Goal: Task Accomplishment & Management: Complete application form

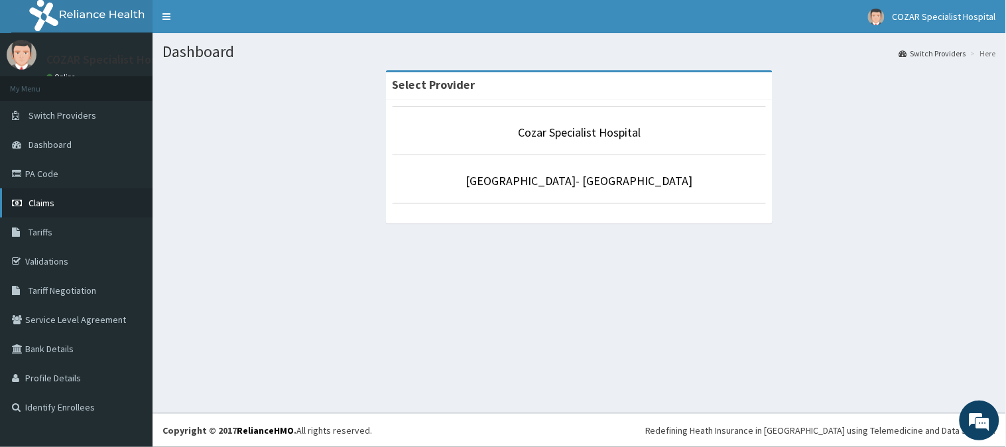
click at [118, 196] on link "Claims" at bounding box center [76, 202] width 153 height 29
click at [68, 201] on link "Claims" at bounding box center [76, 202] width 153 height 29
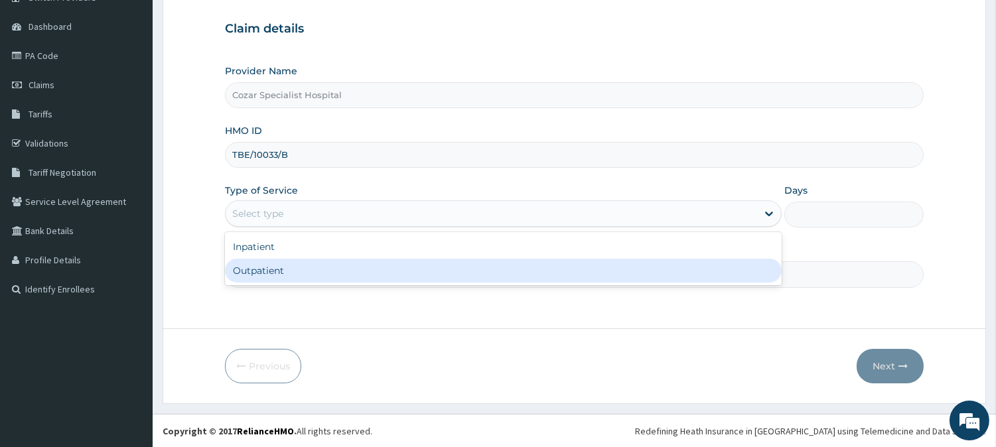
click at [299, 270] on div "Outpatient" at bounding box center [503, 271] width 557 height 24
type input "1"
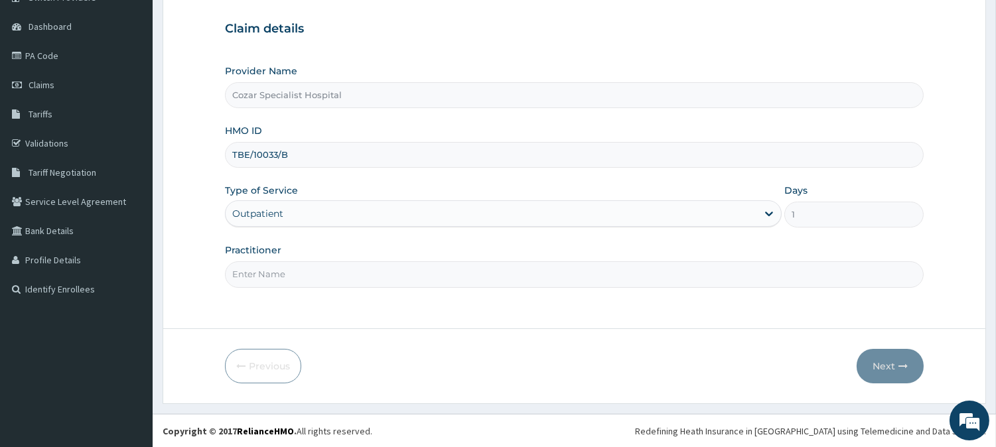
click at [289, 273] on input "Practitioner" at bounding box center [574, 274] width 699 height 26
type input "[PERSON_NAME][MEDICAL_DATA]"
click at [890, 368] on button "Next" at bounding box center [890, 366] width 67 height 34
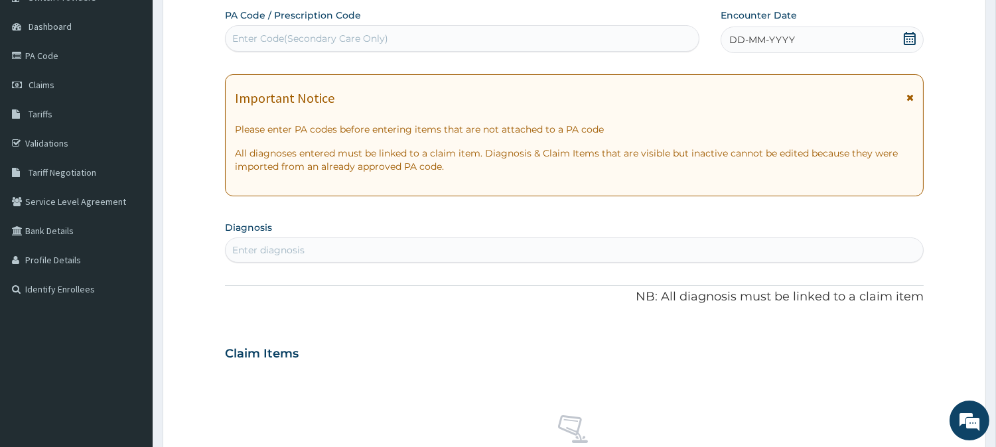
click at [911, 36] on icon at bounding box center [909, 38] width 13 height 13
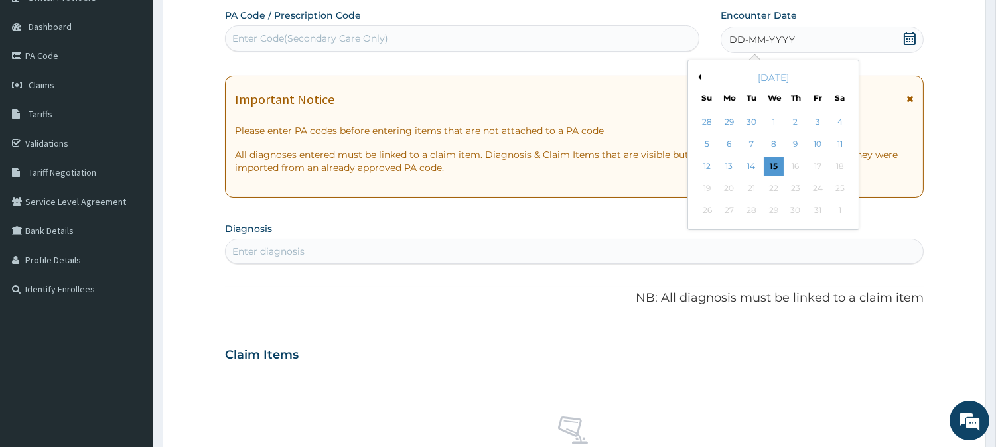
click at [699, 78] on button "Previous Month" at bounding box center [698, 77] width 7 height 7
click at [730, 186] on div "22" at bounding box center [729, 188] width 20 height 20
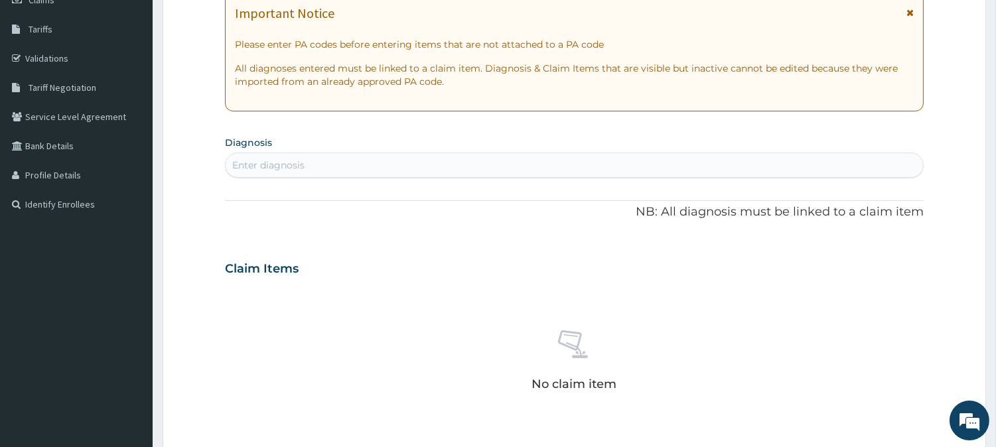
scroll to position [228, 0]
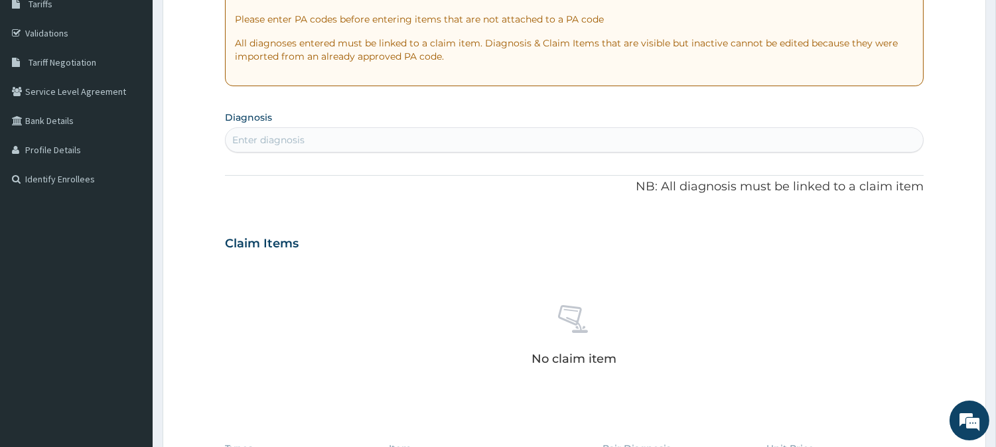
click at [417, 137] on div "Enter diagnosis" at bounding box center [574, 139] width 697 height 21
type input "malaria"
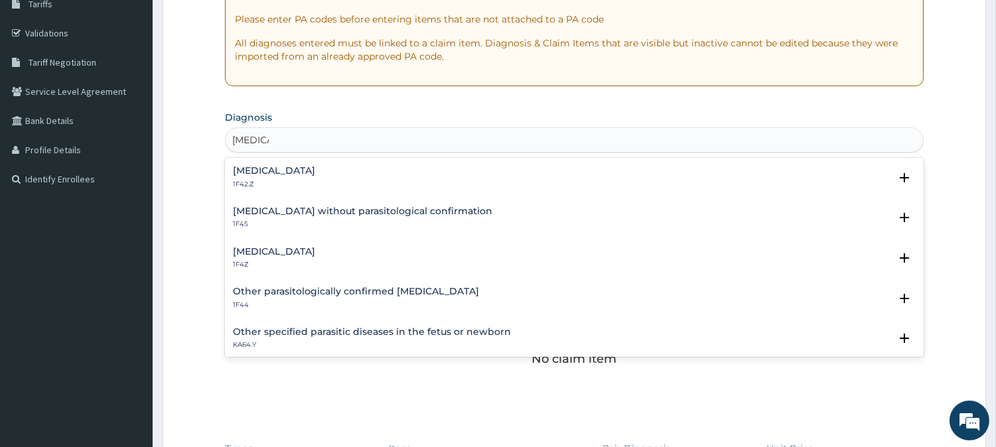
click at [415, 257] on div "Malaria, unspecified 1F4Z" at bounding box center [574, 258] width 683 height 23
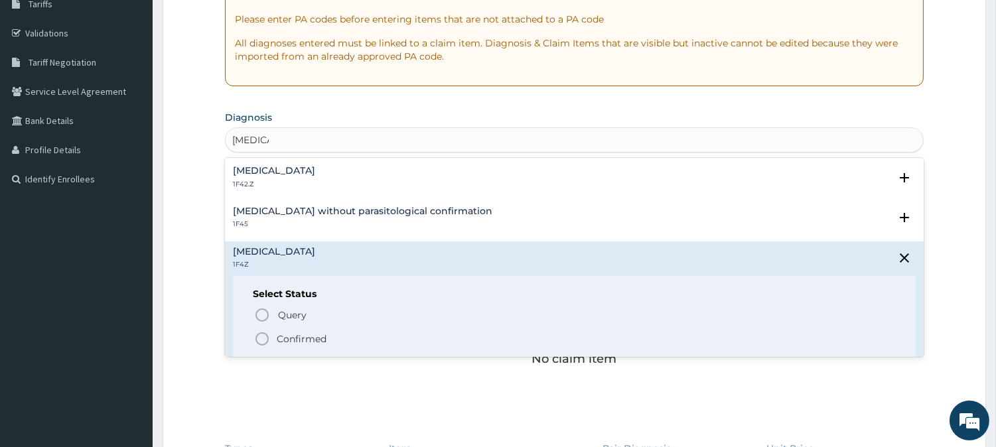
click at [262, 340] on icon "status option filled" at bounding box center [262, 339] width 16 height 16
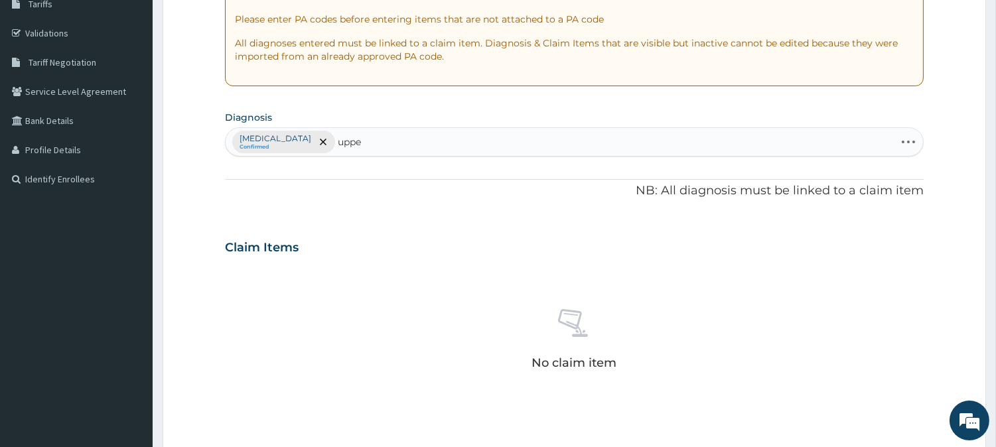
type input "upper"
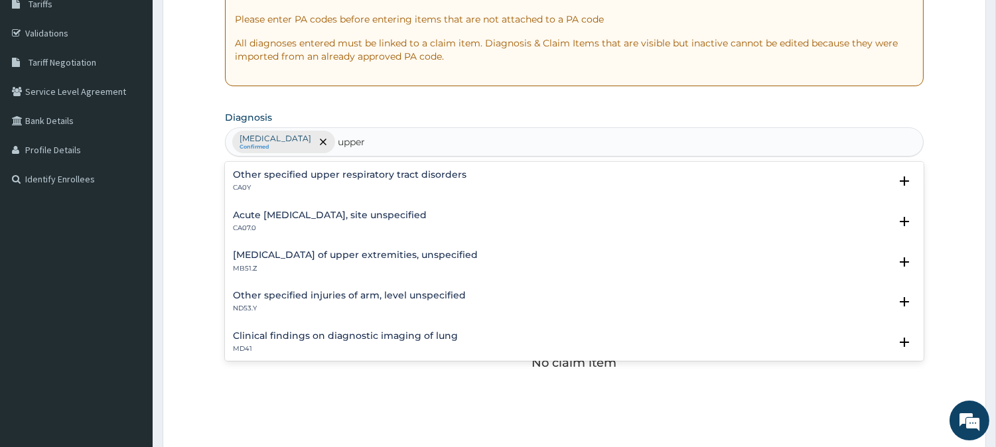
click at [468, 218] on div "Acute upper respiratory infection, site unspecified CA07.0" at bounding box center [574, 221] width 683 height 23
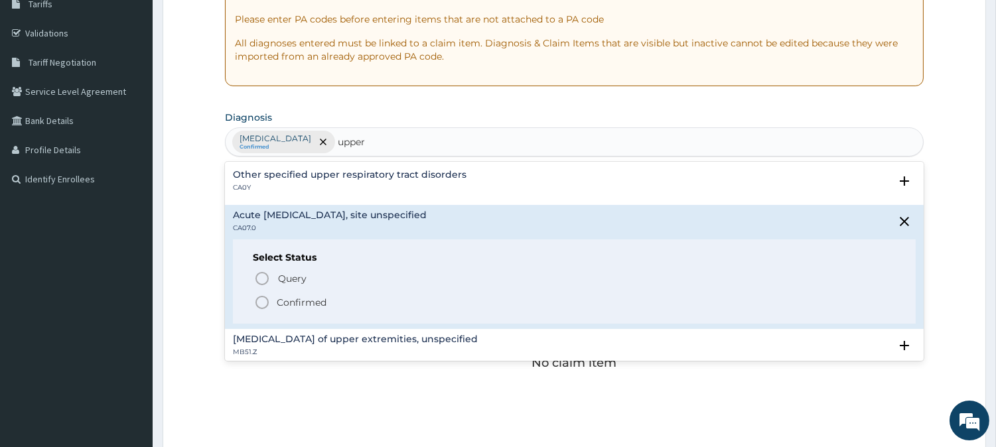
click at [299, 301] on p "Confirmed" at bounding box center [302, 302] width 50 height 13
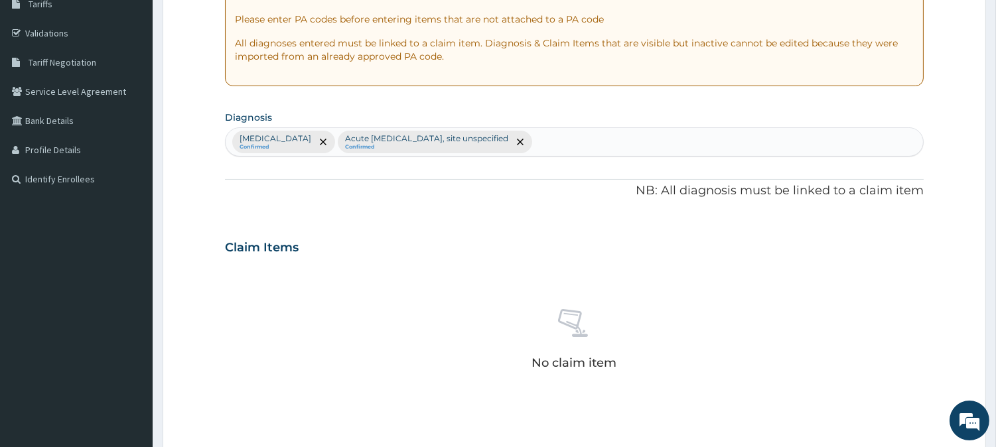
scroll to position [509, 0]
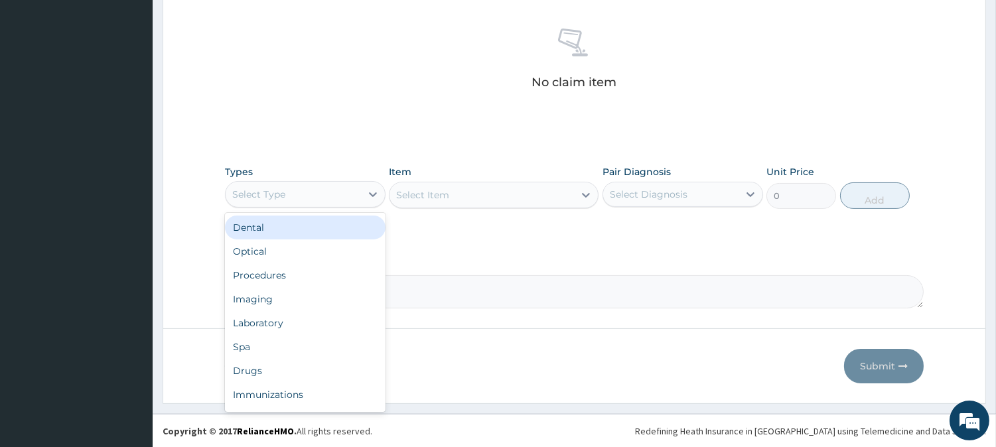
click at [330, 202] on div "Select Type" at bounding box center [293, 194] width 135 height 21
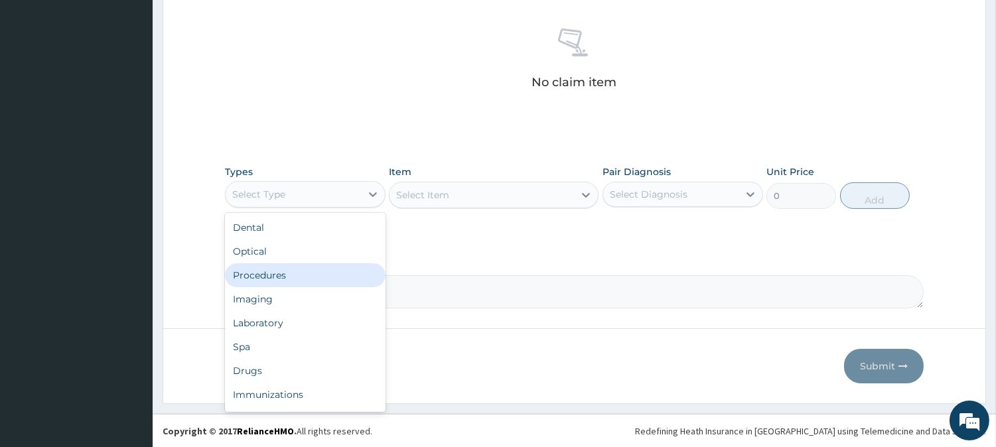
click at [330, 279] on div "Procedures" at bounding box center [305, 275] width 161 height 24
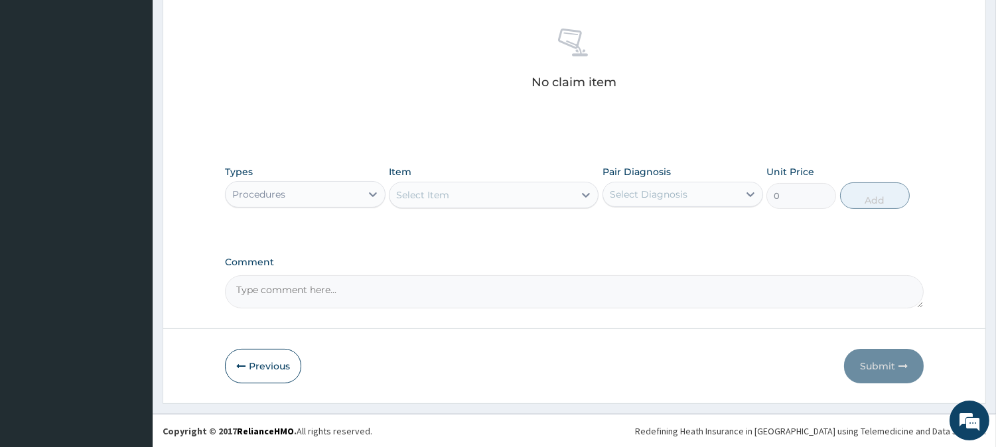
click at [564, 200] on div "Select Item" at bounding box center [481, 194] width 184 height 21
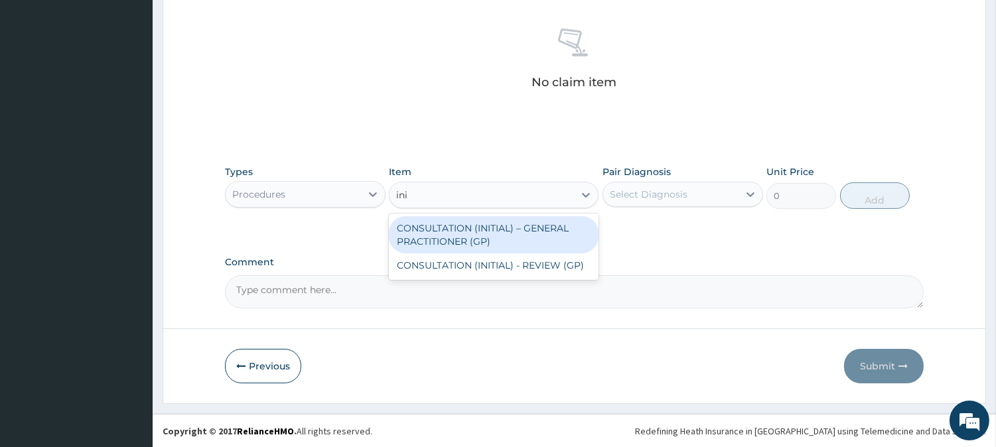
type input "init"
click at [547, 224] on div "CONSULTATION (INITIAL) – GENERAL PRACTITIONER (GP)" at bounding box center [494, 234] width 210 height 37
type input "3000"
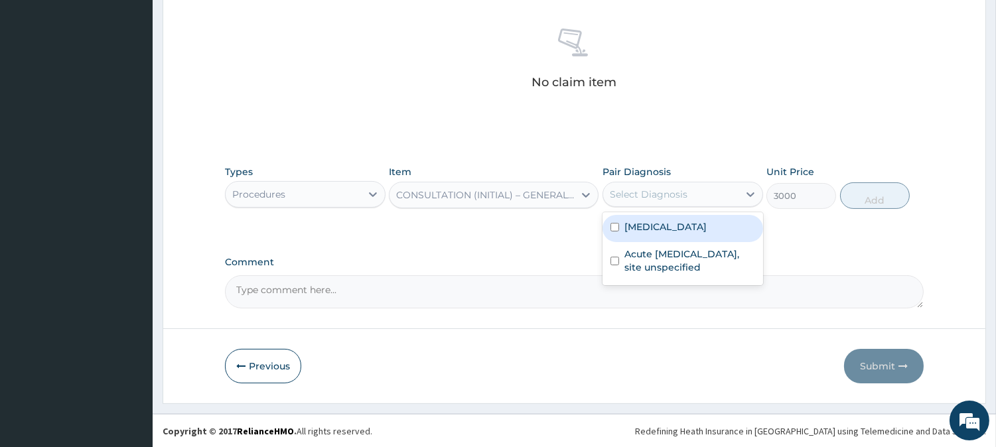
click at [658, 189] on div "Select Diagnosis" at bounding box center [649, 194] width 78 height 13
click at [675, 226] on label "[MEDICAL_DATA]" at bounding box center [665, 226] width 82 height 13
checkbox input "true"
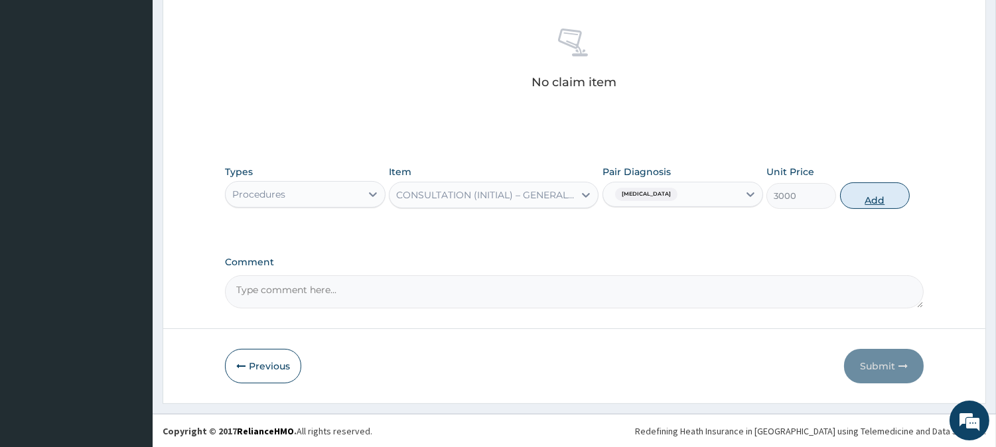
click at [894, 191] on button "Add" at bounding box center [875, 195] width 70 height 27
type input "0"
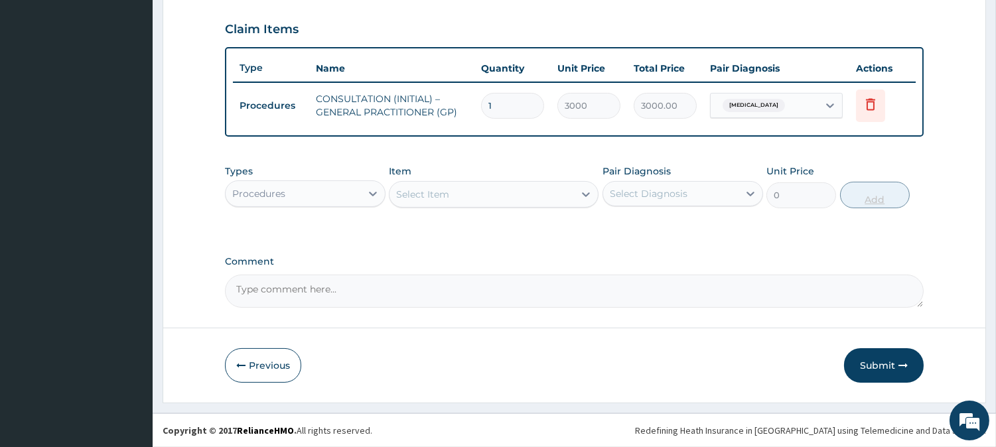
scroll to position [445, 0]
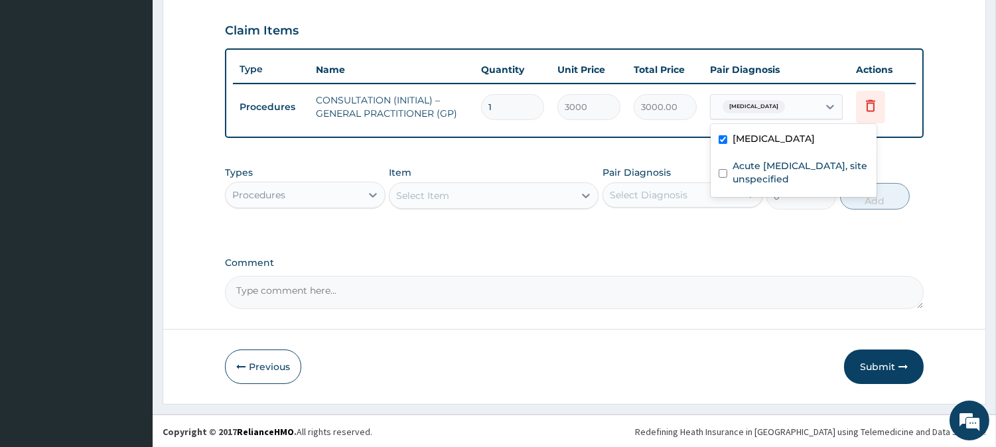
click at [780, 107] on span "[MEDICAL_DATA]" at bounding box center [754, 106] width 62 height 13
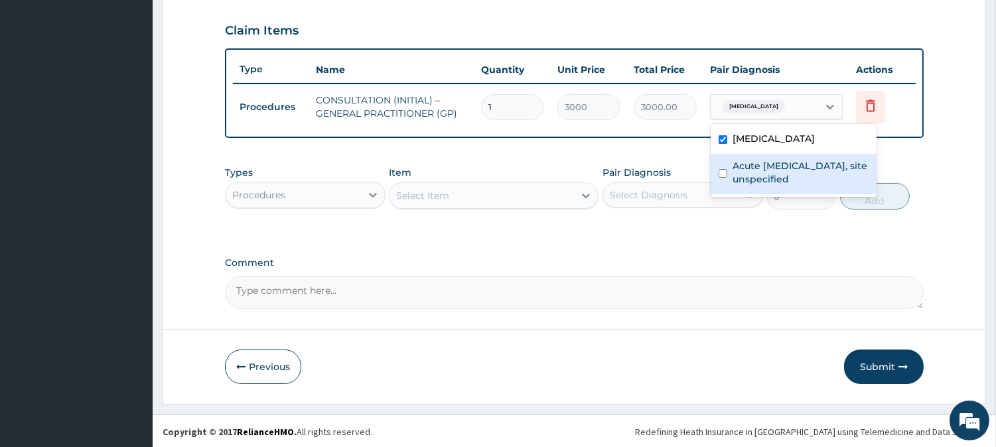
click at [768, 159] on label "Acute [MEDICAL_DATA], site unspecified" at bounding box center [800, 172] width 136 height 27
checkbox input "true"
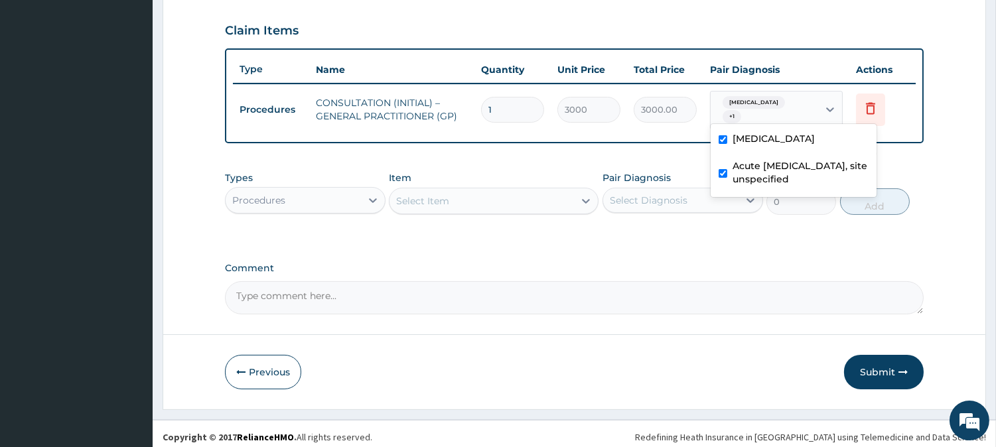
click at [346, 203] on div "Procedures" at bounding box center [293, 200] width 135 height 21
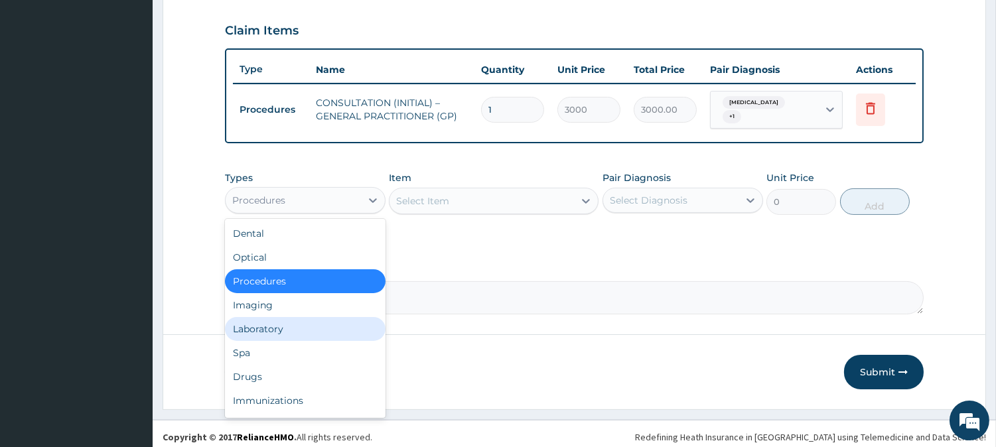
click at [300, 336] on div "Laboratory" at bounding box center [305, 329] width 161 height 24
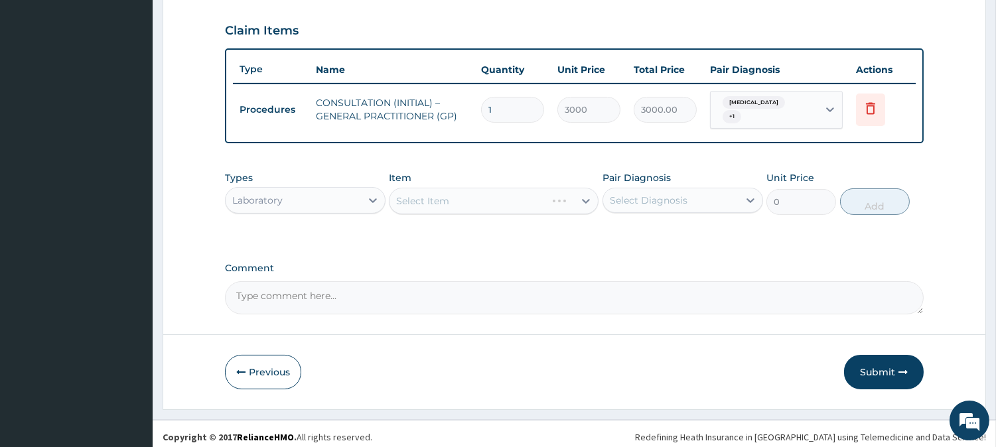
click at [510, 203] on div "Select Item" at bounding box center [494, 201] width 210 height 27
click at [510, 203] on div "Select Item" at bounding box center [481, 200] width 184 height 21
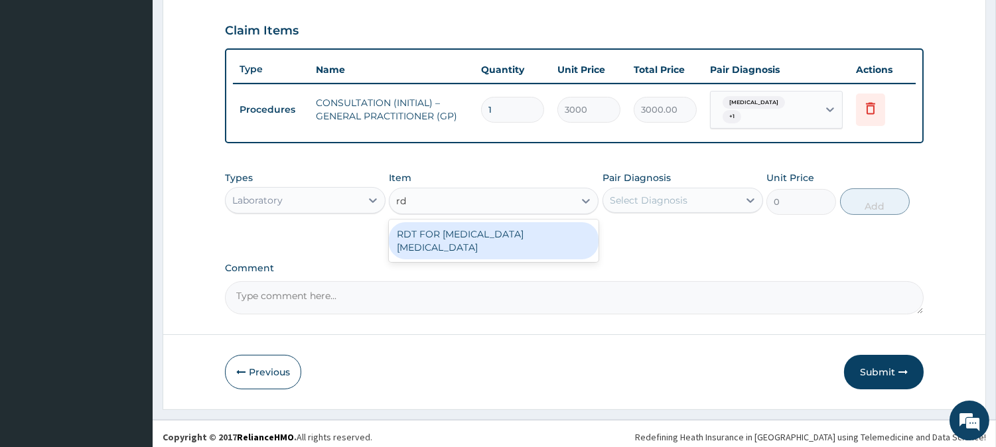
type input "rdt"
click at [521, 227] on div "RDT FOR [MEDICAL_DATA] [MEDICAL_DATA]" at bounding box center [494, 240] width 210 height 37
type input "1300"
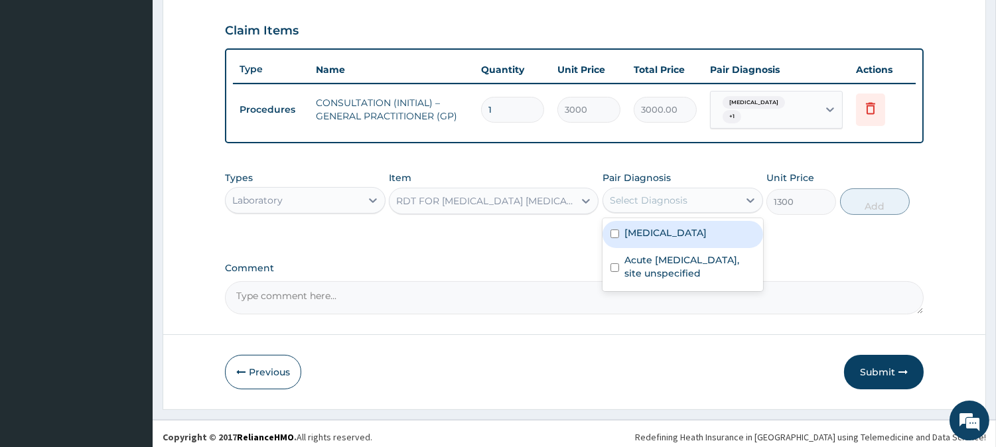
click at [666, 202] on div "Select Diagnosis" at bounding box center [649, 200] width 78 height 13
click at [675, 231] on label "[MEDICAL_DATA]" at bounding box center [665, 232] width 82 height 13
checkbox input "true"
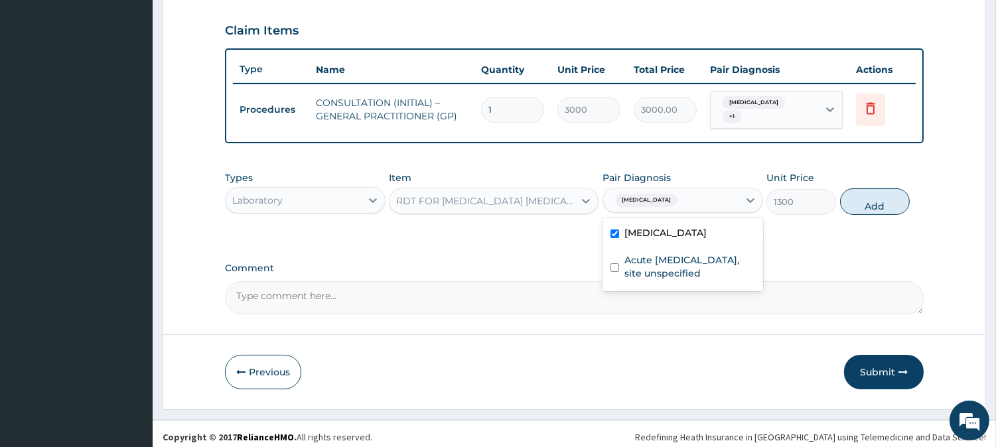
click at [890, 197] on button "Add" at bounding box center [875, 201] width 70 height 27
type input "0"
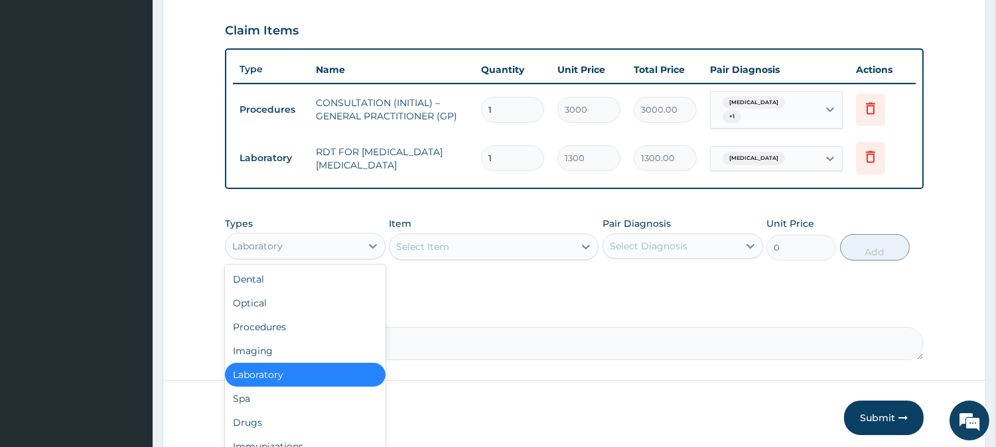
click at [323, 253] on div "Laboratory" at bounding box center [293, 246] width 135 height 21
click at [326, 416] on div "Drugs" at bounding box center [305, 423] width 161 height 24
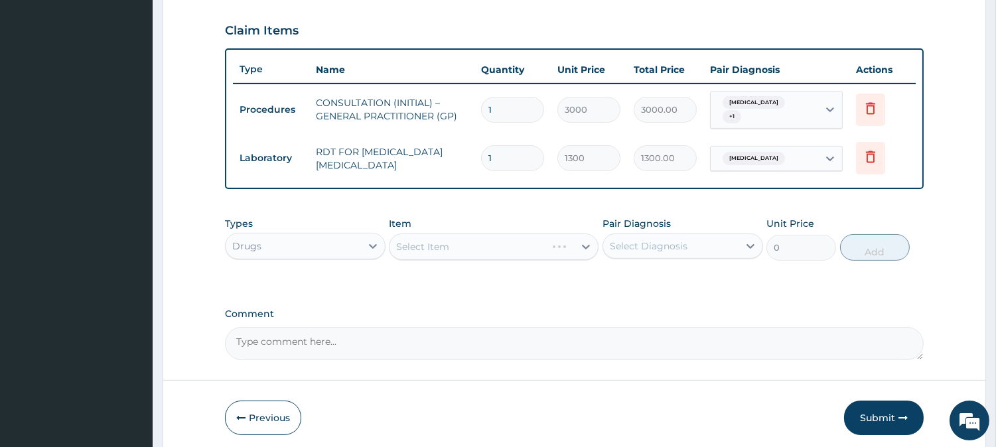
click at [441, 247] on div "Select Item" at bounding box center [494, 247] width 210 height 27
click at [458, 242] on div "Select Item" at bounding box center [481, 246] width 184 height 21
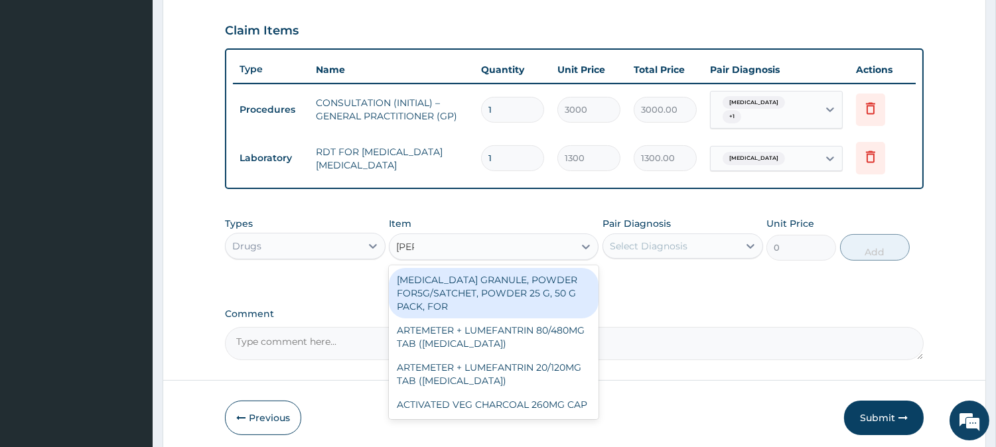
type input "coart"
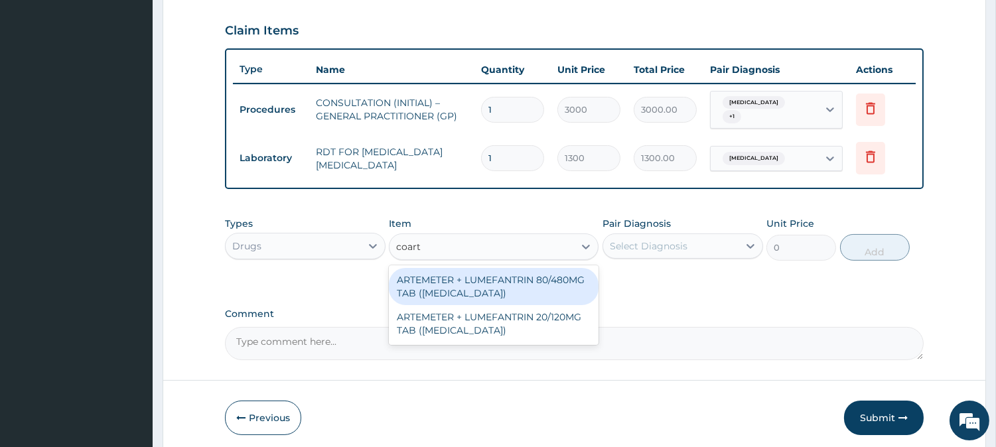
click at [514, 273] on div "ARTEMETER + LUMEFANTRIN 80/480MG TAB ([MEDICAL_DATA])" at bounding box center [494, 286] width 210 height 37
type input "500"
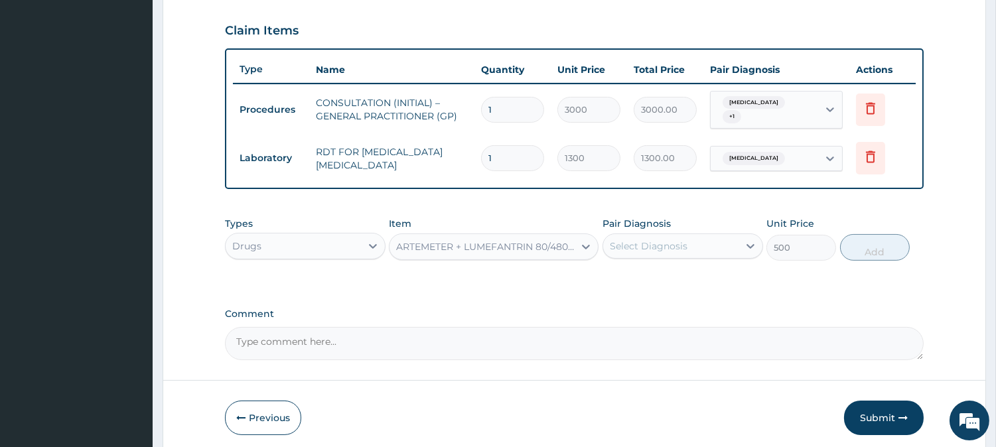
click at [659, 253] on div "Select Diagnosis" at bounding box center [670, 246] width 135 height 21
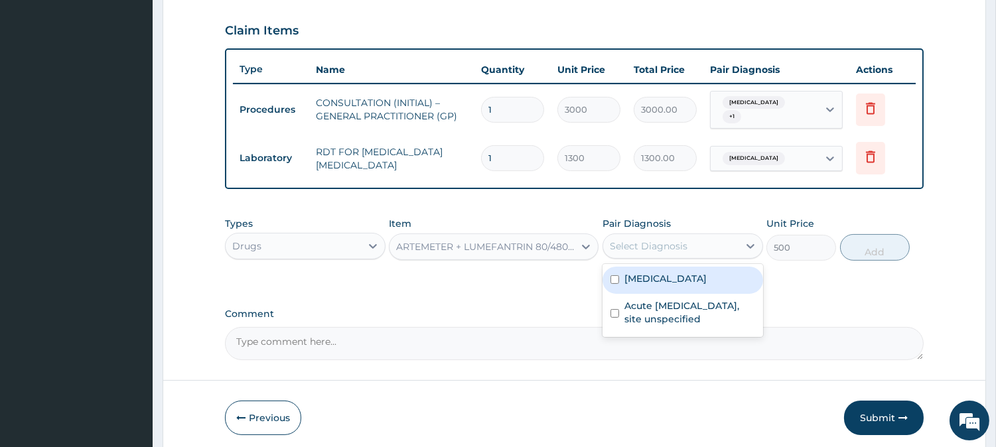
click at [687, 283] on label "[MEDICAL_DATA]" at bounding box center [665, 278] width 82 height 13
checkbox input "true"
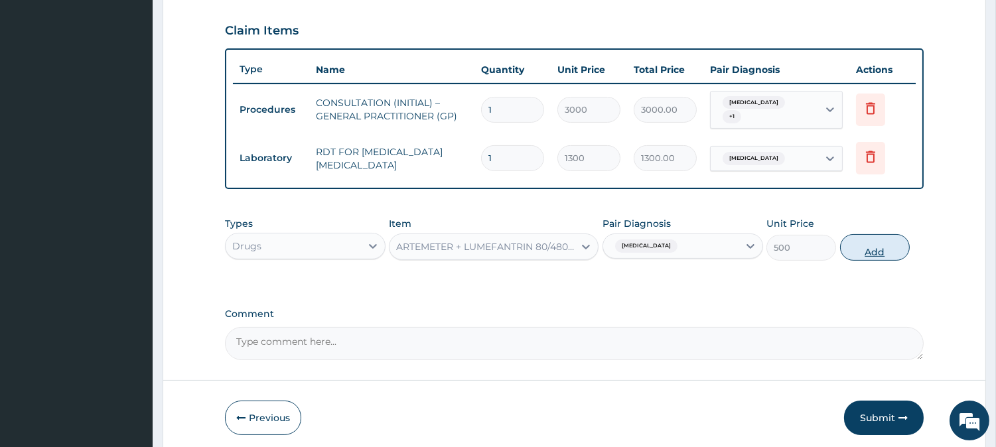
click at [884, 254] on button "Add" at bounding box center [875, 247] width 70 height 27
type input "0"
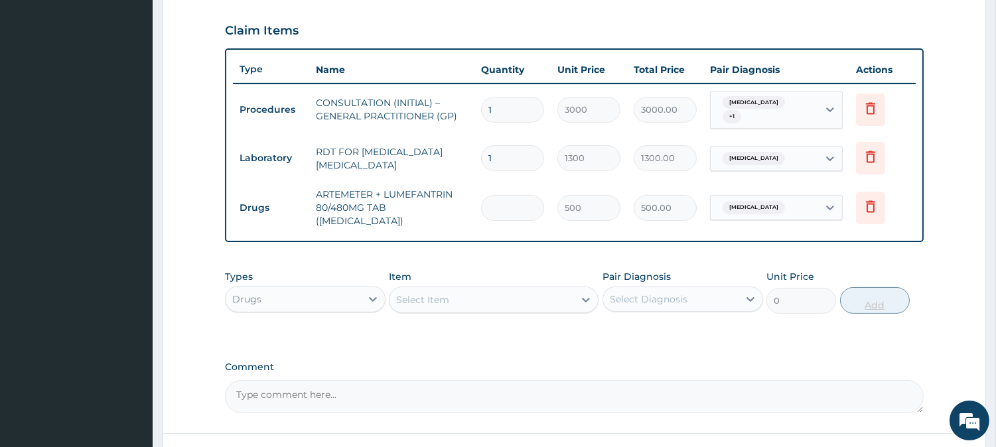
type input "0.00"
type input "6"
type input "3000.00"
type input "6"
click at [435, 294] on div "Select Item" at bounding box center [422, 299] width 53 height 13
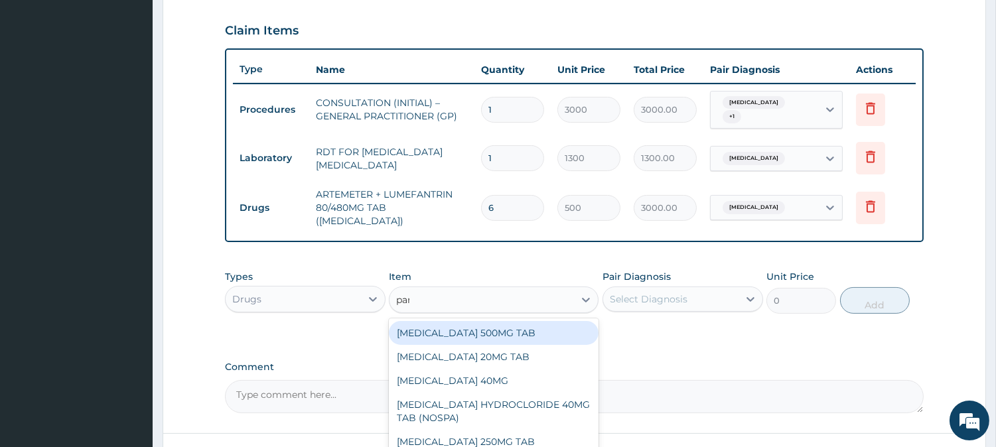
type input "paracet"
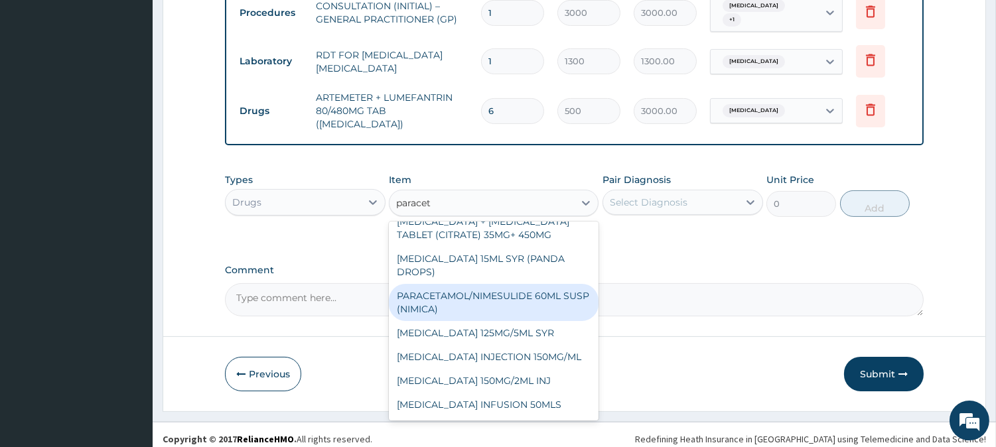
scroll to position [233, 0]
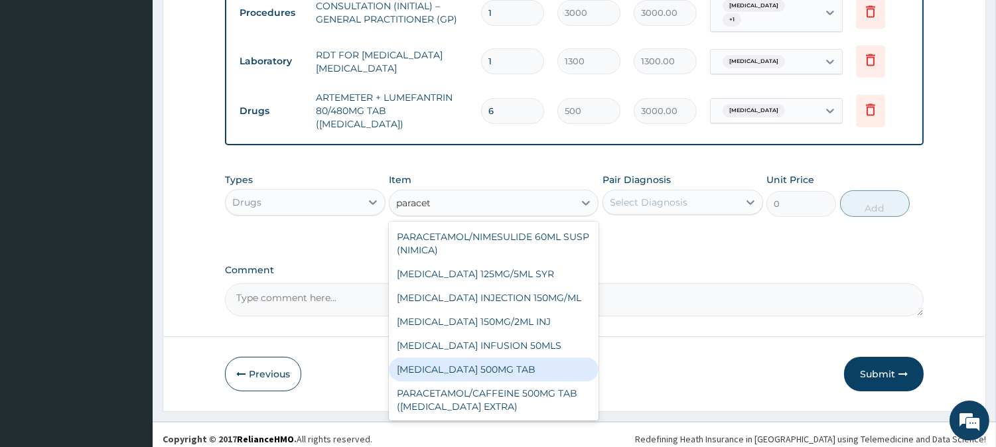
click at [551, 365] on div "[MEDICAL_DATA] 500MG TAB" at bounding box center [494, 370] width 210 height 24
type input "65"
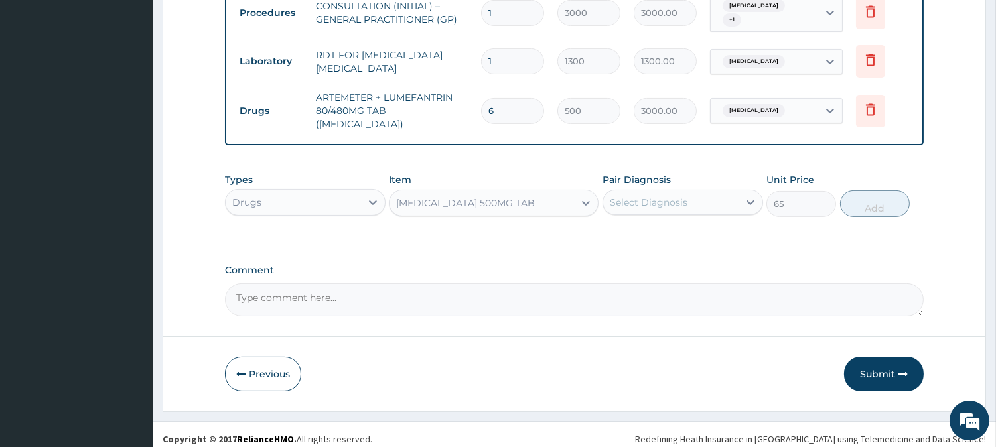
click at [640, 200] on div "Select Diagnosis" at bounding box center [649, 202] width 78 height 13
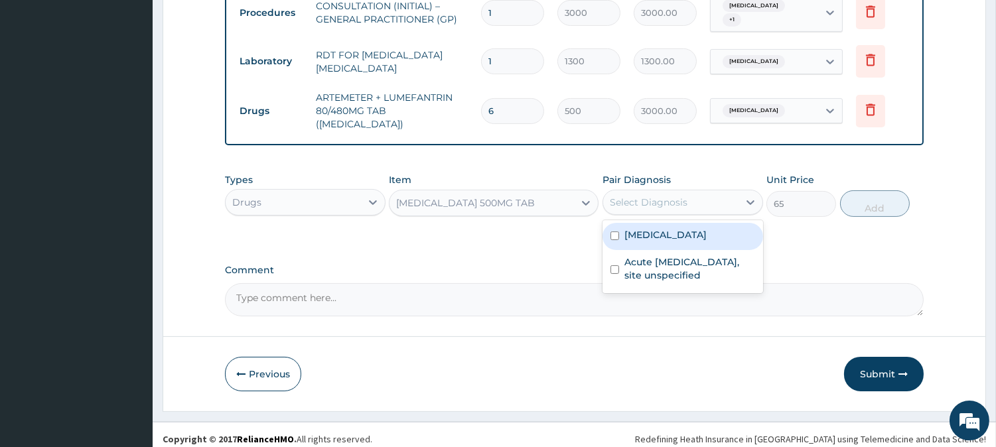
click at [658, 230] on label "[MEDICAL_DATA]" at bounding box center [665, 234] width 82 height 13
checkbox input "true"
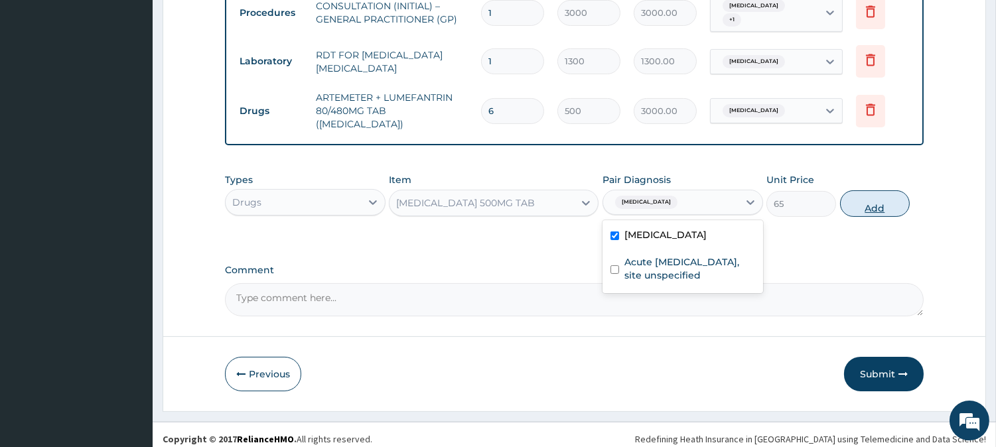
click at [898, 202] on button "Add" at bounding box center [875, 203] width 70 height 27
type input "0"
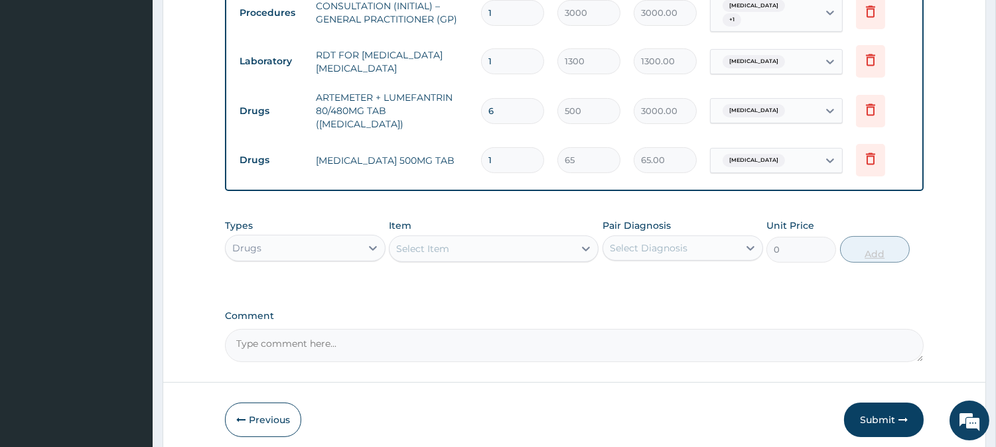
type input "18"
type input "1170.00"
type input "18"
click at [534, 238] on div "Select Item" at bounding box center [481, 248] width 184 height 21
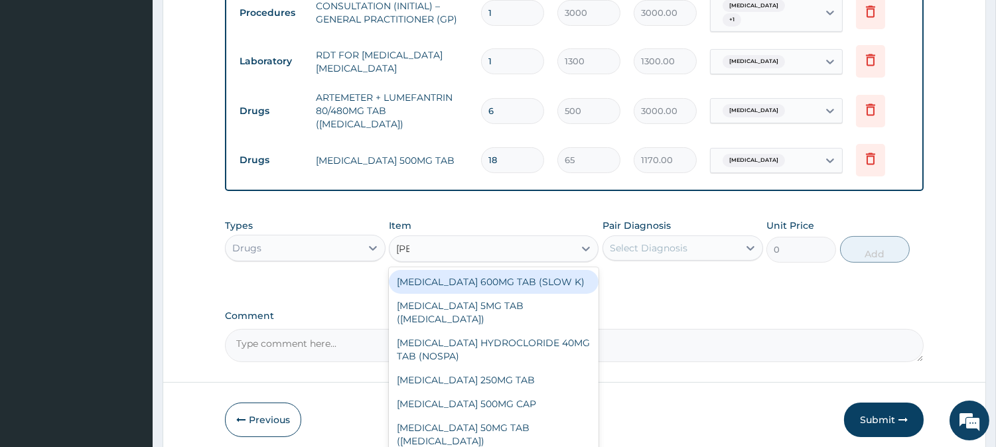
type input "lorat"
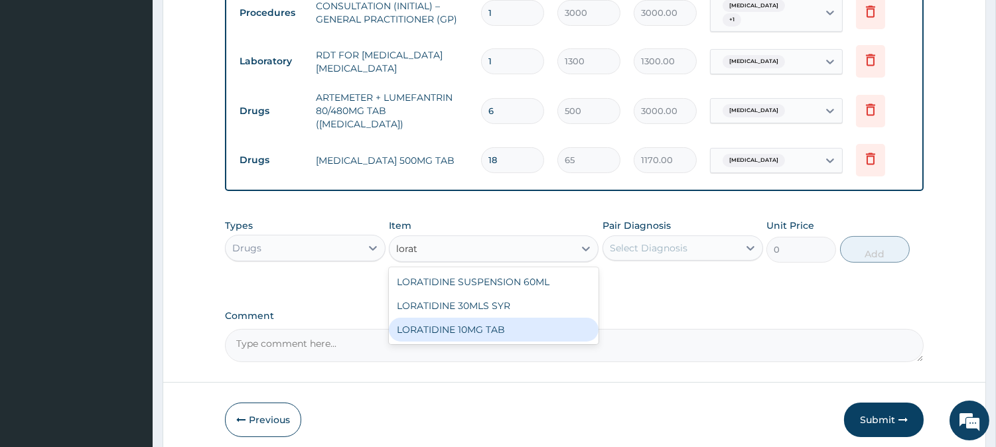
click at [526, 318] on div "LORATIDINE 10MG TAB" at bounding box center [494, 330] width 210 height 24
type input "110"
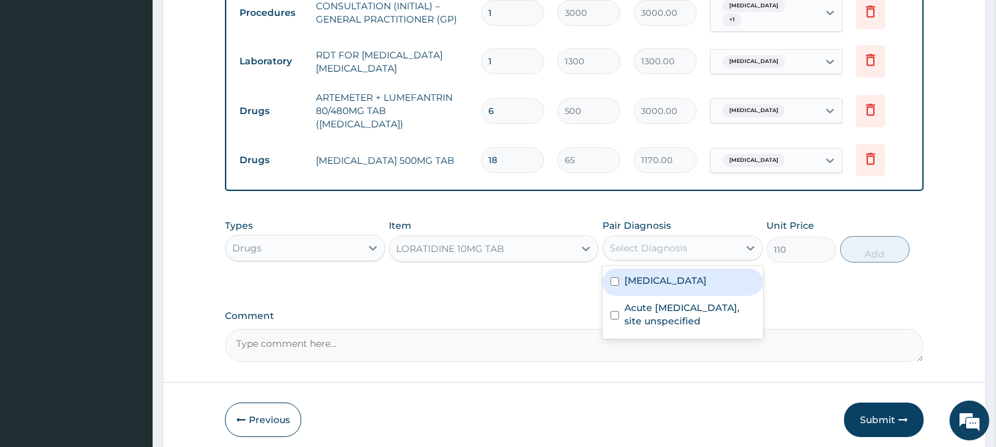
click at [657, 241] on div "Select Diagnosis" at bounding box center [649, 247] width 78 height 13
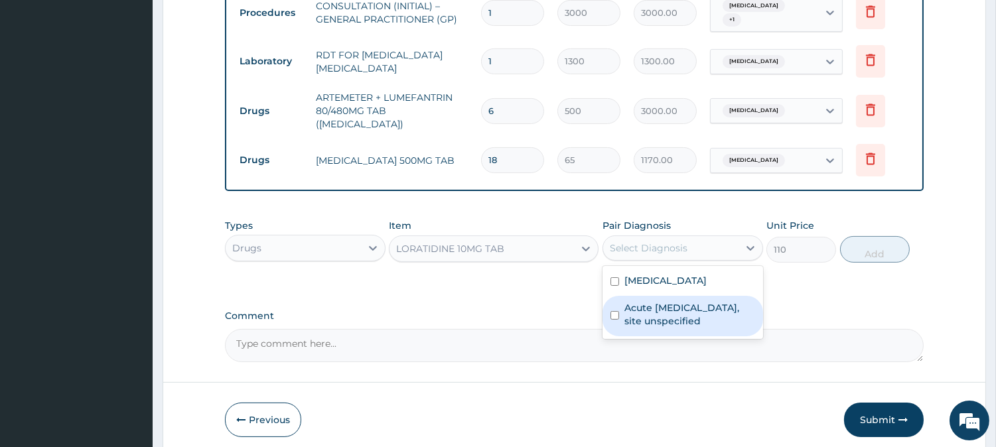
click at [675, 307] on label "Acute [MEDICAL_DATA], site unspecified" at bounding box center [689, 314] width 131 height 27
checkbox input "true"
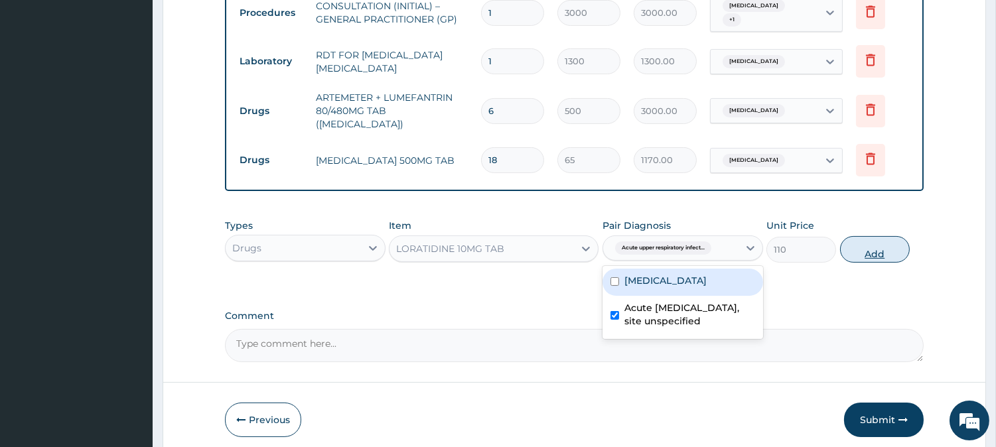
click at [892, 239] on button "Add" at bounding box center [875, 249] width 70 height 27
type input "0"
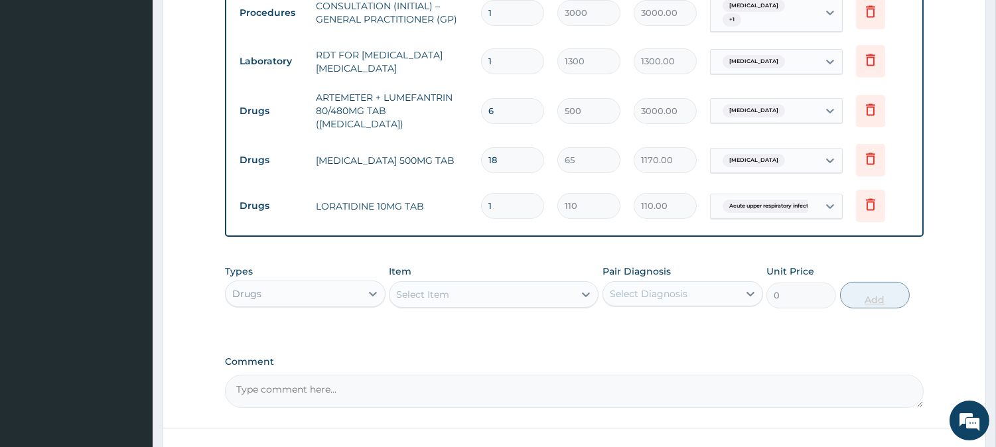
type input "10"
type input "1100.00"
type input "10"
click at [503, 287] on div "Select Item" at bounding box center [481, 294] width 184 height 21
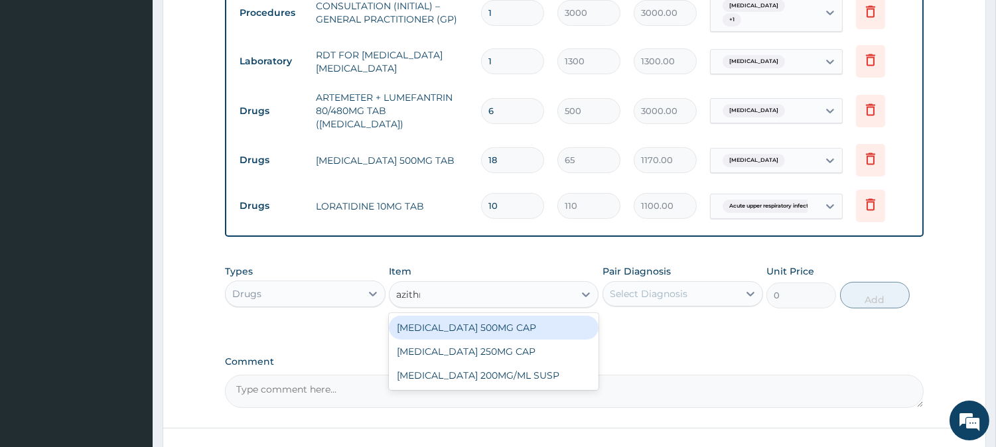
type input "azithro"
click at [540, 320] on div "[MEDICAL_DATA] 500MG CAP" at bounding box center [494, 328] width 210 height 24
type input "450"
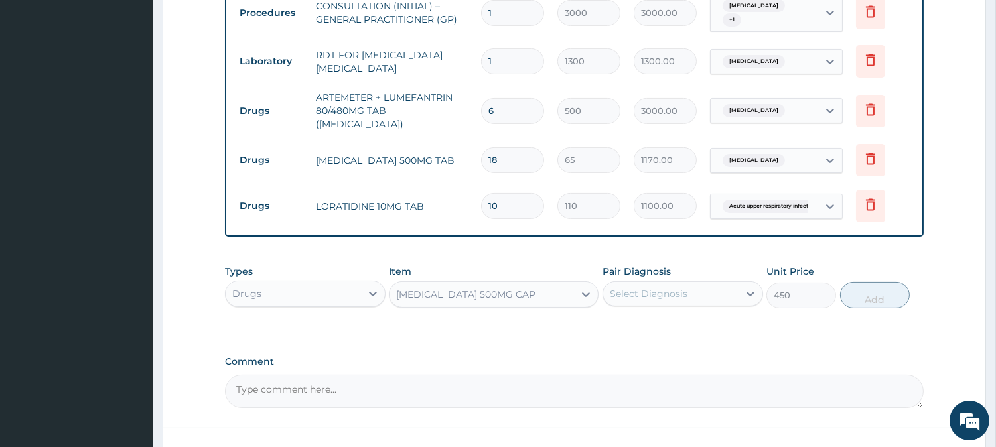
drag, startPoint x: 691, startPoint y: 275, endPoint x: 691, endPoint y: 282, distance: 7.3
click at [691, 281] on div "Select Diagnosis" at bounding box center [682, 293] width 161 height 25
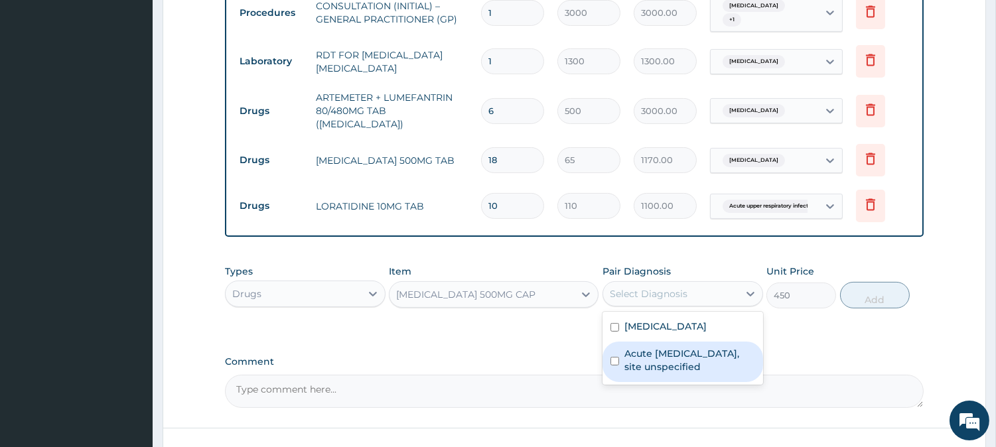
click at [689, 342] on div "Acute [MEDICAL_DATA], site unspecified" at bounding box center [682, 362] width 161 height 40
checkbox input "true"
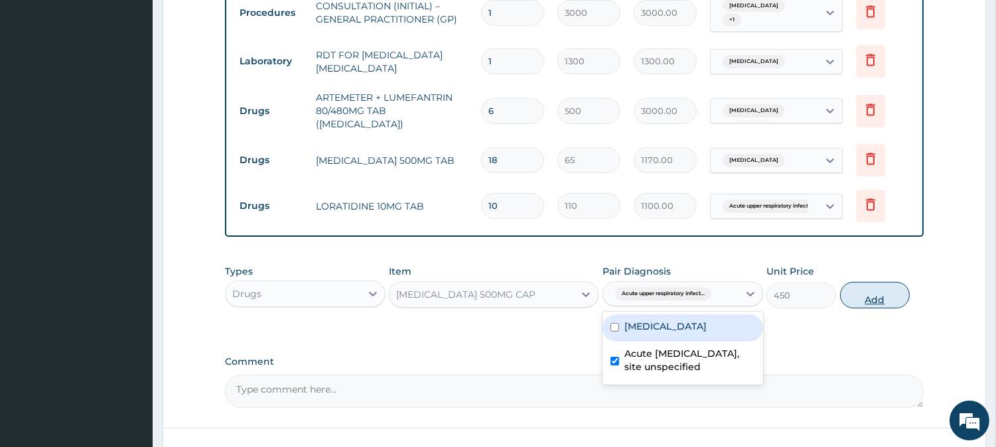
click at [873, 291] on button "Add" at bounding box center [875, 295] width 70 height 27
type input "0"
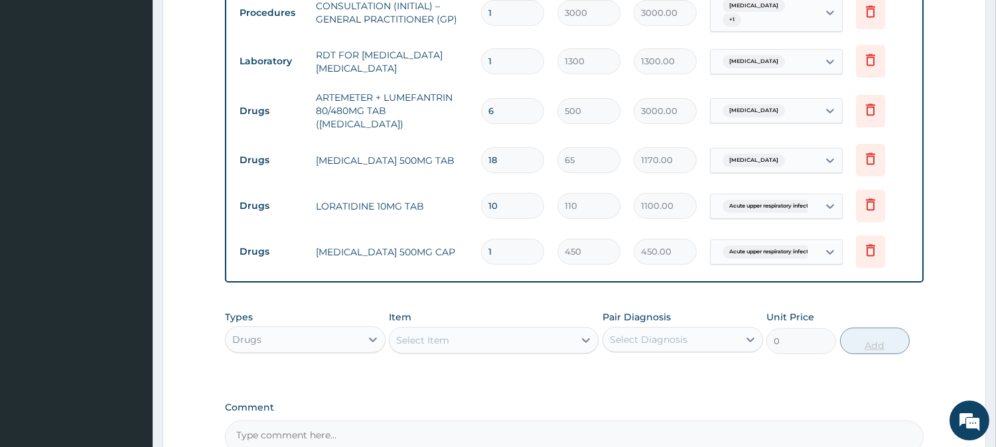
type input "0.00"
type input "6"
type input "2700.00"
type input "6"
click at [505, 330] on div "Select Item" at bounding box center [481, 340] width 184 height 21
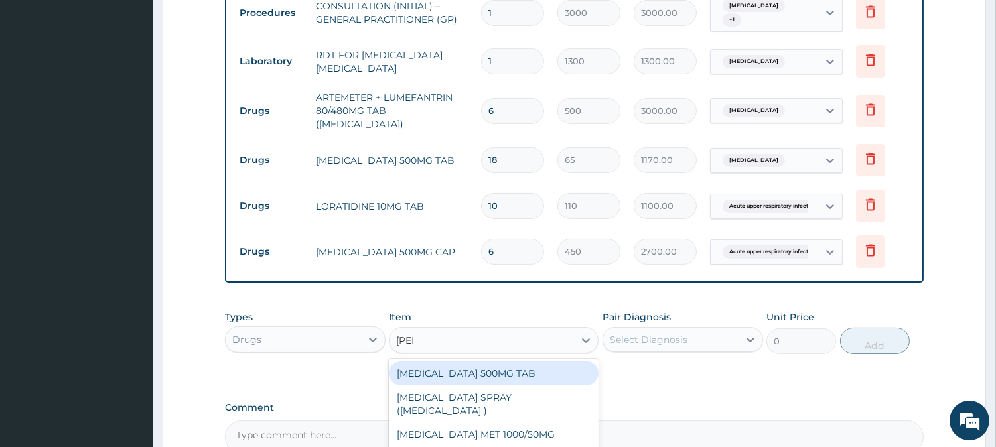
type input "mentho"
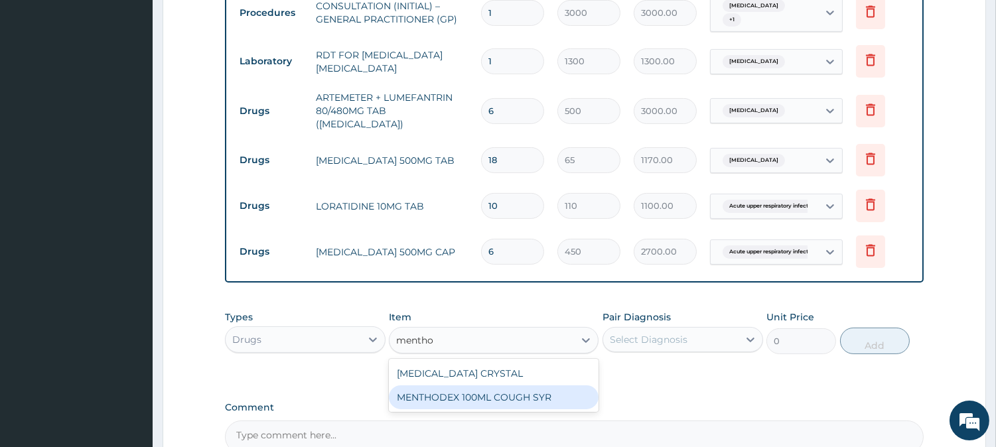
click at [521, 386] on div "MENTHODEX 100ML COUGH SYR" at bounding box center [494, 397] width 210 height 24
type input "1400"
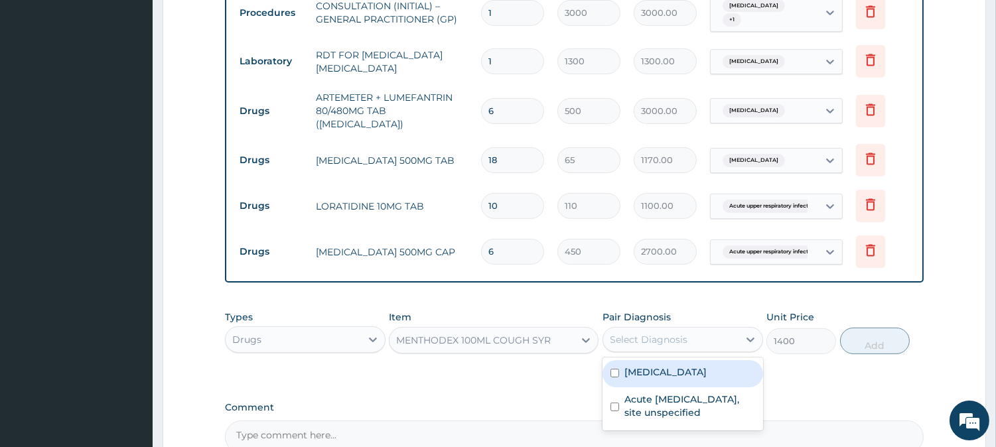
click at [664, 334] on div "Select Diagnosis" at bounding box center [649, 339] width 78 height 13
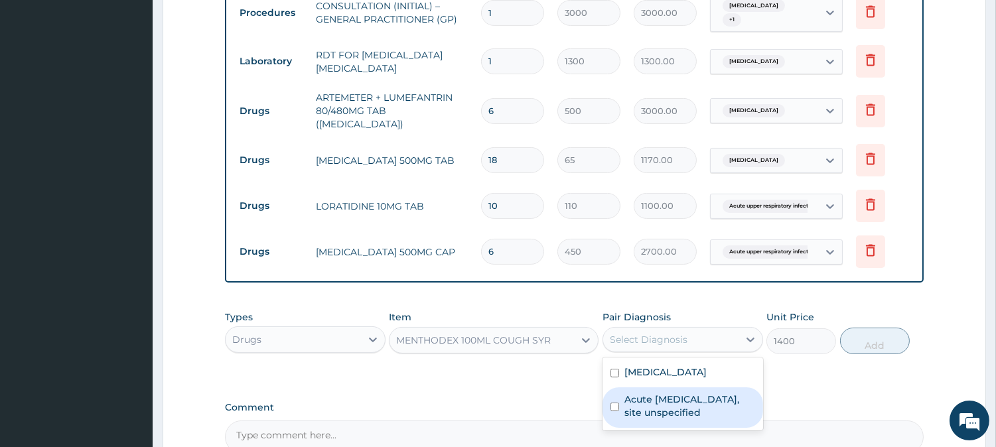
click at [666, 393] on label "Acute [MEDICAL_DATA], site unspecified" at bounding box center [689, 406] width 131 height 27
checkbox input "true"
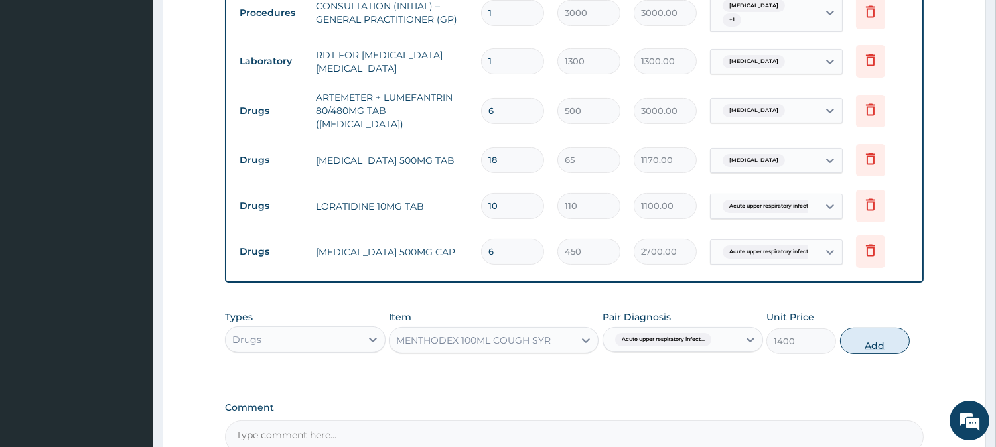
click at [862, 335] on button "Add" at bounding box center [875, 341] width 70 height 27
type input "0"
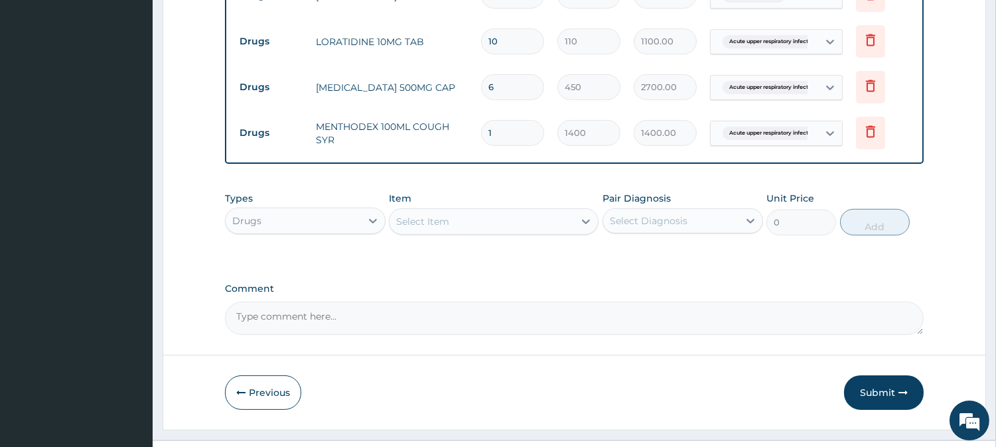
scroll to position [727, 0]
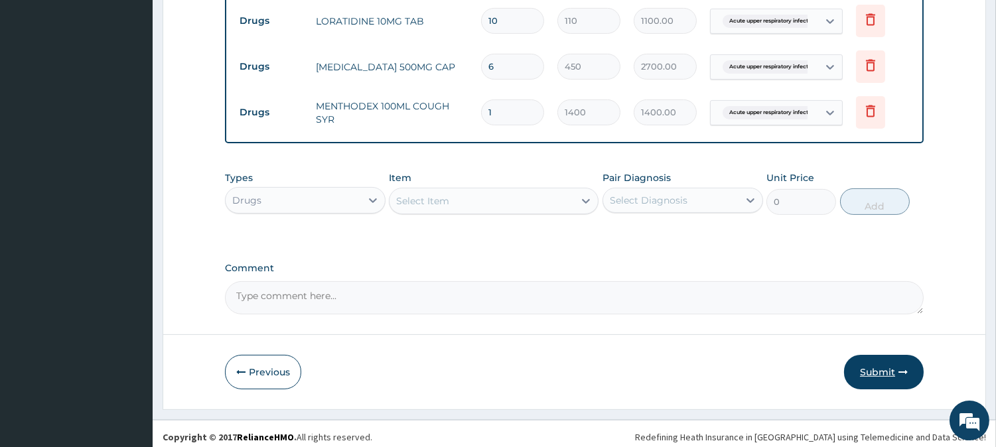
click at [876, 364] on button "Submit" at bounding box center [884, 372] width 80 height 34
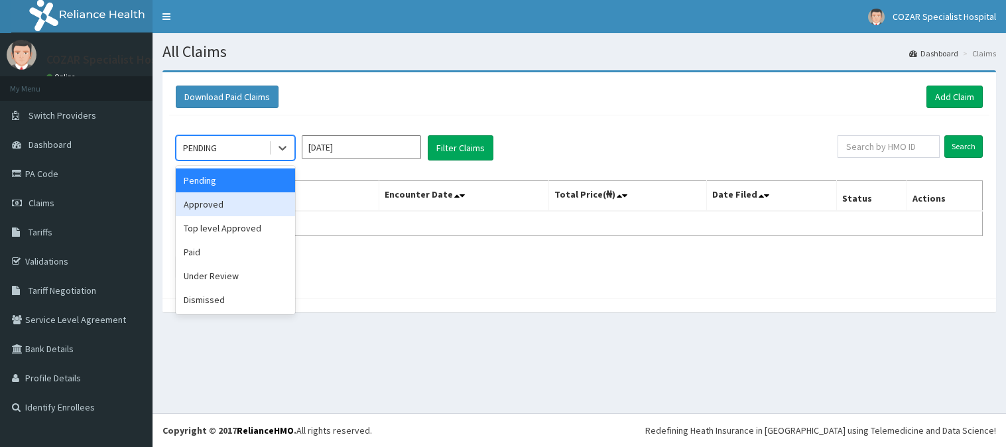
click at [230, 204] on div "Approved" at bounding box center [235, 204] width 119 height 24
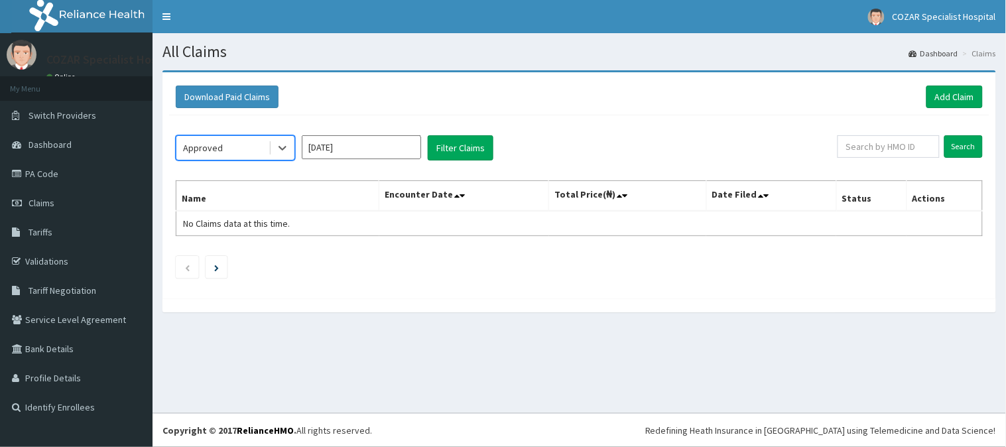
click at [375, 151] on input "[DATE]" at bounding box center [361, 147] width 119 height 24
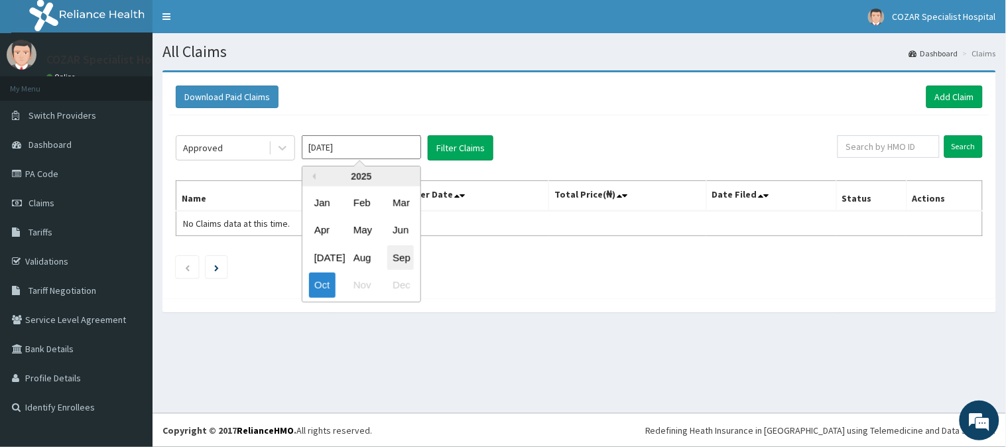
click at [401, 256] on div "Sep" at bounding box center [400, 257] width 27 height 25
type input "Sep 2025"
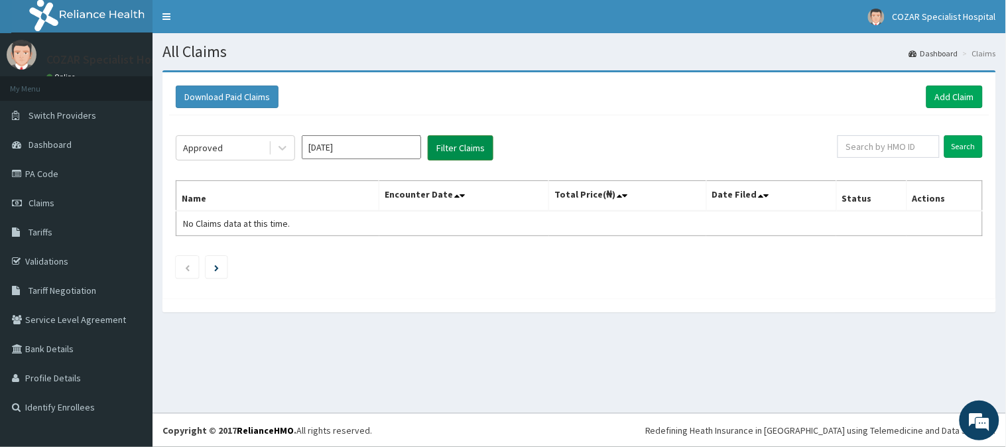
click at [475, 149] on button "Filter Claims" at bounding box center [461, 147] width 66 height 25
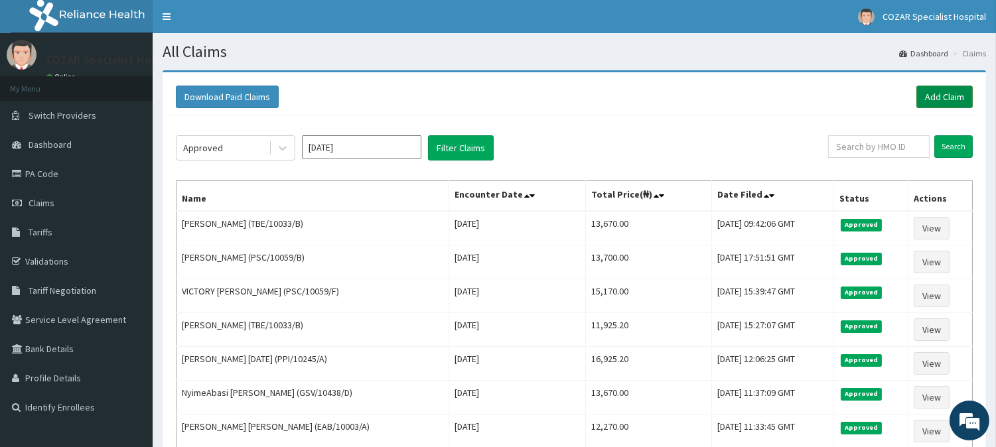
click at [934, 95] on link "Add Claim" at bounding box center [944, 97] width 56 height 23
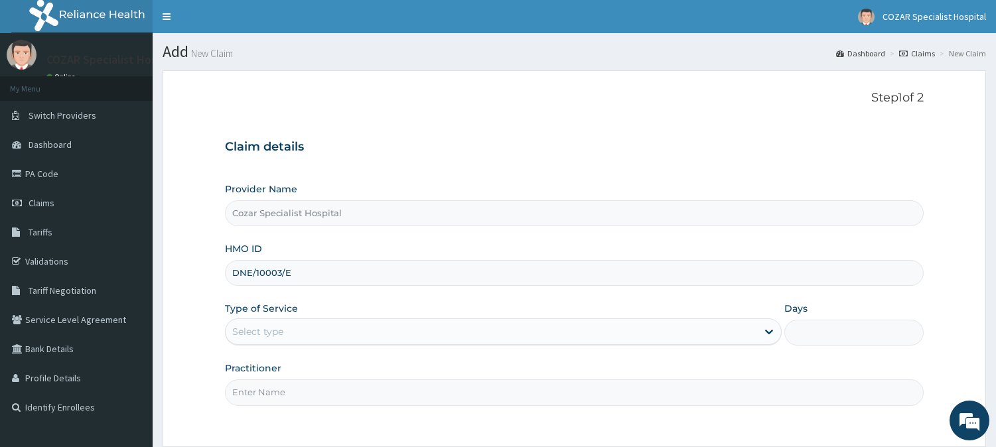
type input "DNE/10003/E"
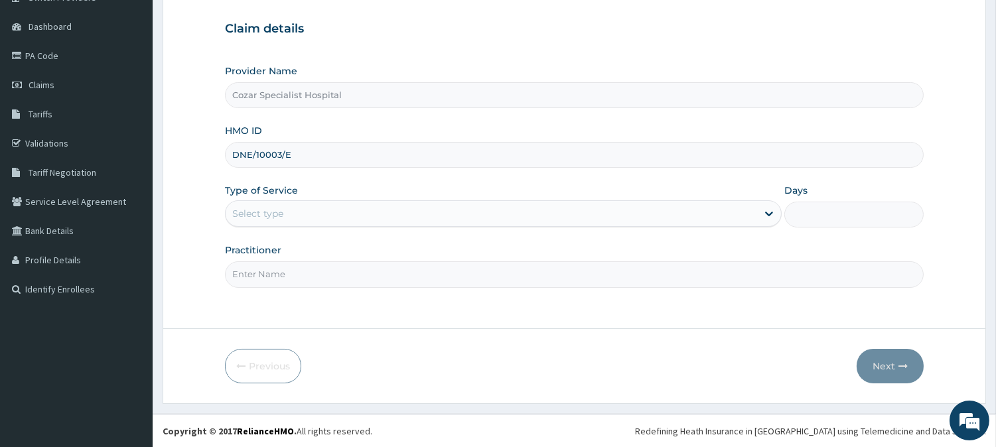
click at [349, 216] on div "Select type" at bounding box center [491, 213] width 531 height 21
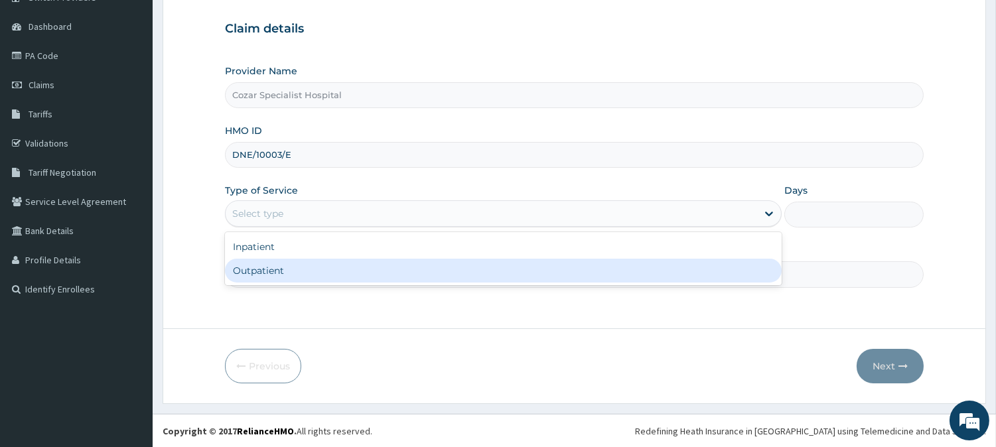
click at [326, 273] on div "Outpatient" at bounding box center [503, 271] width 557 height 24
type input "1"
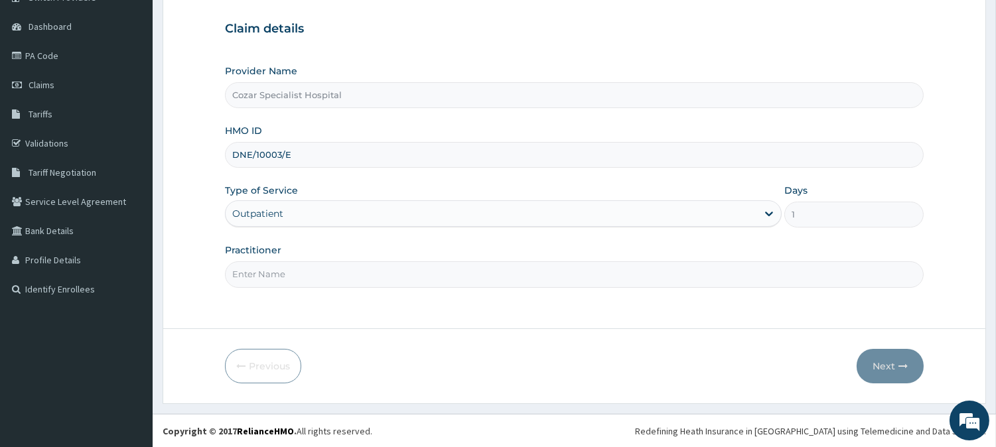
click at [307, 273] on input "Practitioner" at bounding box center [574, 274] width 699 height 26
type input "DR OSENI"
click at [893, 364] on button "Next" at bounding box center [890, 366] width 67 height 34
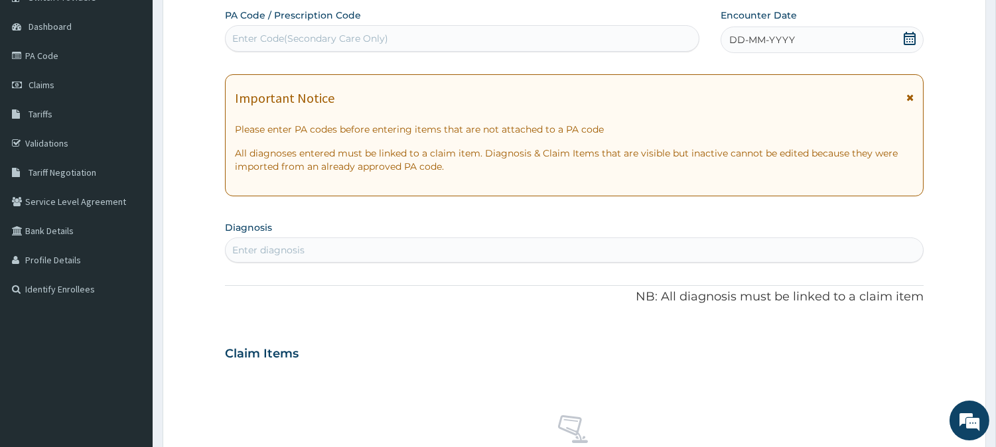
click at [905, 37] on icon at bounding box center [909, 38] width 13 height 13
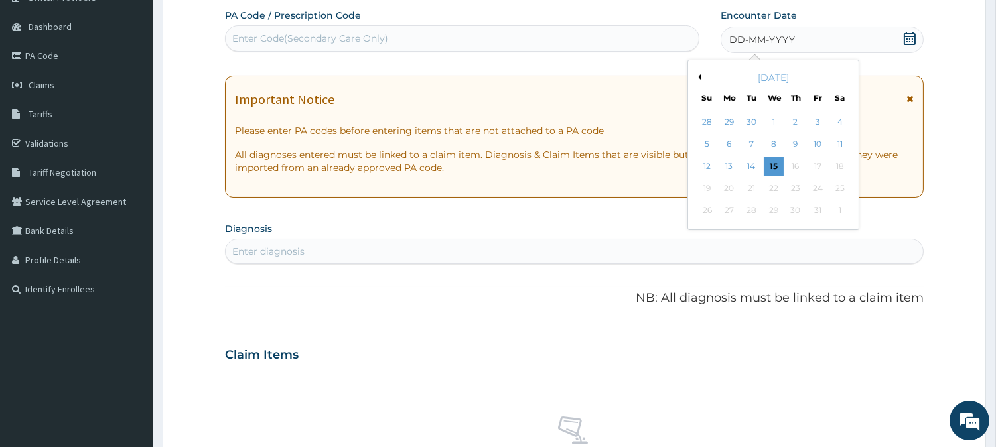
click at [699, 76] on button "Previous Month" at bounding box center [698, 77] width 7 height 7
click at [753, 189] on div "23" at bounding box center [751, 188] width 20 height 20
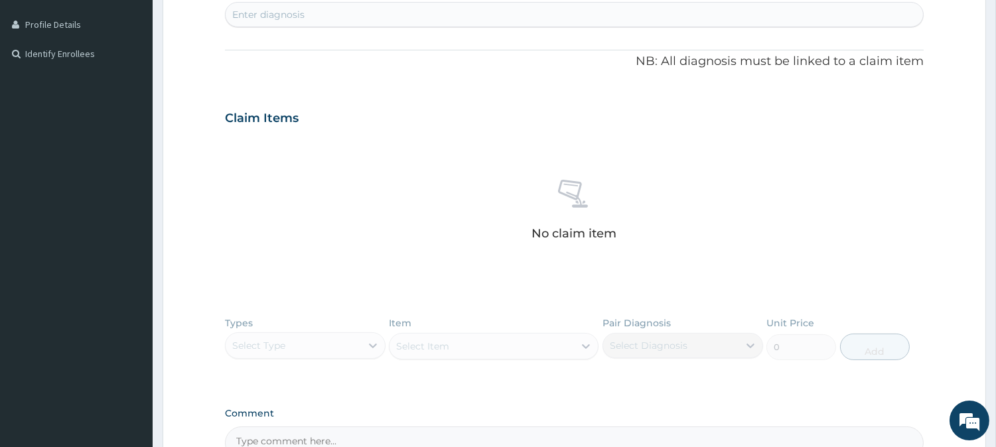
click at [594, 13] on div "Enter diagnosis" at bounding box center [574, 14] width 697 height 21
type input "malaria"
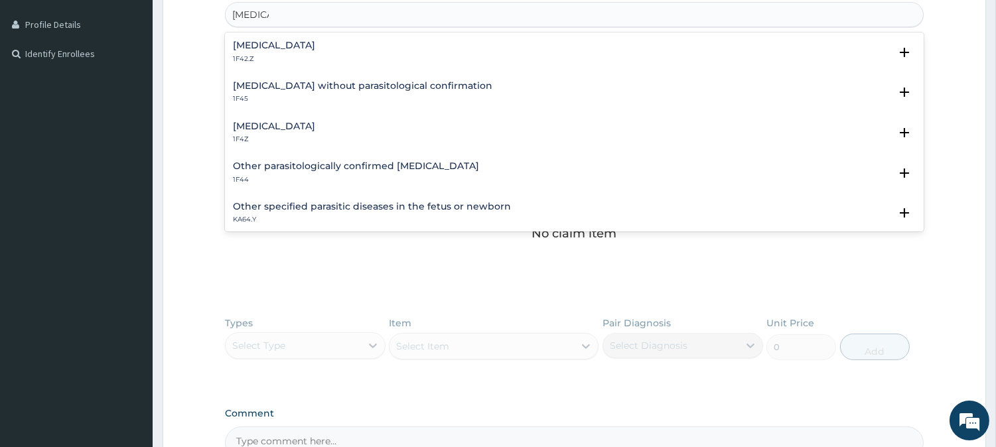
click at [358, 129] on div "[MEDICAL_DATA] 1F4Z" at bounding box center [574, 132] width 683 height 23
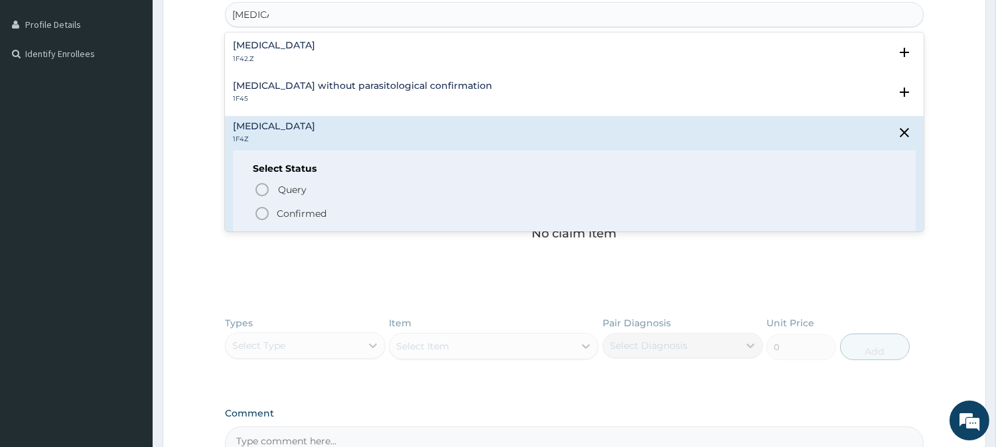
click at [273, 214] on span "Confirmed" at bounding box center [575, 214] width 642 height 16
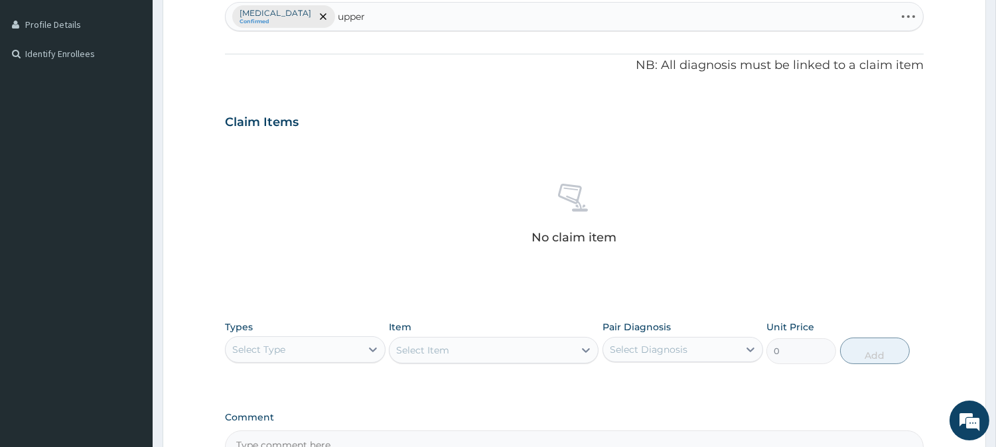
type input "upper"
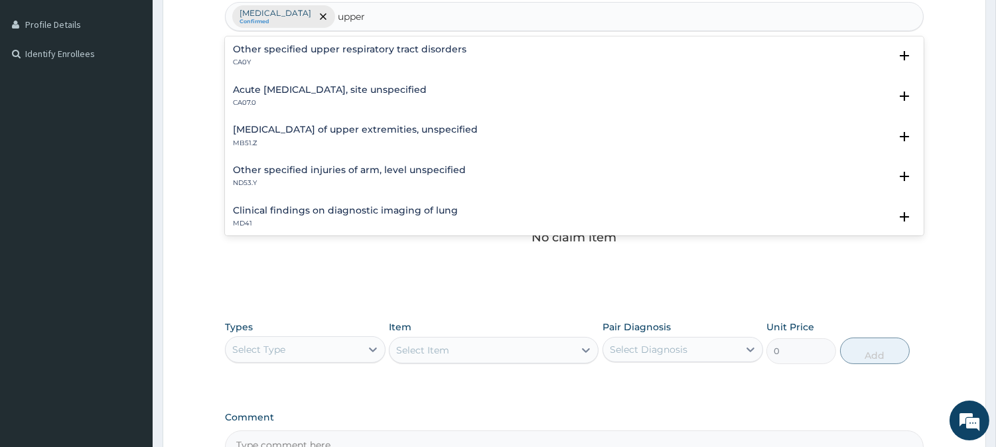
click at [387, 94] on h4 "Acute [MEDICAL_DATA], site unspecified" at bounding box center [330, 90] width 194 height 10
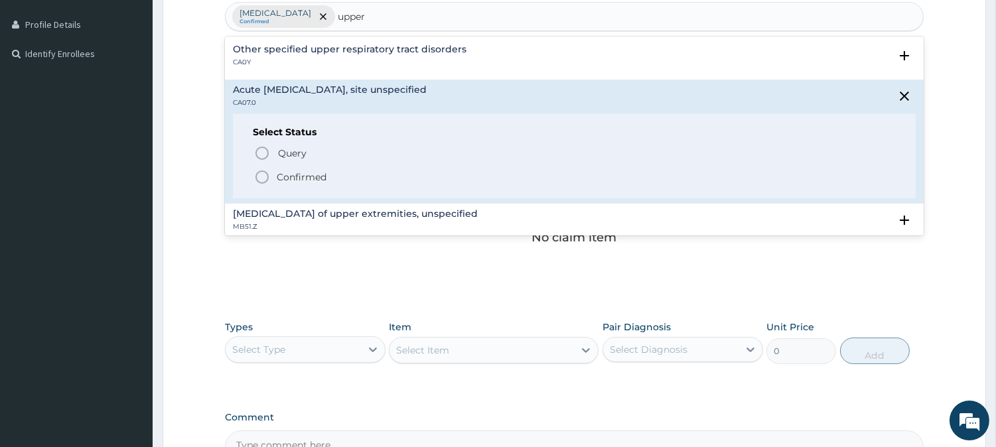
click at [297, 173] on p "Confirmed" at bounding box center [302, 177] width 50 height 13
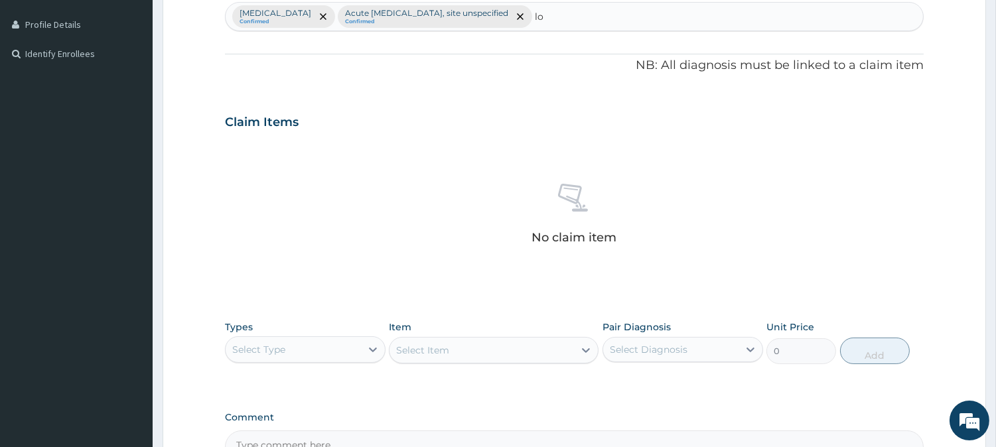
type input "l"
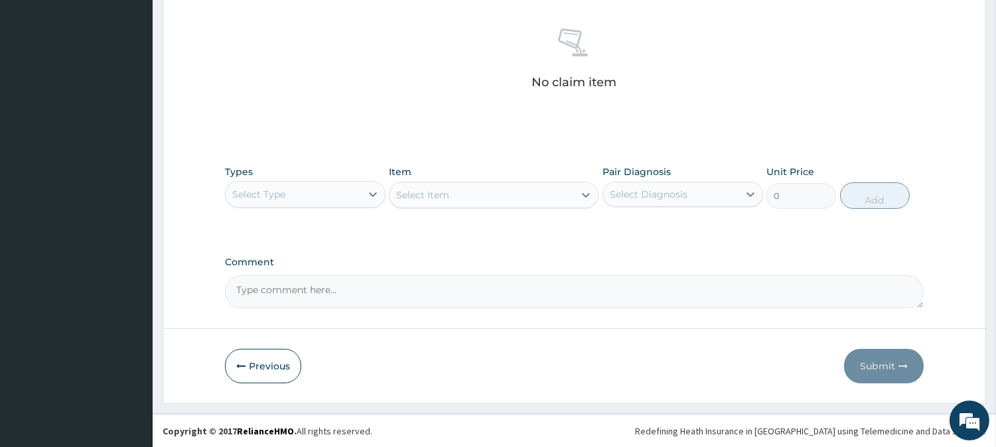
click at [296, 194] on div "Select Type" at bounding box center [293, 194] width 135 height 21
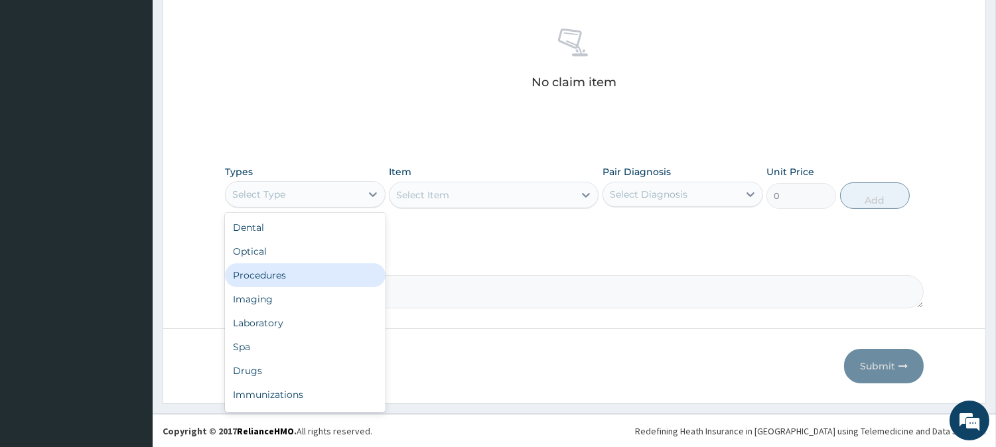
click at [346, 281] on div "Procedures" at bounding box center [305, 275] width 161 height 24
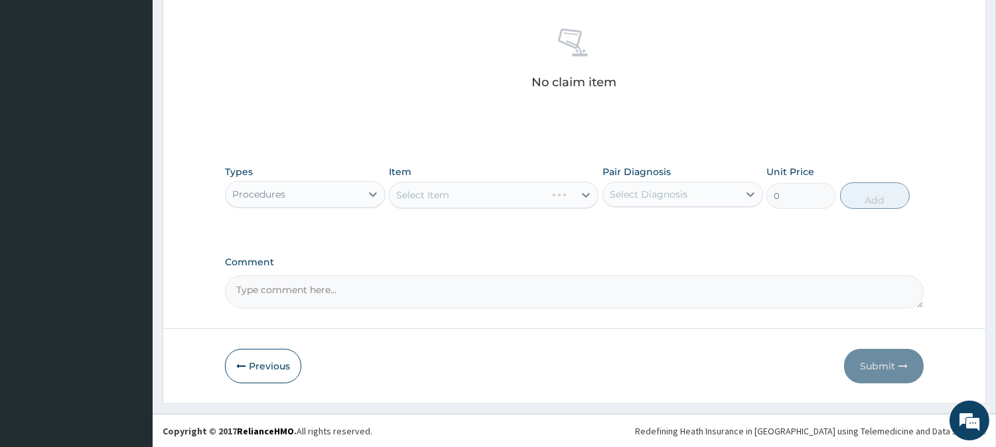
click at [514, 192] on div "Select Item" at bounding box center [494, 195] width 210 height 27
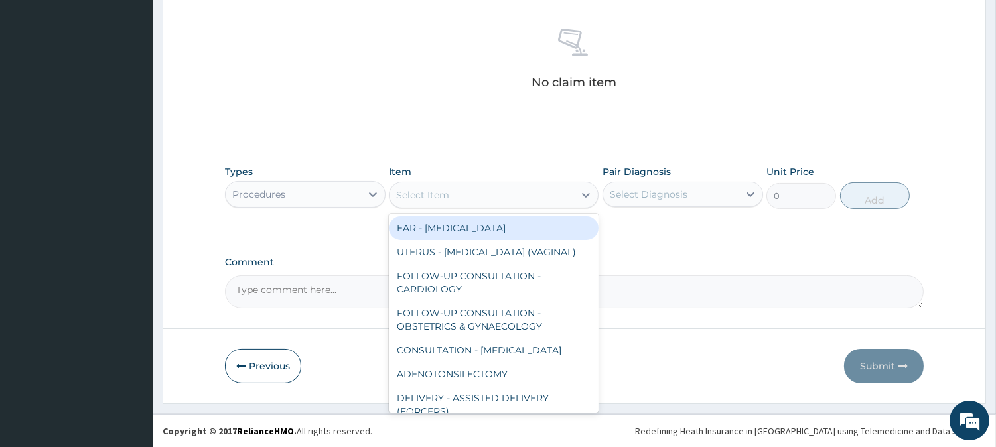
click at [514, 192] on div "Select Item" at bounding box center [481, 194] width 184 height 21
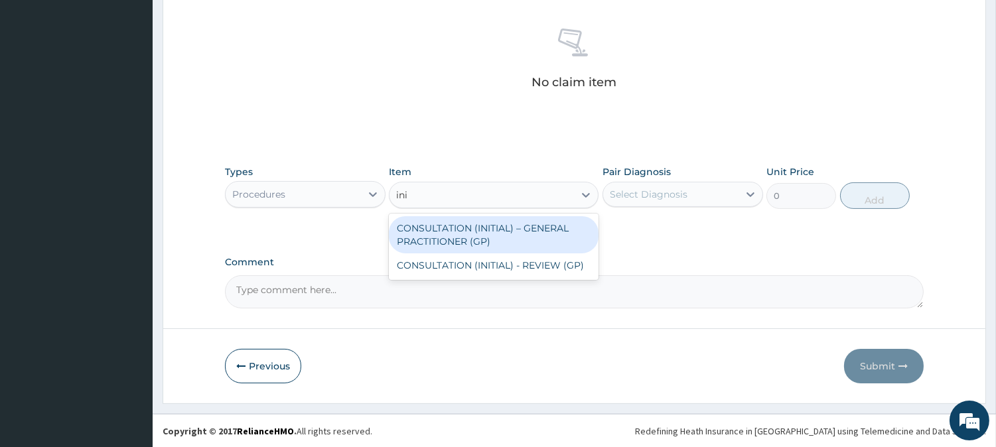
type input "init"
click at [520, 226] on div "CONSULTATION (INITIAL) – GENERAL PRACTITIONER (GP)" at bounding box center [494, 234] width 210 height 37
type input "3000"
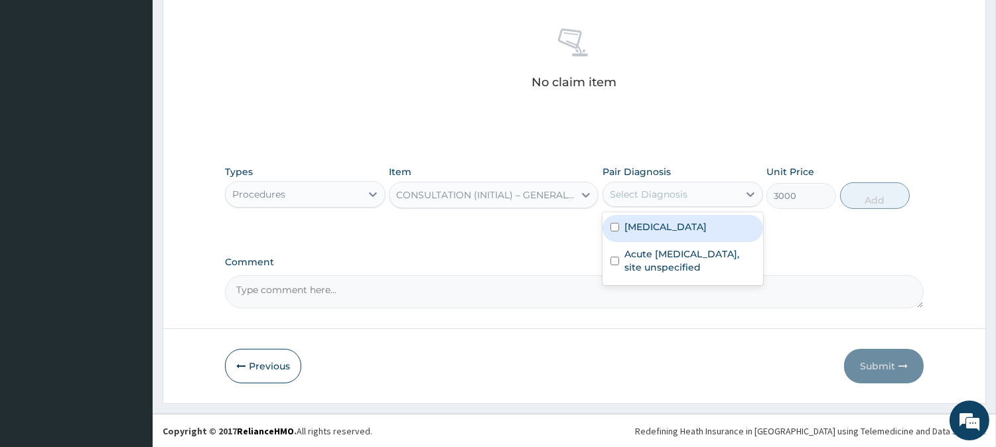
click at [638, 195] on div "Select Diagnosis" at bounding box center [649, 194] width 78 height 13
click at [658, 228] on label "[MEDICAL_DATA]" at bounding box center [665, 226] width 82 height 13
checkbox input "true"
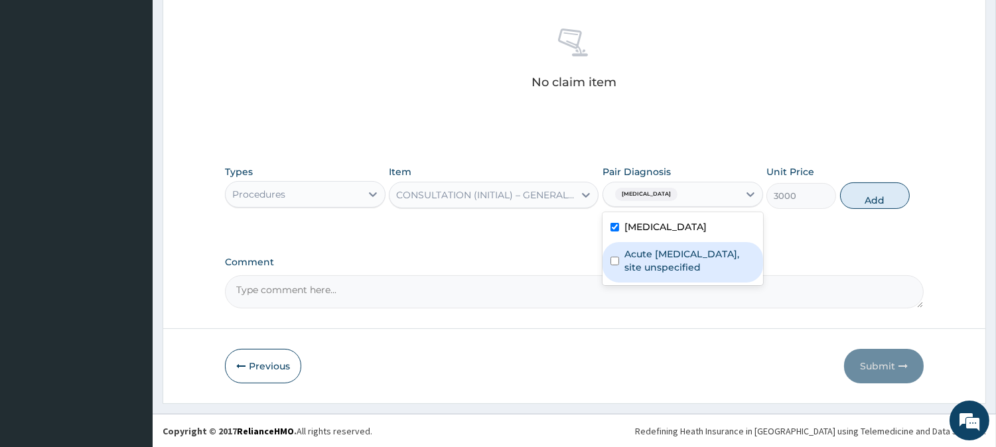
click at [659, 253] on label "Acute [MEDICAL_DATA], site unspecified" at bounding box center [689, 260] width 131 height 27
checkbox input "true"
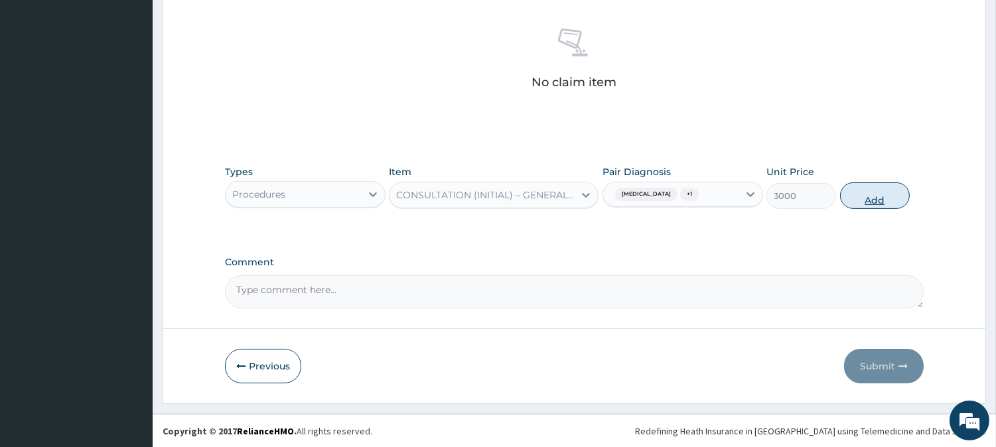
click at [883, 197] on button "Add" at bounding box center [875, 195] width 70 height 27
type input "0"
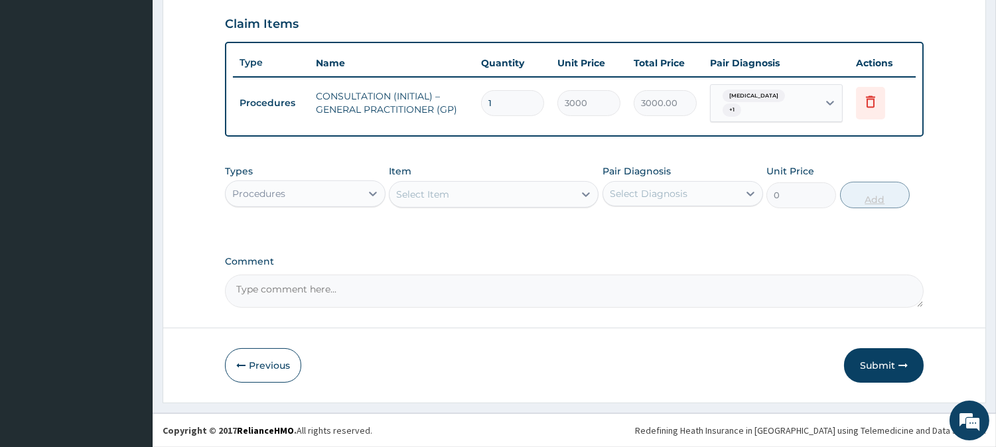
scroll to position [450, 0]
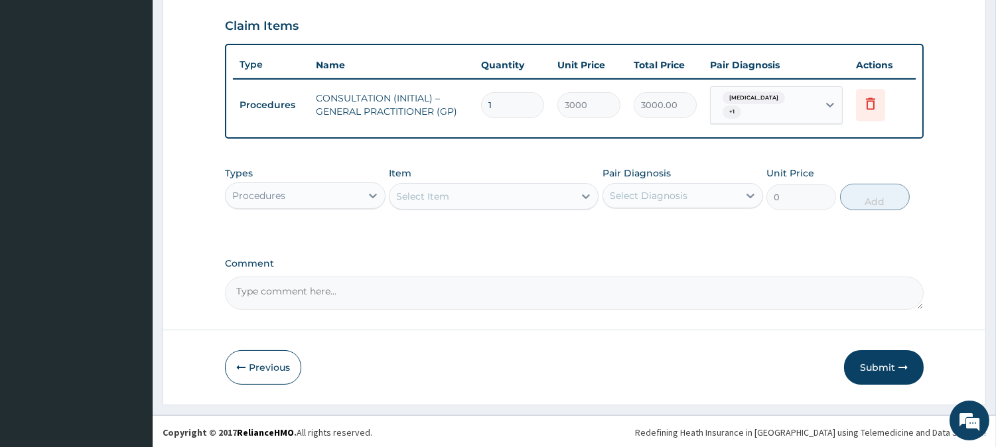
click at [348, 196] on div "Procedures" at bounding box center [293, 195] width 135 height 21
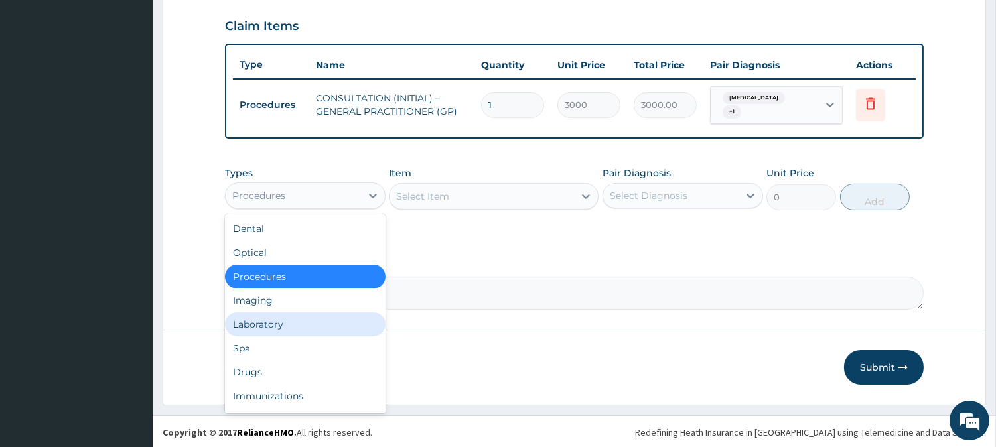
click at [333, 326] on div "Laboratory" at bounding box center [305, 324] width 161 height 24
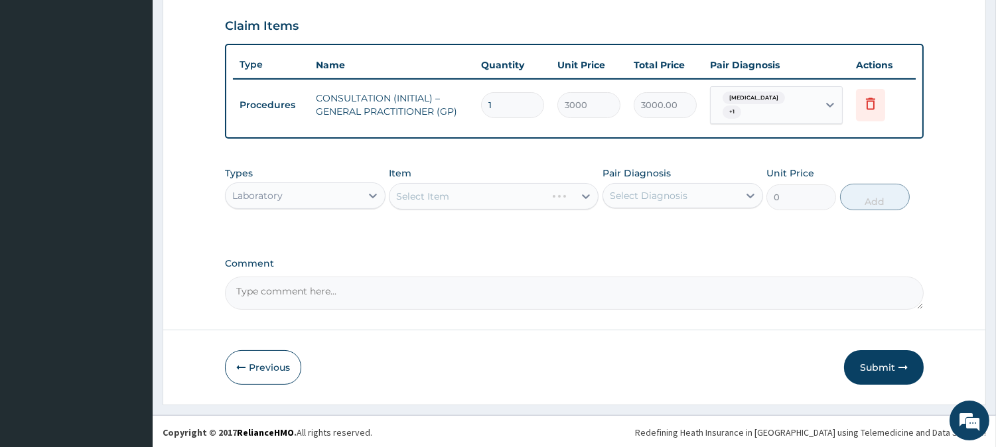
click at [541, 195] on div "Select Item" at bounding box center [494, 196] width 210 height 27
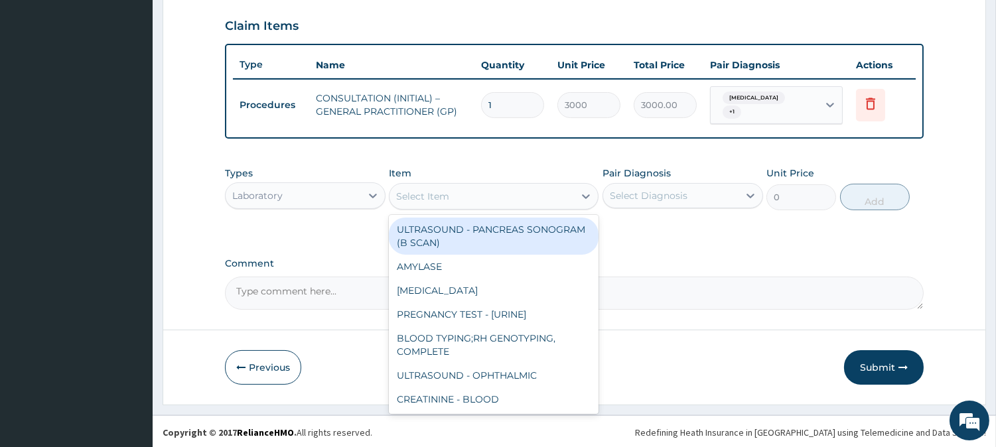
click at [541, 195] on div "Select Item" at bounding box center [481, 196] width 184 height 21
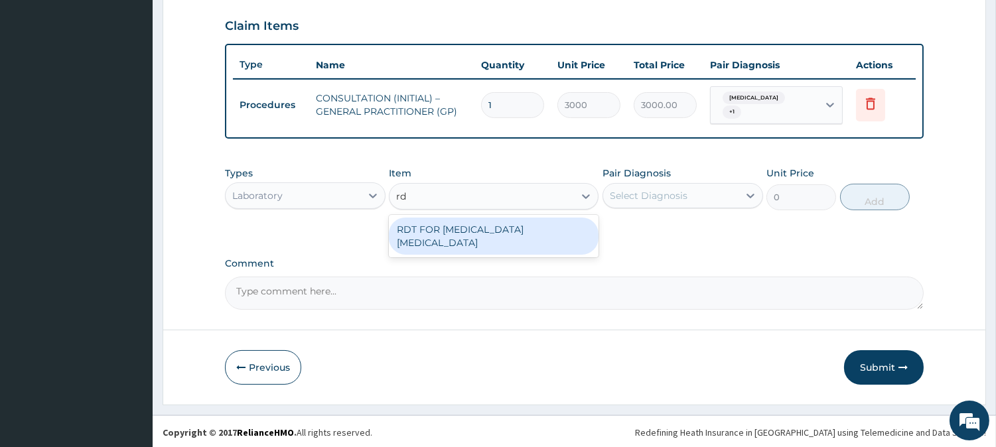
type input "rdt"
click at [575, 230] on div "RDT FOR [MEDICAL_DATA] [MEDICAL_DATA]" at bounding box center [494, 236] width 210 height 37
type input "1300"
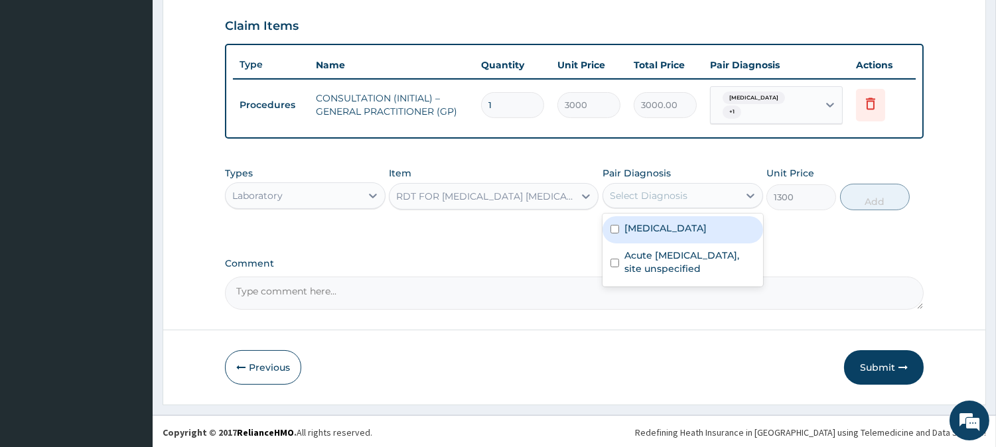
click at [731, 185] on div "Select Diagnosis" at bounding box center [670, 195] width 135 height 21
click at [724, 221] on div "[MEDICAL_DATA]" at bounding box center [682, 229] width 161 height 27
checkbox input "true"
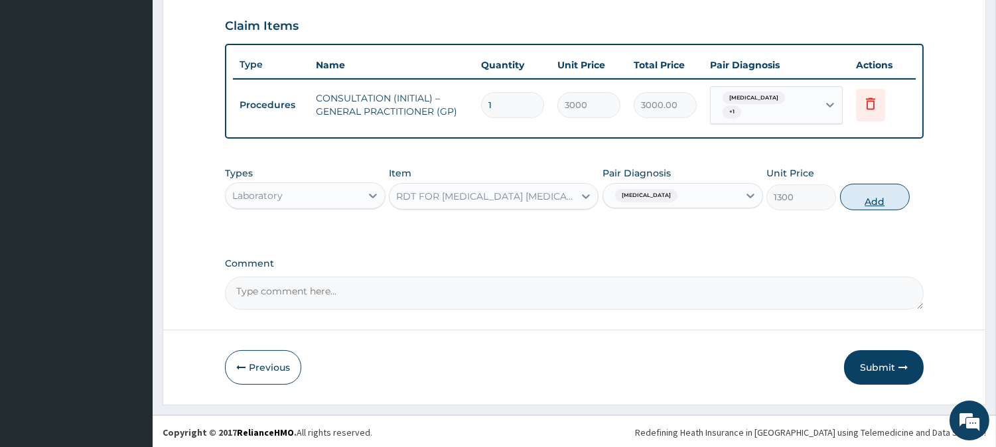
click at [878, 192] on button "Add" at bounding box center [875, 197] width 70 height 27
type input "0"
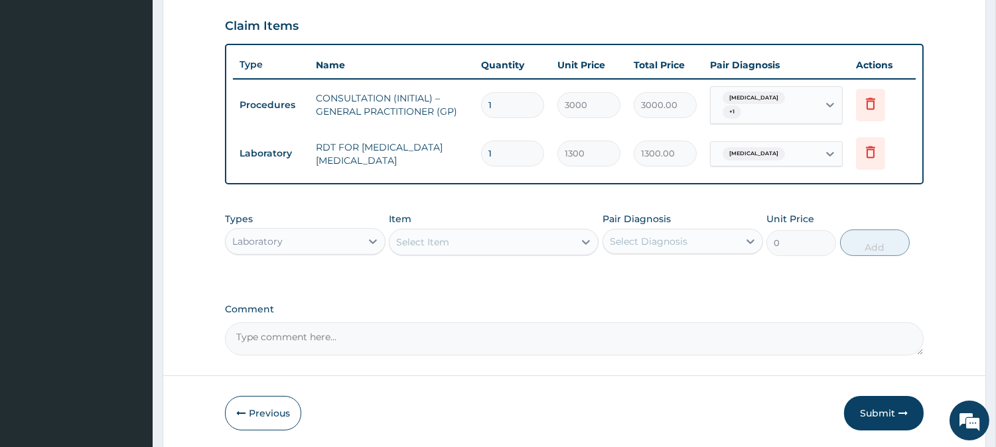
click at [284, 244] on div "Laboratory" at bounding box center [293, 241] width 135 height 21
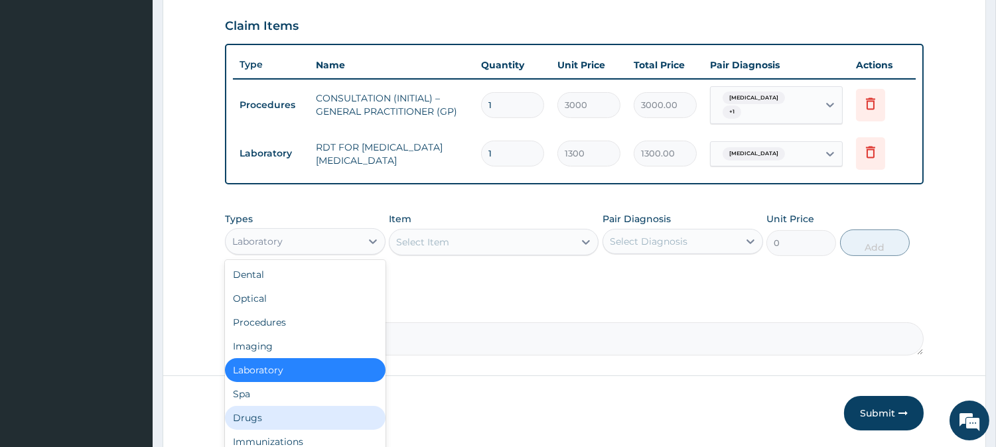
click at [274, 415] on div "Drugs" at bounding box center [305, 418] width 161 height 24
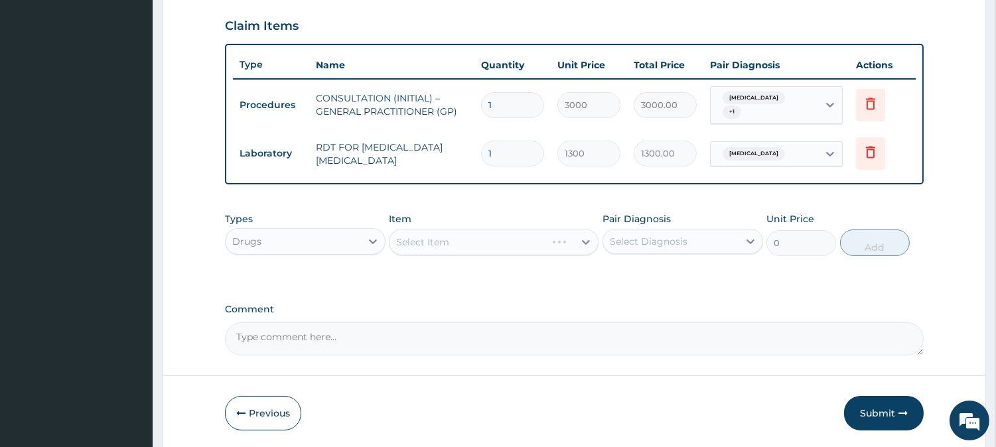
click at [489, 239] on div "Select Item" at bounding box center [494, 242] width 210 height 27
click at [490, 242] on div "Select Item" at bounding box center [494, 242] width 210 height 27
click at [553, 240] on div "Select Item" at bounding box center [494, 242] width 210 height 27
click at [563, 236] on div "Select Item" at bounding box center [494, 242] width 210 height 27
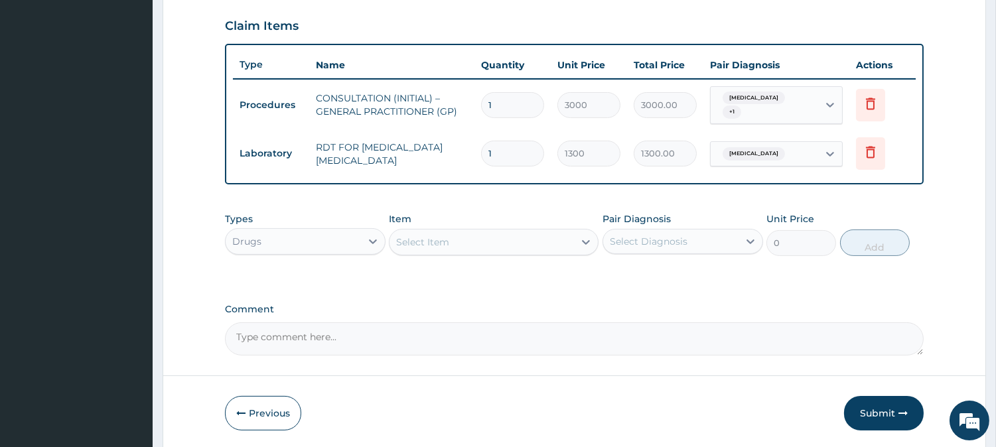
click at [535, 244] on div "Select Item" at bounding box center [481, 242] width 184 height 21
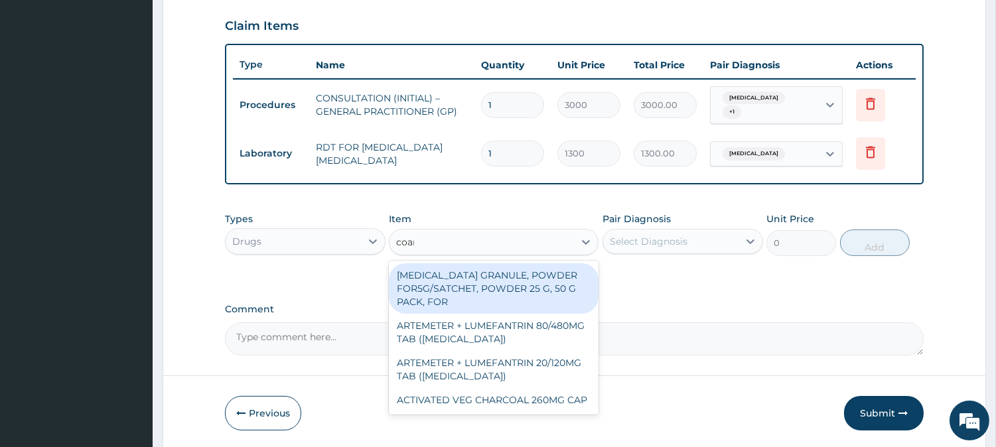
type input "coartem"
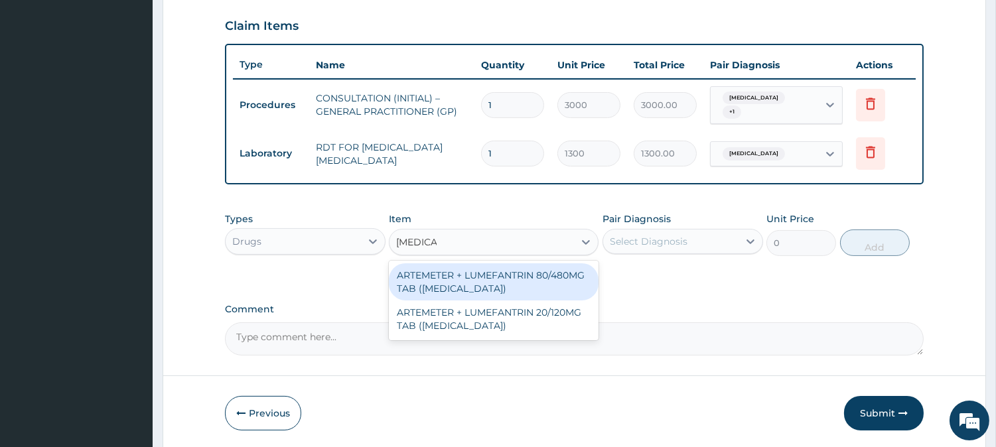
click at [573, 261] on div "ARTEMETER + LUMEFANTRIN 80/480MG TAB (COARTEM) ARTEMETER + LUMEFANTRIN 20/120MG…" at bounding box center [494, 301] width 210 height 80
click at [569, 275] on div "ARTEMETER + LUMEFANTRIN 80/480MG TAB ([MEDICAL_DATA])" at bounding box center [494, 281] width 210 height 37
type input "500"
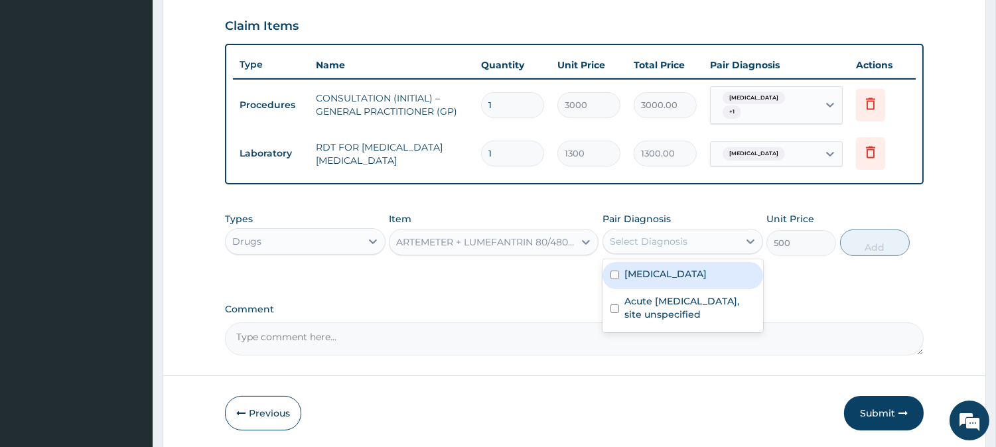
click at [651, 242] on div "Select Diagnosis" at bounding box center [649, 241] width 78 height 13
click at [650, 281] on div "[MEDICAL_DATA]" at bounding box center [682, 275] width 161 height 27
checkbox input "true"
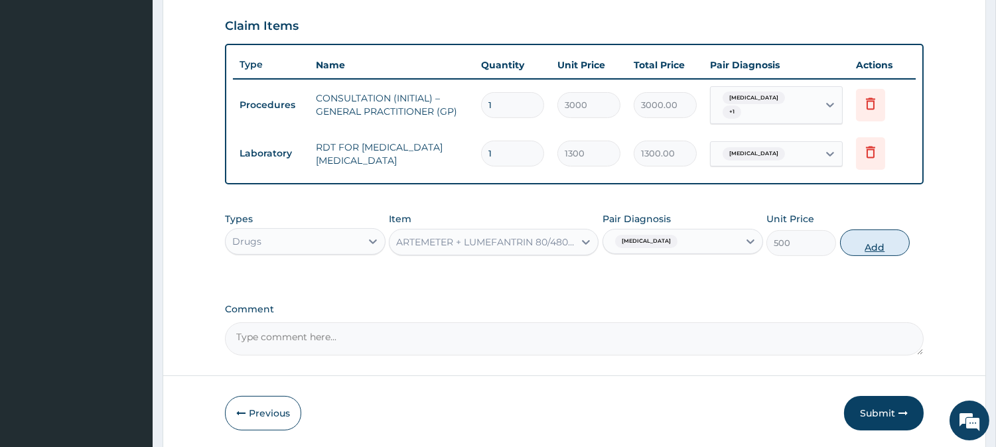
click at [867, 238] on button "Add" at bounding box center [875, 243] width 70 height 27
type input "0"
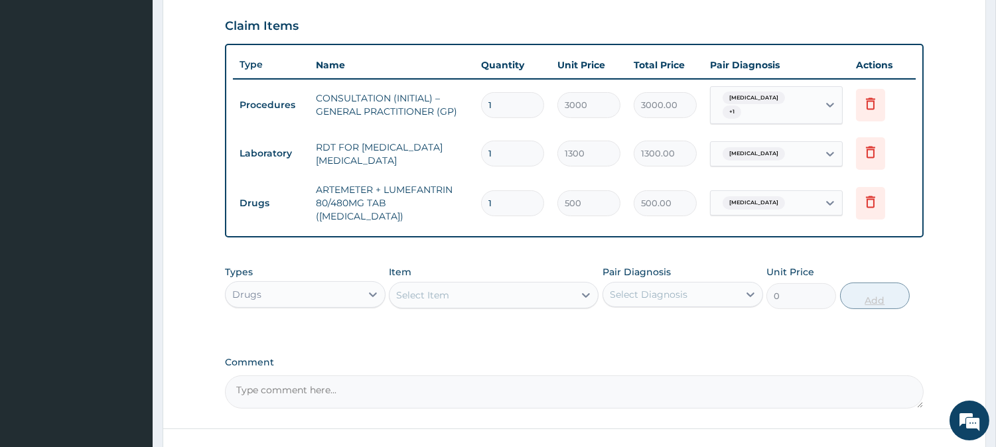
type input "0.00"
type input "6"
type input "3000.00"
type input "6"
click at [479, 285] on div "Select Item" at bounding box center [481, 295] width 184 height 21
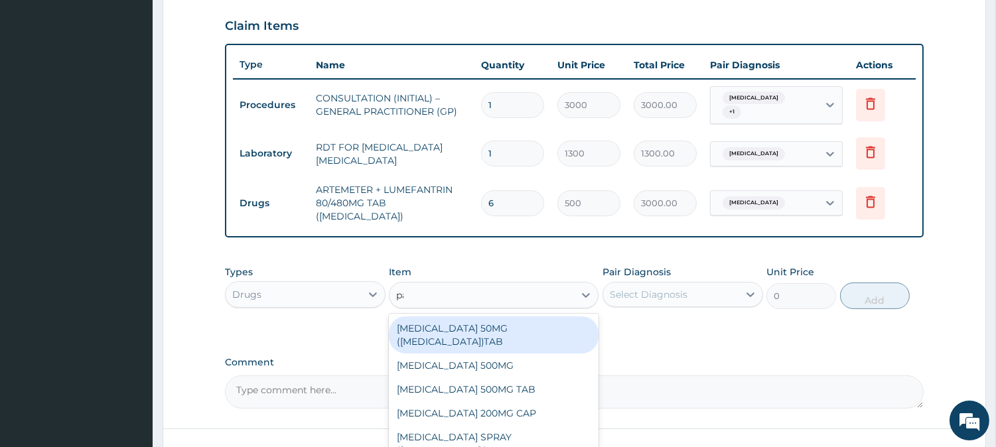
type input "paracet"
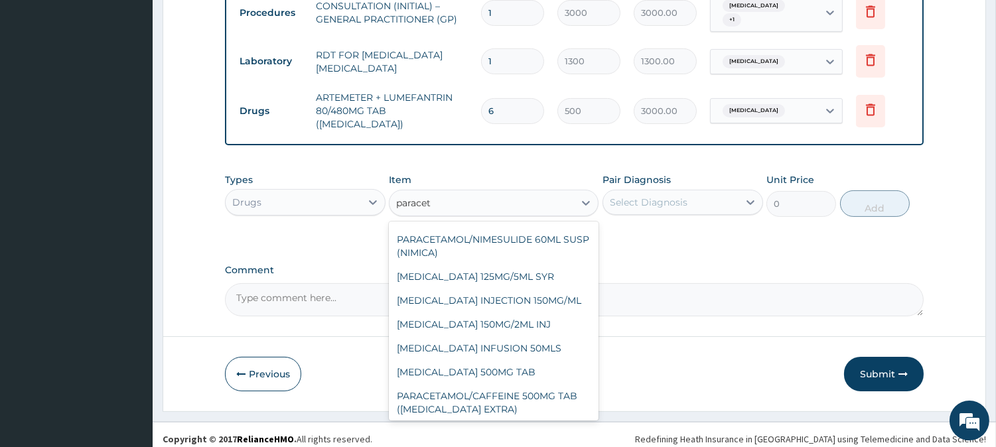
scroll to position [233, 0]
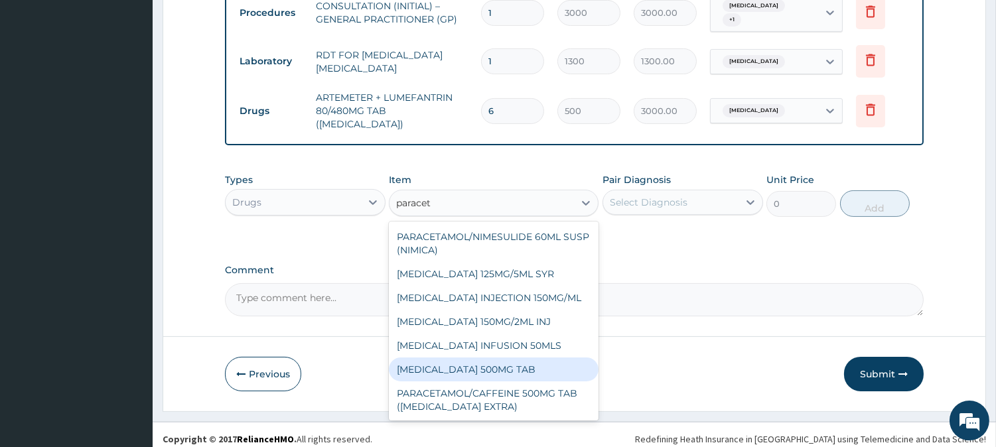
click at [561, 358] on div "[MEDICAL_DATA] 500MG TAB" at bounding box center [494, 370] width 210 height 24
type input "65"
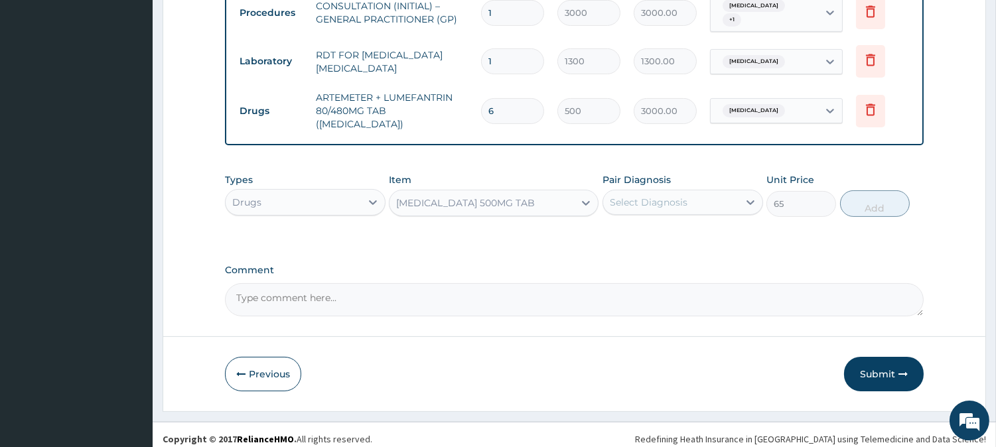
click at [672, 196] on div "Select Diagnosis" at bounding box center [649, 202] width 78 height 13
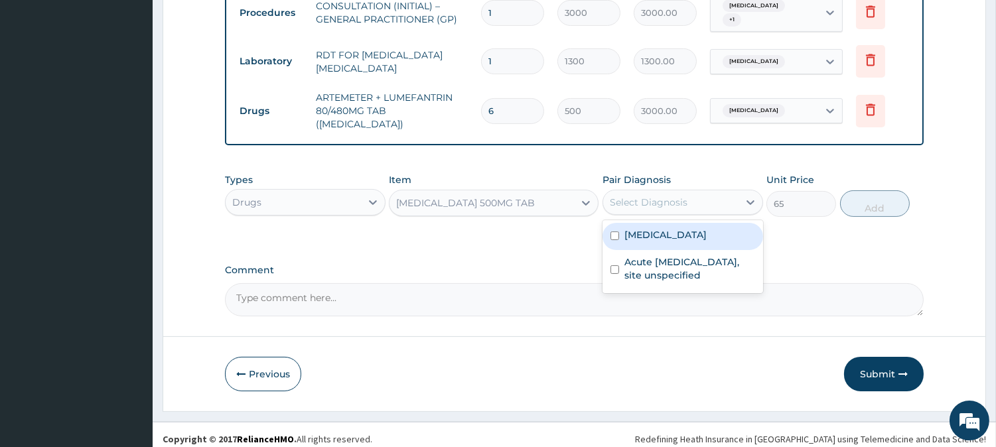
click at [673, 228] on label "[MEDICAL_DATA]" at bounding box center [665, 234] width 82 height 13
checkbox input "true"
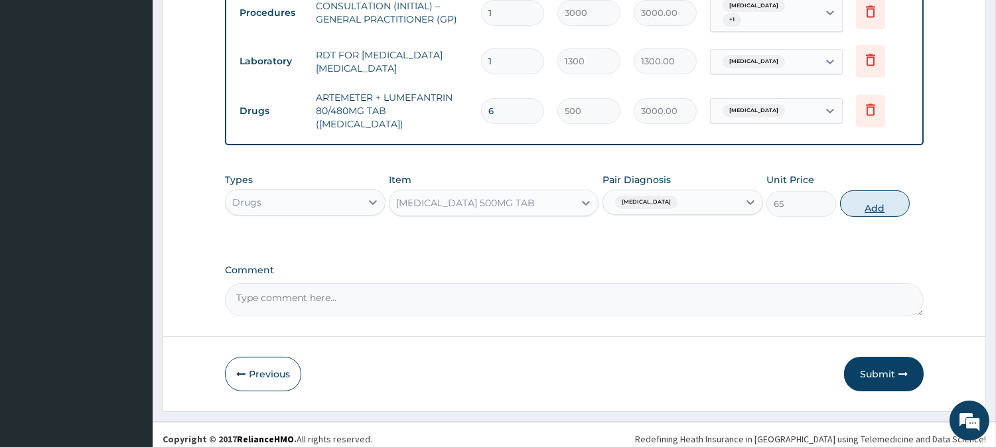
click at [904, 195] on button "Add" at bounding box center [875, 203] width 70 height 27
type input "0"
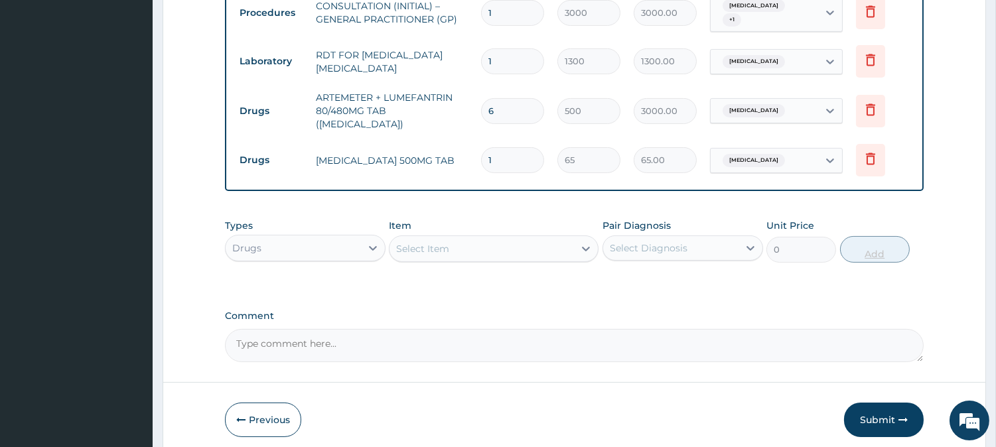
type input "18"
type input "1170.00"
type input "18"
click at [478, 243] on div "Select Item" at bounding box center [481, 248] width 184 height 21
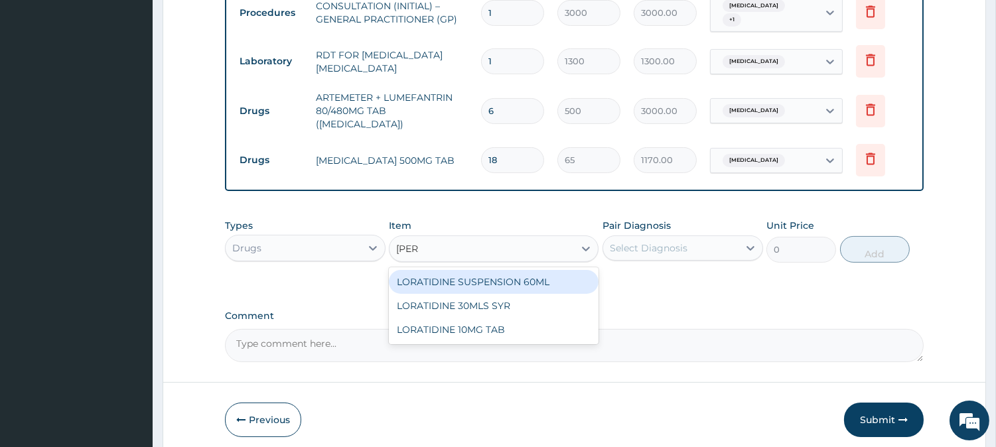
type input "lorat"
click at [500, 320] on div "LORATIDINE 10MG TAB" at bounding box center [494, 330] width 210 height 24
type input "110"
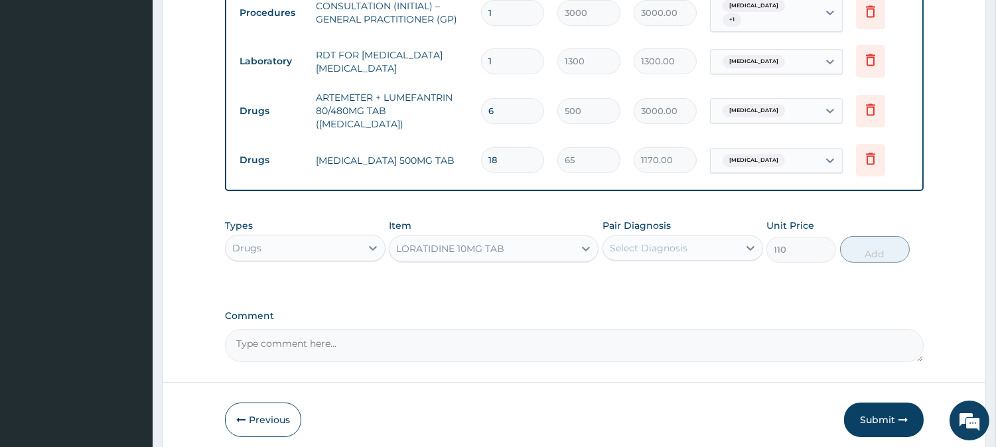
click at [649, 246] on div "Select Diagnosis" at bounding box center [649, 247] width 78 height 13
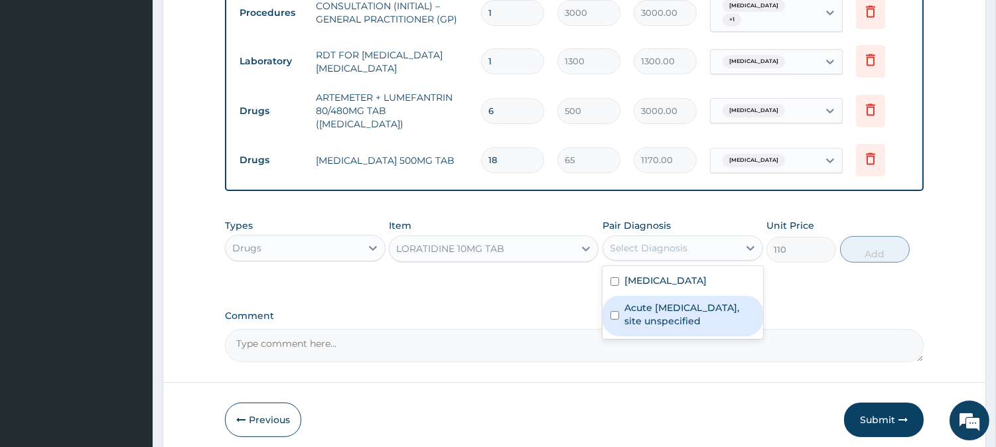
click at [661, 304] on label "Acute [MEDICAL_DATA], site unspecified" at bounding box center [689, 314] width 131 height 27
checkbox input "true"
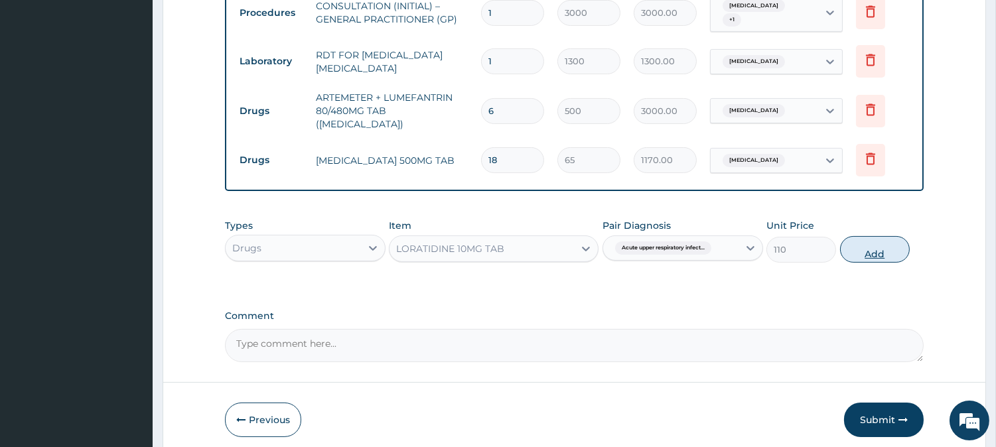
click at [876, 242] on button "Add" at bounding box center [875, 249] width 70 height 27
type input "0"
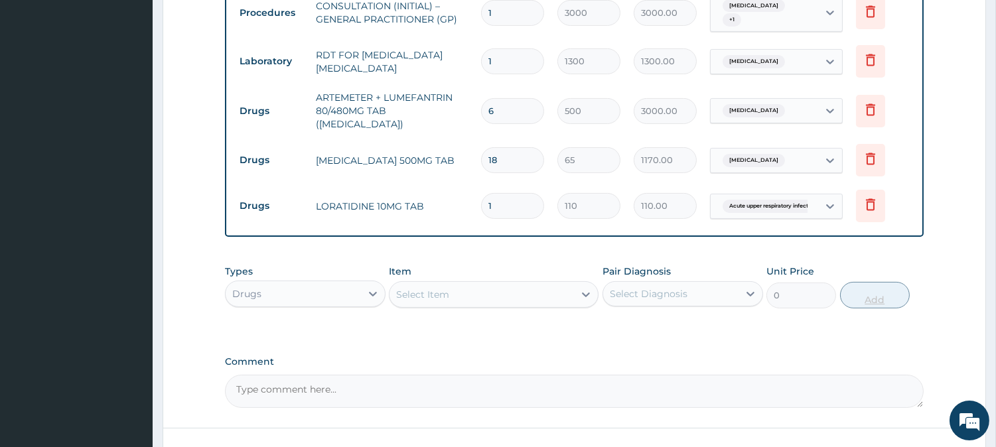
type input "10"
type input "1100.00"
type input "10"
click at [556, 284] on div "Select Item" at bounding box center [481, 294] width 184 height 21
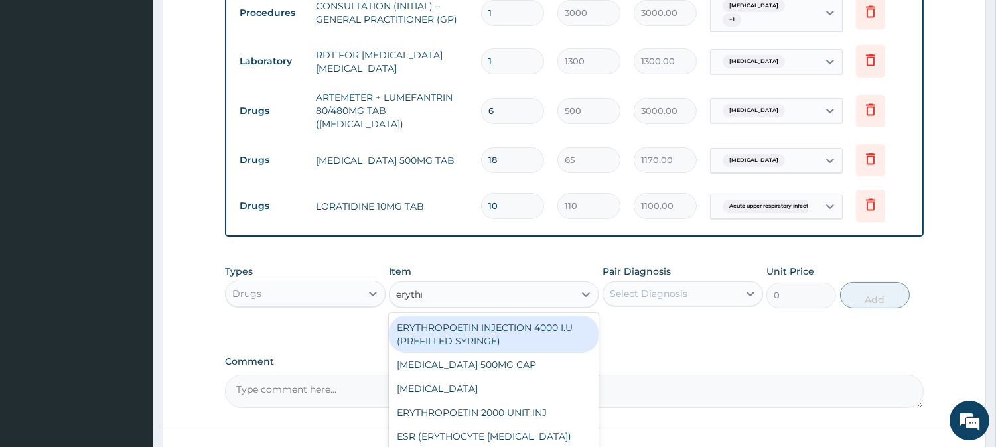
type input "erythro"
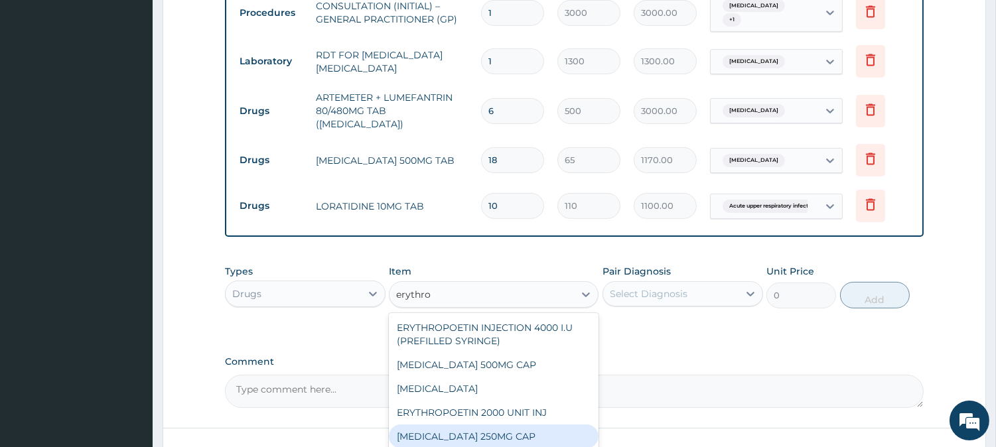
click at [526, 426] on div "[MEDICAL_DATA] 250MG CAP" at bounding box center [494, 437] width 210 height 24
type input "85"
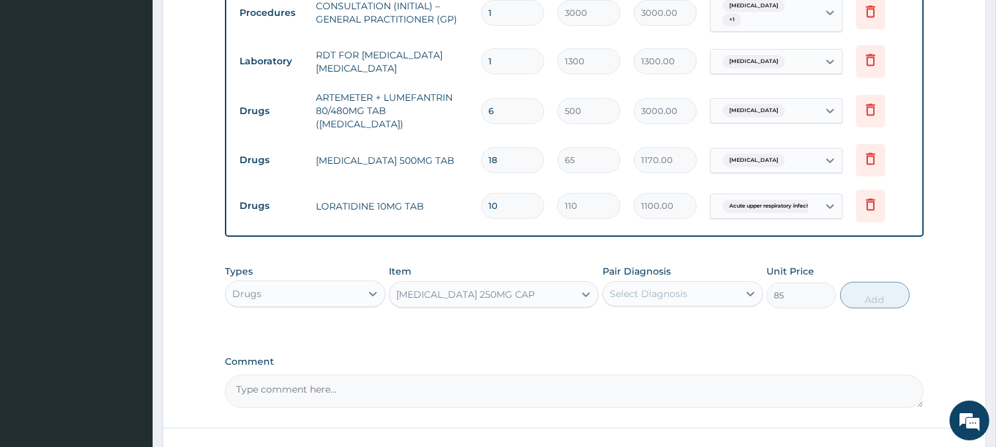
click at [683, 287] on div "Select Diagnosis" at bounding box center [649, 293] width 78 height 13
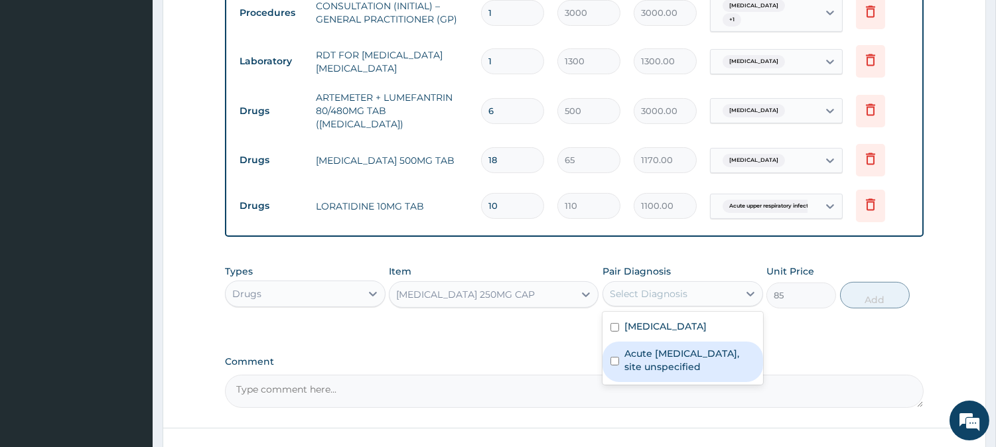
click at [678, 354] on label "Acute [MEDICAL_DATA], site unspecified" at bounding box center [689, 360] width 131 height 27
checkbox input "true"
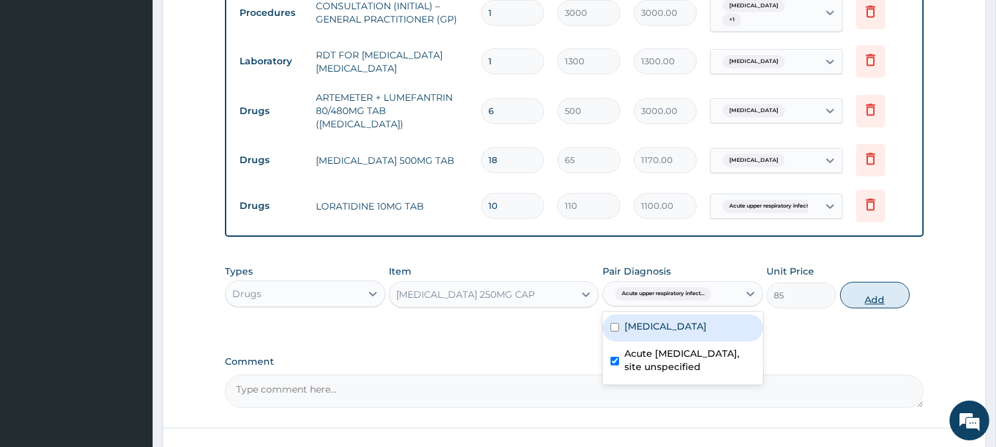
click at [870, 283] on button "Add" at bounding box center [875, 295] width 70 height 27
type input "0"
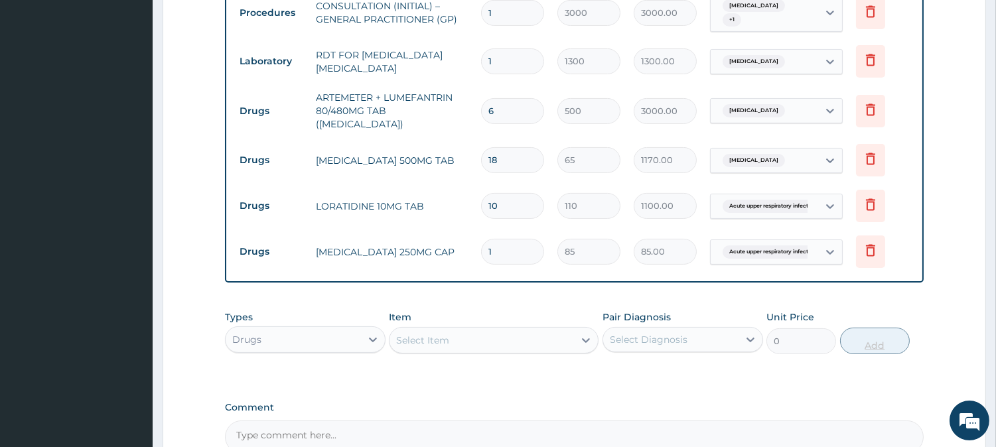
type input "15"
type input "1275.00"
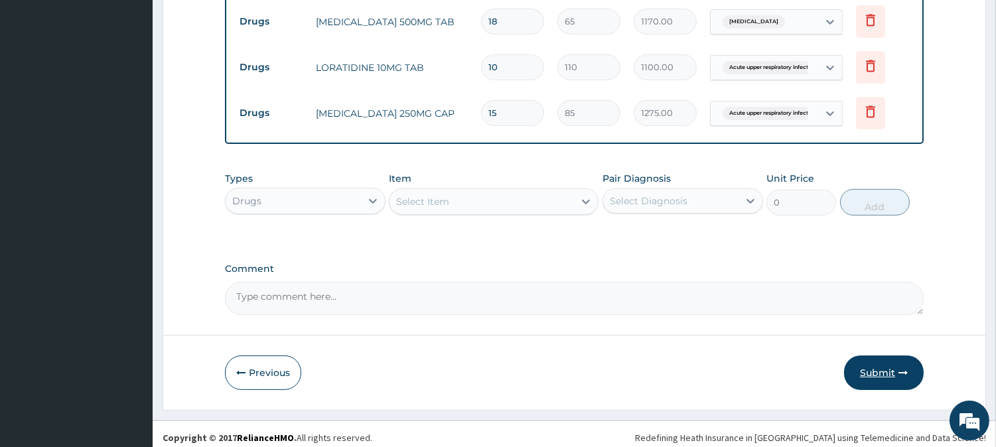
type input "15"
click at [885, 359] on button "Submit" at bounding box center [884, 373] width 80 height 34
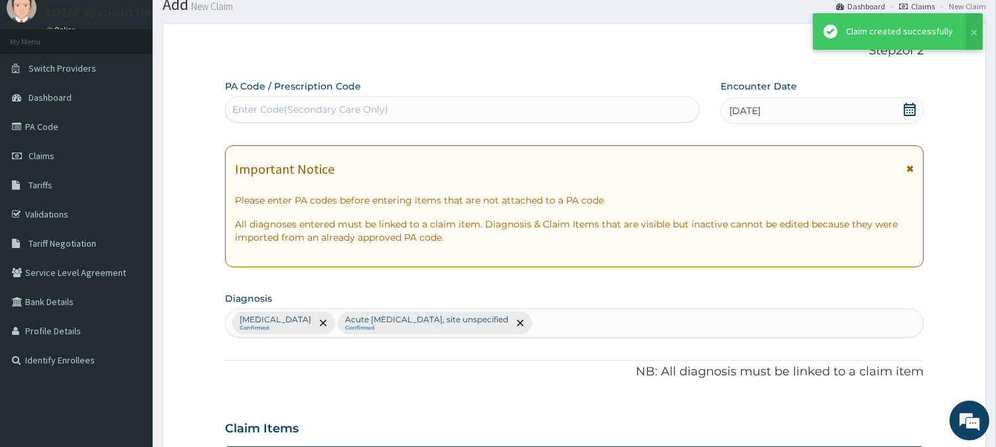
scroll to position [681, 0]
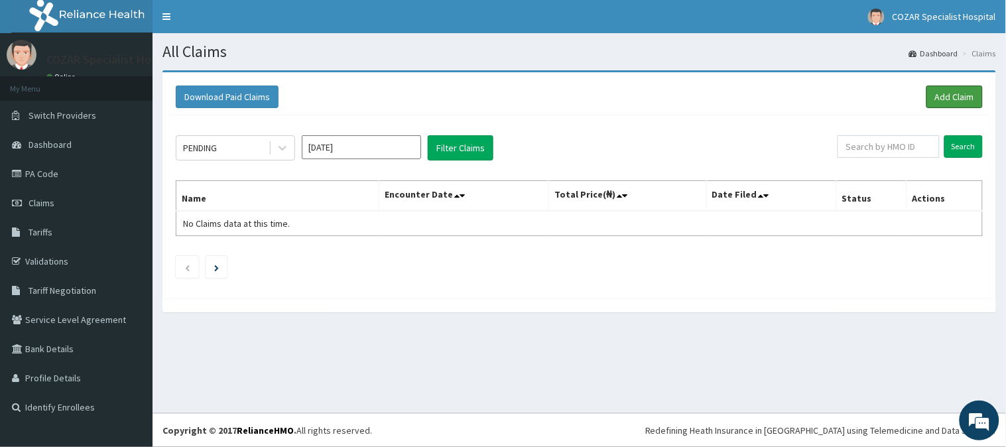
click at [966, 90] on link "Add Claim" at bounding box center [955, 97] width 56 height 23
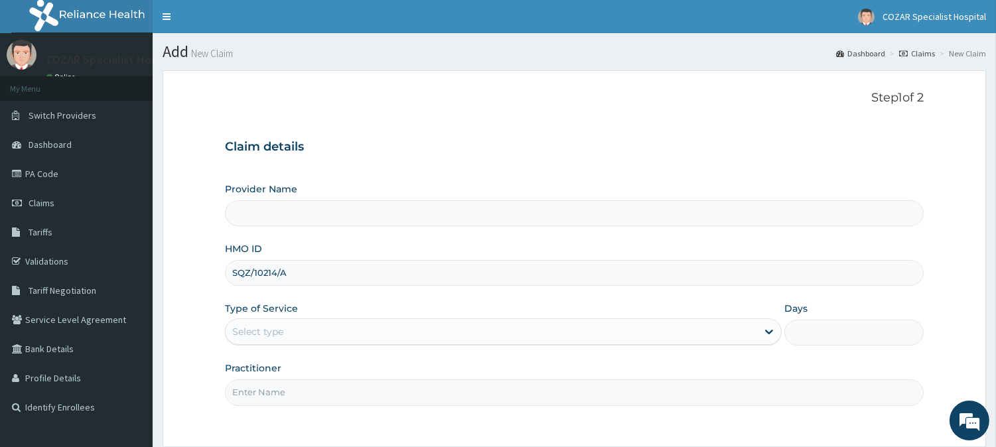
scroll to position [118, 0]
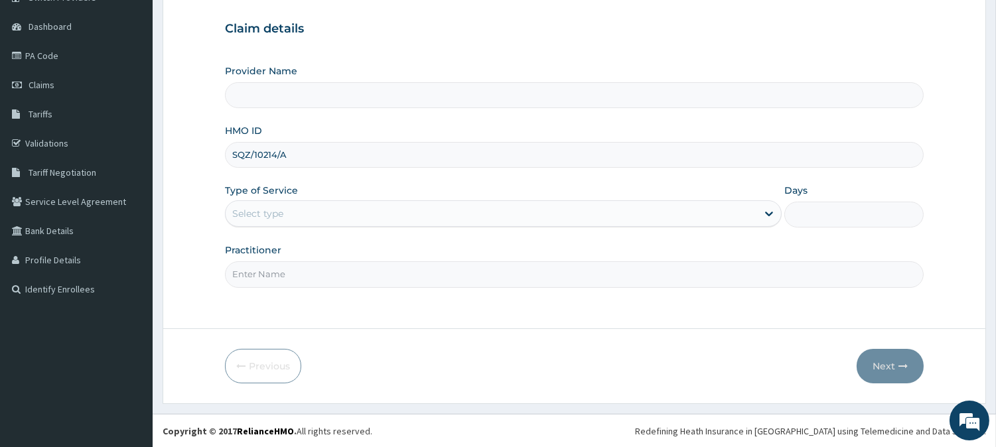
type input "Cozar Specialist Hospital"
type input "SQZ/10214/A"
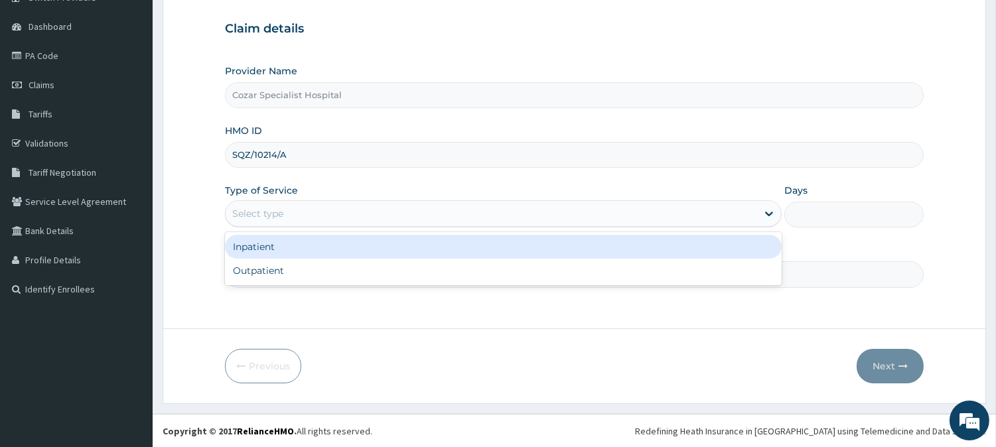
click at [393, 210] on div "Select type" at bounding box center [491, 213] width 531 height 21
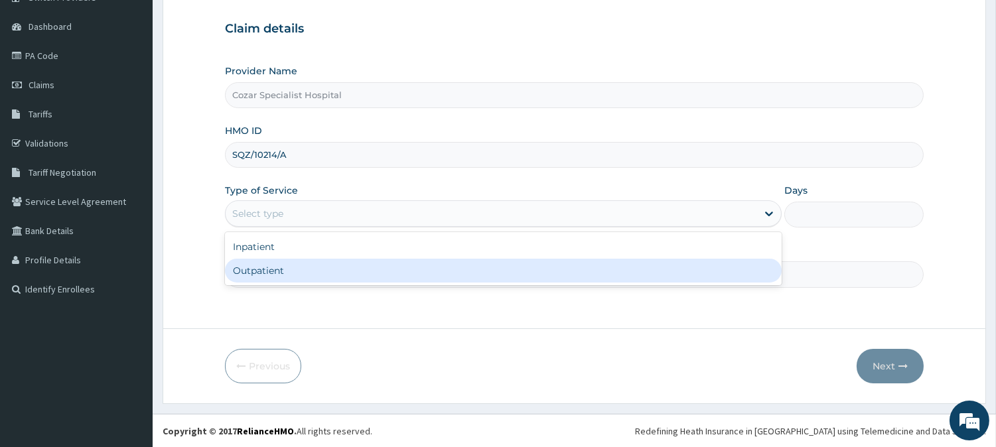
click at [321, 273] on div "Outpatient" at bounding box center [503, 271] width 557 height 24
type input "1"
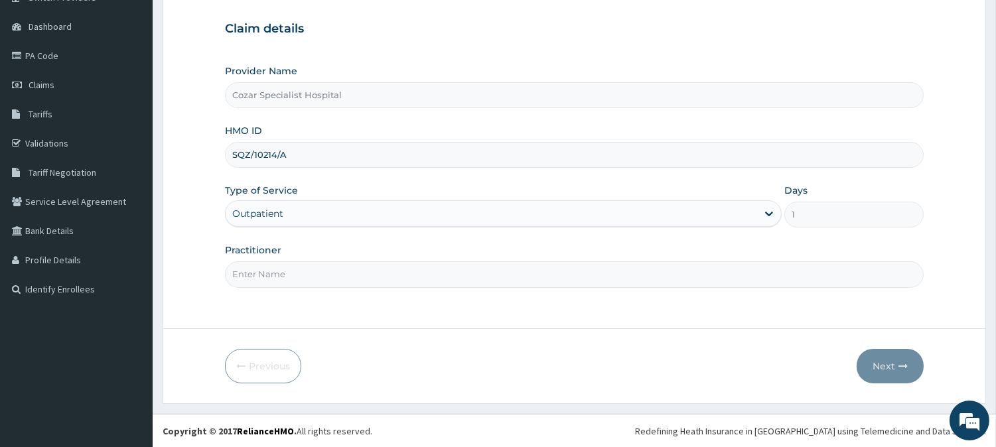
click at [297, 274] on input "Practitioner" at bounding box center [574, 274] width 699 height 26
type input "[PERSON_NAME][MEDICAL_DATA]"
click at [902, 372] on button "Next" at bounding box center [890, 366] width 67 height 34
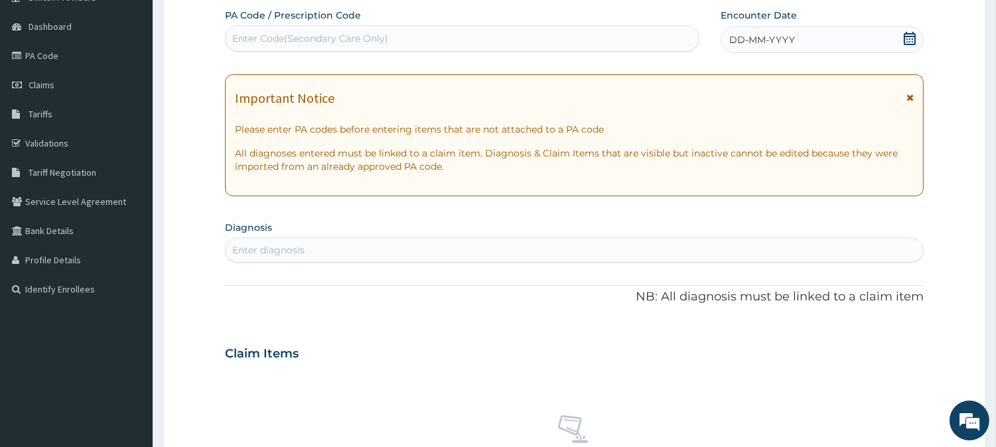
click at [914, 34] on icon at bounding box center [909, 38] width 13 height 13
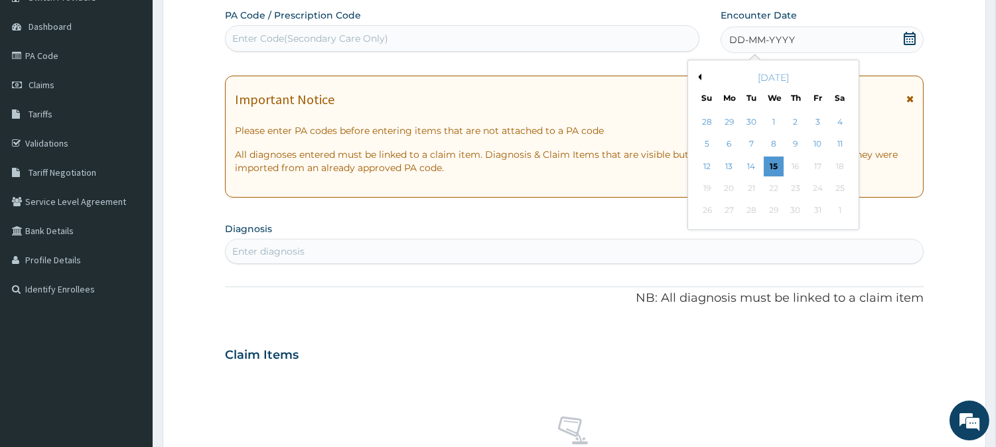
click at [700, 74] on button "Previous Month" at bounding box center [698, 77] width 7 height 7
click at [768, 186] on div "24" at bounding box center [773, 188] width 20 height 20
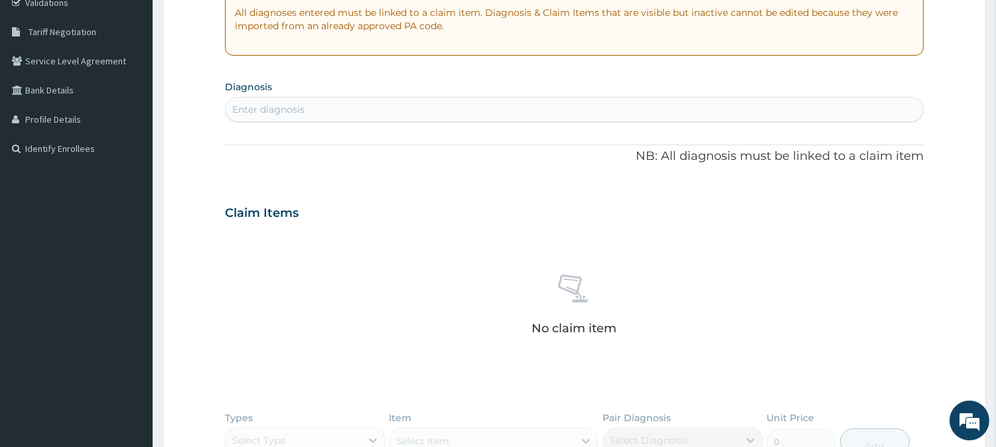
scroll to position [0, 0]
click at [460, 109] on div "Enter diagnosis" at bounding box center [574, 109] width 697 height 21
type input "[MEDICAL_DATA]"
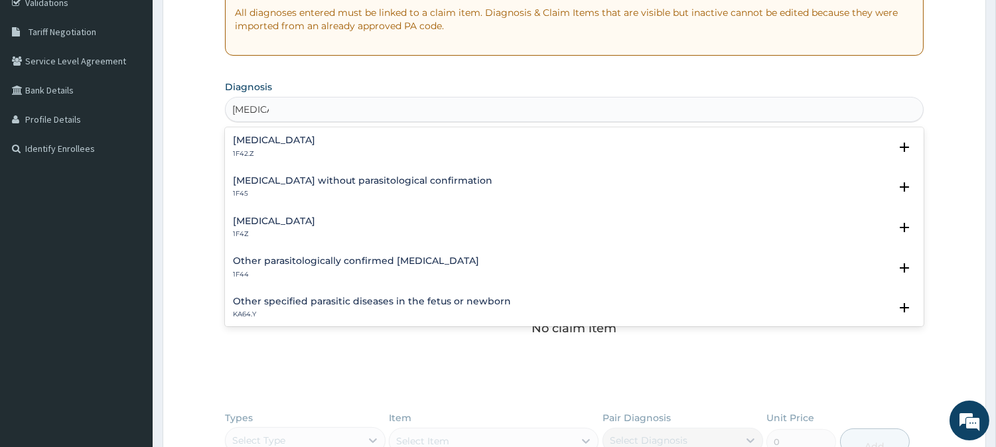
click at [329, 231] on div "[MEDICAL_DATA] 1F4Z" at bounding box center [574, 227] width 683 height 23
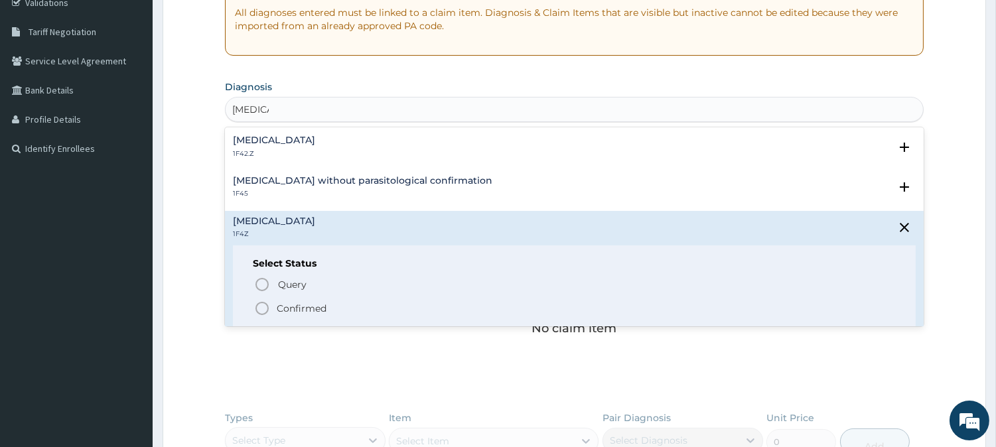
click at [297, 303] on p "Confirmed" at bounding box center [302, 308] width 50 height 13
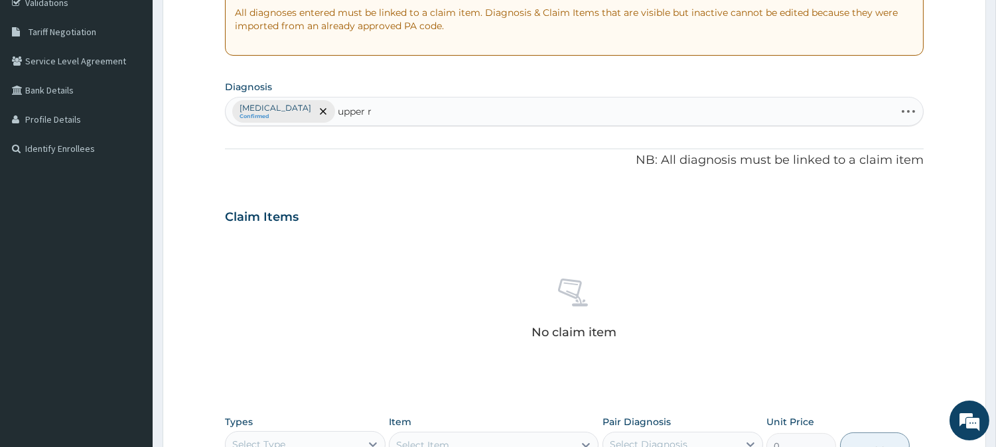
type input "upper"
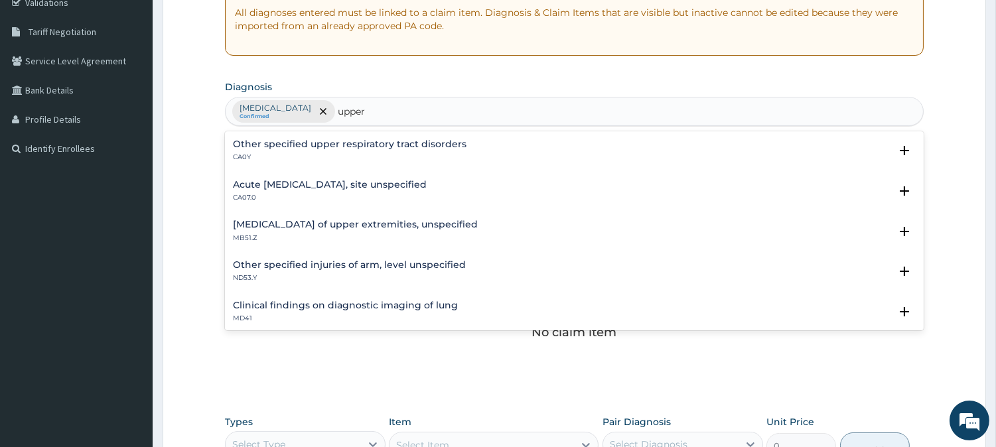
click at [381, 184] on h4 "Acute [MEDICAL_DATA], site unspecified" at bounding box center [330, 185] width 194 height 10
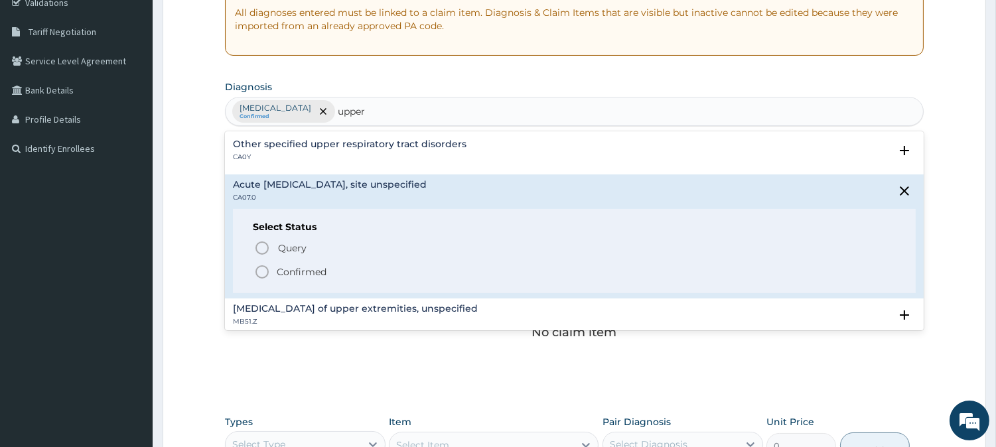
click at [299, 272] on p "Confirmed" at bounding box center [302, 271] width 50 height 13
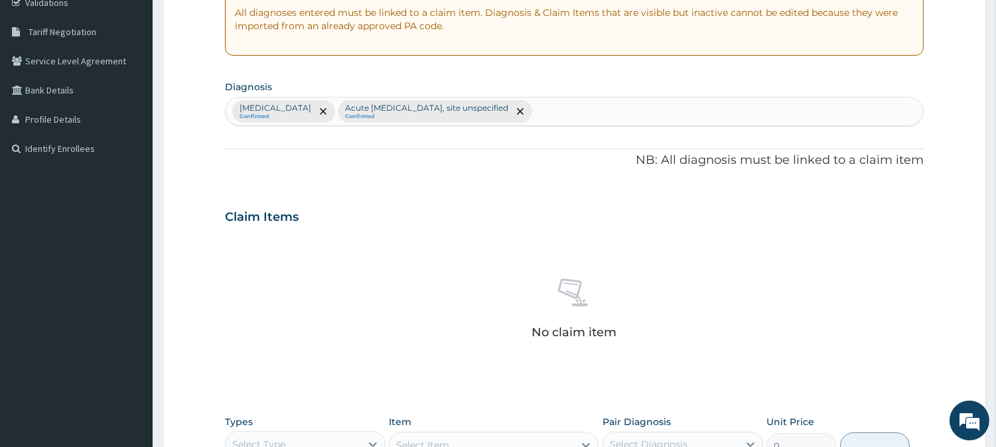
scroll to position [509, 0]
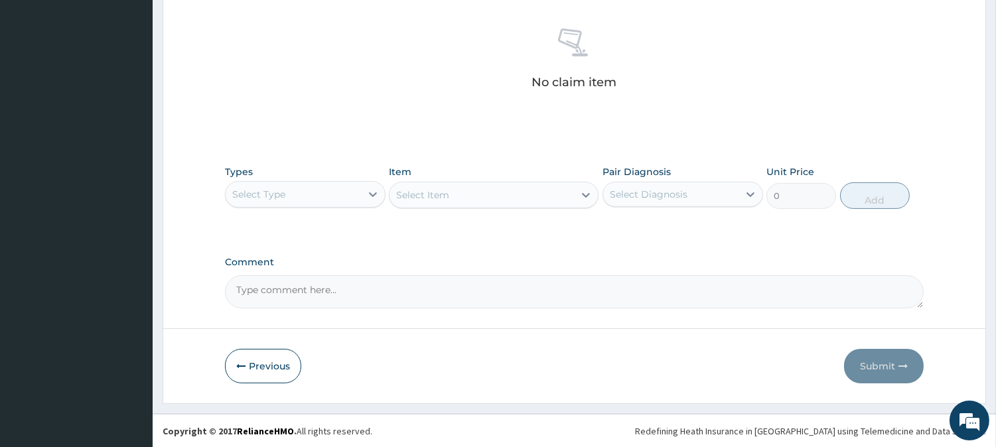
click at [347, 191] on div "Select Type" at bounding box center [293, 194] width 135 height 21
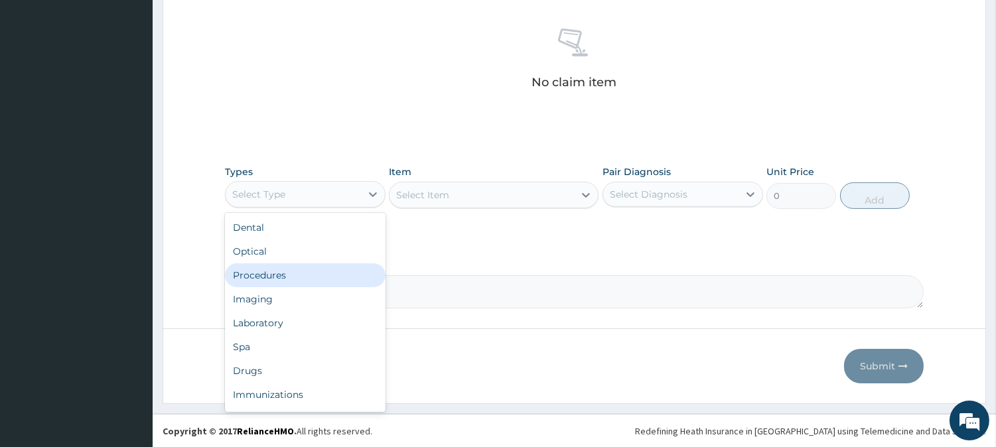
click at [348, 274] on div "Procedures" at bounding box center [305, 275] width 161 height 24
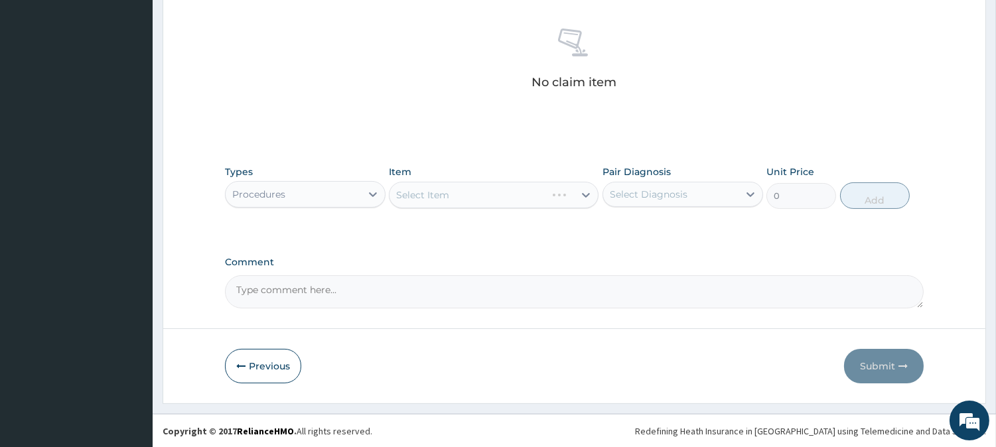
click at [505, 196] on div "Select Item" at bounding box center [494, 195] width 210 height 27
click at [520, 194] on div "Select Item" at bounding box center [494, 195] width 210 height 27
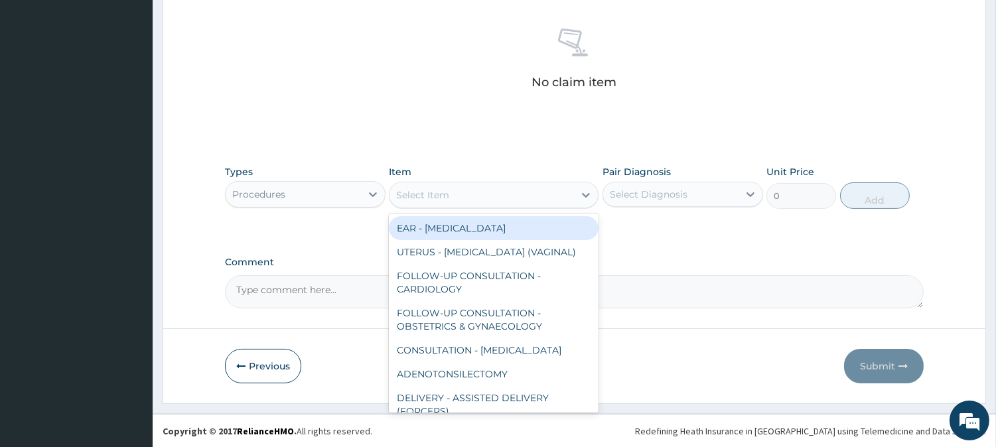
click at [520, 194] on div "Select Item" at bounding box center [481, 194] width 184 height 21
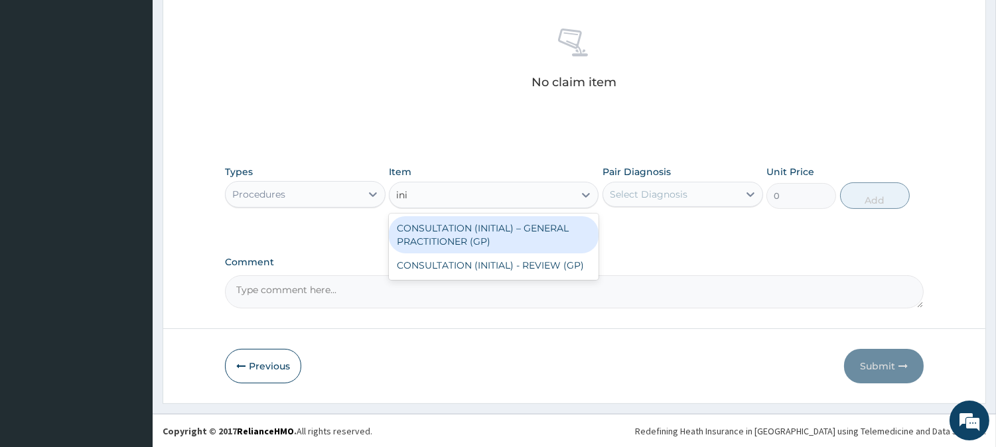
type input "init"
click at [521, 229] on div "CONSULTATION (INITIAL) – GENERAL PRACTITIONER (GP)" at bounding box center [494, 234] width 210 height 37
type input "3000"
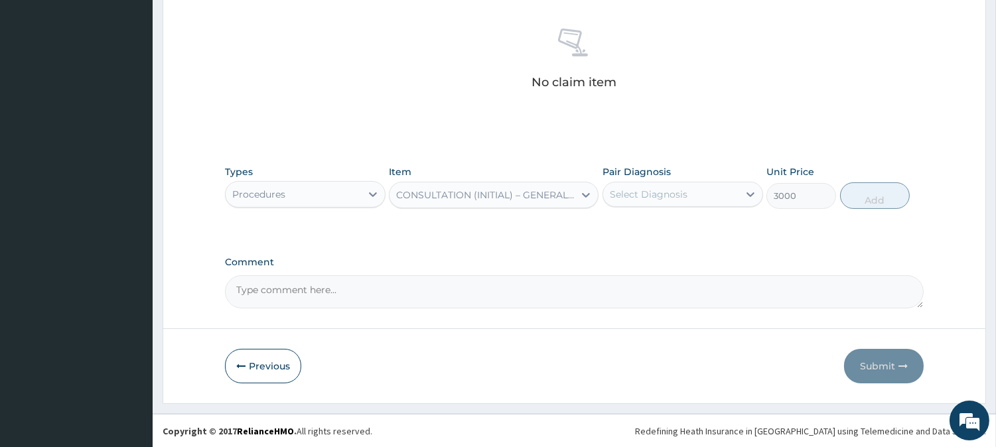
click at [649, 194] on div "Select Diagnosis" at bounding box center [649, 194] width 78 height 13
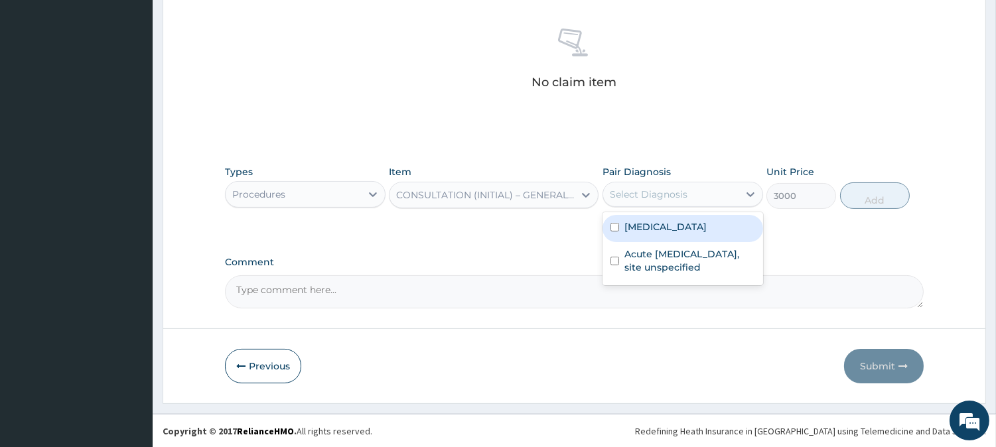
click at [661, 227] on label "[MEDICAL_DATA]" at bounding box center [665, 226] width 82 height 13
checkbox input "true"
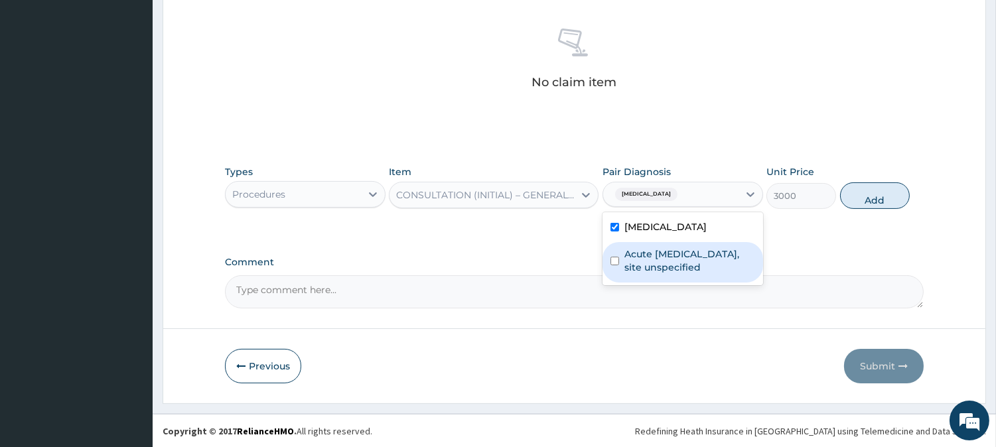
click at [669, 256] on label "Acute upper respiratory infection, site unspecified" at bounding box center [689, 260] width 131 height 27
checkbox input "true"
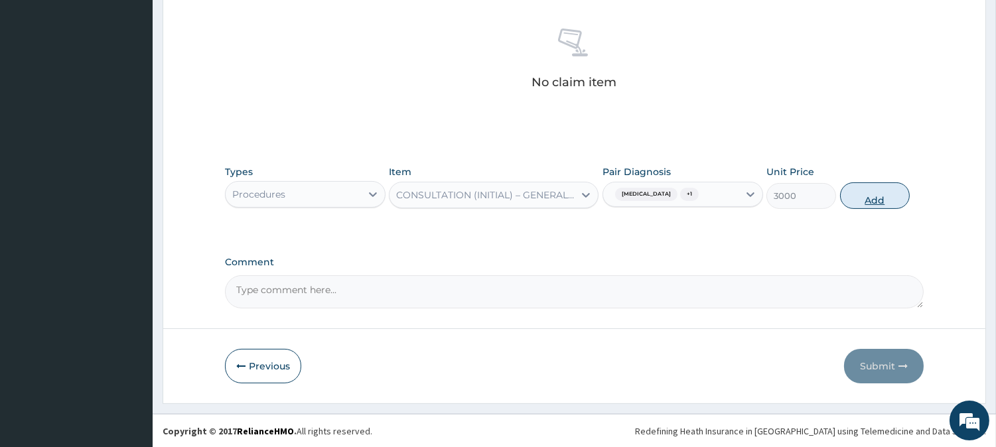
click at [900, 206] on button "Add" at bounding box center [875, 195] width 70 height 27
type input "0"
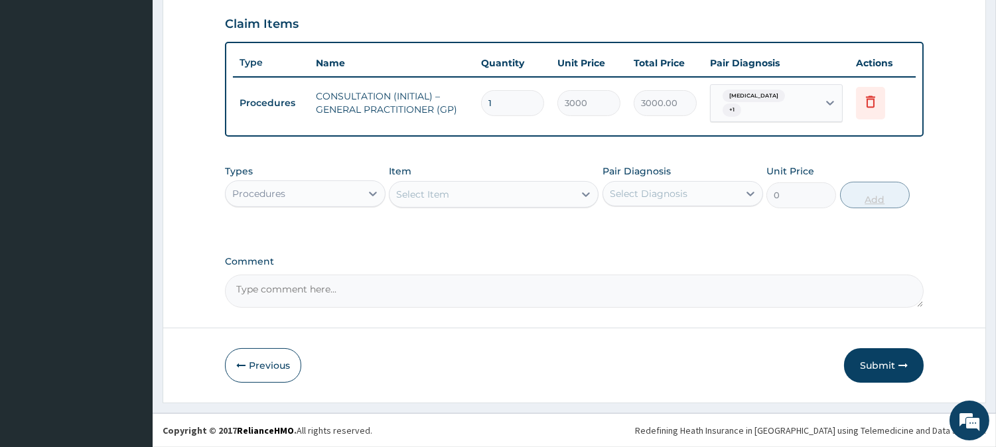
scroll to position [450, 0]
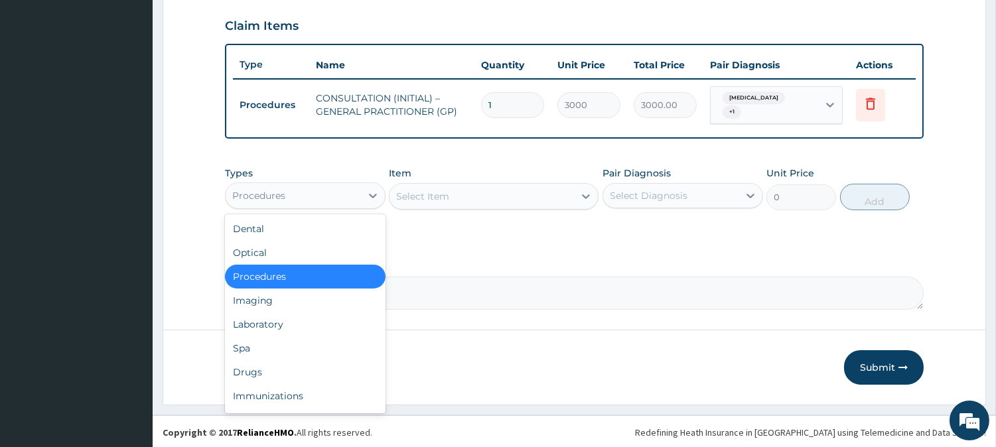
click at [332, 194] on div "Procedures" at bounding box center [293, 195] width 135 height 21
click at [340, 324] on div "Laboratory" at bounding box center [305, 324] width 161 height 24
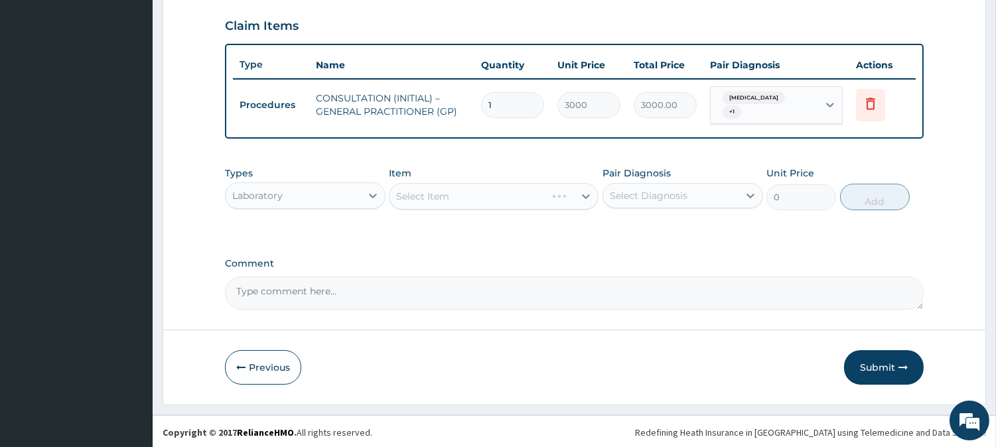
click at [569, 194] on div "Select Item" at bounding box center [494, 196] width 210 height 27
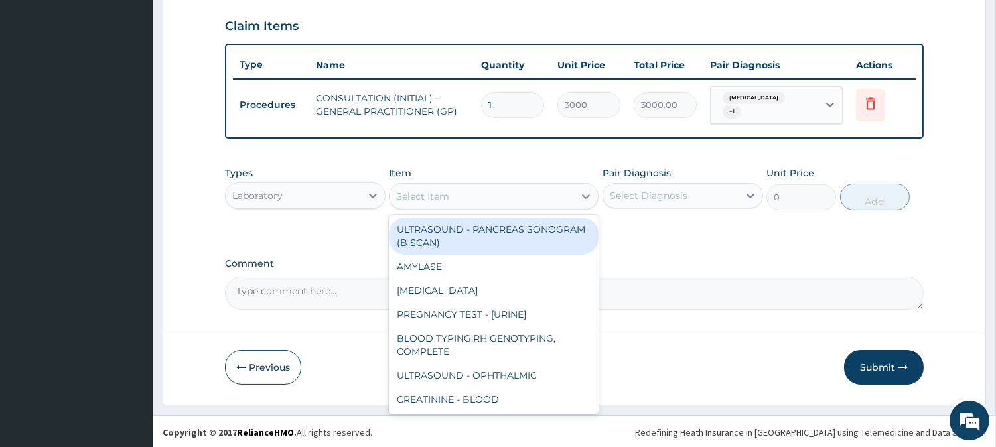
click at [569, 194] on div "Select Item" at bounding box center [481, 196] width 184 height 21
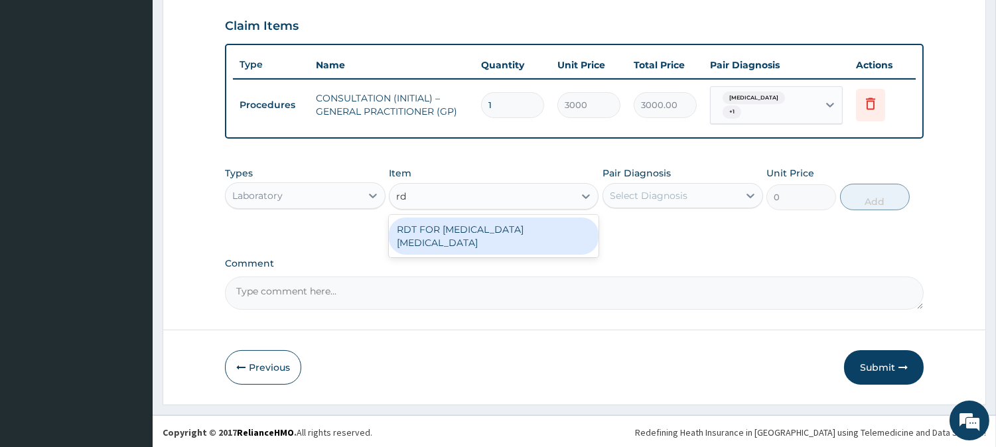
type input "rdt"
click at [579, 236] on div "RDT FOR MALARIA PARASITE" at bounding box center [494, 236] width 210 height 37
type input "1300"
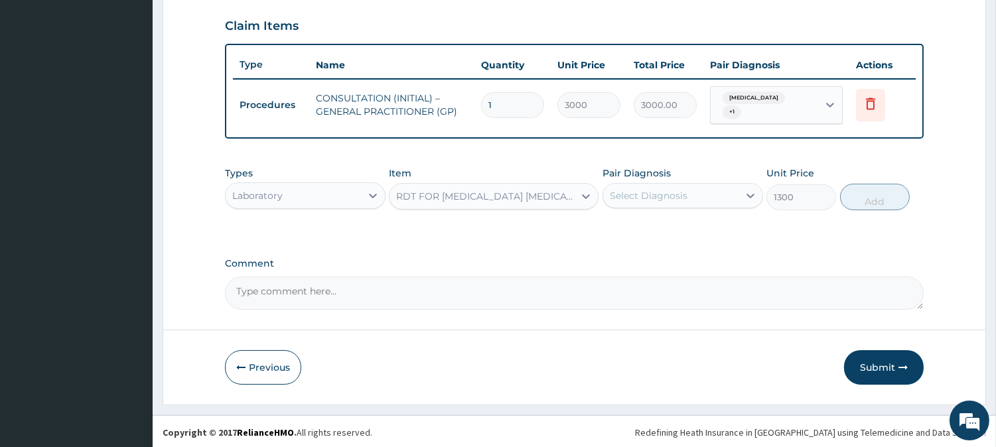
click at [687, 194] on div "Select Diagnosis" at bounding box center [670, 195] width 135 height 21
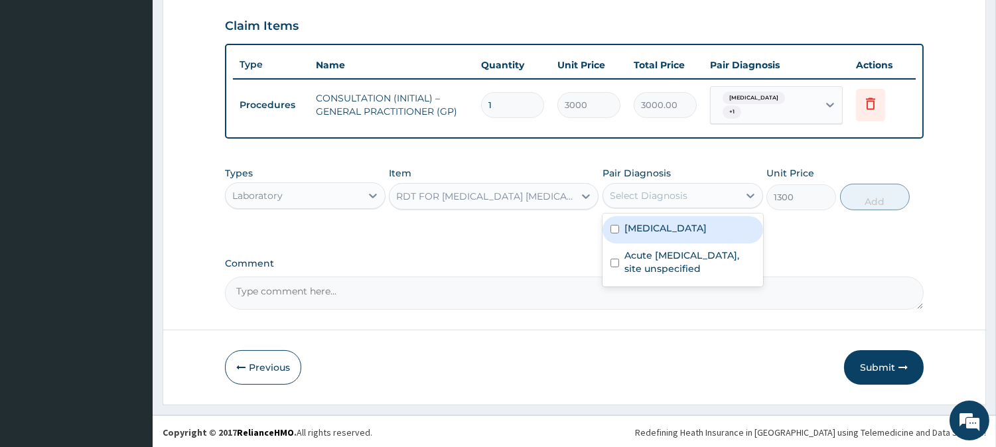
click at [695, 234] on div "[MEDICAL_DATA]" at bounding box center [682, 229] width 161 height 27
checkbox input "true"
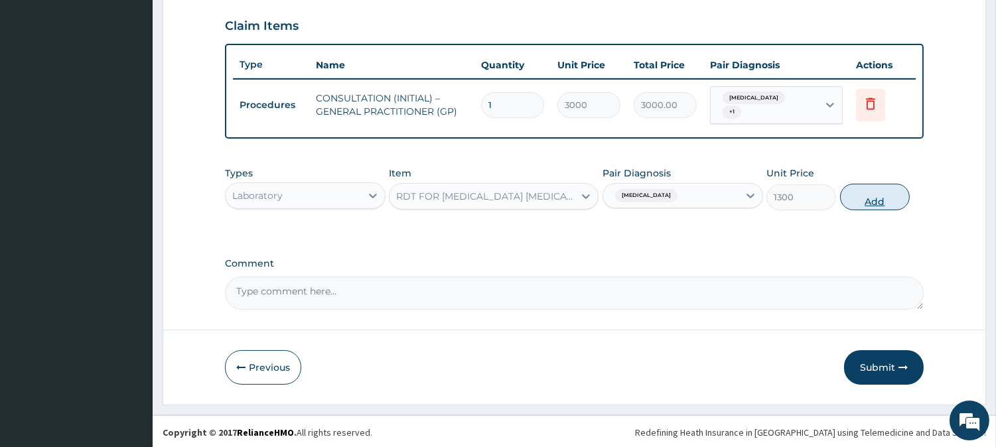
click at [873, 195] on button "Add" at bounding box center [875, 197] width 70 height 27
type input "0"
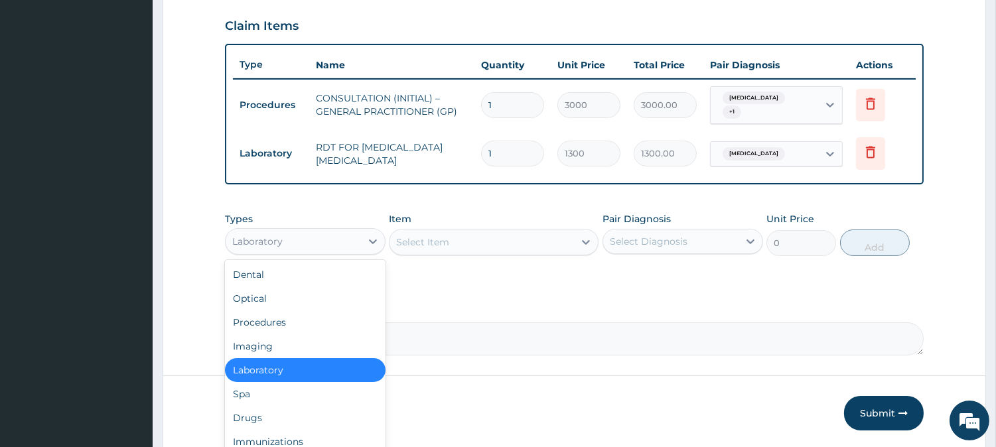
click at [308, 238] on div "Laboratory" at bounding box center [293, 241] width 135 height 21
click at [293, 420] on div "Drugs" at bounding box center [305, 418] width 161 height 24
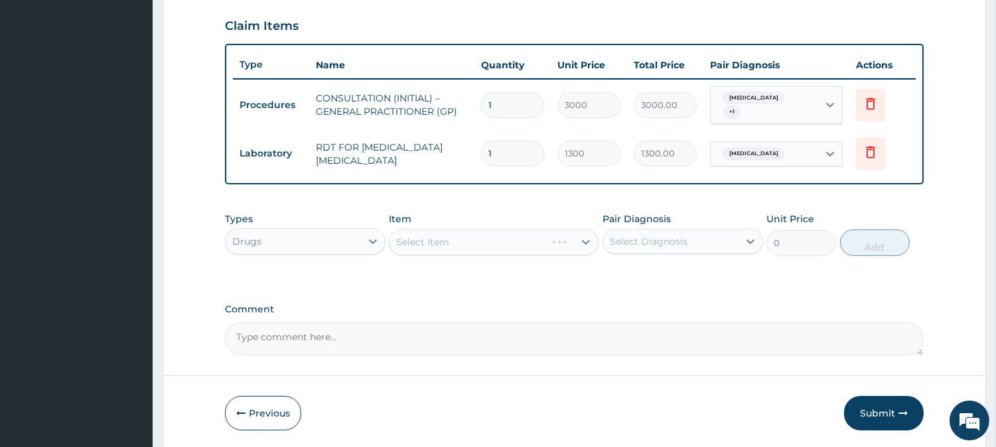
click at [542, 240] on div "Select Item" at bounding box center [494, 242] width 210 height 27
click at [538, 240] on div "Select Item" at bounding box center [494, 242] width 210 height 27
click at [538, 244] on div "Select Item" at bounding box center [494, 242] width 210 height 27
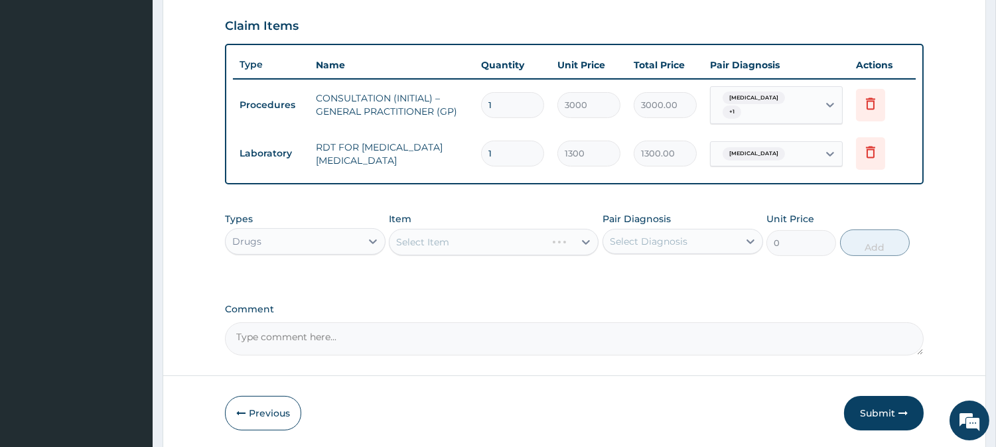
click at [533, 241] on div "Select Item" at bounding box center [494, 242] width 210 height 27
click at [538, 243] on div "Select Item" at bounding box center [494, 242] width 210 height 27
click at [545, 245] on div "Select Item" at bounding box center [481, 242] width 184 height 21
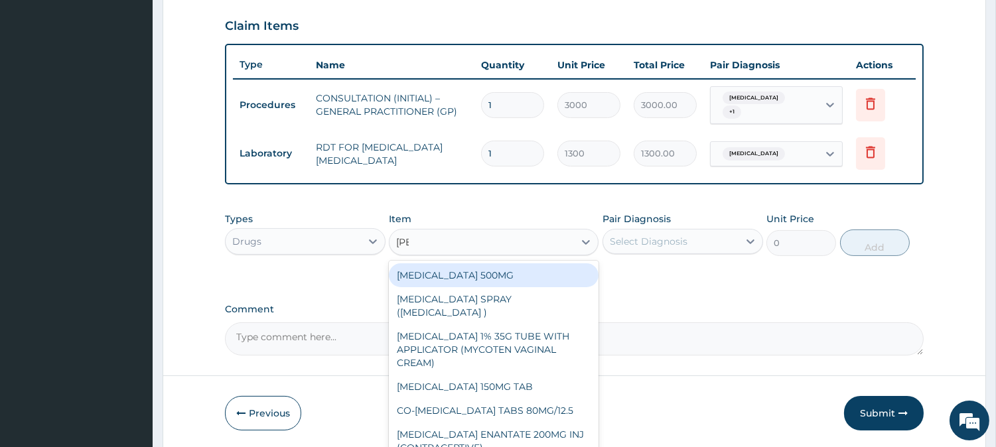
type input "coart"
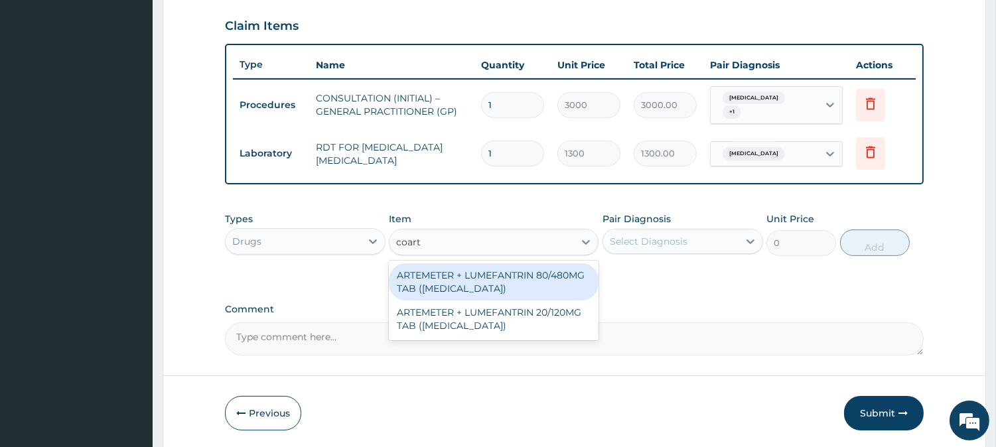
click at [549, 284] on div "ARTEMETER + LUMEFANTRIN 80/480MG TAB (COARTEM)" at bounding box center [494, 281] width 210 height 37
type input "500"
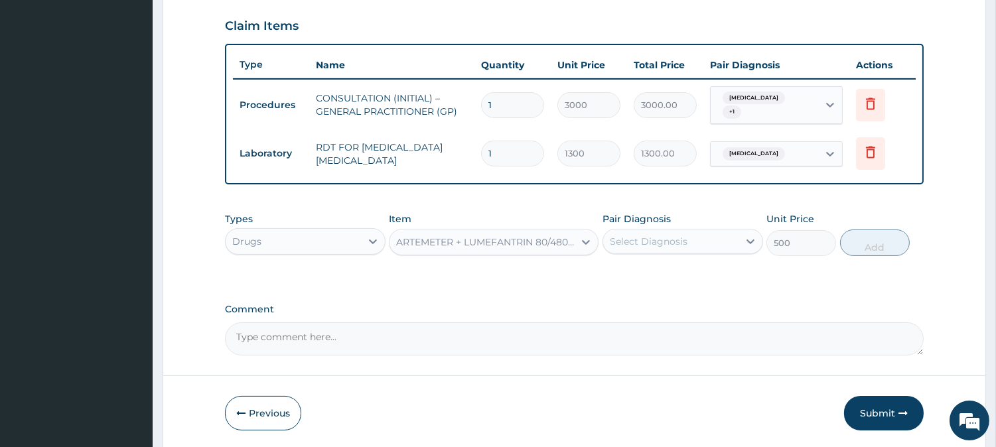
click at [673, 239] on div "Select Diagnosis" at bounding box center [649, 241] width 78 height 13
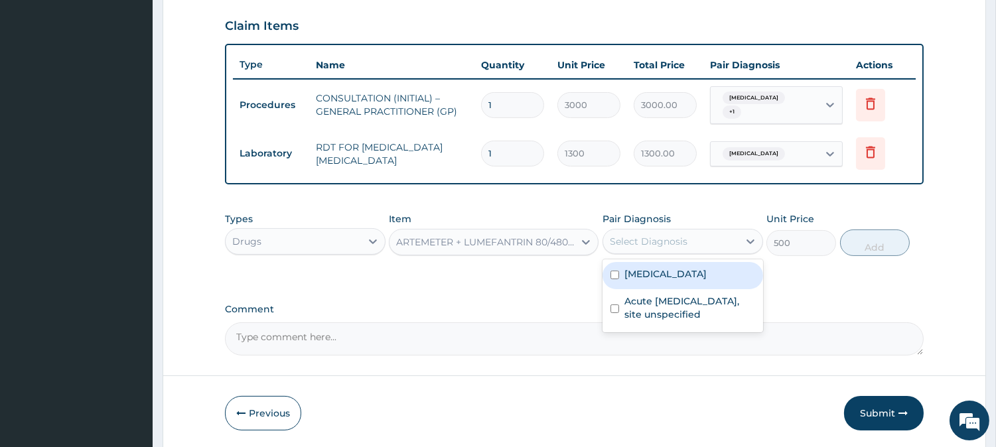
click at [679, 270] on label "[MEDICAL_DATA]" at bounding box center [665, 273] width 82 height 13
checkbox input "true"
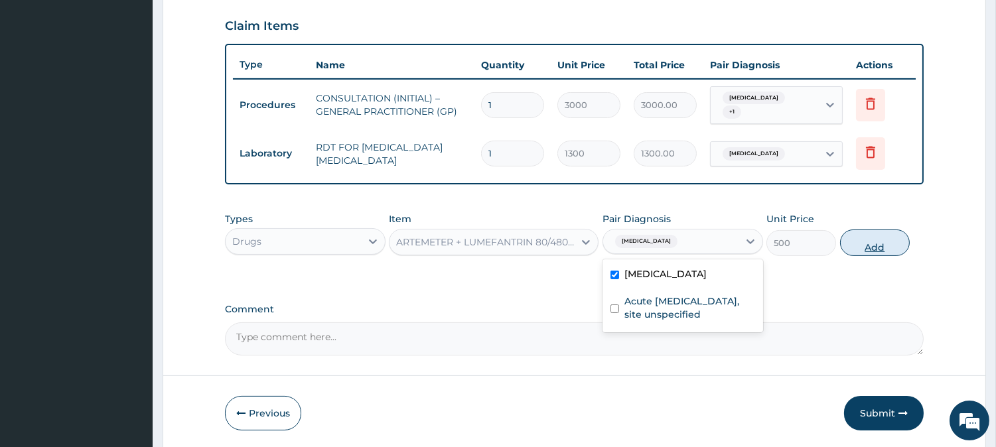
click at [859, 249] on button "Add" at bounding box center [875, 243] width 70 height 27
type input "0"
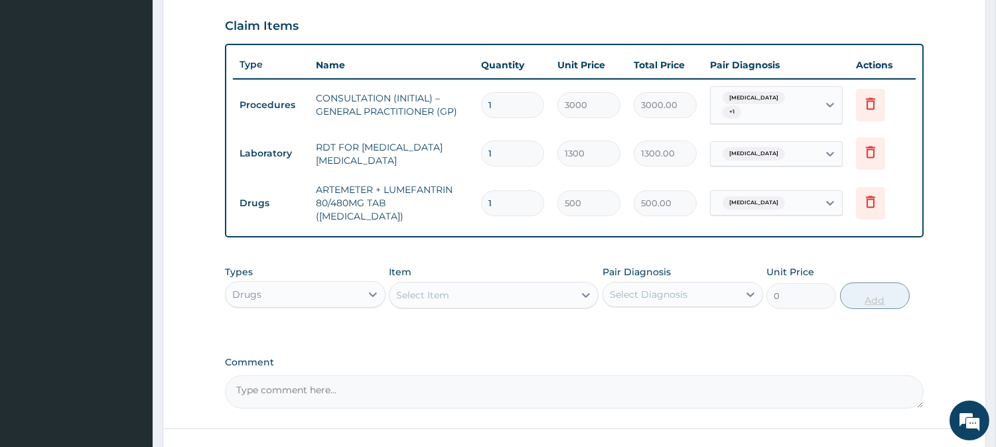
type input "0.00"
type input "6"
type input "3000.00"
type input "6"
click at [495, 286] on div "Select Item" at bounding box center [481, 295] width 184 height 21
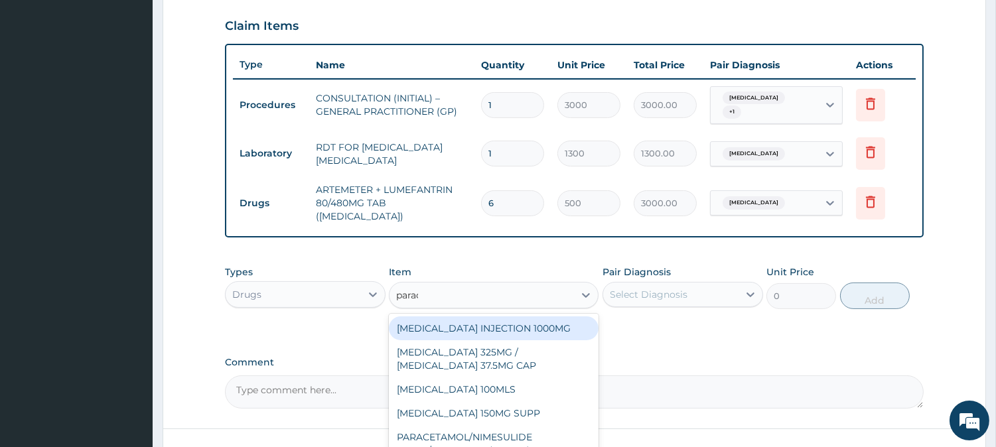
type input "paracet"
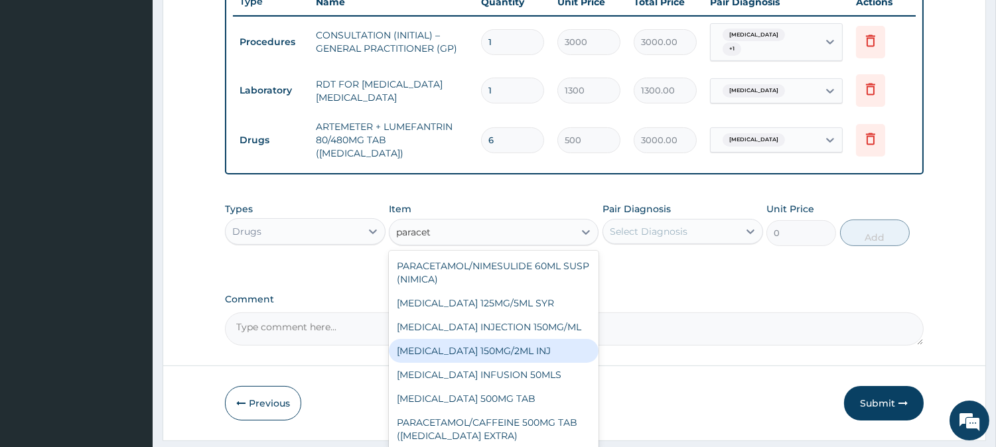
scroll to position [542, 0]
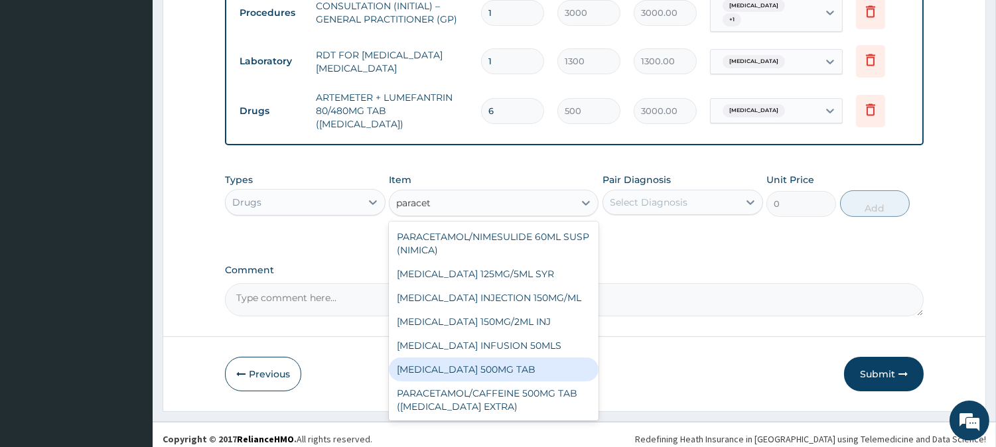
click at [539, 358] on div "PARACETAMOL 500MG TAB" at bounding box center [494, 370] width 210 height 24
type input "65"
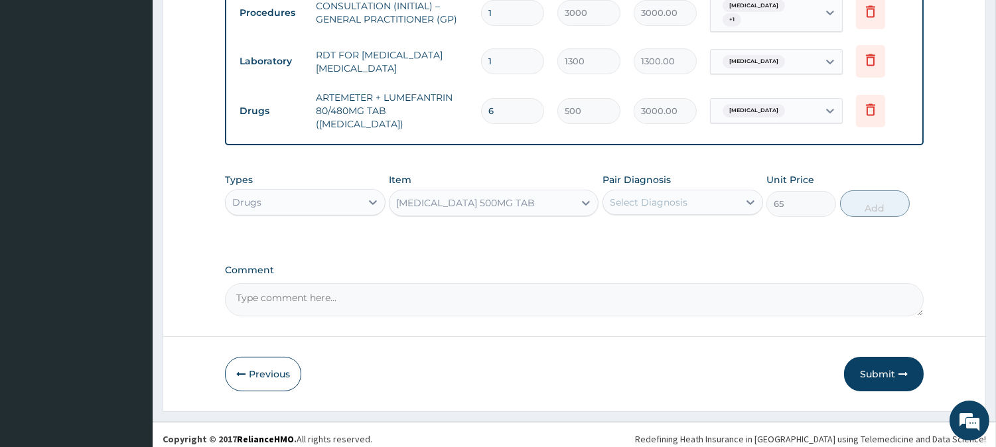
click at [690, 193] on div "Select Diagnosis" at bounding box center [670, 202] width 135 height 21
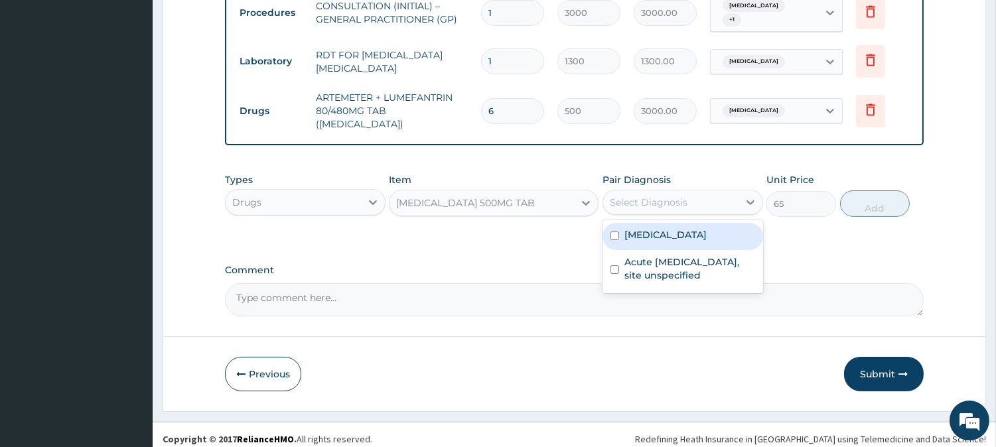
click at [695, 228] on label "[MEDICAL_DATA]" at bounding box center [665, 234] width 82 height 13
checkbox input "true"
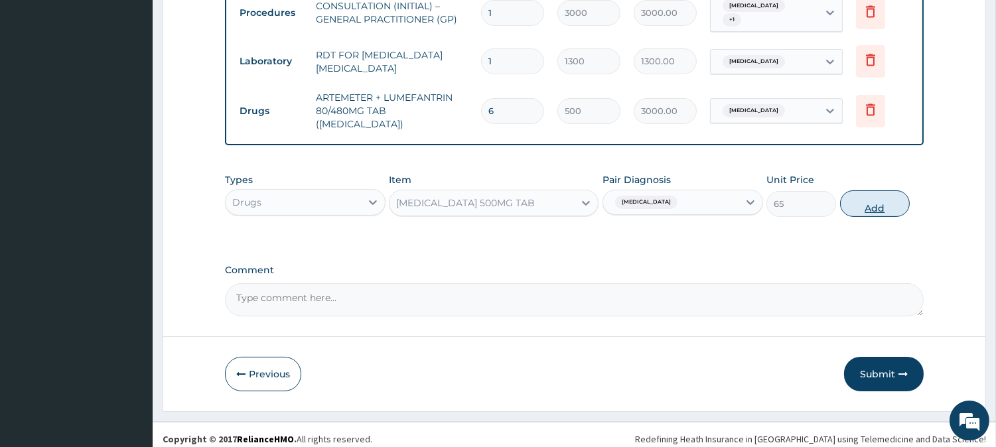
click at [866, 190] on button "Add" at bounding box center [875, 203] width 70 height 27
type input "0"
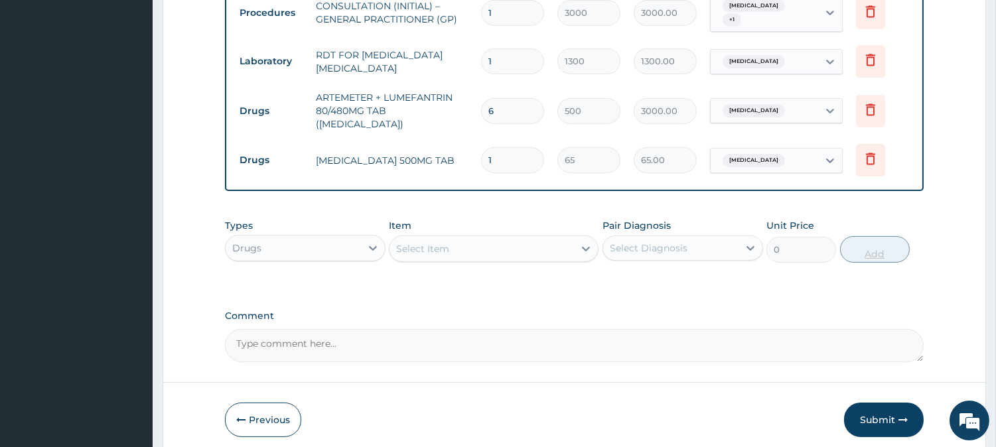
type input "18"
type input "1170.00"
type input "18"
click at [516, 242] on div "Select Item" at bounding box center [481, 248] width 184 height 21
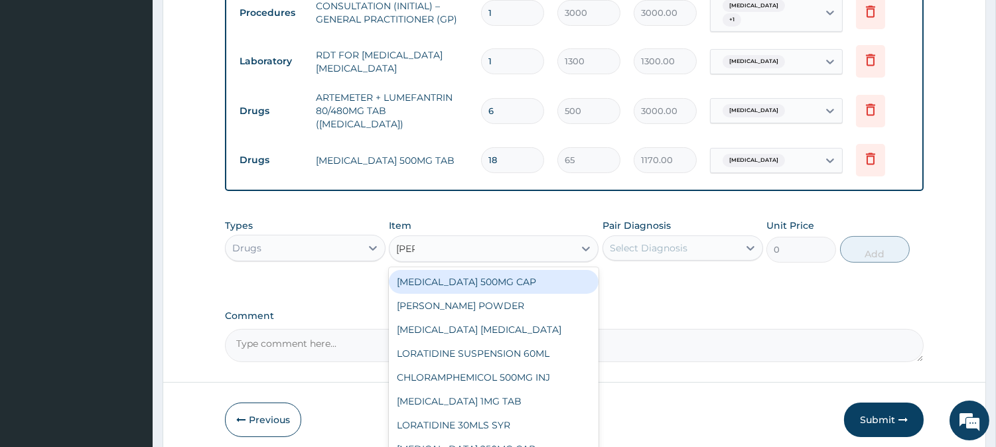
type input "lorat"
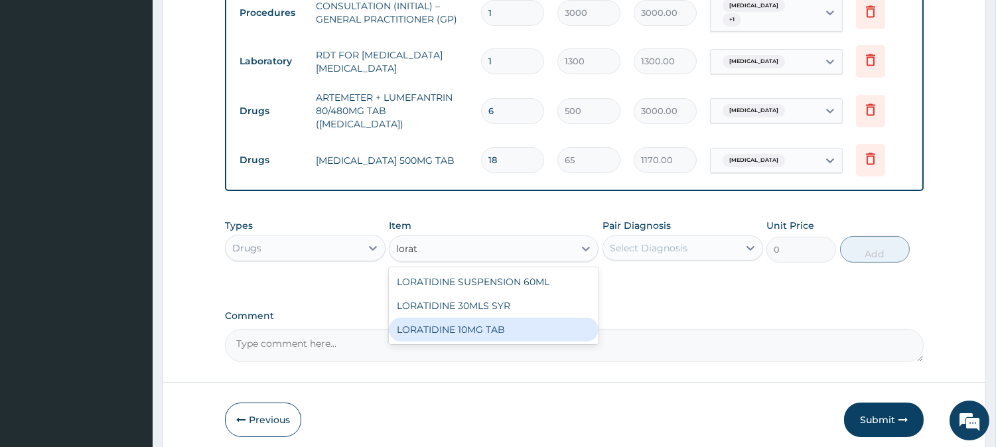
click at [541, 318] on div "LORATIDINE 10MG TAB" at bounding box center [494, 330] width 210 height 24
type input "110"
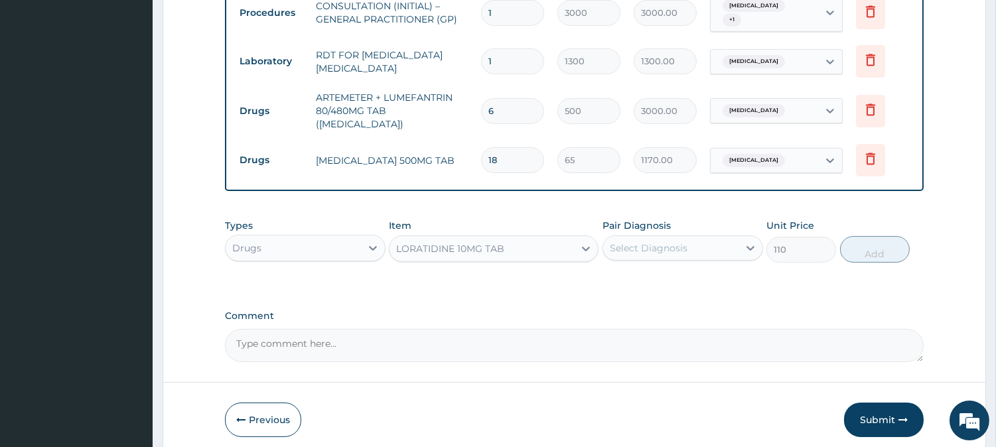
click at [695, 238] on div "Select Diagnosis" at bounding box center [670, 248] width 135 height 21
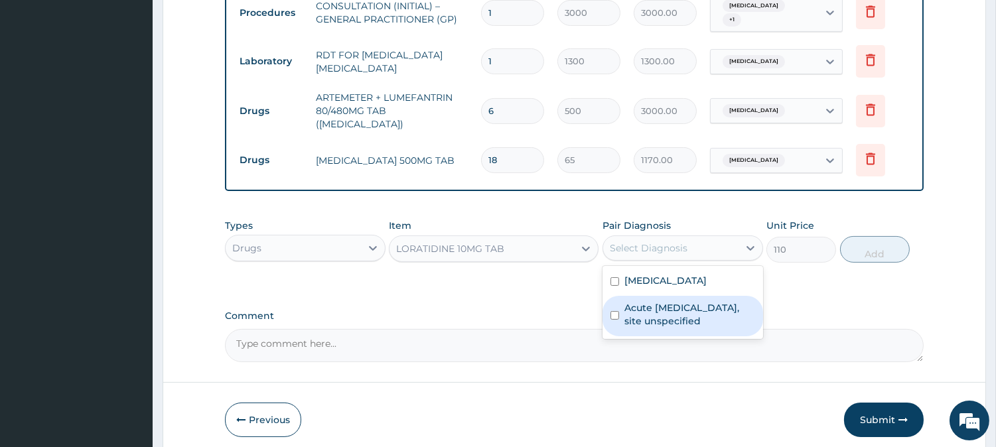
click at [686, 301] on label "Acute upper respiratory infection, site unspecified" at bounding box center [689, 314] width 131 height 27
checkbox input "true"
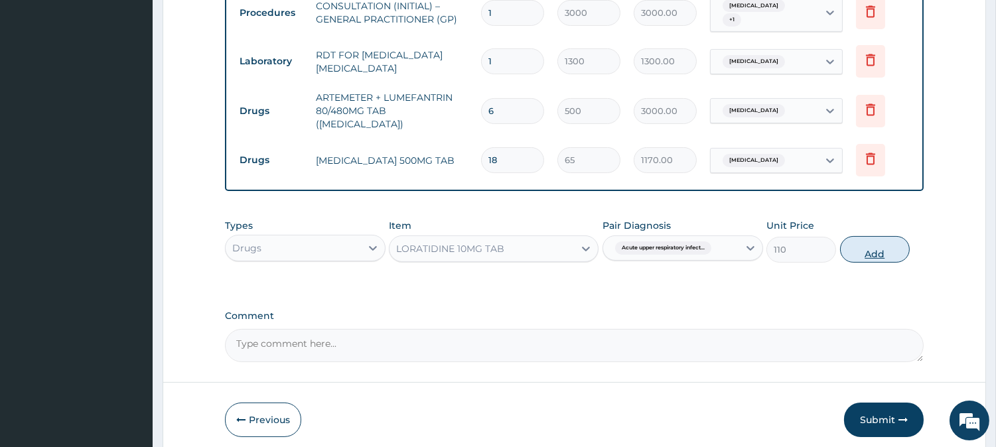
click at [876, 247] on button "Add" at bounding box center [875, 249] width 70 height 27
type input "0"
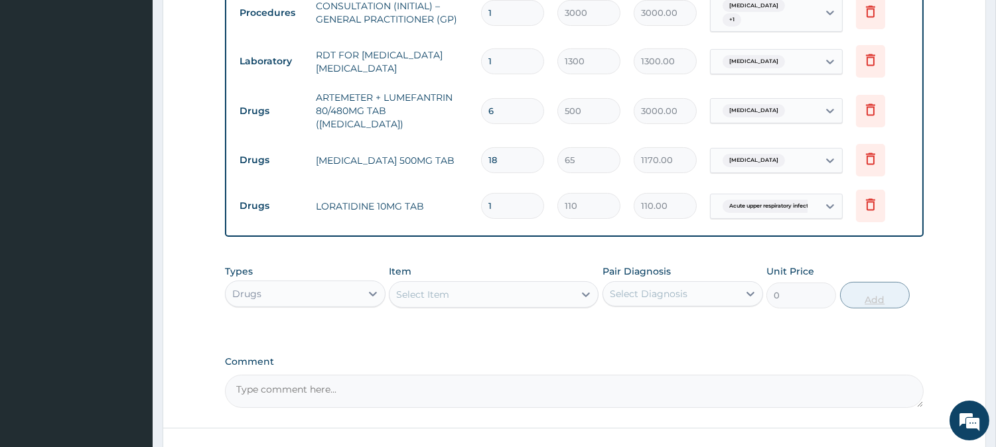
type input "10"
type input "1100.00"
type input "10"
click at [439, 288] on div "Select Item" at bounding box center [422, 294] width 53 height 13
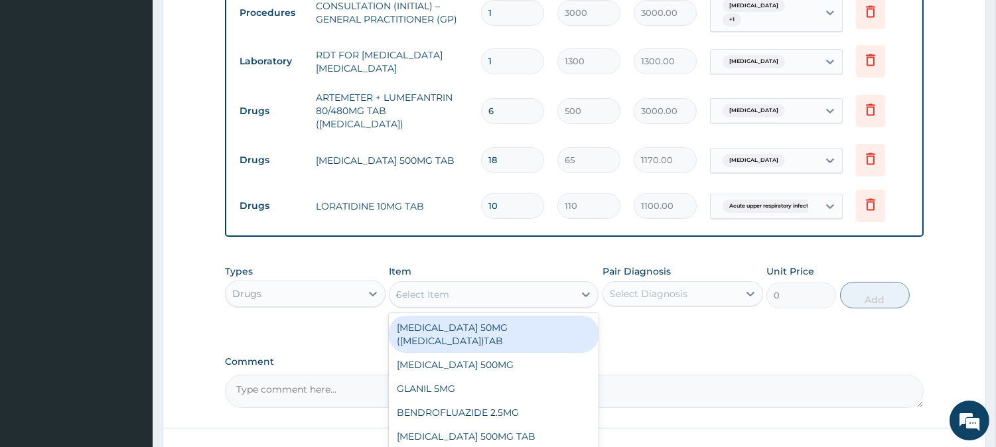
type input "erythro"
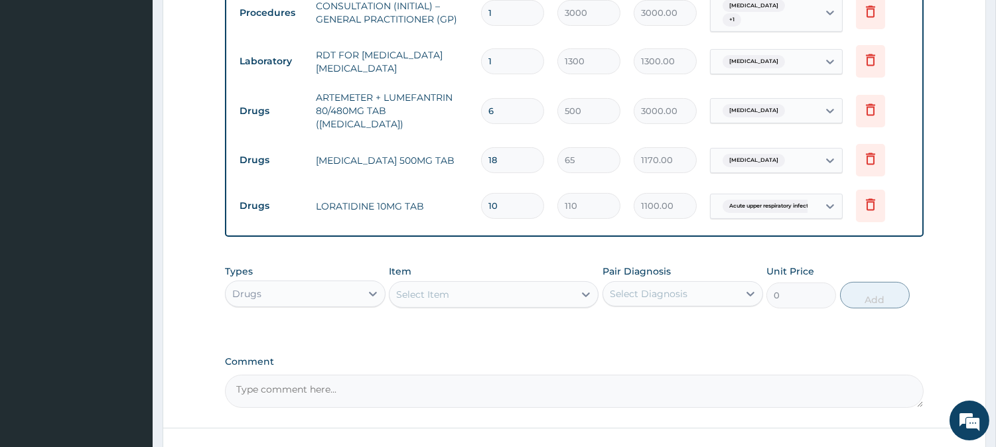
click at [439, 284] on div "Select Item" at bounding box center [481, 294] width 184 height 21
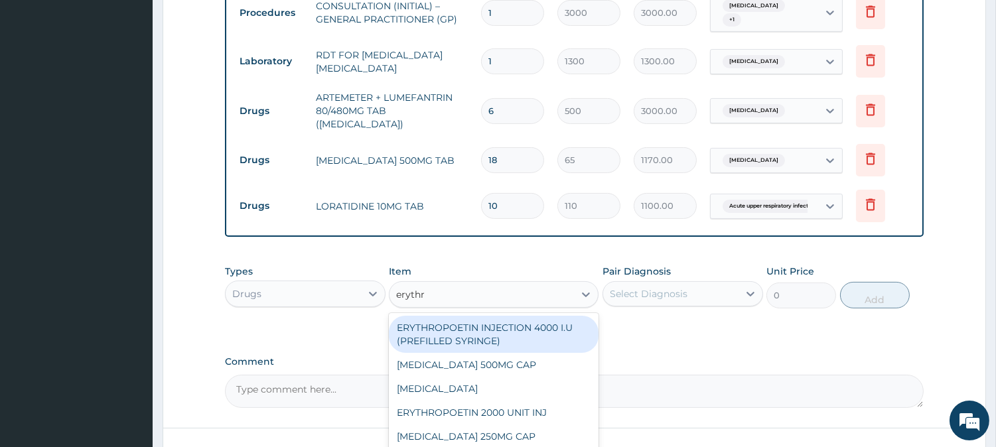
type input "erythro"
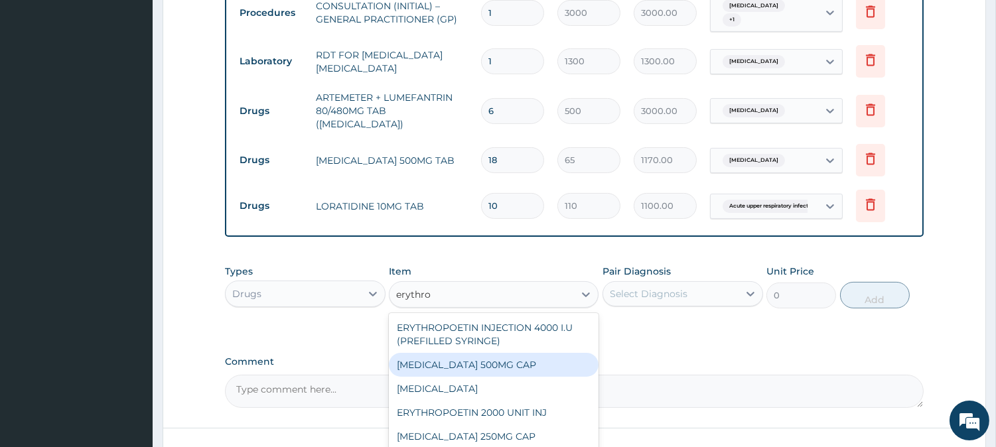
click at [454, 353] on div "ERYTHROMYCIN 500MG CAP" at bounding box center [494, 365] width 210 height 24
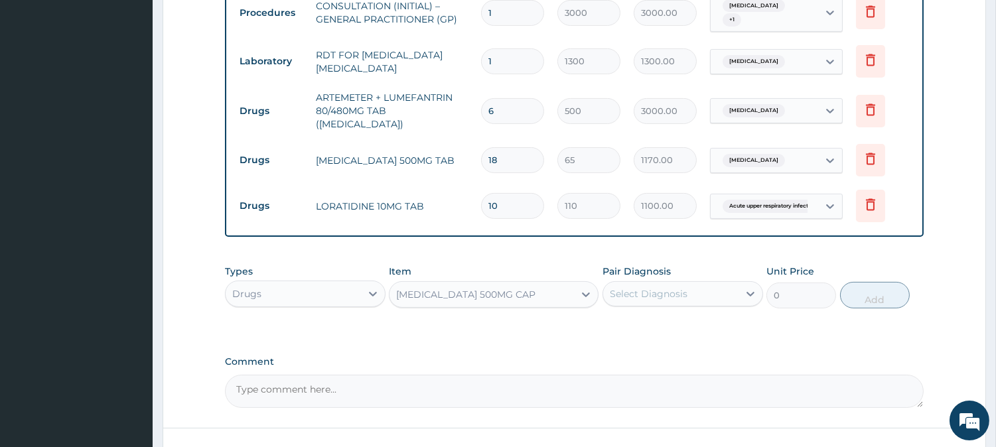
type input "130"
click at [697, 283] on div "Select Diagnosis" at bounding box center [670, 293] width 135 height 21
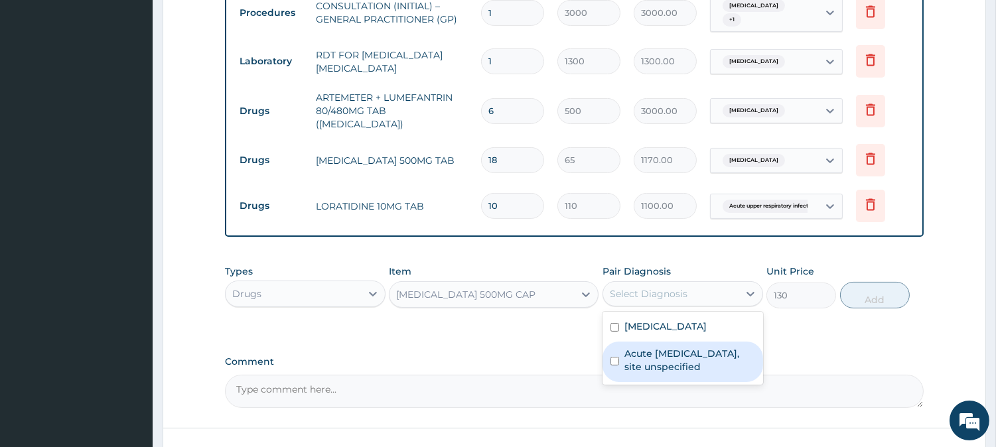
click at [717, 347] on label "Acute upper respiratory infection, site unspecified" at bounding box center [689, 360] width 131 height 27
checkbox input "true"
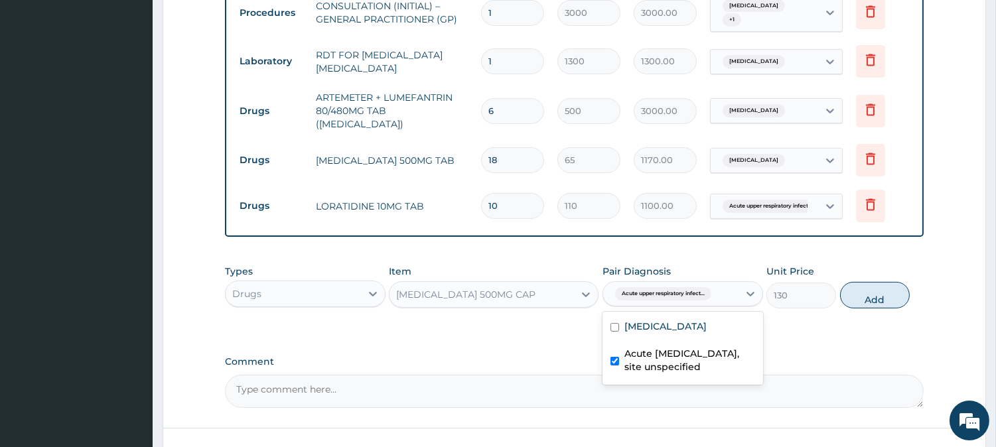
click at [884, 288] on button "Add" at bounding box center [875, 295] width 70 height 27
type input "0"
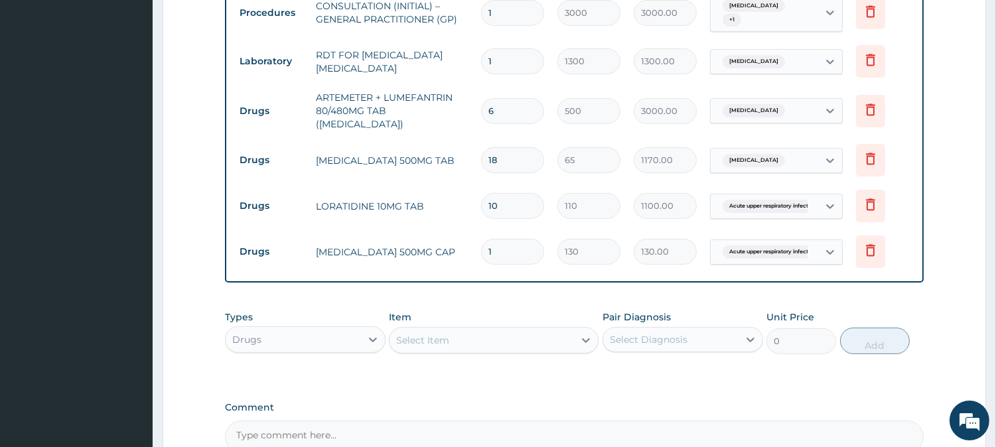
type input "21"
type input "2730.00"
type input "21"
click at [502, 336] on div "Select Item" at bounding box center [481, 340] width 184 height 21
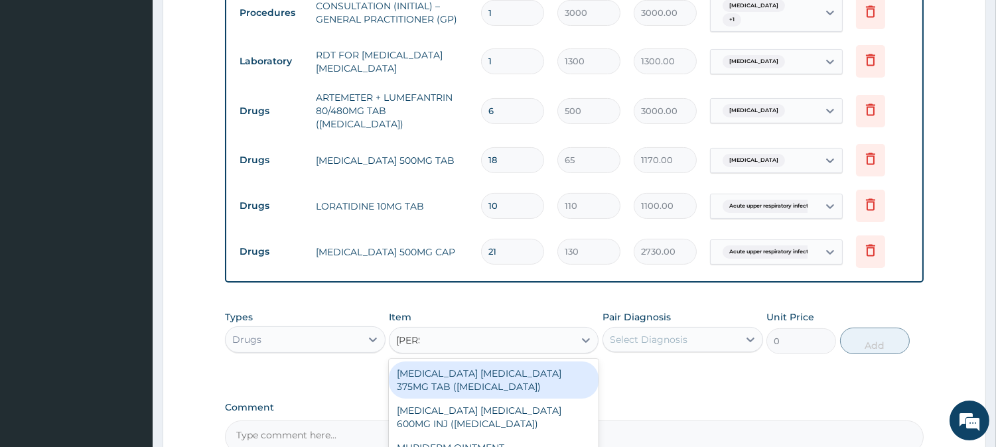
type input "mentho"
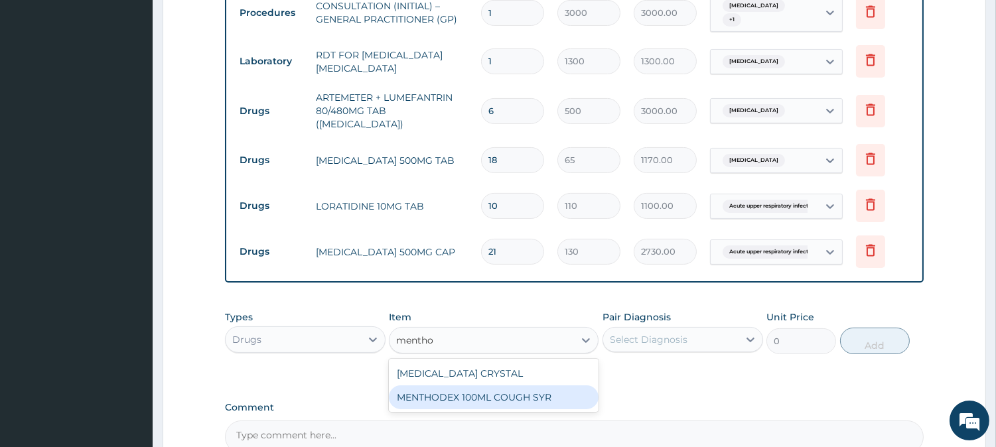
click at [535, 385] on div "MENTHODEX 100ML COUGH SYR" at bounding box center [494, 397] width 210 height 24
type input "1400"
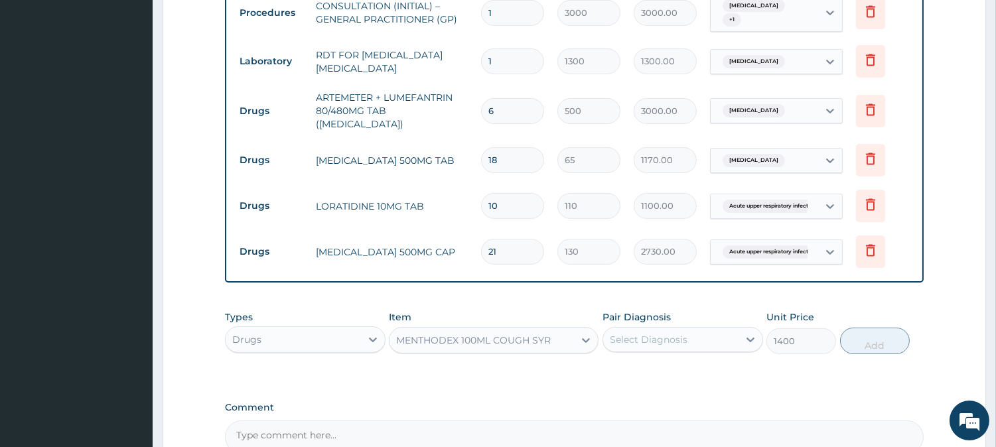
click at [673, 336] on div "Select Diagnosis" at bounding box center [649, 339] width 78 height 13
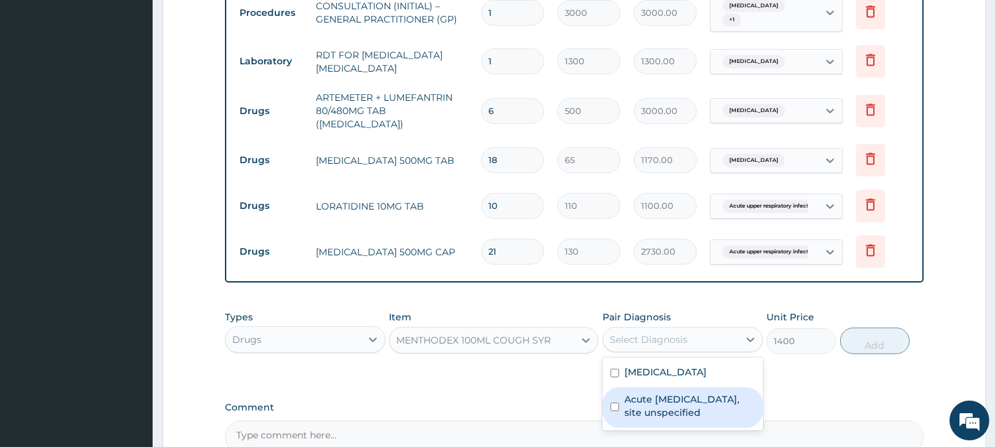
click at [681, 394] on label "Acute upper respiratory infection, site unspecified" at bounding box center [689, 406] width 131 height 27
checkbox input "true"
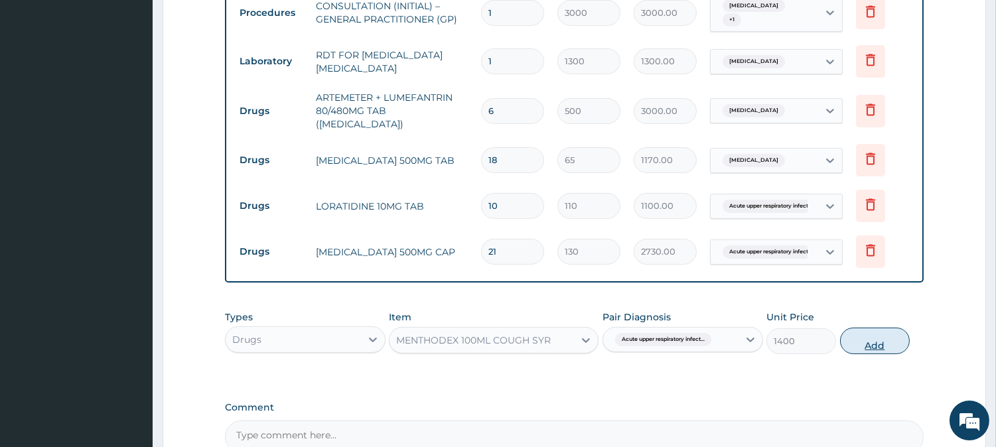
click at [880, 328] on button "Add" at bounding box center [875, 341] width 70 height 27
type input "0"
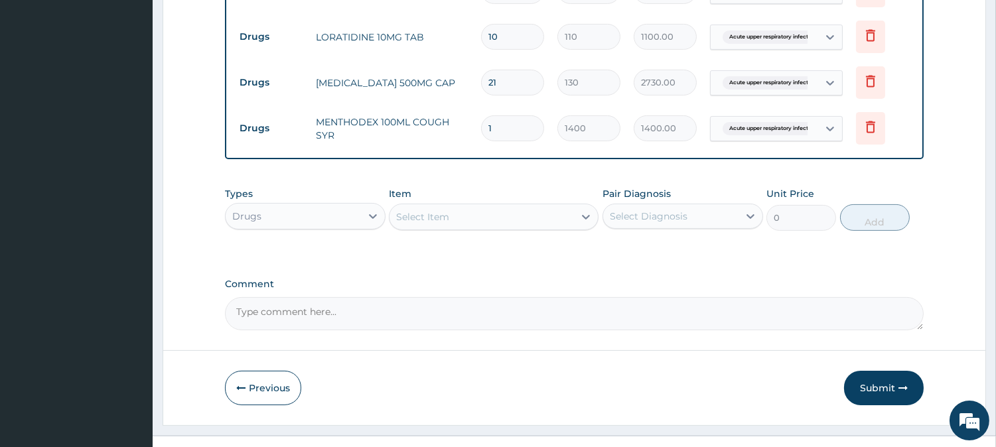
scroll to position [727, 0]
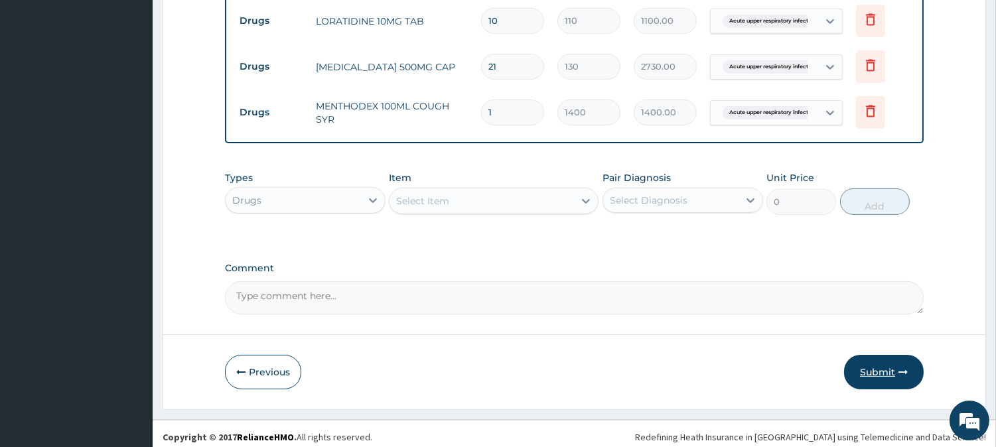
click at [883, 366] on button "Submit" at bounding box center [884, 372] width 80 height 34
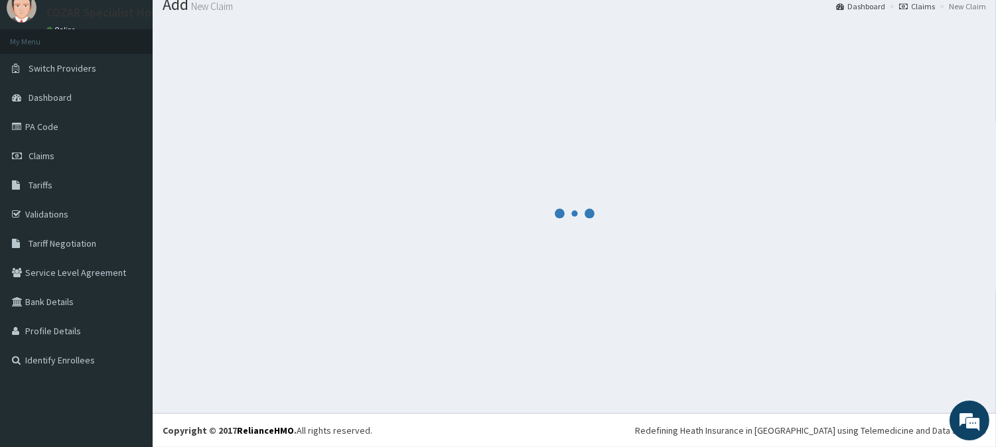
scroll to position [47, 0]
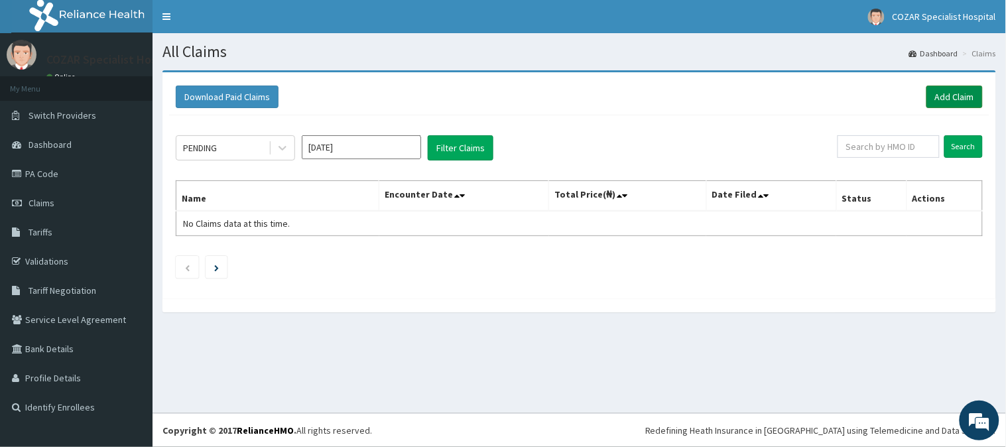
click at [943, 94] on link "Add Claim" at bounding box center [955, 97] width 56 height 23
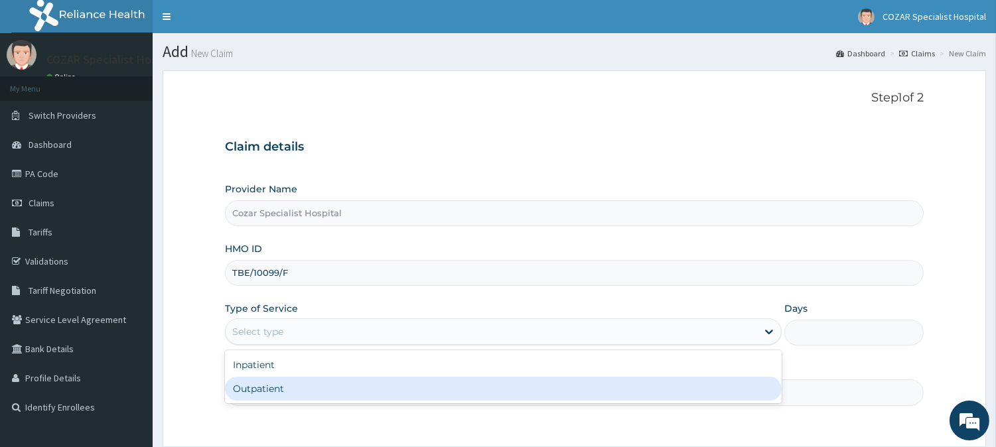
click at [314, 385] on div "Outpatient" at bounding box center [503, 389] width 557 height 24
type input "1"
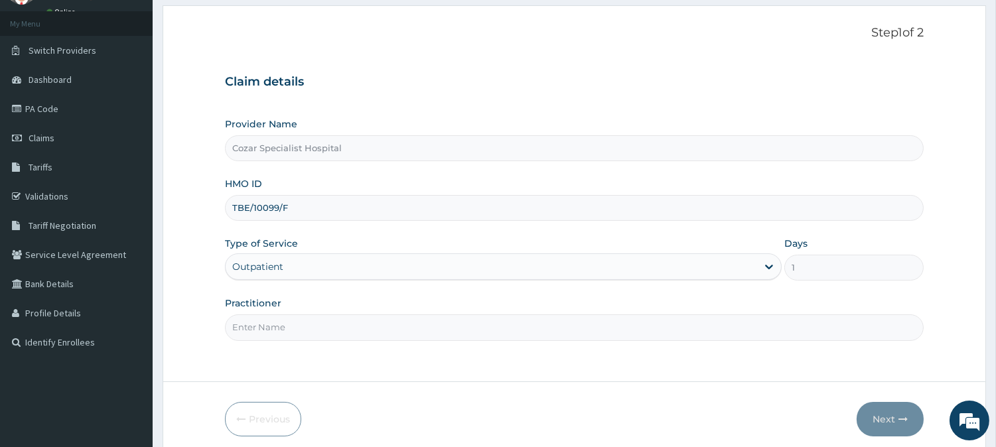
scroll to position [118, 0]
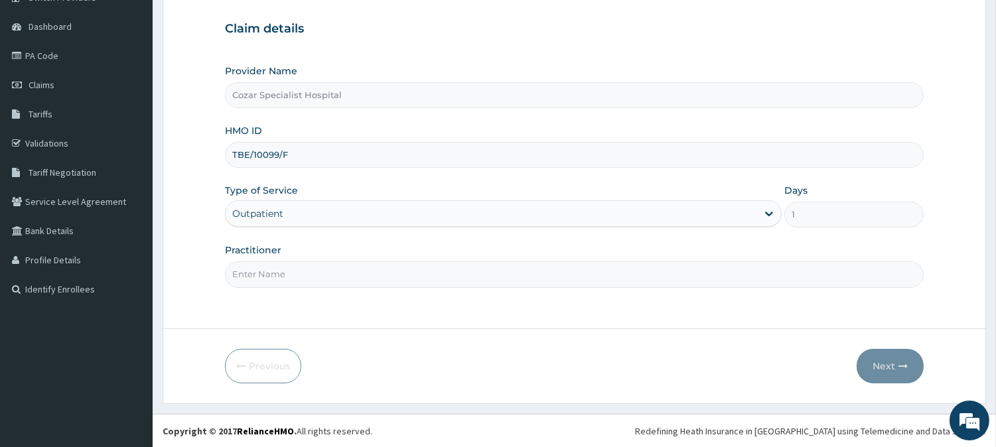
click at [300, 274] on input "Practitioner" at bounding box center [574, 274] width 699 height 26
type input "[PERSON_NAME][MEDICAL_DATA]"
click at [881, 359] on button "Next" at bounding box center [890, 366] width 67 height 34
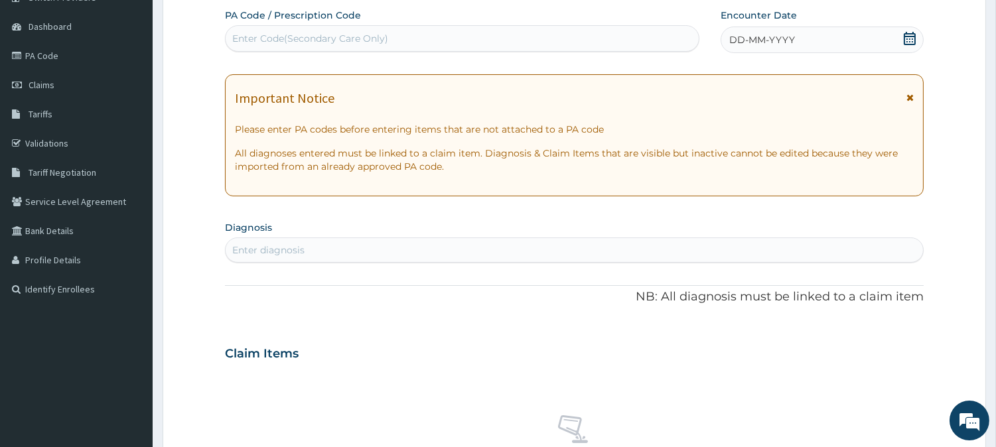
click at [906, 38] on icon at bounding box center [909, 38] width 13 height 13
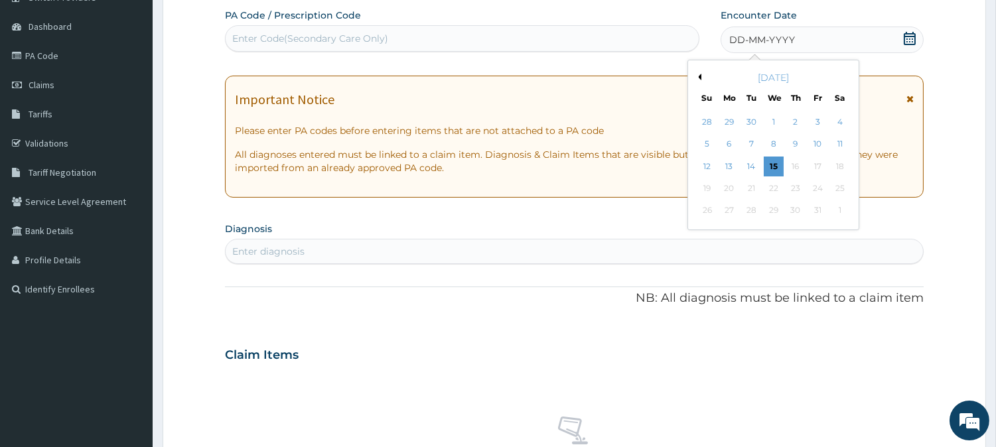
click at [698, 78] on button "Previous Month" at bounding box center [698, 77] width 7 height 7
click at [776, 186] on div "24" at bounding box center [773, 188] width 20 height 20
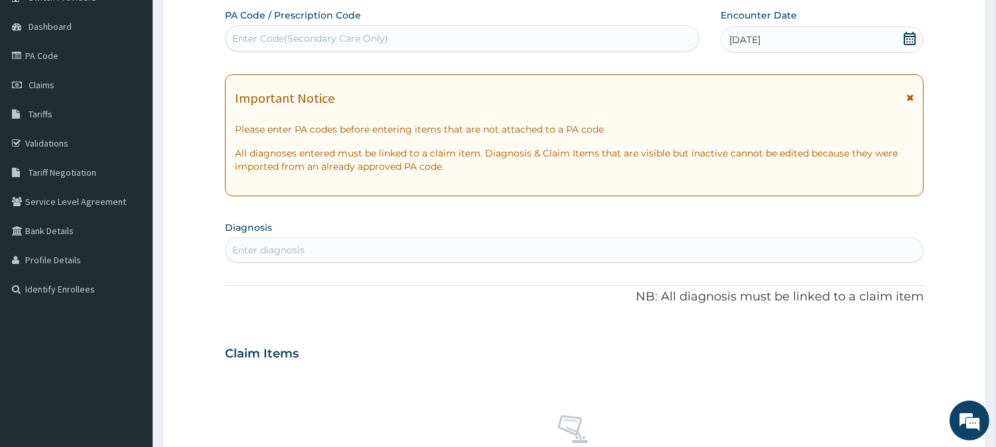
scroll to position [0, 0]
click at [474, 248] on div "Enter diagnosis" at bounding box center [574, 250] width 697 height 21
type input "[MEDICAL_DATA]"
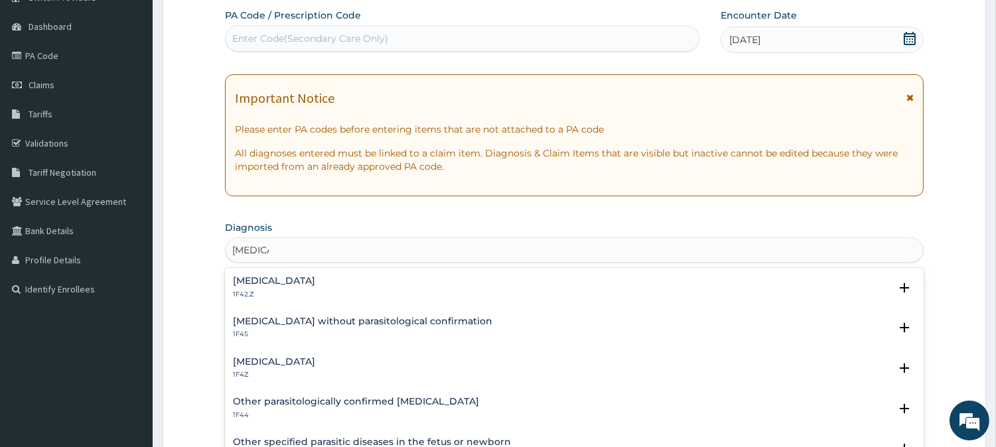
click at [364, 362] on div "[MEDICAL_DATA] 1F4Z" at bounding box center [574, 368] width 683 height 23
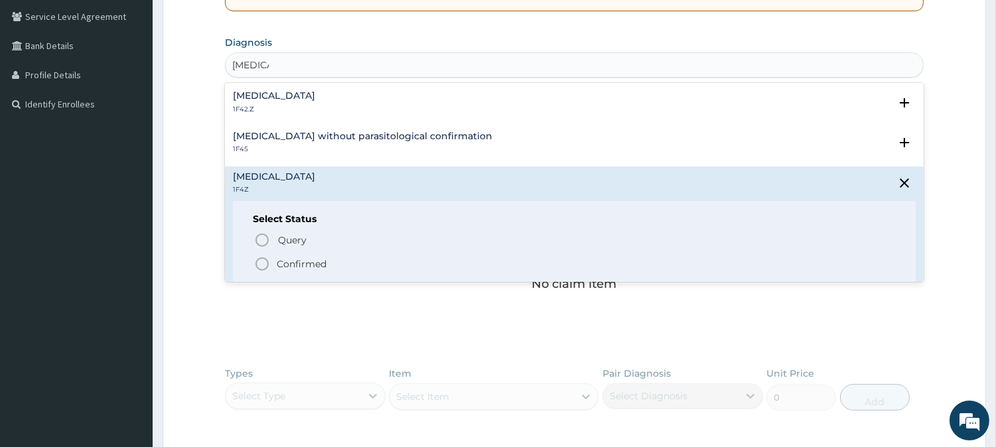
scroll to position [320, 0]
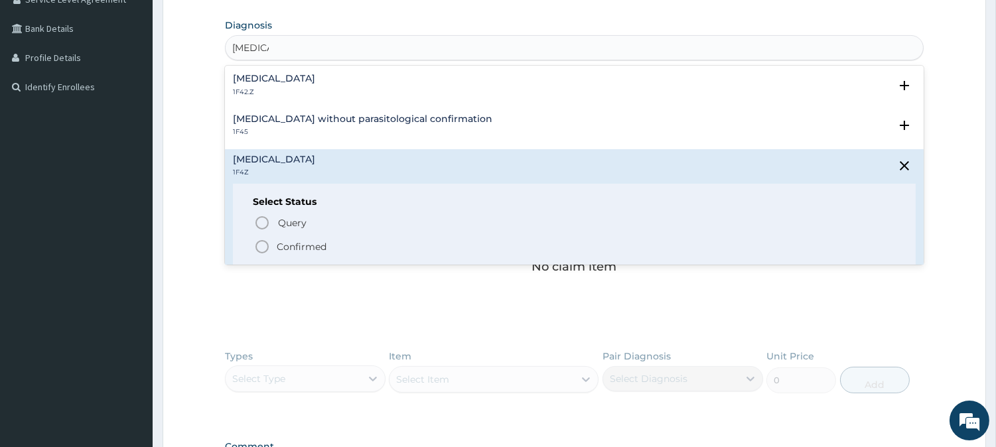
click at [324, 241] on p "Confirmed" at bounding box center [302, 246] width 50 height 13
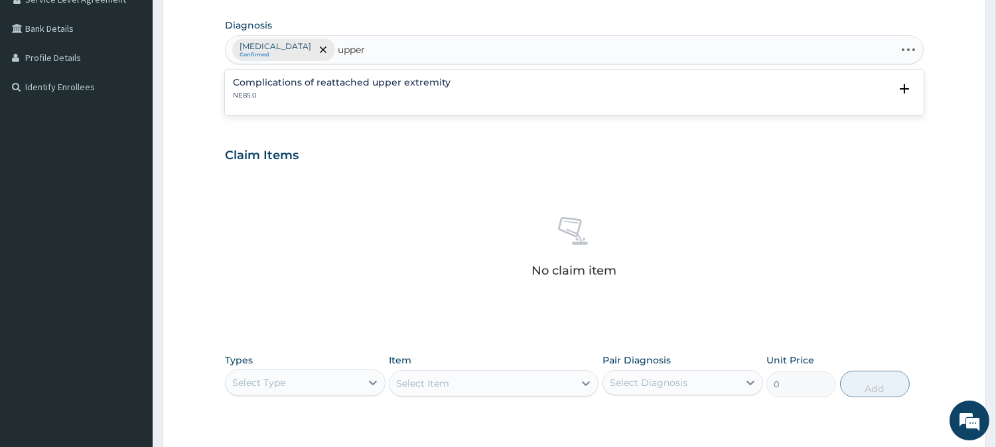
type input "upper"
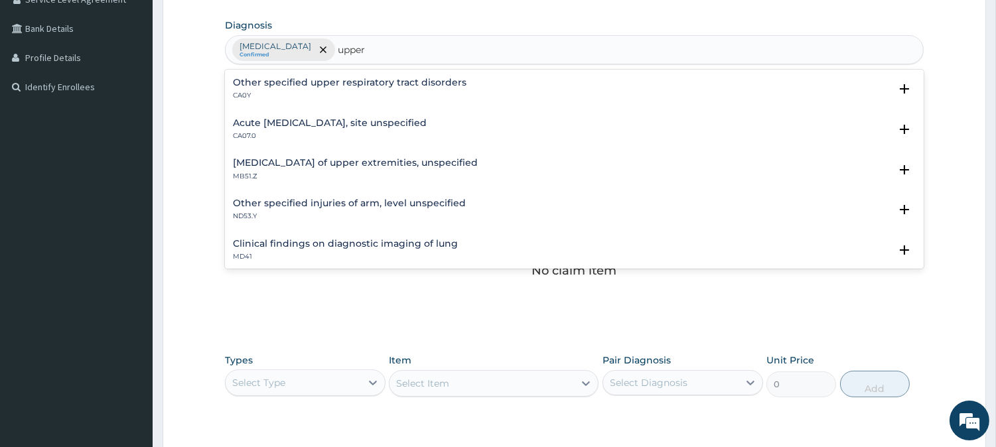
click at [427, 121] on h4 "Acute [MEDICAL_DATA], site unspecified" at bounding box center [330, 123] width 194 height 10
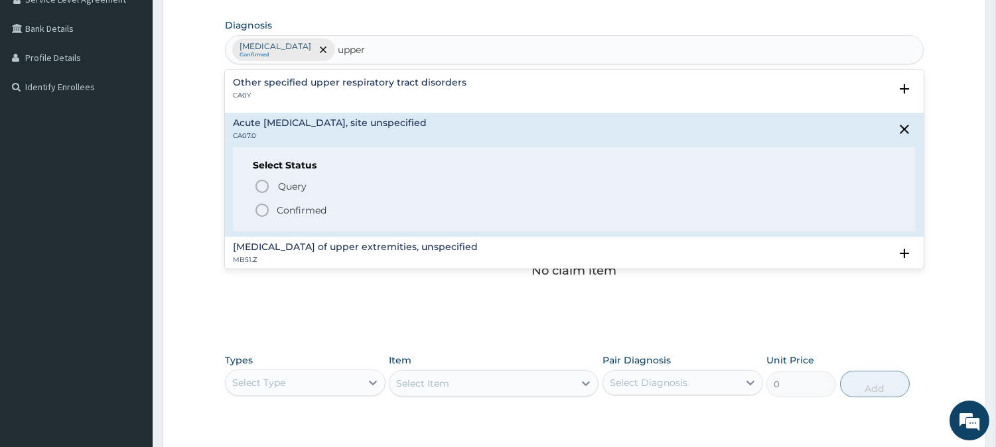
click at [306, 206] on p "Confirmed" at bounding box center [302, 210] width 50 height 13
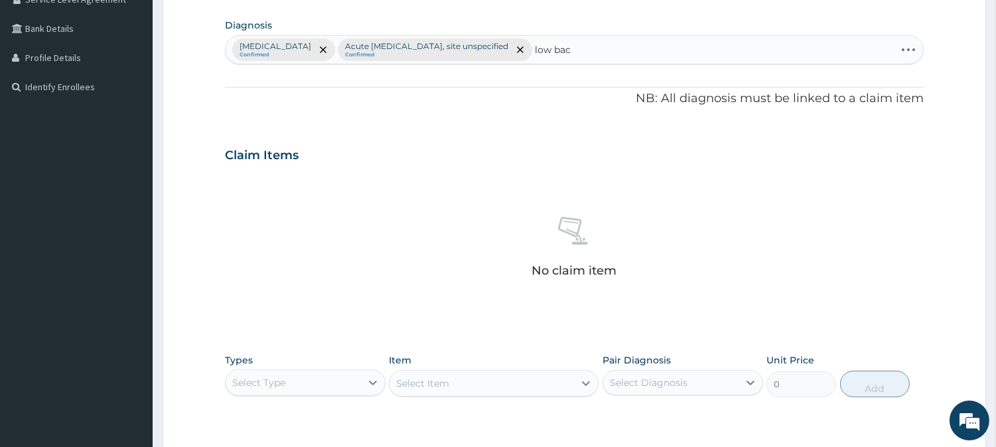
type input "low back"
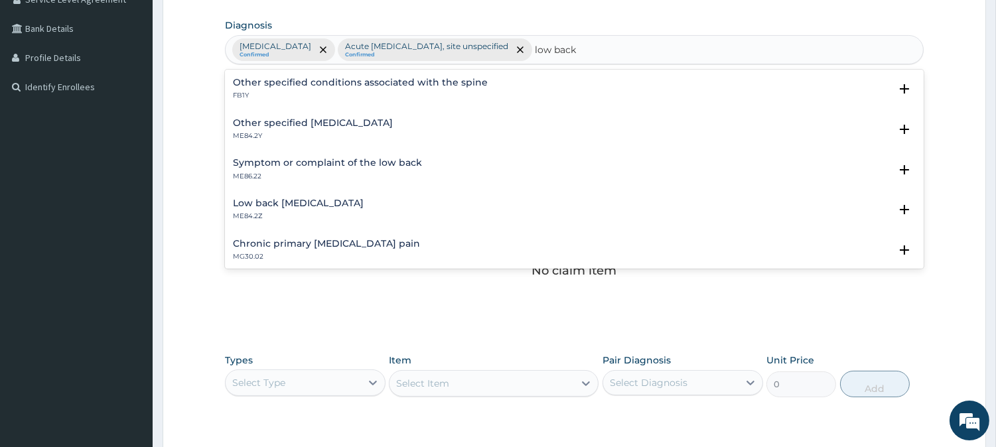
click at [358, 121] on h4 "Other specified [MEDICAL_DATA]" at bounding box center [313, 123] width 160 height 10
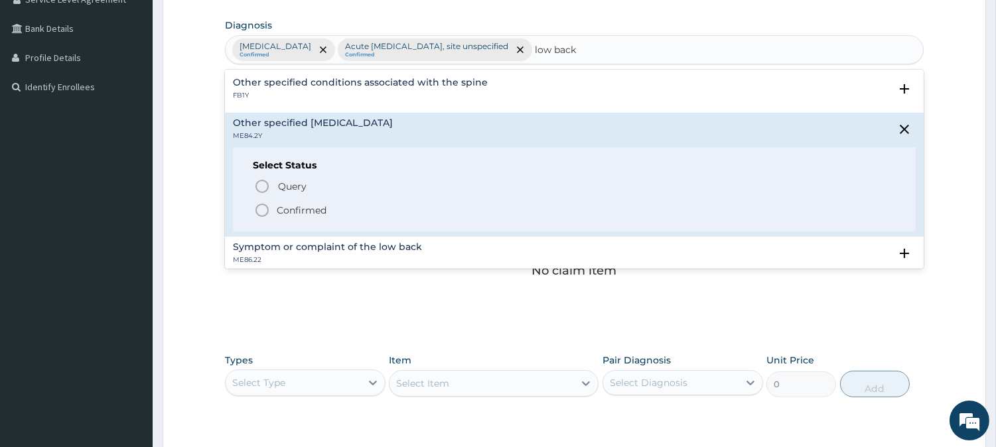
click at [302, 214] on p "Confirmed" at bounding box center [302, 210] width 50 height 13
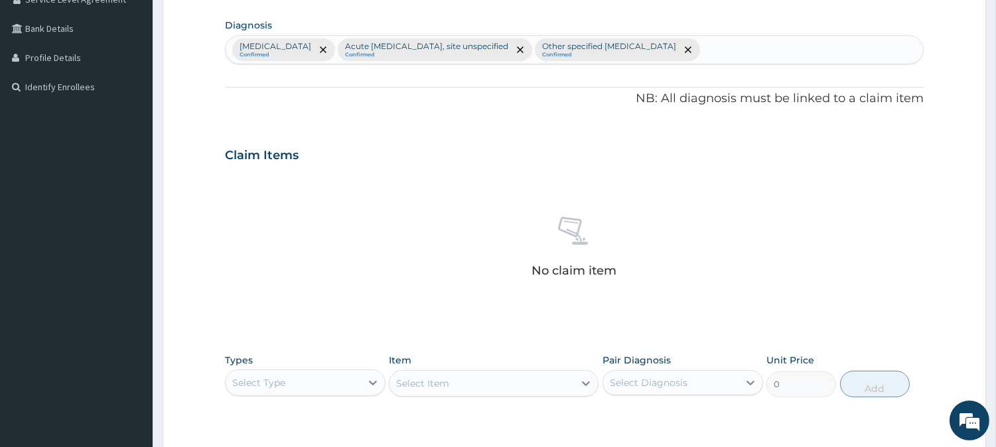
scroll to position [509, 0]
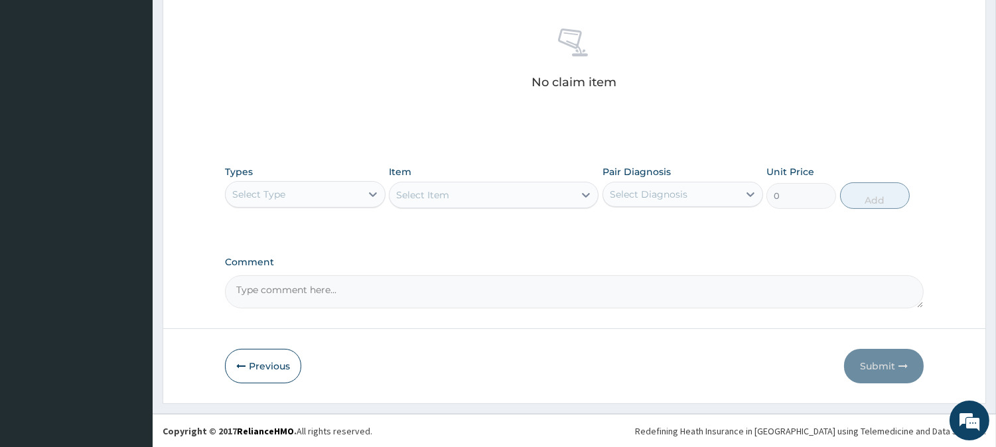
click at [309, 184] on div "Select Type" at bounding box center [293, 194] width 135 height 21
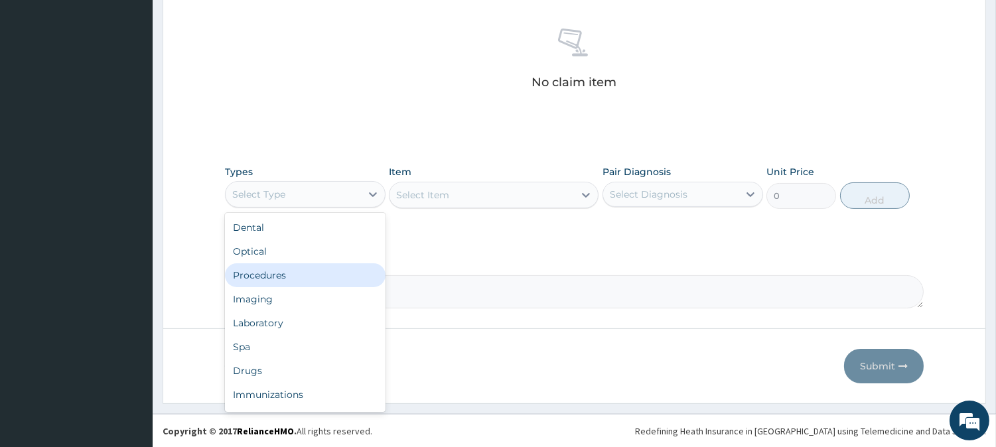
click at [307, 273] on div "Procedures" at bounding box center [305, 275] width 161 height 24
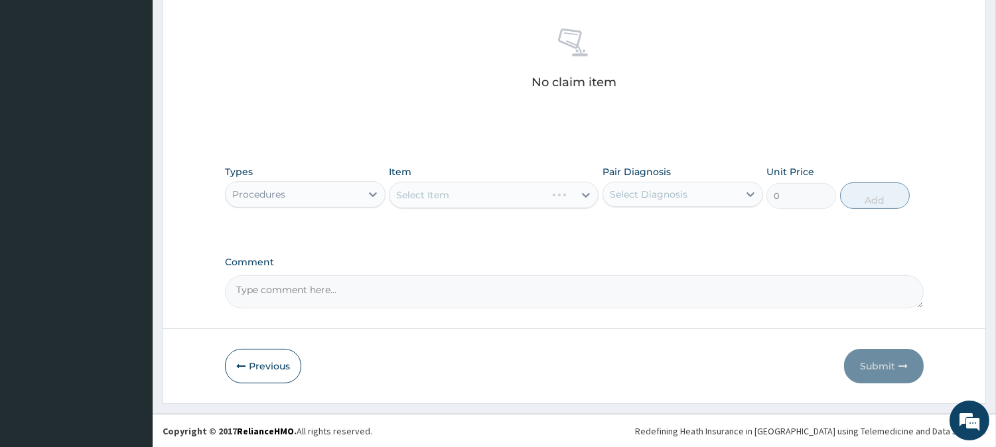
click at [543, 194] on div "Select Item" at bounding box center [494, 195] width 210 height 27
click at [543, 194] on div "Select Item" at bounding box center [481, 194] width 184 height 21
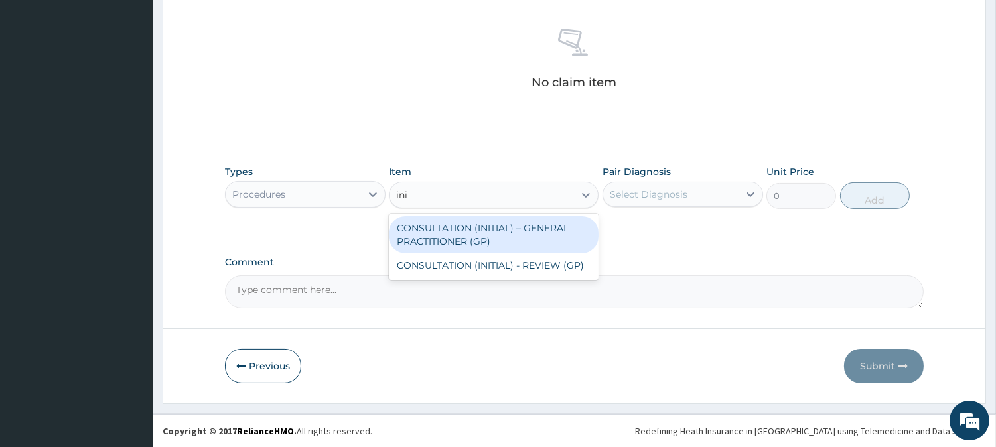
type input "init"
click at [538, 236] on div "CONSULTATION (INITIAL) – GENERAL PRACTITIONER (GP)" at bounding box center [494, 234] width 210 height 37
type input "3000"
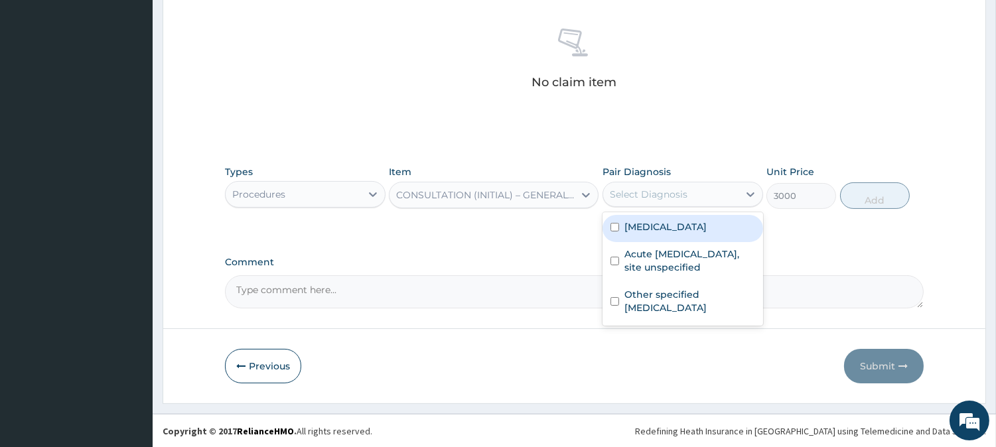
click at [679, 195] on div "Select Diagnosis" at bounding box center [649, 194] width 78 height 13
click at [675, 226] on label "[MEDICAL_DATA]" at bounding box center [665, 226] width 82 height 13
checkbox input "true"
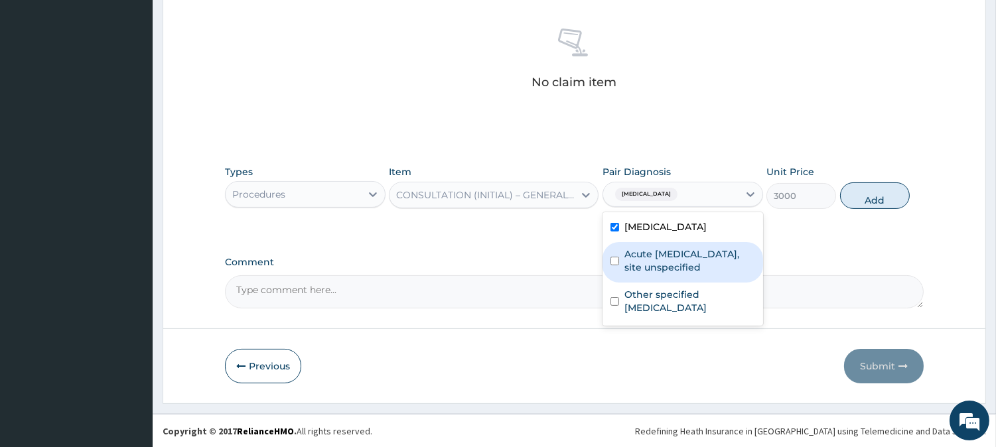
click at [677, 252] on label "Acute [MEDICAL_DATA], site unspecified" at bounding box center [689, 260] width 131 height 27
checkbox input "true"
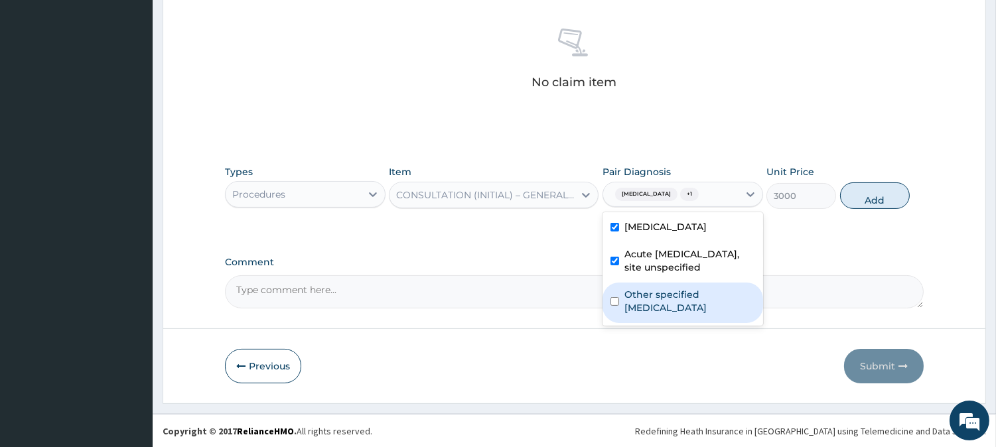
click at [678, 303] on label "Other specified low back pain" at bounding box center [689, 301] width 131 height 27
checkbox input "true"
click at [897, 188] on button "Add" at bounding box center [875, 195] width 70 height 27
type input "0"
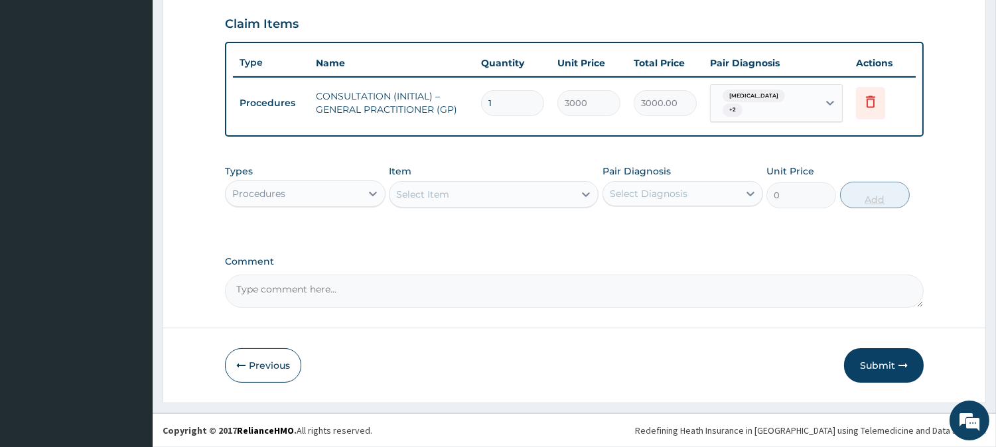
scroll to position [450, 0]
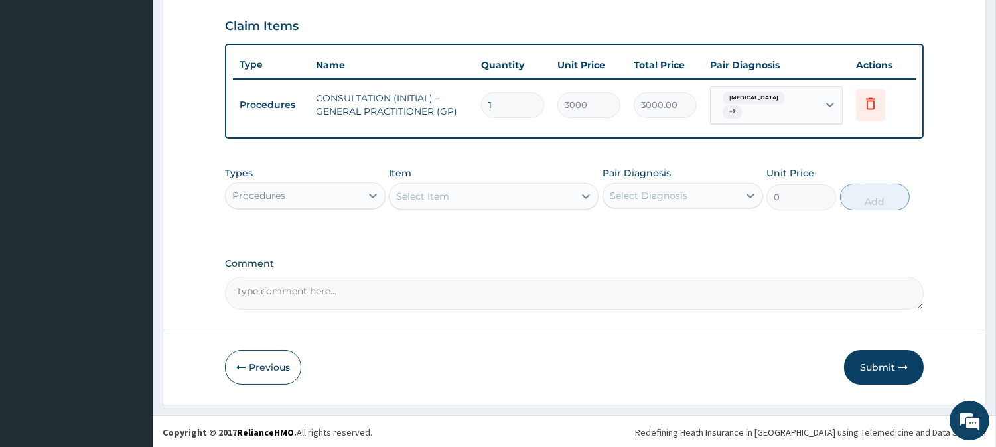
click at [333, 189] on div "Procedures" at bounding box center [293, 195] width 135 height 21
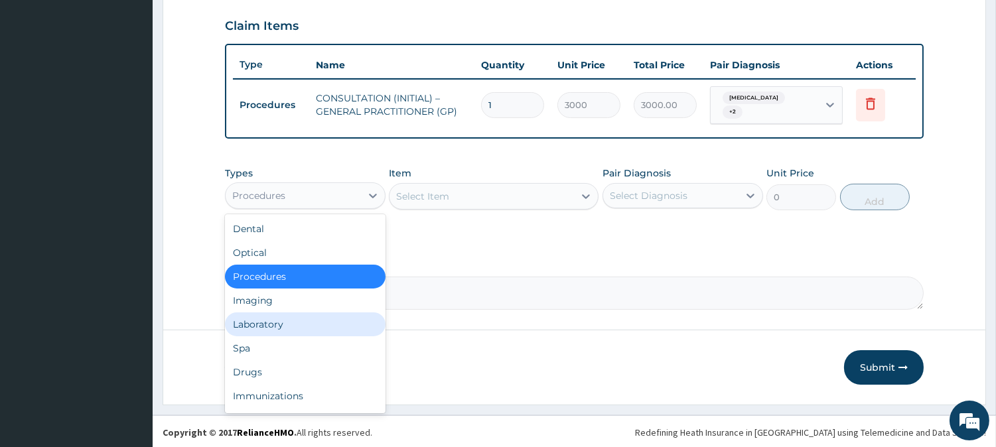
click at [310, 317] on div "Laboratory" at bounding box center [305, 324] width 161 height 24
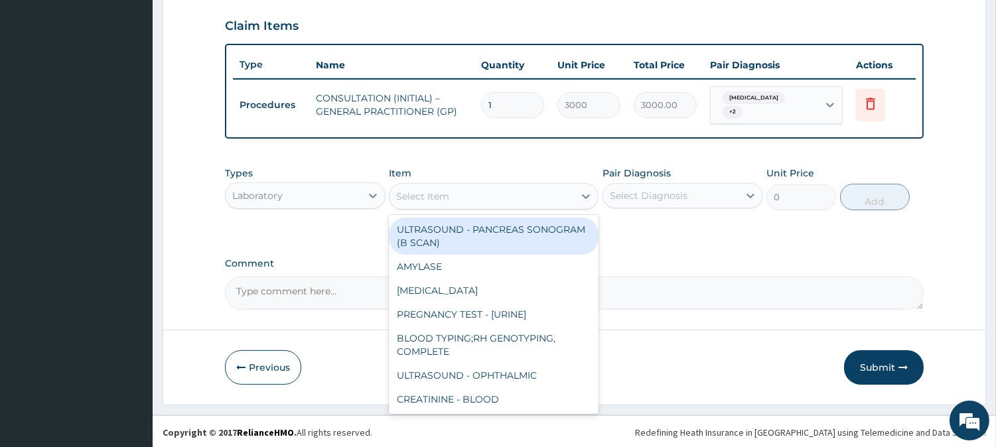
click at [519, 197] on div "Select Item" at bounding box center [481, 196] width 184 height 21
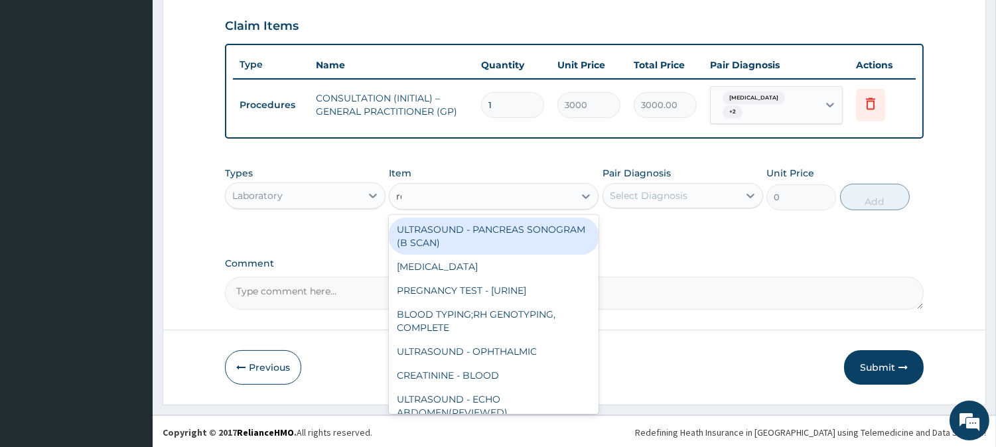
type input "rdt"
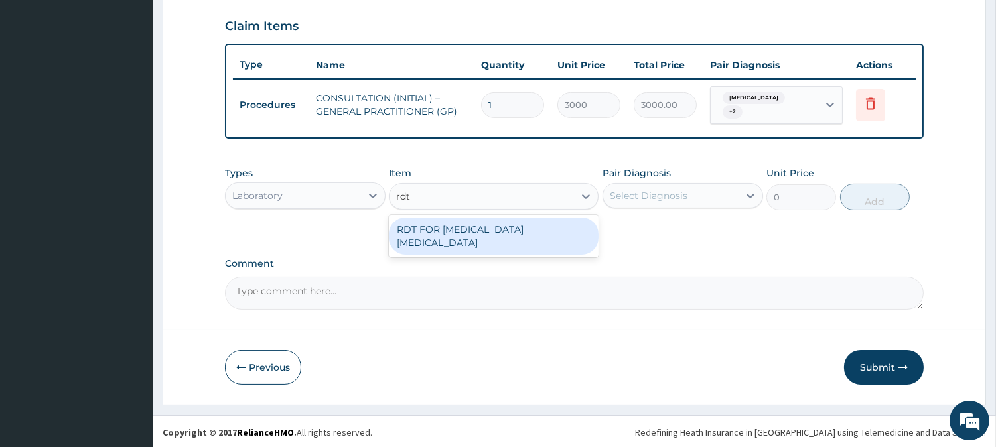
click at [531, 220] on div "RDT FOR [MEDICAL_DATA] [MEDICAL_DATA]" at bounding box center [494, 236] width 210 height 37
type input "1300"
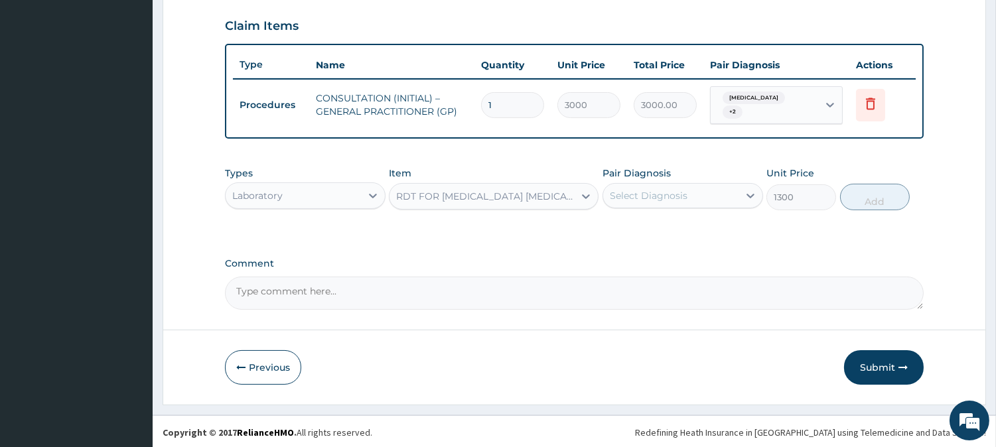
click at [644, 194] on div "Select Diagnosis" at bounding box center [649, 195] width 78 height 13
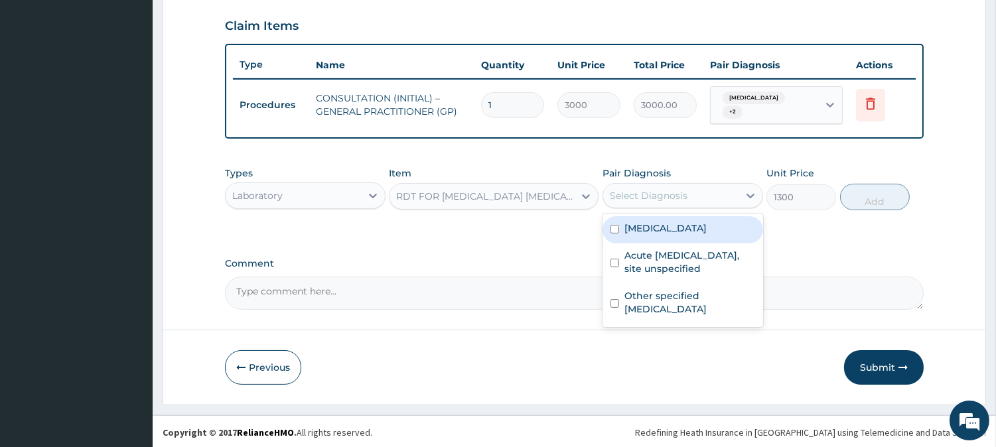
click at [658, 226] on label "[MEDICAL_DATA]" at bounding box center [665, 228] width 82 height 13
checkbox input "true"
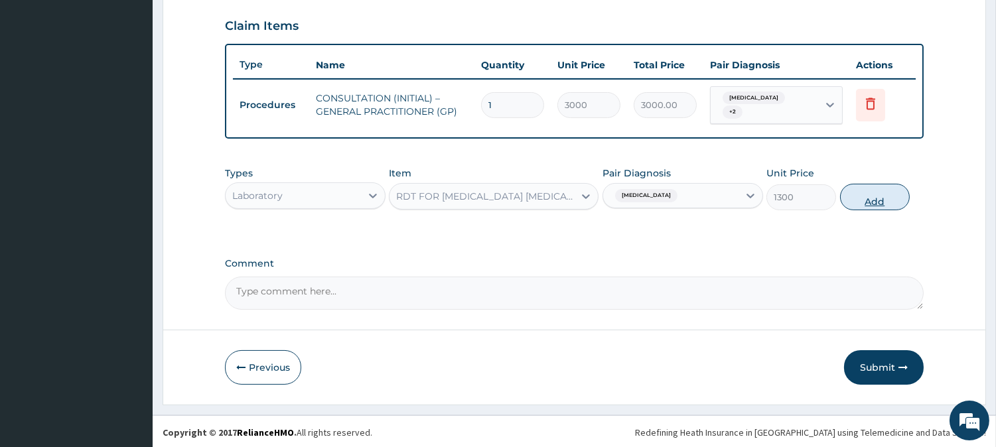
click at [871, 190] on button "Add" at bounding box center [875, 197] width 70 height 27
type input "0"
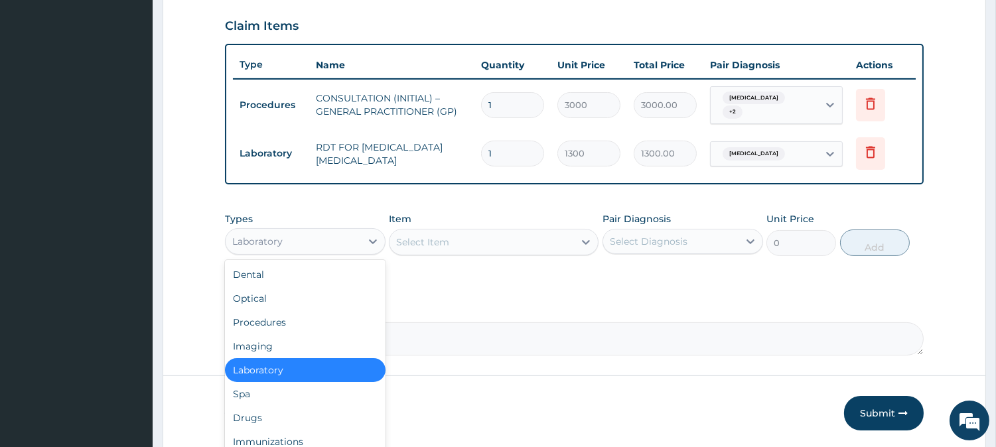
click at [336, 239] on div "Laboratory" at bounding box center [293, 241] width 135 height 21
click at [280, 413] on div "Drugs" at bounding box center [305, 418] width 161 height 24
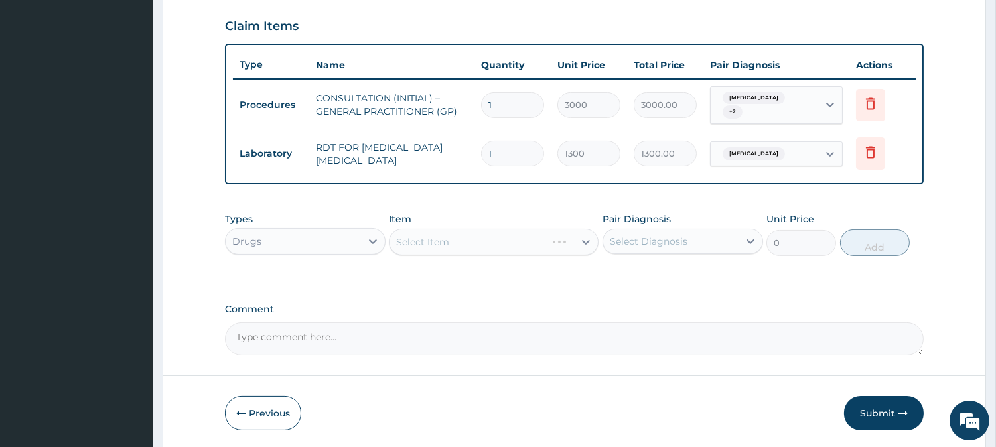
click at [476, 238] on div "Select Item" at bounding box center [494, 242] width 210 height 27
click at [476, 238] on div "Select Item" at bounding box center [481, 242] width 184 height 21
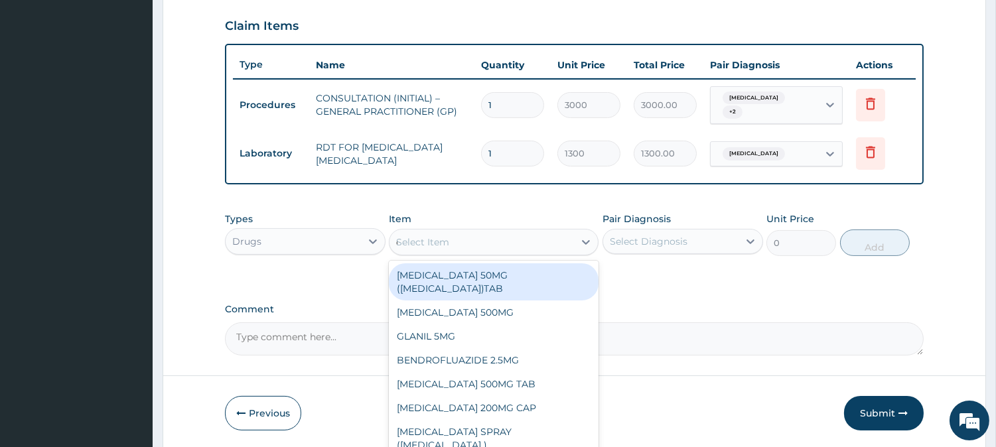
type input "coarte"
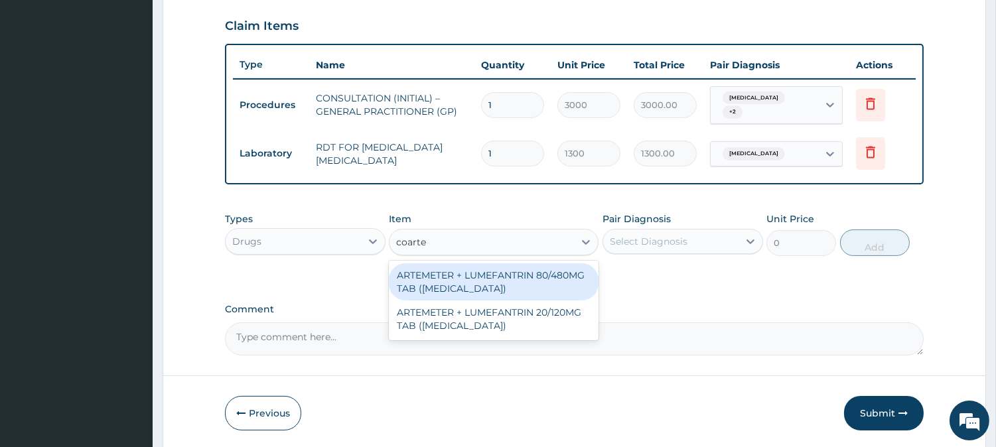
click at [518, 282] on div "ARTEMETER + LUMEFANTRIN 80/480MG TAB ([MEDICAL_DATA])" at bounding box center [494, 281] width 210 height 37
type input "500"
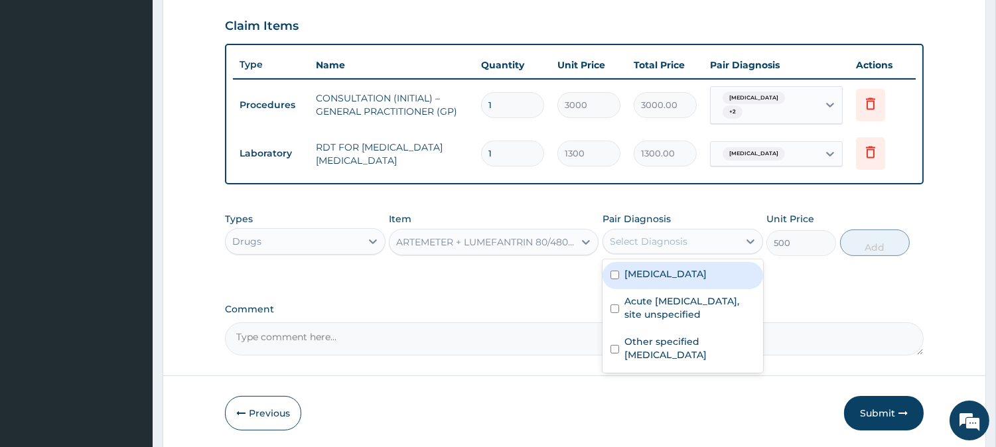
click at [709, 249] on div "Select Diagnosis" at bounding box center [670, 241] width 135 height 21
click at [707, 276] on label "[MEDICAL_DATA]" at bounding box center [665, 273] width 82 height 13
checkbox input "true"
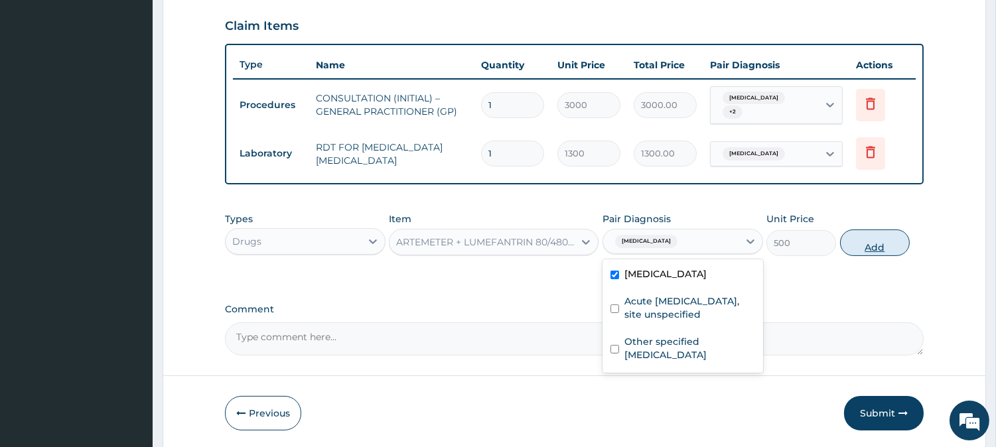
click at [876, 240] on button "Add" at bounding box center [875, 243] width 70 height 27
type input "0"
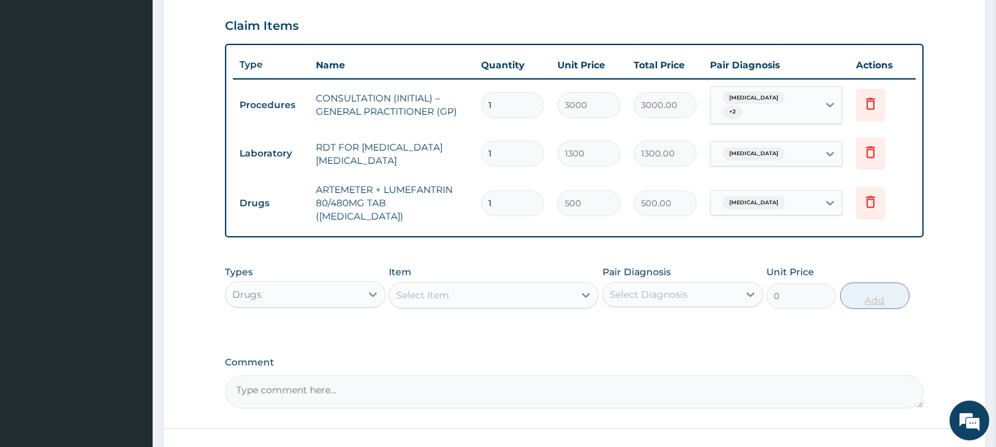
type input "0.00"
type input "6"
type input "3000.00"
type input "6"
click at [440, 289] on div "Select Item" at bounding box center [422, 295] width 53 height 13
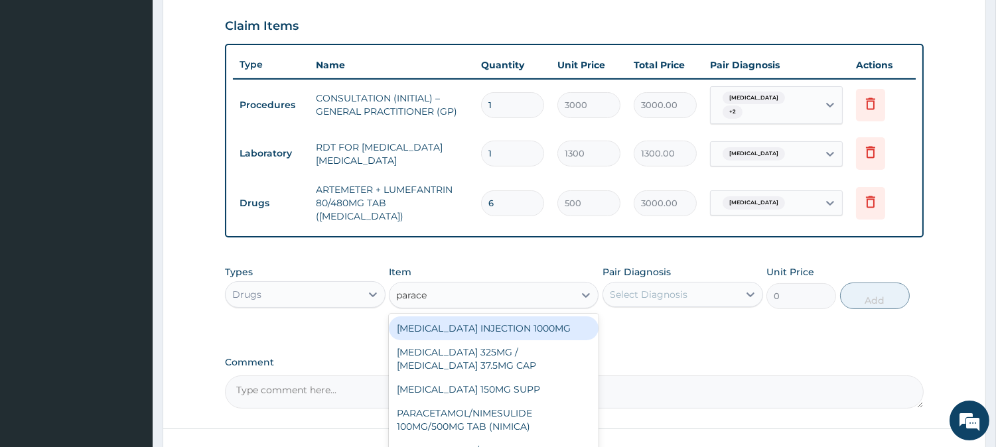
type input "paracet"
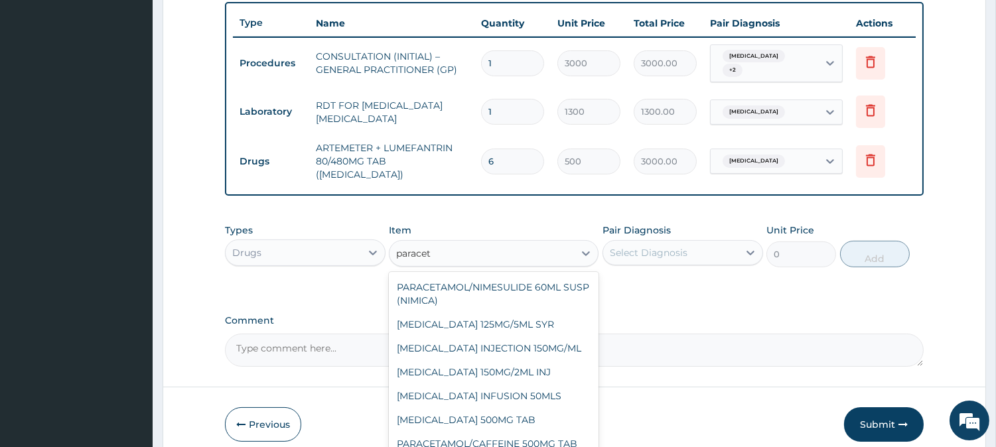
scroll to position [504, 0]
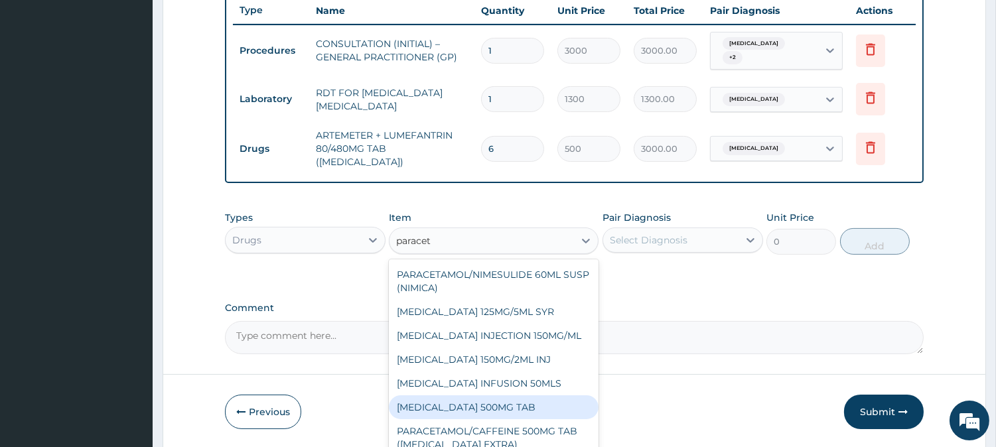
click at [503, 402] on div "[MEDICAL_DATA] 500MG TAB" at bounding box center [494, 407] width 210 height 24
type input "65"
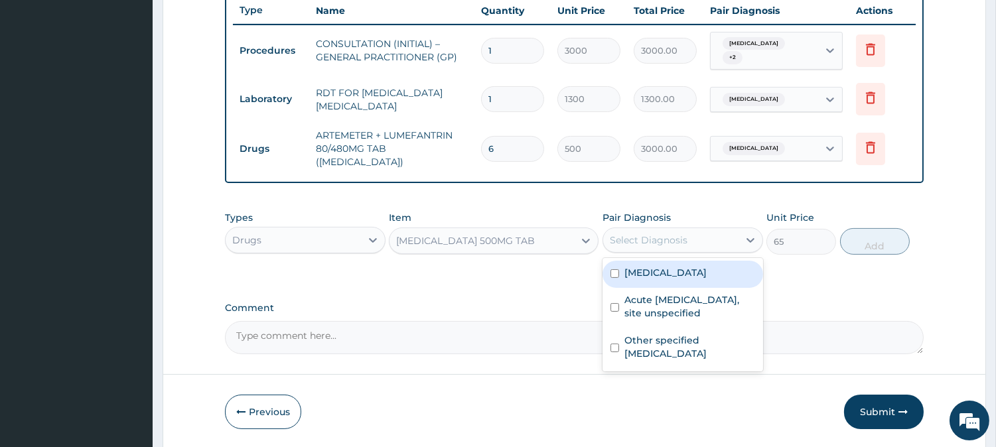
click at [718, 230] on div "Select Diagnosis" at bounding box center [670, 240] width 135 height 21
click at [706, 266] on label "[MEDICAL_DATA]" at bounding box center [665, 272] width 82 height 13
checkbox input "true"
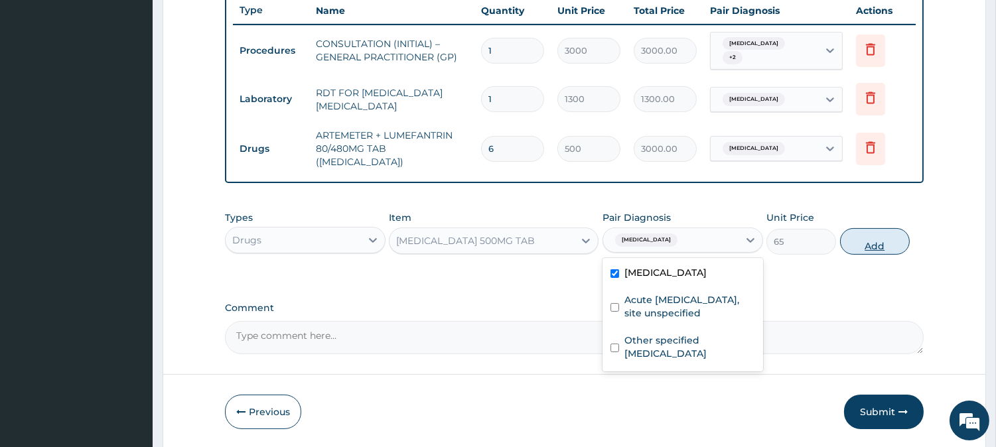
click at [894, 230] on button "Add" at bounding box center [875, 241] width 70 height 27
type input "0"
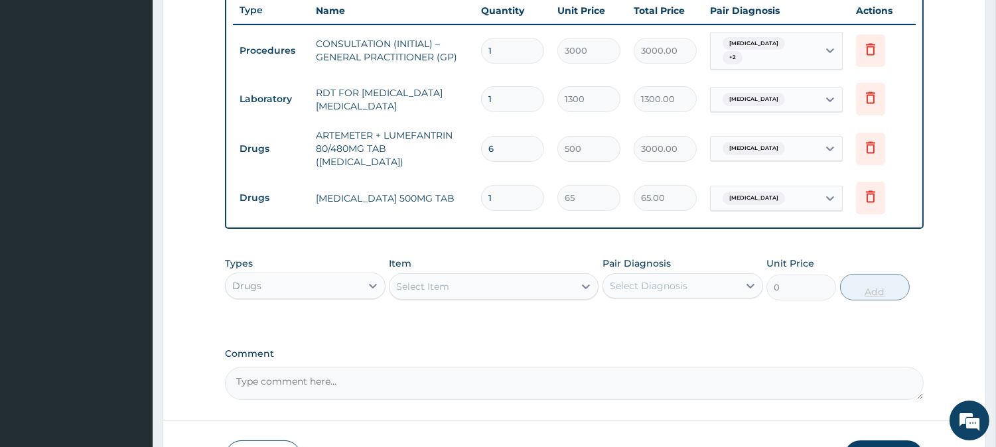
type input "18"
type input "1170.00"
type input "18"
click at [535, 279] on div "Select Item" at bounding box center [481, 286] width 184 height 21
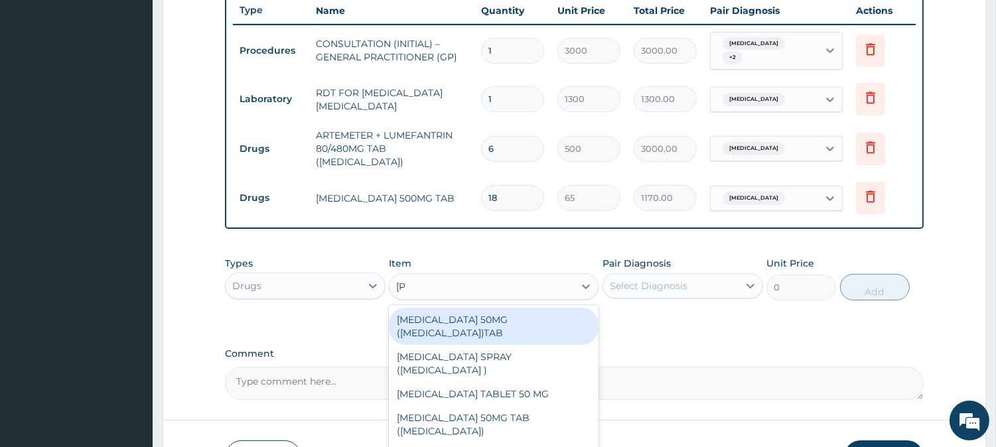
type input "lorat"
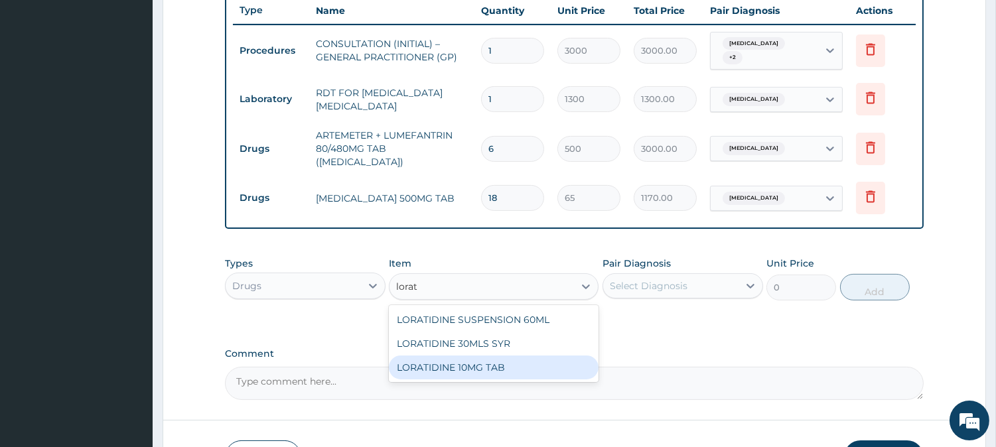
click at [529, 356] on div "LORATIDINE 10MG TAB" at bounding box center [494, 368] width 210 height 24
type input "110"
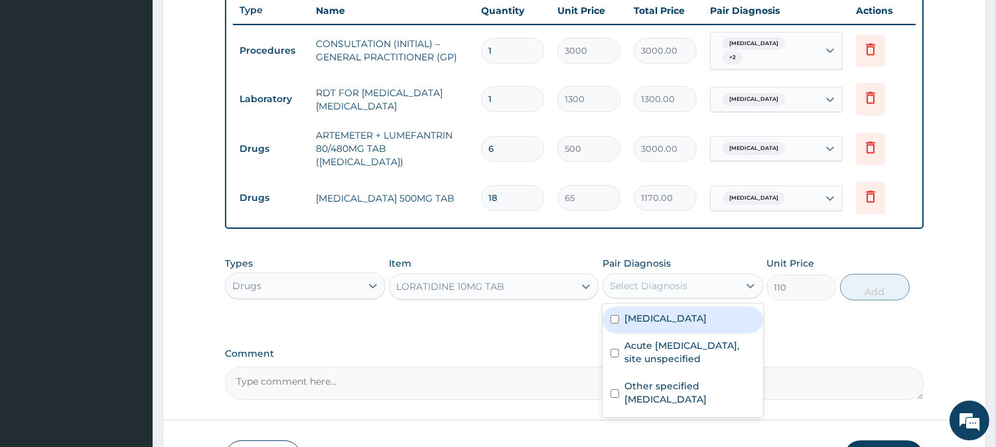
click at [646, 280] on div "Select Diagnosis" at bounding box center [649, 285] width 78 height 13
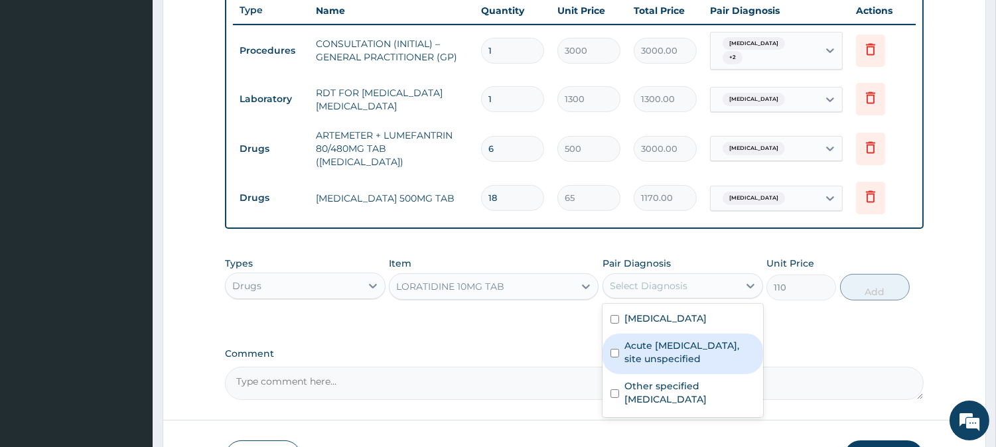
click at [648, 339] on label "Acute [MEDICAL_DATA], site unspecified" at bounding box center [689, 352] width 131 height 27
checkbox input "true"
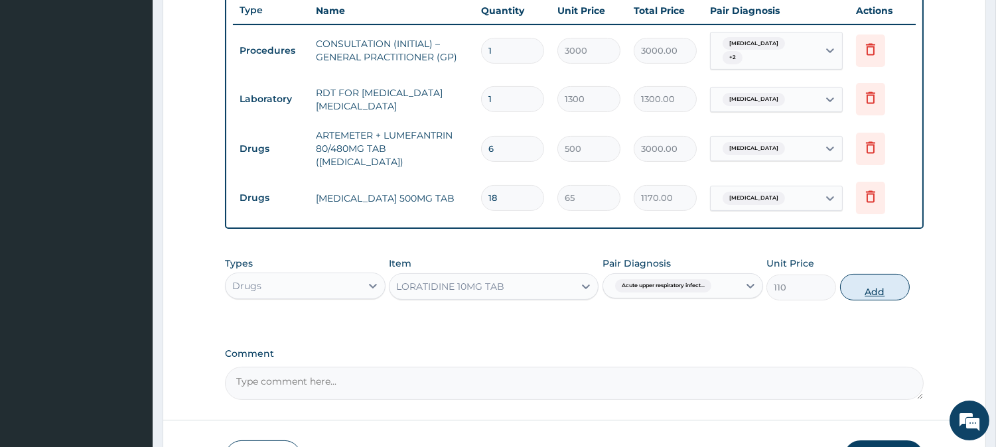
click at [860, 281] on button "Add" at bounding box center [875, 287] width 70 height 27
type input "0"
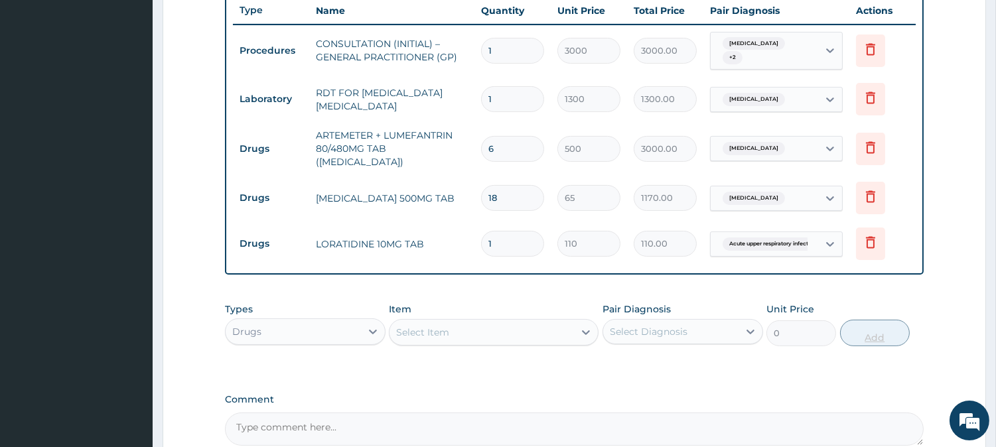
type input "10"
type input "1100.00"
type input "10"
click at [496, 324] on div "Select Item" at bounding box center [481, 332] width 184 height 21
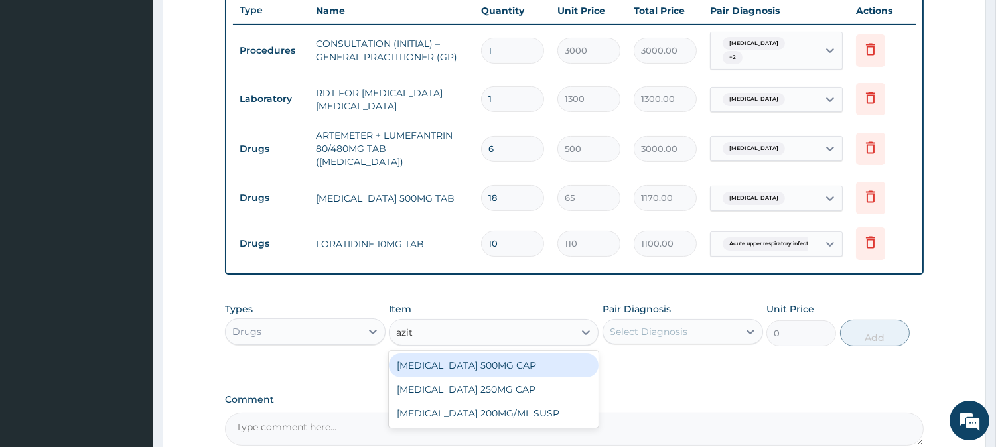
type input "azith"
click at [560, 360] on div "[MEDICAL_DATA] 500MG CAP" at bounding box center [494, 366] width 210 height 24
type input "450"
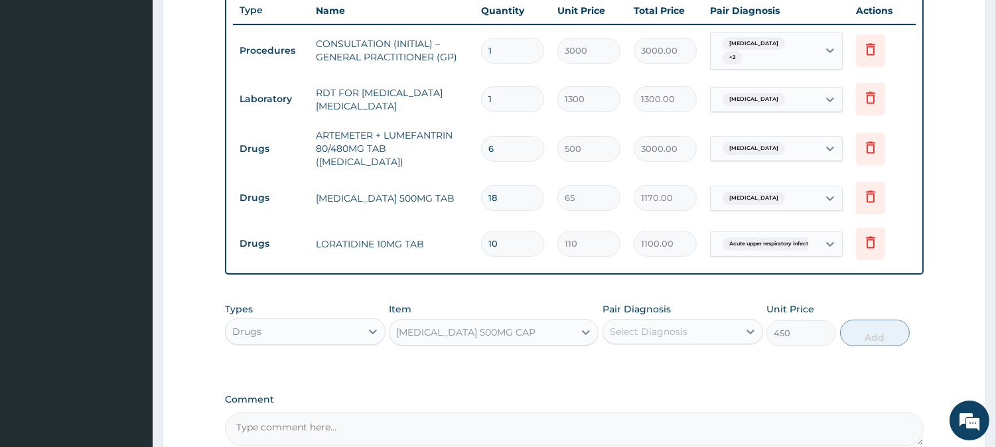
click at [697, 325] on div "Select Diagnosis" at bounding box center [670, 331] width 135 height 21
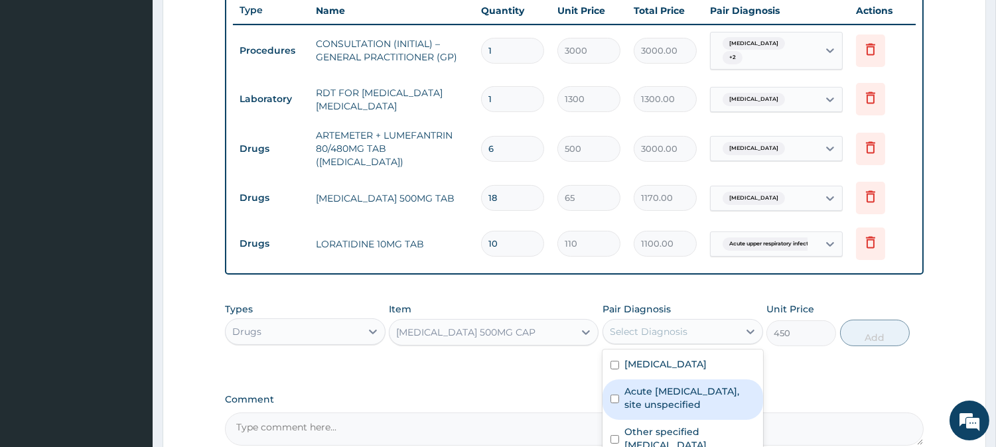
click at [707, 390] on label "Acute [MEDICAL_DATA], site unspecified" at bounding box center [689, 398] width 131 height 27
checkbox input "true"
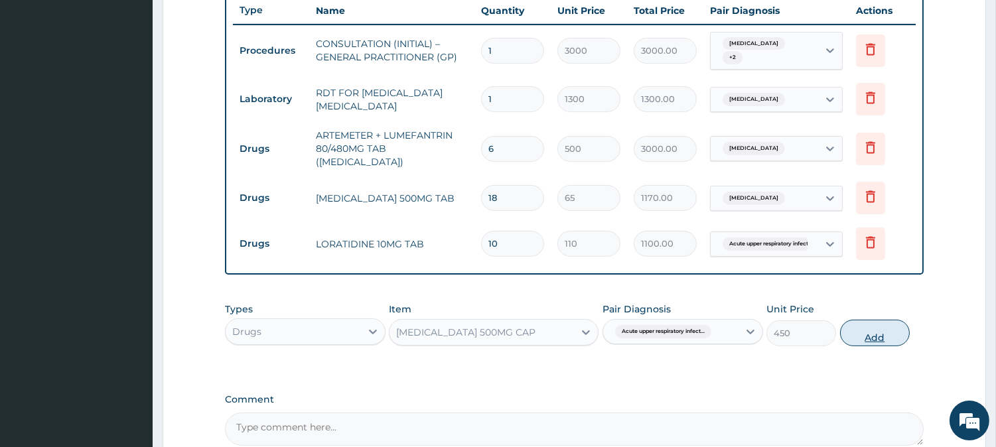
click at [880, 320] on button "Add" at bounding box center [875, 333] width 70 height 27
type input "0"
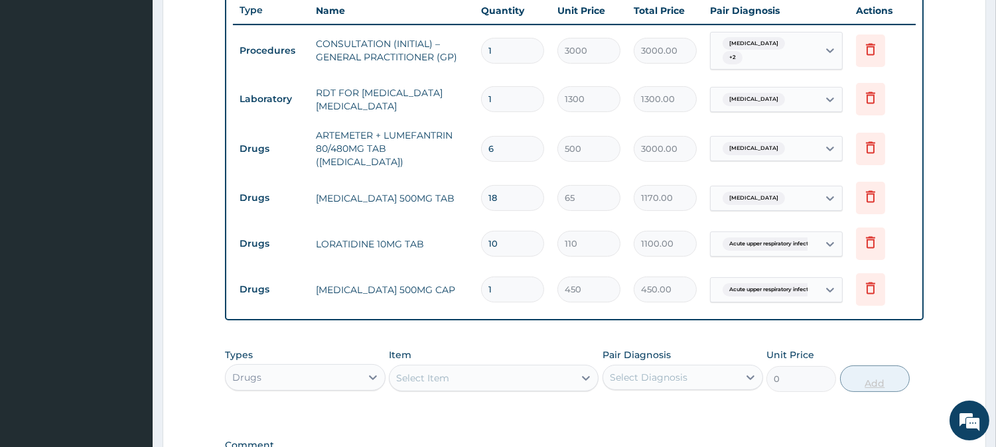
type input "0.00"
type input "6"
type input "2700.00"
type input "6"
click at [506, 368] on div "Select Item" at bounding box center [481, 378] width 184 height 21
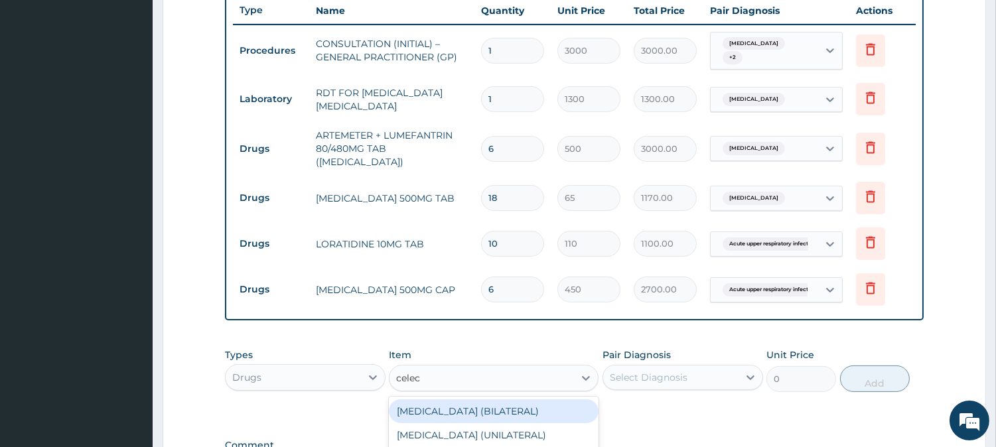
type input "cele"
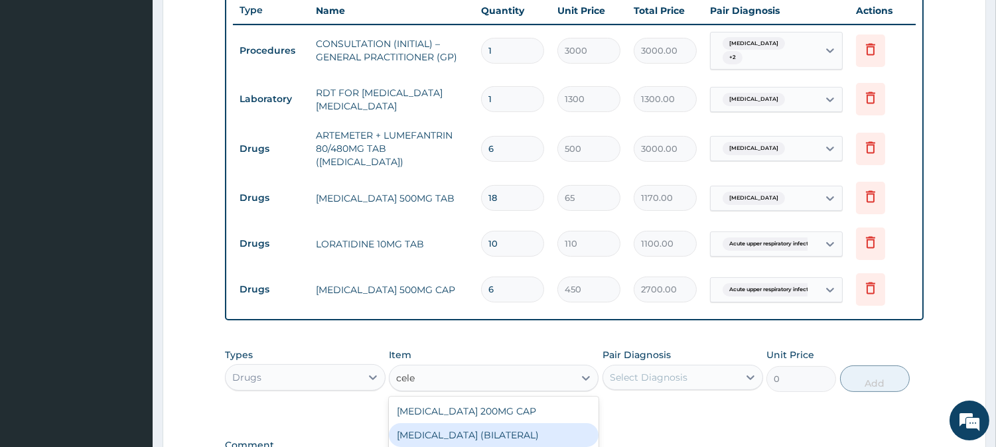
click at [535, 399] on div "[MEDICAL_DATA] 200MG CAP" at bounding box center [494, 411] width 210 height 24
type input "500"
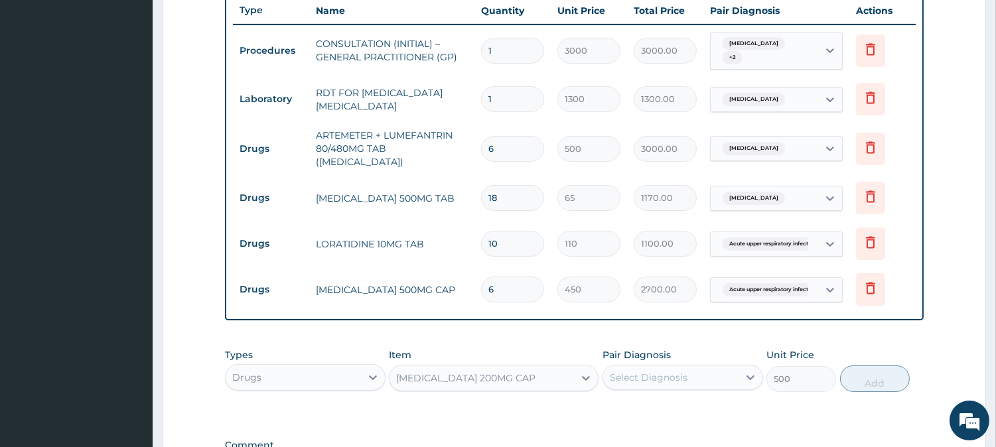
click at [648, 371] on div "Select Diagnosis" at bounding box center [649, 377] width 78 height 13
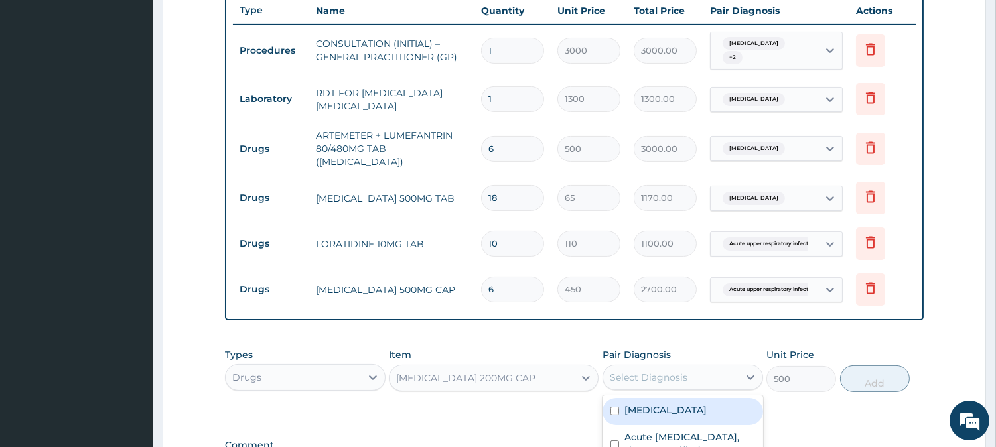
scroll to position [681, 0]
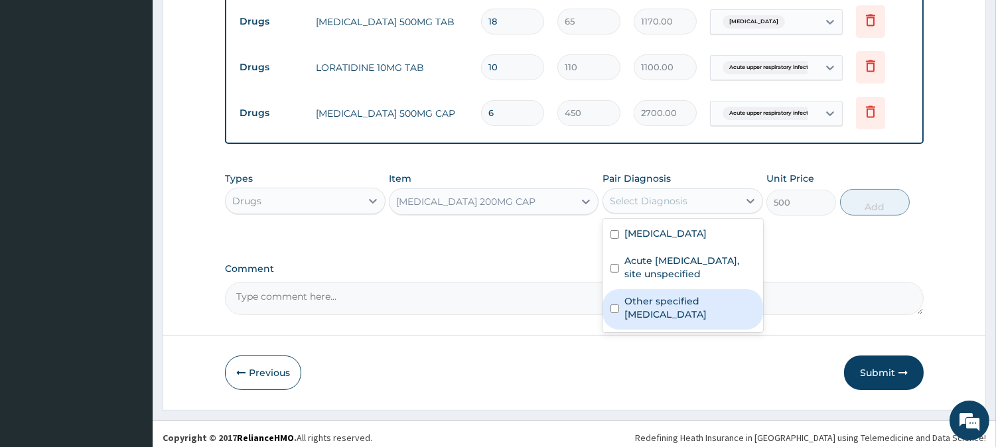
click at [680, 295] on label "Other specified low back pain" at bounding box center [689, 308] width 131 height 27
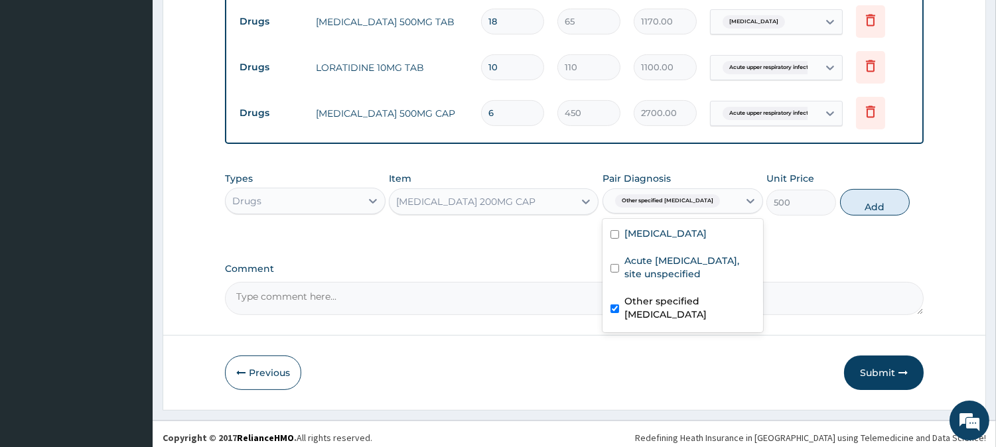
click at [680, 295] on label "Other specified [MEDICAL_DATA]" at bounding box center [689, 308] width 131 height 27
checkbox input "false"
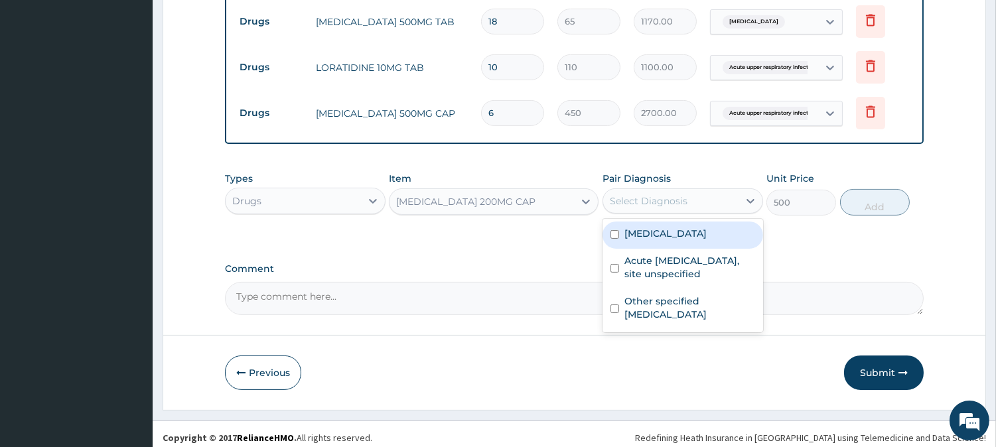
click at [719, 190] on div "Select Diagnosis" at bounding box center [670, 200] width 135 height 21
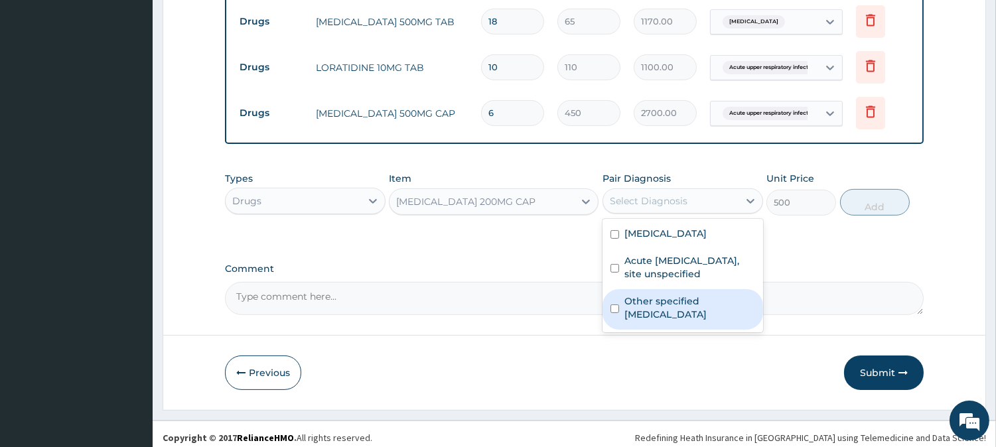
click at [690, 312] on label "Other specified [MEDICAL_DATA]" at bounding box center [689, 308] width 131 height 27
checkbox input "true"
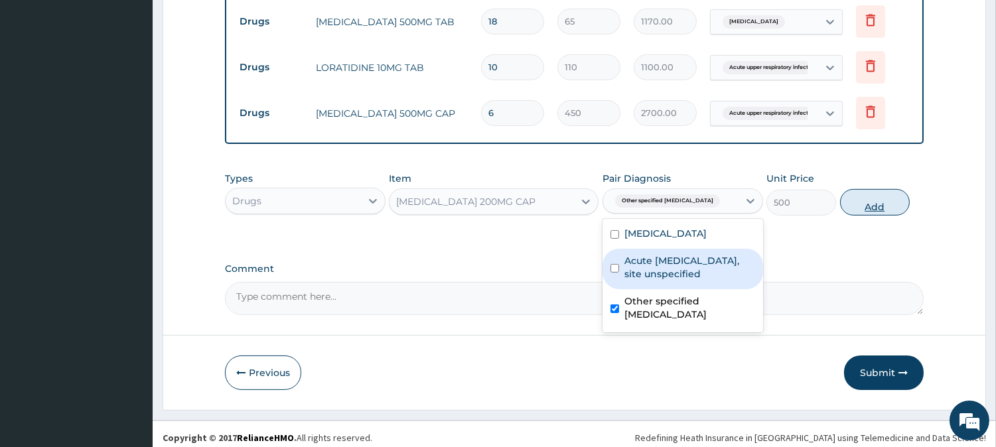
click at [892, 189] on button "Add" at bounding box center [875, 202] width 70 height 27
type input "0"
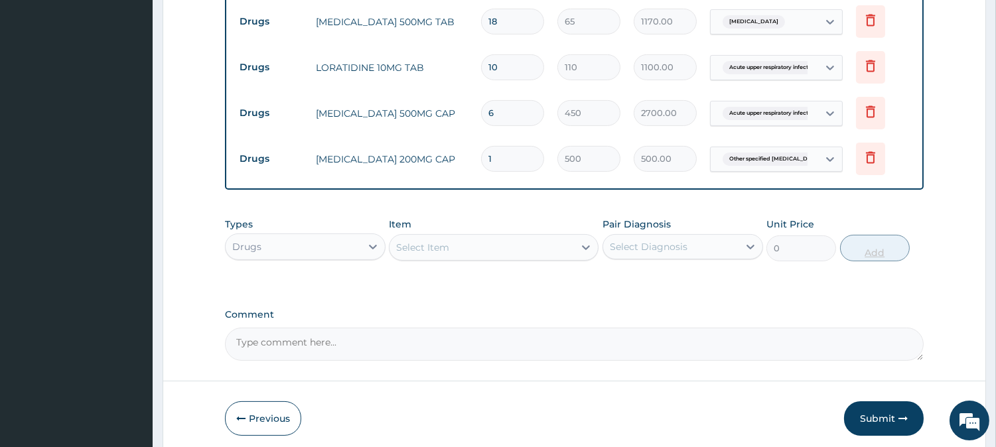
type input "10"
type input "5000.00"
type input "10"
click at [886, 408] on button "Submit" at bounding box center [884, 418] width 80 height 34
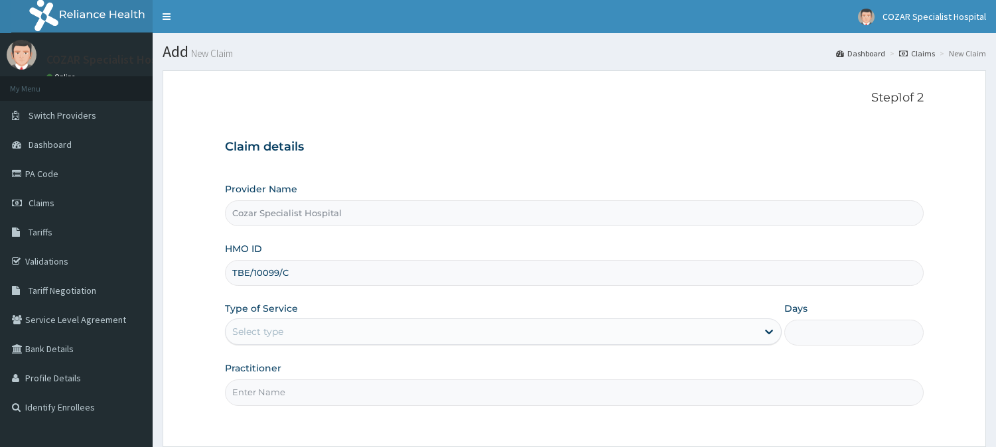
type input "TBE/10099/C"
click at [303, 321] on div "Select type" at bounding box center [491, 331] width 531 height 21
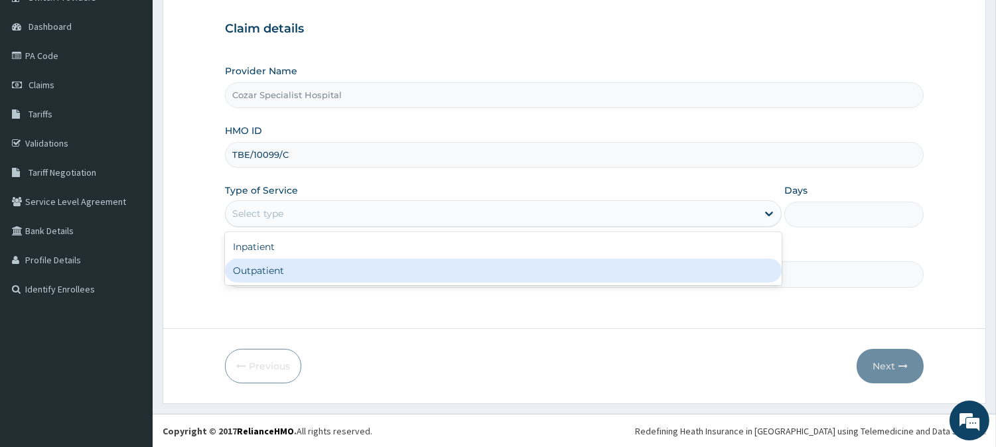
click at [269, 267] on div "Outpatient" at bounding box center [503, 271] width 557 height 24
type input "1"
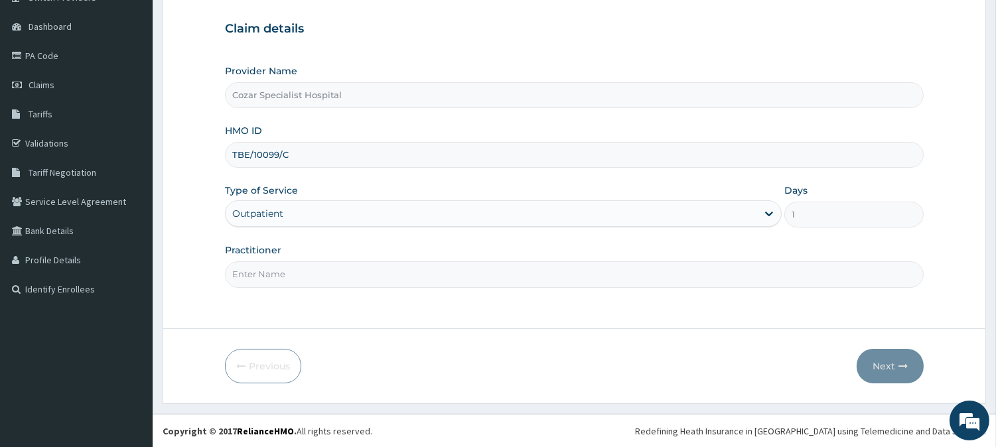
click at [264, 269] on input "Practitioner" at bounding box center [574, 274] width 699 height 26
type input "[PERSON_NAME][MEDICAL_DATA]"
click at [886, 370] on button "Next" at bounding box center [890, 366] width 67 height 34
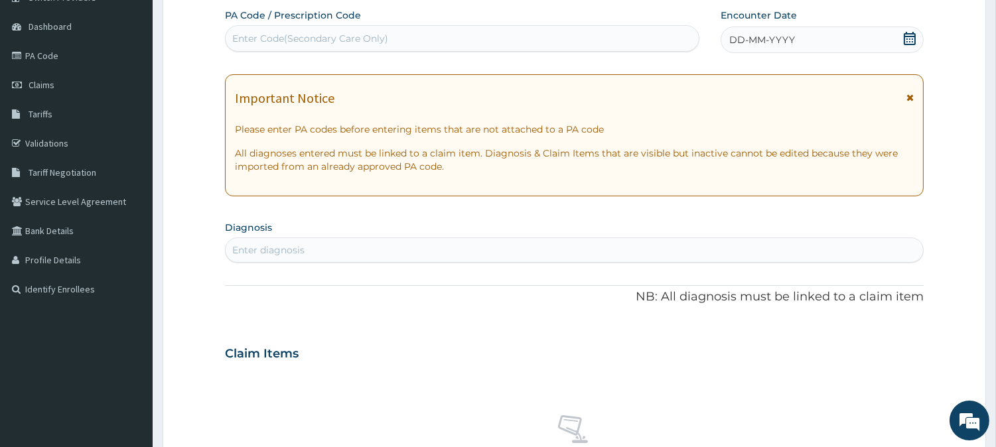
click at [910, 38] on icon at bounding box center [909, 38] width 13 height 13
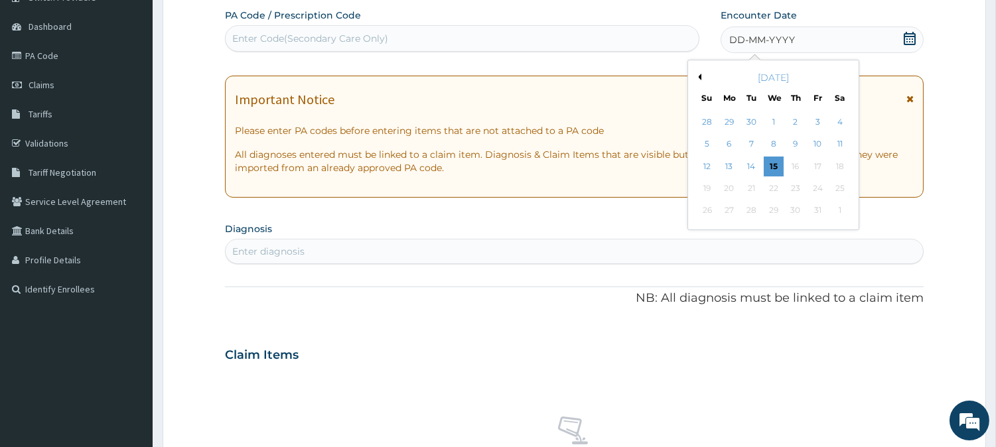
click at [695, 77] on button "Previous Month" at bounding box center [698, 77] width 7 height 7
click at [770, 184] on div "24" at bounding box center [773, 188] width 20 height 20
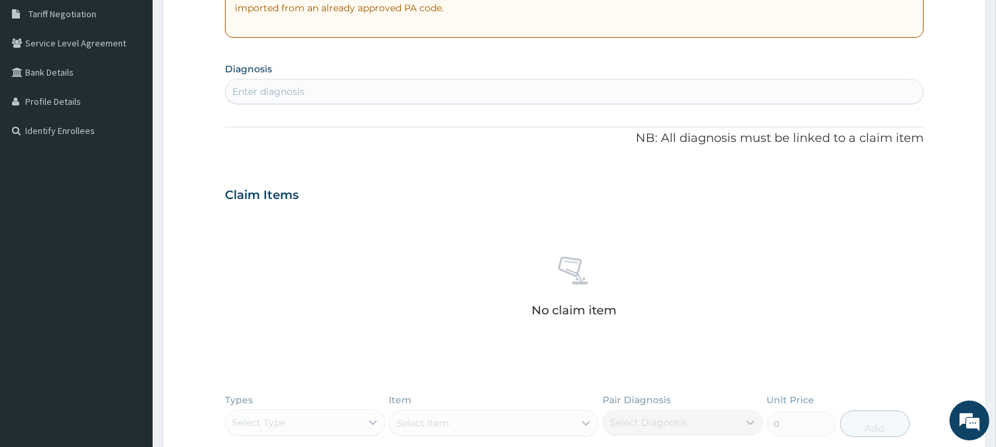
scroll to position [279, 0]
click at [361, 87] on div "Enter diagnosis" at bounding box center [574, 89] width 697 height 21
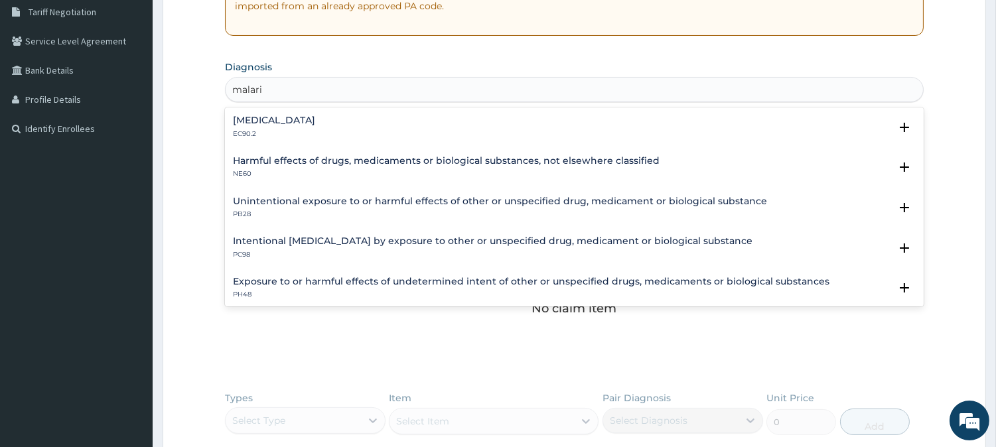
type input "[MEDICAL_DATA]"
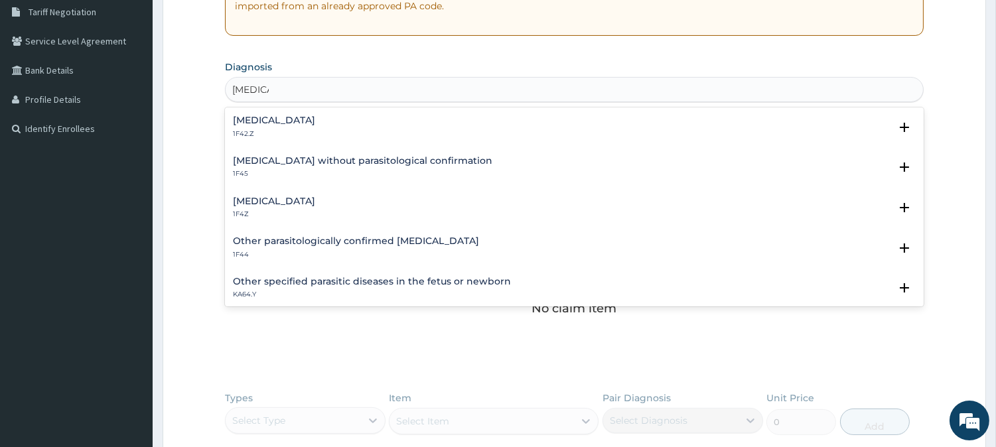
click at [557, 210] on div "[MEDICAL_DATA] 1F4Z" at bounding box center [574, 207] width 683 height 23
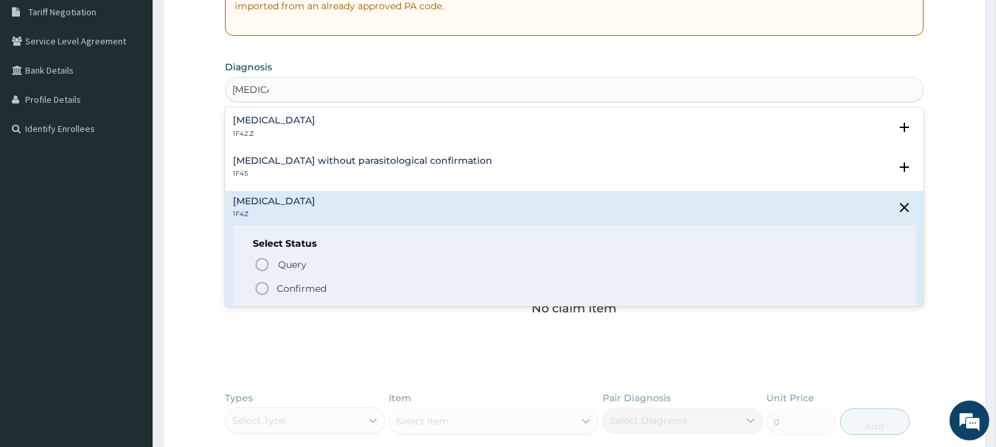
click at [303, 287] on p "Confirmed" at bounding box center [302, 288] width 50 height 13
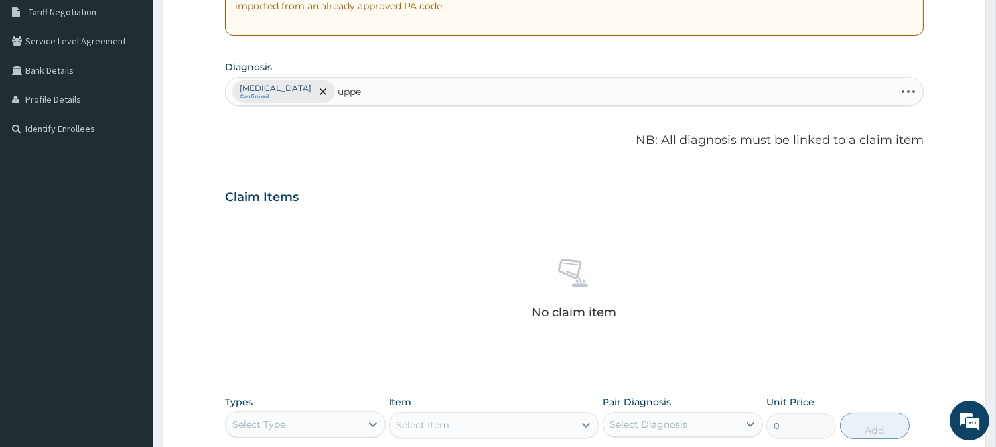
type input "upper"
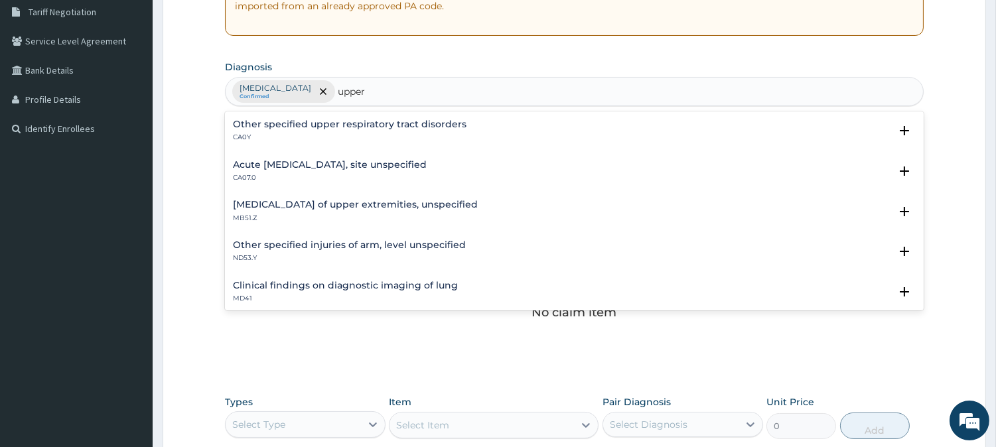
click at [419, 158] on div "Acute [MEDICAL_DATA], site unspecified CA07.0 Select Status Query Query covers …" at bounding box center [574, 175] width 699 height 40
click at [332, 180] on p "CA07.0" at bounding box center [330, 177] width 194 height 9
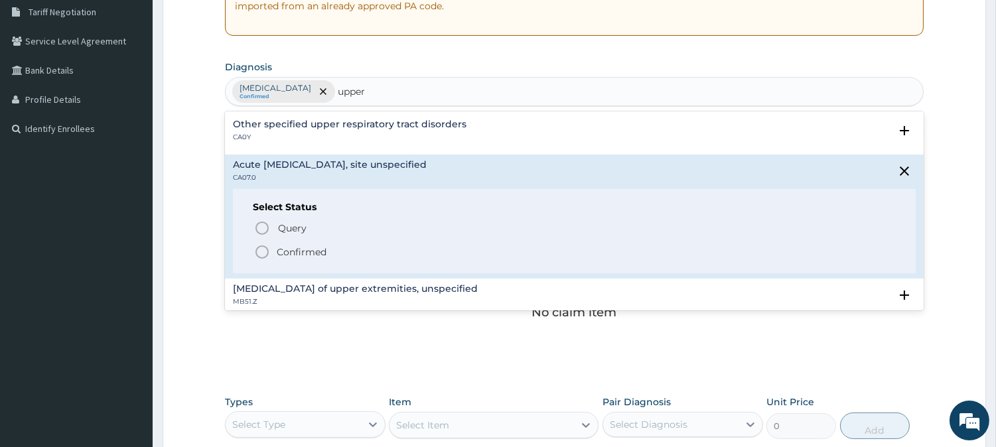
click at [282, 244] on span "Confirmed" at bounding box center [575, 252] width 642 height 16
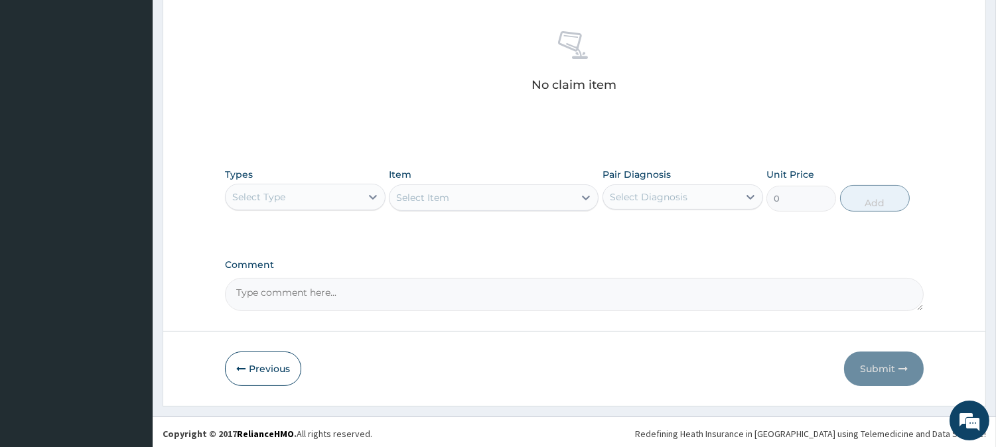
scroll to position [509, 0]
click at [352, 190] on div "Select Type" at bounding box center [293, 194] width 135 height 21
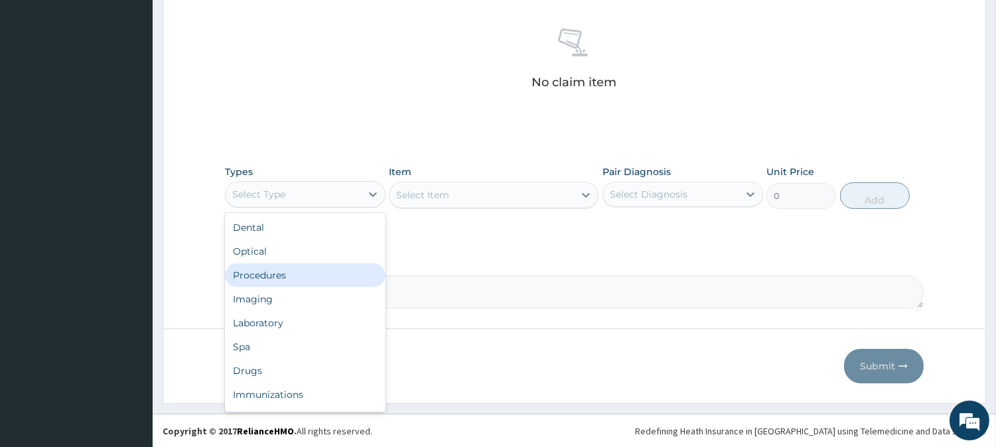
click at [309, 277] on div "Procedures" at bounding box center [305, 275] width 161 height 24
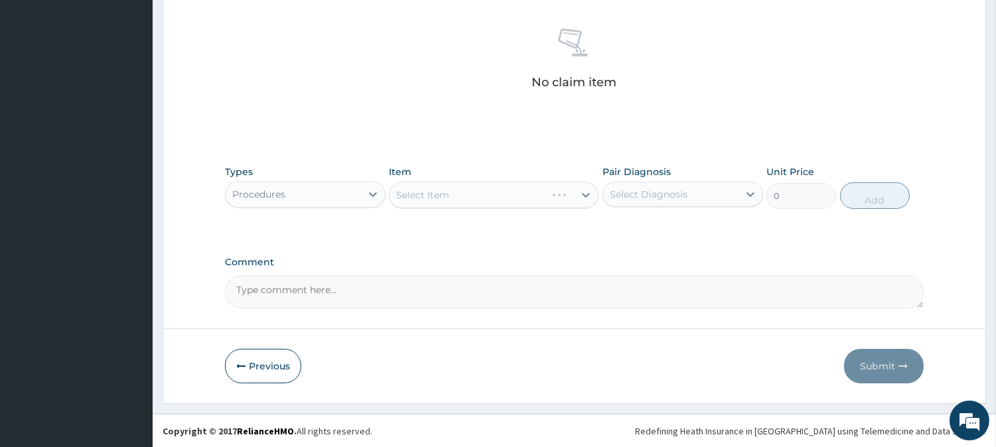
click at [462, 200] on div "Select Item" at bounding box center [494, 195] width 210 height 27
click at [462, 200] on div "Select Item" at bounding box center [481, 194] width 184 height 21
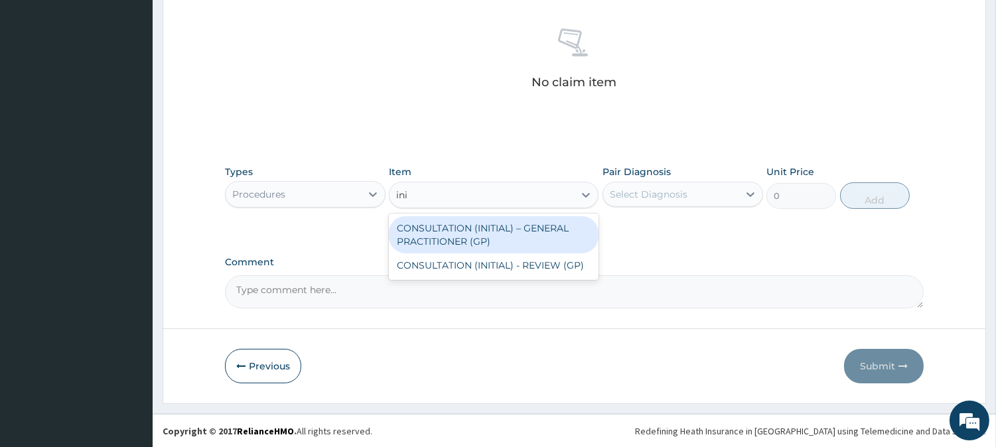
type input "init"
click at [485, 235] on div "CONSULTATION (INITIAL) – GENERAL PRACTITIONER (GP)" at bounding box center [494, 234] width 210 height 37
type input "3000"
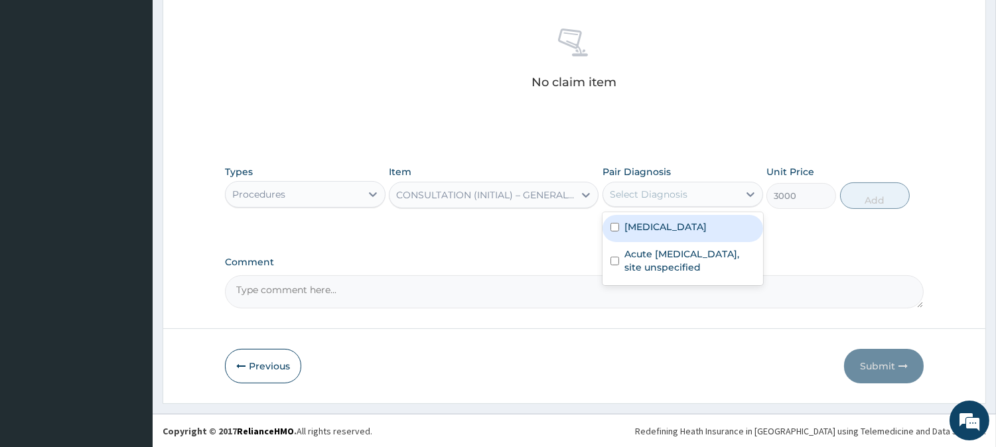
click at [671, 195] on div "Select Diagnosis" at bounding box center [649, 194] width 78 height 13
click at [679, 223] on label "[MEDICAL_DATA]" at bounding box center [665, 226] width 82 height 13
checkbox input "true"
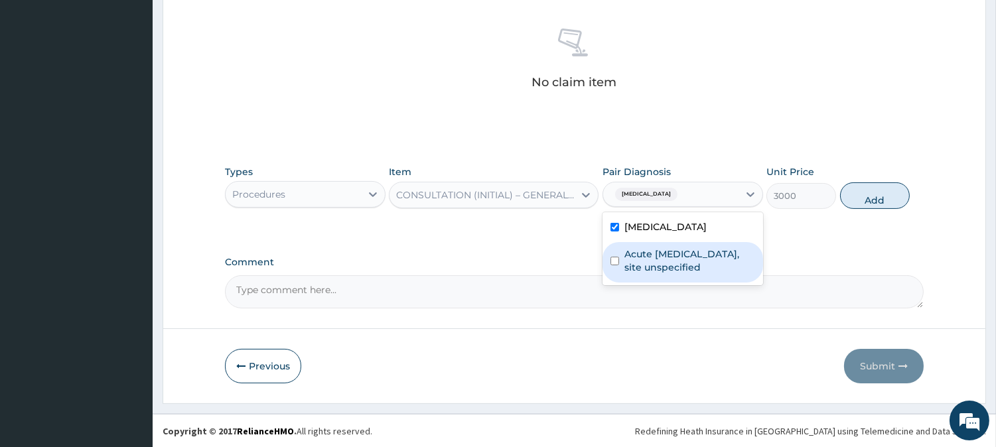
click at [689, 259] on label "Acute [MEDICAL_DATA], site unspecified" at bounding box center [689, 260] width 131 height 27
checkbox input "true"
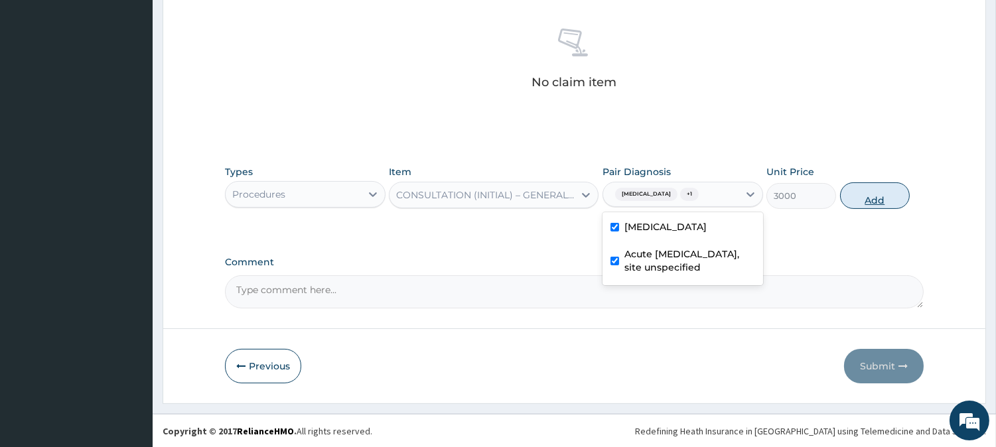
click at [882, 191] on button "Add" at bounding box center [875, 195] width 70 height 27
type input "0"
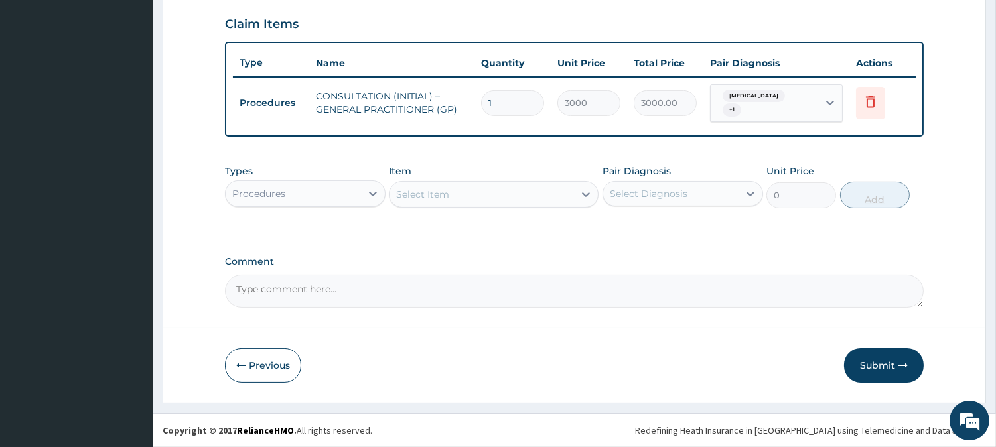
scroll to position [450, 0]
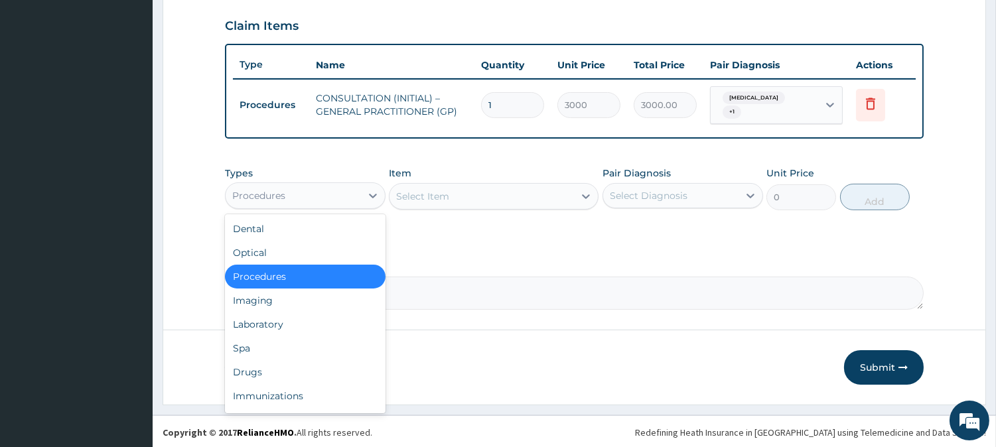
click at [356, 194] on div "Procedures" at bounding box center [293, 195] width 135 height 21
click at [326, 317] on div "Laboratory" at bounding box center [305, 324] width 161 height 24
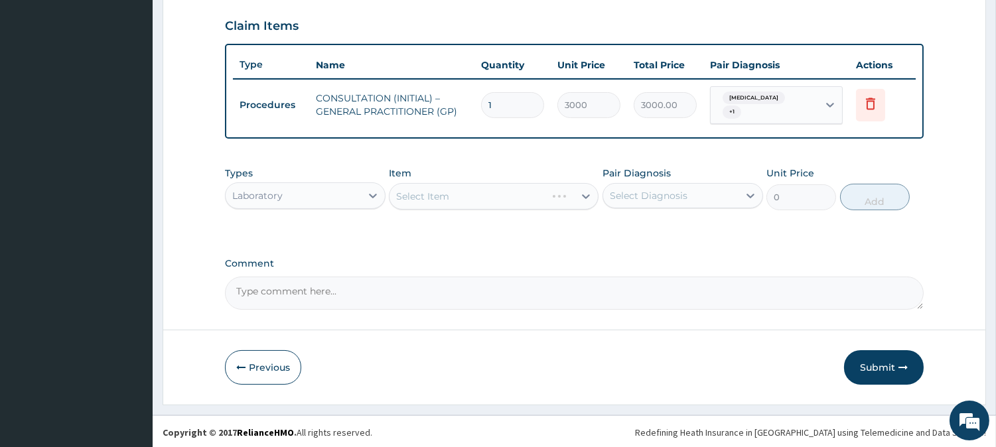
click at [492, 195] on div "Select Item" at bounding box center [494, 196] width 210 height 27
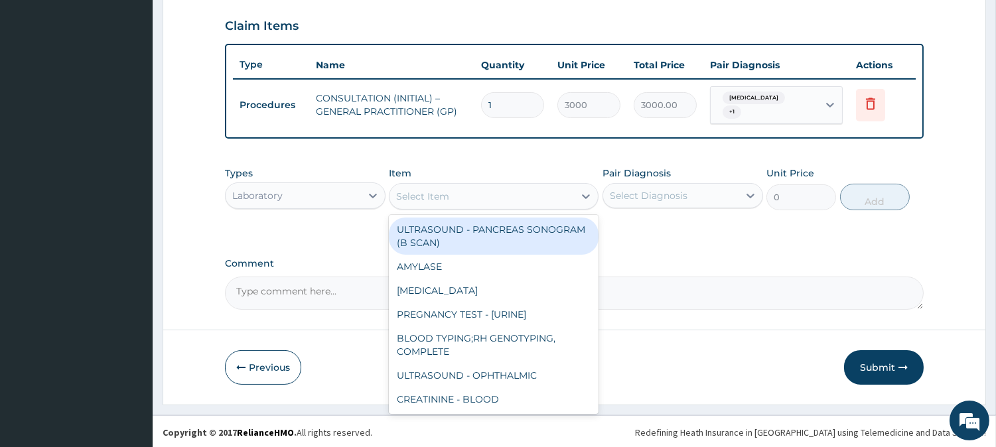
click at [492, 195] on div "Select Item" at bounding box center [481, 196] width 184 height 21
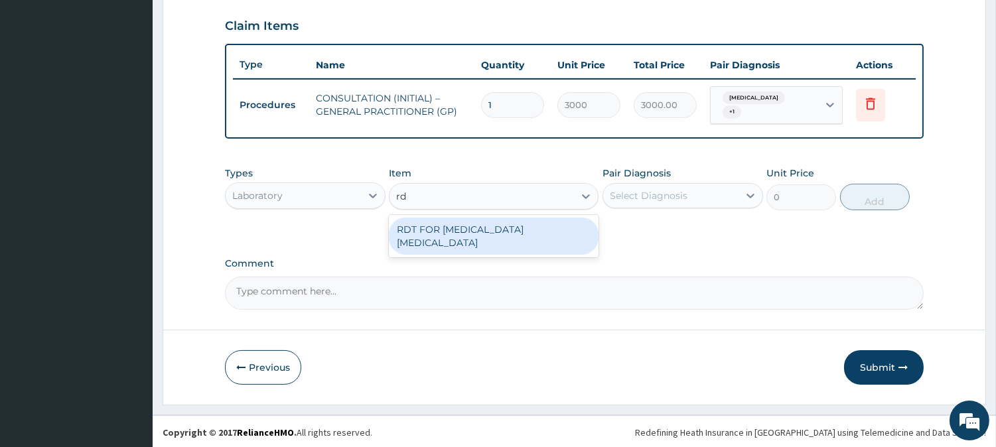
type input "rdt"
click at [519, 223] on div "RDT FOR [MEDICAL_DATA] [MEDICAL_DATA]" at bounding box center [494, 236] width 210 height 37
type input "1300"
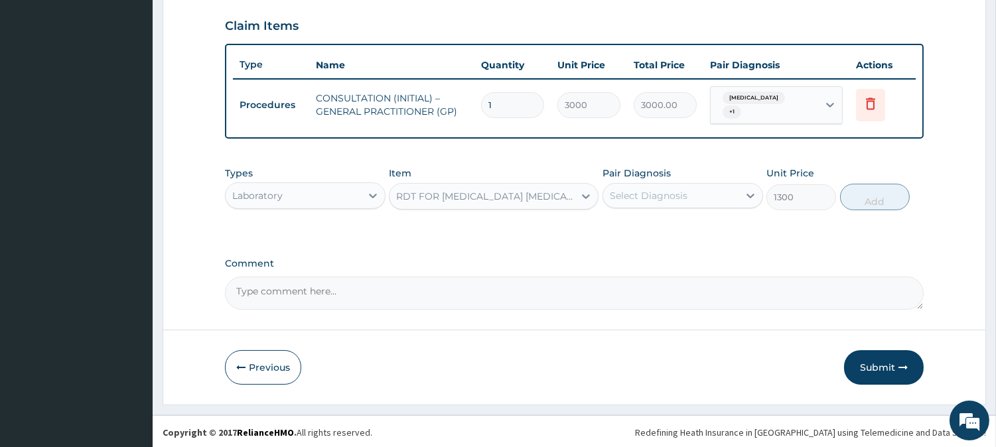
click at [675, 189] on div "Select Diagnosis" at bounding box center [649, 195] width 78 height 13
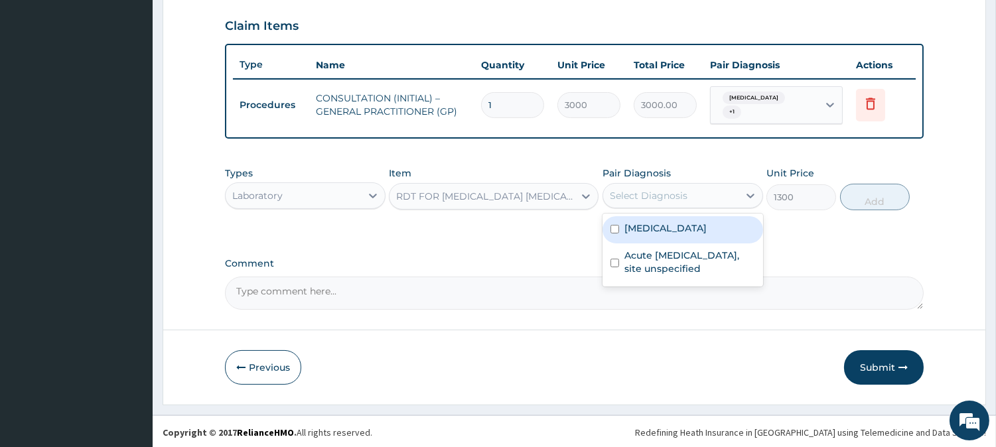
click at [692, 226] on label "[MEDICAL_DATA]" at bounding box center [665, 228] width 82 height 13
checkbox input "true"
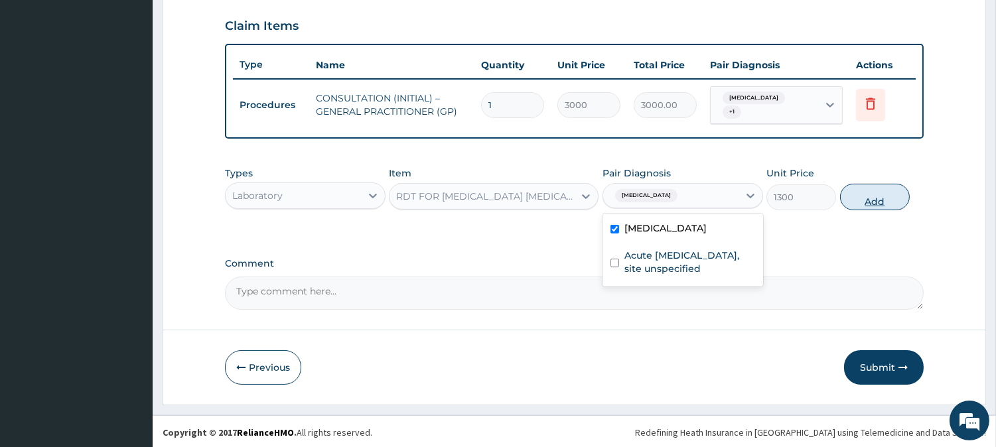
click at [864, 199] on button "Add" at bounding box center [875, 197] width 70 height 27
type input "0"
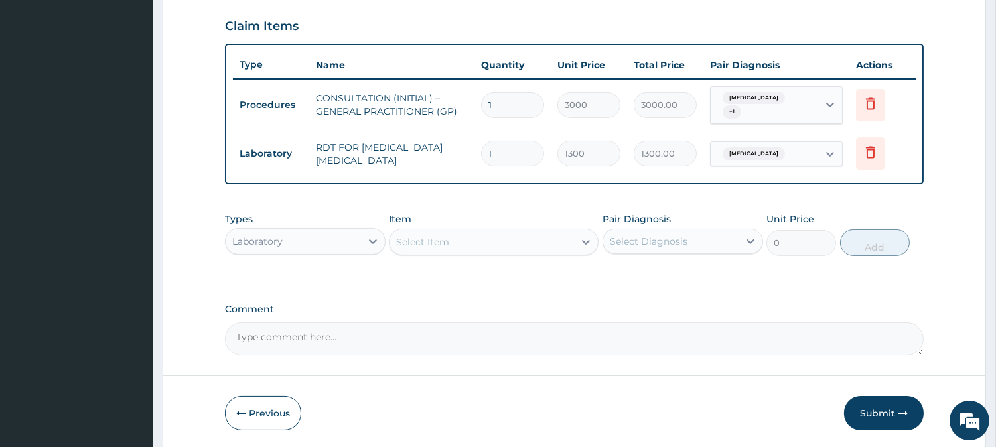
click at [328, 241] on div "Laboratory" at bounding box center [293, 241] width 135 height 21
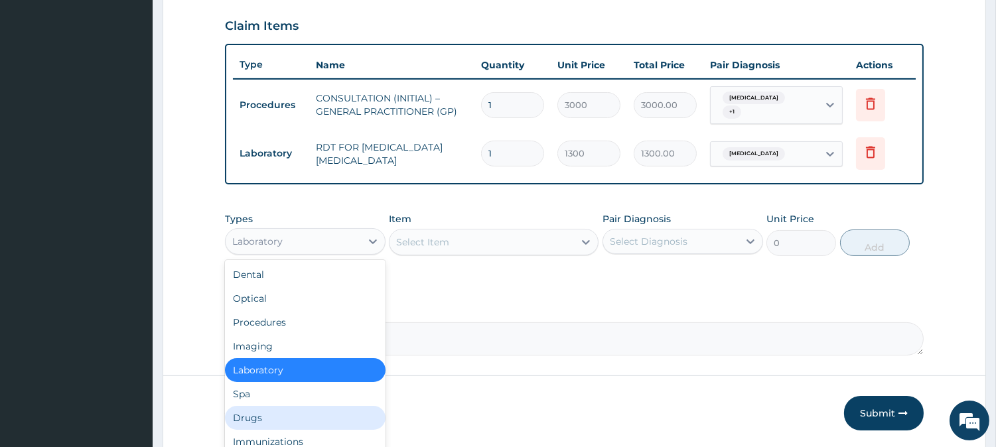
click at [328, 418] on div "Drugs" at bounding box center [305, 418] width 161 height 24
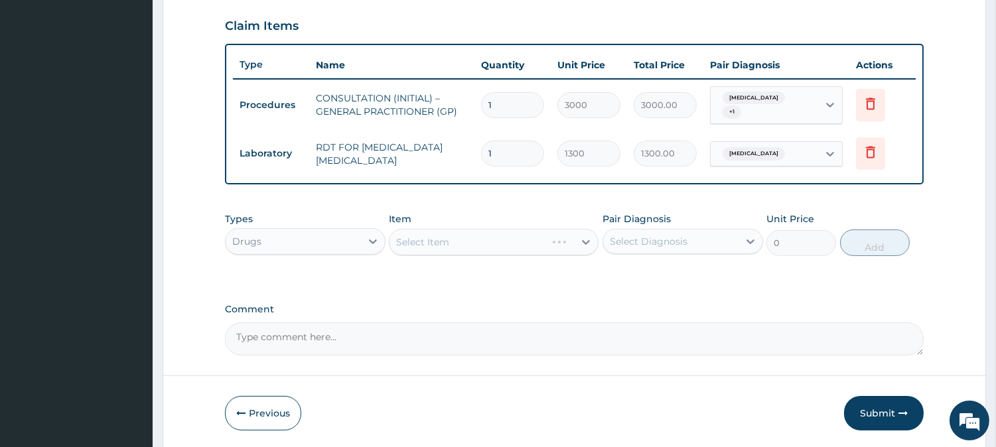
click at [539, 243] on div "Select Item" at bounding box center [494, 242] width 210 height 27
click at [539, 243] on div "Select Item" at bounding box center [481, 242] width 184 height 21
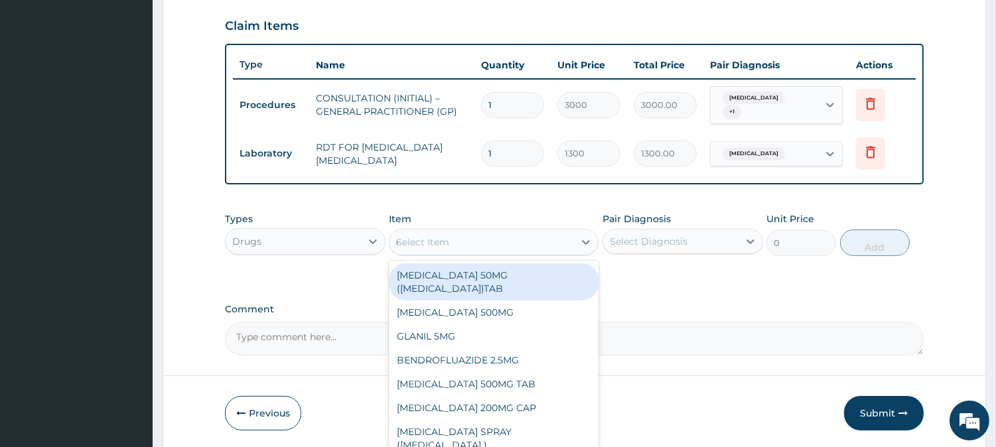
type input "coarte"
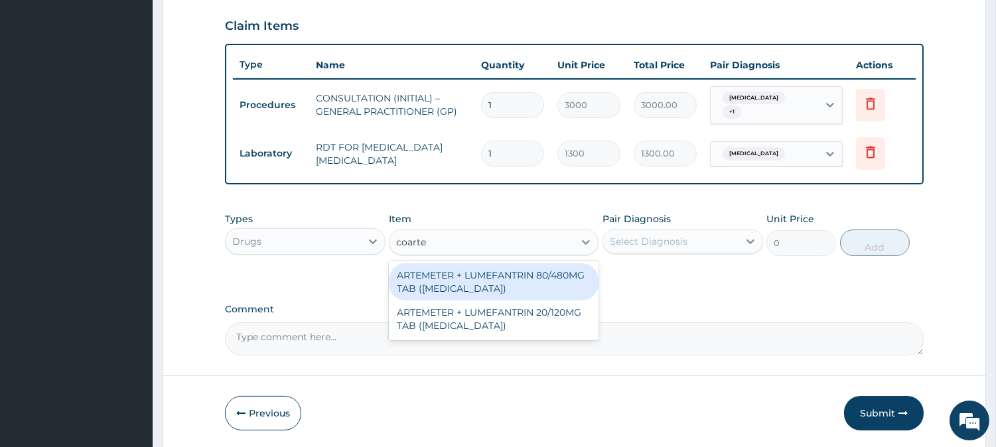
click at [534, 277] on div "ARTEMETER + LUMEFANTRIN 80/480MG TAB ([MEDICAL_DATA])" at bounding box center [494, 281] width 210 height 37
type input "500"
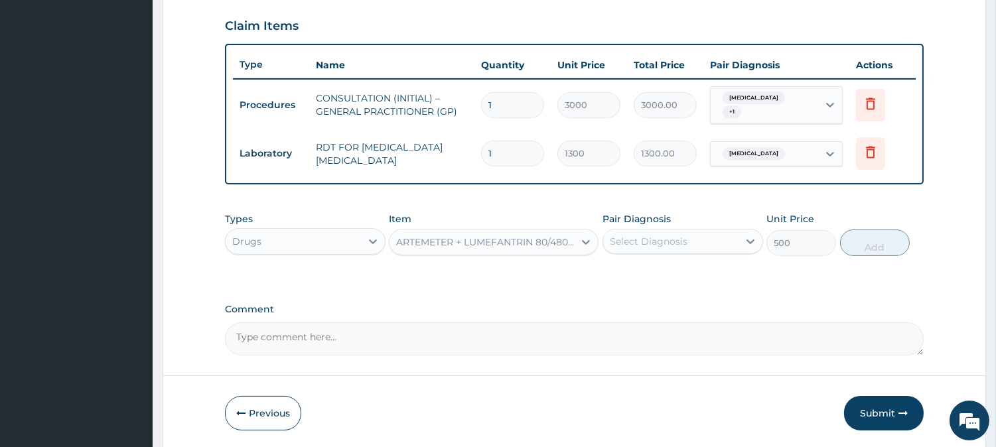
click at [707, 240] on div "Select Diagnosis" at bounding box center [670, 241] width 135 height 21
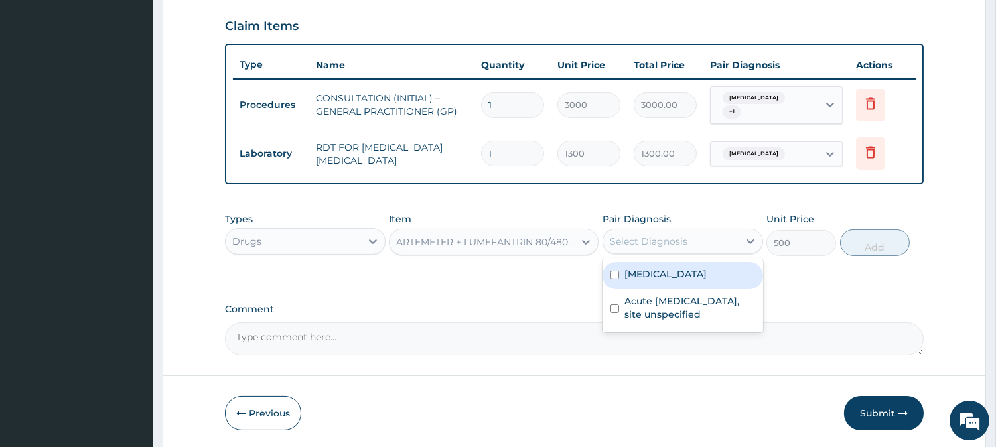
click at [702, 271] on label "[MEDICAL_DATA]" at bounding box center [665, 273] width 82 height 13
checkbox input "true"
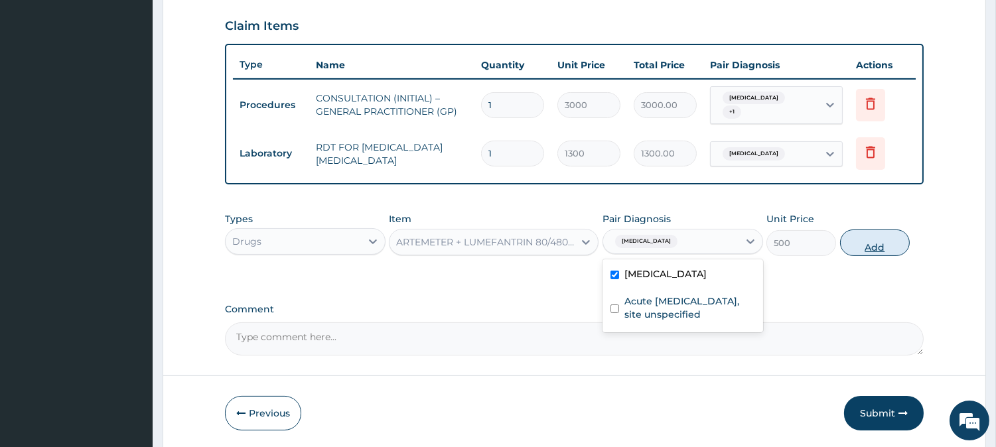
click at [851, 246] on button "Add" at bounding box center [875, 243] width 70 height 27
type input "0"
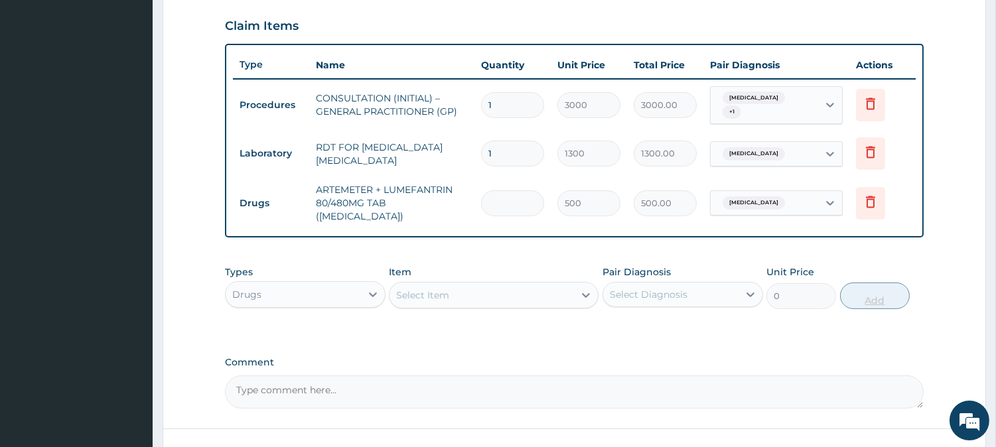
type input "0.00"
type input "6"
type input "3000.00"
type input "6"
click at [486, 285] on div "Select Item" at bounding box center [481, 295] width 184 height 21
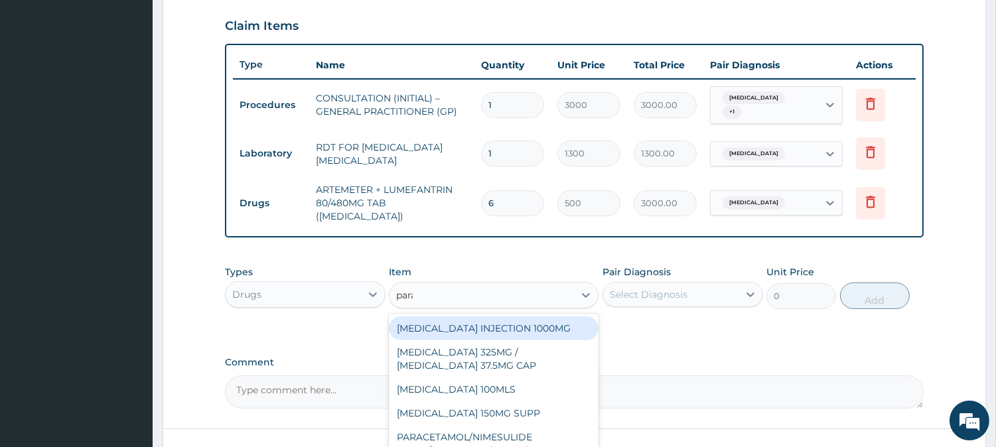
type input "paracet"
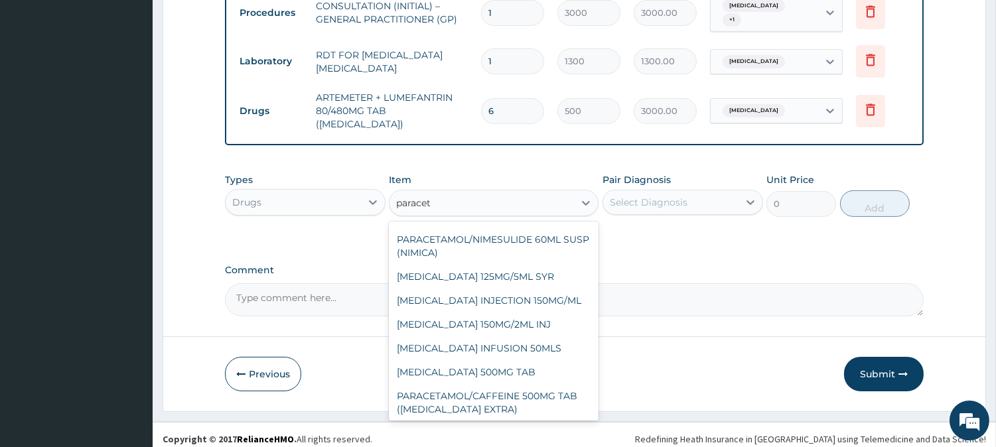
scroll to position [233, 0]
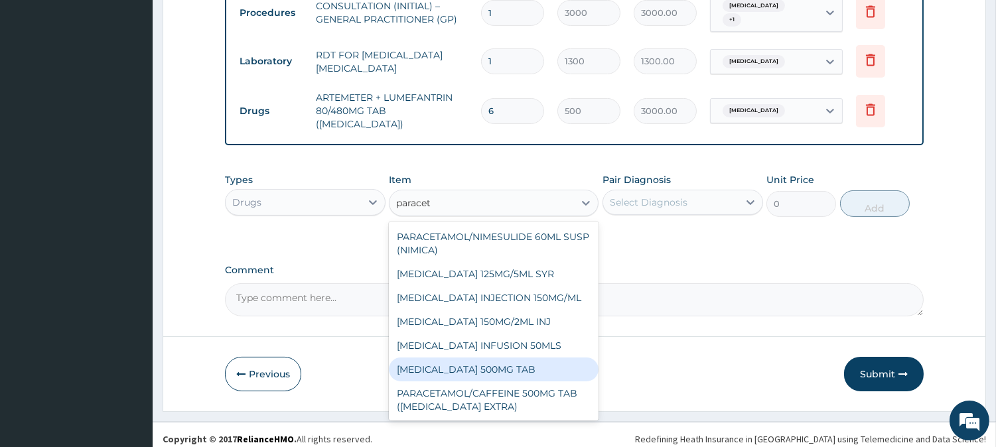
click at [548, 358] on div "[MEDICAL_DATA] 500MG TAB" at bounding box center [494, 370] width 210 height 24
type input "65"
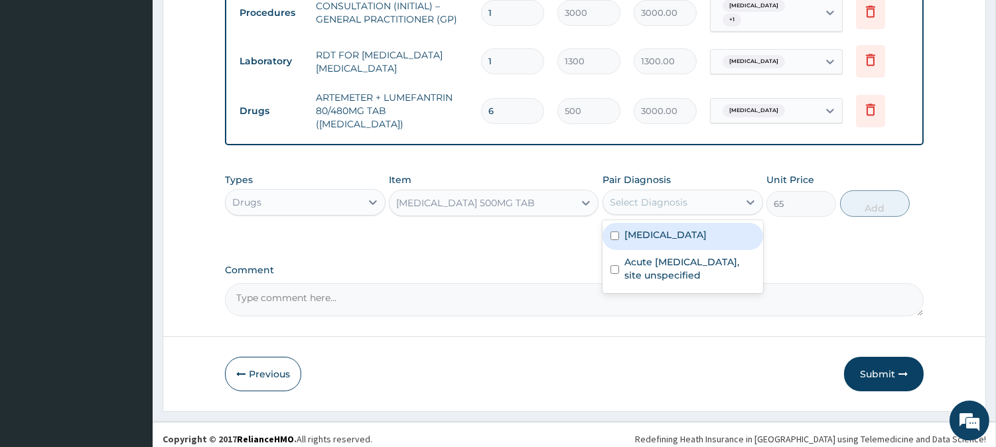
click at [679, 196] on div "Select Diagnosis" at bounding box center [649, 202] width 78 height 13
click at [707, 231] on label "[MEDICAL_DATA]" at bounding box center [665, 234] width 82 height 13
checkbox input "true"
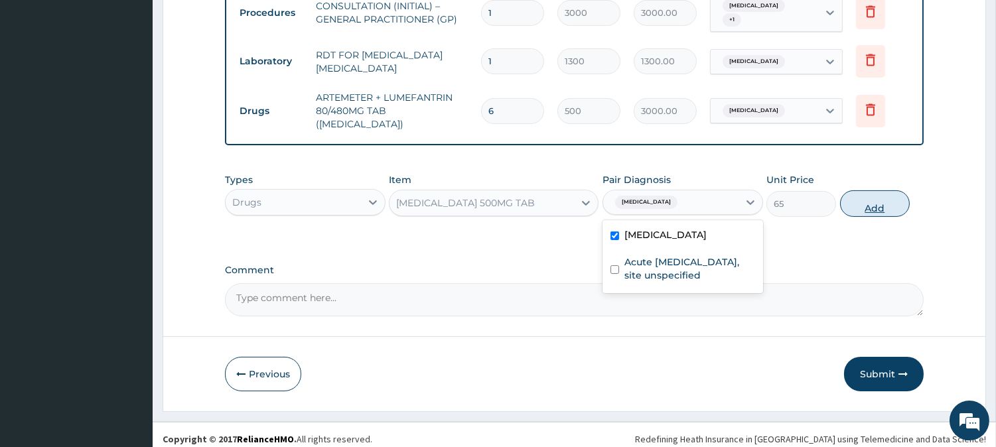
click at [878, 195] on button "Add" at bounding box center [875, 203] width 70 height 27
type input "0"
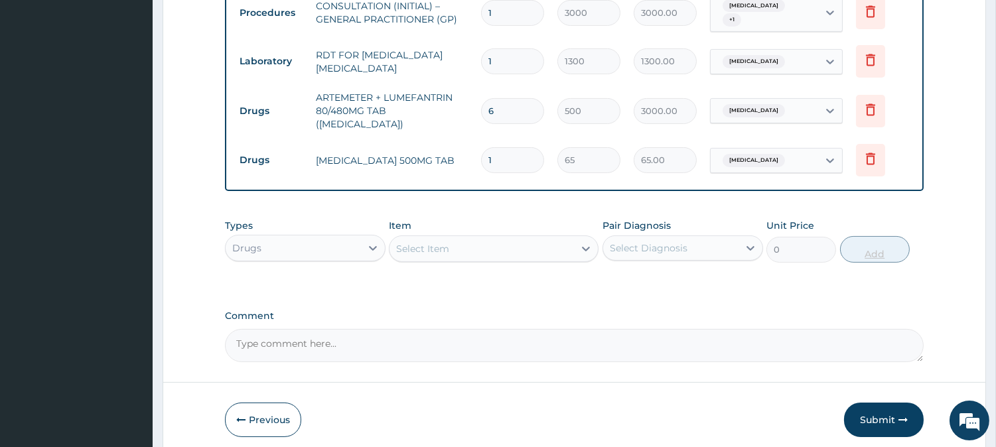
type input "18"
type input "1170.00"
type input "18"
click at [439, 242] on div "Select Item" at bounding box center [422, 248] width 53 height 13
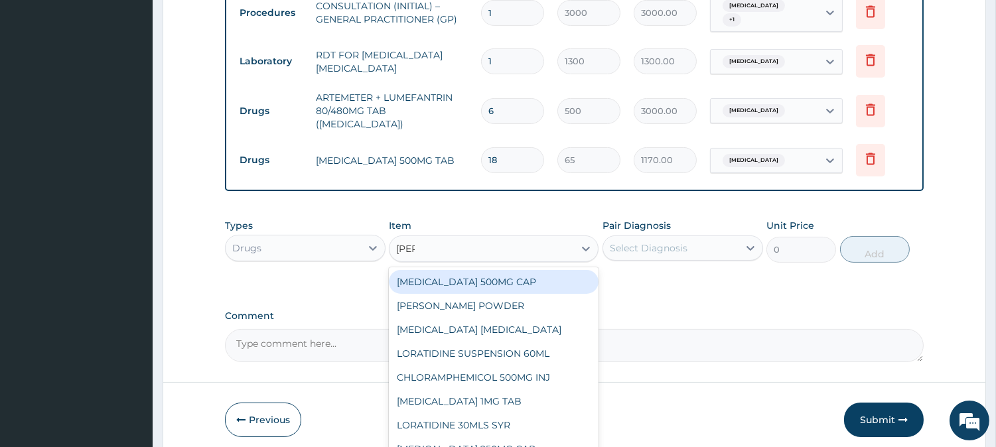
type input "lorat"
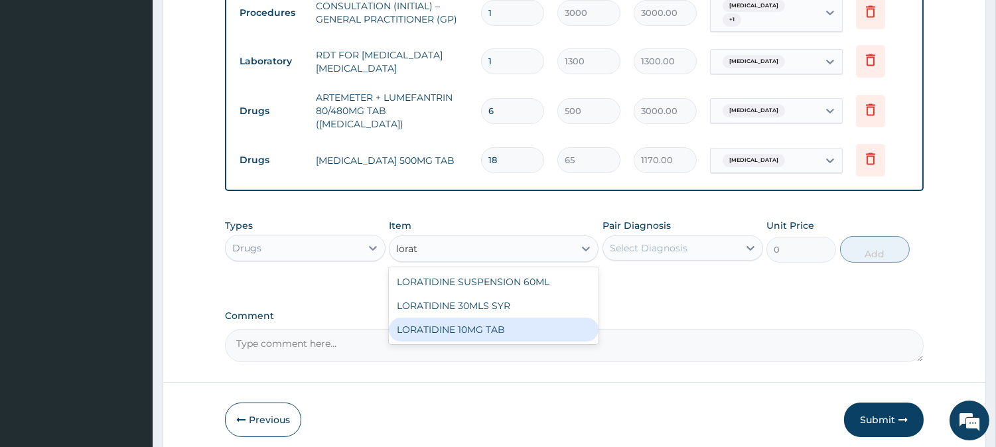
click at [507, 324] on div "LORATIDINE 10MG TAB" at bounding box center [494, 330] width 210 height 24
type input "110"
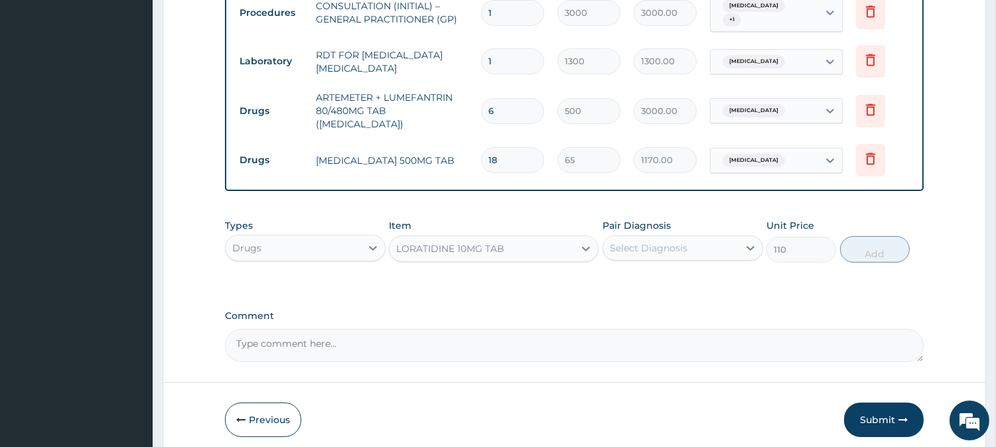
click at [713, 238] on div "Select Diagnosis" at bounding box center [670, 248] width 135 height 21
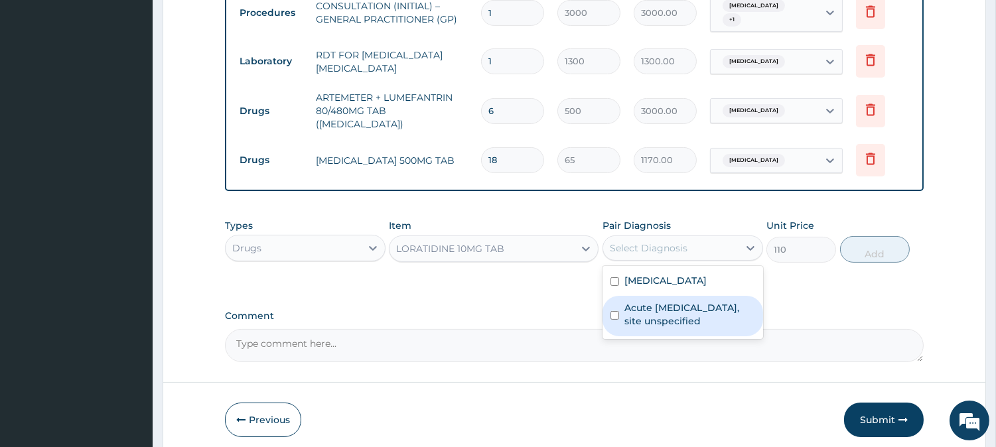
click at [710, 301] on label "Acute [MEDICAL_DATA], site unspecified" at bounding box center [689, 314] width 131 height 27
checkbox input "true"
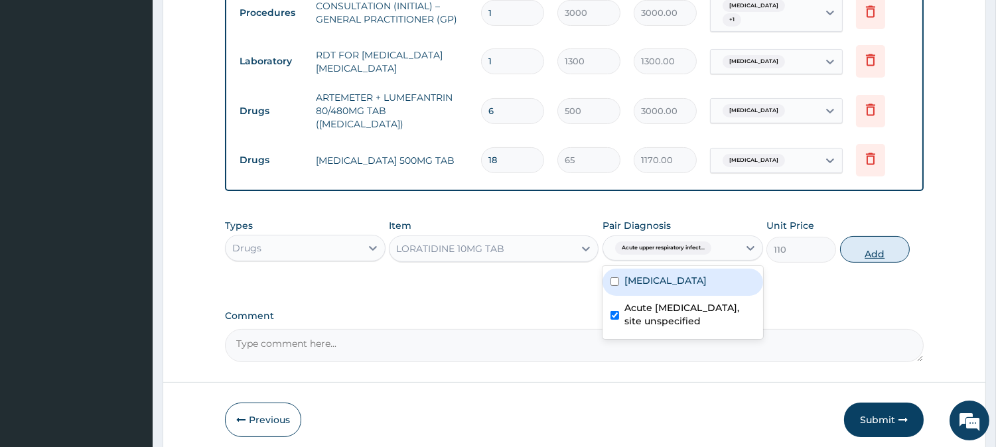
click at [893, 240] on button "Add" at bounding box center [875, 249] width 70 height 27
type input "0"
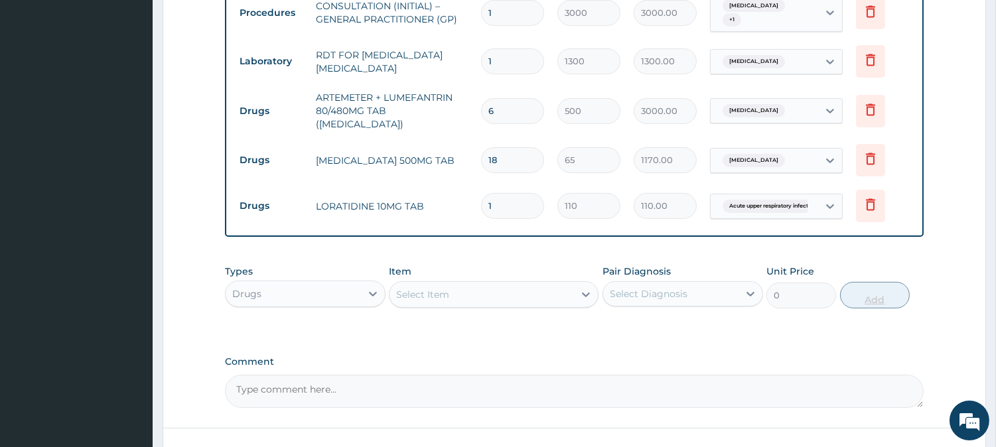
type input "10"
type input "1100.00"
type input "10"
click at [466, 287] on div "Select Item" at bounding box center [481, 294] width 184 height 21
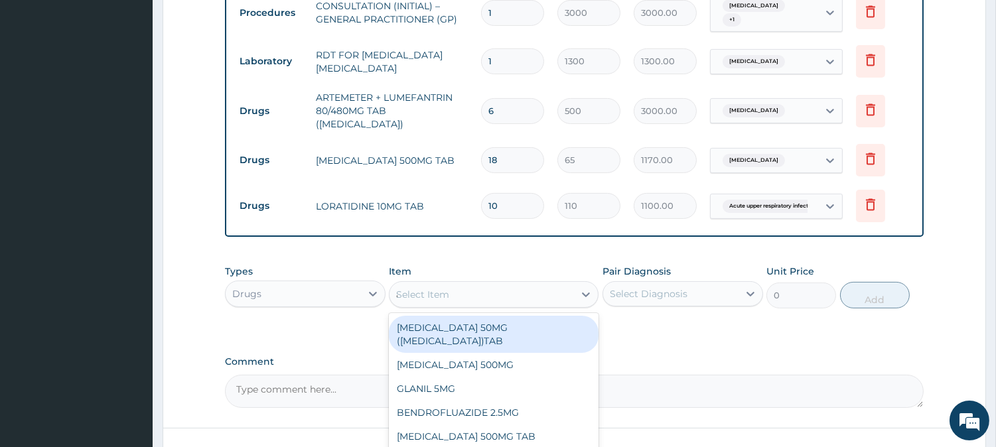
type input "azithro"
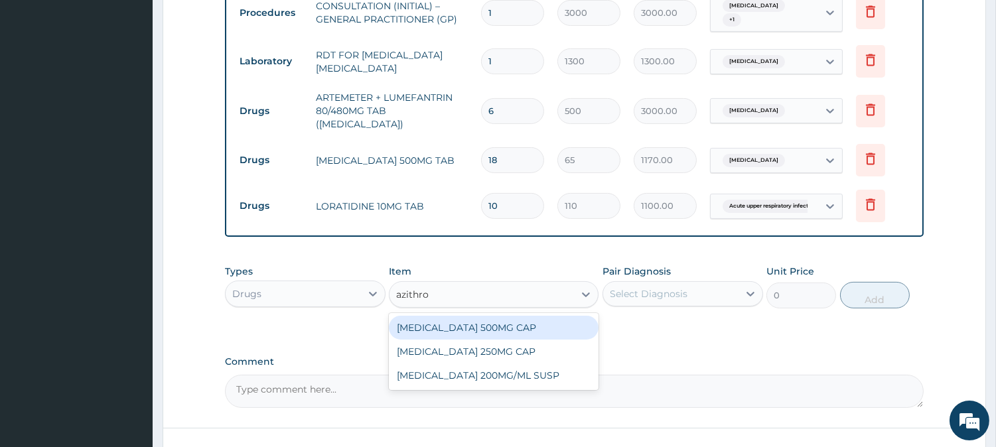
click at [566, 316] on div "[MEDICAL_DATA] 500MG CAP" at bounding box center [494, 328] width 210 height 24
type input "450"
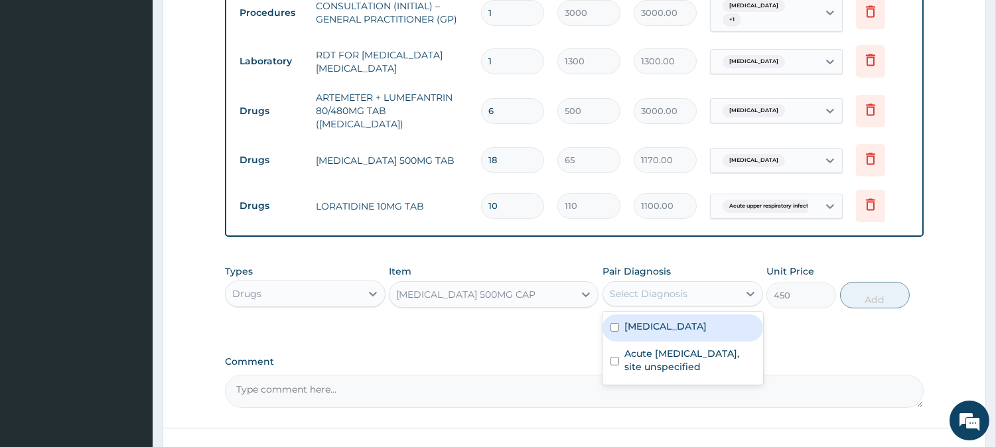
click at [657, 287] on div "Select Diagnosis" at bounding box center [649, 293] width 78 height 13
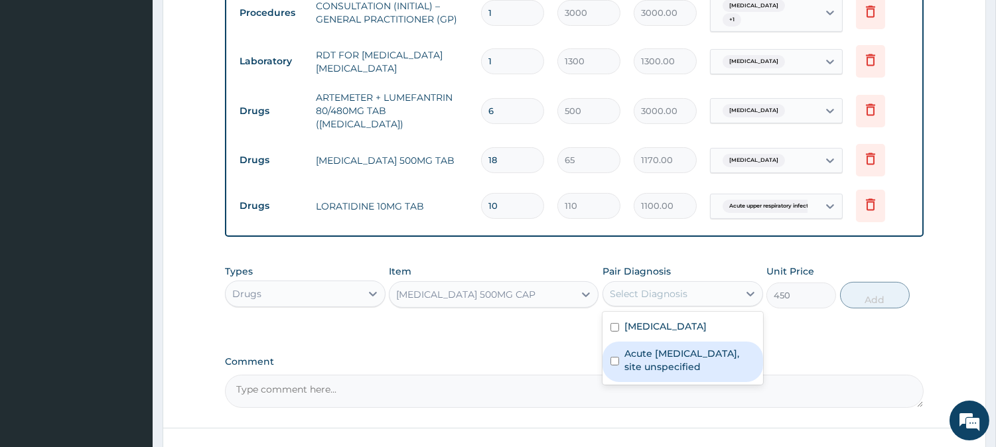
click at [667, 347] on label "Acute [MEDICAL_DATA], site unspecified" at bounding box center [689, 360] width 131 height 27
checkbox input "true"
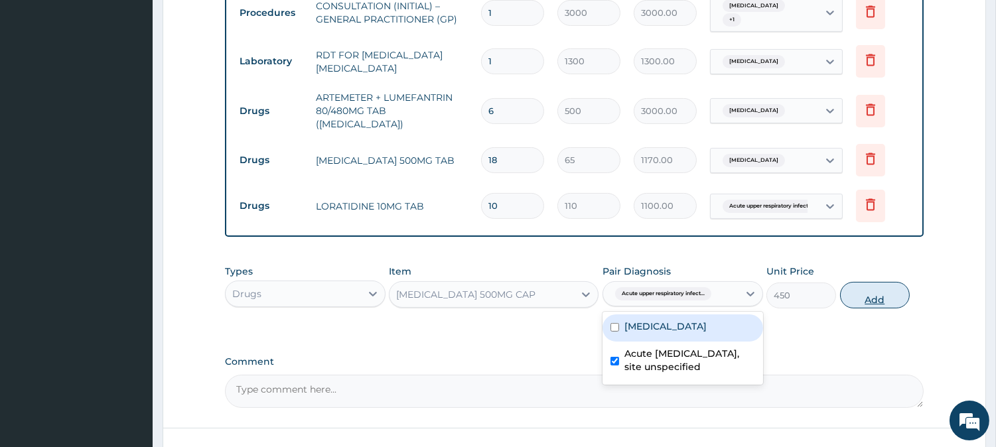
click at [877, 282] on button "Add" at bounding box center [875, 295] width 70 height 27
type input "0"
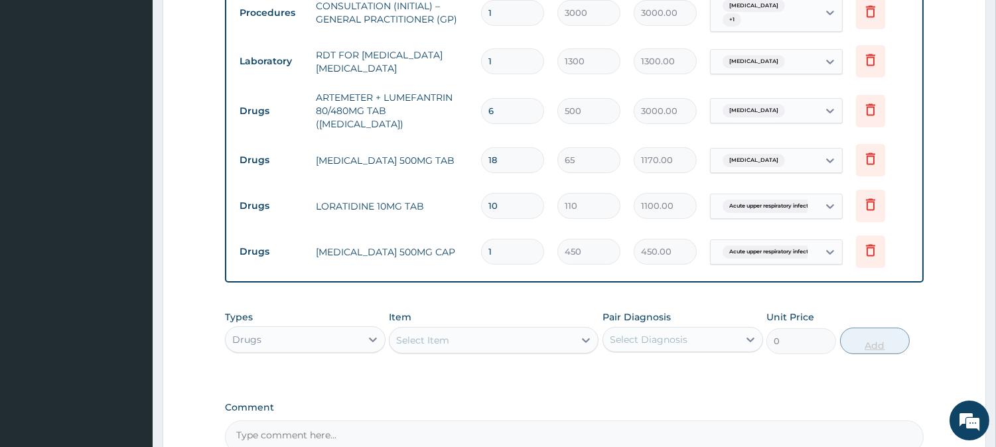
type input "0.00"
type input "6"
type input "2700.00"
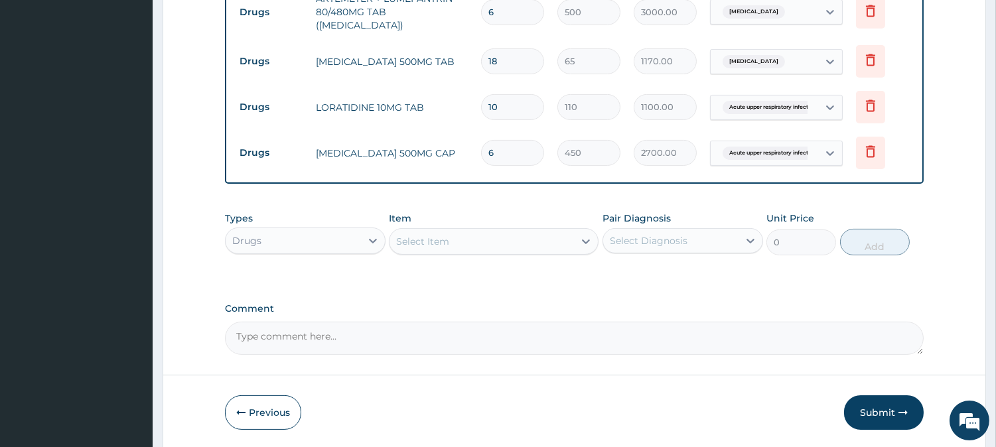
scroll to position [681, 0]
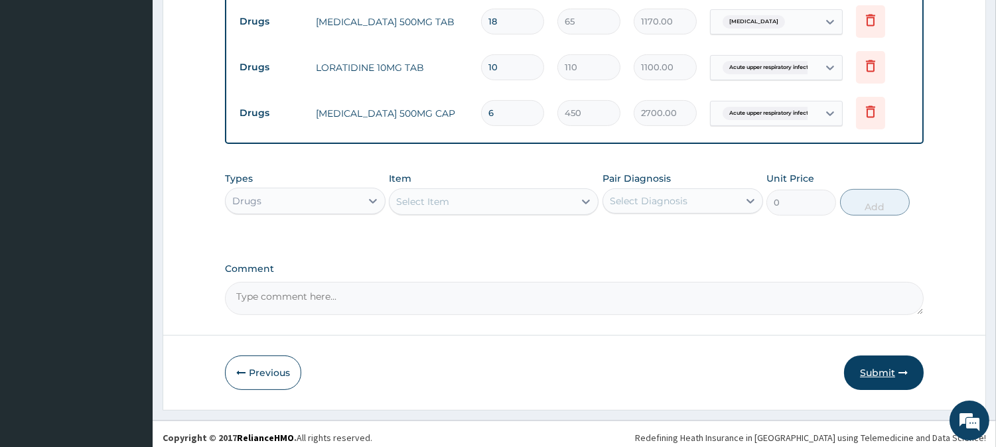
type input "6"
click at [896, 362] on button "Submit" at bounding box center [884, 373] width 80 height 34
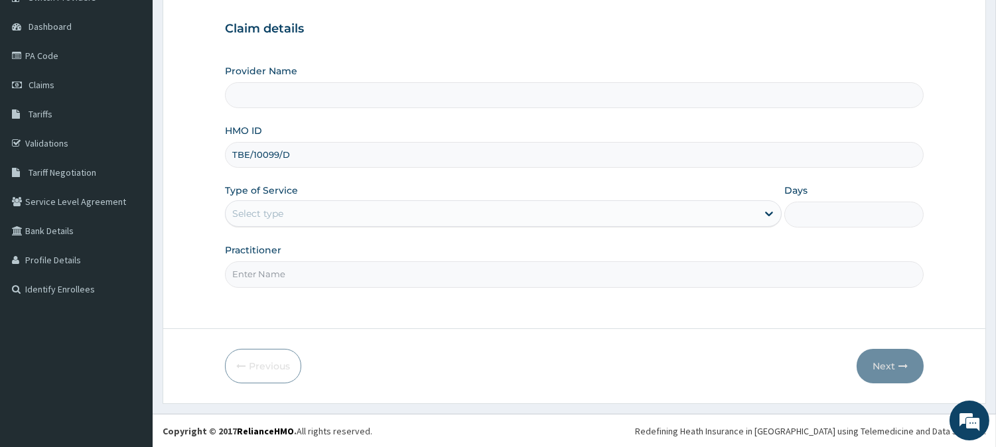
type input "TBE/10099/D"
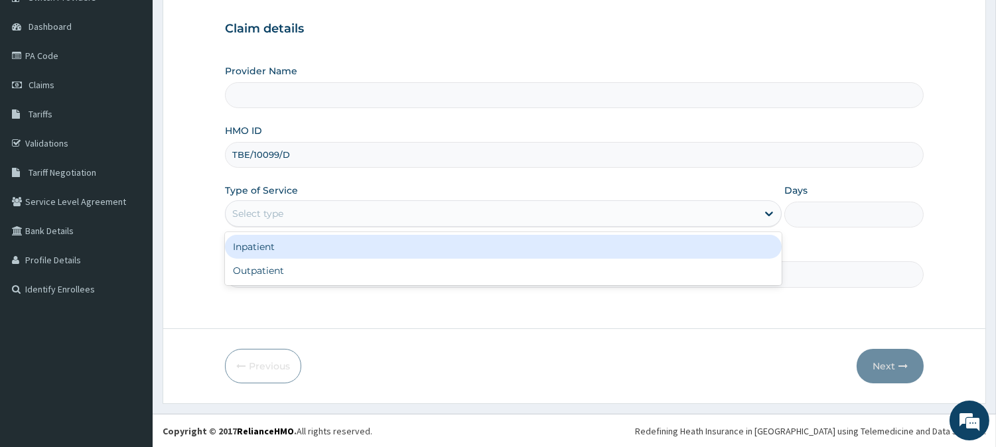
click at [401, 208] on div "Select type" at bounding box center [491, 213] width 531 height 21
type input "Cozar Specialist Hospital"
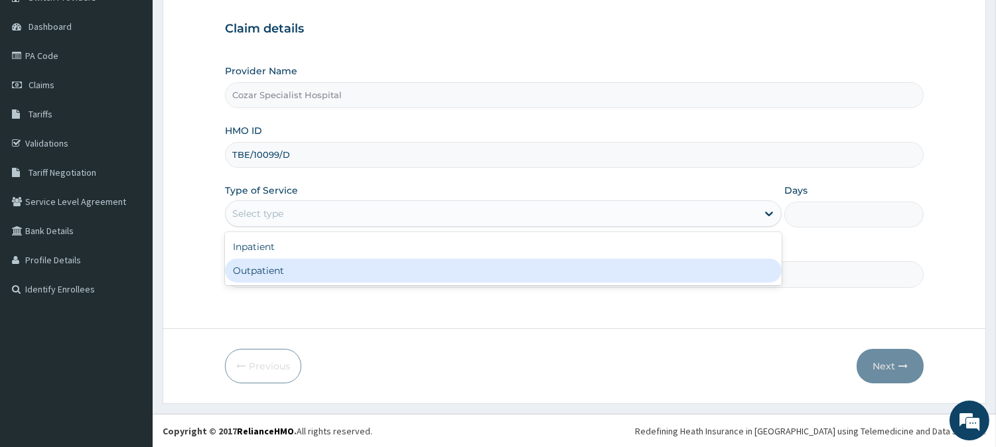
click at [366, 276] on div "Outpatient" at bounding box center [503, 271] width 557 height 24
type input "1"
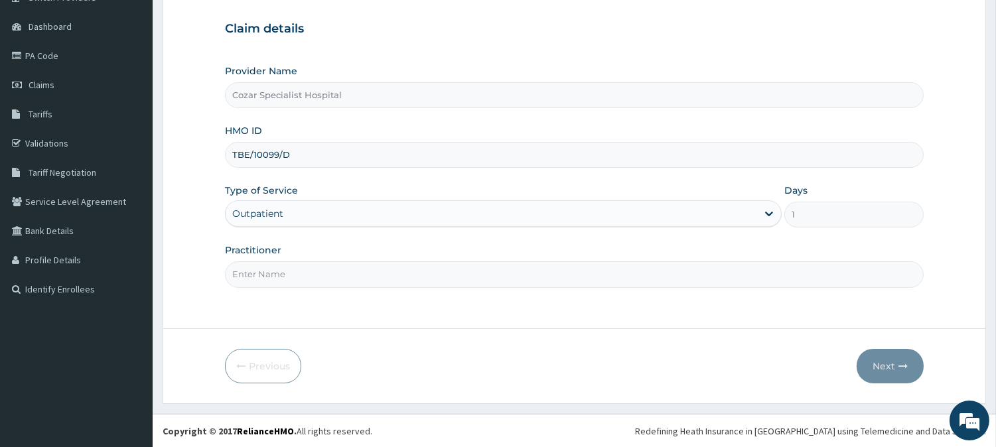
click at [352, 277] on input "Practitioner" at bounding box center [574, 274] width 699 height 26
type input "[PERSON_NAME][MEDICAL_DATA]"
click at [901, 363] on icon "button" at bounding box center [902, 366] width 9 height 9
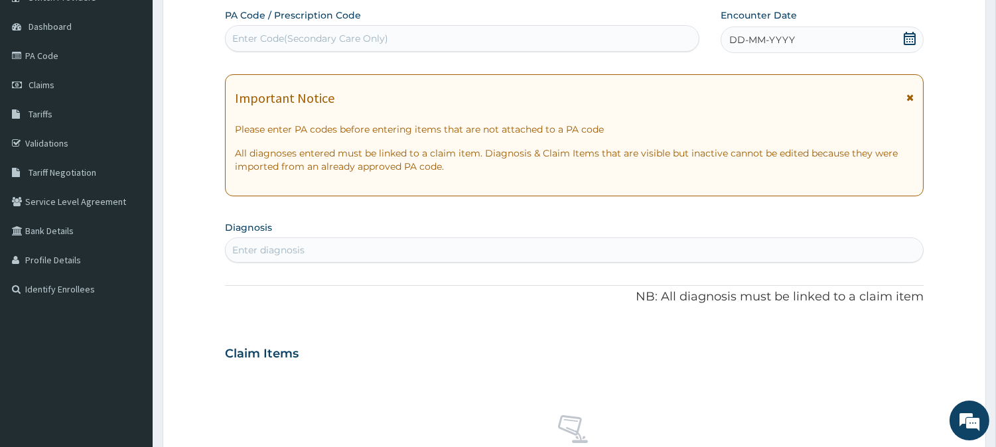
click at [908, 42] on icon at bounding box center [909, 38] width 13 height 13
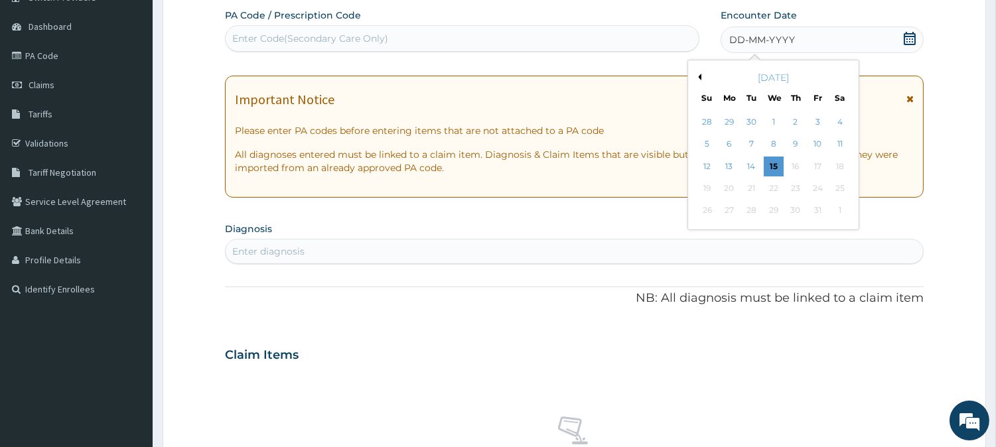
click at [701, 76] on div "[DATE]" at bounding box center [773, 77] width 160 height 13
click at [697, 76] on button "Previous Month" at bounding box center [698, 77] width 7 height 7
click at [777, 186] on div "24" at bounding box center [773, 188] width 20 height 20
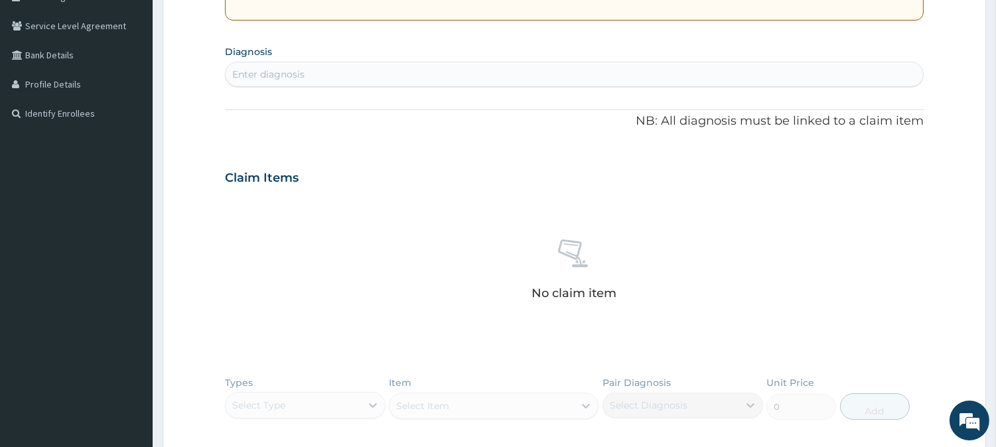
scroll to position [320, 0]
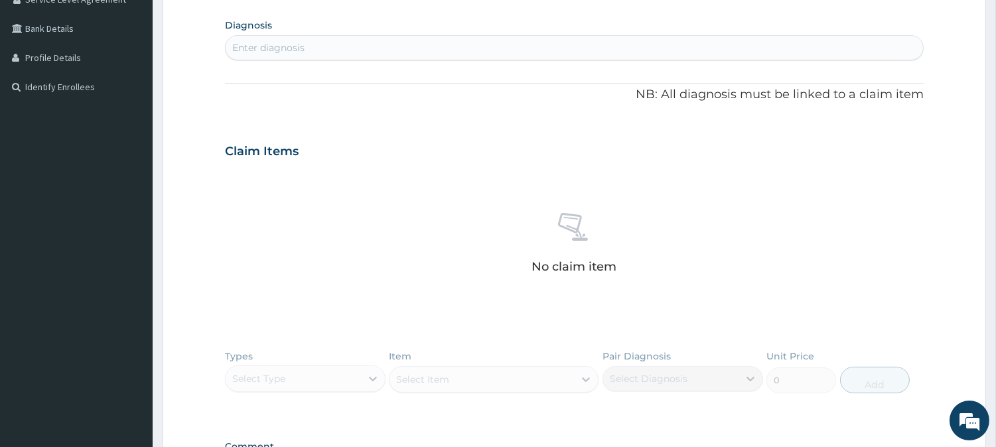
click at [483, 45] on div "Enter diagnosis" at bounding box center [574, 47] width 697 height 21
type input "[MEDICAL_DATA]"
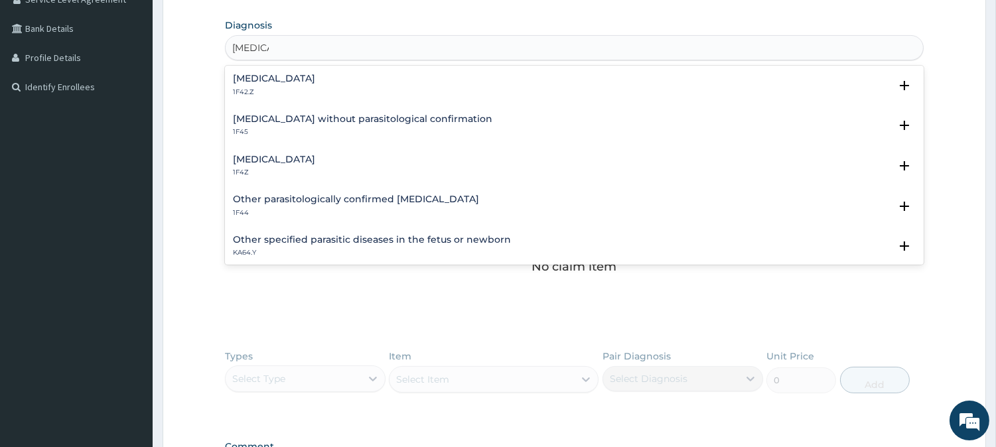
click at [374, 167] on div "[MEDICAL_DATA] 1F4Z" at bounding box center [574, 166] width 683 height 23
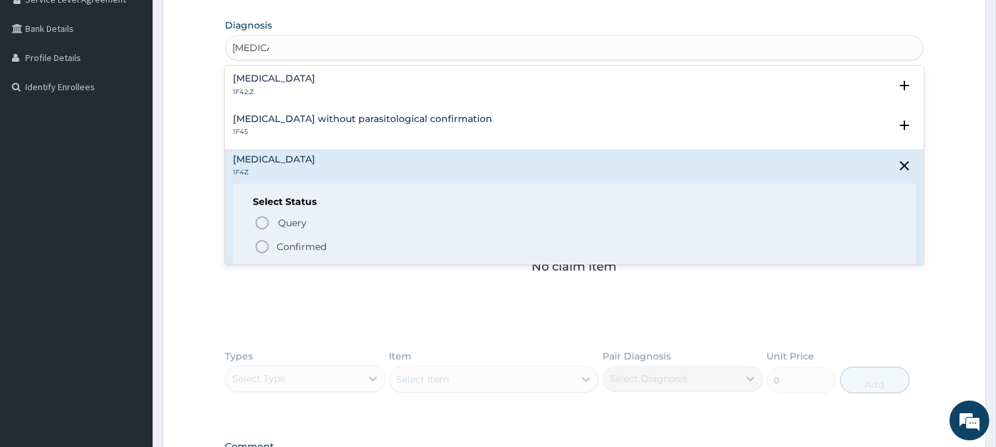
click at [309, 251] on p "Confirmed" at bounding box center [302, 246] width 50 height 13
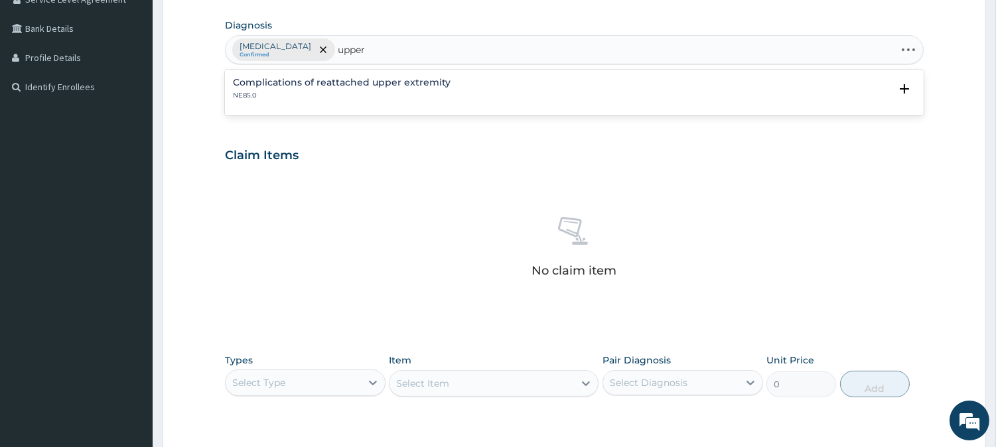
type input "upper"
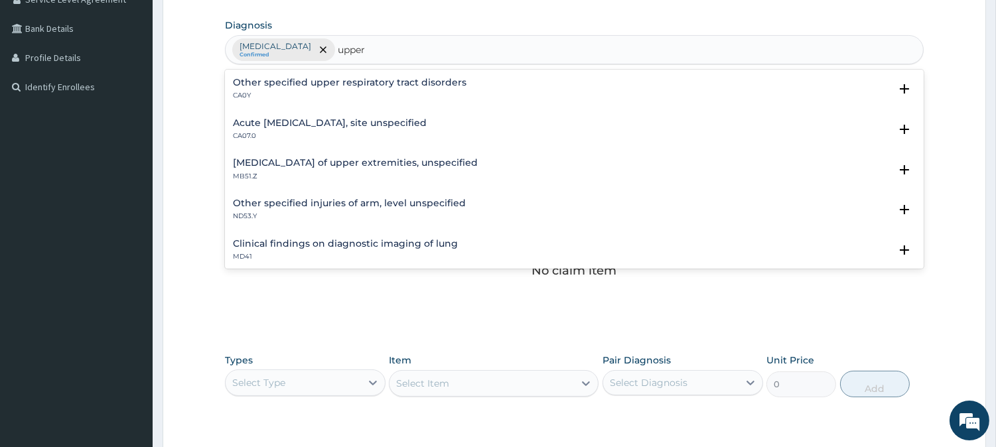
click at [380, 129] on div "Acute [MEDICAL_DATA], site unspecified CA07.0" at bounding box center [330, 129] width 194 height 23
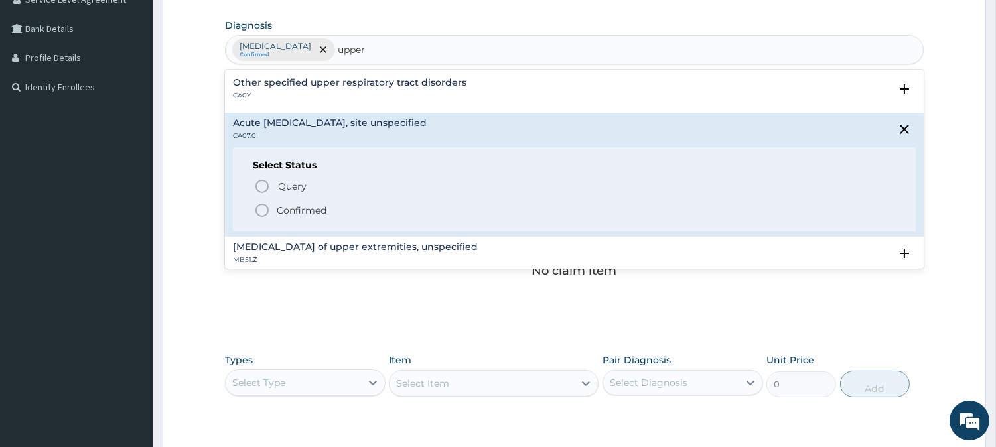
click at [297, 216] on p "Confirmed" at bounding box center [302, 210] width 50 height 13
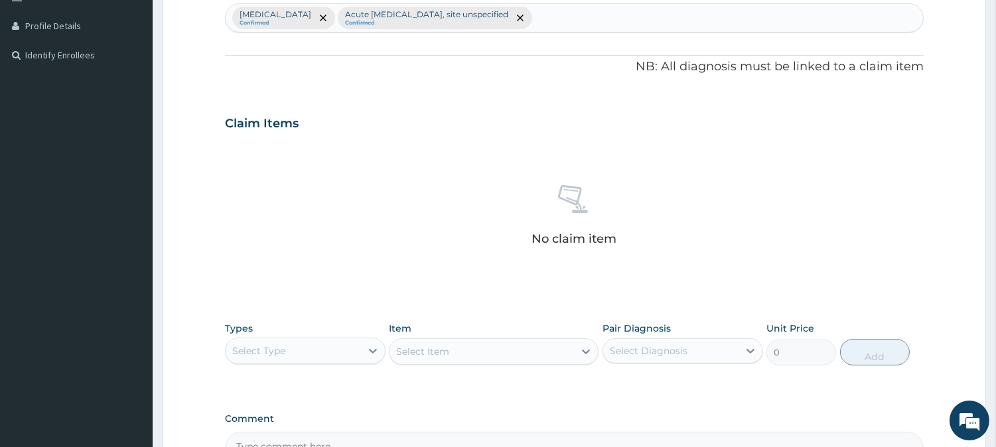
scroll to position [509, 0]
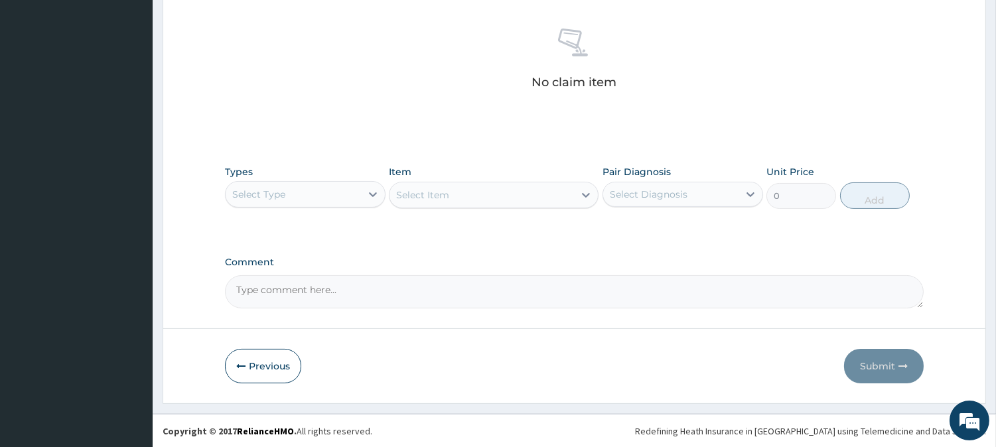
click at [322, 192] on div "Select Type" at bounding box center [293, 194] width 135 height 21
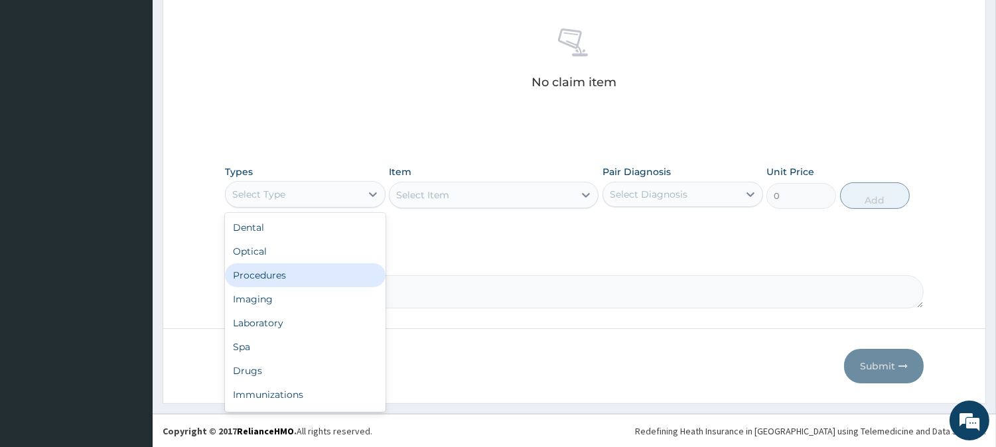
click at [354, 275] on div "Procedures" at bounding box center [305, 275] width 161 height 24
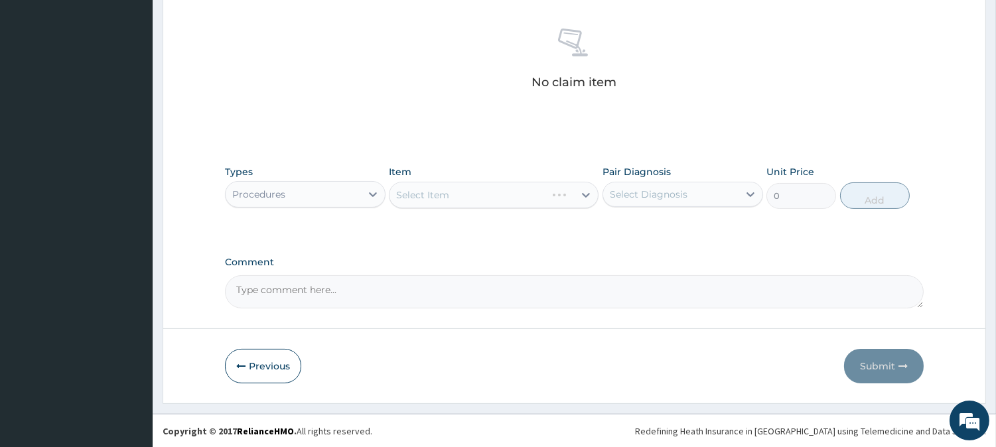
click at [494, 192] on div "Select Item" at bounding box center [494, 195] width 210 height 27
click at [504, 194] on div "Select Item" at bounding box center [494, 195] width 210 height 27
click at [515, 201] on div "Select Item" at bounding box center [481, 194] width 184 height 21
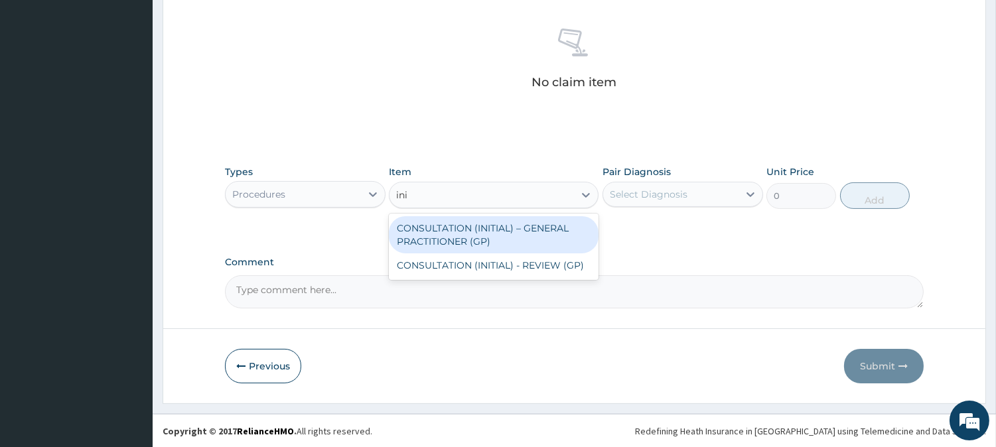
type input "init"
click at [520, 240] on div "CONSULTATION (INITIAL) – GENERAL PRACTITIONER (GP)" at bounding box center [494, 234] width 210 height 37
type input "3000"
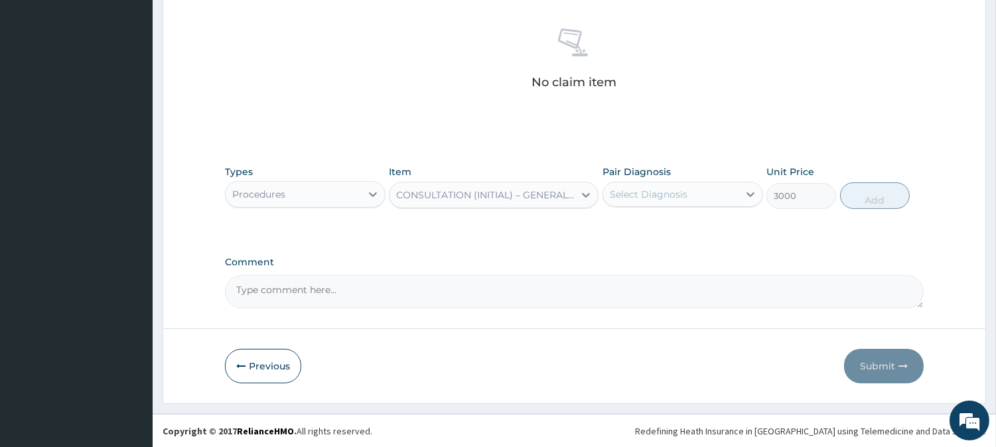
click at [647, 189] on div "Select Diagnosis" at bounding box center [649, 194] width 78 height 13
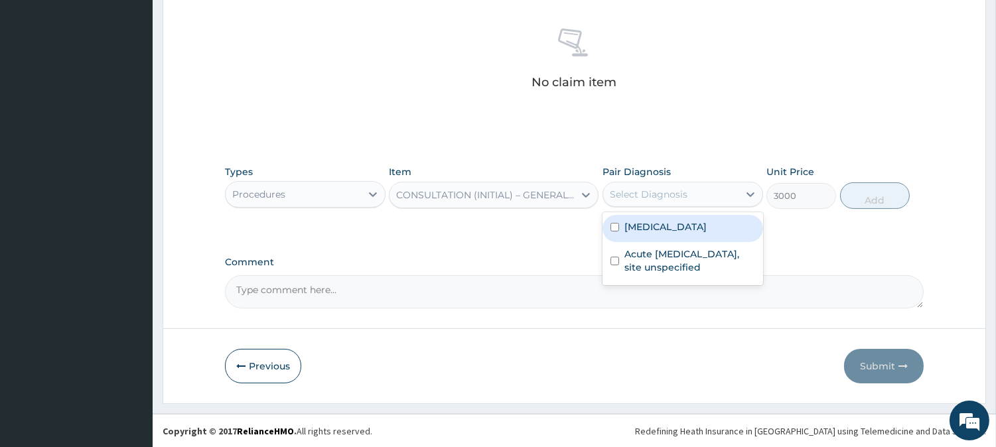
click at [654, 226] on label "[MEDICAL_DATA]" at bounding box center [665, 226] width 82 height 13
checkbox input "true"
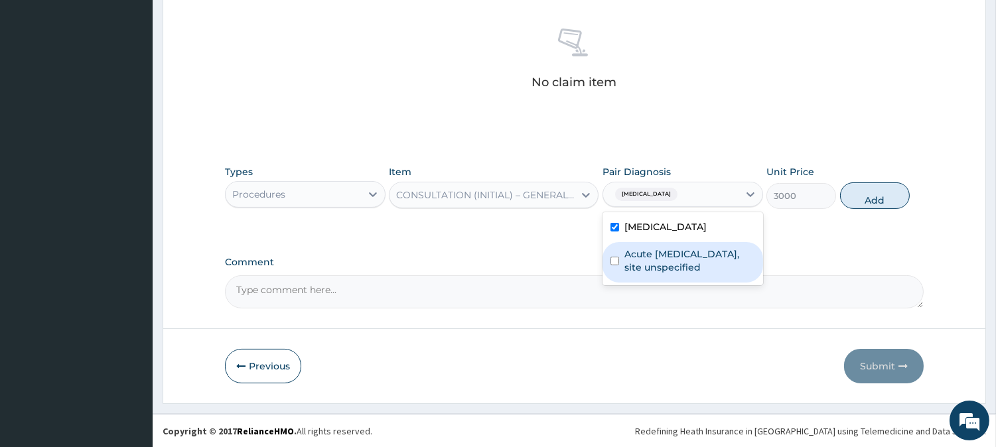
click at [662, 260] on label "Acute [MEDICAL_DATA], site unspecified" at bounding box center [689, 260] width 131 height 27
checkbox input "true"
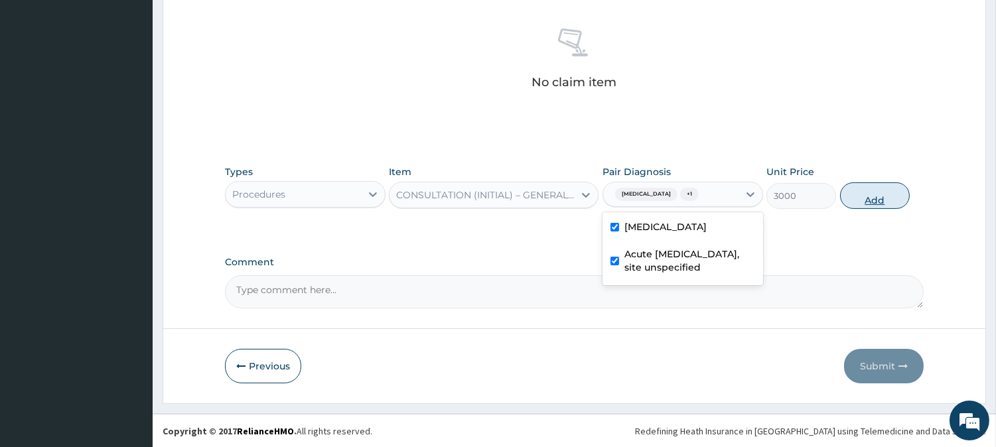
click at [864, 190] on button "Add" at bounding box center [875, 195] width 70 height 27
type input "0"
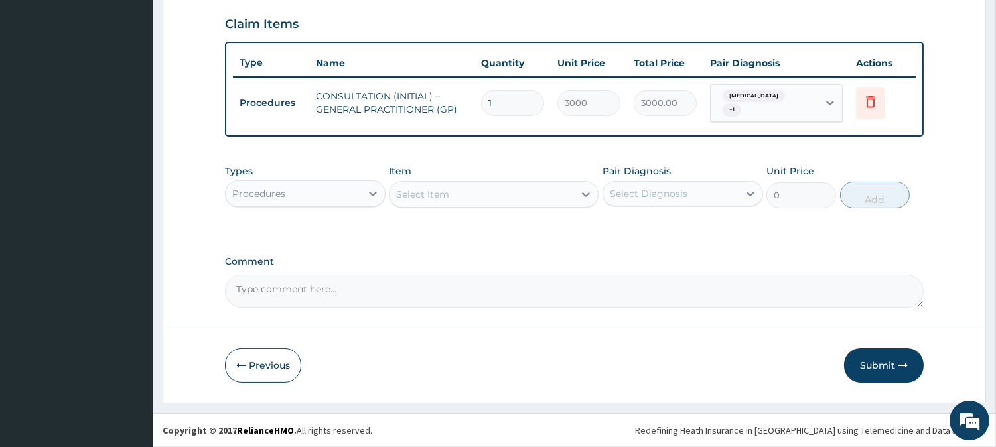
scroll to position [450, 0]
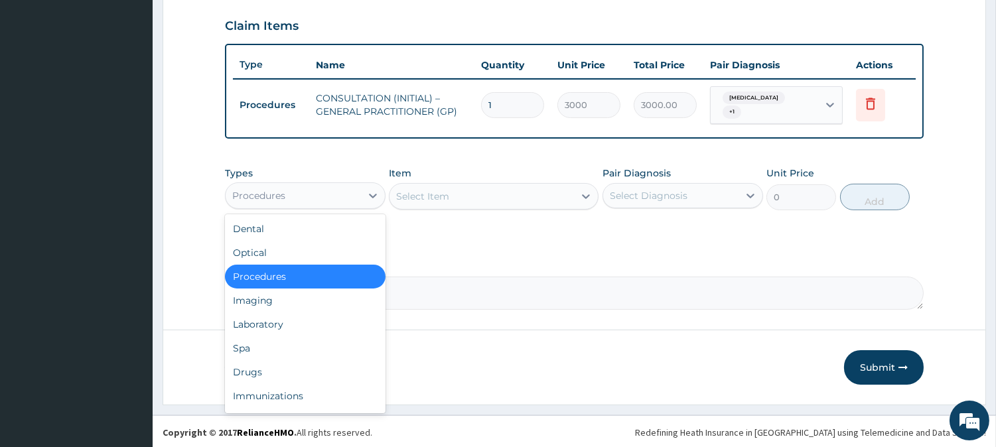
click at [330, 196] on div "Procedures" at bounding box center [293, 195] width 135 height 21
click at [342, 325] on div "Laboratory" at bounding box center [305, 324] width 161 height 24
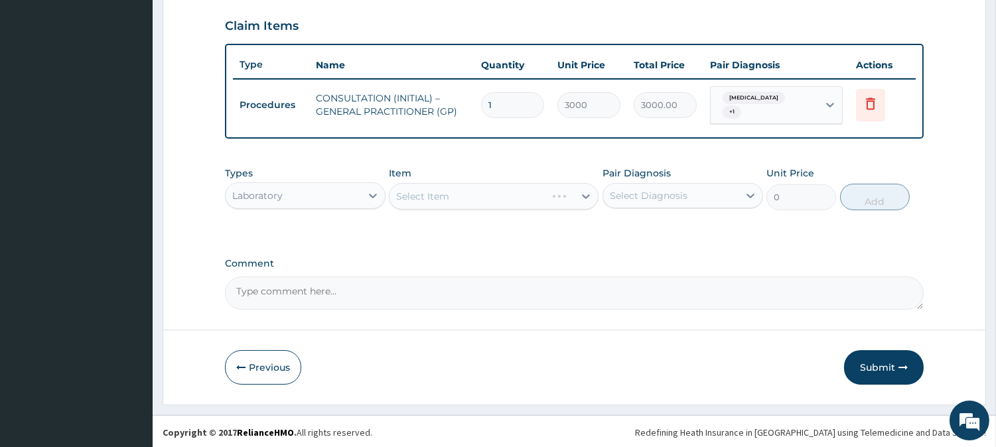
click at [575, 201] on div "Select Item" at bounding box center [494, 196] width 210 height 27
click at [575, 192] on div "Select Item" at bounding box center [494, 196] width 210 height 27
click at [561, 196] on div "Select Item" at bounding box center [494, 196] width 210 height 27
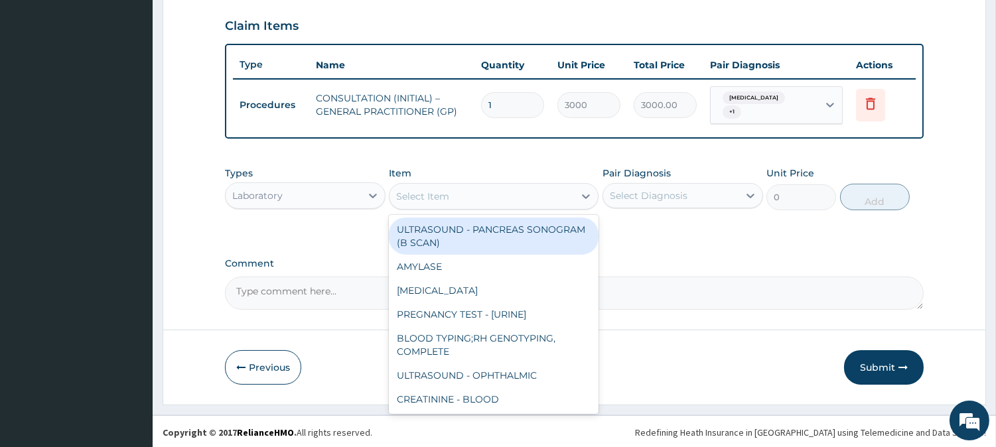
click at [561, 196] on div "Select Item" at bounding box center [481, 196] width 184 height 21
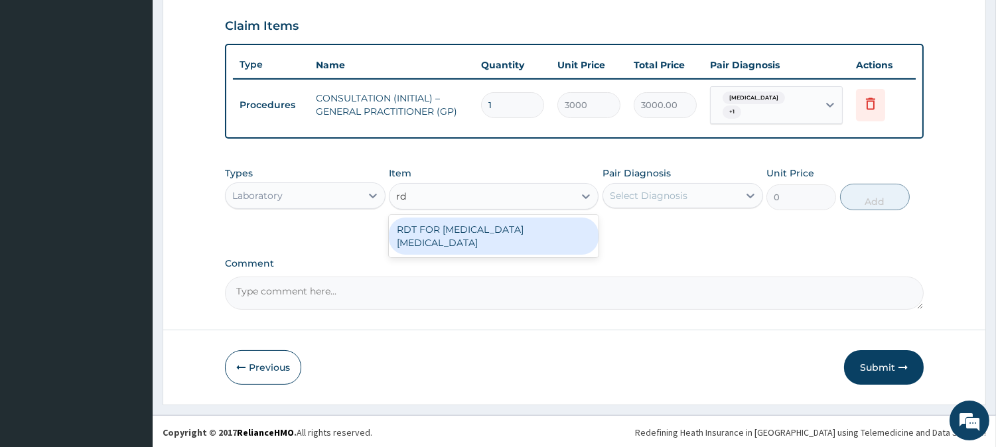
type input "rdt"
click at [565, 224] on div "RDT FOR [MEDICAL_DATA] [MEDICAL_DATA]" at bounding box center [494, 236] width 210 height 37
type input "1300"
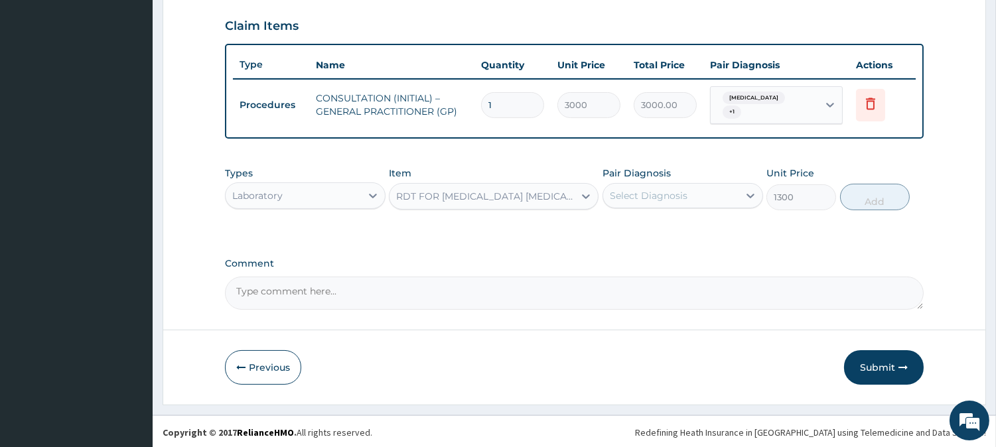
click at [665, 189] on div "Select Diagnosis" at bounding box center [649, 195] width 78 height 13
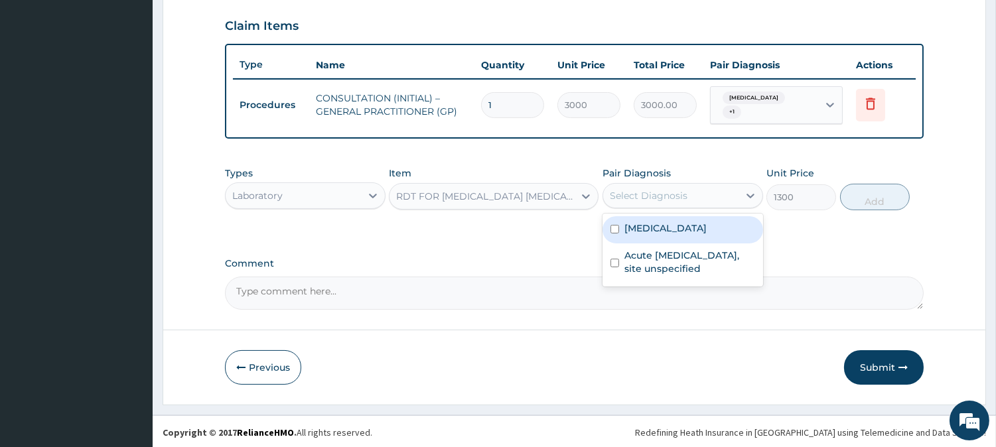
click at [667, 222] on label "[MEDICAL_DATA]" at bounding box center [665, 228] width 82 height 13
checkbox input "true"
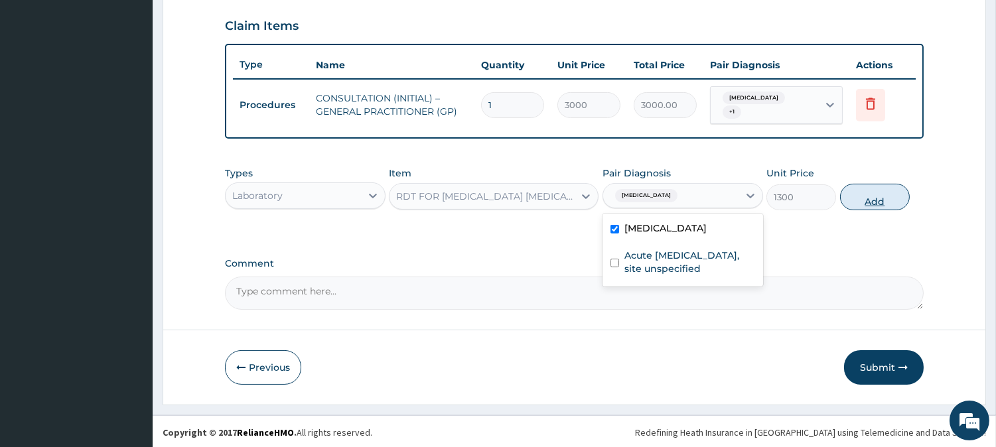
click at [860, 199] on button "Add" at bounding box center [875, 197] width 70 height 27
type input "0"
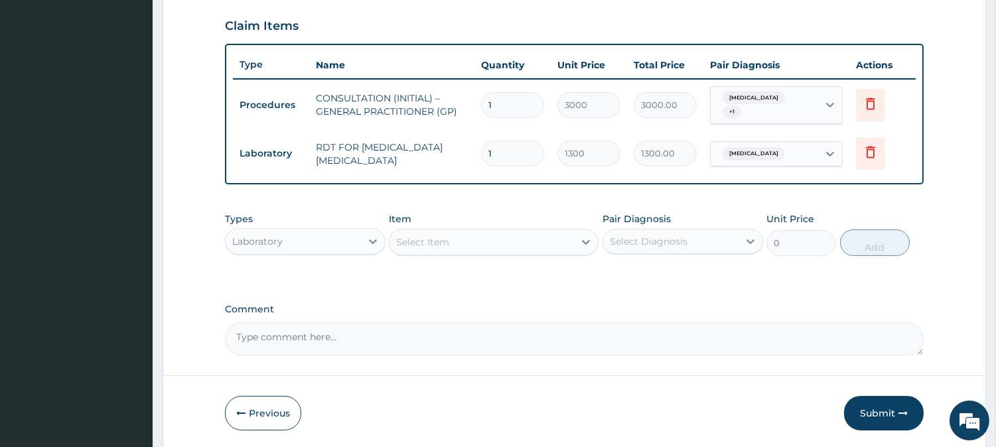
click at [310, 236] on div "Laboratory" at bounding box center [293, 241] width 135 height 21
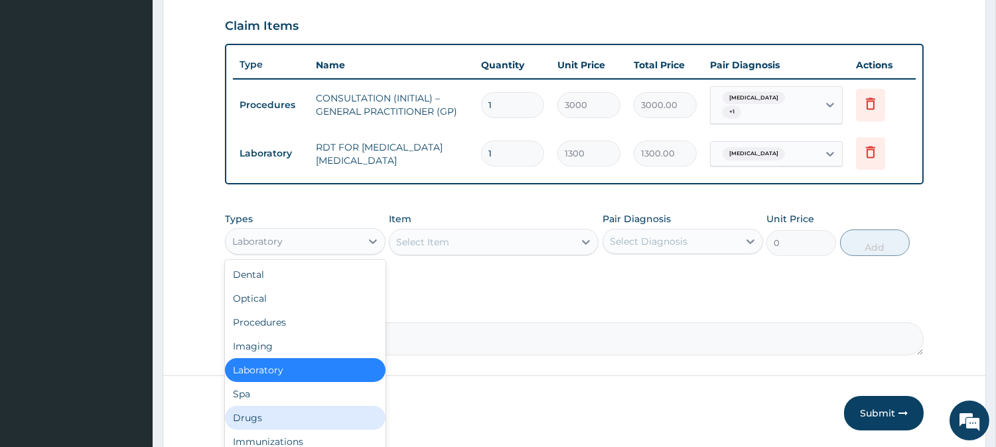
click at [292, 415] on div "Drugs" at bounding box center [305, 418] width 161 height 24
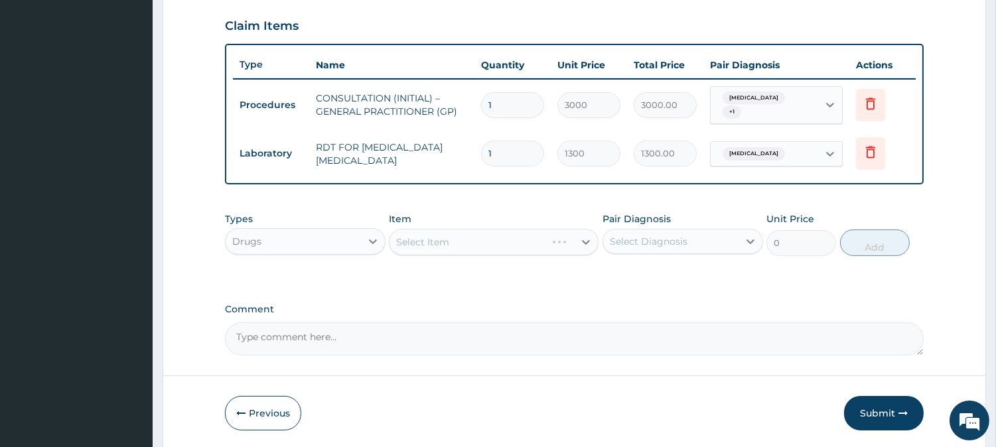
click at [499, 240] on div "Select Item" at bounding box center [494, 242] width 210 height 27
click at [573, 237] on div "Select Item" at bounding box center [494, 242] width 210 height 27
click at [573, 237] on div "Select Item" at bounding box center [481, 242] width 184 height 21
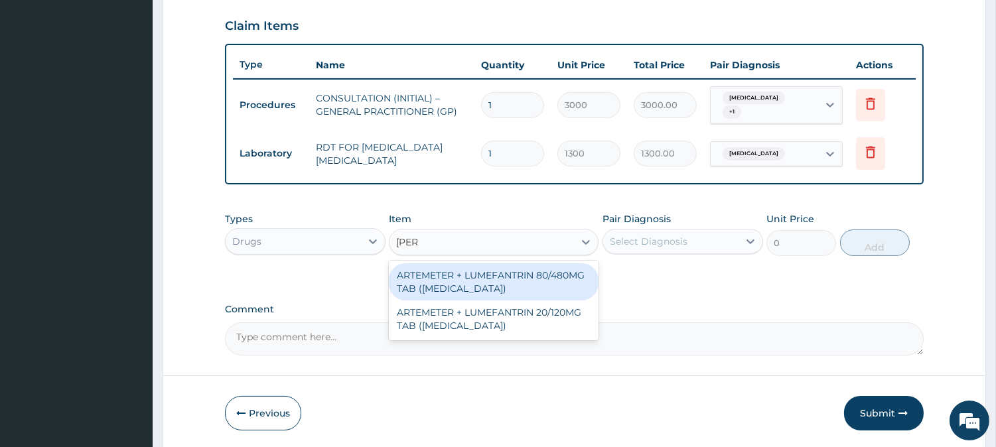
type input "coart"
click at [547, 283] on div "ARTEMETER + LUMEFANTRIN 80/480MG TAB ([MEDICAL_DATA])" at bounding box center [494, 281] width 210 height 37
type input "500"
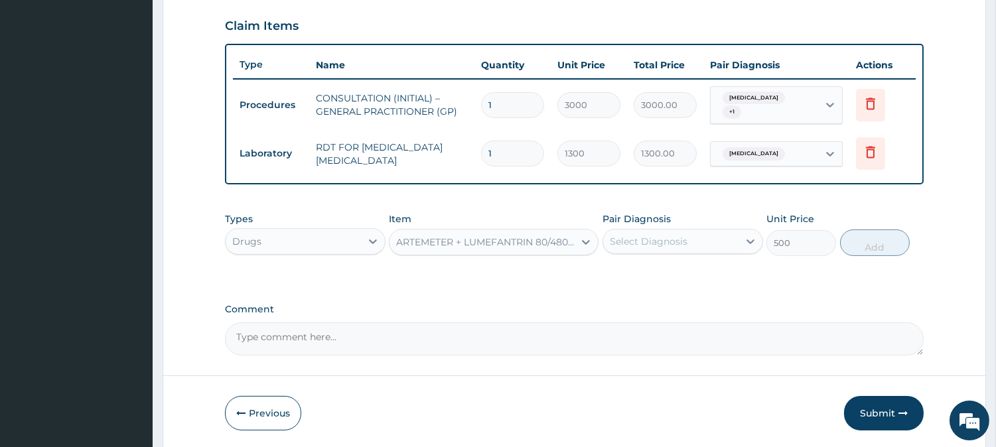
click at [652, 247] on div "Select Diagnosis" at bounding box center [670, 241] width 135 height 21
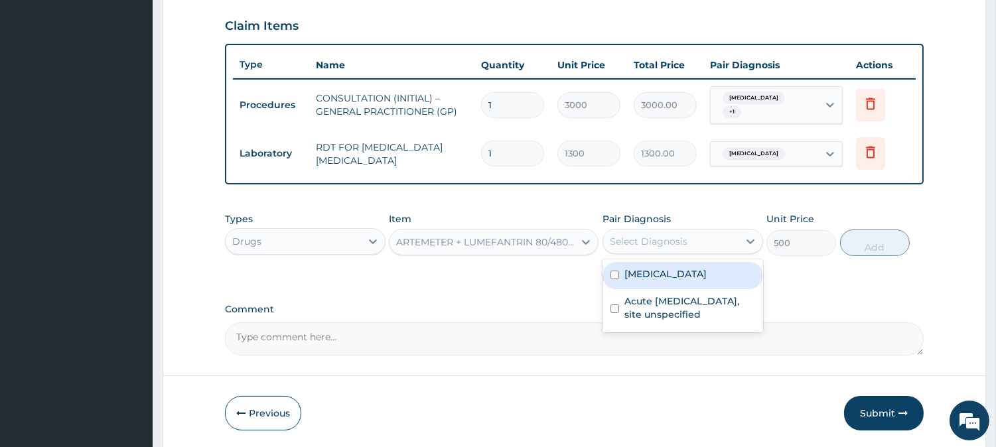
click at [695, 273] on label "[MEDICAL_DATA]" at bounding box center [665, 273] width 82 height 13
checkbox input "true"
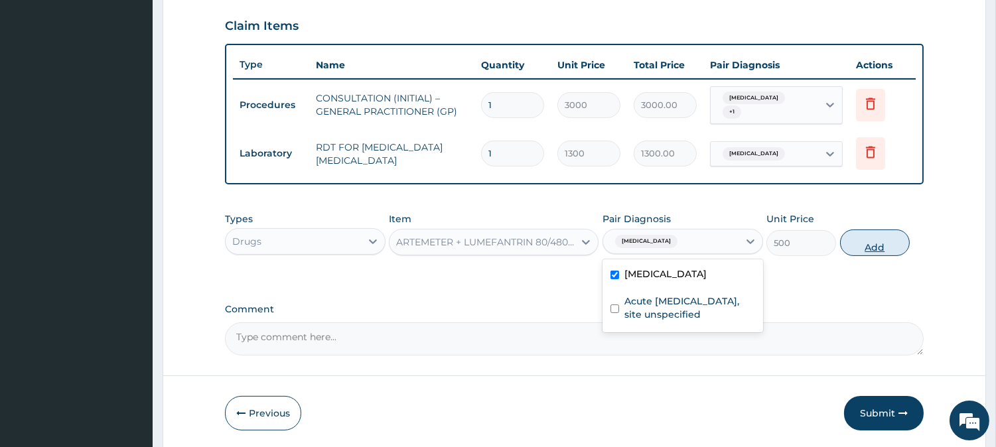
click at [866, 251] on button "Add" at bounding box center [875, 243] width 70 height 27
type input "0"
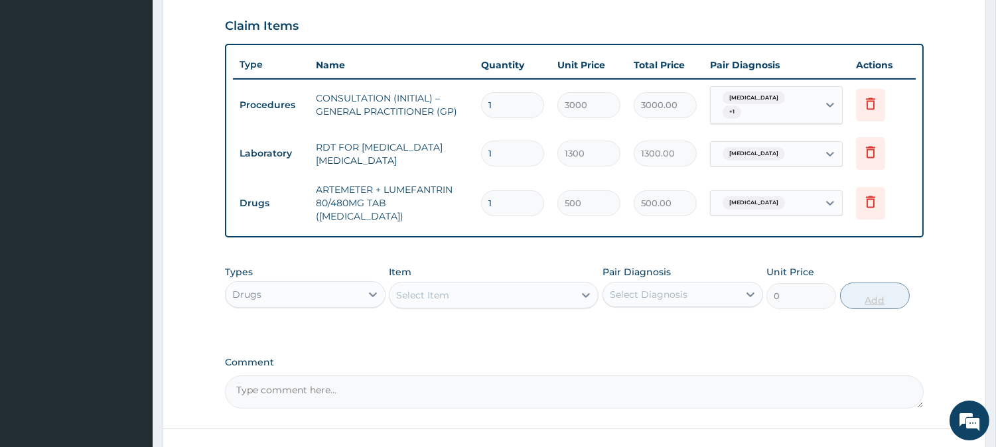
type input "0.00"
type input "6"
type input "3000.00"
type input "6"
click at [521, 289] on div "Select Item" at bounding box center [481, 295] width 184 height 21
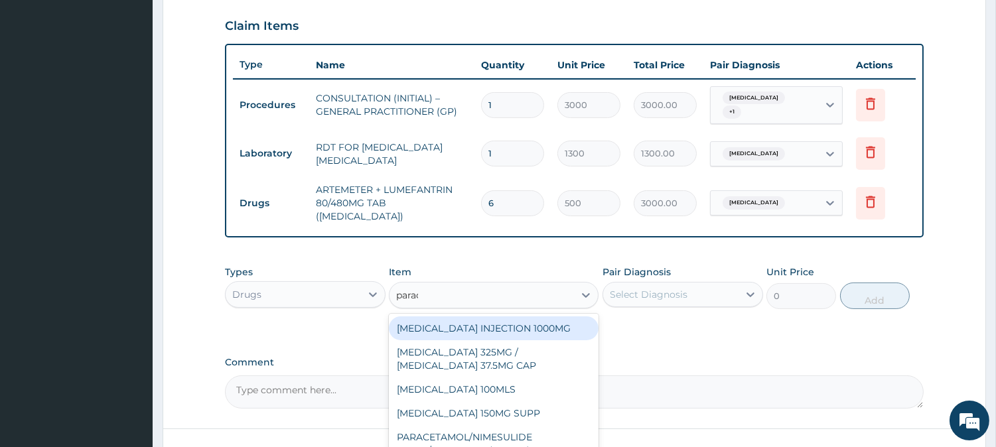
type input "parace"
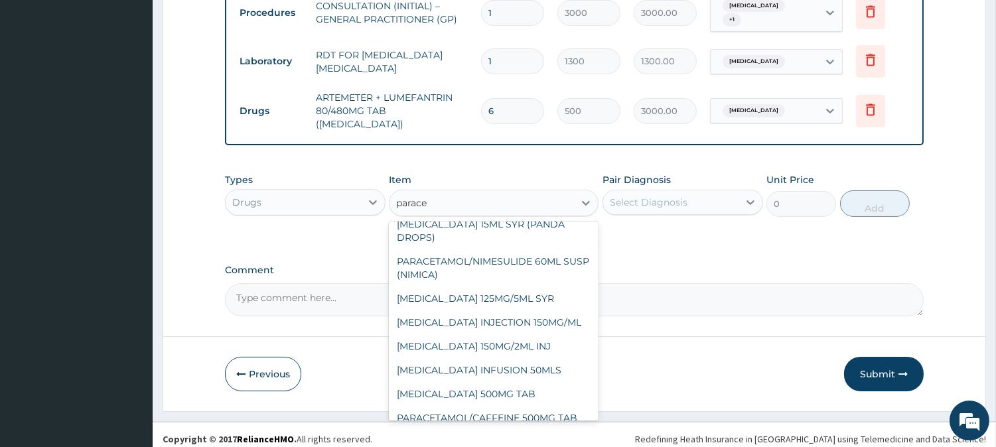
scroll to position [210, 0]
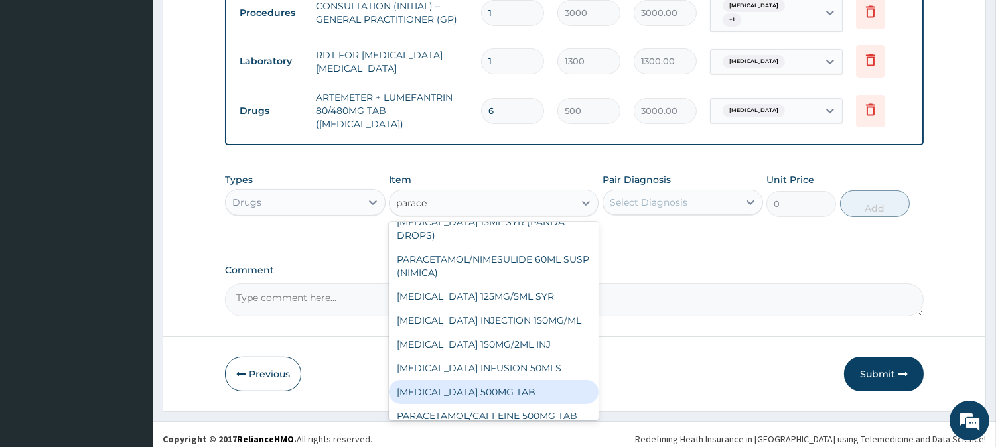
click at [542, 389] on div "[MEDICAL_DATA] 500MG TAB" at bounding box center [494, 392] width 210 height 24
type input "65"
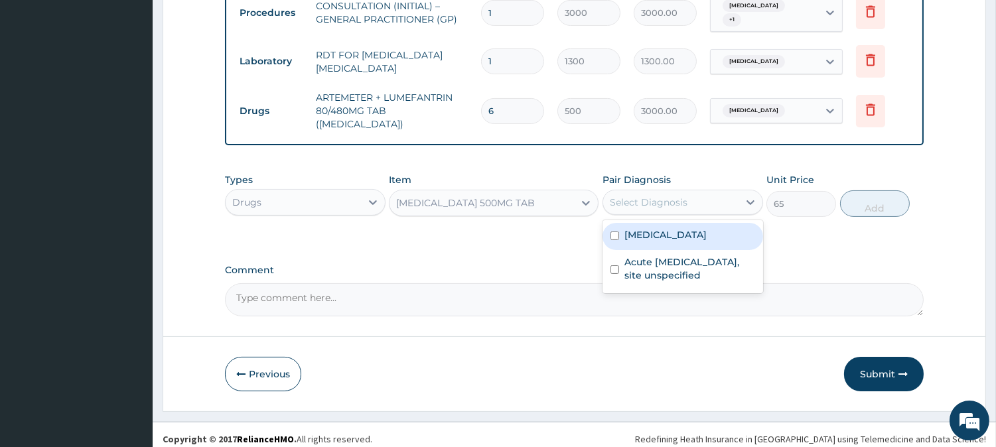
click at [714, 192] on div "Select Diagnosis" at bounding box center [670, 202] width 135 height 21
click at [707, 228] on label "[MEDICAL_DATA]" at bounding box center [665, 234] width 82 height 13
checkbox input "true"
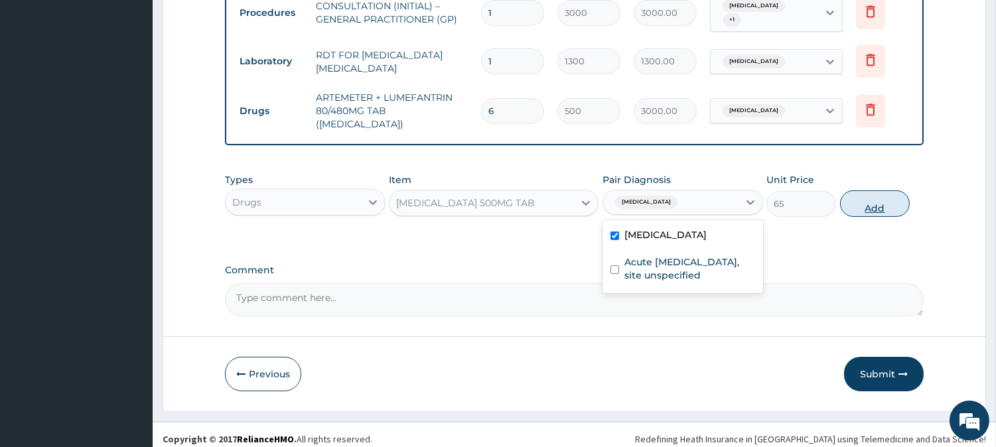
click at [883, 206] on button "Add" at bounding box center [875, 203] width 70 height 27
type input "0"
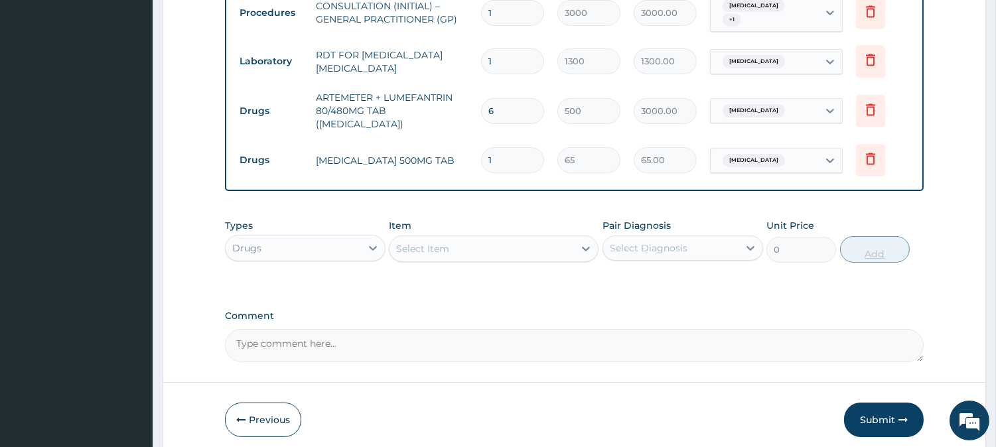
type input "18"
type input "1170.00"
type input "18"
click at [491, 238] on div "Select Item" at bounding box center [481, 248] width 184 height 21
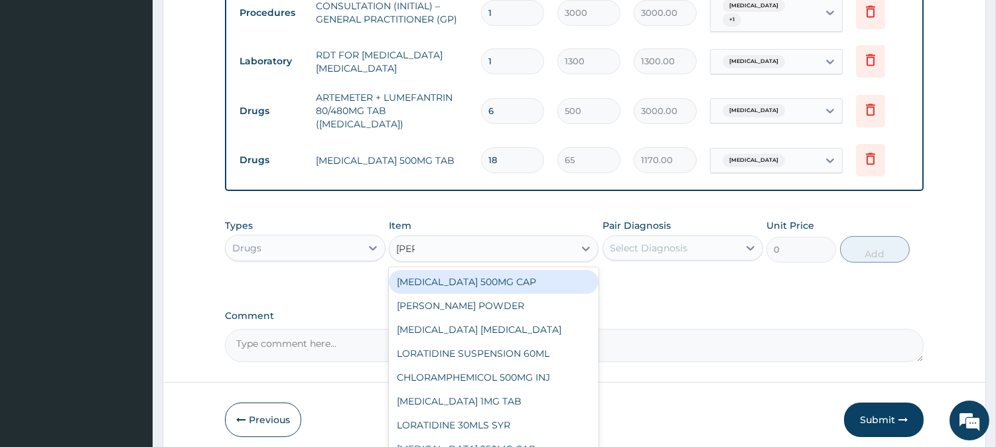
type input "lorat"
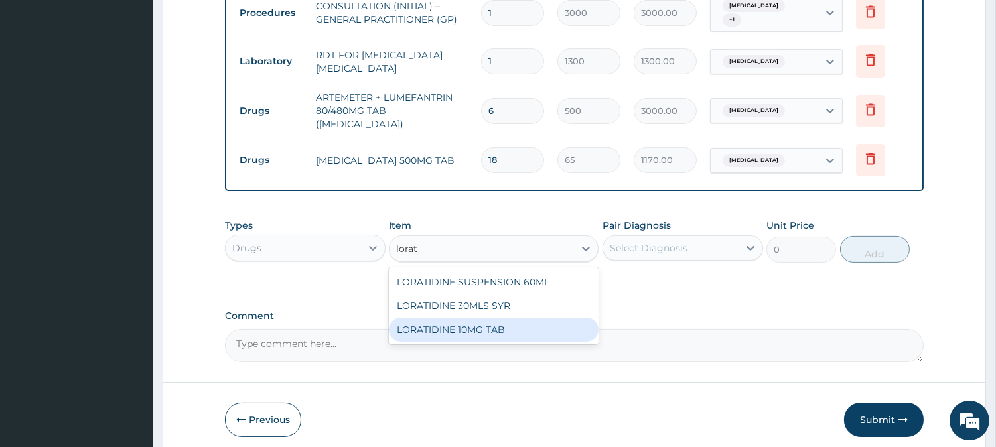
click at [476, 325] on div "LORATIDINE 10MG TAB" at bounding box center [494, 330] width 210 height 24
type input "110"
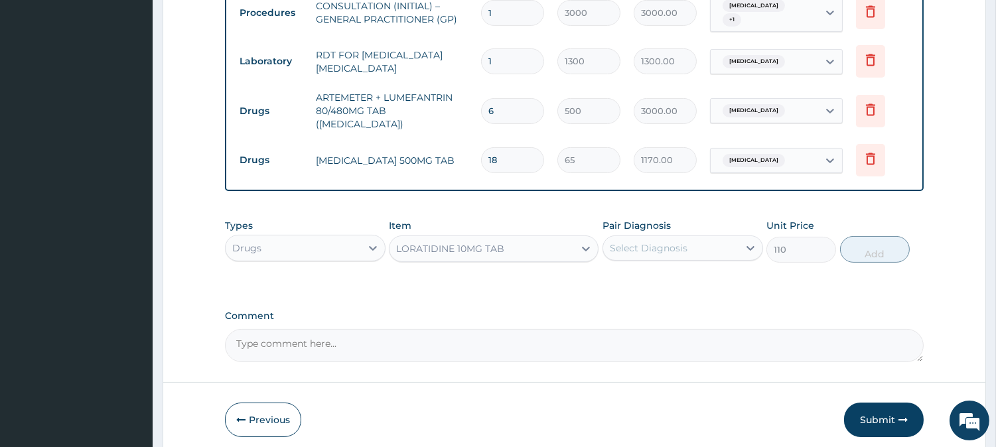
click at [691, 247] on div "Select Diagnosis" at bounding box center [670, 248] width 135 height 21
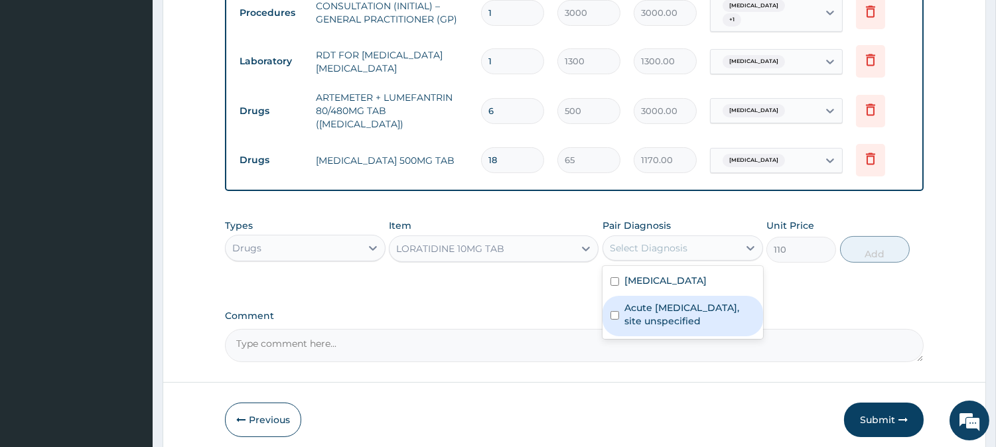
click at [695, 307] on label "Acute [MEDICAL_DATA], site unspecified" at bounding box center [689, 314] width 131 height 27
checkbox input "true"
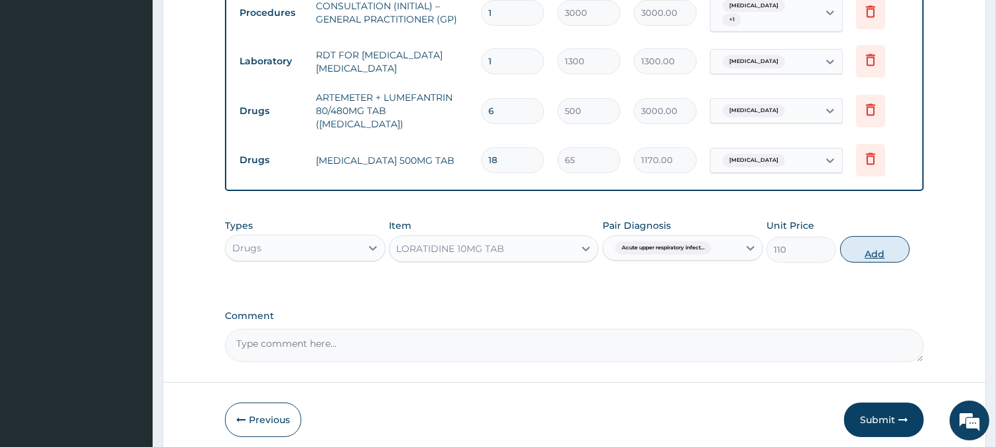
click at [874, 236] on button "Add" at bounding box center [875, 249] width 70 height 27
type input "0"
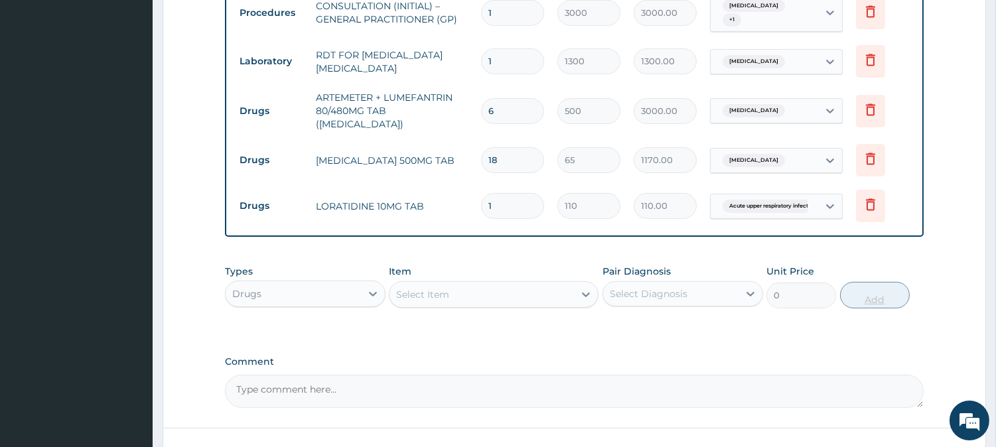
type input "10"
type input "1100.00"
type input "10"
click at [561, 290] on div "Select Item" at bounding box center [481, 294] width 184 height 21
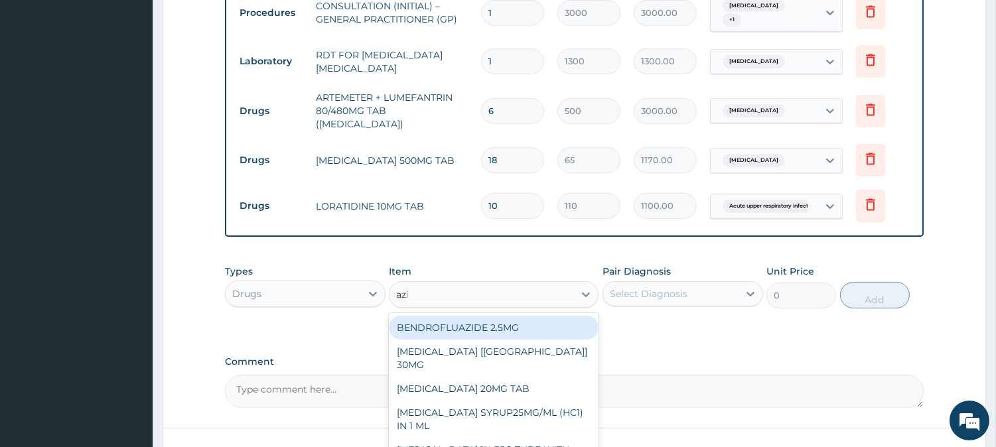
type input "azithro"
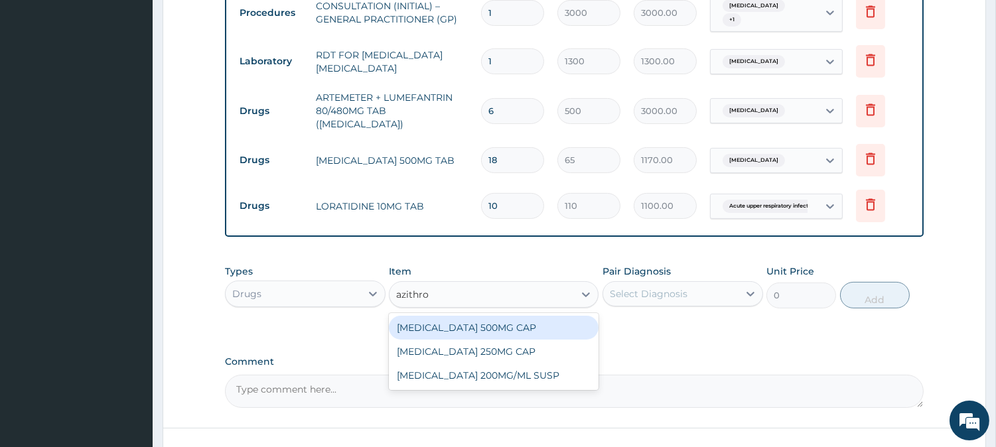
click at [569, 322] on div "[MEDICAL_DATA] 500MG CAP" at bounding box center [494, 328] width 210 height 24
type input "450"
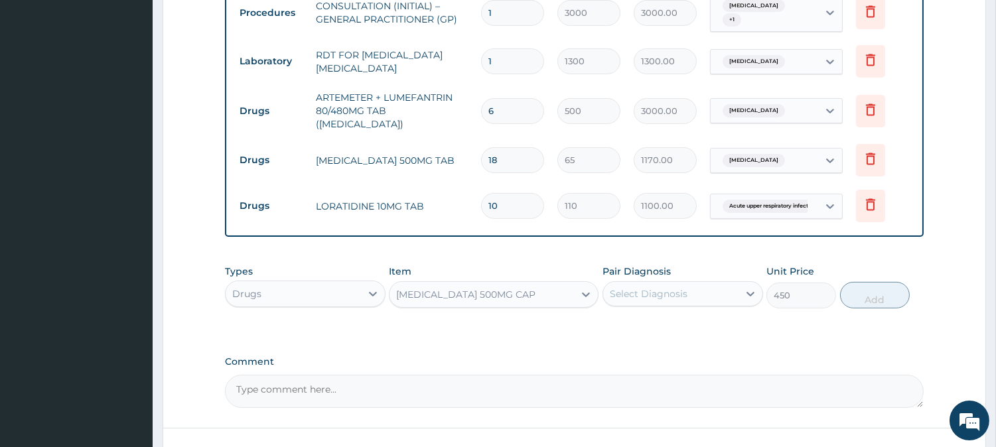
click at [669, 287] on div "Select Diagnosis" at bounding box center [649, 293] width 78 height 13
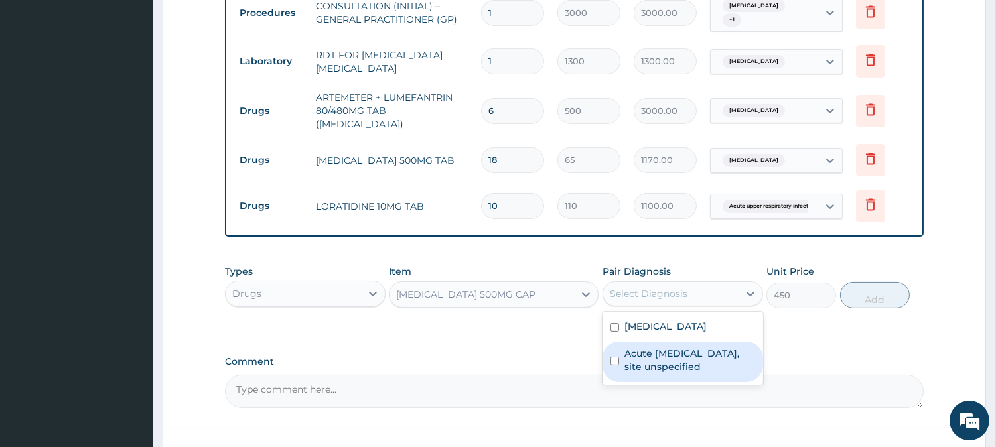
click at [664, 347] on label "Acute [MEDICAL_DATA], site unspecified" at bounding box center [689, 360] width 131 height 27
checkbox input "true"
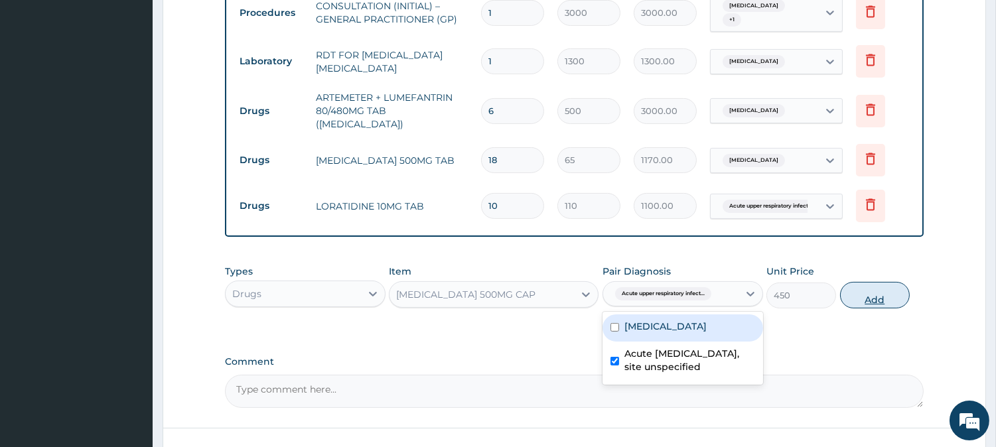
click at [876, 282] on button "Add" at bounding box center [875, 295] width 70 height 27
type input "0"
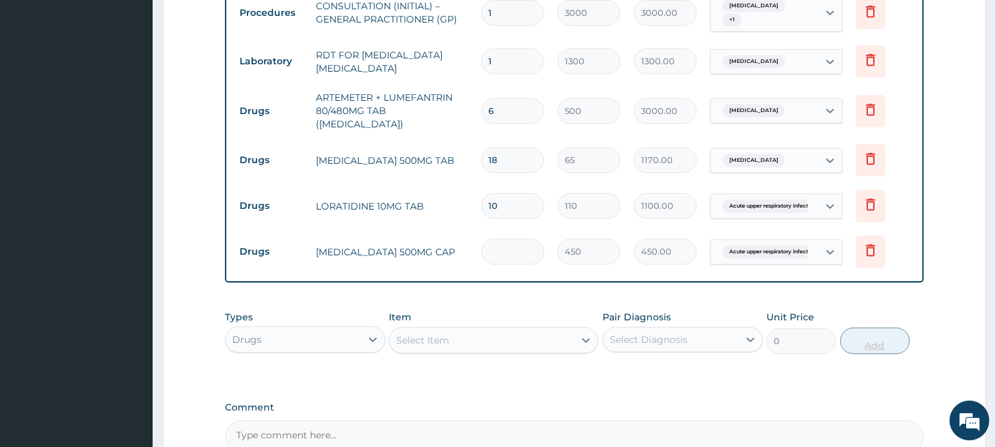
type input "0.00"
type input "6"
type input "2700.00"
type input "6"
click at [488, 330] on div "Select Item" at bounding box center [481, 340] width 184 height 21
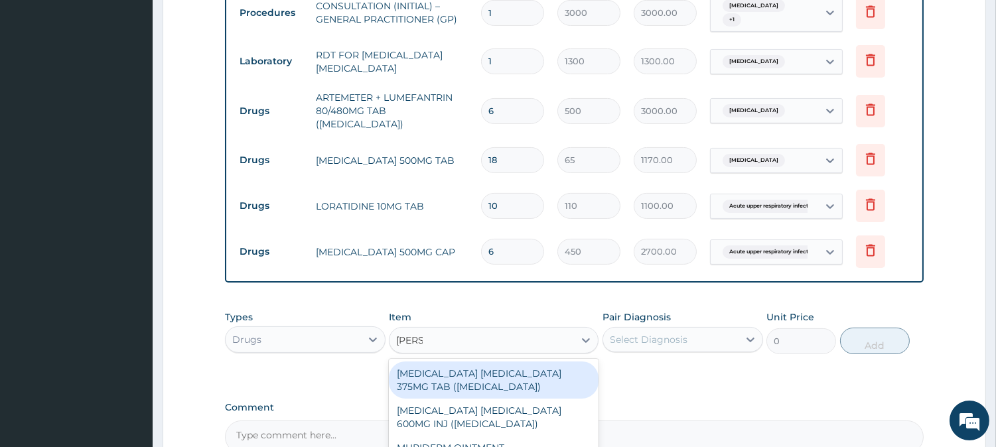
type input "mentho"
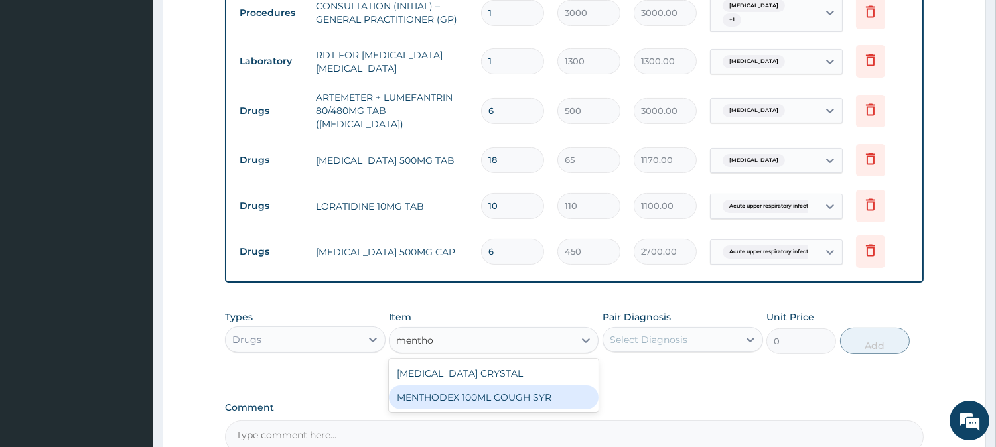
click at [494, 386] on div "MENTHODEX 100ML COUGH SYR" at bounding box center [494, 397] width 210 height 24
type input "1400"
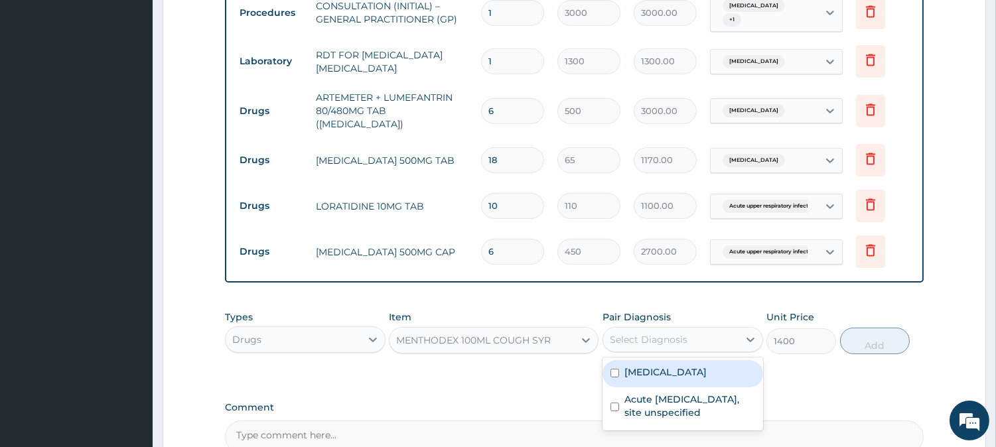
click at [695, 329] on div "Select Diagnosis" at bounding box center [670, 339] width 135 height 21
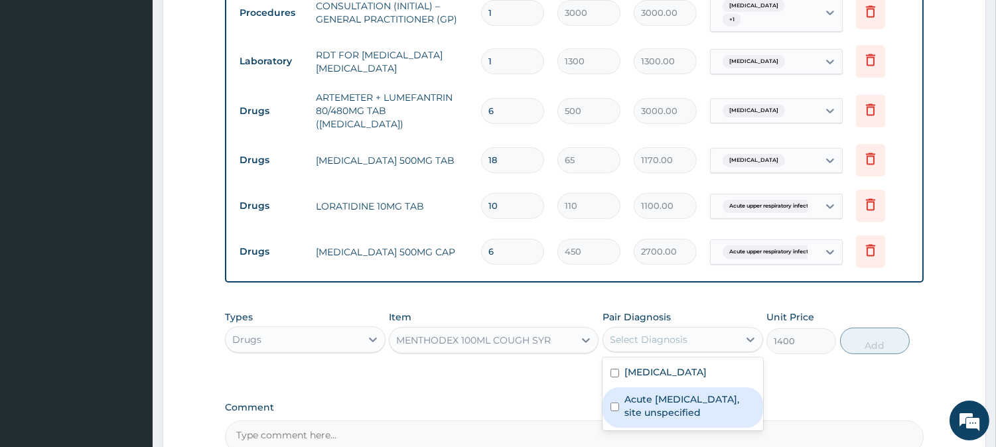
click at [695, 399] on label "Acute [MEDICAL_DATA], site unspecified" at bounding box center [689, 406] width 131 height 27
checkbox input "true"
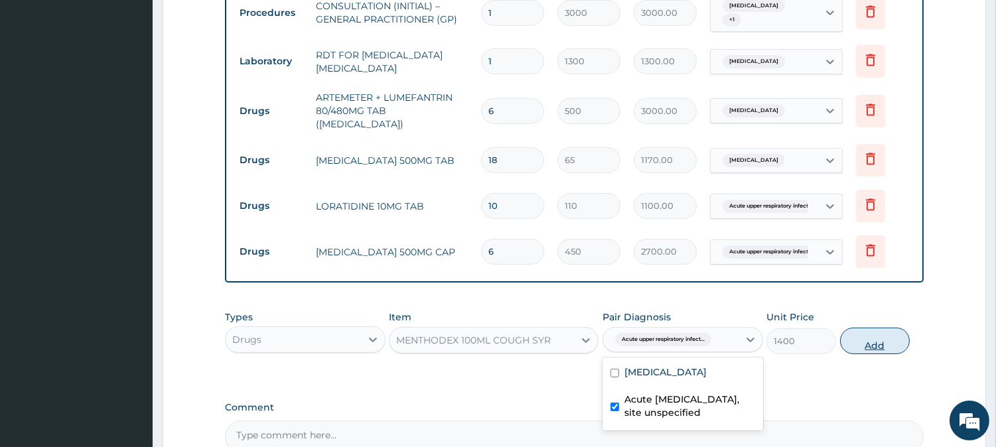
click at [878, 330] on button "Add" at bounding box center [875, 341] width 70 height 27
type input "0"
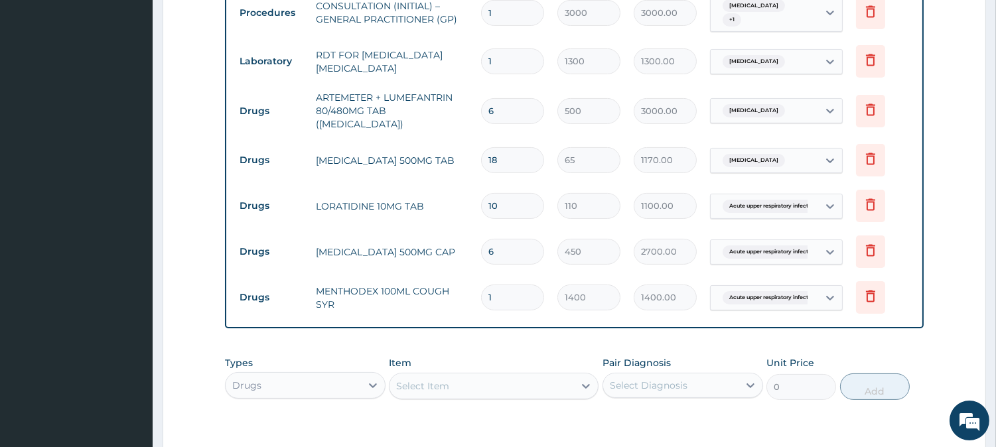
scroll to position [727, 0]
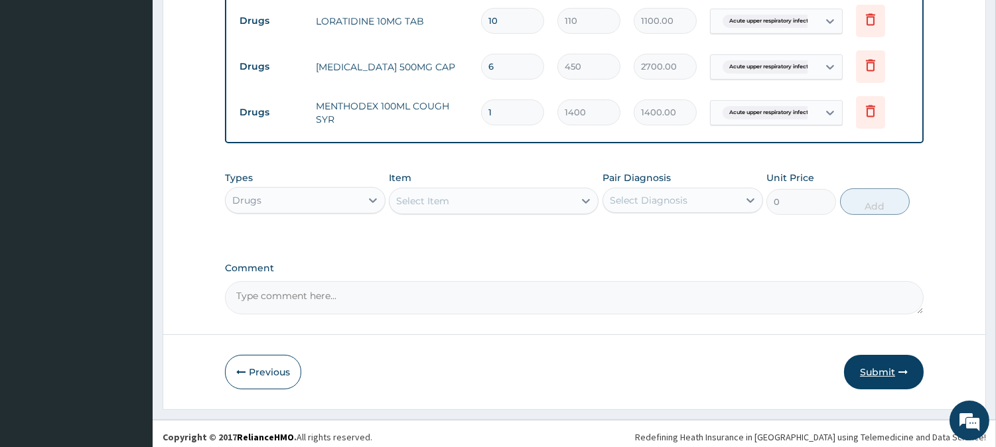
click at [886, 362] on button "Submit" at bounding box center [884, 372] width 80 height 34
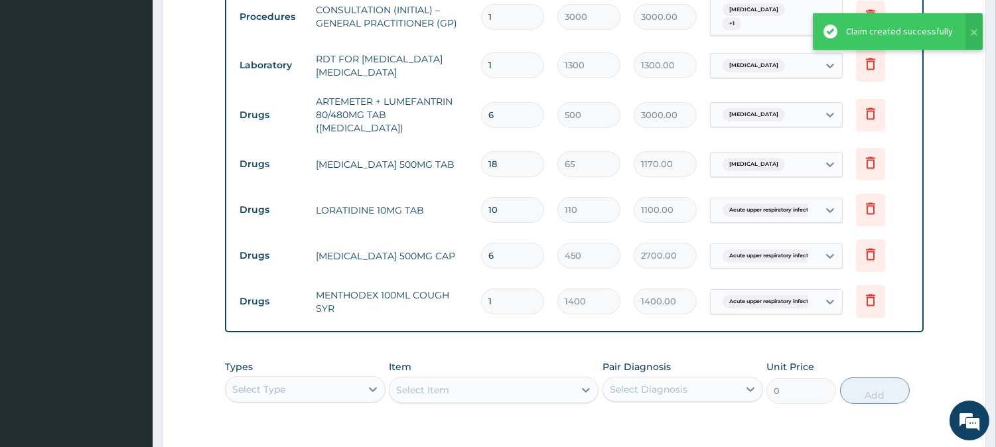
scroll to position [354, 0]
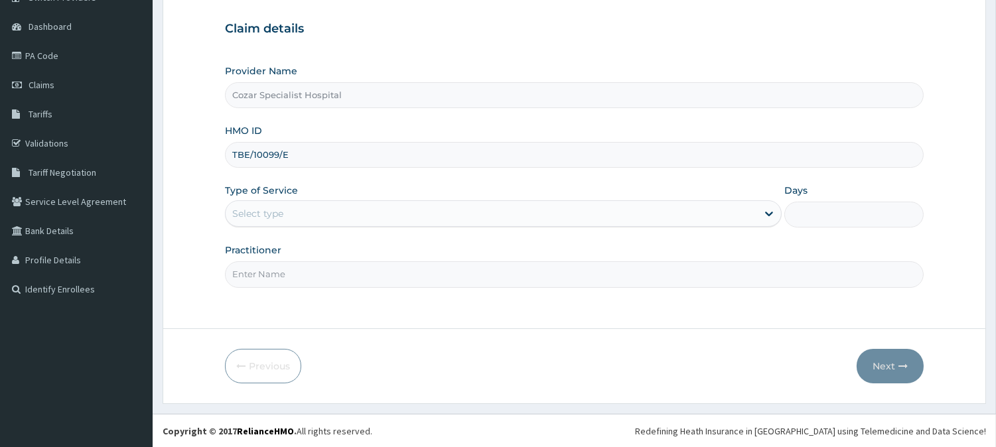
type input "TBE/10099/E"
click at [494, 212] on div "Select type" at bounding box center [491, 213] width 531 height 21
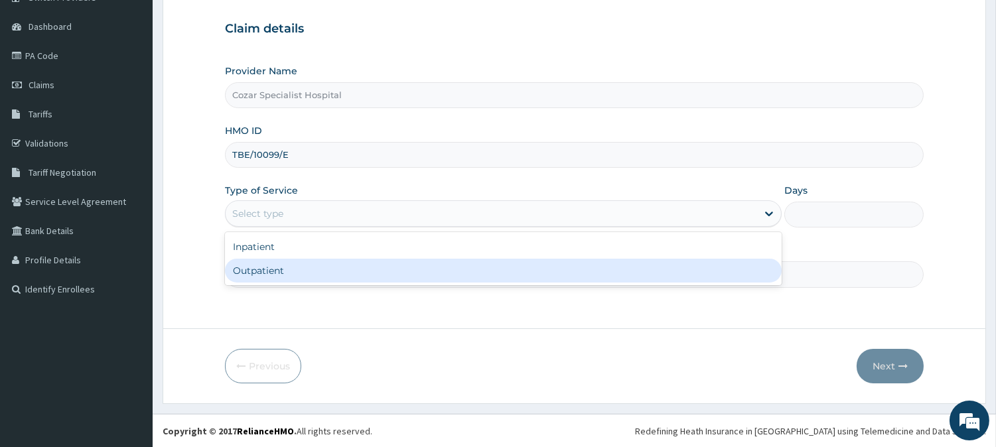
click at [413, 269] on div "Outpatient" at bounding box center [503, 271] width 557 height 24
type input "1"
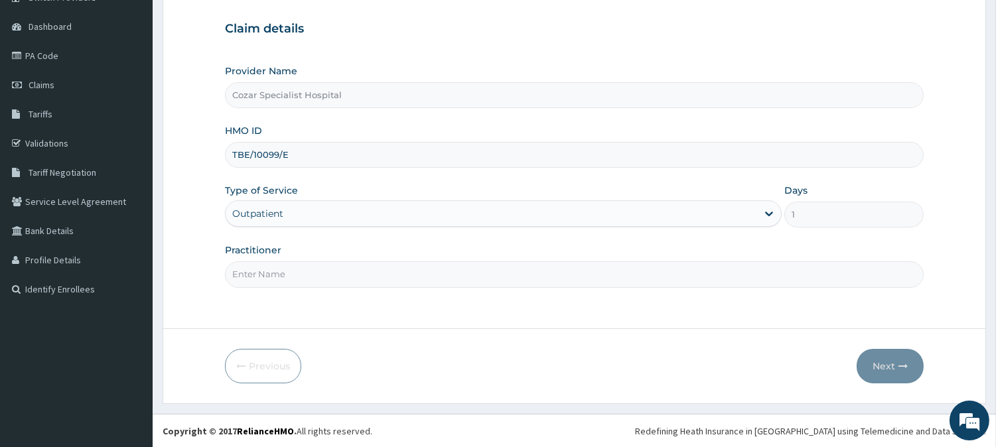
click at [400, 272] on input "Practitioner" at bounding box center [574, 274] width 699 height 26
type input "[PERSON_NAME][MEDICAL_DATA]"
click at [880, 364] on button "Next" at bounding box center [890, 366] width 67 height 34
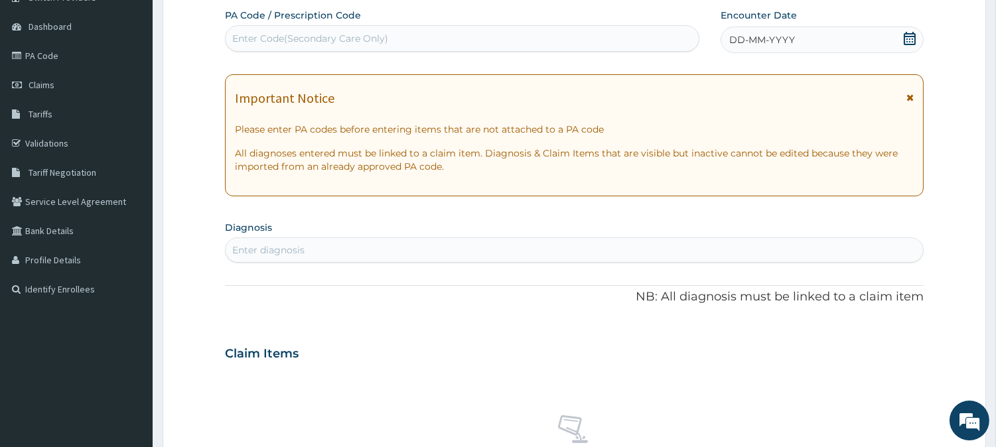
click at [907, 35] on icon at bounding box center [910, 38] width 12 height 13
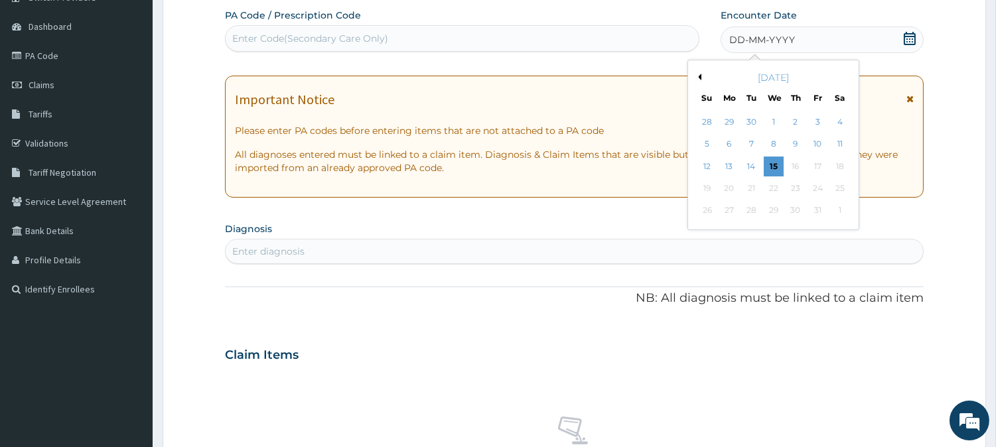
click at [695, 77] on button "Previous Month" at bounding box center [698, 77] width 7 height 7
click at [774, 183] on div "24" at bounding box center [773, 188] width 20 height 20
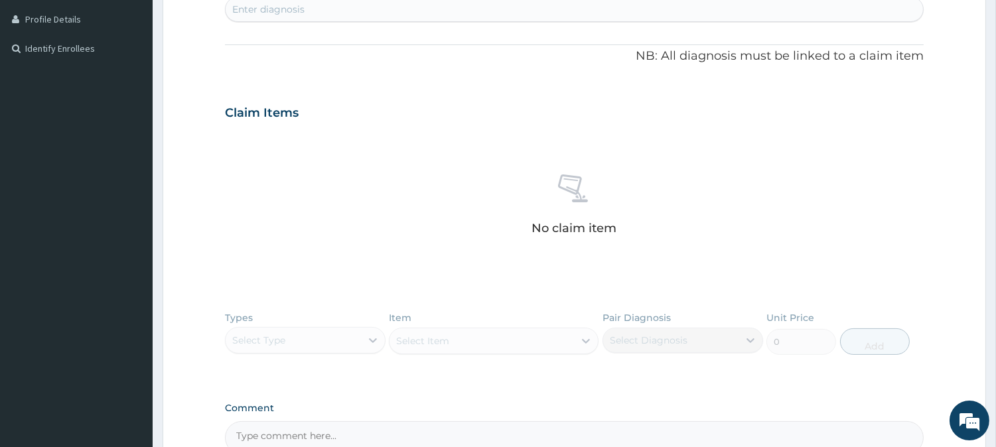
scroll to position [328, 0]
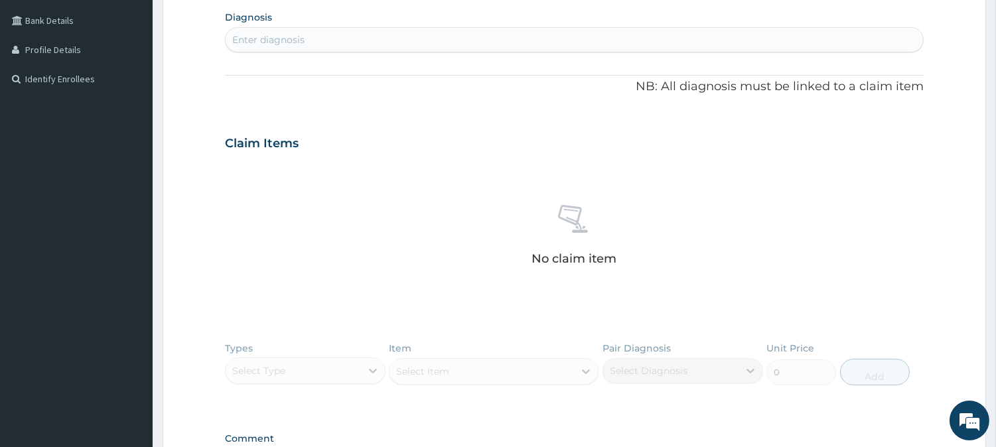
click at [443, 28] on div "Enter diagnosis" at bounding box center [574, 39] width 699 height 25
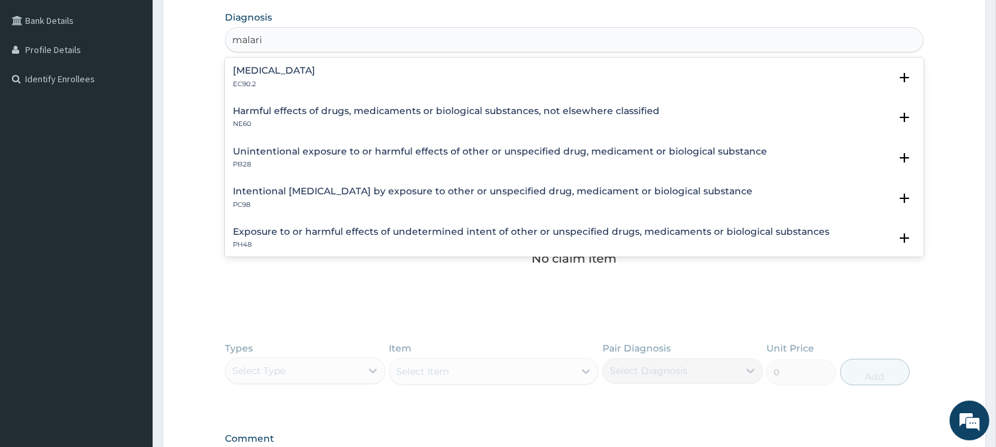
type input "[MEDICAL_DATA]"
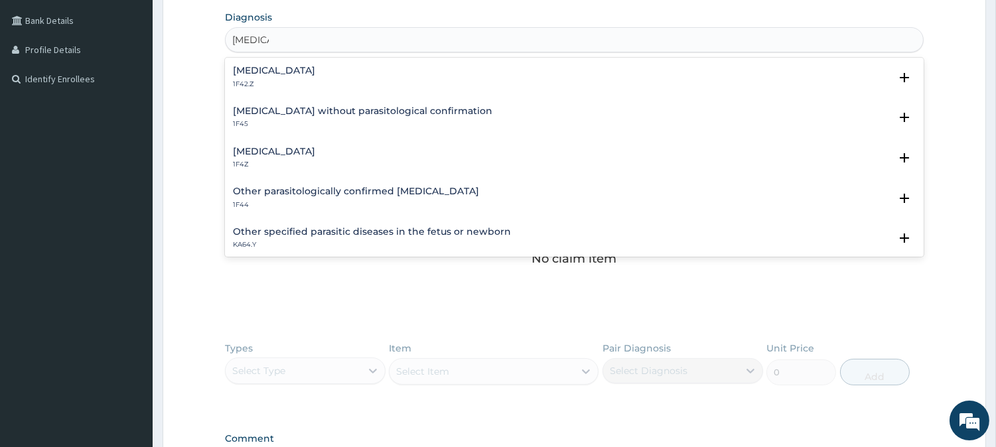
click at [588, 149] on div "[MEDICAL_DATA] 1F4Z" at bounding box center [574, 158] width 683 height 23
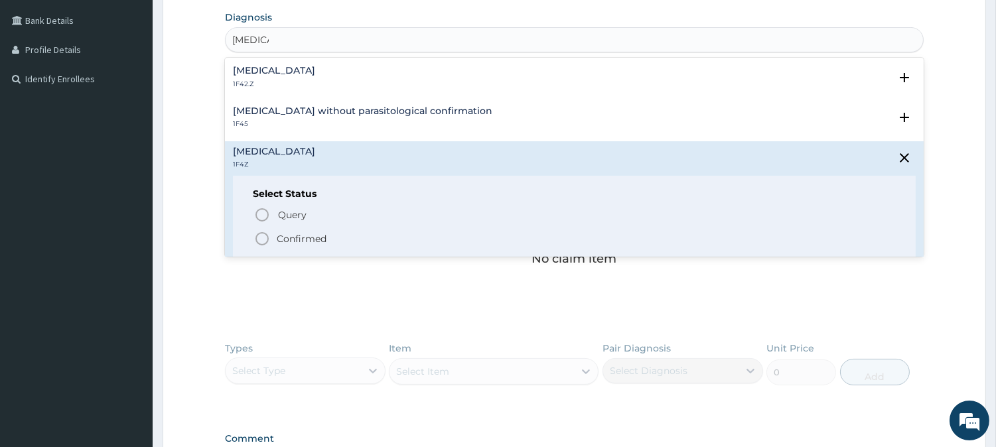
click at [322, 237] on p "Confirmed" at bounding box center [302, 238] width 50 height 13
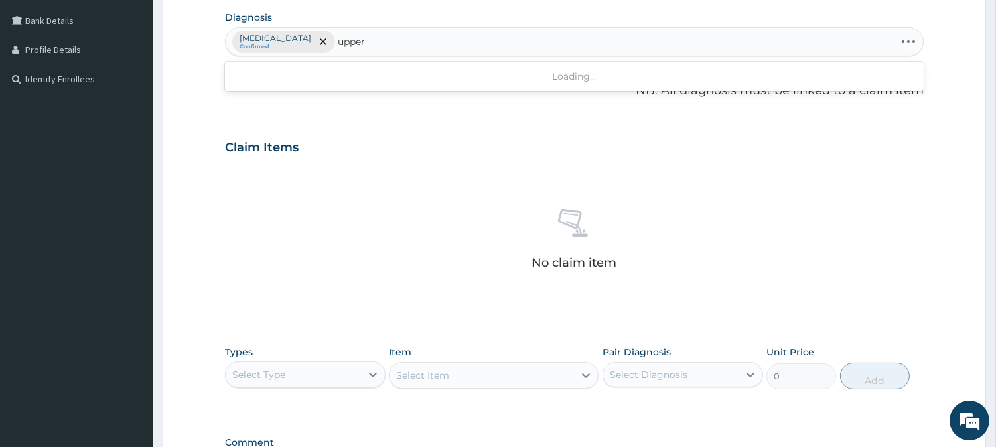
type input "upper"
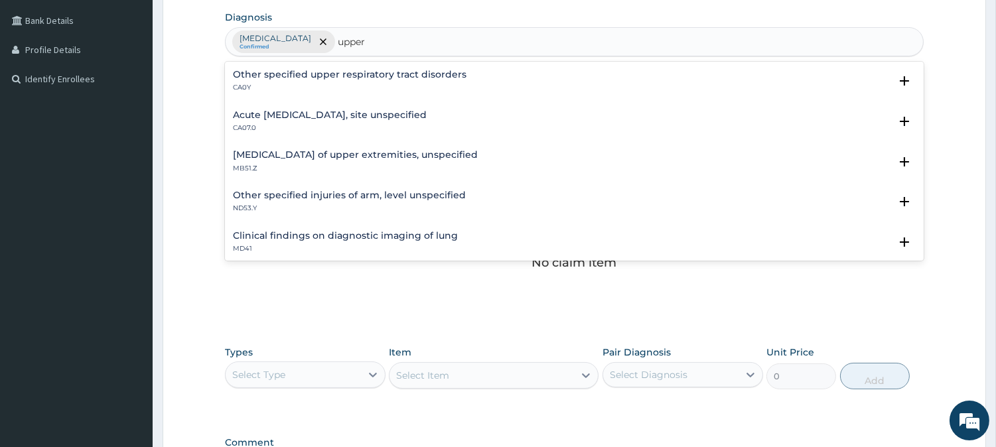
click at [471, 114] on div "Acute [MEDICAL_DATA], site unspecified CA07.0" at bounding box center [574, 121] width 683 height 23
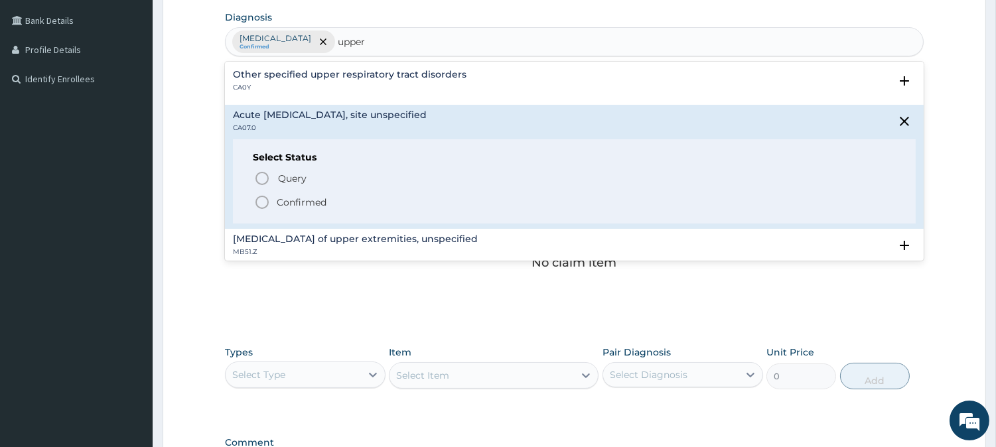
click at [312, 203] on p "Confirmed" at bounding box center [302, 202] width 50 height 13
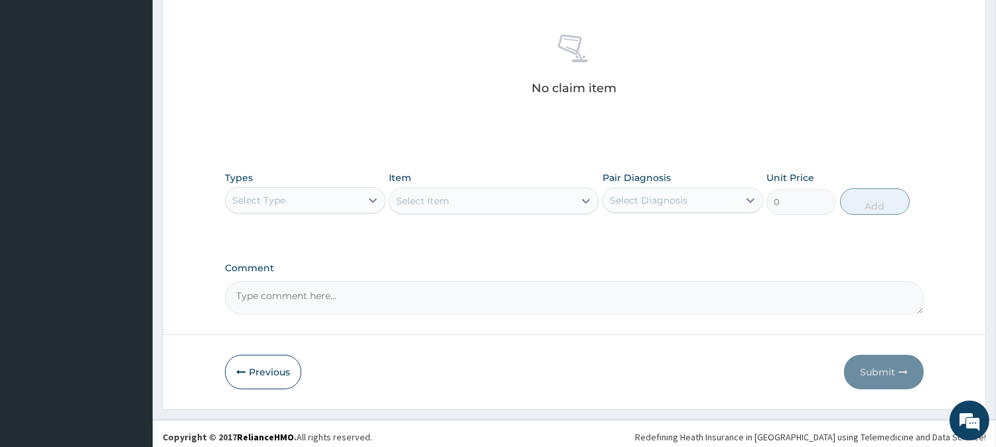
scroll to position [509, 0]
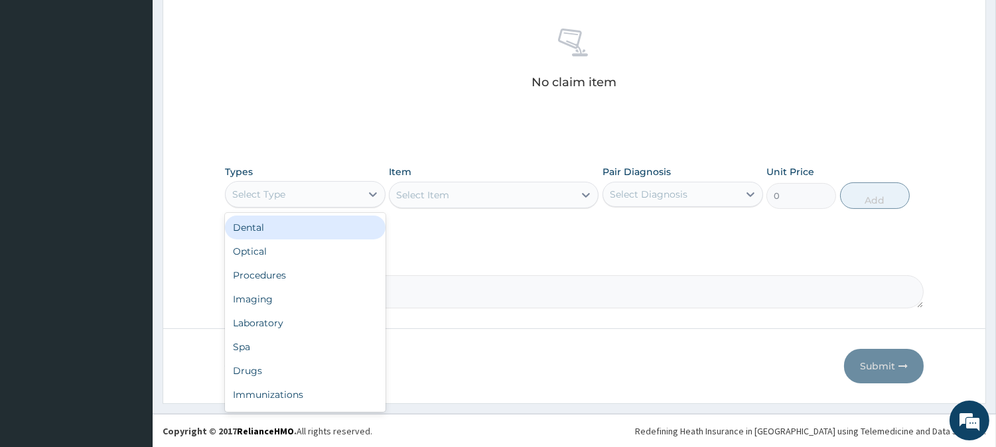
click at [330, 193] on div "Select Type" at bounding box center [293, 194] width 135 height 21
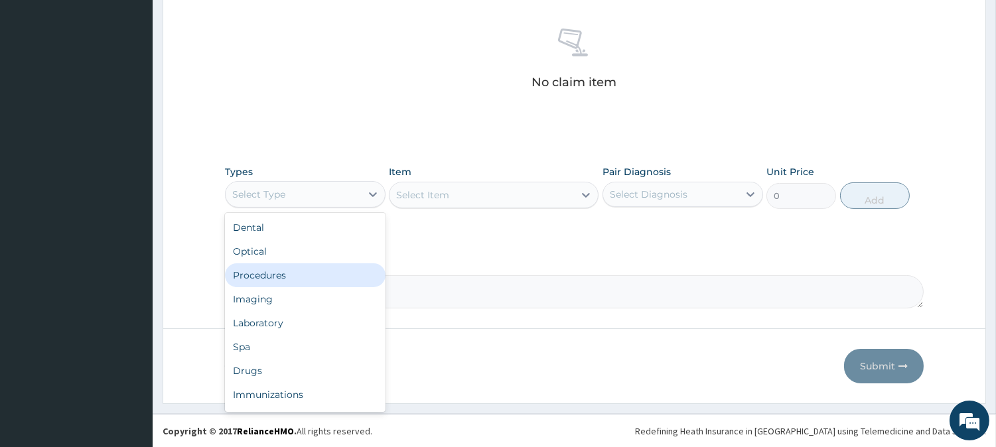
click at [314, 277] on div "Procedures" at bounding box center [305, 275] width 161 height 24
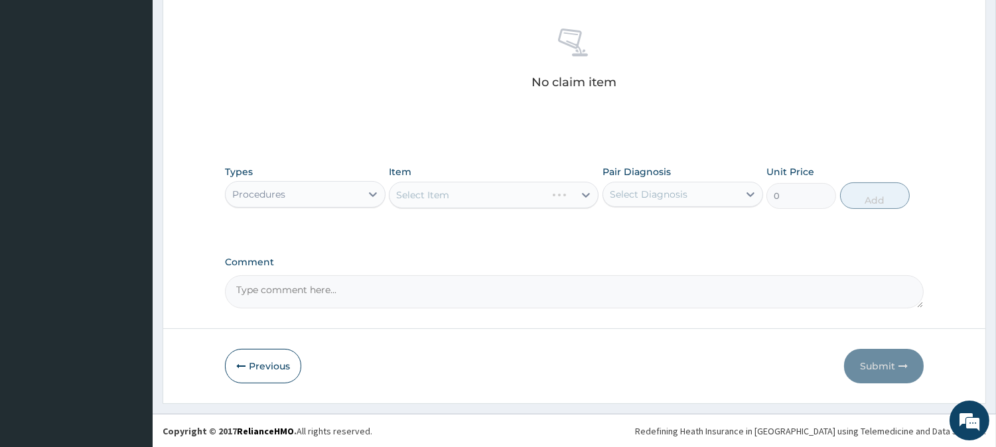
click at [525, 196] on div "Select Item" at bounding box center [494, 195] width 210 height 27
click at [585, 192] on div "Select Item" at bounding box center [494, 195] width 210 height 27
click at [549, 193] on div "Select Item" at bounding box center [481, 194] width 184 height 21
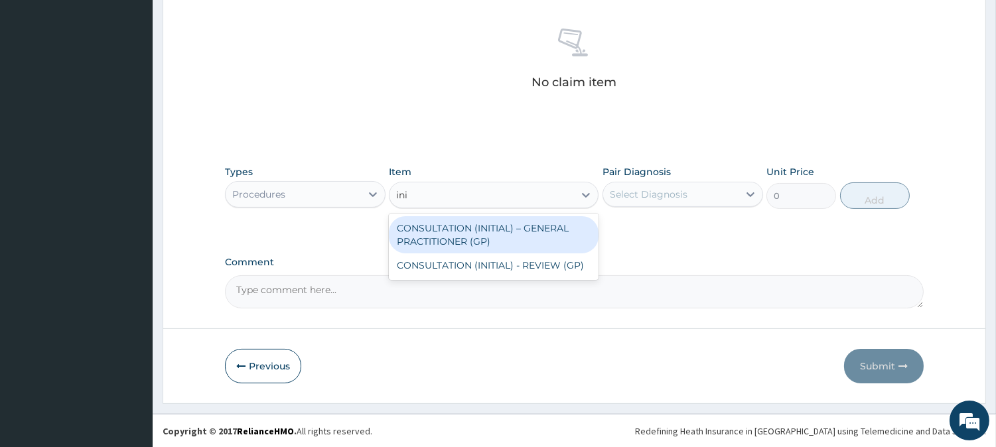
type input "init"
click at [565, 220] on div "CONSULTATION (INITIAL) – GENERAL PRACTITIONER (GP)" at bounding box center [494, 234] width 210 height 37
type input "3000"
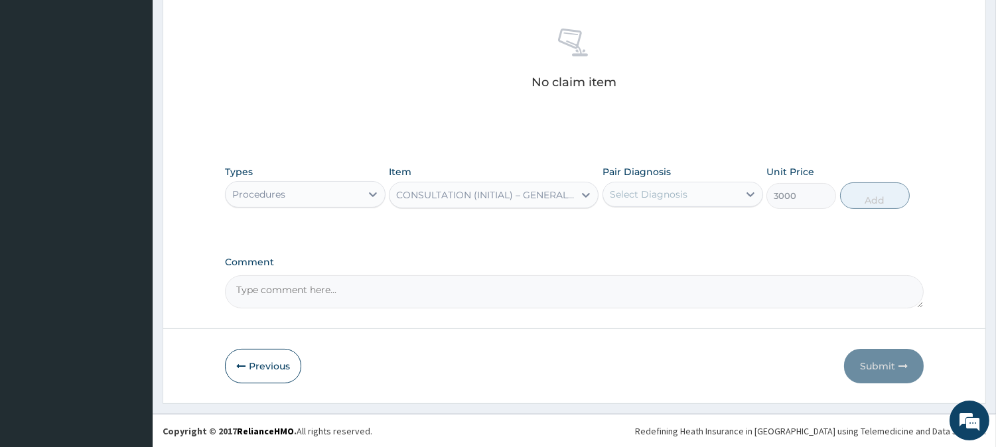
click at [632, 191] on div "Select Diagnosis" at bounding box center [649, 194] width 78 height 13
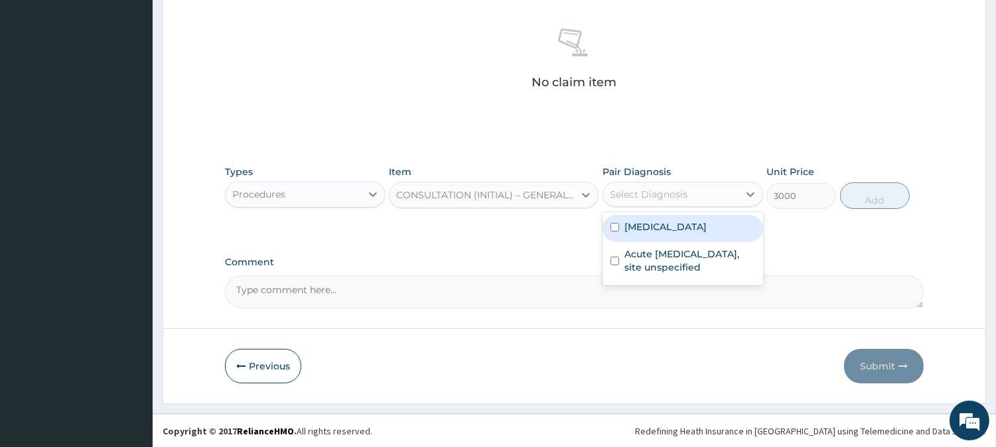
click at [646, 222] on label "[MEDICAL_DATA]" at bounding box center [665, 226] width 82 height 13
checkbox input "true"
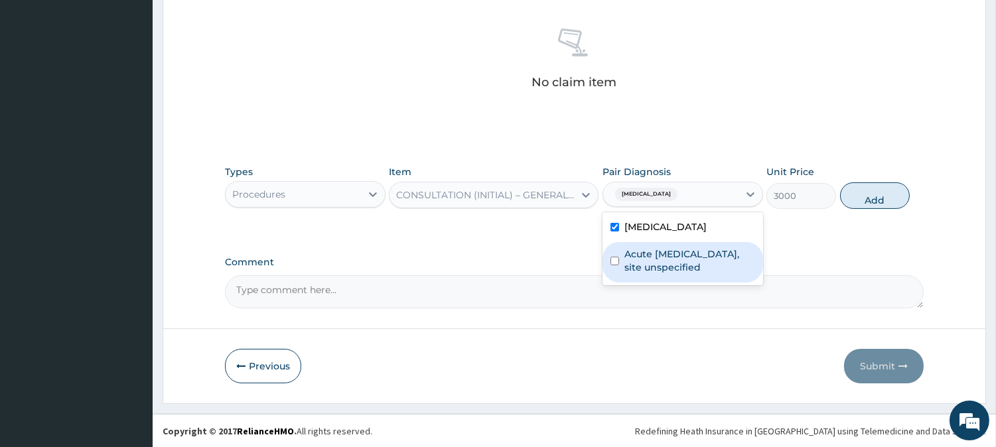
click at [653, 249] on label "Acute [MEDICAL_DATA], site unspecified" at bounding box center [689, 260] width 131 height 27
checkbox input "true"
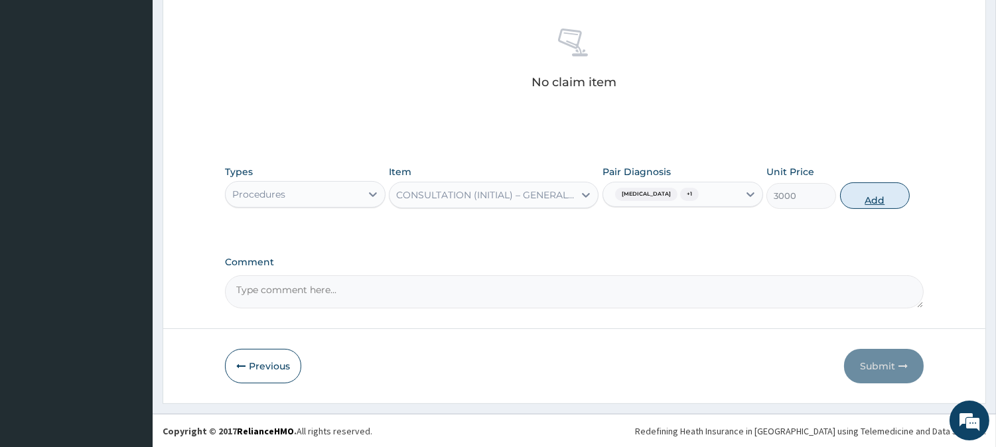
click at [863, 190] on button "Add" at bounding box center [875, 195] width 70 height 27
type input "0"
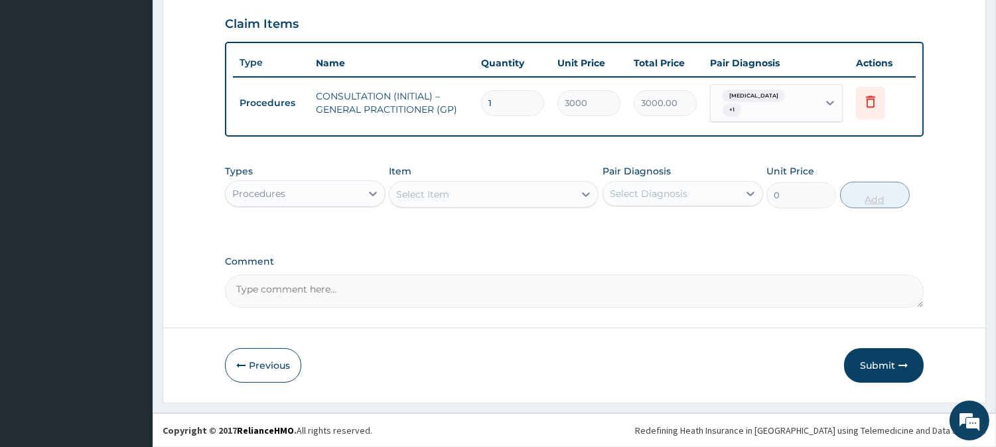
scroll to position [450, 0]
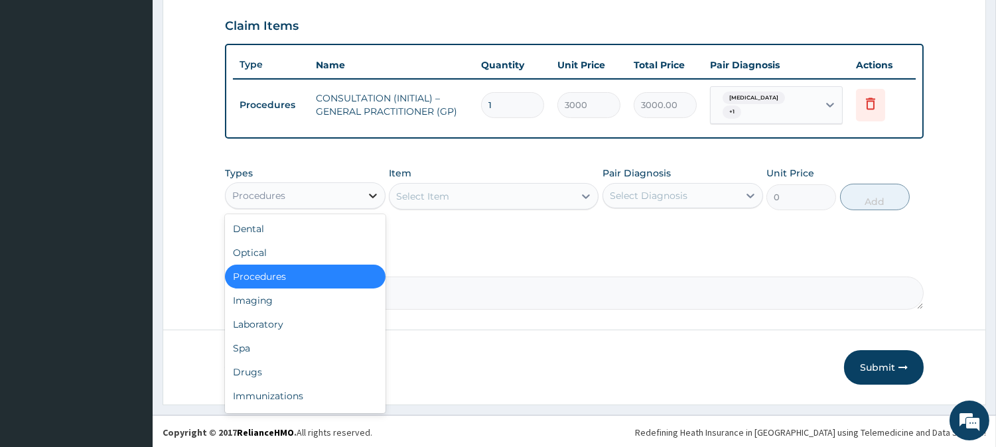
click at [370, 198] on icon at bounding box center [372, 195] width 13 height 13
click at [338, 324] on div "Laboratory" at bounding box center [305, 324] width 161 height 24
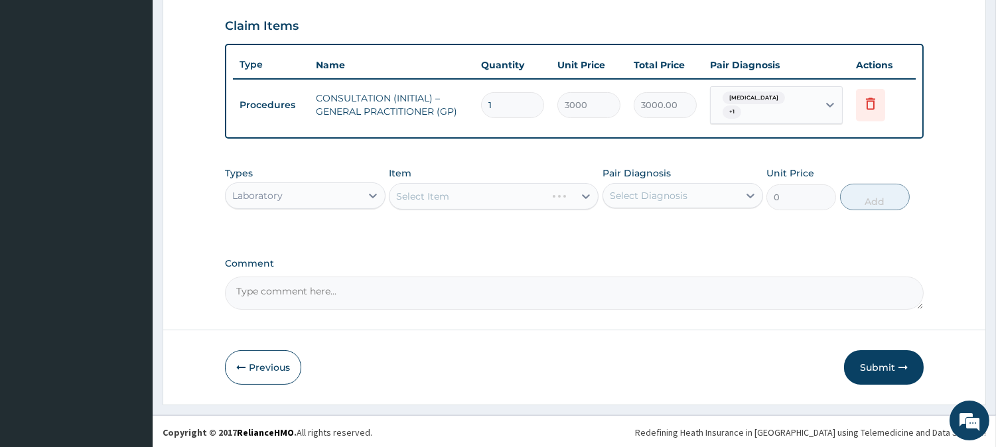
click at [580, 195] on div "Select Item" at bounding box center [494, 196] width 210 height 27
click at [571, 195] on div "Select Item" at bounding box center [494, 196] width 210 height 27
click at [571, 195] on div "Select Item" at bounding box center [481, 196] width 184 height 21
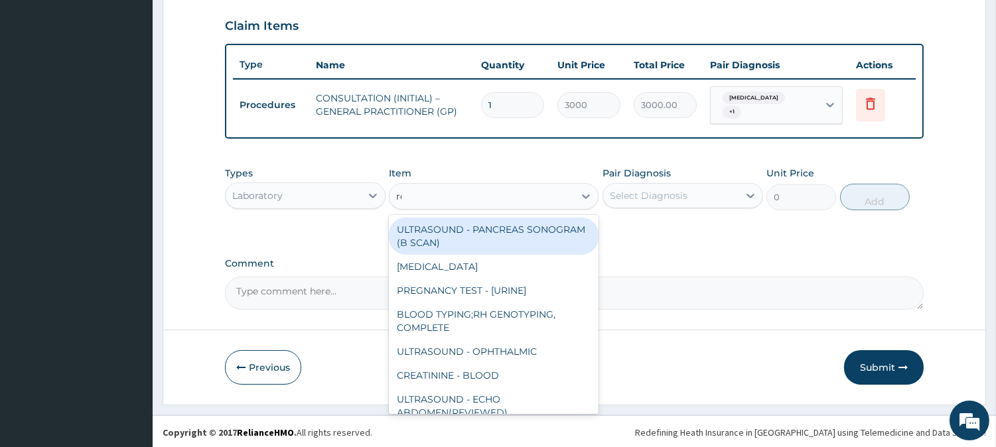
type input "rdt"
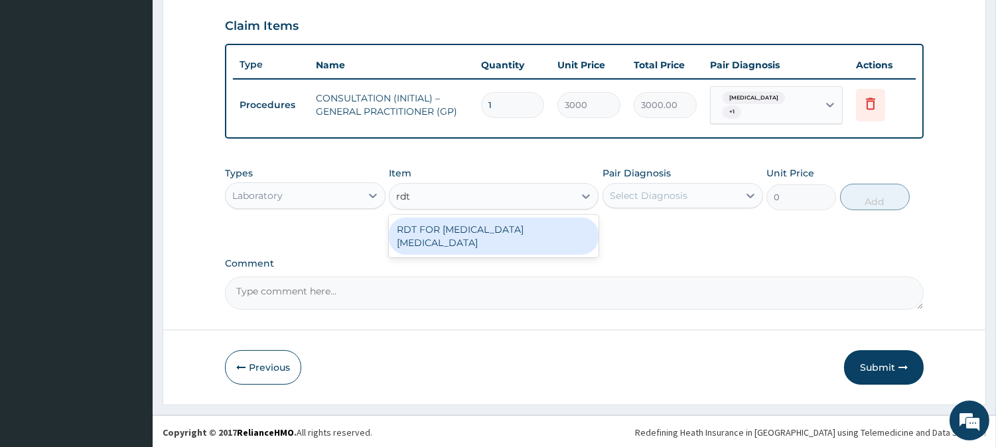
click at [555, 234] on div "RDT FOR [MEDICAL_DATA] [MEDICAL_DATA]" at bounding box center [494, 236] width 210 height 37
type input "1300"
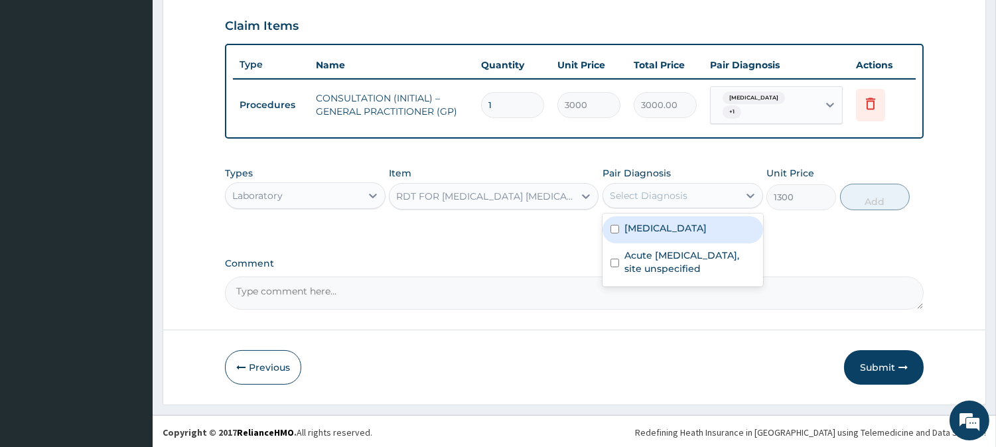
click at [652, 197] on div "Select Diagnosis" at bounding box center [649, 195] width 78 height 13
click at [670, 226] on label "[MEDICAL_DATA]" at bounding box center [665, 228] width 82 height 13
checkbox input "true"
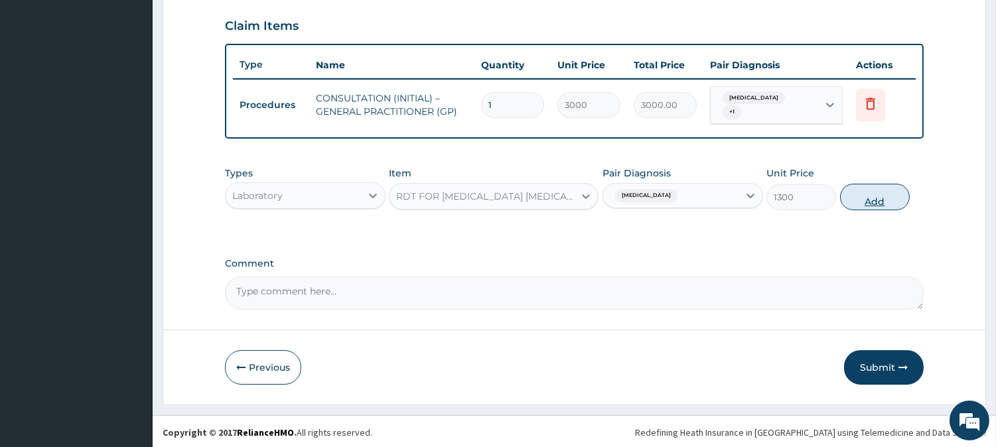
click at [859, 196] on button "Add" at bounding box center [875, 197] width 70 height 27
type input "0"
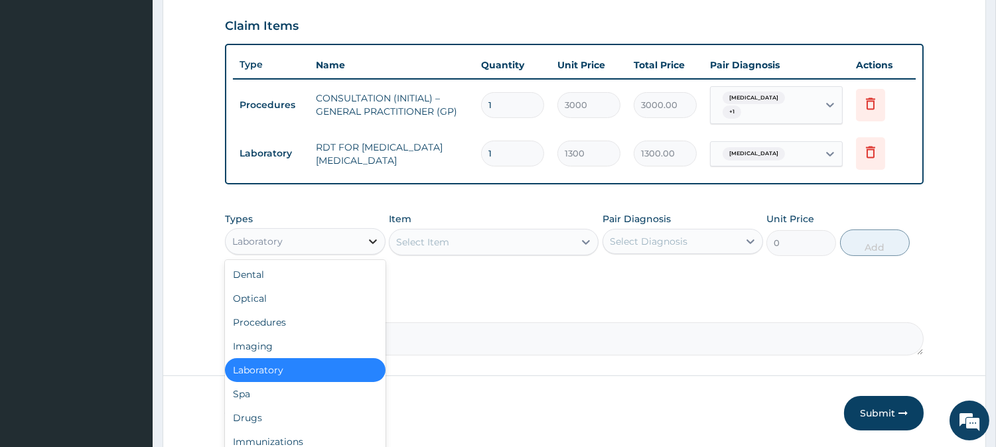
click at [366, 236] on icon at bounding box center [372, 241] width 13 height 13
click at [290, 411] on div "Drugs" at bounding box center [305, 418] width 161 height 24
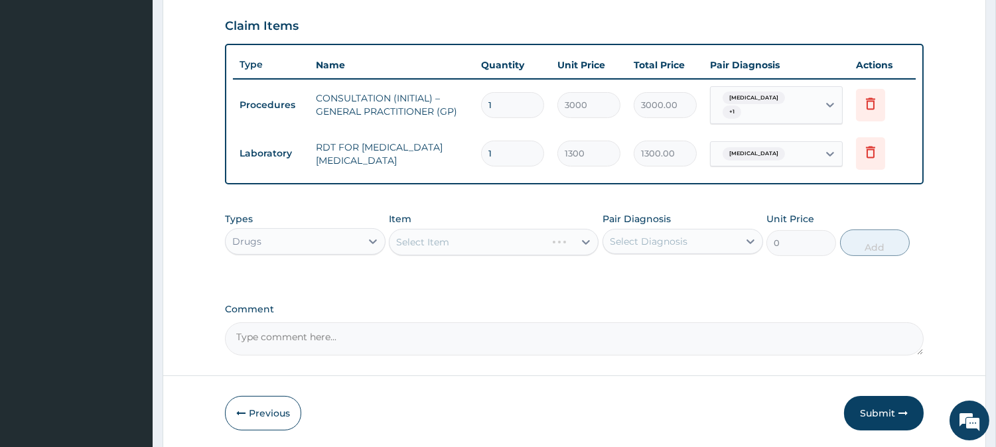
click at [576, 240] on div "Select Item" at bounding box center [494, 242] width 210 height 27
click at [414, 237] on div "Select Item" at bounding box center [422, 242] width 53 height 13
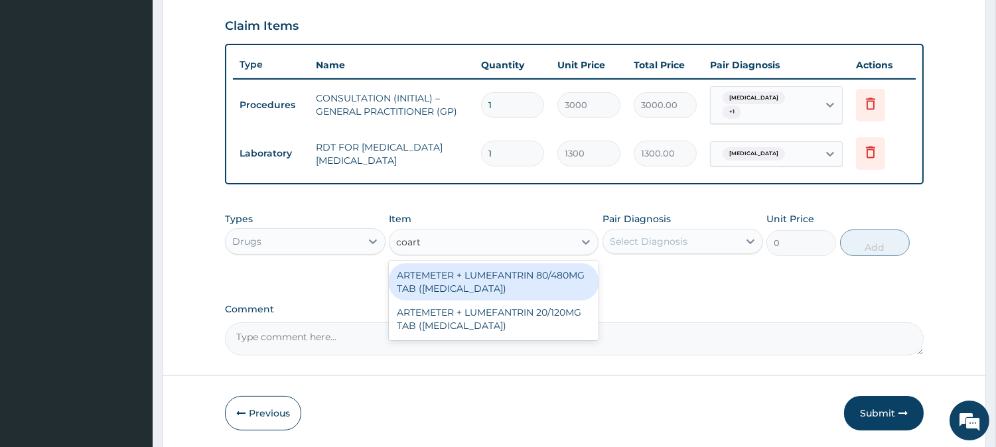
type input "coarte"
drag, startPoint x: 416, startPoint y: 233, endPoint x: 468, endPoint y: 284, distance: 73.2
click at [468, 255] on div "option RDT FOR [MEDICAL_DATA] [MEDICAL_DATA], selected. option ARTEMETER + LUME…" at bounding box center [494, 242] width 210 height 27
click at [468, 284] on div "ARTEMETER + LUMEFANTRIN 80/480MG TAB ([MEDICAL_DATA])" at bounding box center [494, 281] width 210 height 37
type input "500"
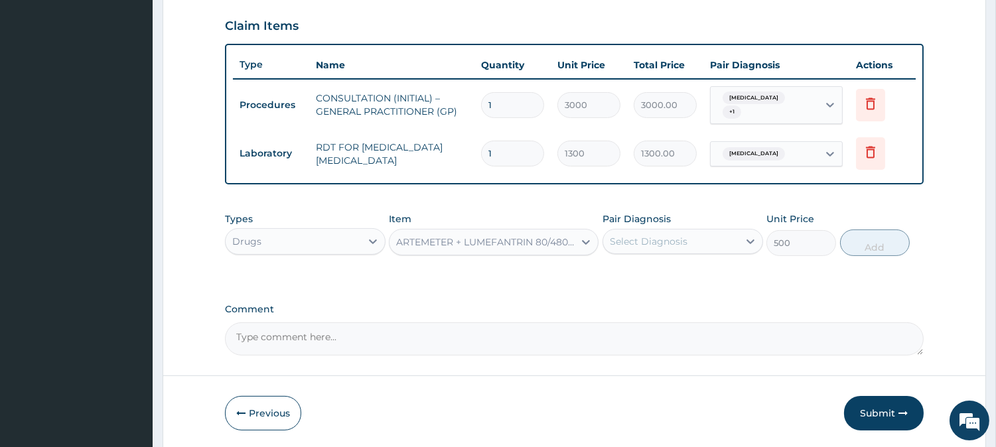
click at [681, 235] on div "Select Diagnosis" at bounding box center [649, 241] width 78 height 13
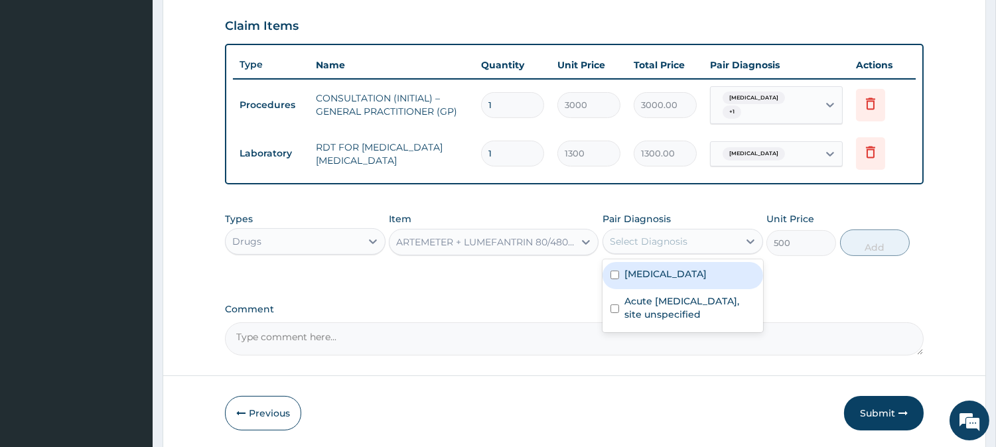
click at [690, 279] on label "[MEDICAL_DATA]" at bounding box center [665, 273] width 82 height 13
checkbox input "true"
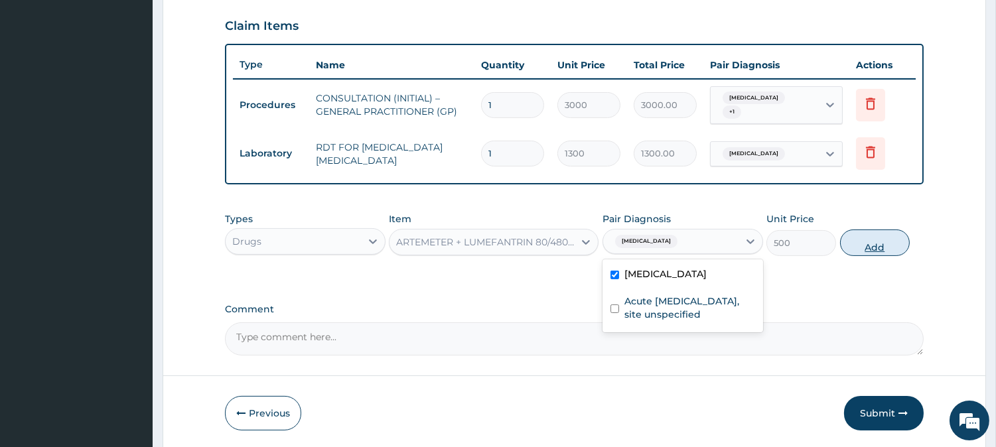
click at [887, 236] on button "Add" at bounding box center [875, 243] width 70 height 27
type input "0"
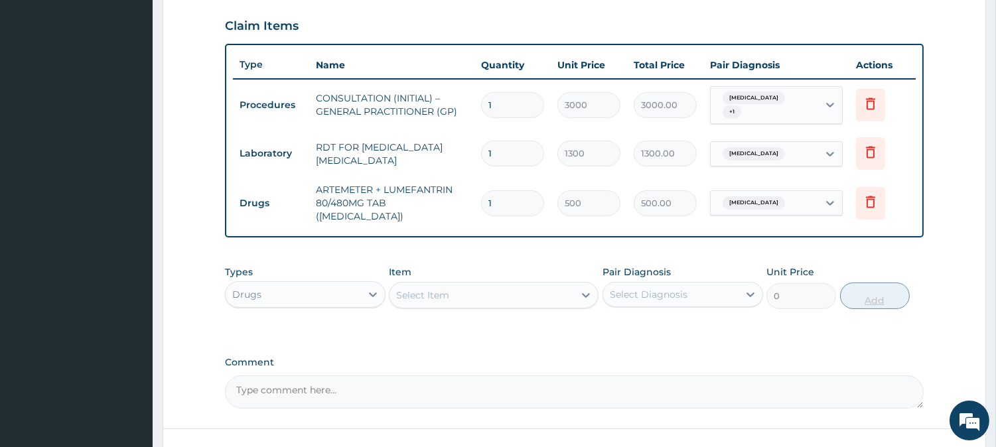
type input "0.00"
type input "6"
type input "3000.00"
type input "6"
click at [555, 289] on div "Select Item" at bounding box center [481, 295] width 184 height 21
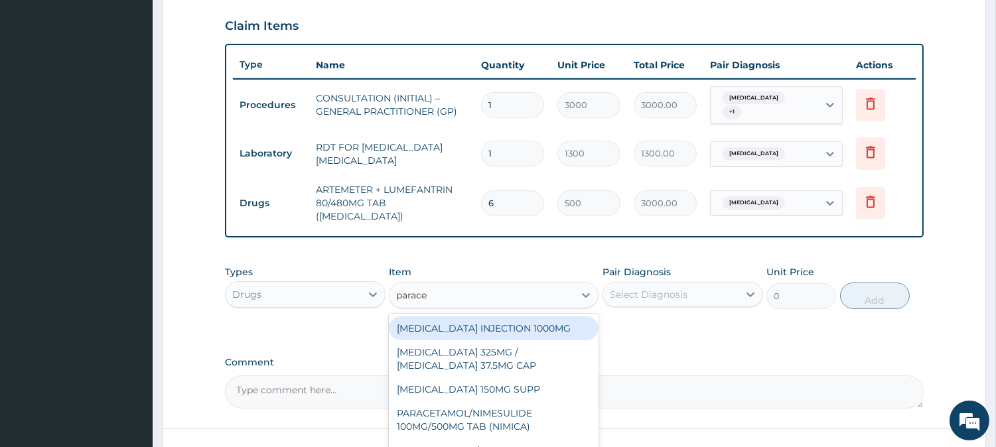
type input "paracet"
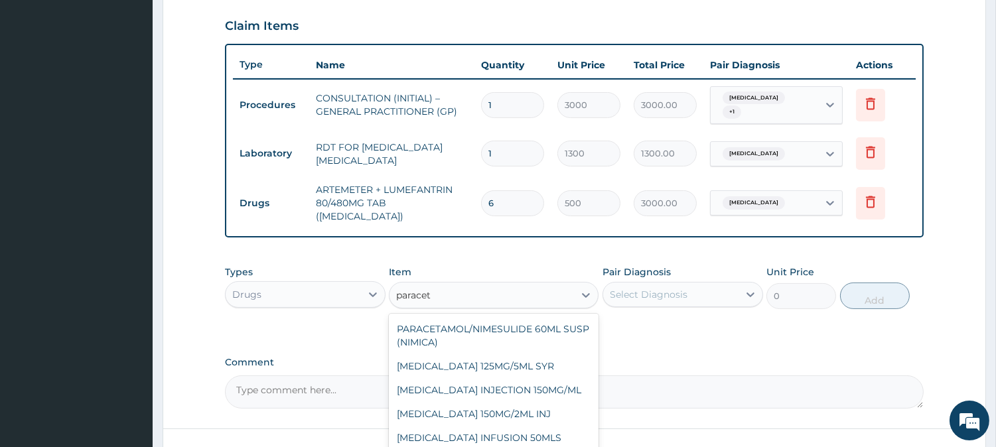
scroll to position [542, 0]
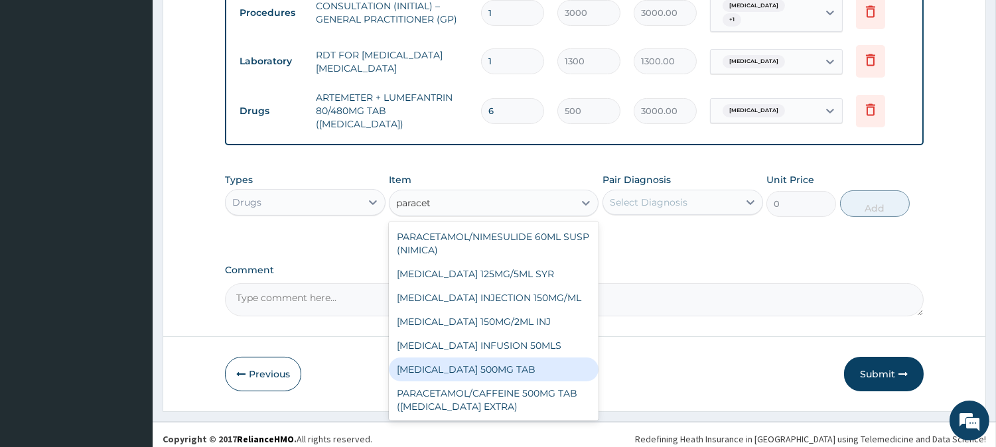
click at [556, 365] on div "[MEDICAL_DATA] 500MG TAB" at bounding box center [494, 370] width 210 height 24
type input "65"
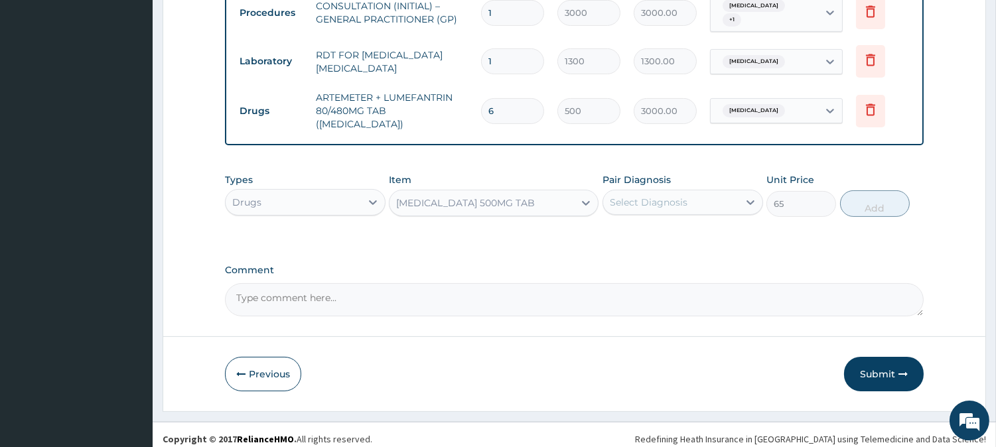
click at [675, 199] on div "Select Diagnosis" at bounding box center [649, 202] width 78 height 13
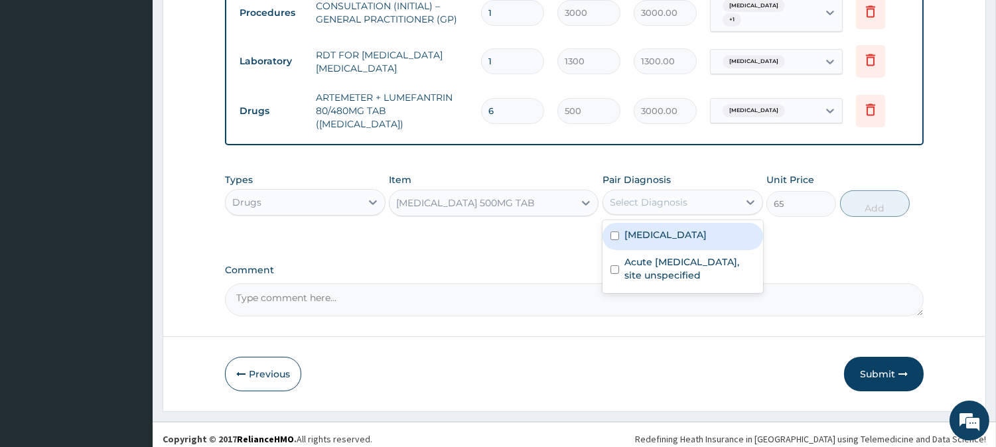
click at [677, 228] on label "[MEDICAL_DATA]" at bounding box center [665, 234] width 82 height 13
checkbox input "true"
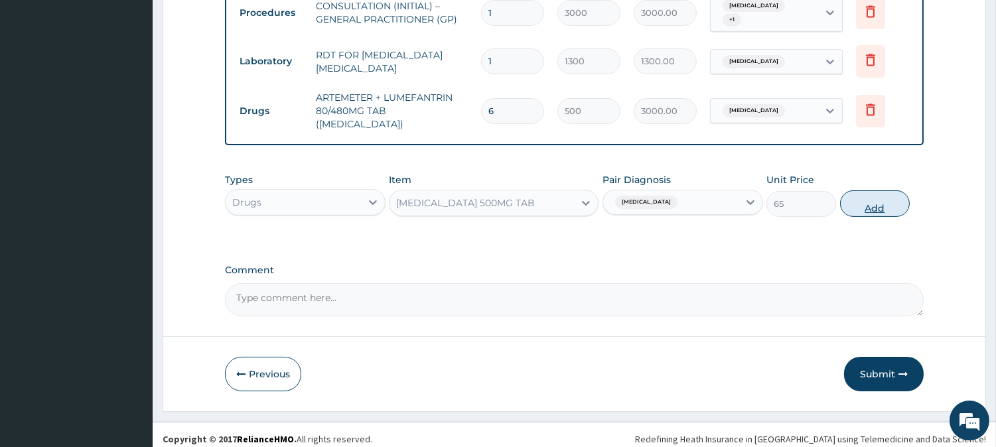
click at [868, 190] on button "Add" at bounding box center [875, 203] width 70 height 27
type input "0"
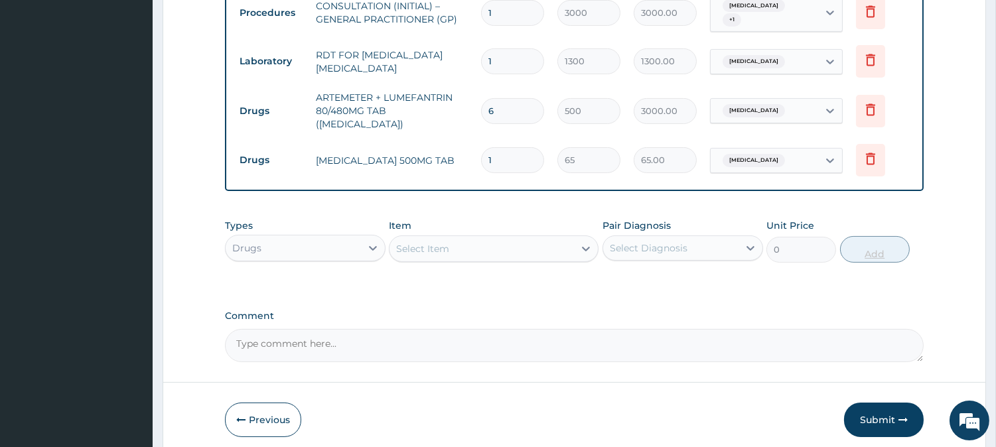
type input "18"
type input "1170.00"
type input "18"
click at [493, 239] on div "Select Item" at bounding box center [481, 248] width 184 height 21
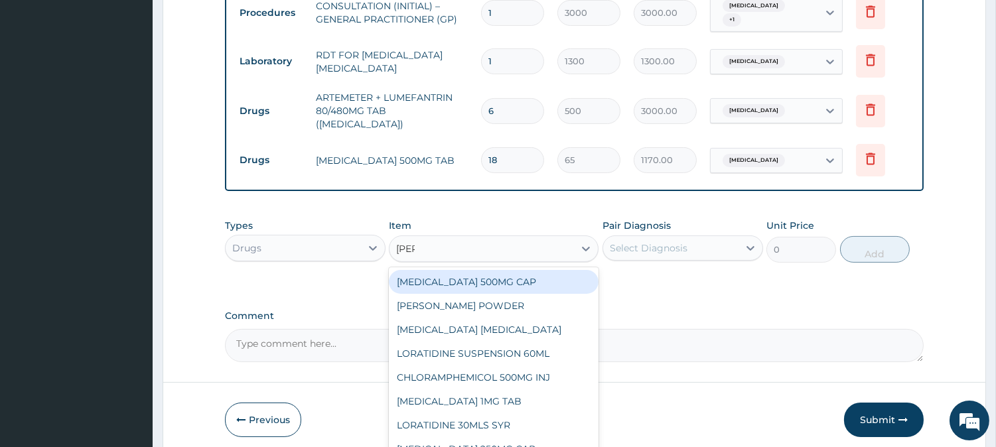
type input "lorat"
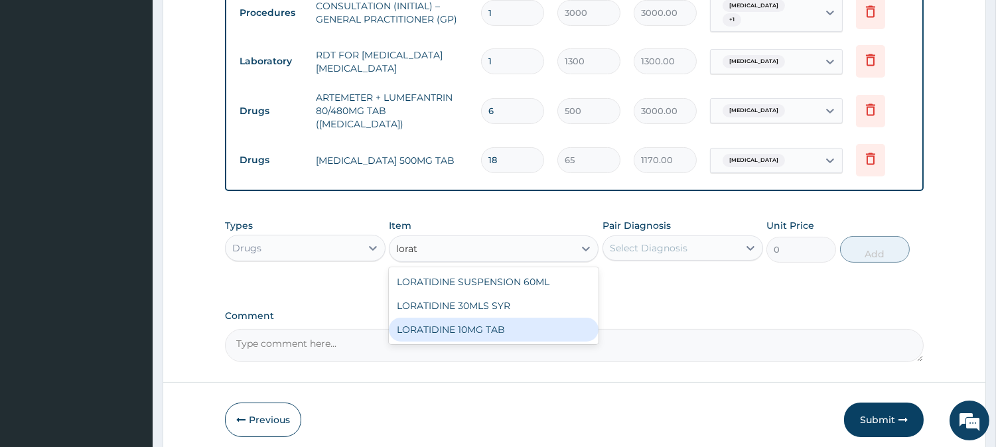
click at [494, 318] on div "LORATIDINE 10MG TAB" at bounding box center [494, 330] width 210 height 24
type input "110"
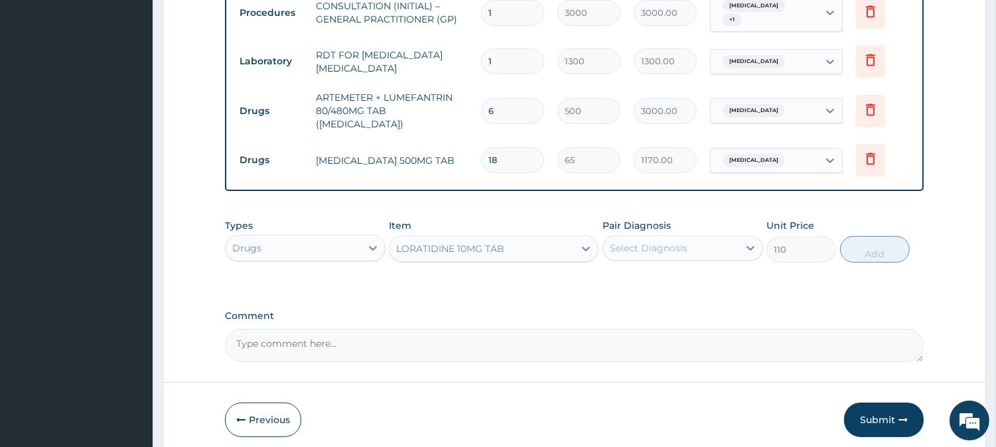
click at [640, 241] on div "Select Diagnosis" at bounding box center [649, 247] width 78 height 13
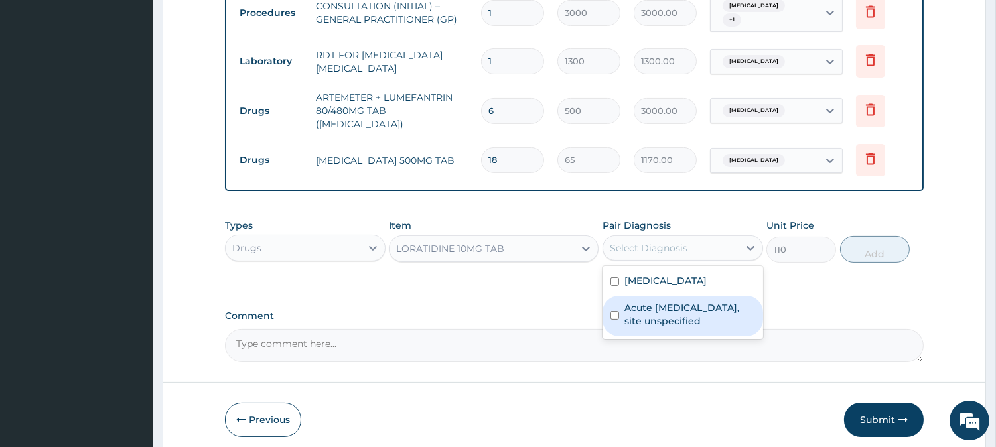
click at [665, 301] on label "Acute [MEDICAL_DATA], site unspecified" at bounding box center [689, 314] width 131 height 27
checkbox input "true"
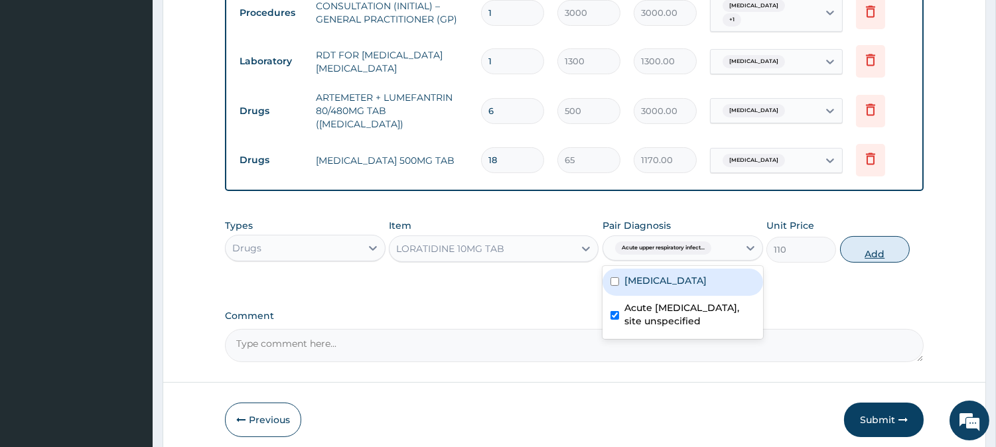
click at [874, 242] on button "Add" at bounding box center [875, 249] width 70 height 27
type input "0"
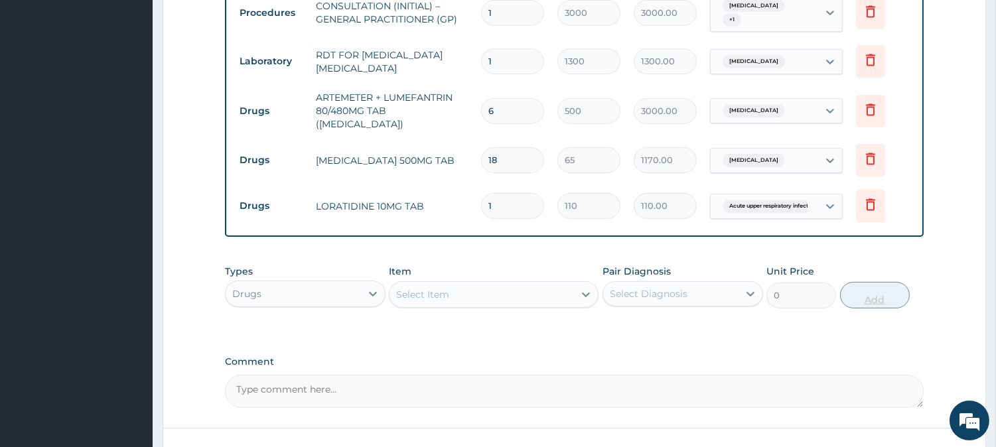
type input "10"
type input "1100.00"
type input "10"
click at [405, 288] on div "Select Item" at bounding box center [422, 294] width 53 height 13
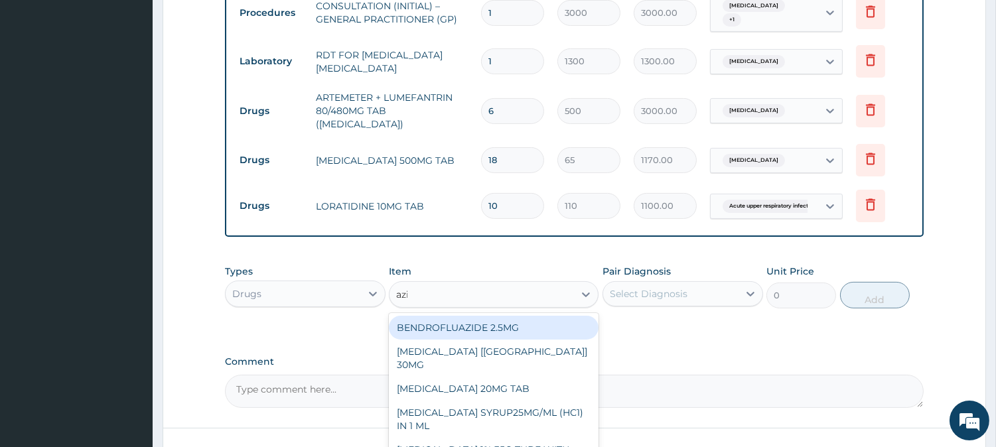
type input "azithro"
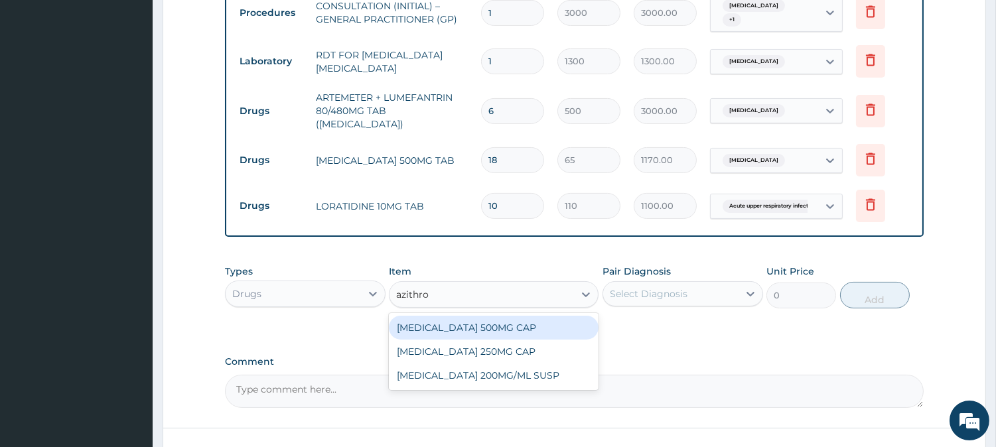
click at [511, 316] on div "[MEDICAL_DATA] 500MG CAP" at bounding box center [494, 328] width 210 height 24
type input "450"
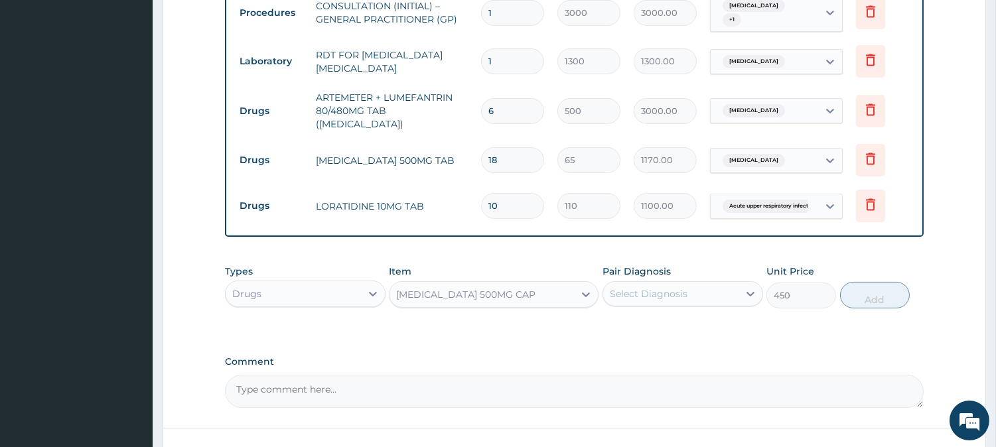
click at [673, 289] on div "Select Diagnosis" at bounding box center [649, 293] width 78 height 13
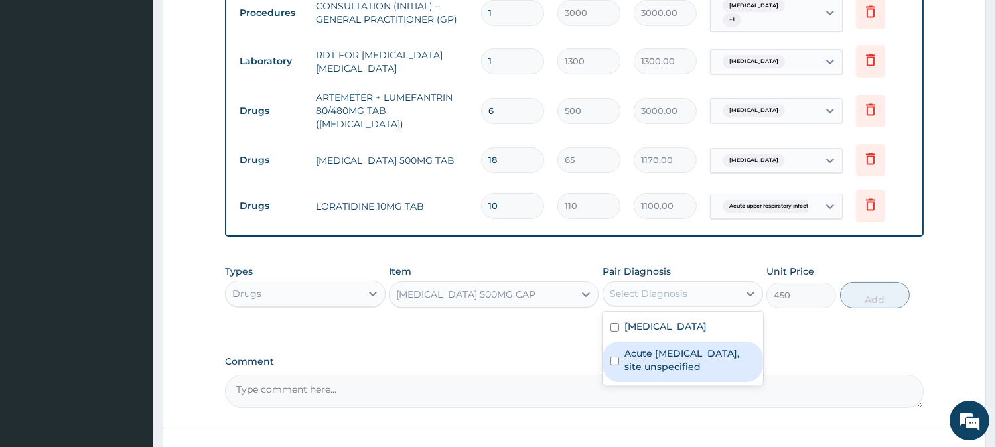
click at [655, 347] on label "Acute [MEDICAL_DATA], site unspecified" at bounding box center [689, 360] width 131 height 27
checkbox input "true"
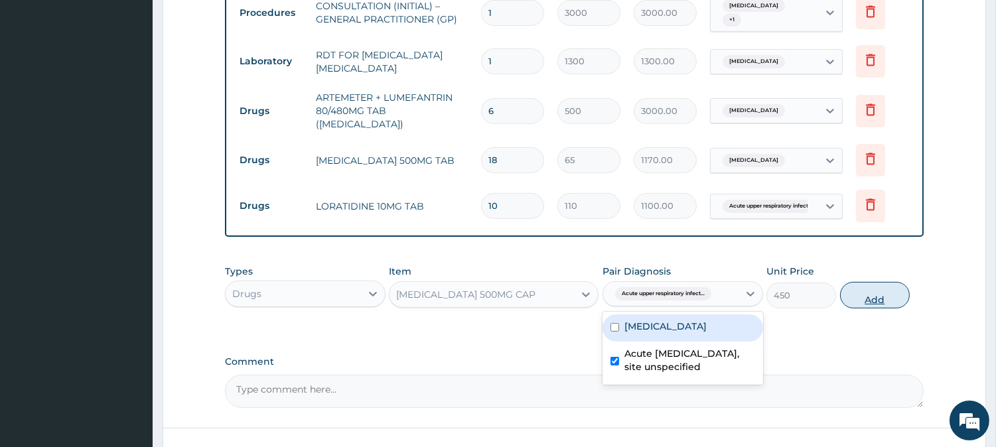
click at [878, 290] on button "Add" at bounding box center [875, 295] width 70 height 27
type input "0"
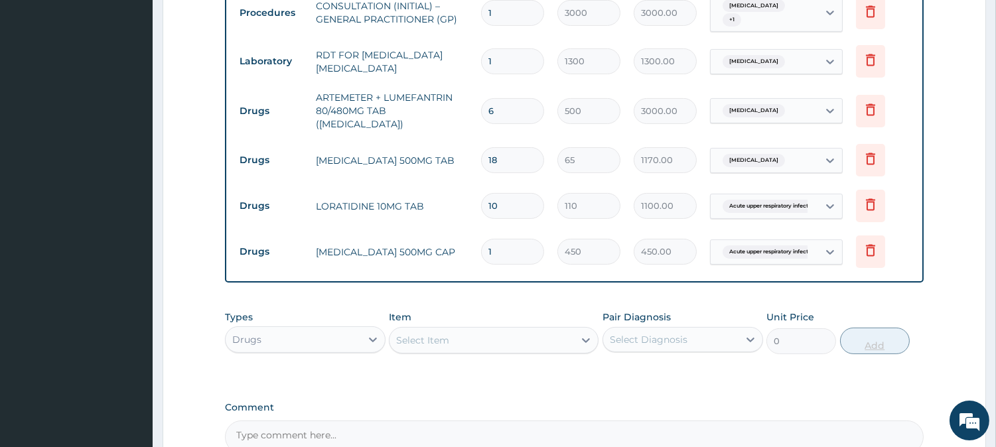
type input "0.00"
type input "6"
type input "2700.00"
type input "6"
click at [504, 332] on div "Select Item" at bounding box center [481, 340] width 184 height 21
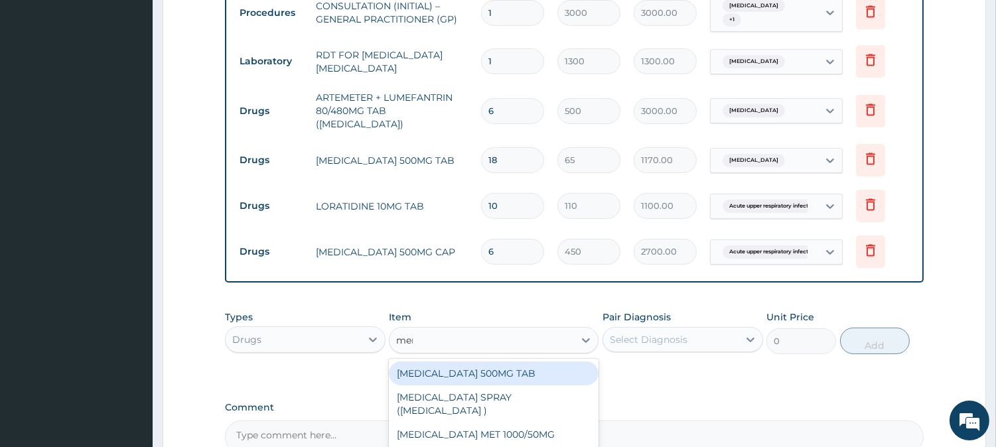
type input "[PERSON_NAME]"
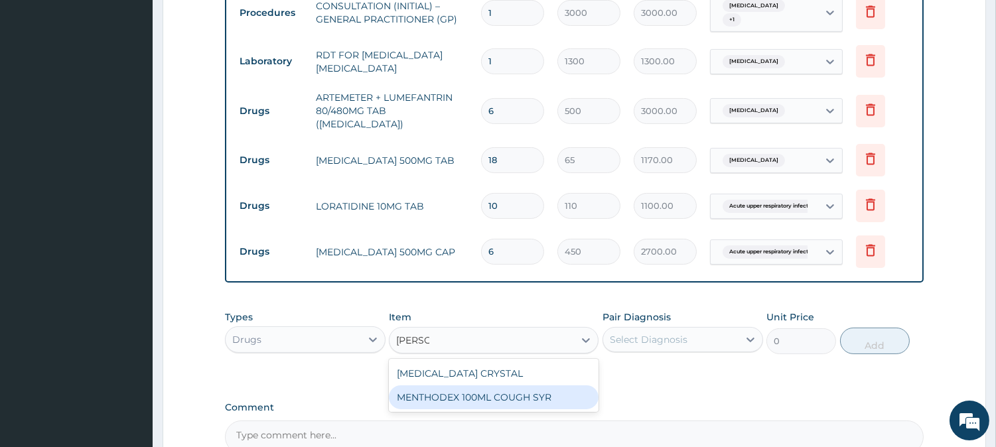
click at [546, 399] on div "MENTHODEX 100ML COUGH SYR" at bounding box center [494, 397] width 210 height 24
type input "1400"
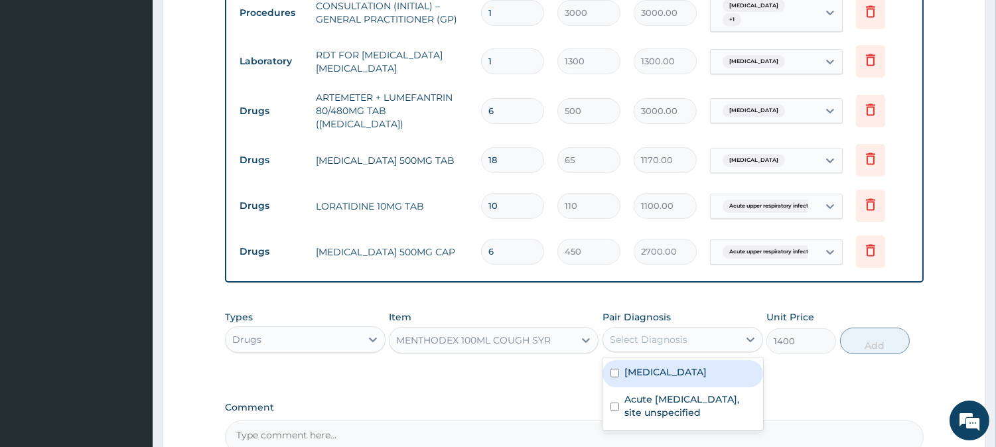
click at [658, 333] on div "Select Diagnosis" at bounding box center [649, 339] width 78 height 13
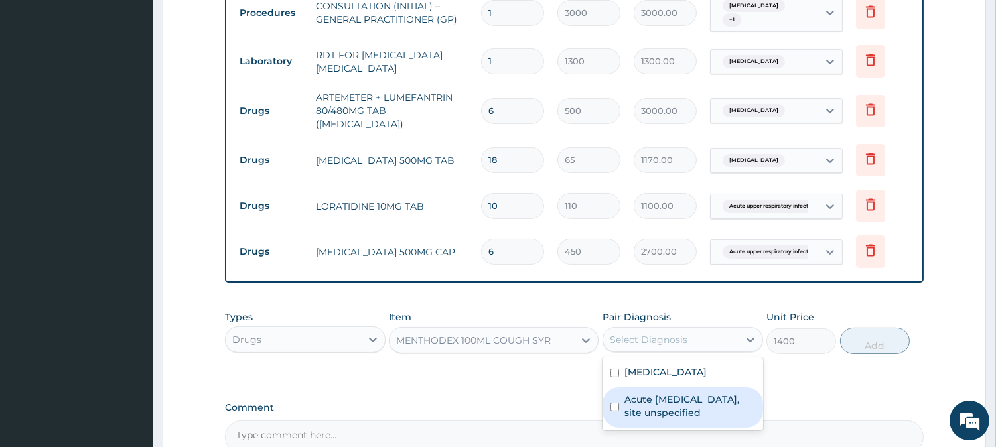
click at [691, 393] on label "Acute [MEDICAL_DATA], site unspecified" at bounding box center [689, 406] width 131 height 27
checkbox input "true"
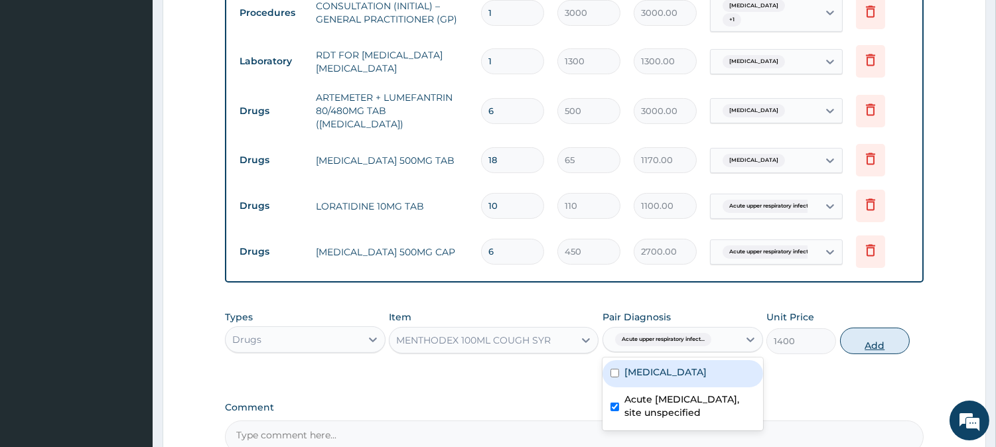
click at [880, 332] on button "Add" at bounding box center [875, 341] width 70 height 27
type input "0"
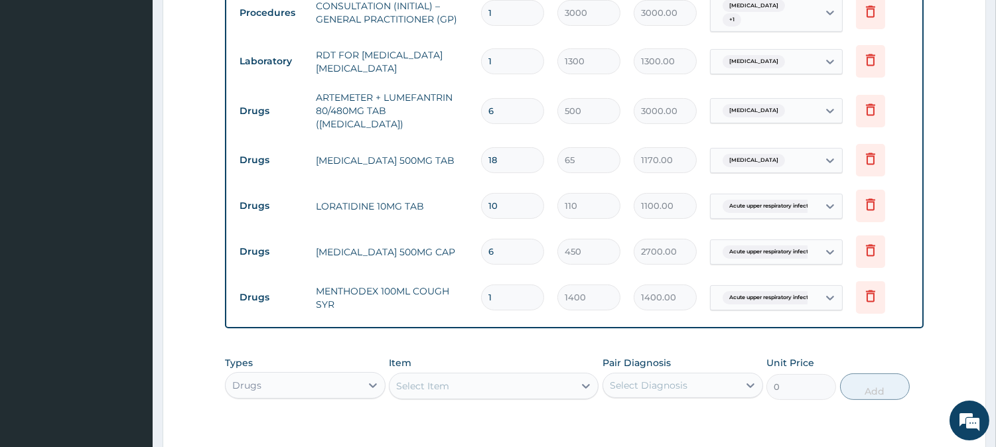
scroll to position [727, 0]
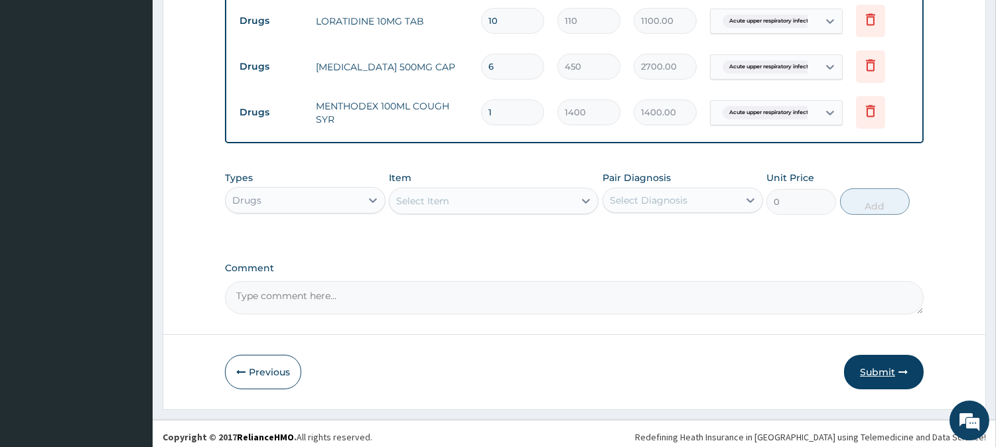
click at [900, 368] on icon "button" at bounding box center [902, 372] width 9 height 9
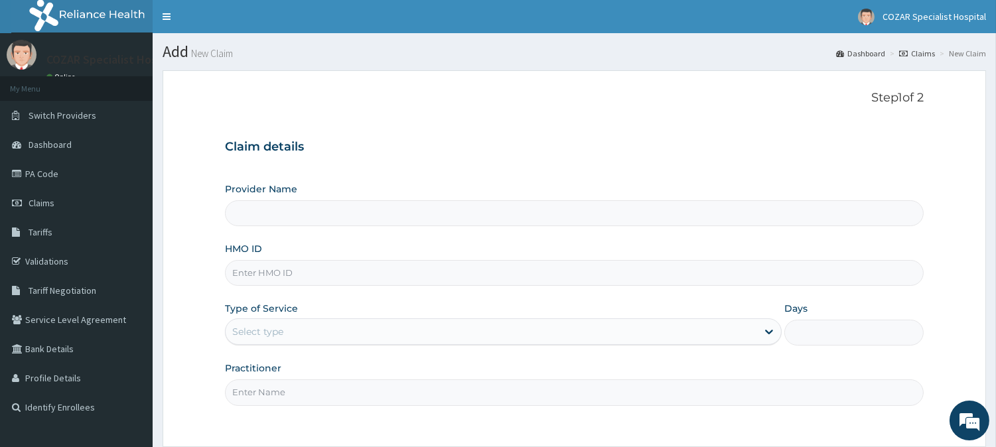
type input "Cozar Specialist Hospital"
click at [292, 277] on input "HMO ID" at bounding box center [574, 273] width 699 height 26
paste input "ETS/10084/A"
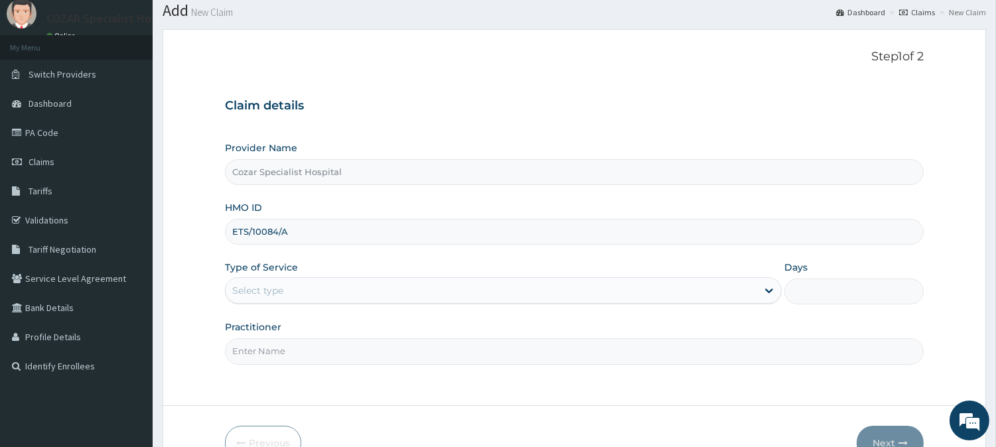
scroll to position [118, 0]
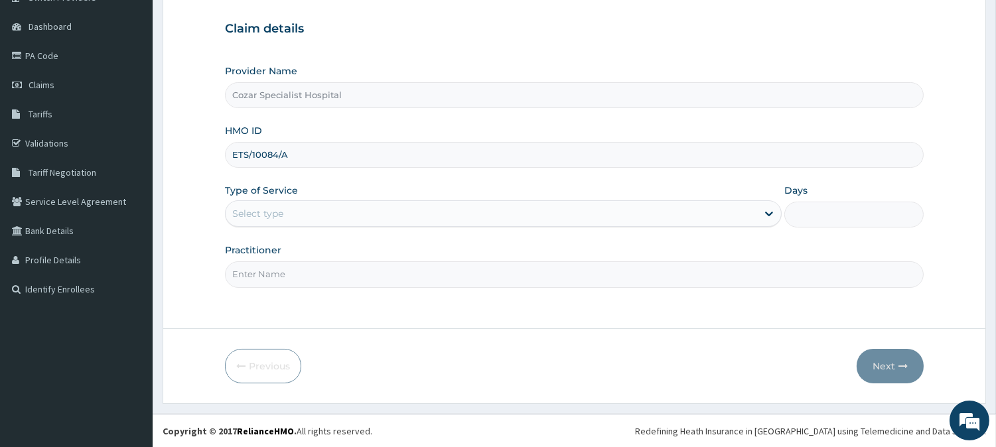
type input "ETS/10084/A"
click at [289, 215] on div "Select type" at bounding box center [491, 213] width 531 height 21
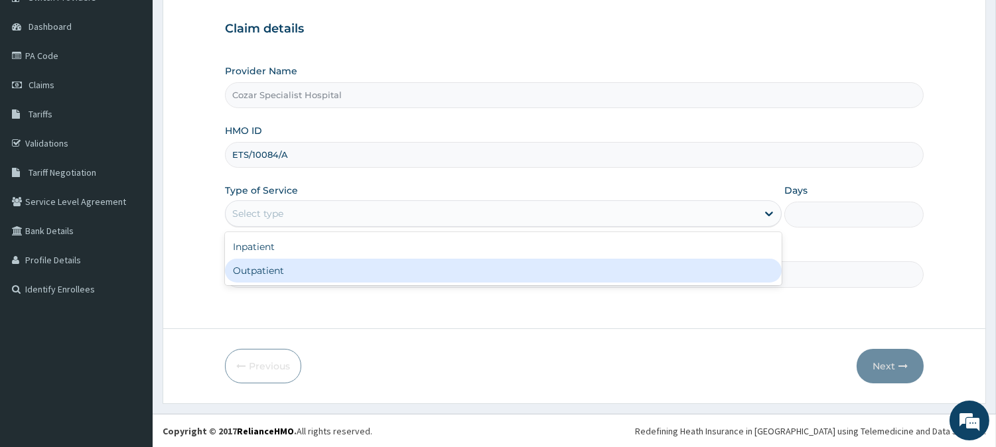
click at [283, 267] on div "Outpatient" at bounding box center [503, 271] width 557 height 24
type input "1"
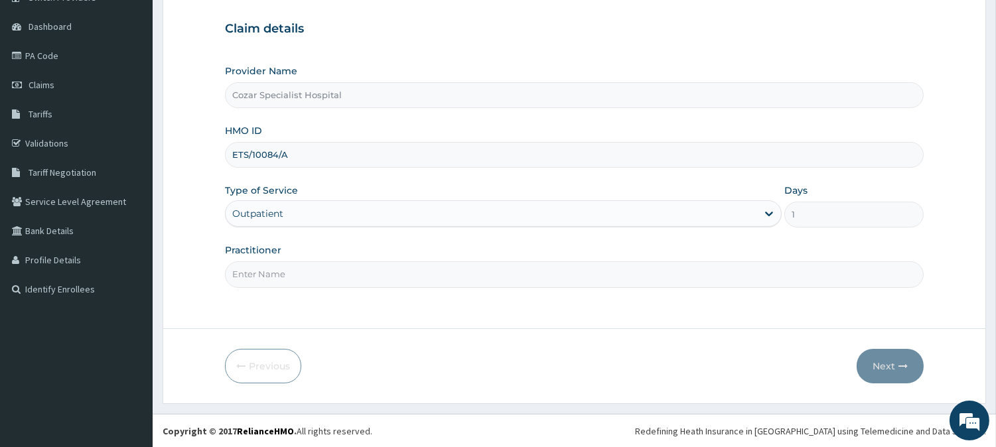
click at [279, 273] on input "Practitioner" at bounding box center [574, 274] width 699 height 26
type input "[PERSON_NAME][MEDICAL_DATA]"
click at [871, 355] on button "Next" at bounding box center [890, 366] width 67 height 34
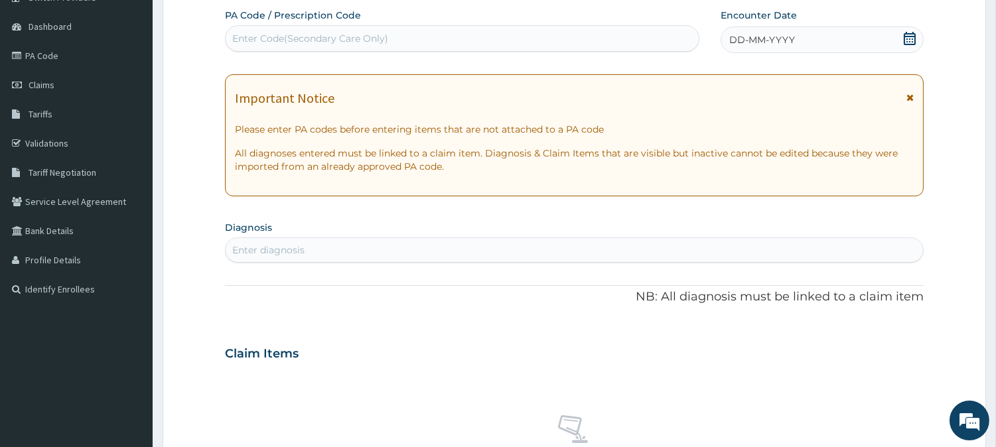
click at [916, 38] on icon at bounding box center [909, 38] width 13 height 13
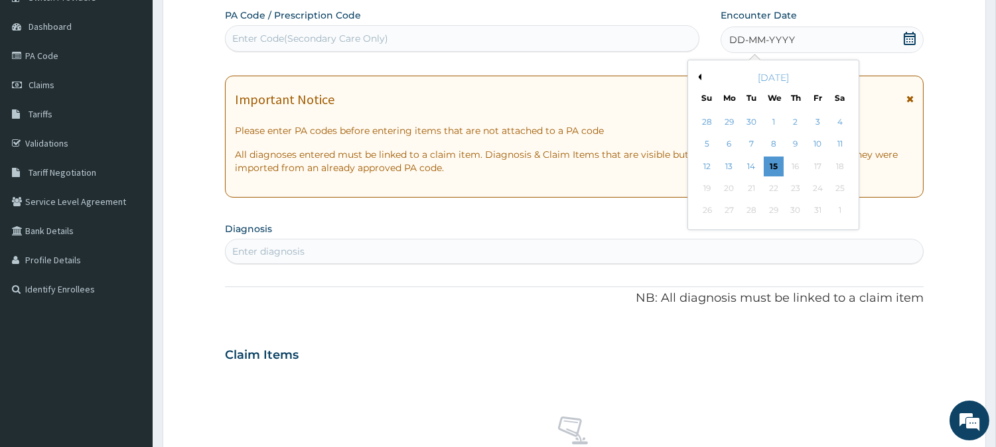
click at [700, 76] on button "Previous Month" at bounding box center [698, 77] width 7 height 7
click at [776, 188] on div "24" at bounding box center [773, 188] width 20 height 20
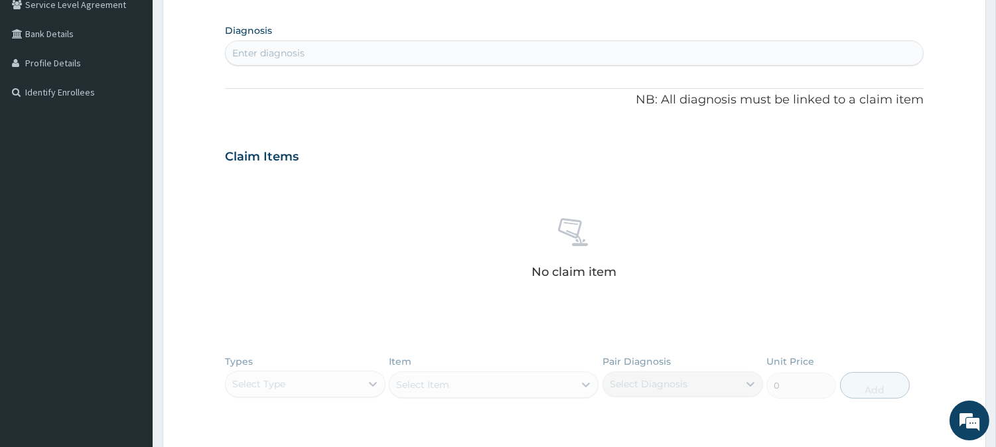
scroll to position [285, 0]
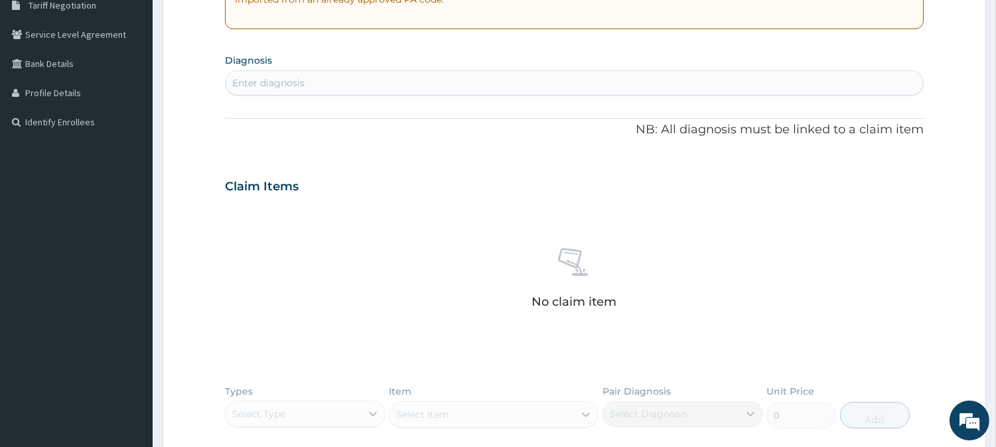
click at [567, 86] on div "Enter diagnosis" at bounding box center [574, 82] width 697 height 21
type input "[MEDICAL_DATA]"
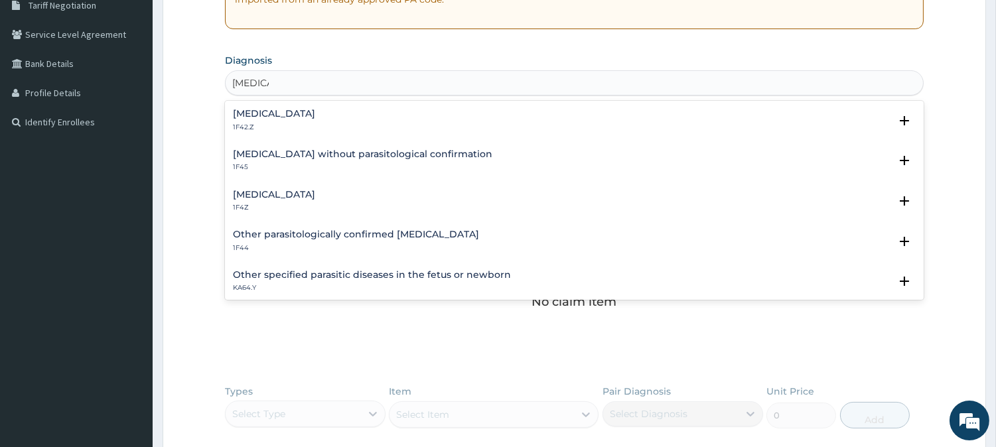
click at [368, 196] on div "[MEDICAL_DATA] 1F4Z" at bounding box center [574, 201] width 683 height 23
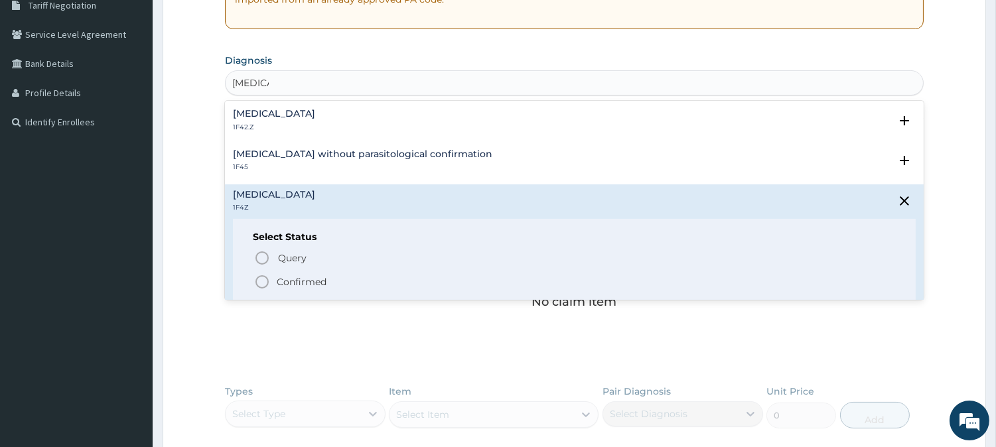
click at [304, 275] on p "Confirmed" at bounding box center [302, 281] width 50 height 13
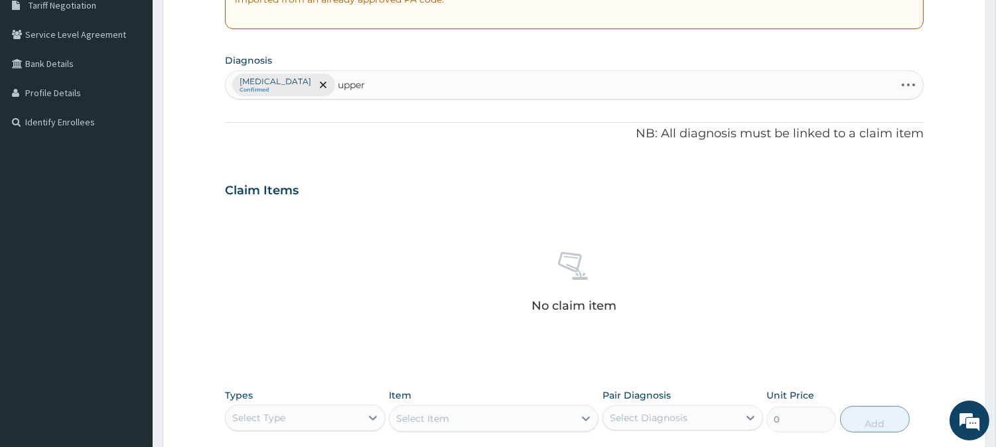
type input "upper"
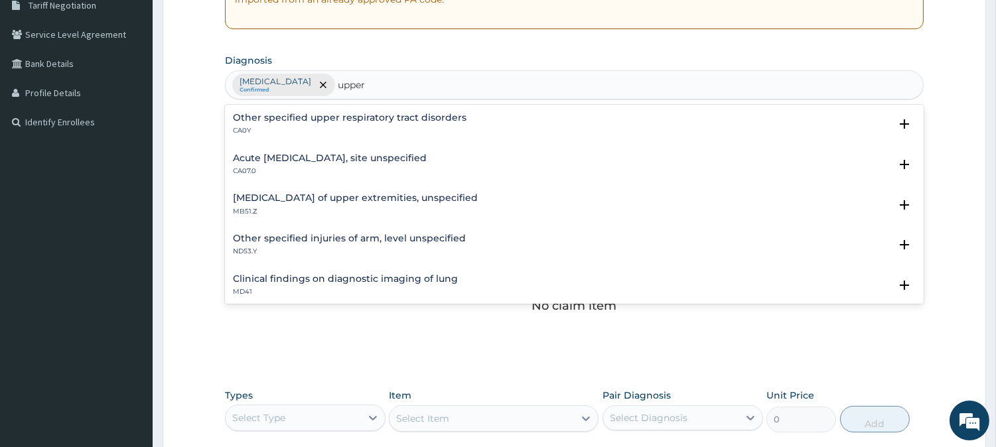
click at [366, 162] on h4 "Acute [MEDICAL_DATA], site unspecified" at bounding box center [330, 158] width 194 height 10
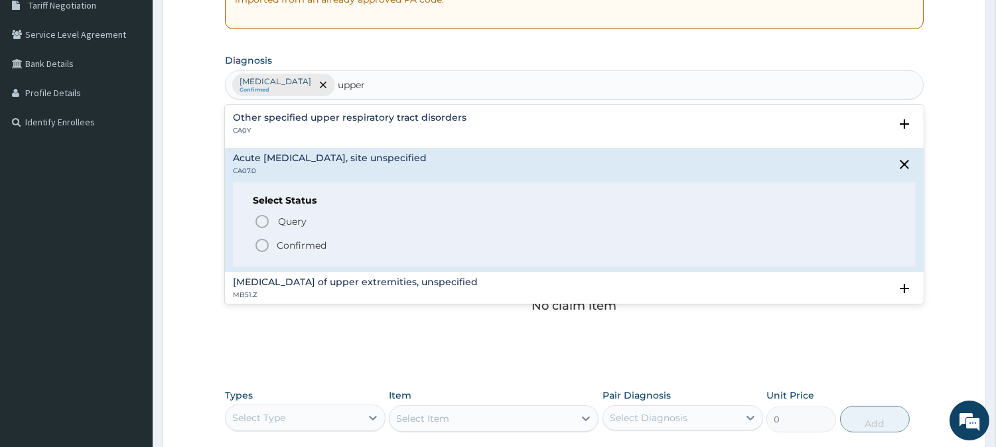
click at [316, 241] on p "Confirmed" at bounding box center [302, 245] width 50 height 13
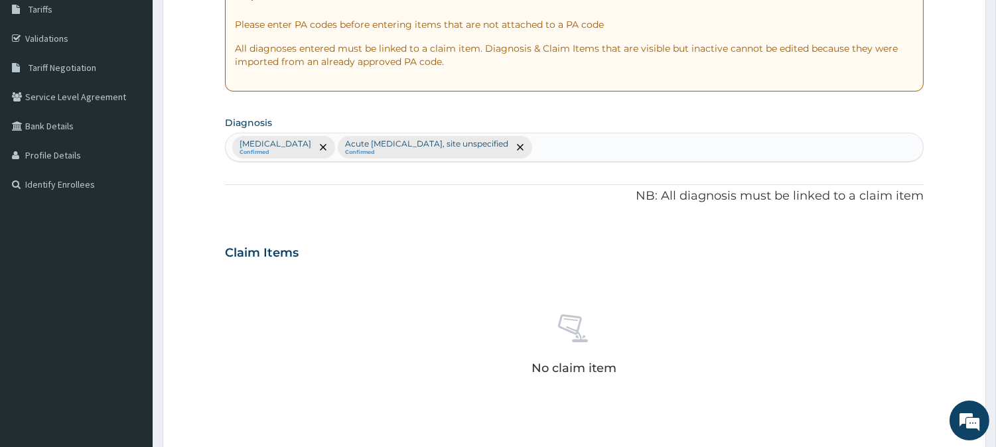
scroll to position [222, 0]
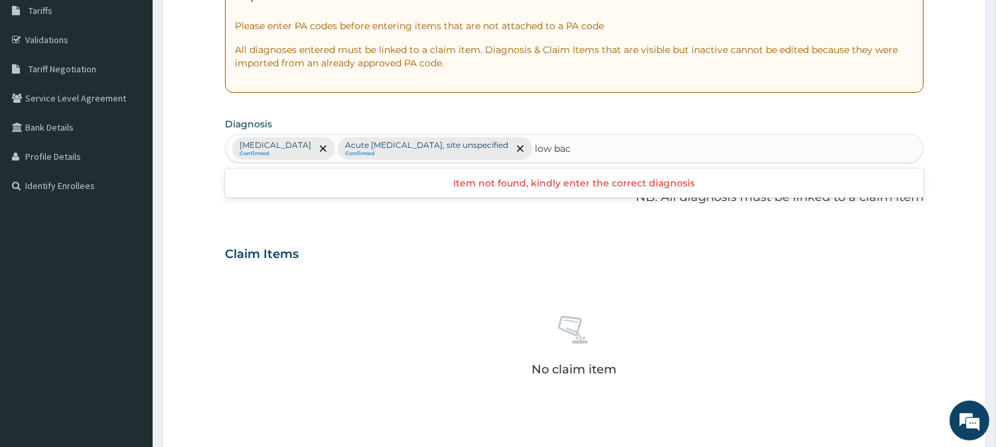
type input "low back"
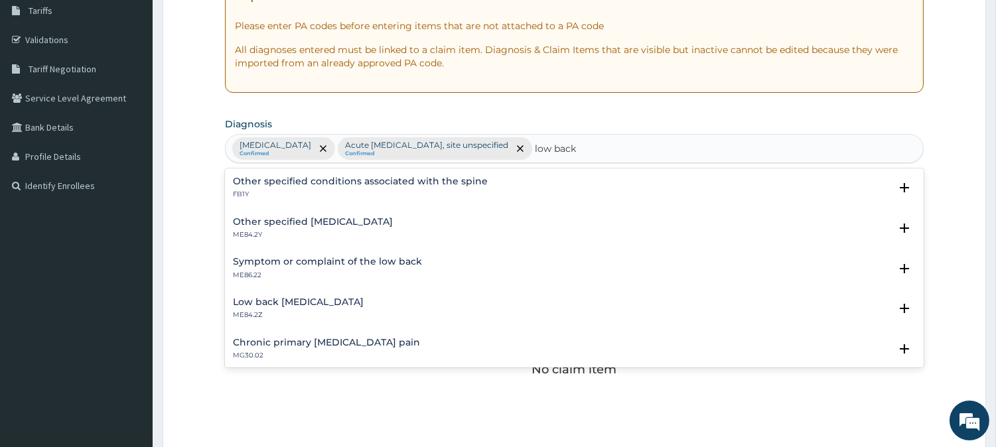
click at [348, 218] on h4 "Other specified [MEDICAL_DATA]" at bounding box center [313, 222] width 160 height 10
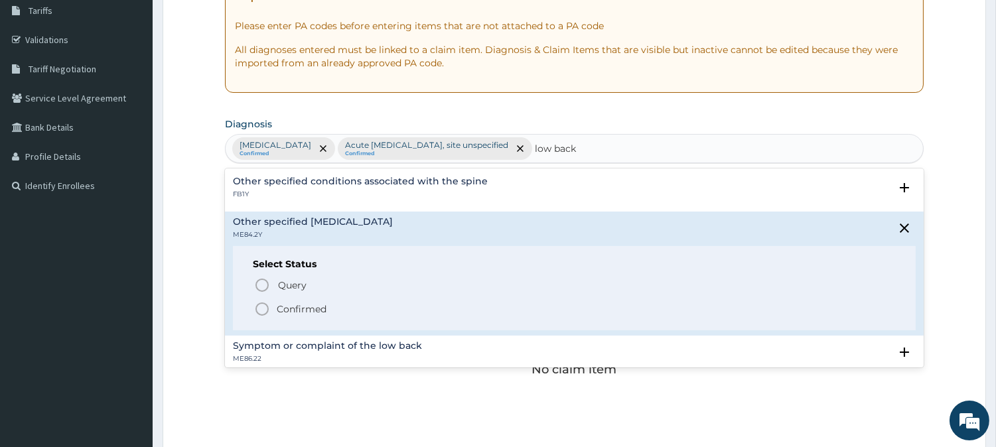
click at [309, 310] on p "Confirmed" at bounding box center [302, 309] width 50 height 13
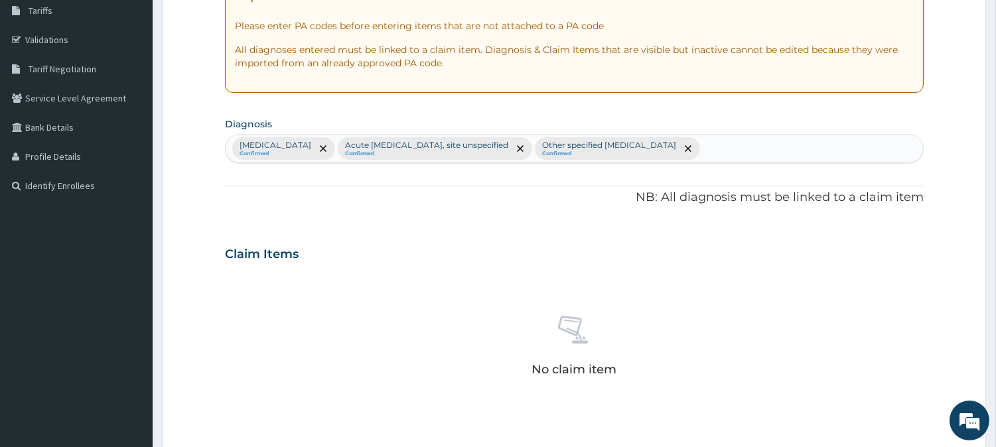
scroll to position [509, 0]
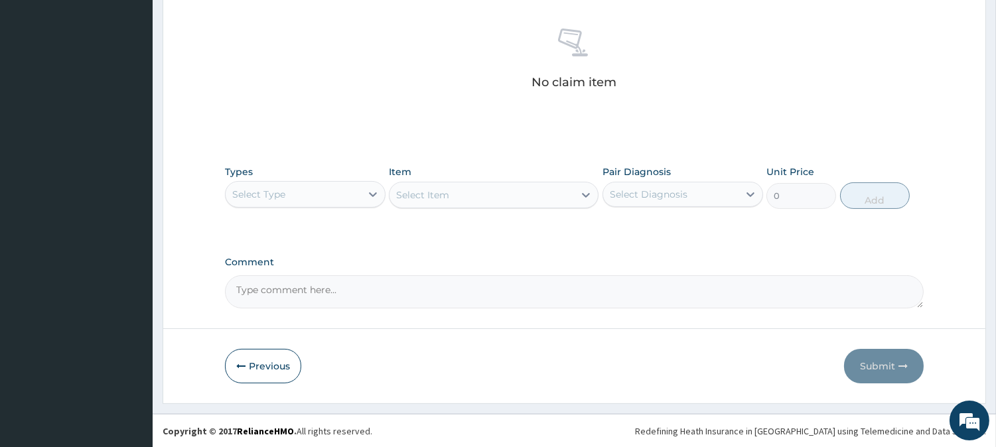
click at [330, 198] on div "Select Type" at bounding box center [293, 194] width 135 height 21
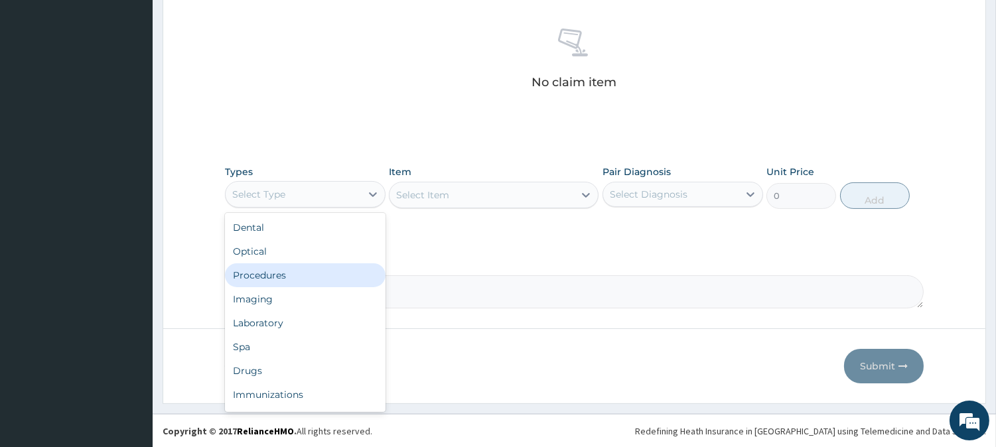
click at [325, 281] on div "Procedures" at bounding box center [305, 275] width 161 height 24
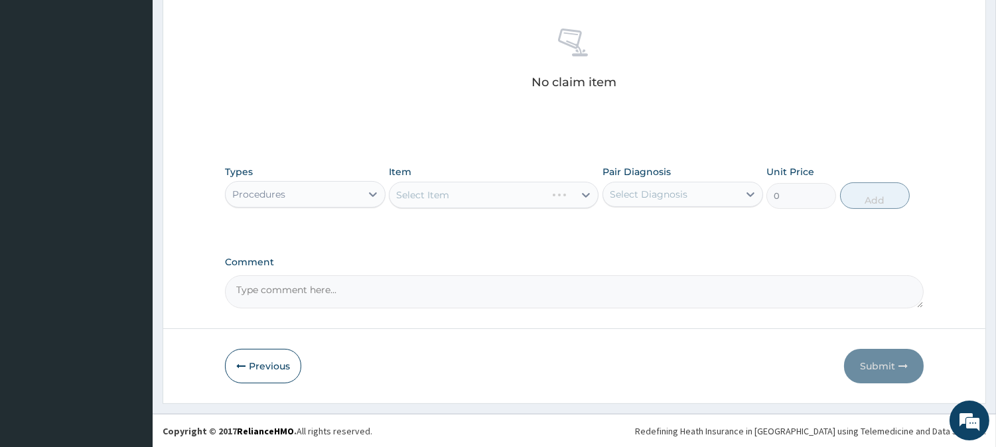
click at [549, 200] on div "Select Item" at bounding box center [494, 195] width 210 height 27
click at [512, 194] on div "Select Item" at bounding box center [494, 195] width 210 height 27
click at [568, 196] on div "Select Item" at bounding box center [494, 195] width 210 height 27
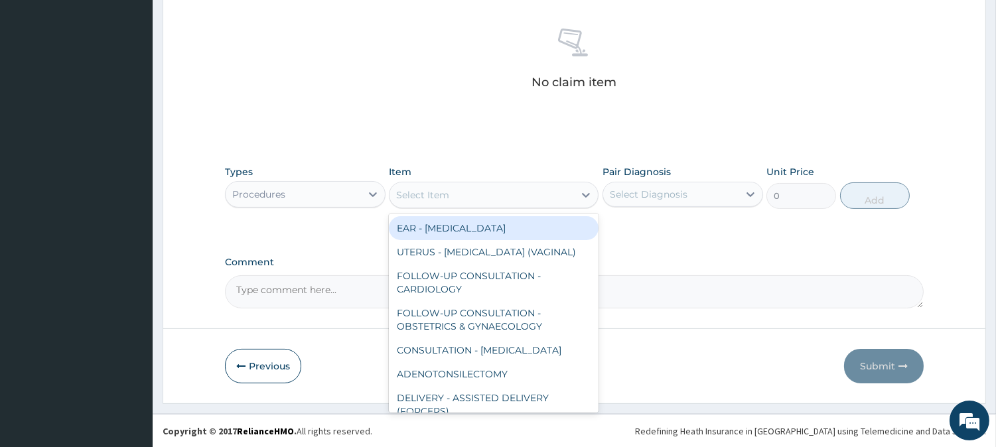
click at [571, 190] on div "Select Item" at bounding box center [481, 194] width 184 height 21
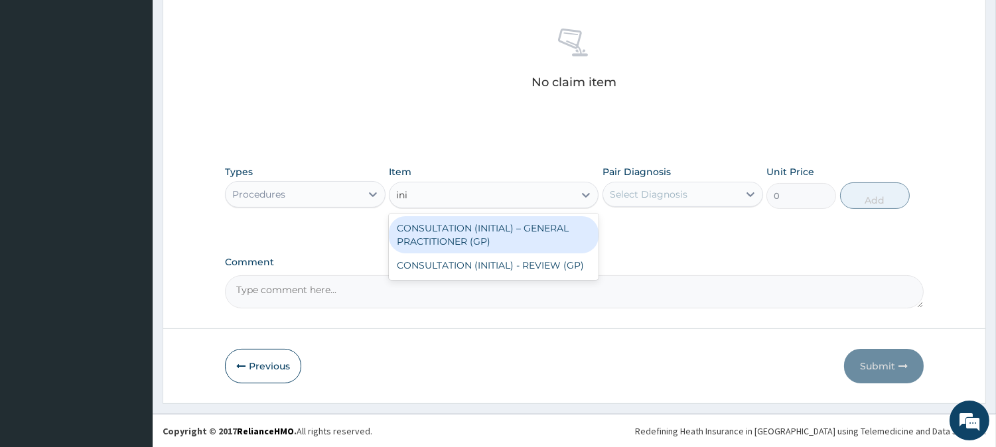
type input "init"
click at [555, 230] on div "CONSULTATION (INITIAL) – GENERAL PRACTITIONER (GP)" at bounding box center [494, 234] width 210 height 37
type input "3000"
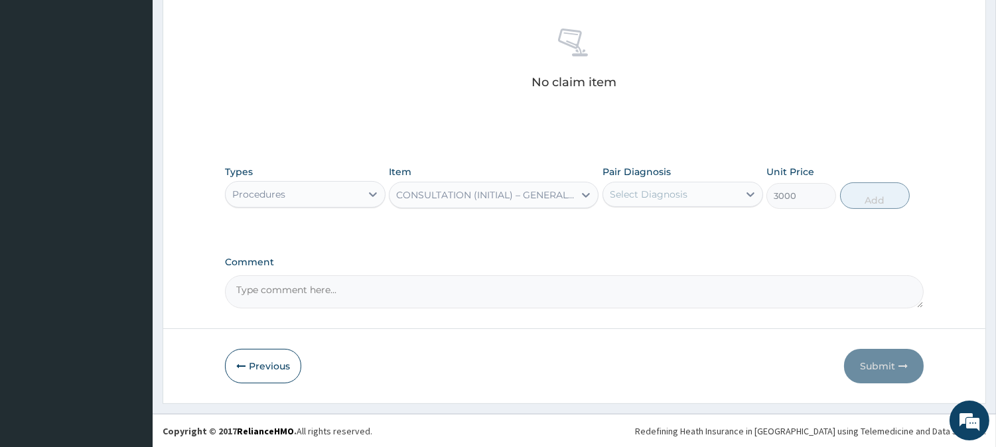
click at [689, 194] on div "Select Diagnosis" at bounding box center [670, 194] width 135 height 21
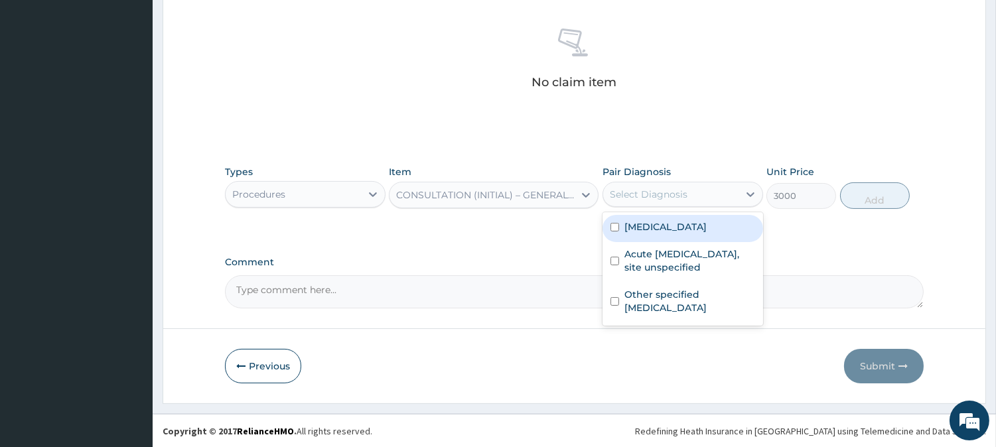
click at [689, 221] on label "[MEDICAL_DATA]" at bounding box center [665, 226] width 82 height 13
checkbox input "true"
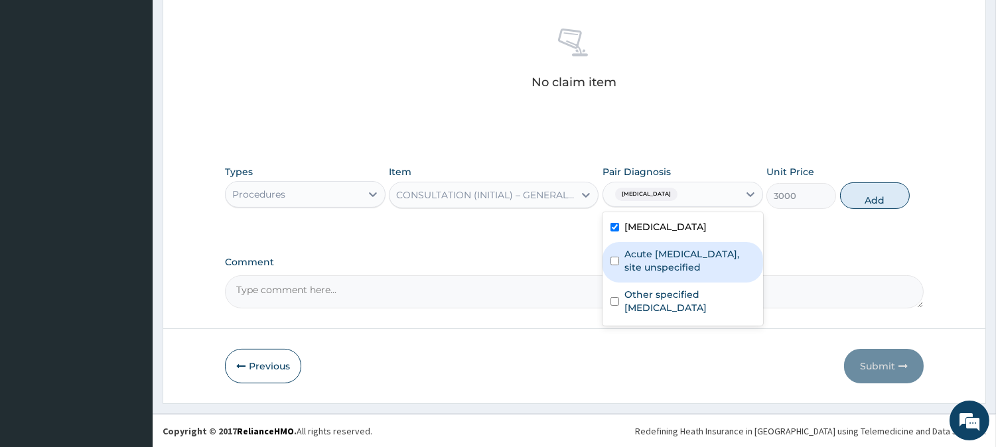
click at [687, 259] on label "Acute upper respiratory infection, site unspecified" at bounding box center [689, 260] width 131 height 27
checkbox input "true"
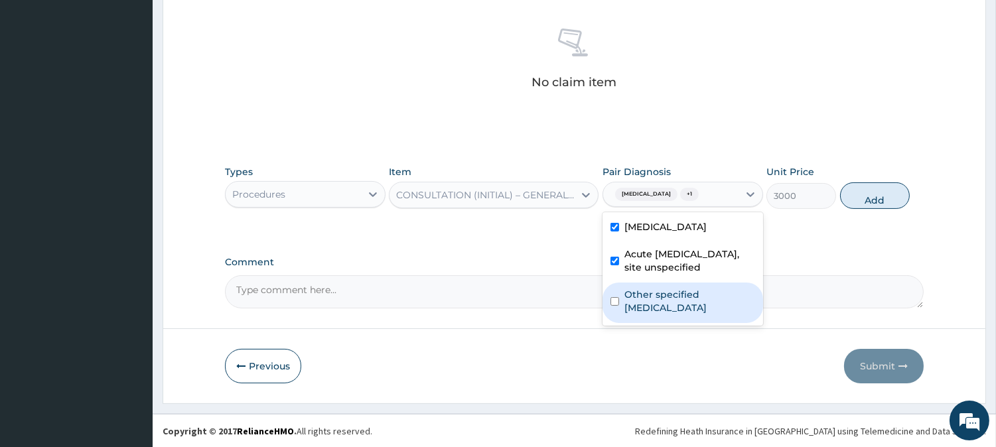
click at [697, 309] on label "Other specified low back pain" at bounding box center [689, 301] width 131 height 27
checkbox input "true"
click at [884, 194] on button "Add" at bounding box center [875, 195] width 70 height 27
type input "0"
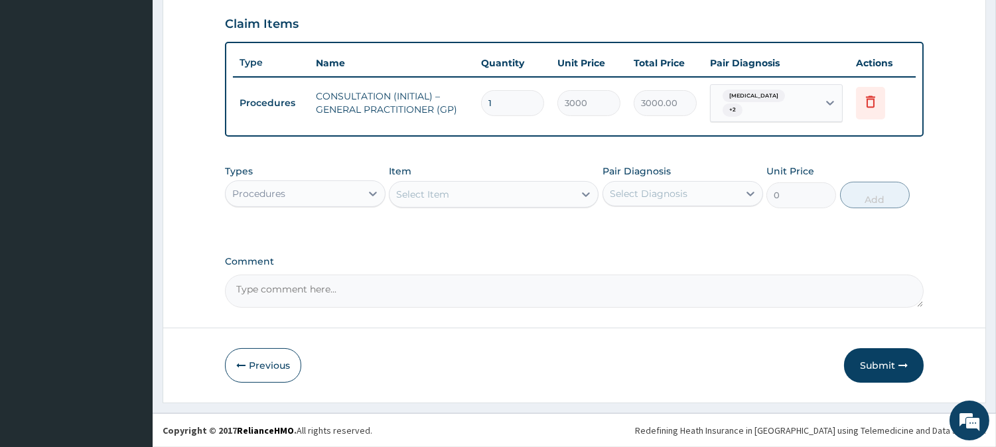
scroll to position [450, 0]
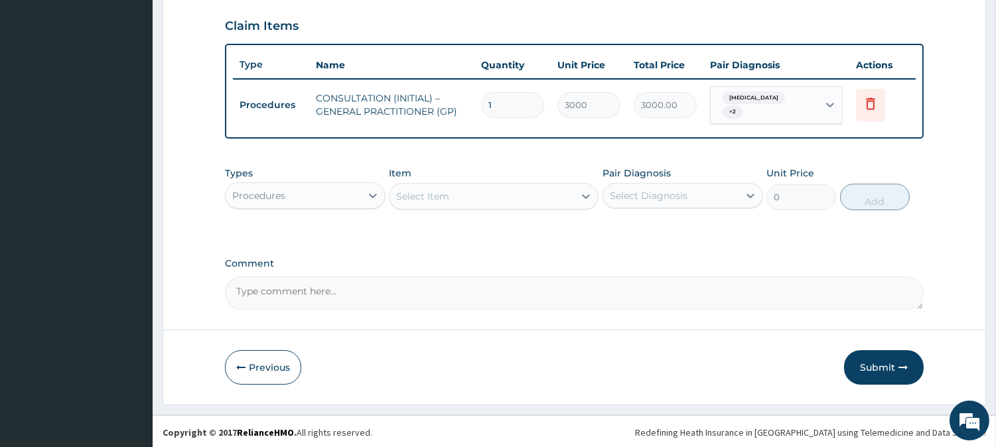
click at [334, 194] on div "Procedures" at bounding box center [293, 195] width 135 height 21
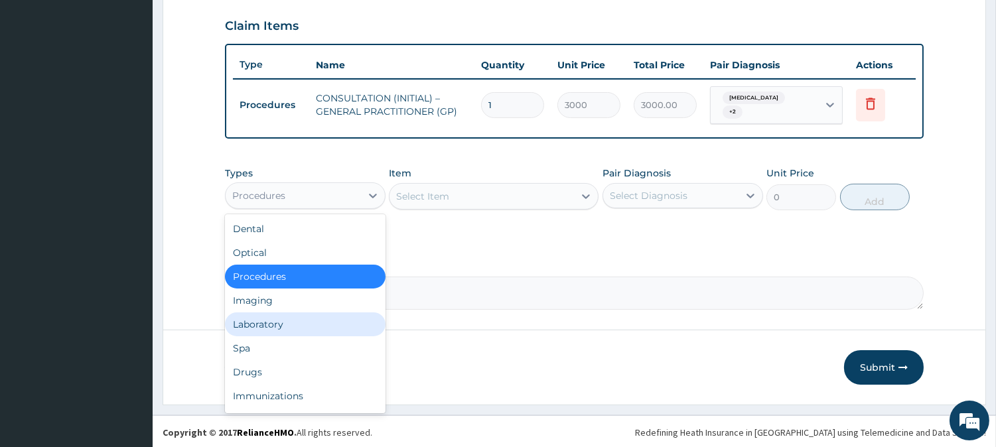
click at [328, 318] on div "Laboratory" at bounding box center [305, 324] width 161 height 24
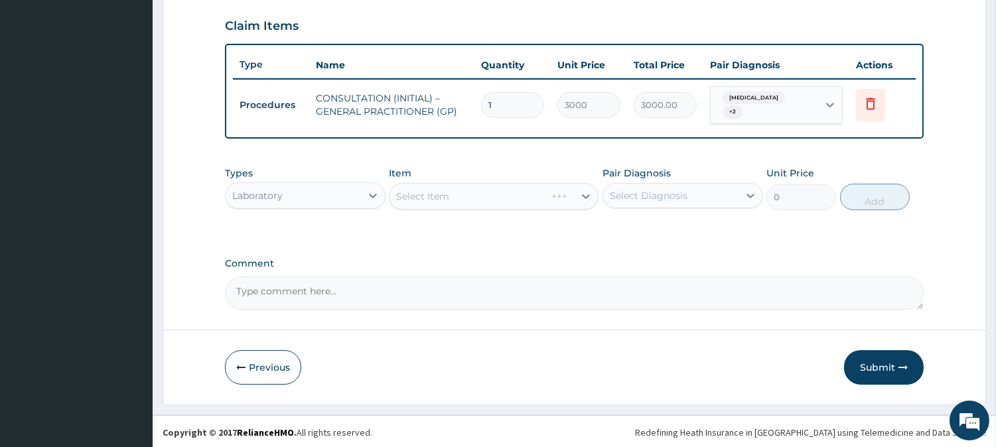
click at [519, 201] on div "Select Item" at bounding box center [494, 196] width 210 height 27
click at [441, 186] on div "Select Item" at bounding box center [481, 196] width 184 height 21
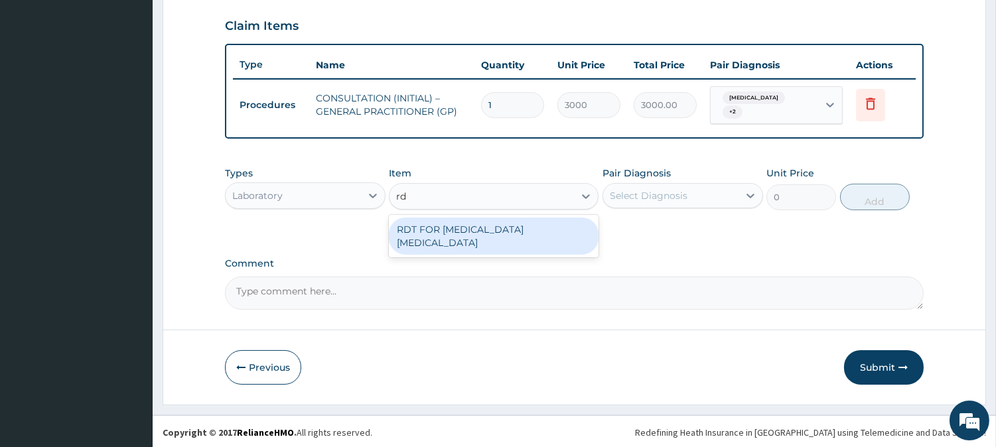
type input "rdt"
click at [494, 227] on div "RDT FOR MALARIA PARASITE" at bounding box center [494, 236] width 210 height 37
type input "1300"
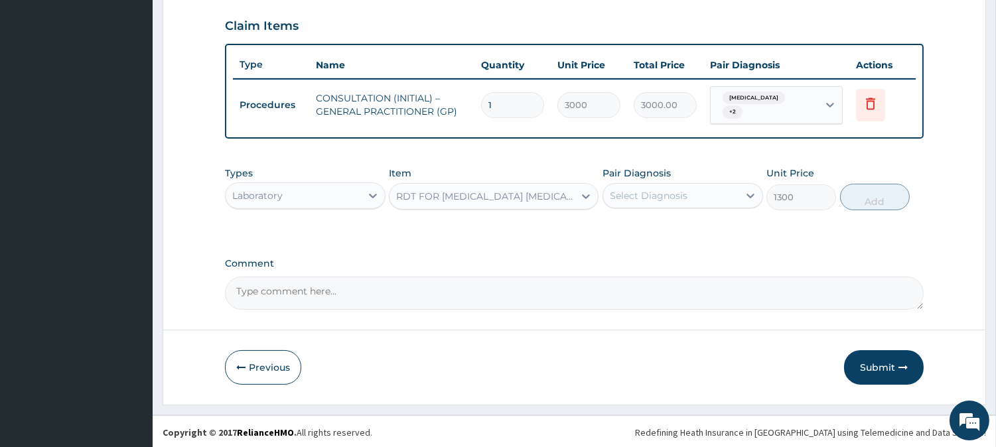
click at [711, 194] on div "Select Diagnosis" at bounding box center [670, 195] width 135 height 21
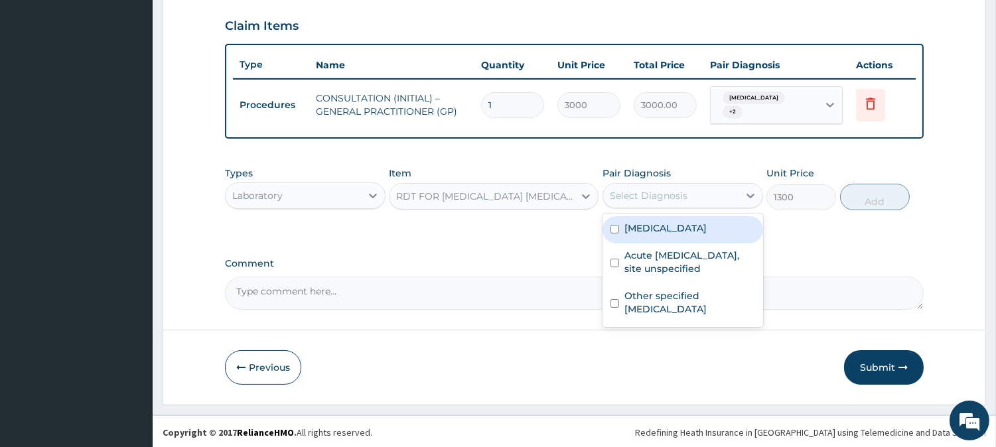
click at [702, 227] on label "Malaria, unspecified" at bounding box center [665, 228] width 82 height 13
checkbox input "true"
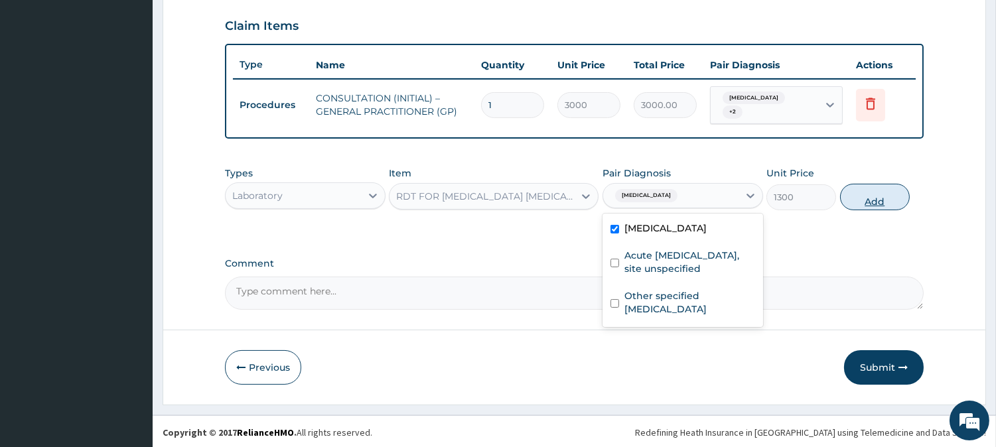
click at [879, 194] on button "Add" at bounding box center [875, 197] width 70 height 27
type input "0"
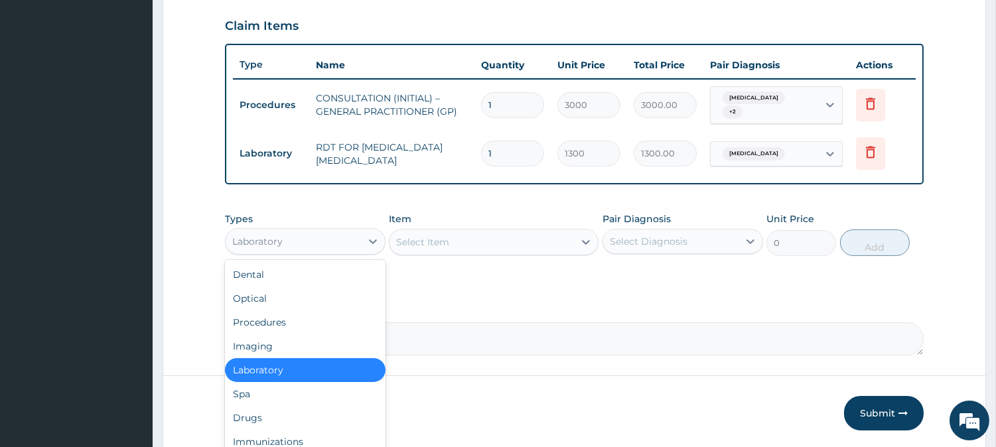
click at [339, 243] on div "Laboratory" at bounding box center [293, 241] width 135 height 21
click at [299, 414] on div "Drugs" at bounding box center [305, 418] width 161 height 24
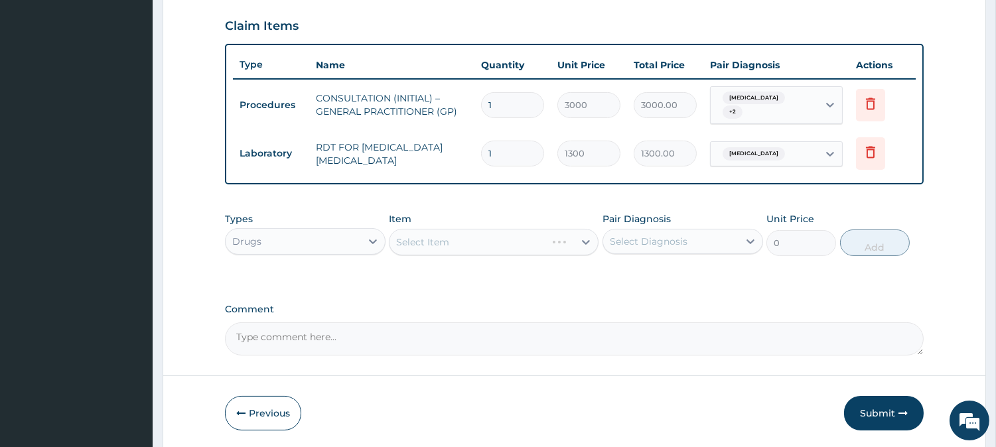
click at [458, 240] on div "Select Item" at bounding box center [494, 242] width 210 height 27
click at [482, 234] on div "Select Item" at bounding box center [481, 242] width 184 height 21
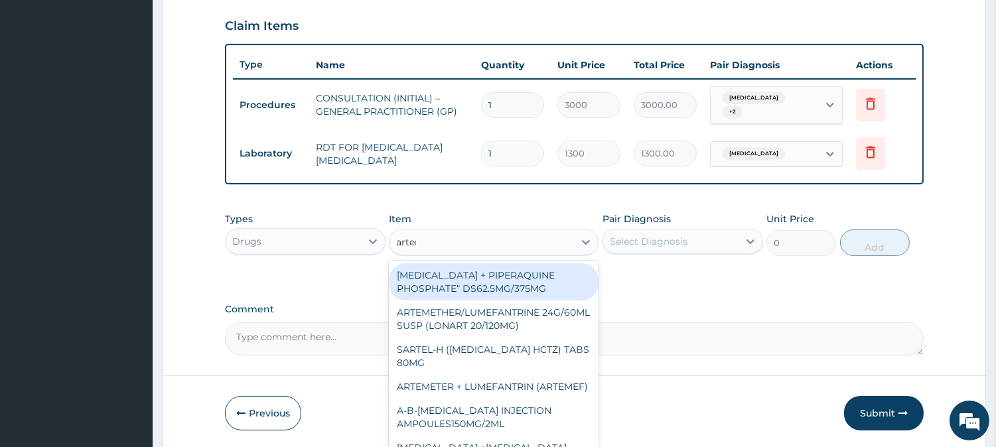
type input "arteme"
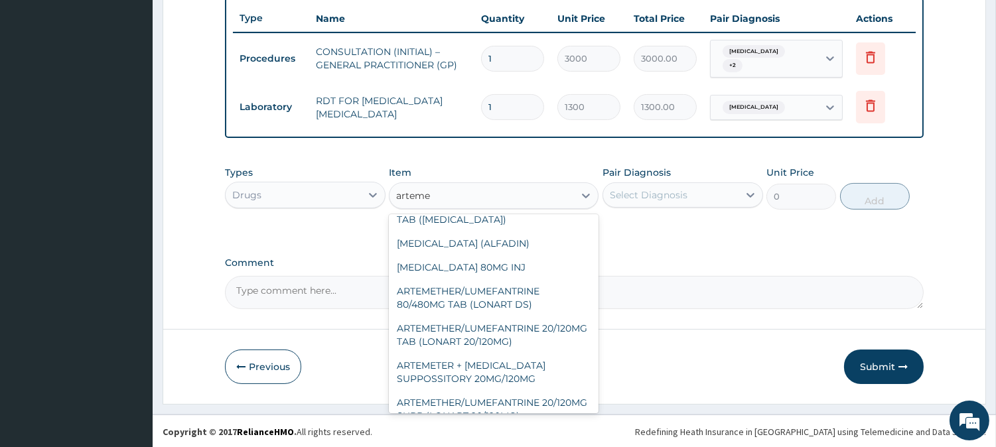
scroll to position [190, 0]
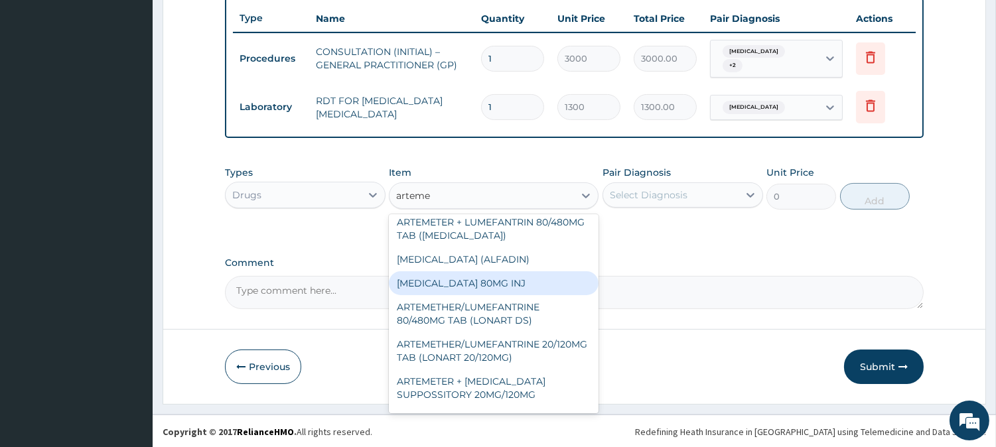
click at [541, 289] on div "[MEDICAL_DATA] 80MG INJ" at bounding box center [494, 283] width 210 height 24
type input "750"
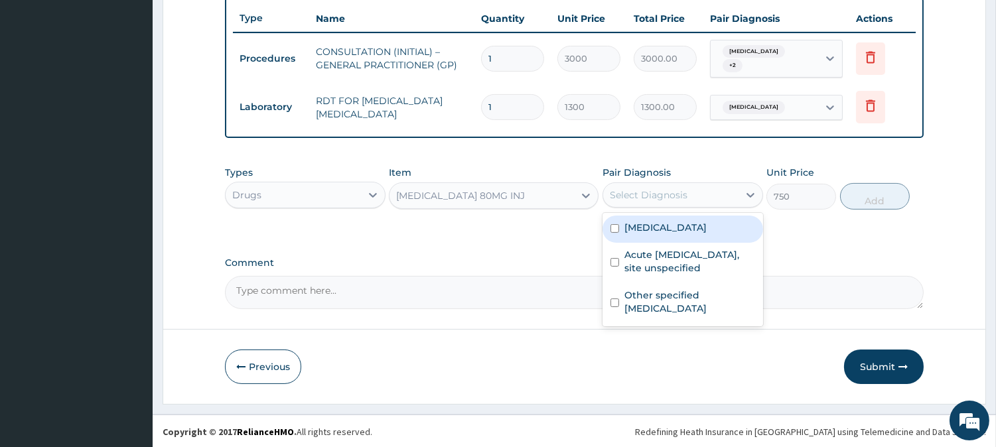
click at [658, 196] on div "Select Diagnosis" at bounding box center [649, 194] width 78 height 13
click at [658, 223] on label "[MEDICAL_DATA]" at bounding box center [665, 227] width 82 height 13
checkbox input "true"
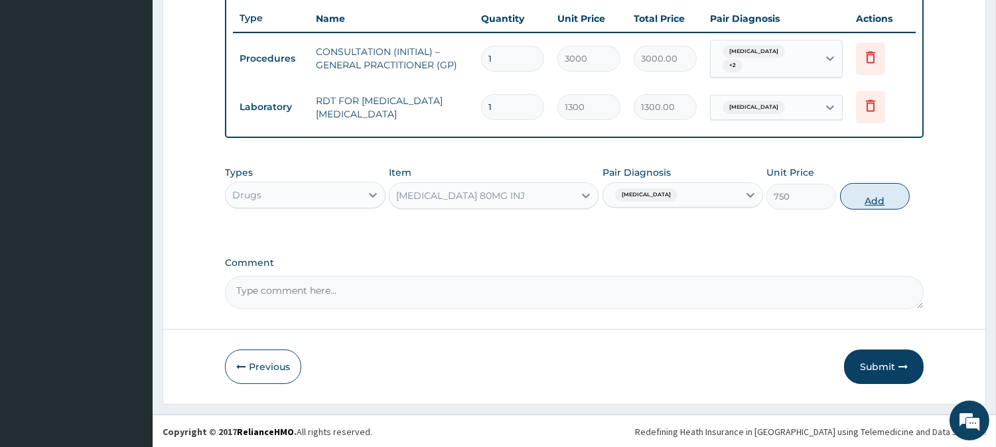
click at [863, 184] on button "Add" at bounding box center [875, 196] width 70 height 27
type input "0"
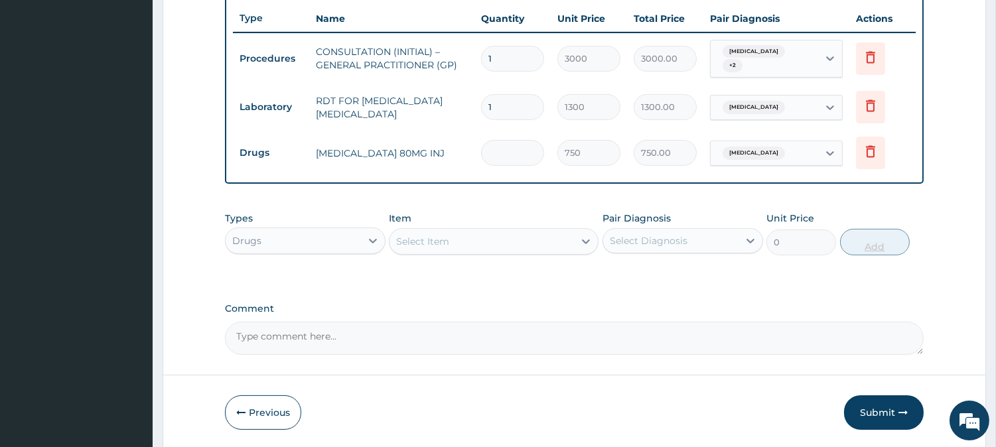
type input "0.00"
type input "6"
type input "4500.00"
type input "6"
click at [524, 240] on div "Select Item" at bounding box center [481, 241] width 184 height 21
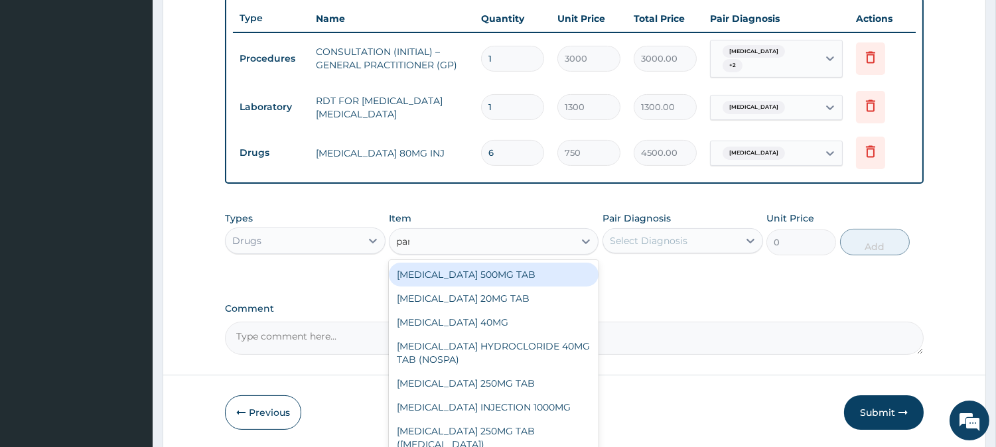
type input "paracet"
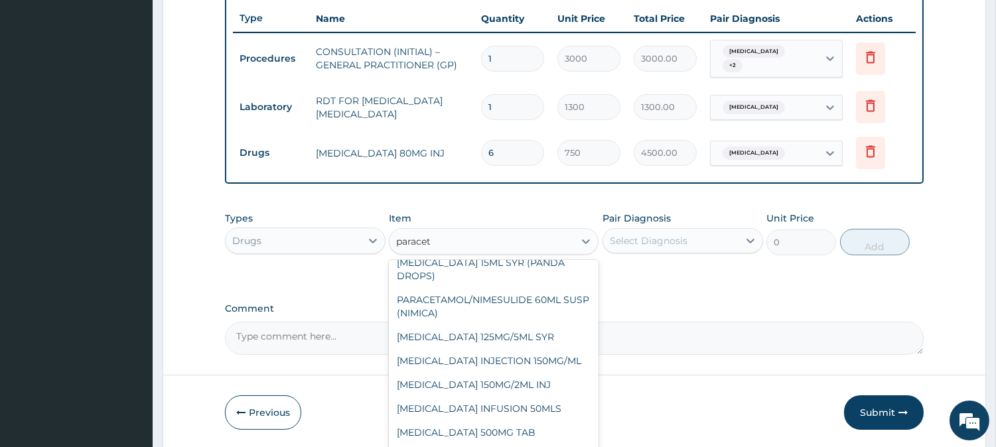
scroll to position [212, 0]
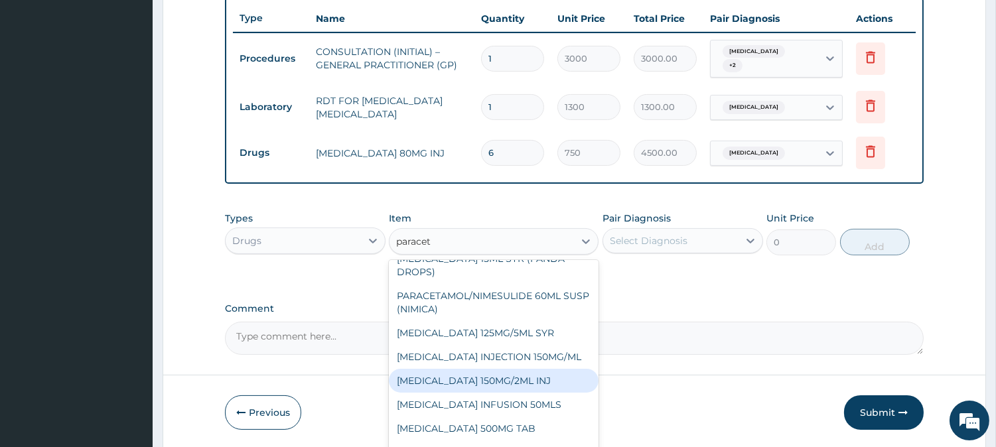
click at [527, 380] on div "[MEDICAL_DATA] 150MG/2ML INJ" at bounding box center [494, 381] width 210 height 24
type input "450"
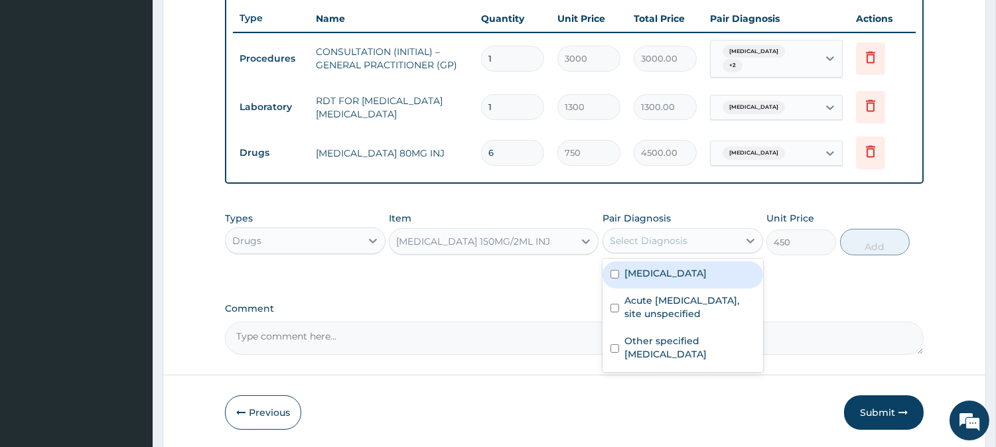
click at [699, 242] on div "Select Diagnosis" at bounding box center [670, 240] width 135 height 21
click at [691, 275] on label "[MEDICAL_DATA]" at bounding box center [665, 273] width 82 height 13
checkbox input "true"
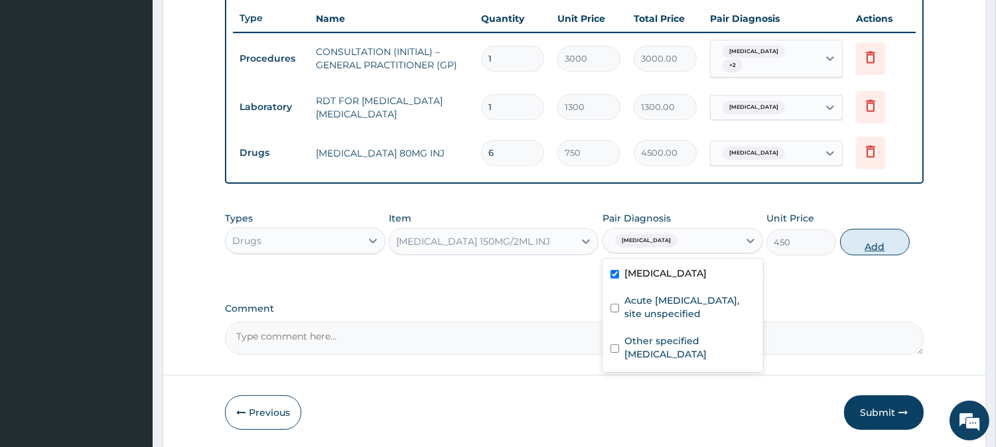
click at [878, 234] on button "Add" at bounding box center [875, 242] width 70 height 27
type input "0"
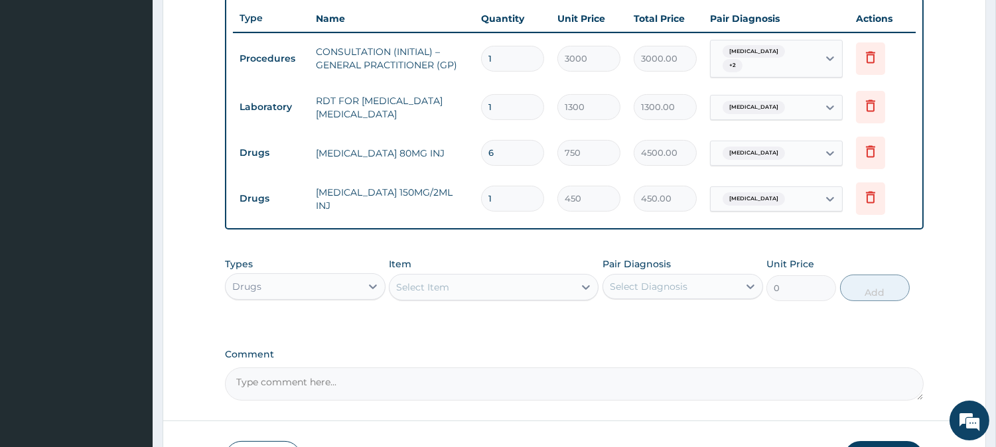
type input "18"
type input "8100.00"
type input "18"
click at [407, 289] on div "Select Item" at bounding box center [422, 287] width 53 height 13
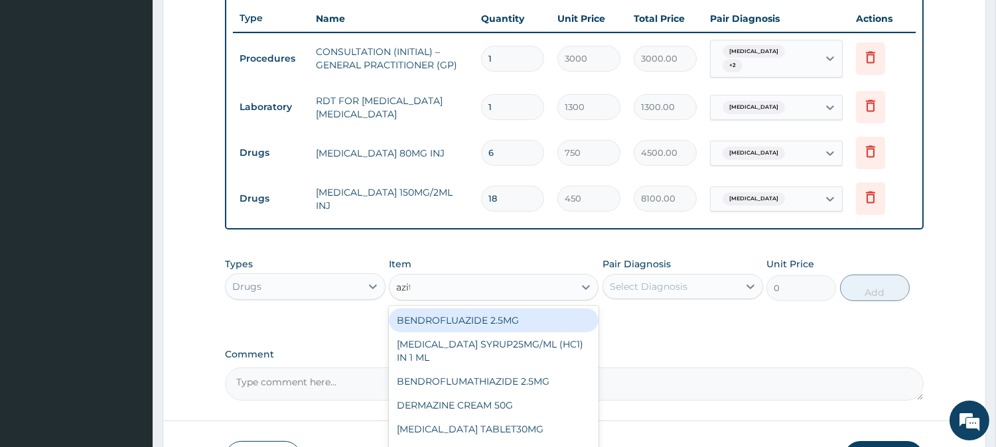
type input "azithro"
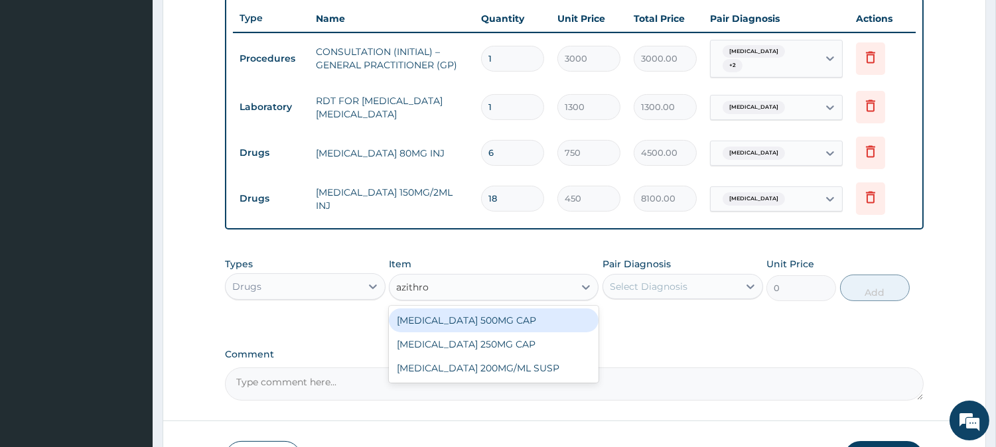
click at [555, 315] on div "[MEDICAL_DATA] 500MG CAP" at bounding box center [494, 321] width 210 height 24
type input "450"
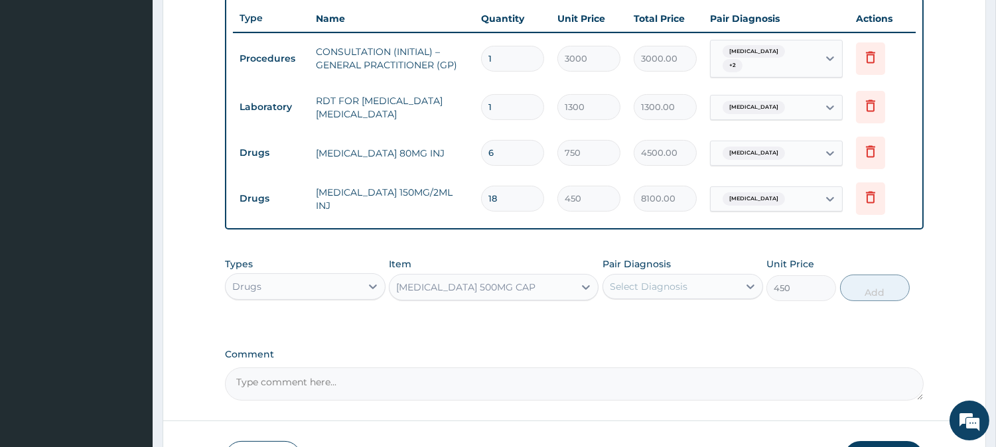
click at [720, 297] on div "Select Diagnosis" at bounding box center [682, 286] width 161 height 25
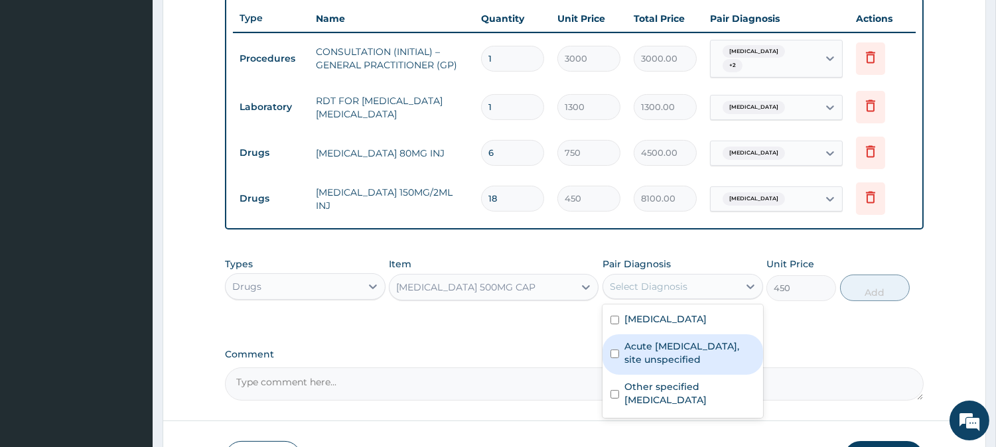
click at [719, 348] on label "Acute [MEDICAL_DATA], site unspecified" at bounding box center [689, 353] width 131 height 27
checkbox input "true"
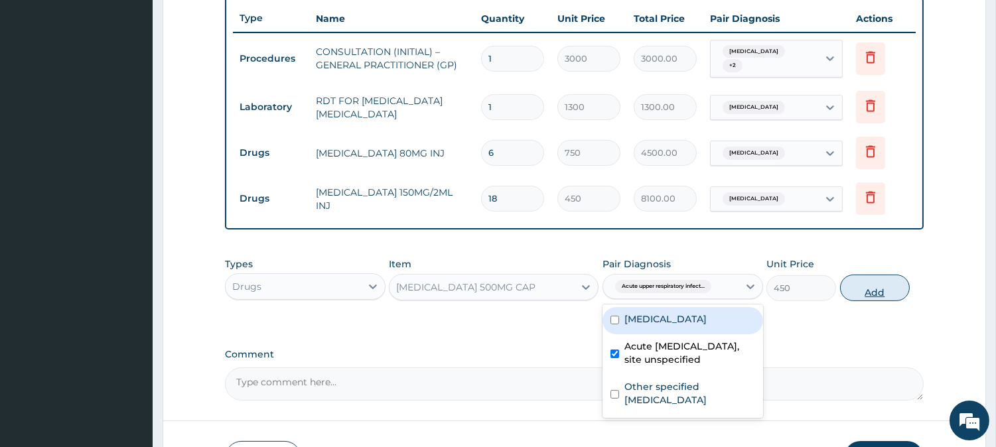
click at [884, 283] on button "Add" at bounding box center [875, 288] width 70 height 27
type input "0"
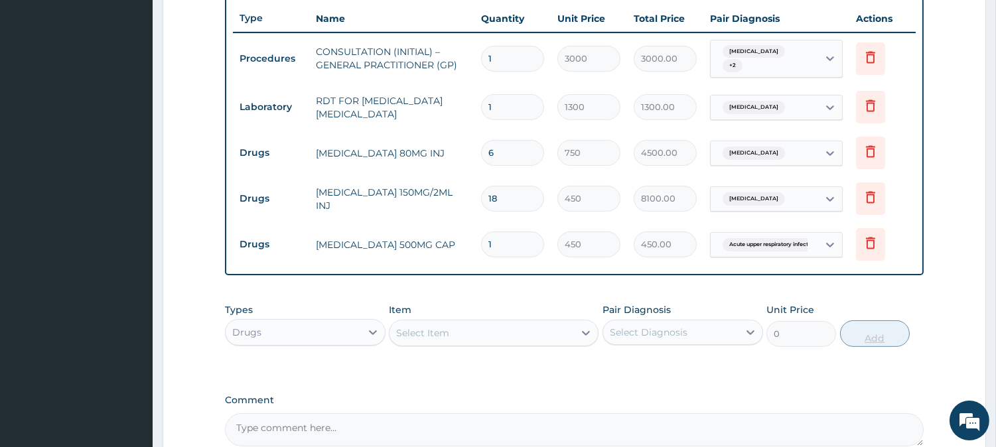
type input "0.00"
type input "6"
type input "2700.00"
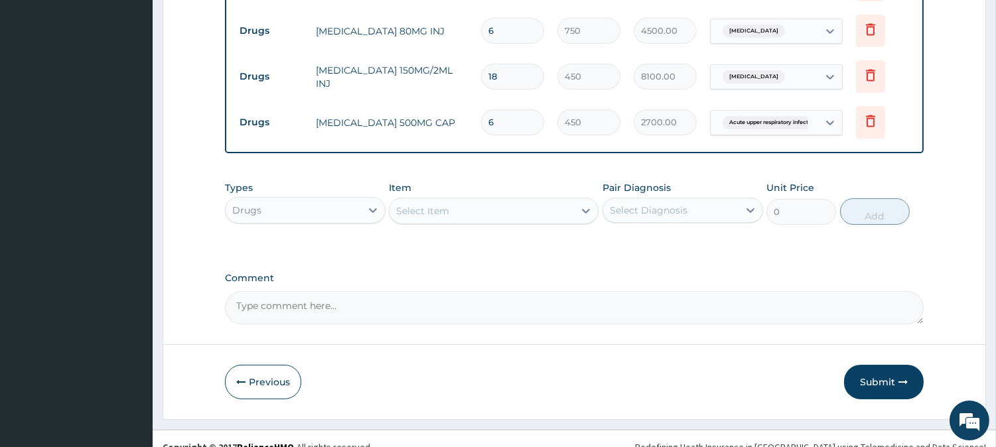
scroll to position [635, 0]
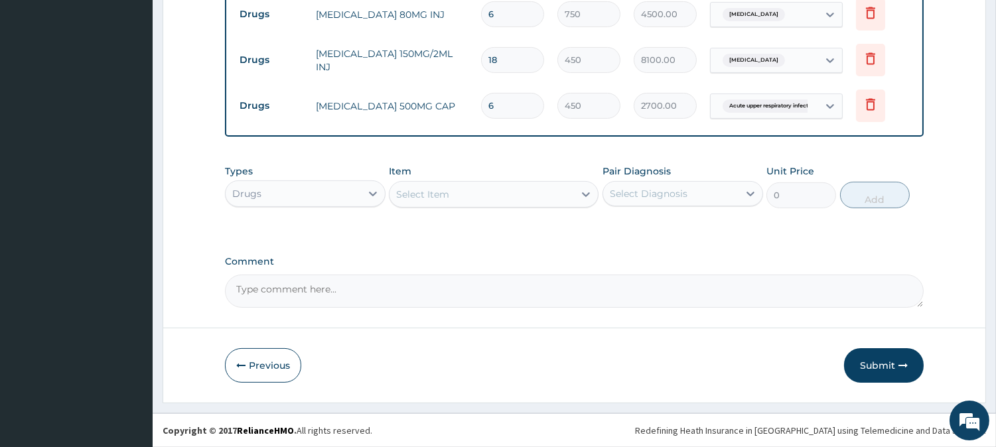
type input "6"
click at [548, 202] on div "Select Item" at bounding box center [481, 194] width 184 height 21
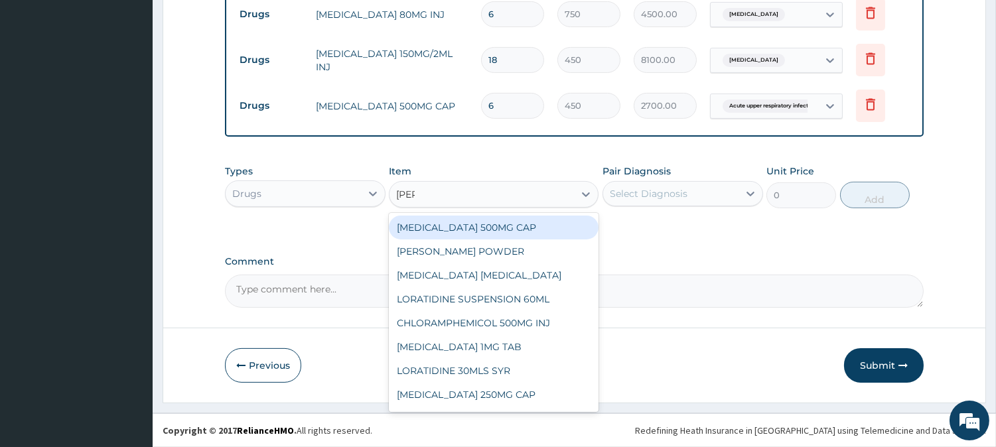
type input "lorat"
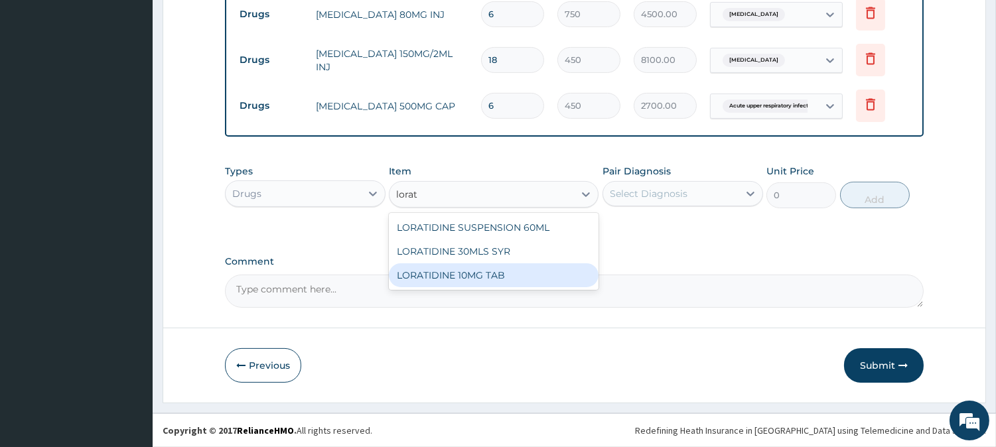
click at [513, 277] on div "LORATIDINE 10MG TAB" at bounding box center [494, 275] width 210 height 24
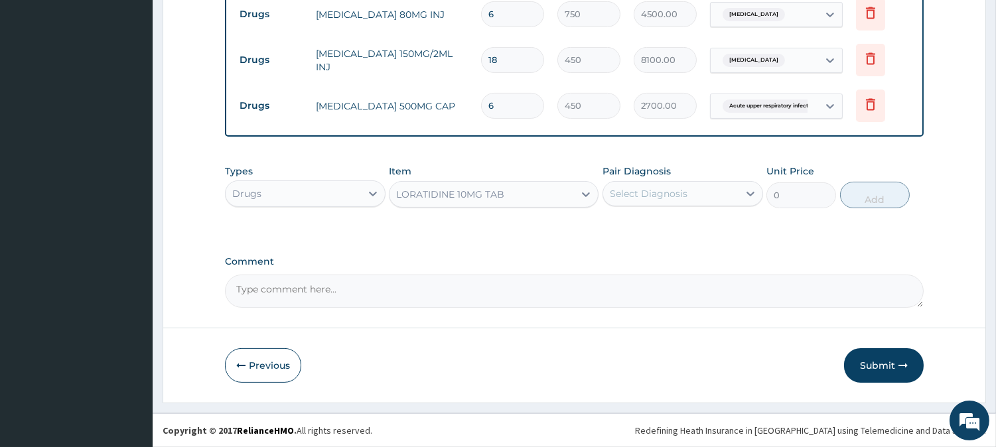
type input "110"
click at [693, 186] on div "Select Diagnosis" at bounding box center [670, 193] width 135 height 21
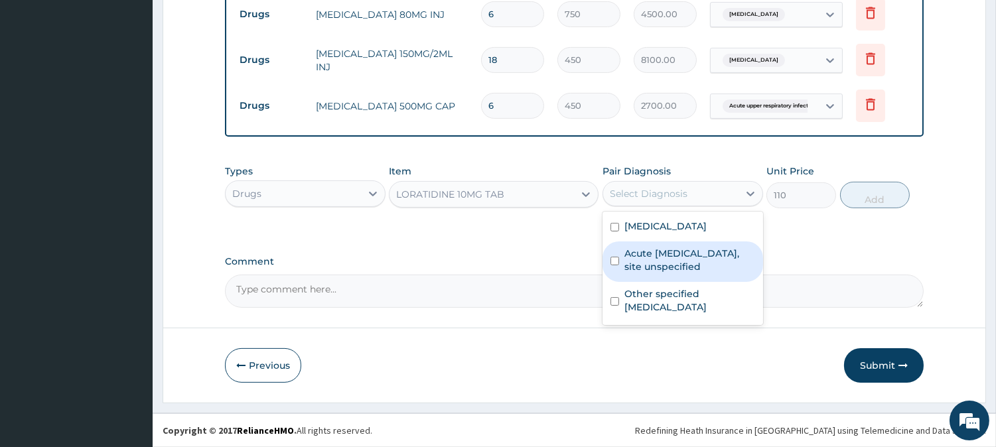
click at [685, 263] on label "Acute [MEDICAL_DATA], site unspecified" at bounding box center [689, 260] width 131 height 27
checkbox input "true"
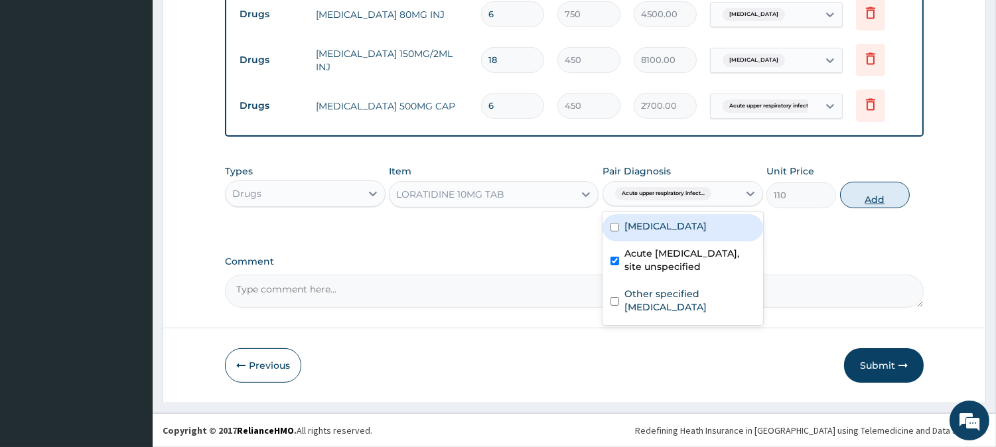
click at [872, 197] on button "Add" at bounding box center [875, 195] width 70 height 27
type input "0"
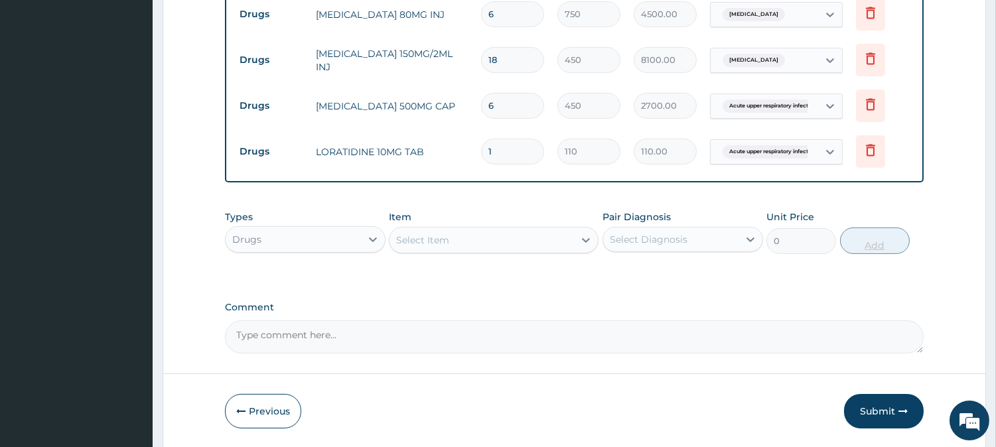
type input "10"
type input "1100.00"
type input "10"
click at [548, 241] on div "Select Item" at bounding box center [481, 240] width 184 height 21
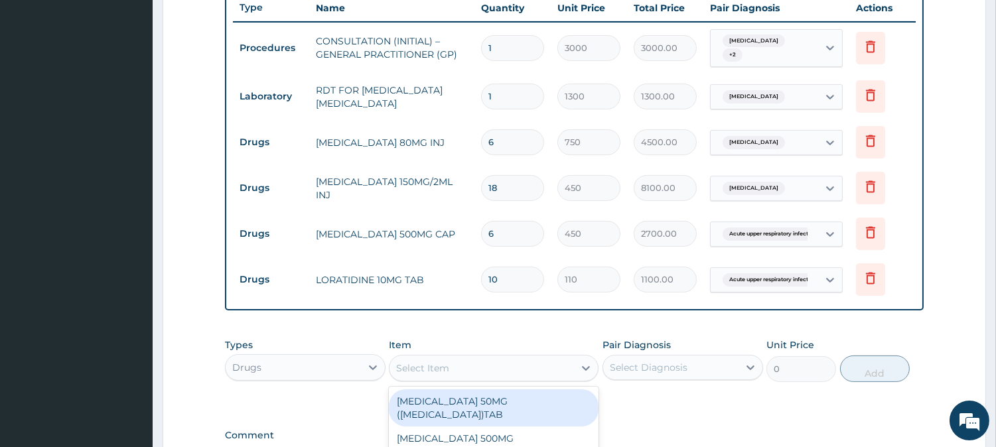
scroll to position [513, 0]
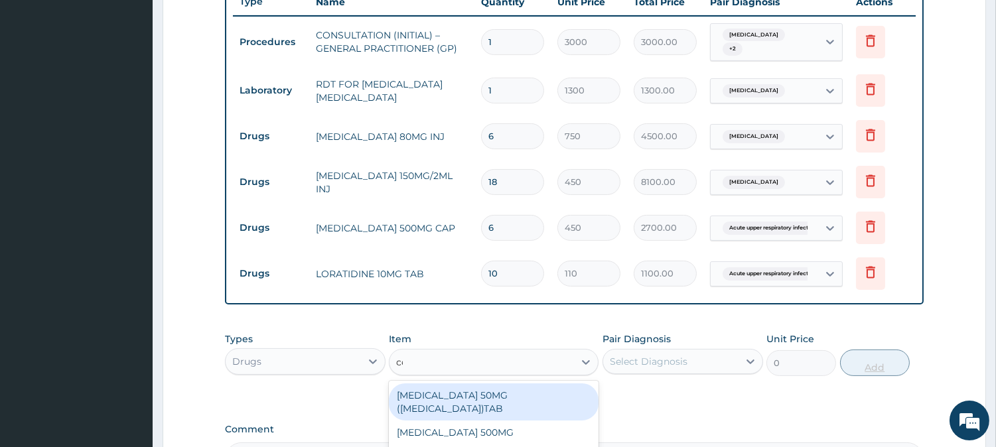
type input "cele"
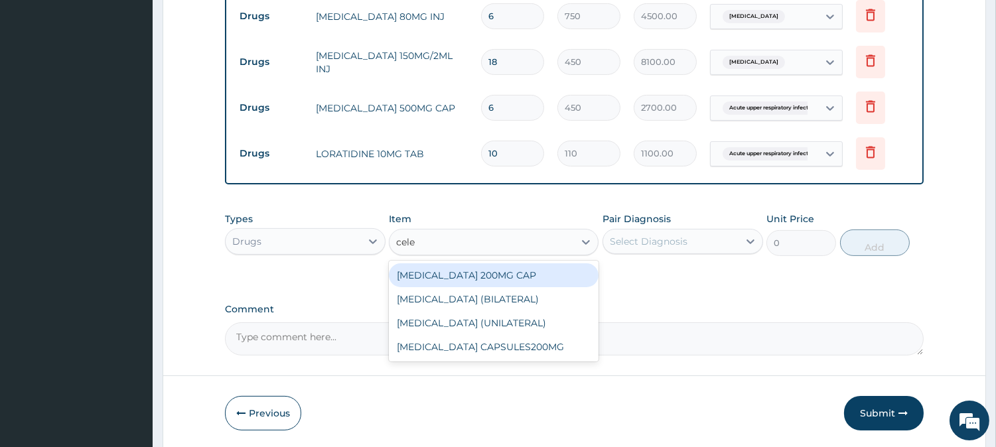
scroll to position [681, 0]
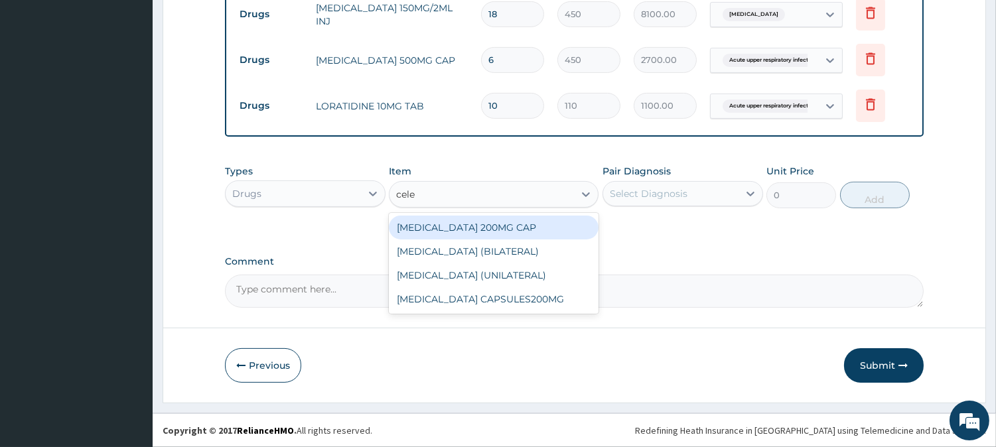
click at [558, 224] on div "[MEDICAL_DATA] 200MG CAP" at bounding box center [494, 228] width 210 height 24
type input "500"
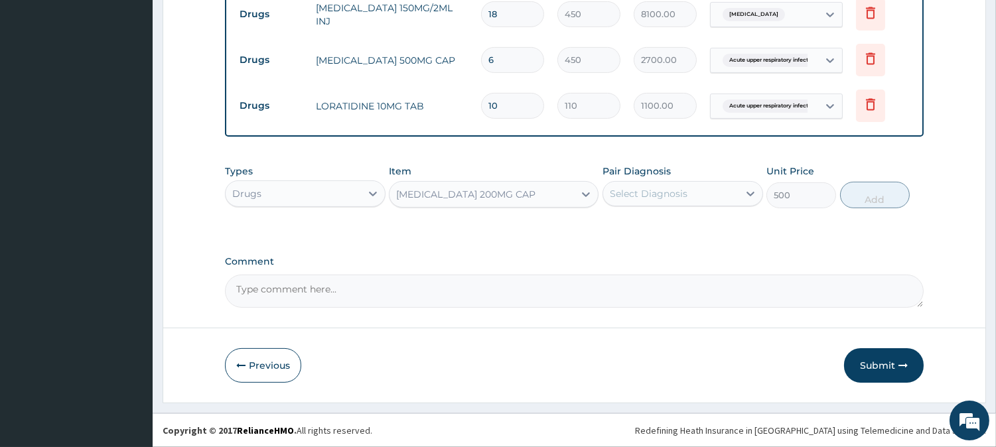
click at [655, 198] on div "Select Diagnosis" at bounding box center [649, 193] width 78 height 13
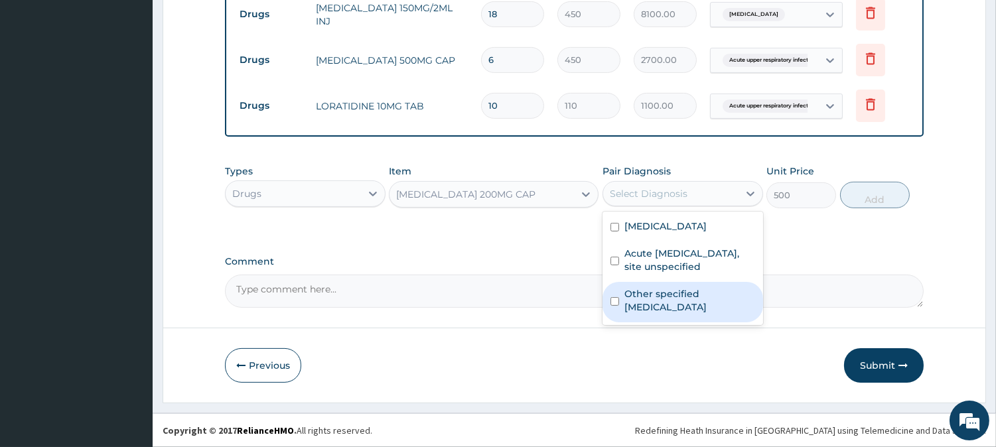
click at [674, 295] on label "Other specified low back pain" at bounding box center [689, 300] width 131 height 27
checkbox input "true"
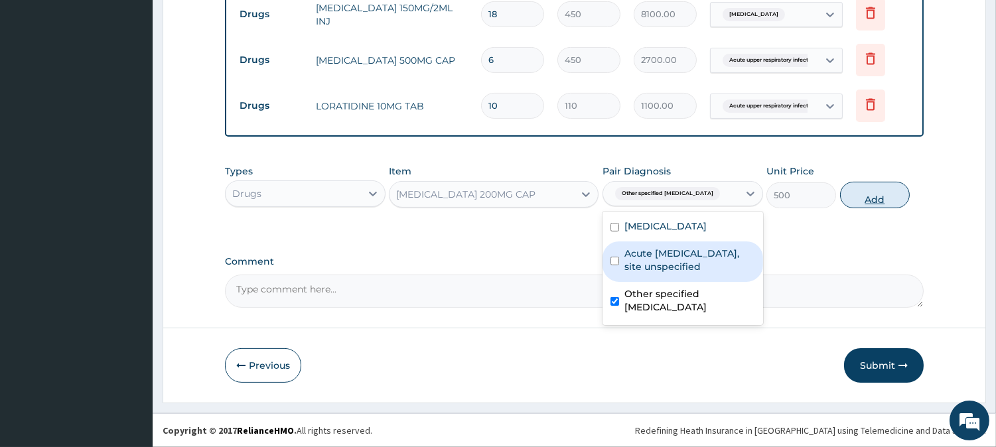
click at [873, 198] on button "Add" at bounding box center [875, 195] width 70 height 27
type input "0"
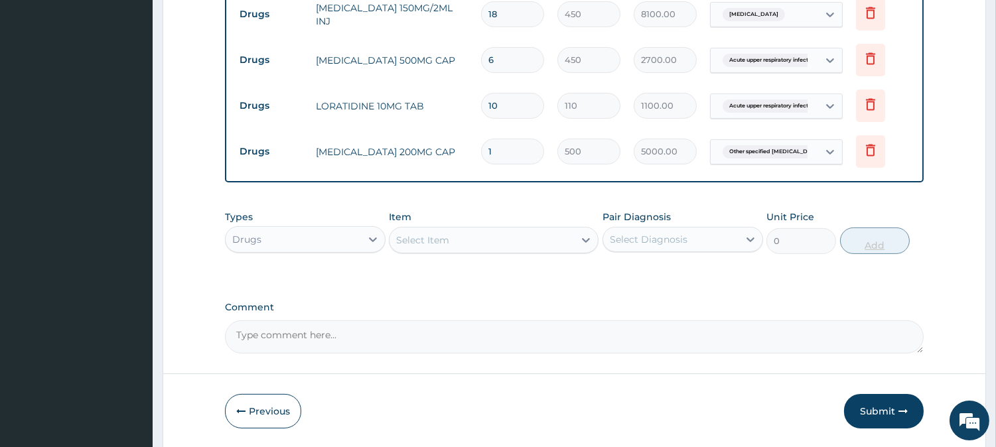
type input "10"
type input "5000.00"
type input "10"
click at [886, 406] on button "Submit" at bounding box center [884, 411] width 80 height 34
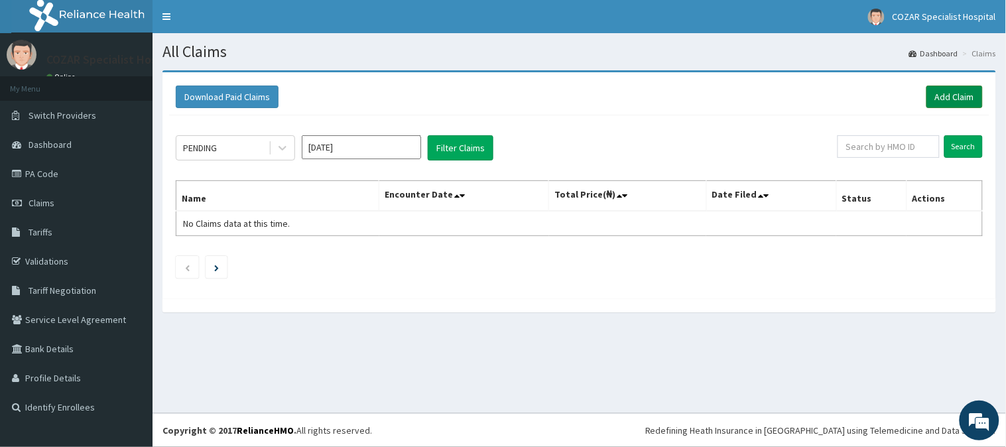
click at [961, 95] on link "Add Claim" at bounding box center [955, 97] width 56 height 23
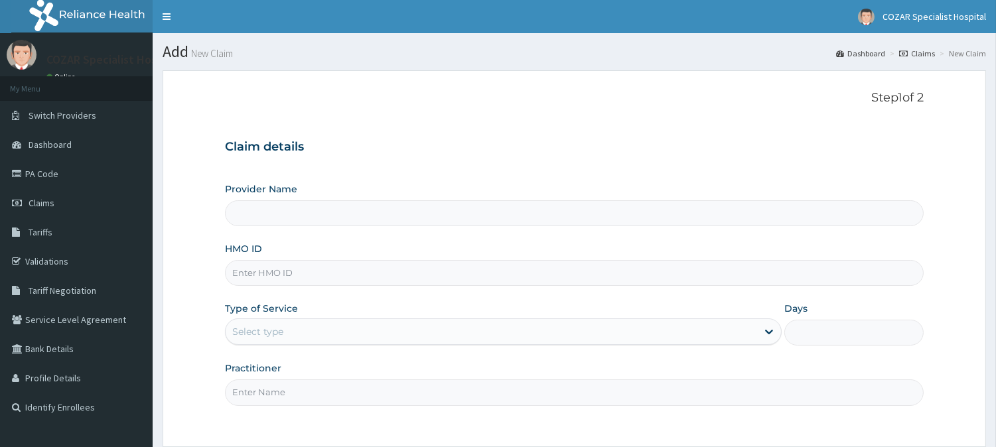
type input "Cozar Specialist Hospital"
click at [410, 273] on input "HMO ID" at bounding box center [574, 273] width 699 height 26
paste input "MNI/10073/B"
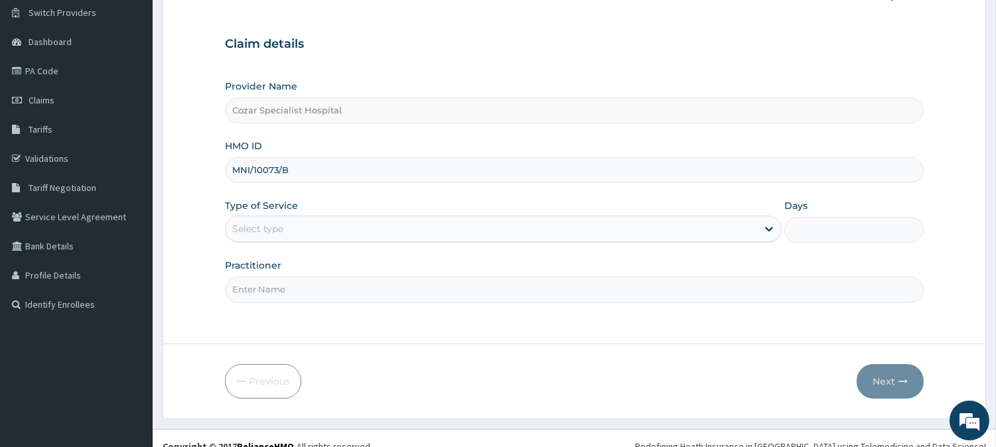
scroll to position [118, 0]
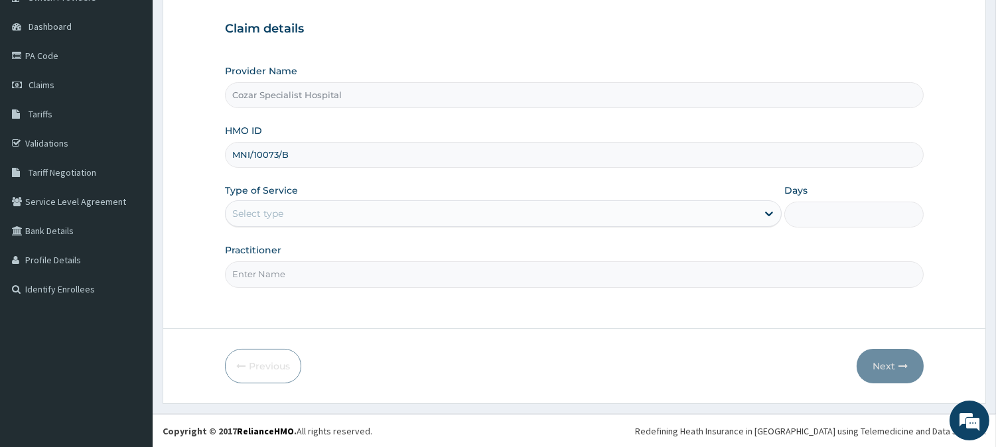
type input "MNI/10073/B"
click at [375, 212] on div "Select type" at bounding box center [491, 213] width 531 height 21
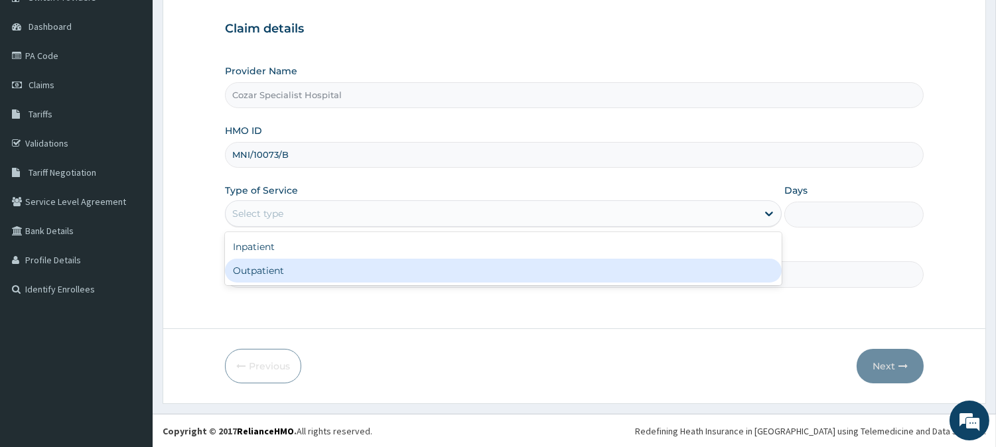
drag, startPoint x: 375, startPoint y: 212, endPoint x: 329, endPoint y: 267, distance: 71.1
click at [329, 227] on div "option Outpatient focused, 2 of 2. 2 results available. Use Up and Down to choo…" at bounding box center [503, 213] width 557 height 27
click at [312, 275] on div "Outpatient" at bounding box center [503, 271] width 557 height 24
type input "1"
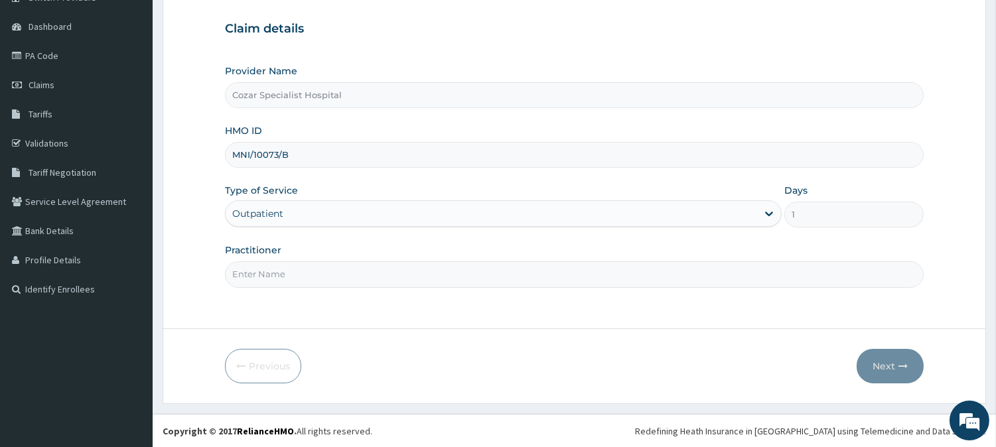
click at [317, 266] on input "Practitioner" at bounding box center [574, 274] width 699 height 26
type input "[PERSON_NAME][MEDICAL_DATA]"
click at [898, 366] on icon "button" at bounding box center [902, 366] width 9 height 9
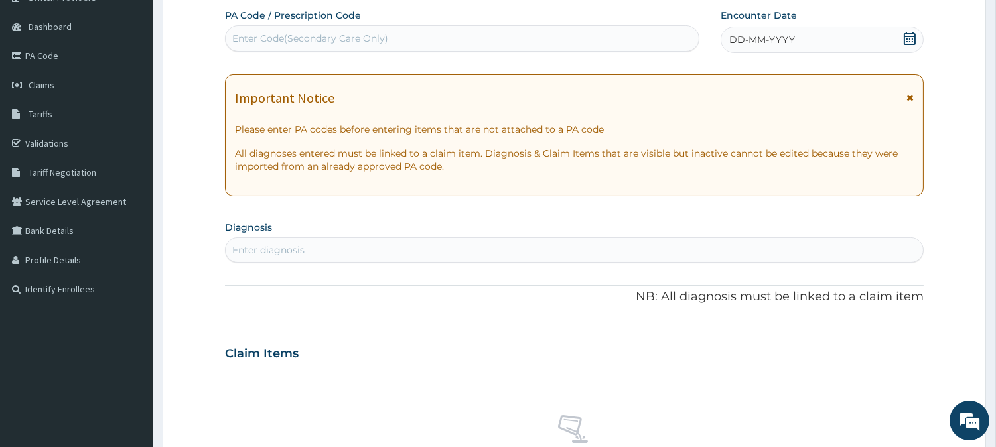
click at [916, 41] on div "DD-MM-YYYY" at bounding box center [822, 40] width 203 height 27
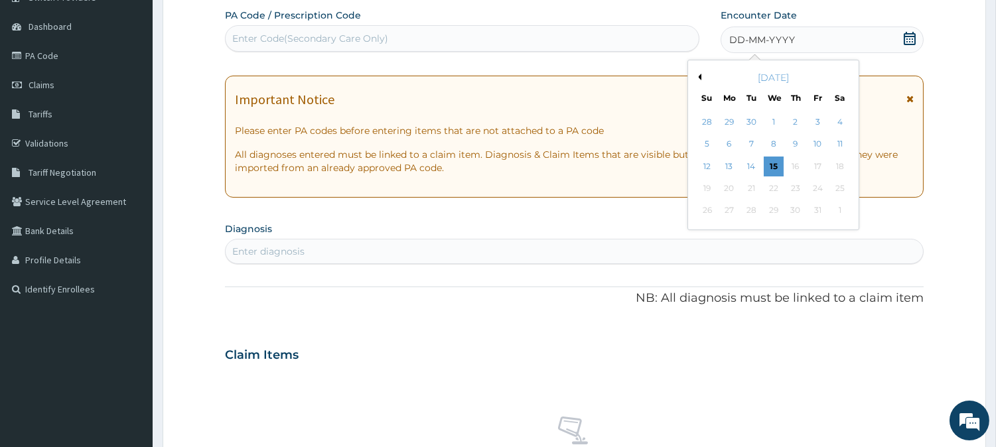
scroll to position [0, 0]
click at [697, 75] on button "Previous Month" at bounding box center [698, 77] width 7 height 7
click at [793, 184] on div "25" at bounding box center [796, 188] width 20 height 20
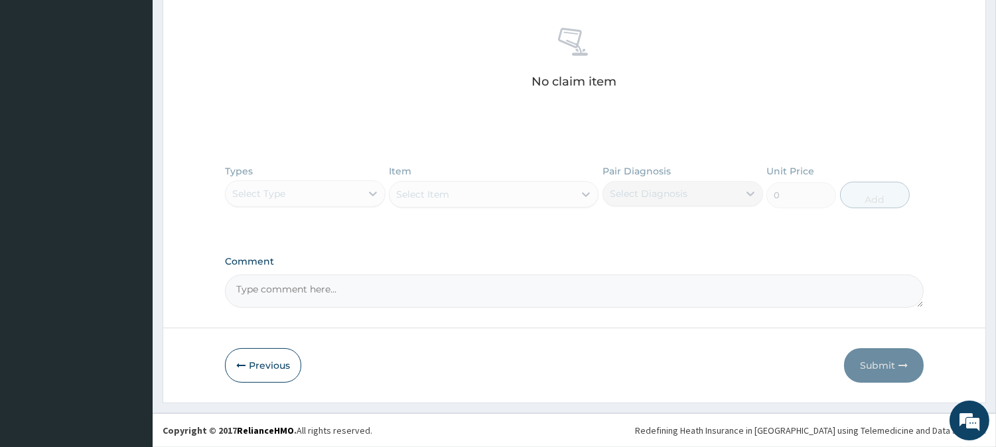
scroll to position [348, 0]
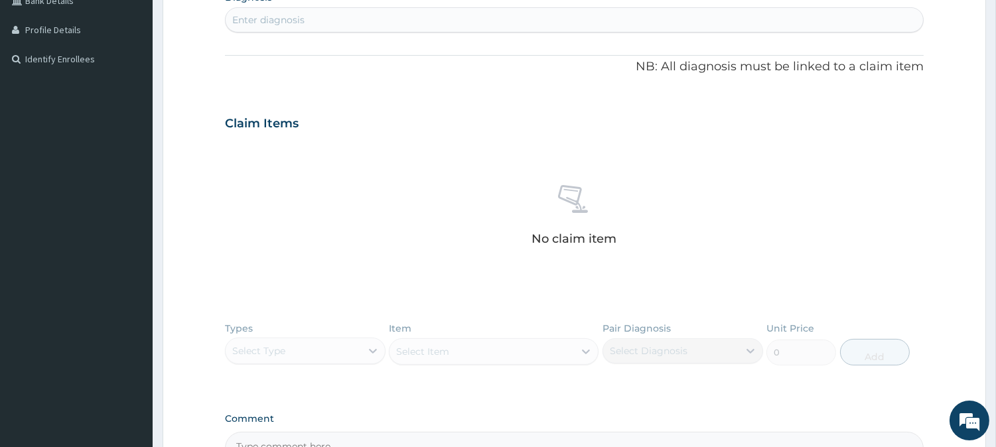
click at [588, 24] on div "Enter diagnosis" at bounding box center [574, 19] width 697 height 21
type input "malaria"
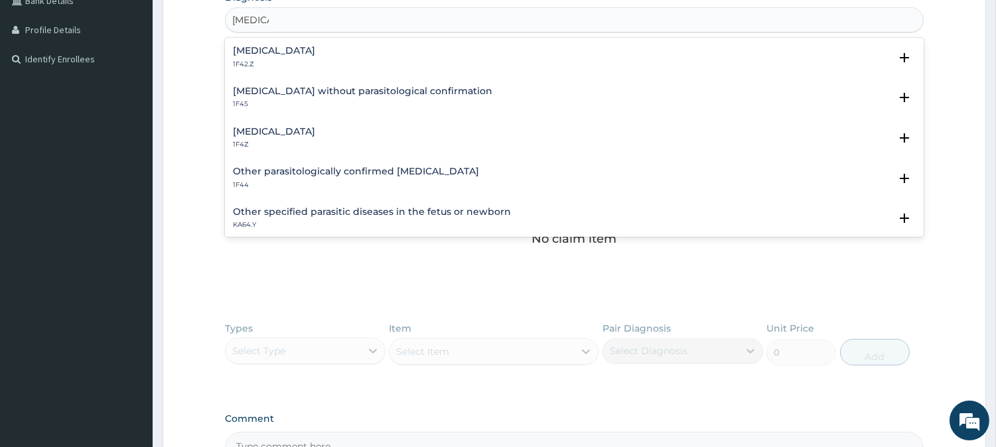
click at [315, 131] on h4 "[MEDICAL_DATA]" at bounding box center [274, 132] width 82 height 10
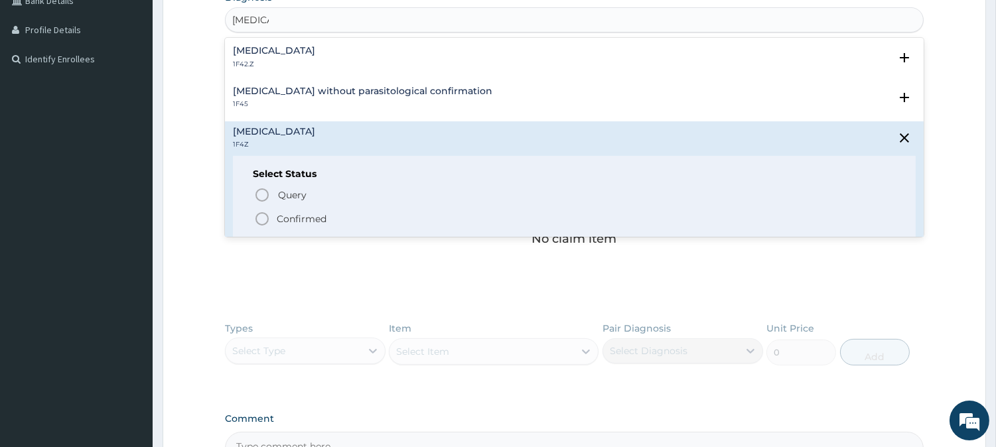
click at [269, 219] on icon "status option filled" at bounding box center [262, 219] width 16 height 16
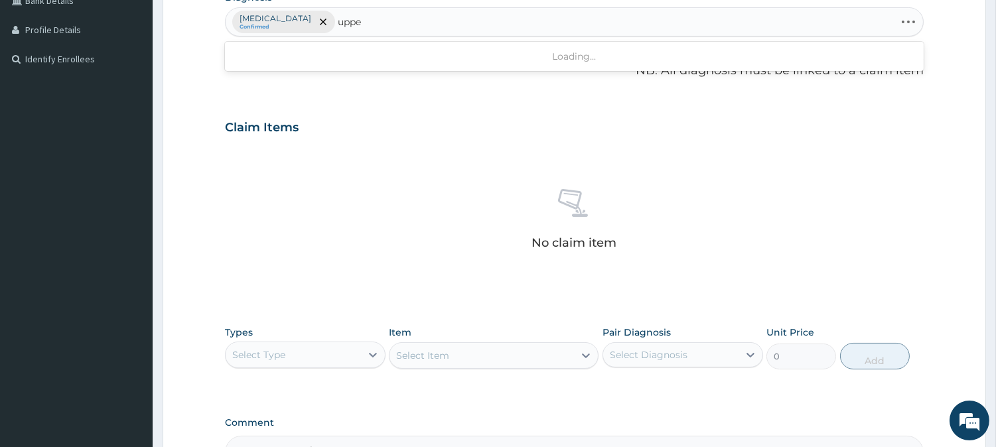
type input "upper"
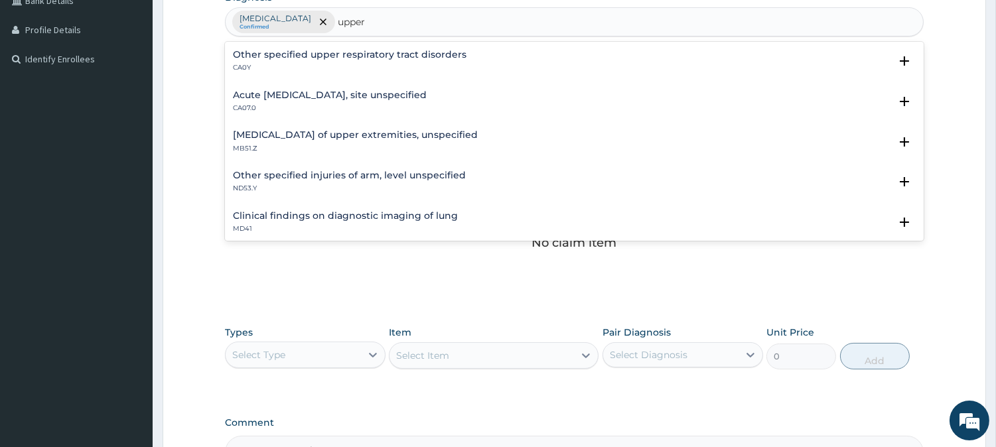
click at [354, 94] on h4 "Acute [MEDICAL_DATA], site unspecified" at bounding box center [330, 95] width 194 height 10
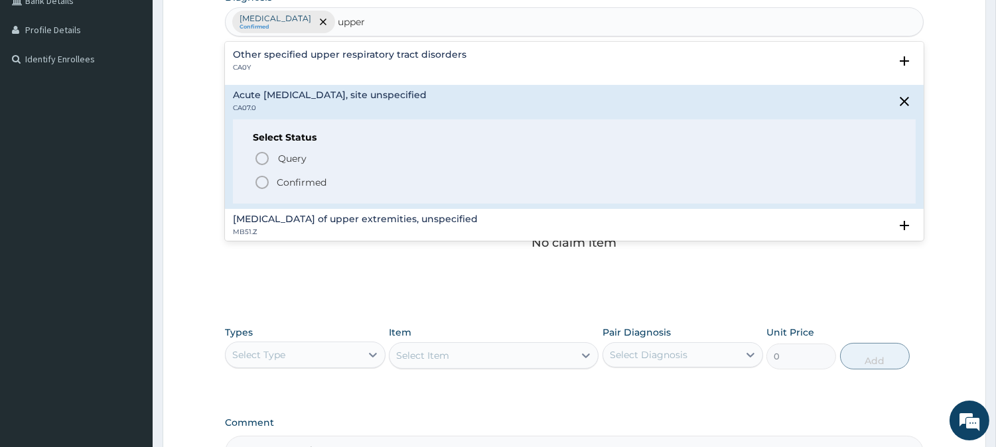
click at [299, 176] on p "Confirmed" at bounding box center [302, 182] width 50 height 13
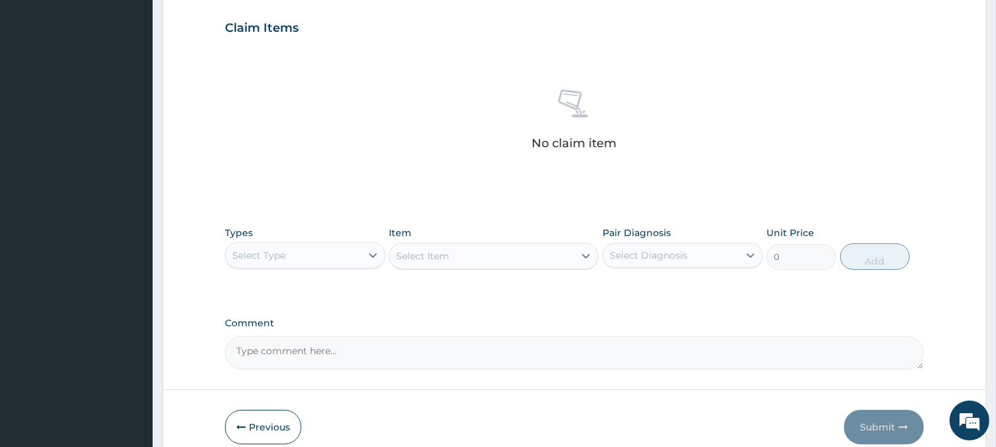
scroll to position [509, 0]
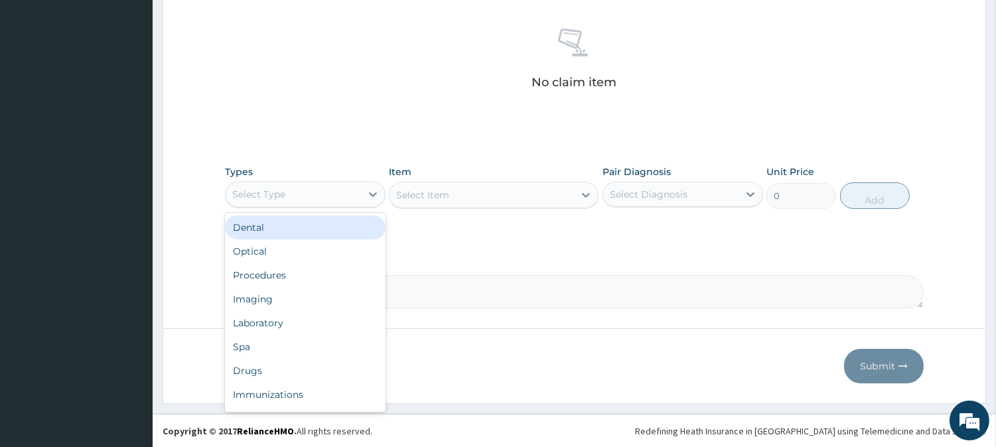
click at [327, 198] on div "Select Type" at bounding box center [293, 194] width 135 height 21
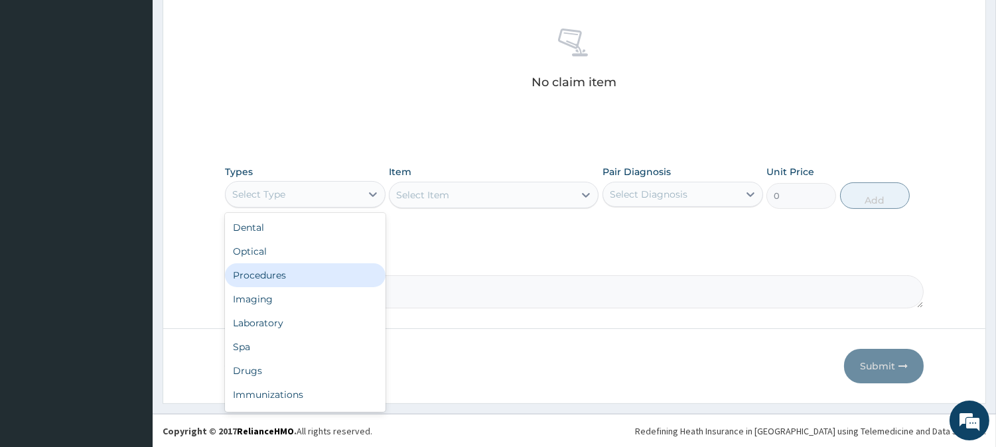
click at [326, 281] on div "Procedures" at bounding box center [305, 275] width 161 height 24
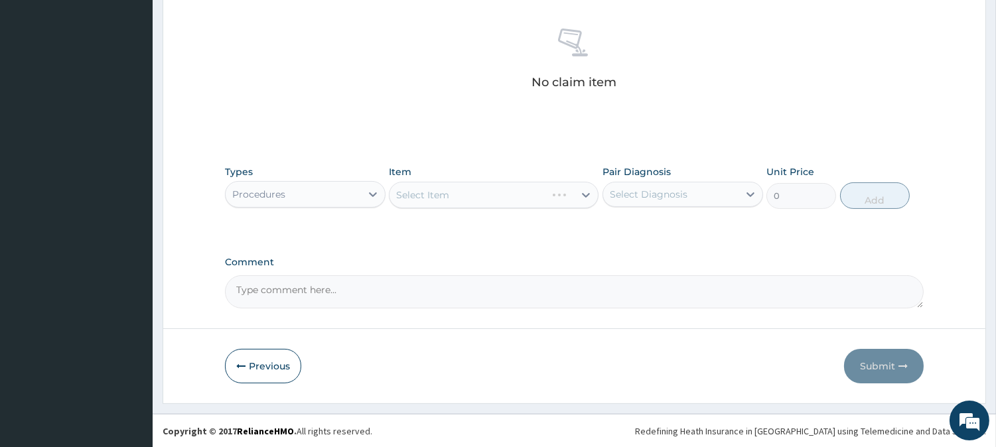
click at [558, 200] on div "Select Item" at bounding box center [494, 195] width 210 height 27
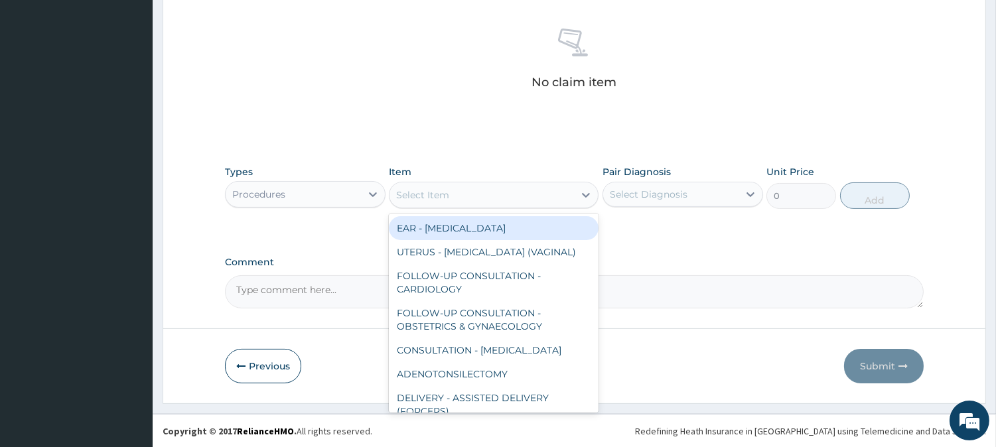
click at [558, 200] on div "Select Item" at bounding box center [481, 194] width 184 height 21
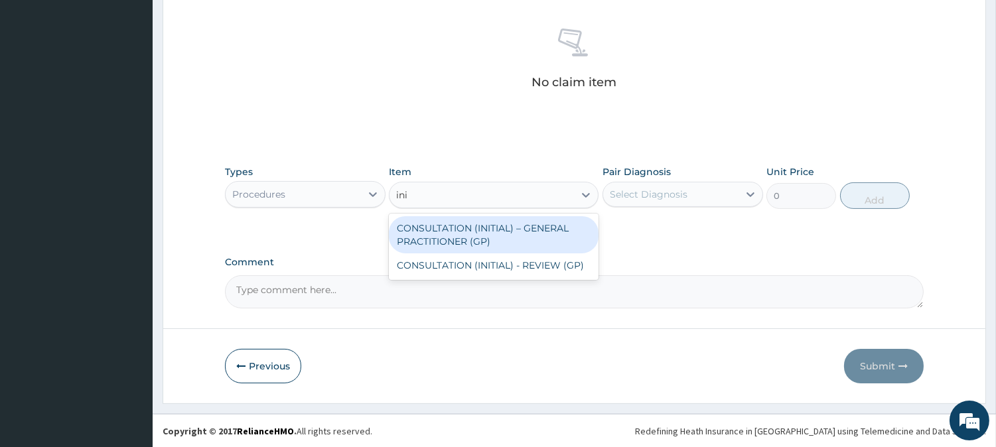
type input "init"
click at [572, 235] on div "CONSULTATION (INITIAL) – GENERAL PRACTITIONER (GP)" at bounding box center [494, 234] width 210 height 37
type input "3000"
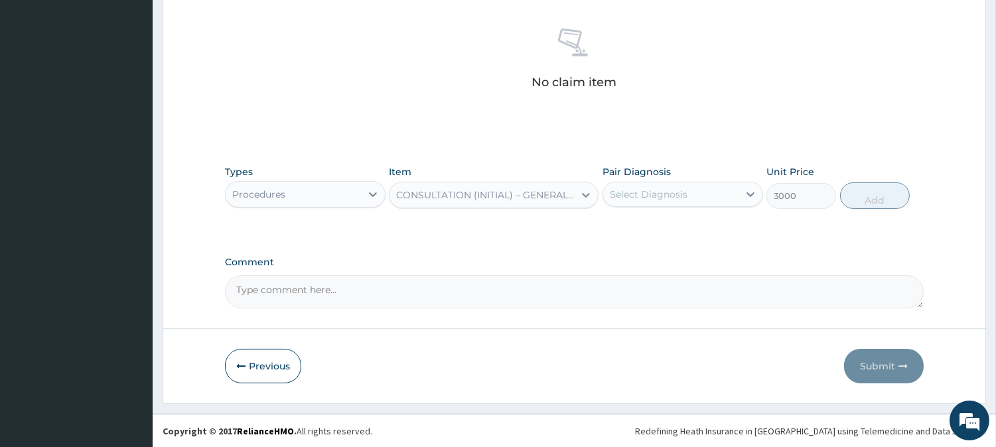
click at [669, 190] on div "Select Diagnosis" at bounding box center [649, 194] width 78 height 13
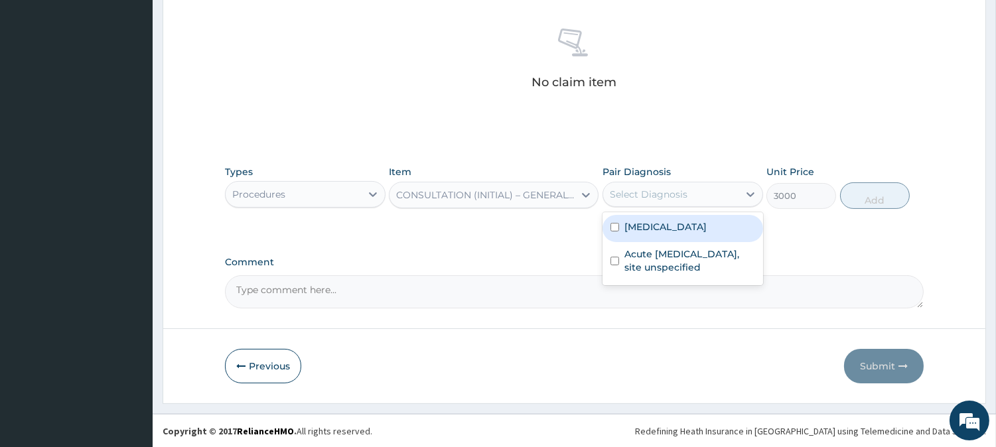
click at [674, 232] on label "[MEDICAL_DATA]" at bounding box center [665, 226] width 82 height 13
checkbox input "true"
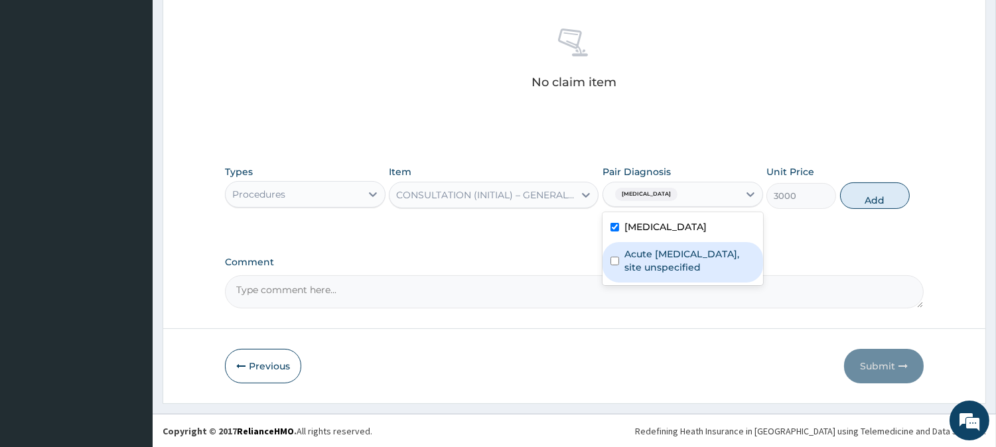
click at [678, 259] on label "Acute [MEDICAL_DATA], site unspecified" at bounding box center [689, 260] width 131 height 27
checkbox input "true"
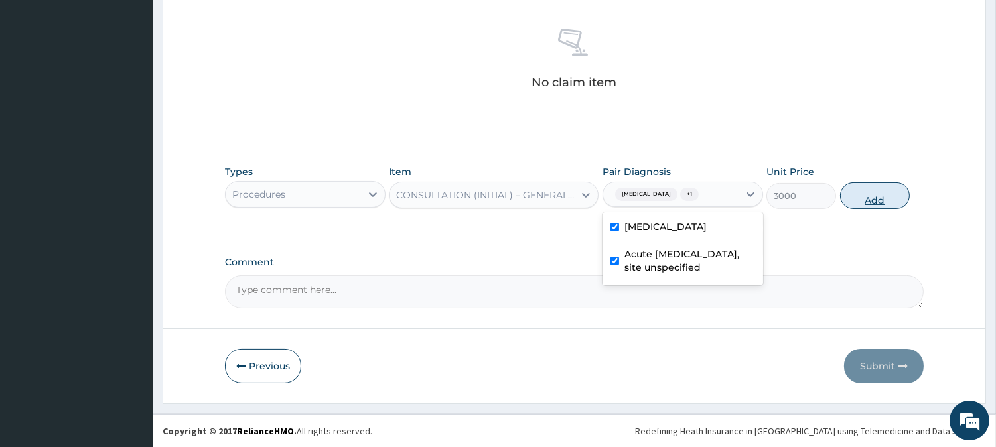
click at [890, 194] on button "Add" at bounding box center [875, 195] width 70 height 27
type input "0"
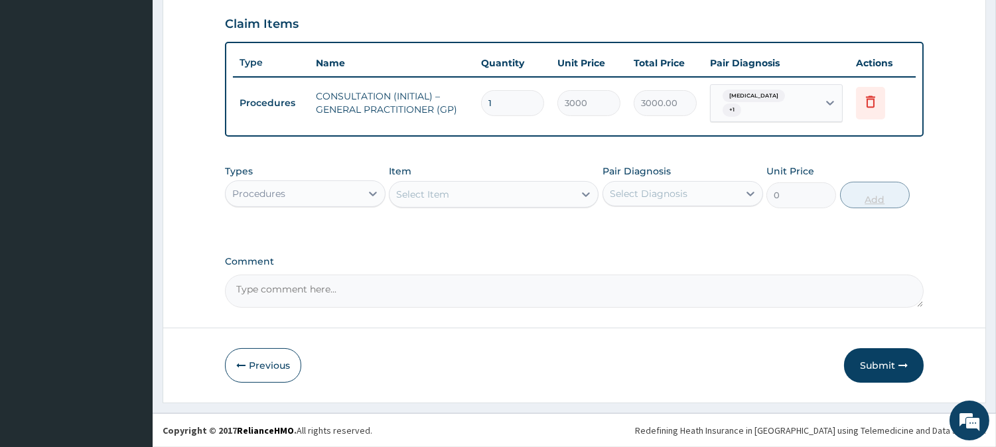
scroll to position [450, 0]
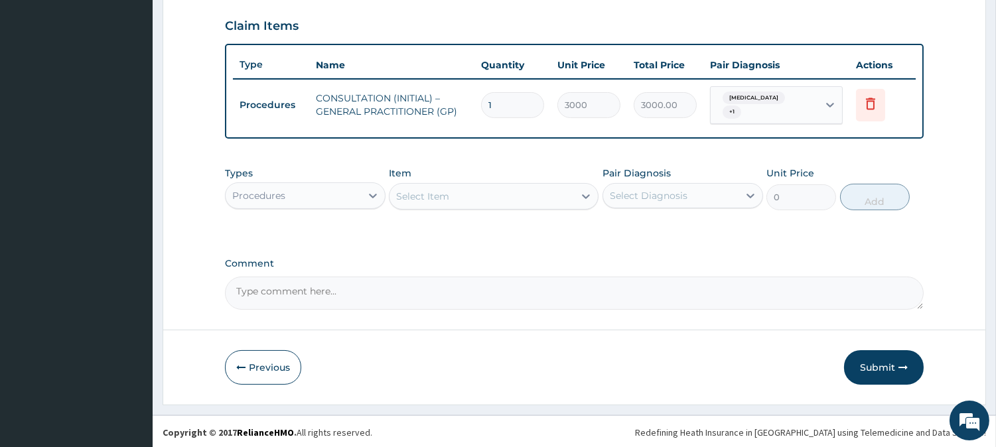
click at [354, 207] on div "Types Procedures" at bounding box center [305, 189] width 161 height 44
click at [360, 195] on div "Procedures" at bounding box center [293, 195] width 135 height 21
click at [318, 199] on div "Procedures" at bounding box center [293, 195] width 135 height 21
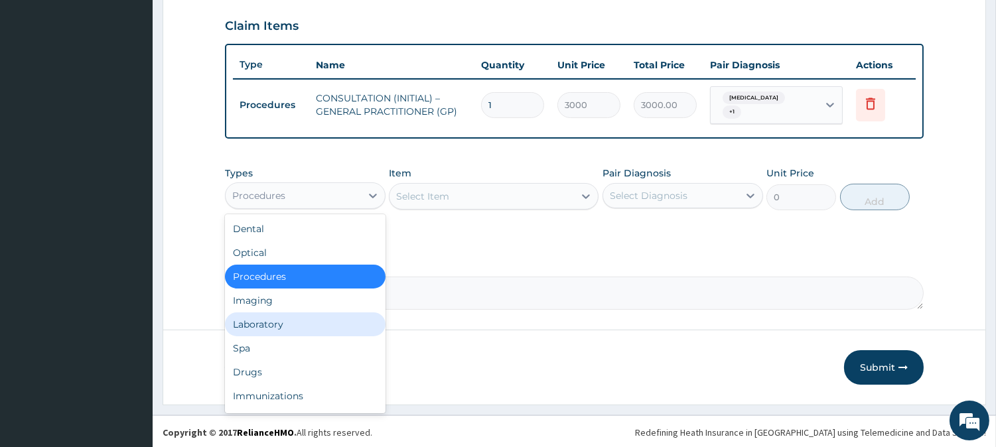
click at [322, 322] on div "Laboratory" at bounding box center [305, 324] width 161 height 24
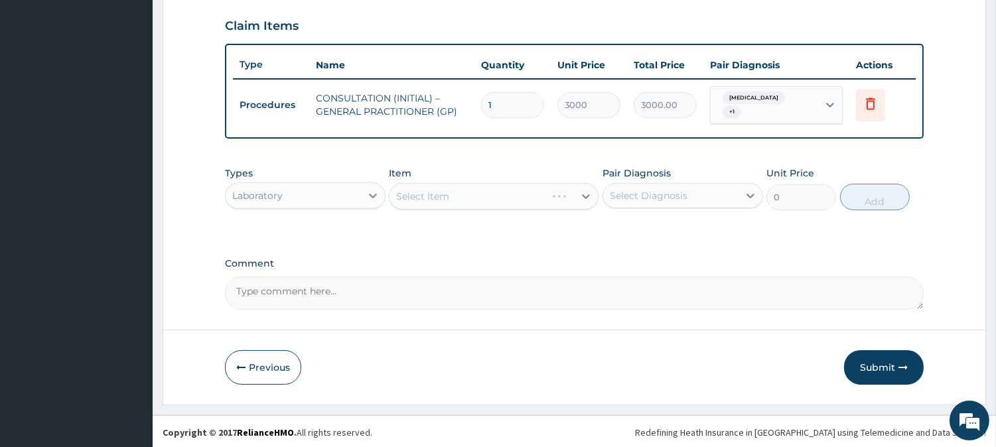
click at [525, 192] on div "Select Item" at bounding box center [494, 196] width 210 height 27
click at [514, 194] on div "Select Item" at bounding box center [494, 196] width 210 height 27
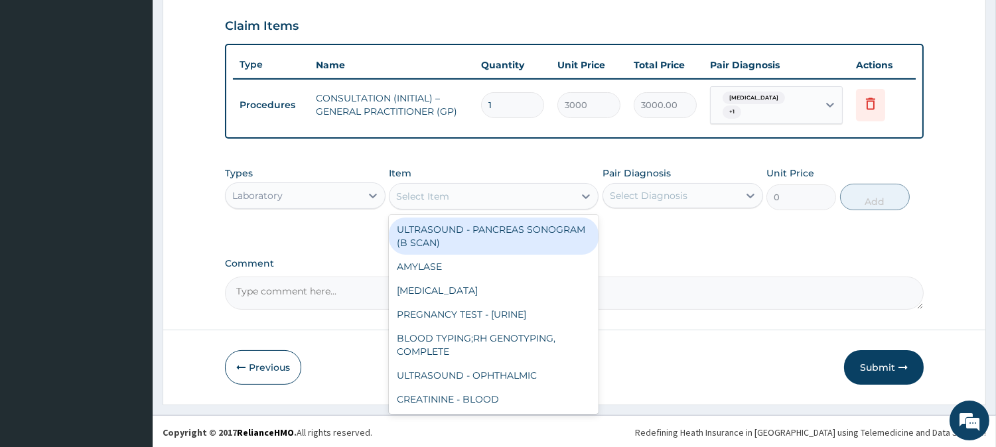
click at [514, 198] on div "Select Item" at bounding box center [481, 196] width 184 height 21
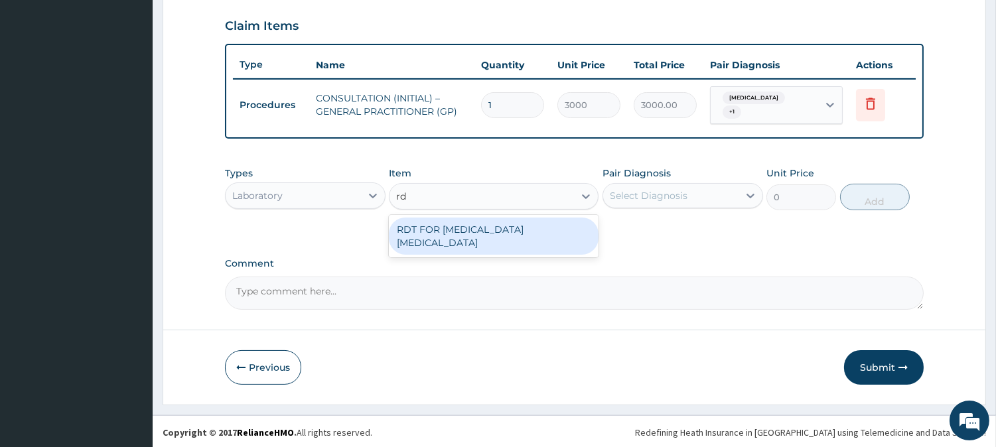
type input "rdt"
click at [520, 228] on div "RDT FOR [MEDICAL_DATA] [MEDICAL_DATA]" at bounding box center [494, 236] width 210 height 37
type input "1300"
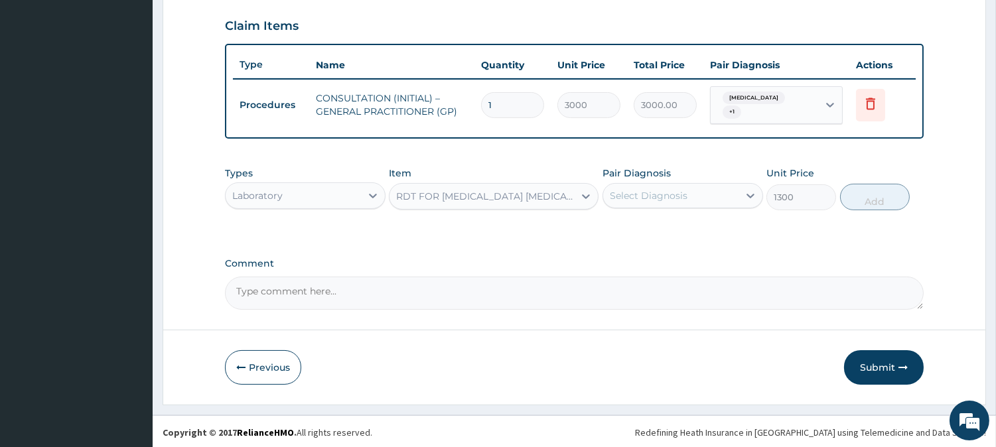
click at [664, 198] on div "Select Diagnosis" at bounding box center [649, 195] width 78 height 13
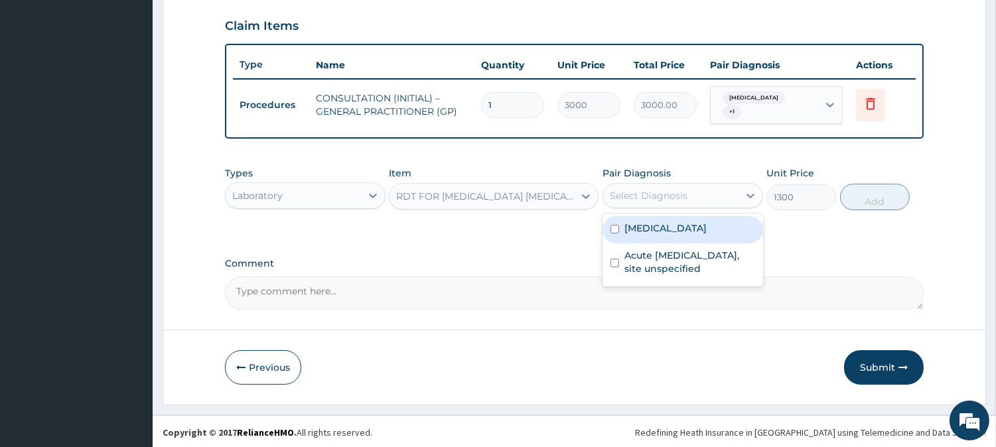
click at [669, 230] on label "[MEDICAL_DATA]" at bounding box center [665, 228] width 82 height 13
checkbox input "true"
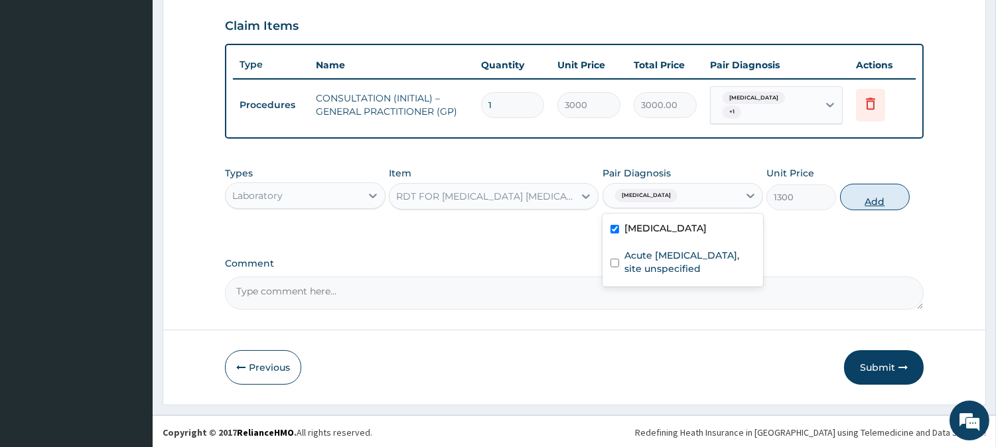
click at [867, 202] on button "Add" at bounding box center [875, 197] width 70 height 27
type input "0"
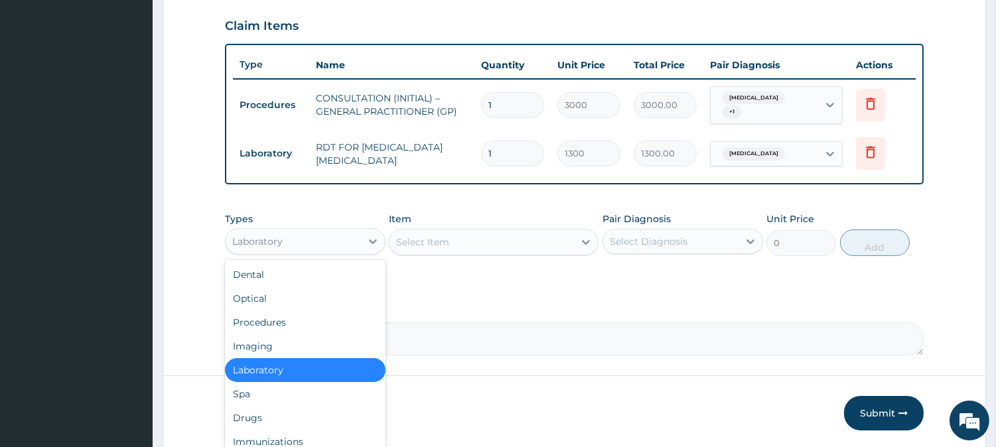
click at [341, 244] on div "Laboratory" at bounding box center [293, 241] width 135 height 21
click at [309, 415] on div "Drugs" at bounding box center [305, 418] width 161 height 24
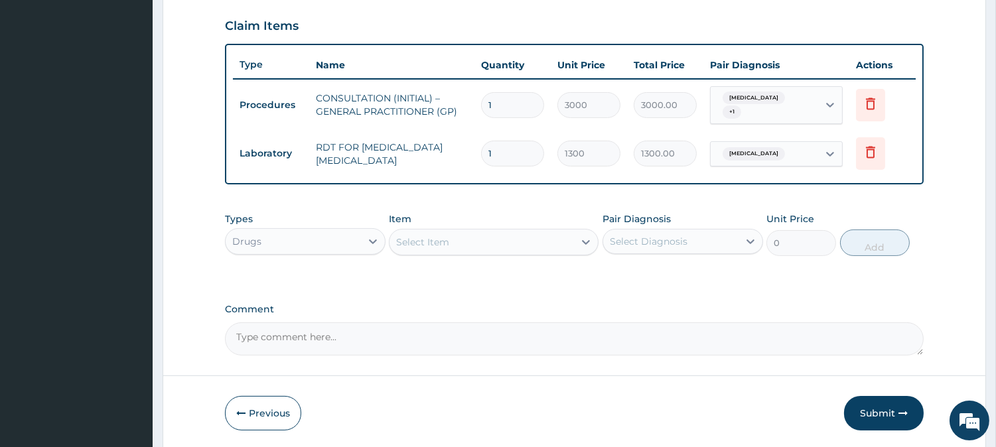
click at [468, 239] on div "Select Item" at bounding box center [481, 242] width 184 height 21
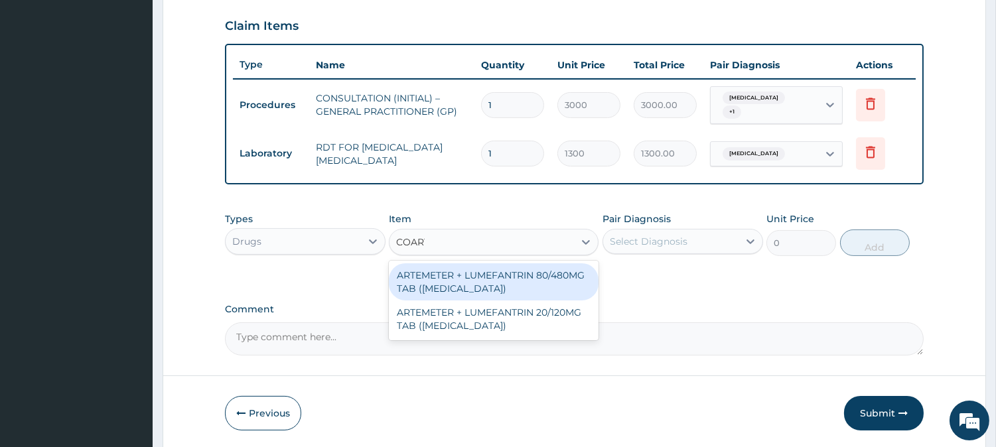
type input "[MEDICAL_DATA]"
click at [528, 281] on div "ARTEMETER + LUMEFANTRIN 80/480MG TAB ([MEDICAL_DATA])" at bounding box center [494, 281] width 210 height 37
type input "500"
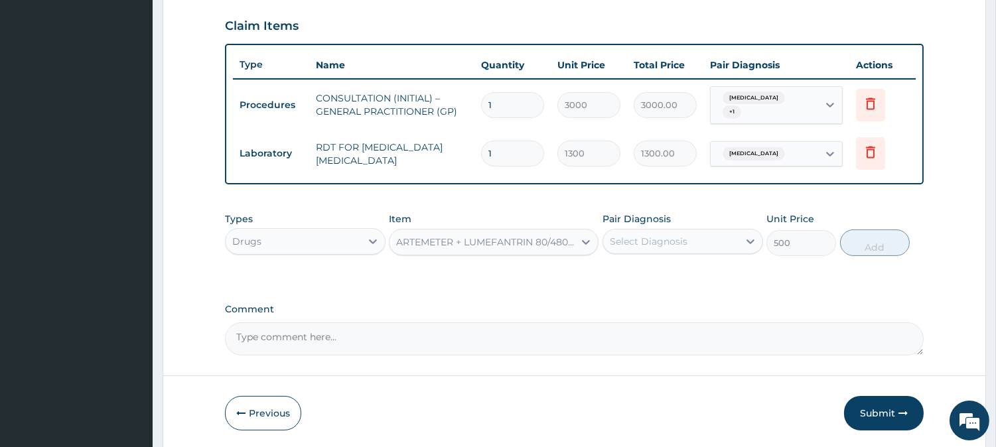
click at [699, 240] on div "Select Diagnosis" at bounding box center [670, 241] width 135 height 21
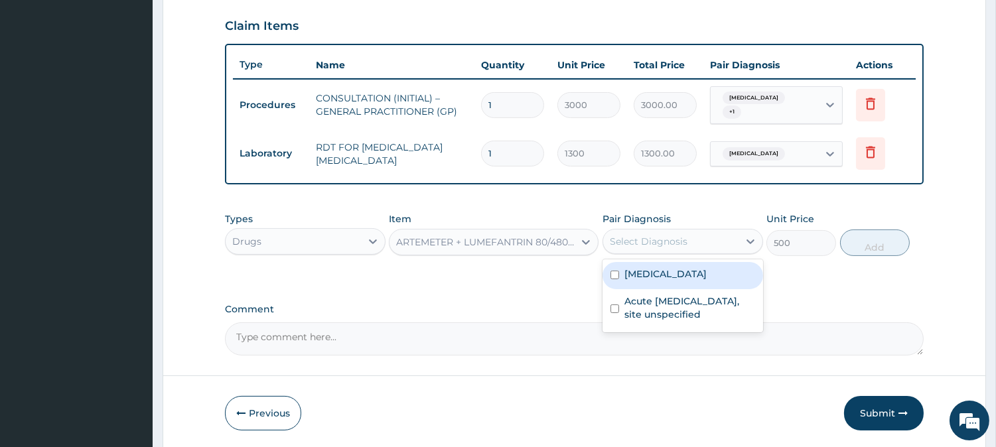
click at [694, 275] on label "[MEDICAL_DATA]" at bounding box center [665, 273] width 82 height 13
checkbox input "true"
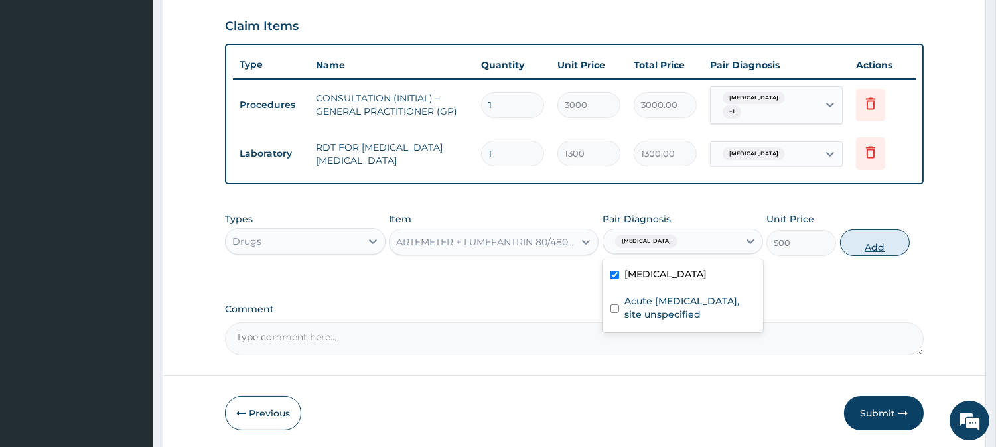
click at [866, 241] on button "Add" at bounding box center [875, 243] width 70 height 27
type input "0"
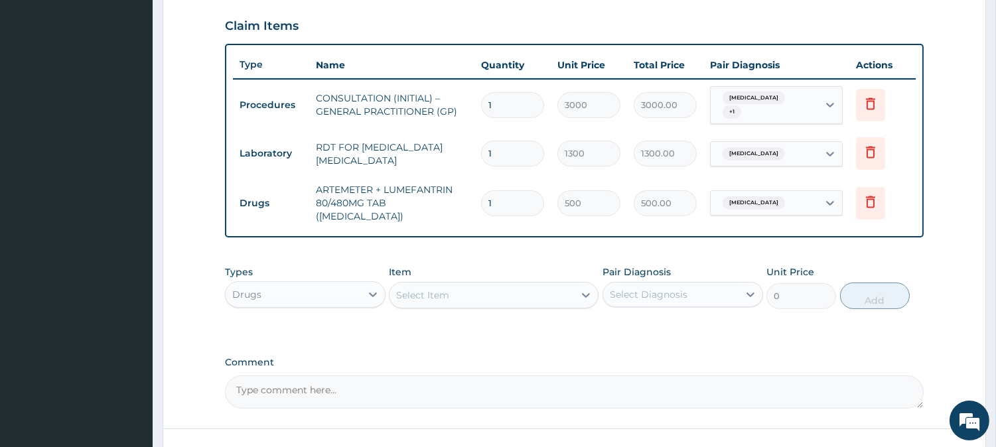
type input "0.00"
type input "6"
type input "3000.00"
type input "6"
click at [507, 285] on div "Select Item" at bounding box center [481, 295] width 184 height 21
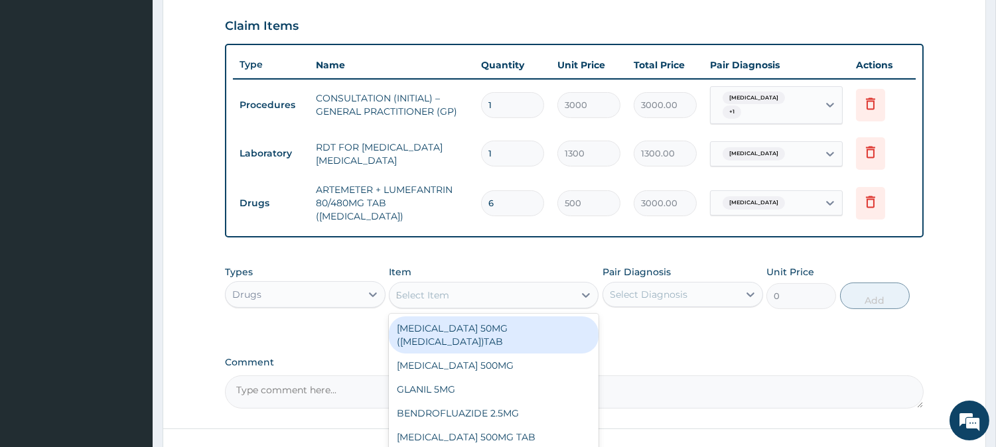
type input "PARACET"
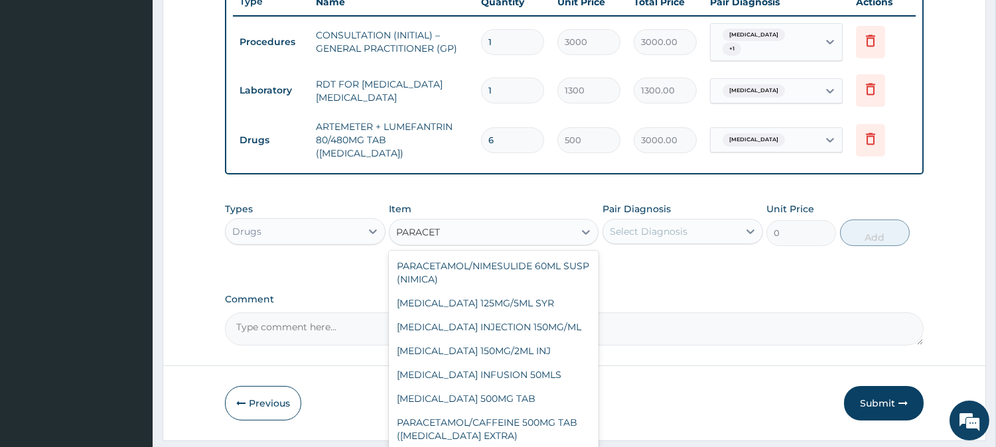
scroll to position [542, 0]
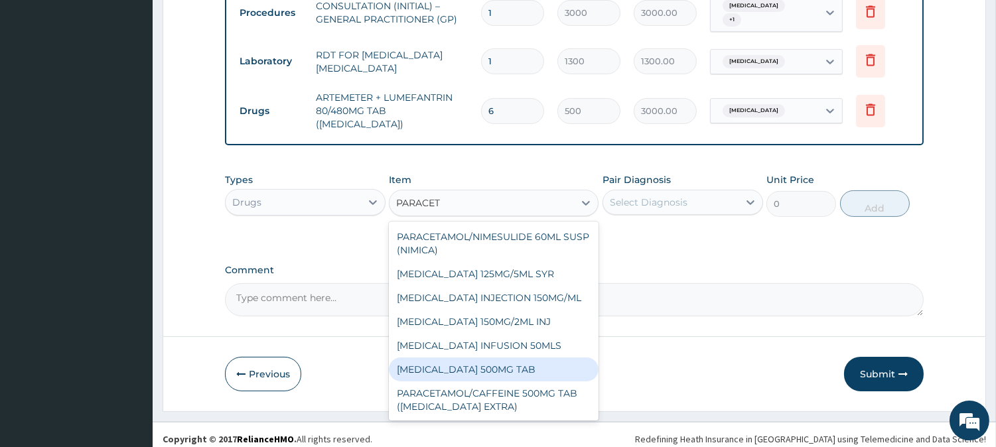
click at [536, 363] on div "[MEDICAL_DATA] 500MG TAB" at bounding box center [494, 370] width 210 height 24
type input "65"
click at [536, 363] on div "Previous Submit" at bounding box center [574, 374] width 699 height 34
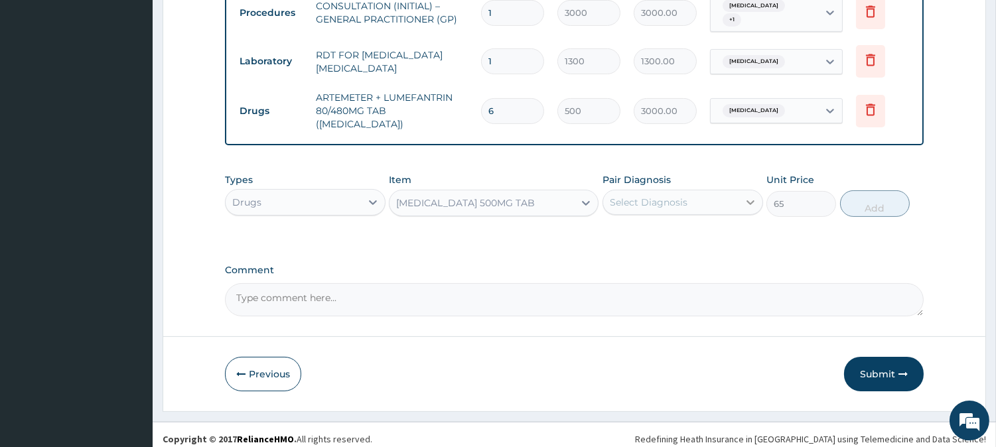
click at [740, 192] on div at bounding box center [750, 202] width 24 height 24
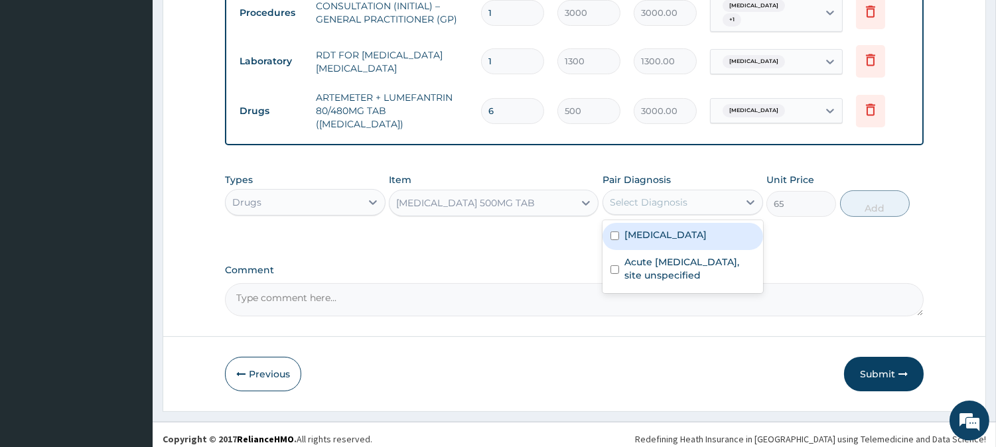
click at [704, 231] on label "[MEDICAL_DATA]" at bounding box center [665, 234] width 82 height 13
checkbox input "true"
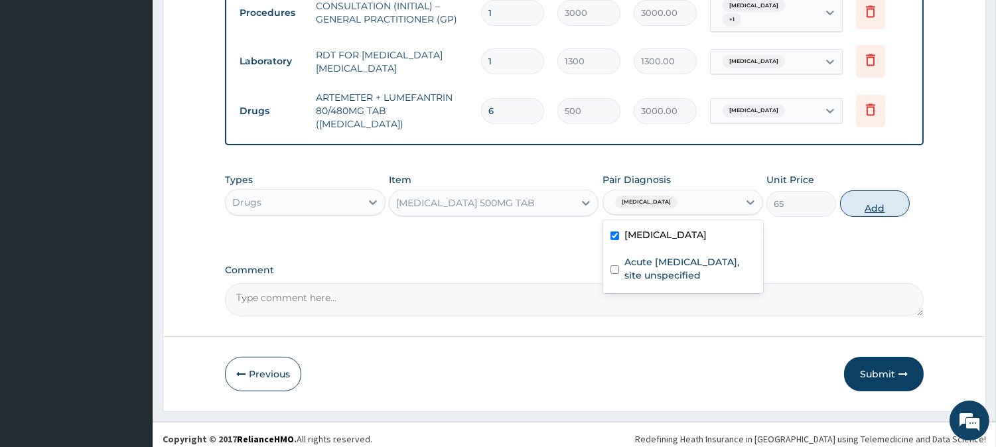
click at [893, 190] on button "Add" at bounding box center [875, 203] width 70 height 27
type input "0"
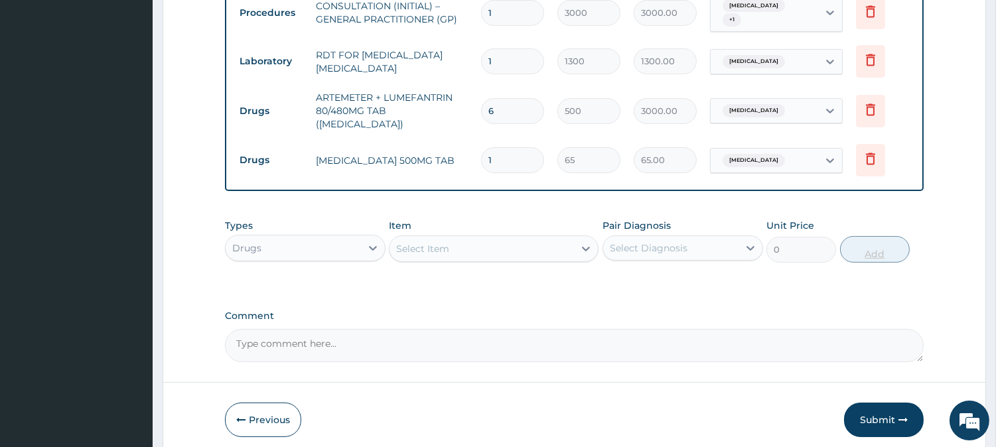
type input "18"
type input "1170.00"
type input "18"
click at [531, 241] on div "Select Item" at bounding box center [481, 248] width 184 height 21
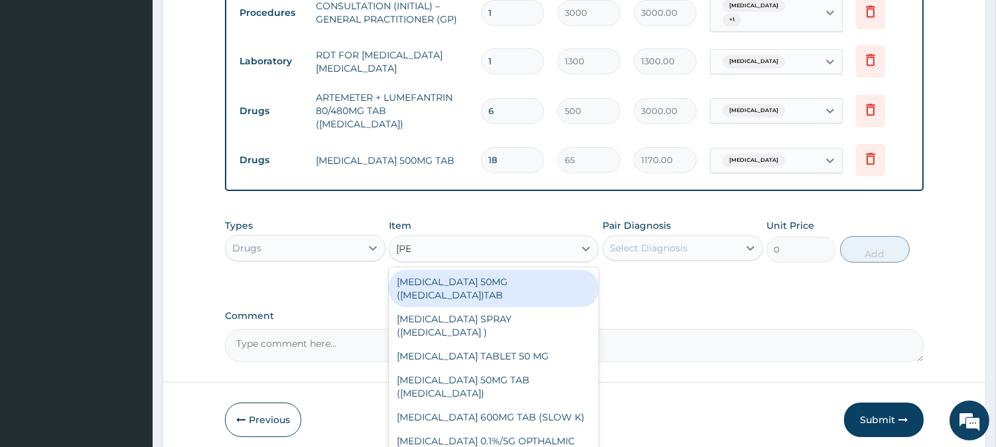
type input "LORAT"
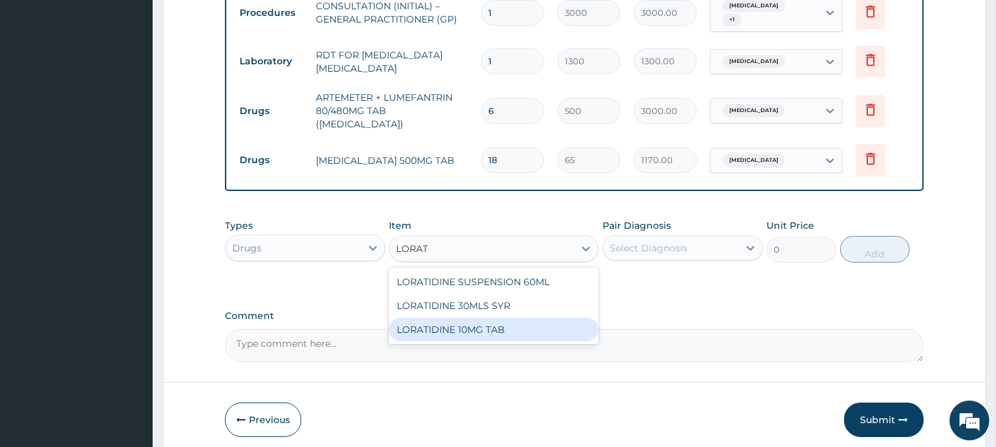
click at [510, 318] on div "LORATIDINE 10MG TAB" at bounding box center [494, 330] width 210 height 24
type input "110"
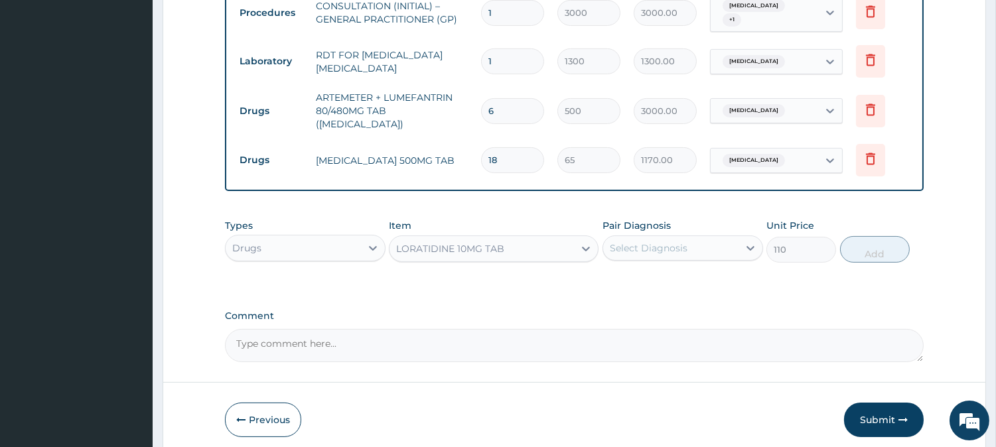
click at [663, 248] on div "Select Diagnosis" at bounding box center [670, 248] width 135 height 21
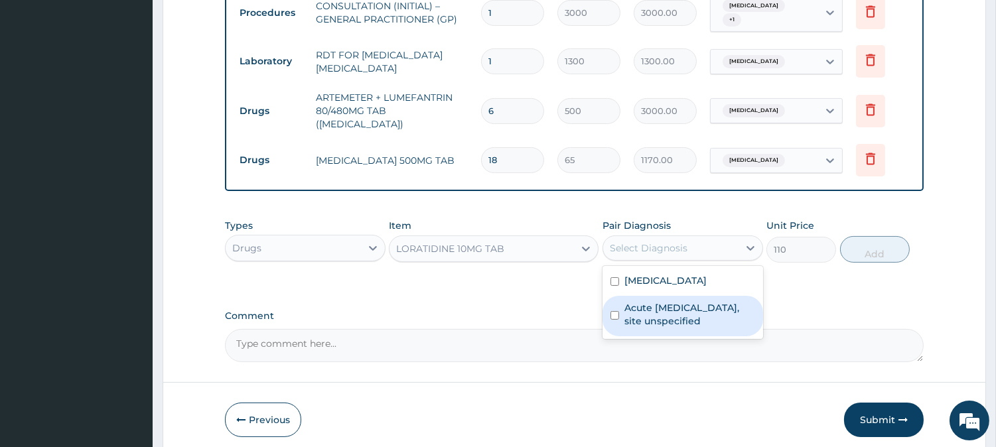
click at [671, 301] on label "Acute upper respiratory infection, site unspecified" at bounding box center [689, 314] width 131 height 27
checkbox input "true"
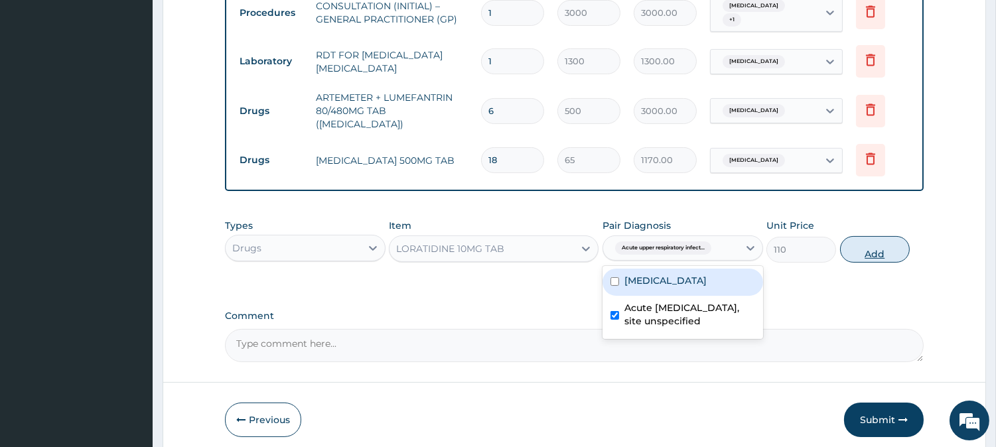
click at [882, 248] on button "Add" at bounding box center [875, 249] width 70 height 27
type input "0"
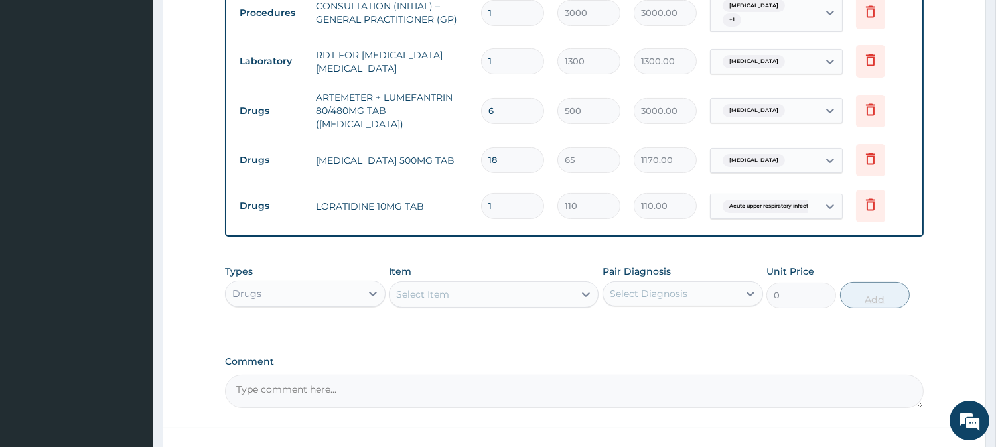
type input "10"
type input "1100.00"
type input "10"
click at [476, 292] on div "Select Item" at bounding box center [481, 294] width 184 height 21
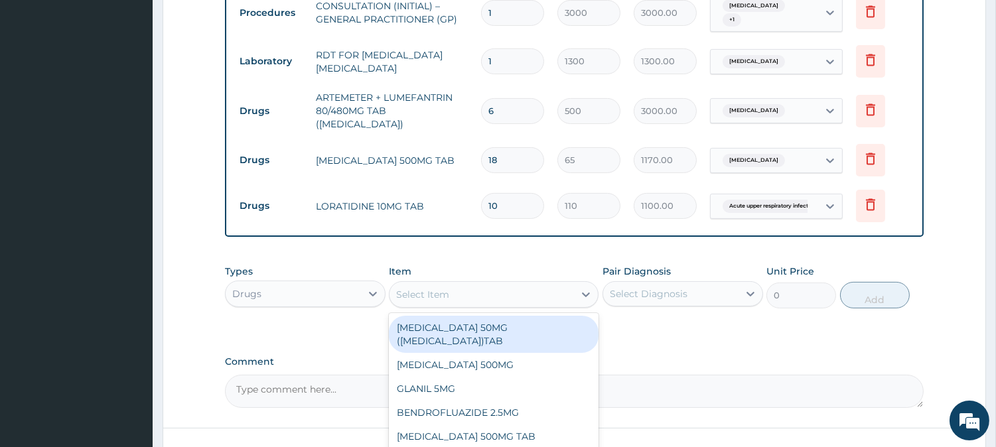
type input "A"
type input "ERYTHRO"
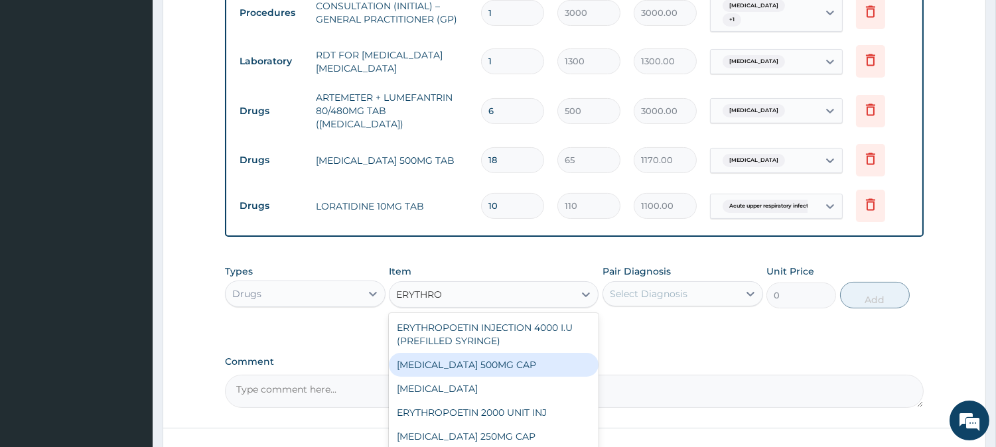
click at [582, 362] on div "ERYTHROMYCIN 500MG CAP" at bounding box center [494, 365] width 210 height 24
type input "130"
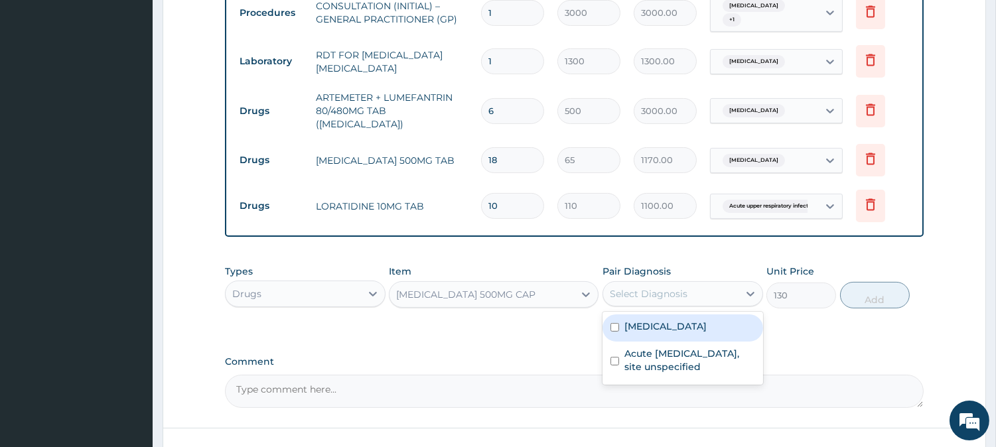
click at [652, 287] on div "Select Diagnosis" at bounding box center [649, 293] width 78 height 13
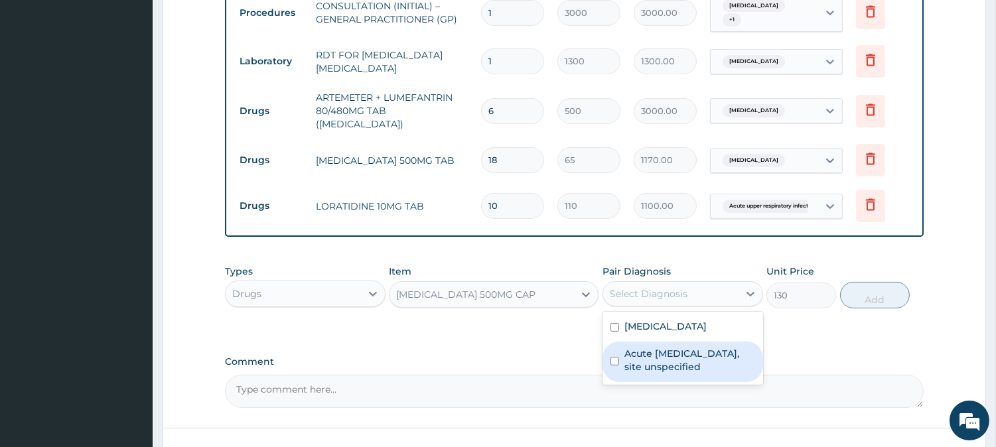
click at [661, 347] on label "Acute upper respiratory infection, site unspecified" at bounding box center [689, 360] width 131 height 27
checkbox input "true"
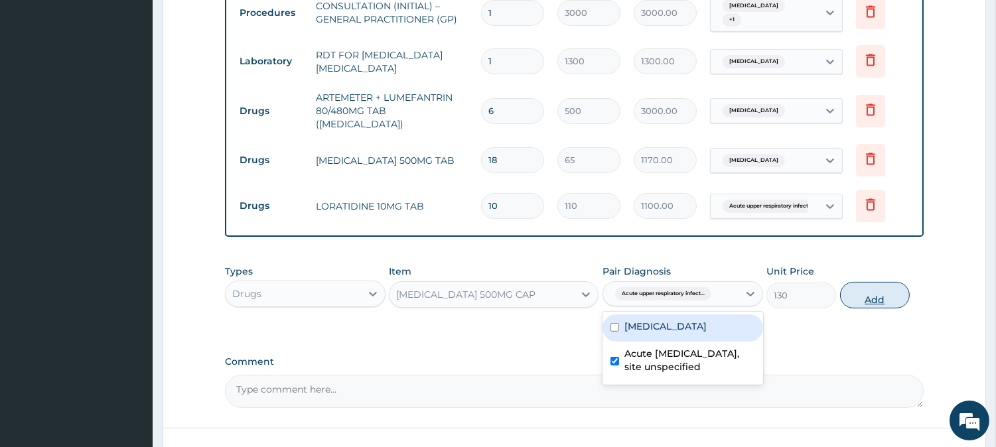
click at [856, 288] on button "Add" at bounding box center [875, 295] width 70 height 27
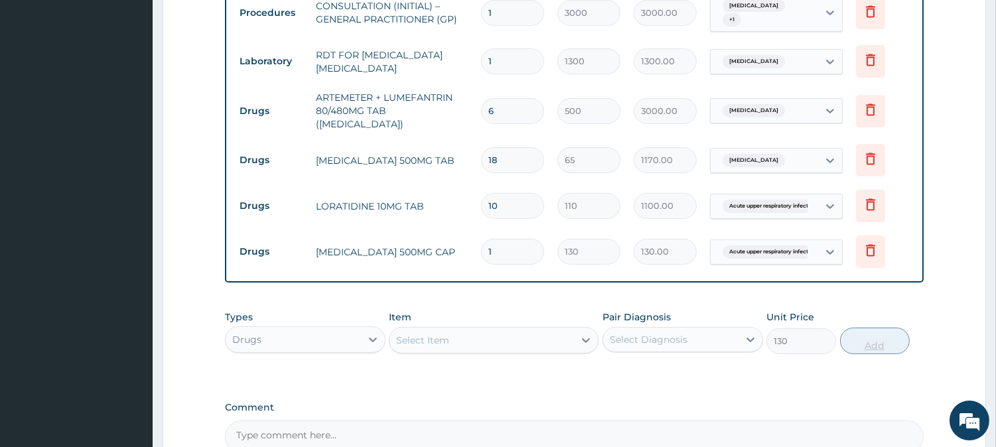
type input "0"
type input "21"
type input "2730.00"
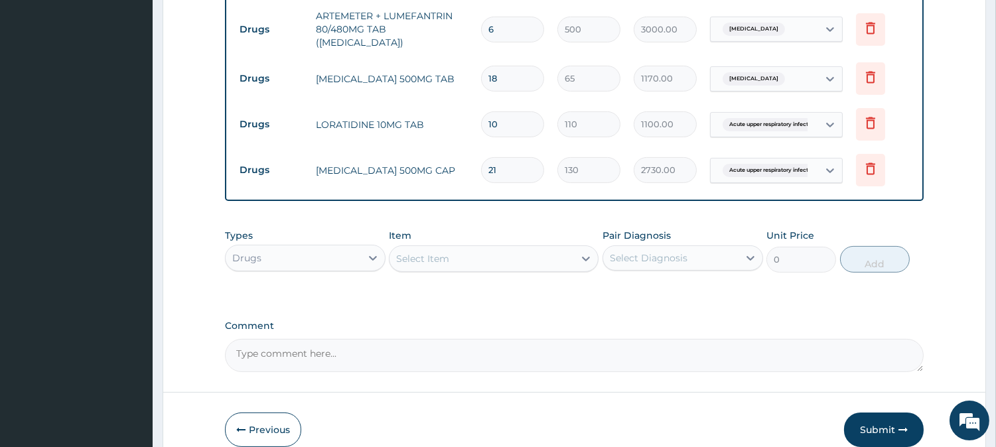
scroll to position [622, 0]
type input "21"
click at [529, 260] on div "Select Item" at bounding box center [481, 260] width 184 height 21
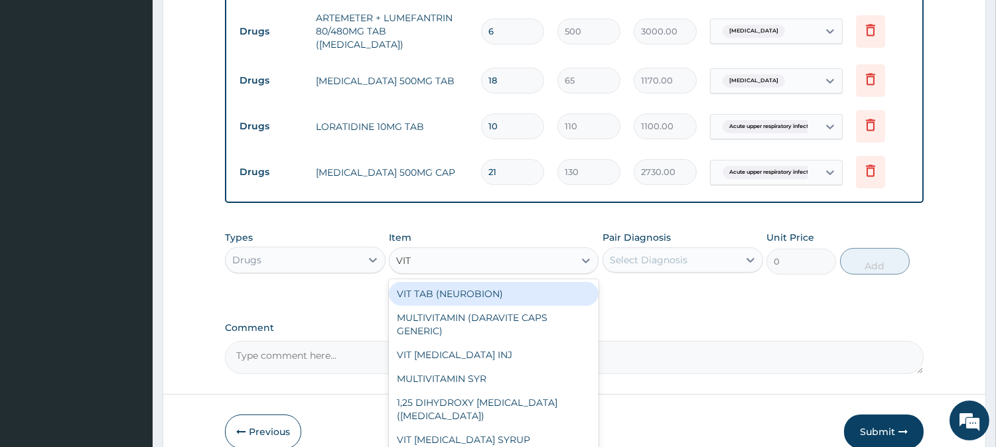
type input "VIT C"
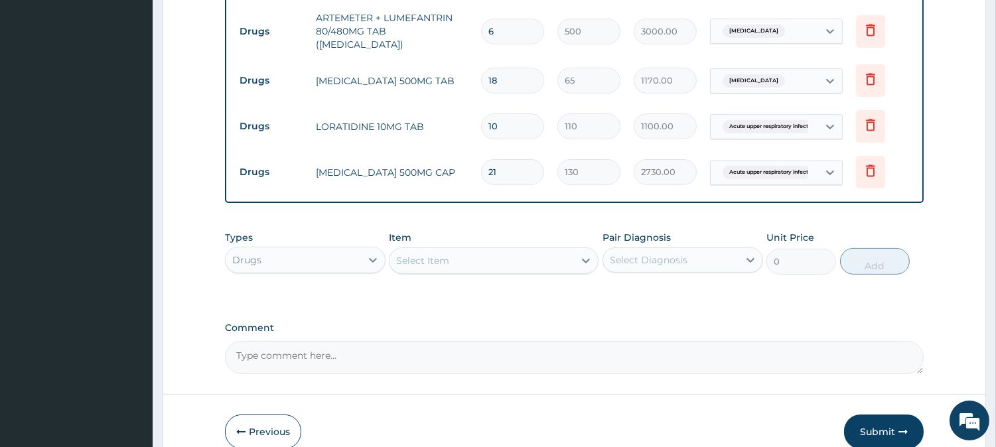
click at [440, 253] on div "Select Item" at bounding box center [481, 260] width 184 height 21
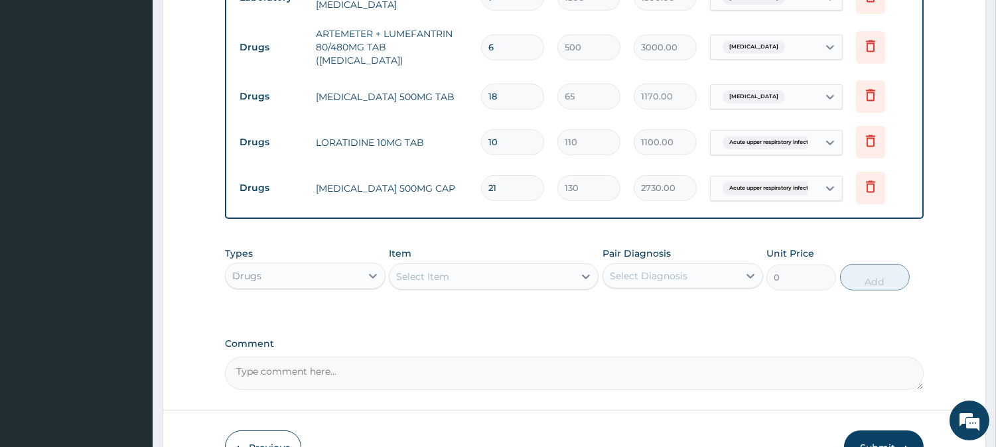
scroll to position [681, 0]
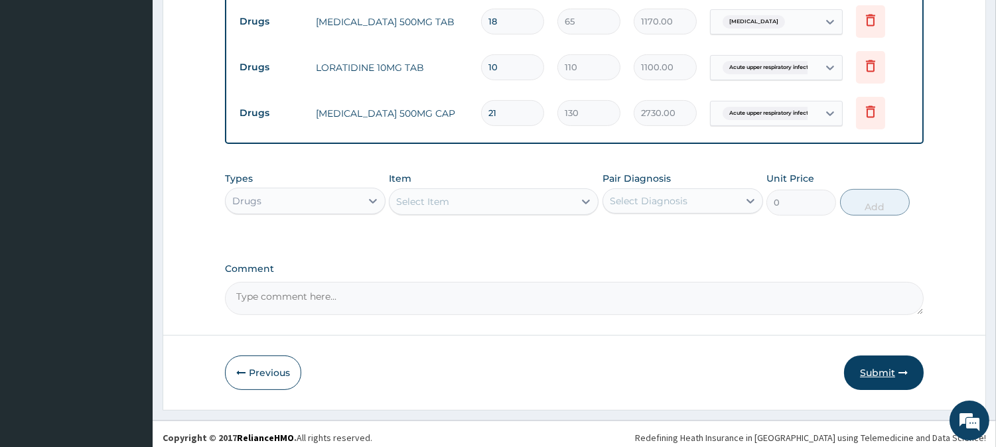
click at [893, 356] on button "Submit" at bounding box center [884, 373] width 80 height 34
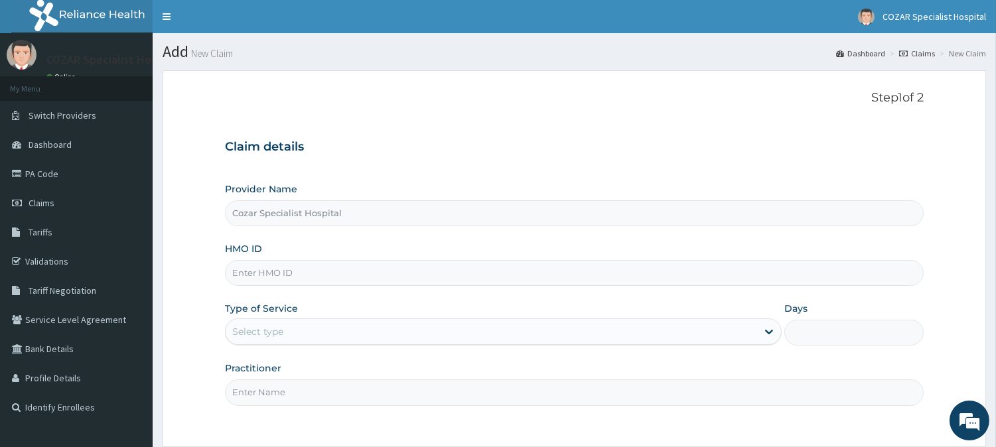
click at [352, 268] on input "HMO ID" at bounding box center [574, 273] width 699 height 26
paste input "MNI/10073/D"
type input "MNI/10073/D"
click at [345, 334] on div "Select type" at bounding box center [491, 331] width 531 height 21
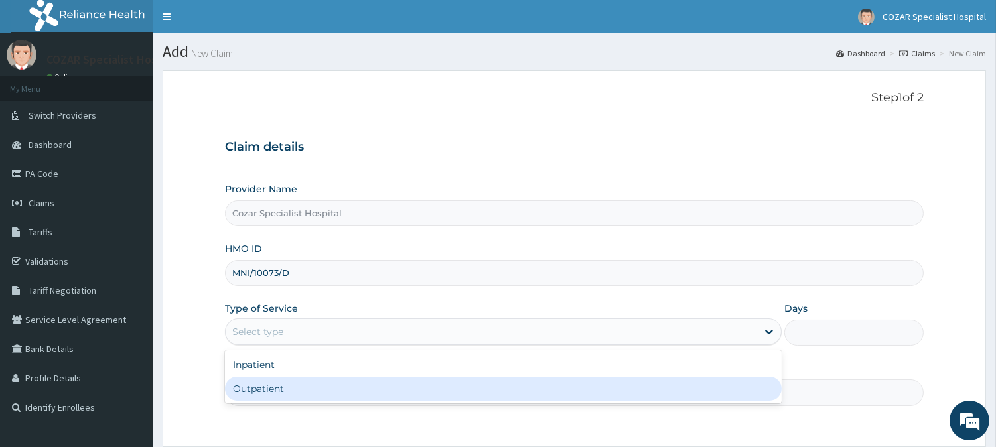
click at [336, 392] on div "Outpatient" at bounding box center [503, 389] width 557 height 24
type input "1"
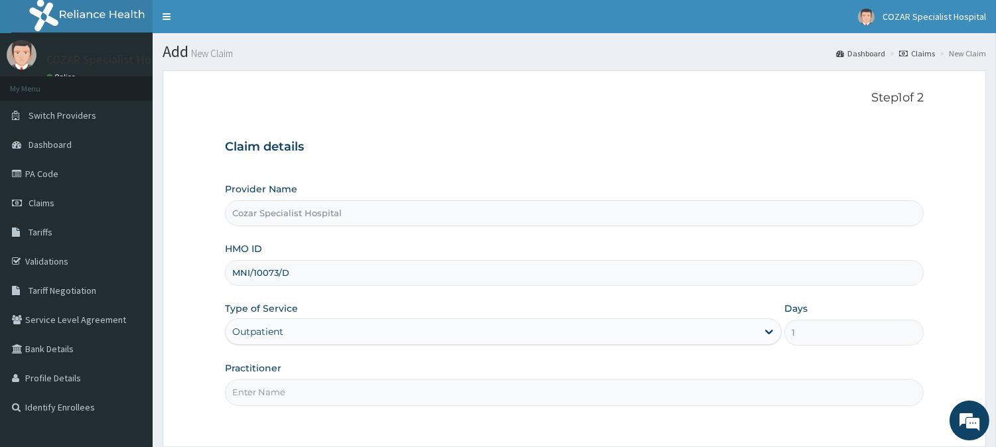
scroll to position [118, 0]
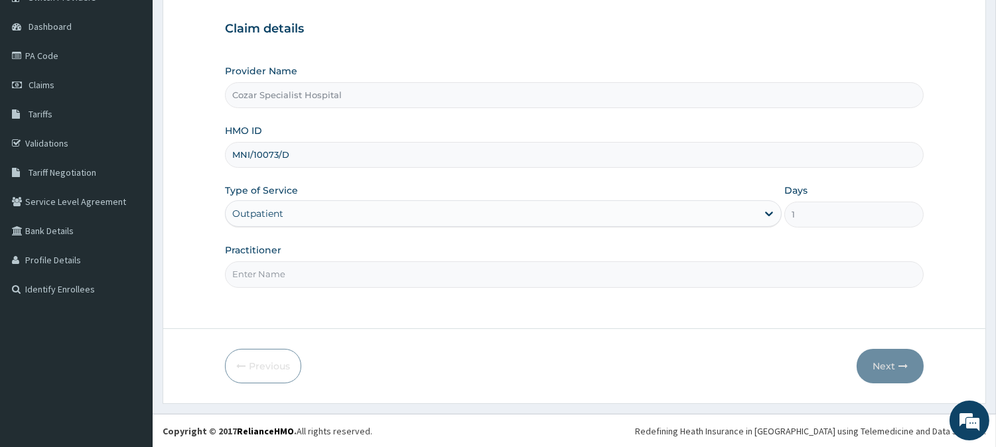
click at [452, 281] on input "Practitioner" at bounding box center [574, 274] width 699 height 26
type input "[PERSON_NAME][MEDICAL_DATA]"
click at [906, 369] on icon "button" at bounding box center [902, 366] width 9 height 9
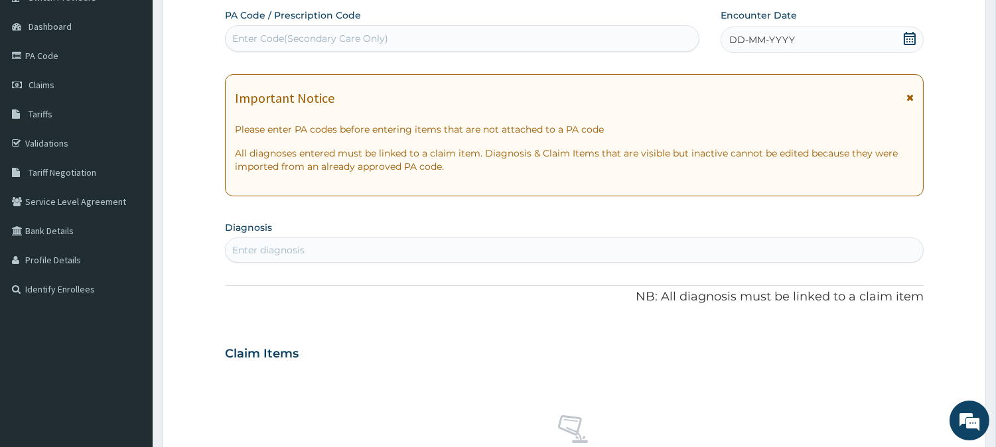
click at [916, 40] on icon at bounding box center [909, 38] width 13 height 13
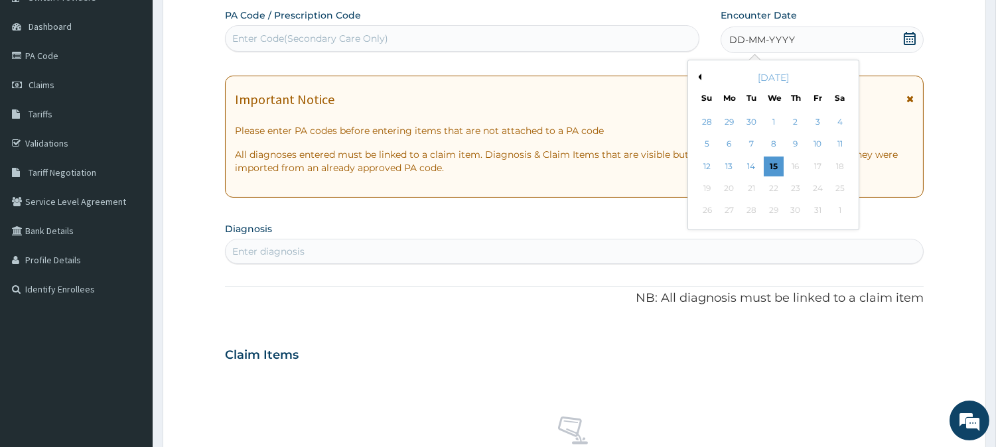
click at [699, 74] on button "Previous Month" at bounding box center [698, 77] width 7 height 7
click at [804, 183] on div "25" at bounding box center [796, 188] width 20 height 20
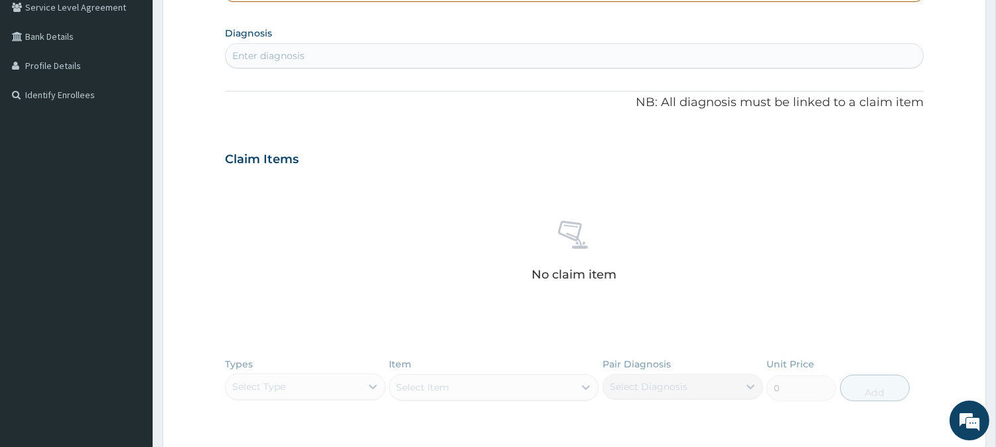
scroll to position [279, 0]
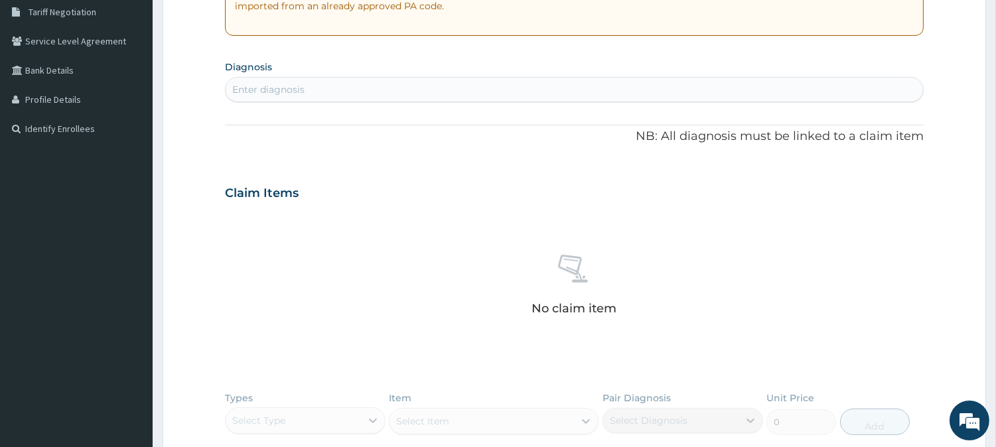
click at [520, 95] on div "Enter diagnosis" at bounding box center [574, 89] width 697 height 21
type input "[MEDICAL_DATA]"
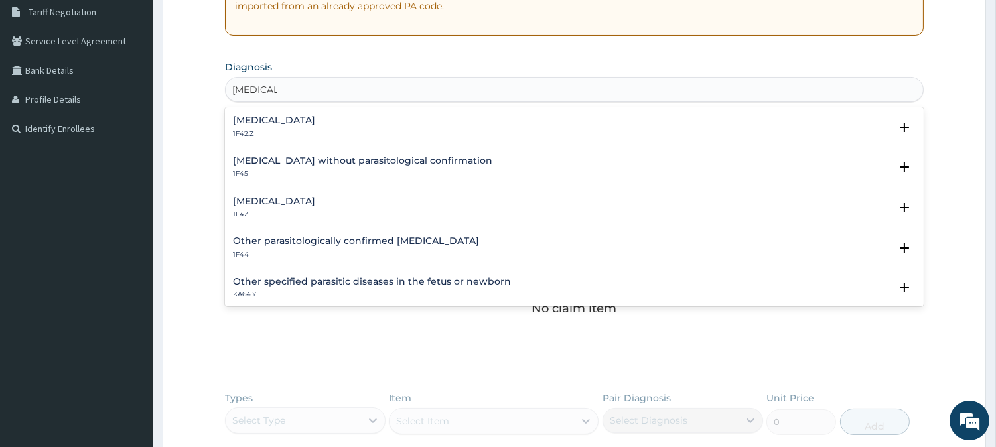
click at [403, 207] on div "[MEDICAL_DATA] 1F4Z" at bounding box center [574, 207] width 683 height 23
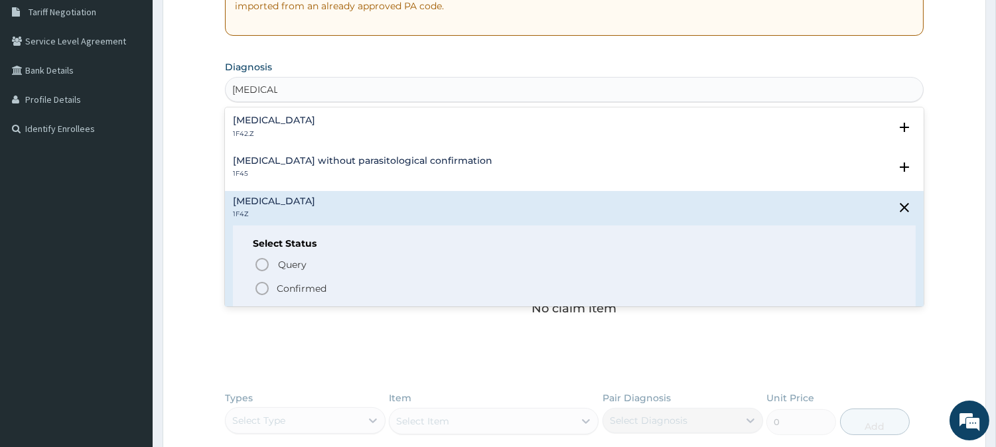
click at [302, 286] on p "Confirmed" at bounding box center [302, 288] width 50 height 13
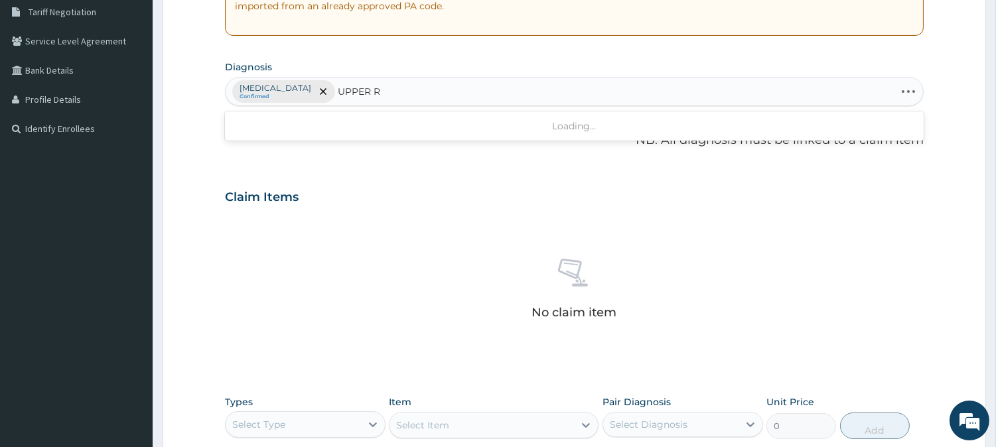
type input "UPPER"
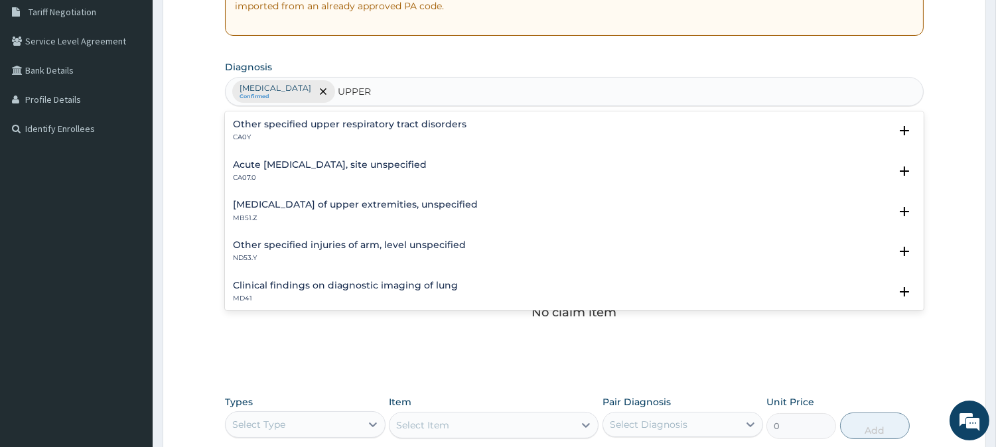
click at [412, 170] on div "Acute upper respiratory infection, site unspecified CA07.0" at bounding box center [330, 171] width 194 height 23
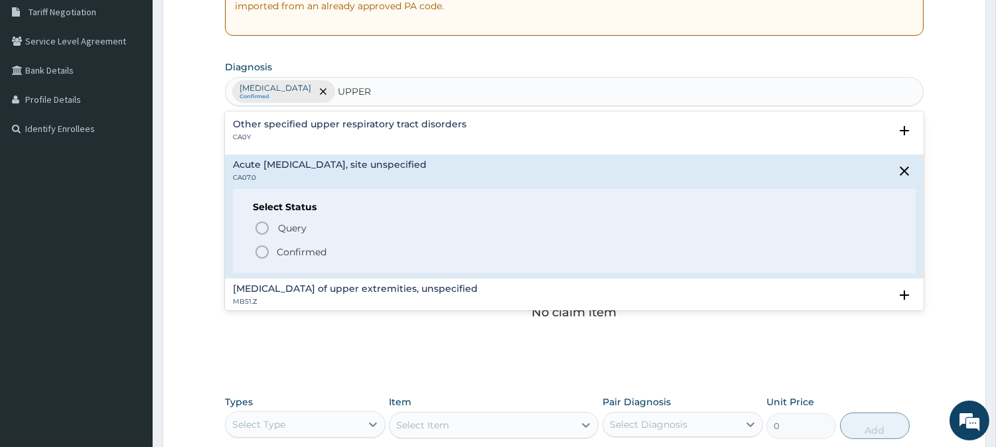
click at [287, 247] on p "Confirmed" at bounding box center [302, 251] width 50 height 13
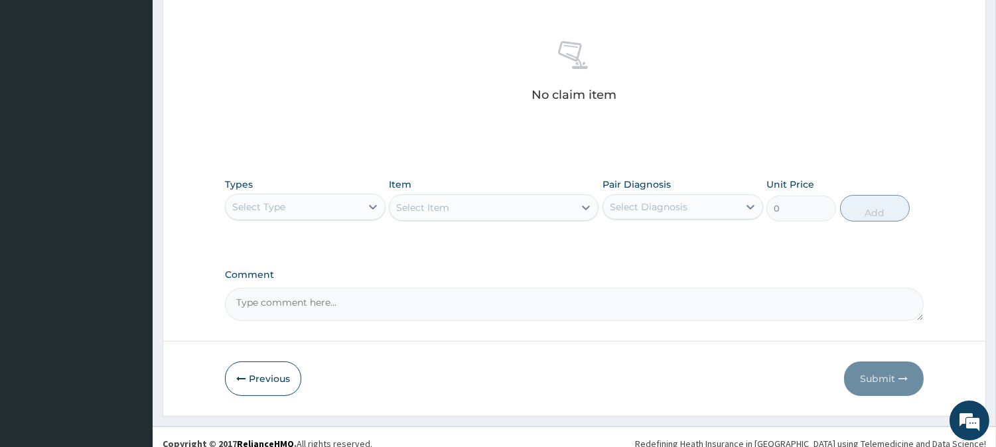
scroll to position [509, 0]
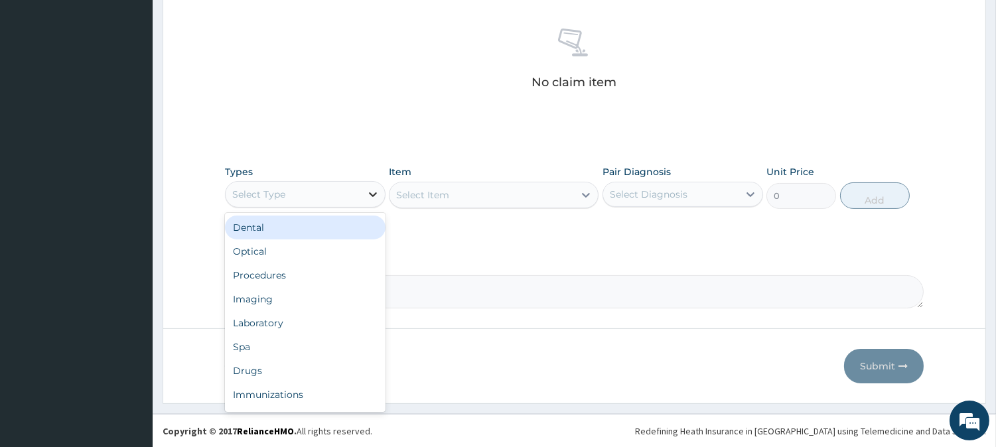
click at [367, 190] on icon at bounding box center [372, 194] width 13 height 13
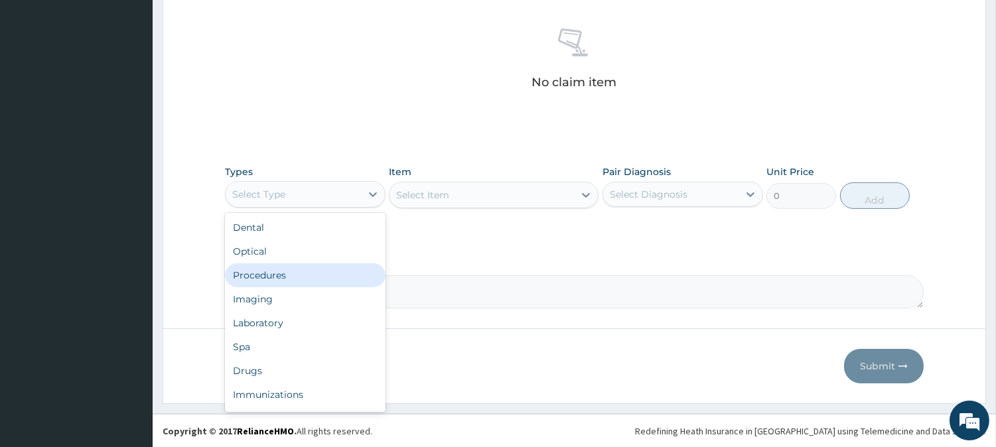
click at [328, 267] on div "Procedures" at bounding box center [305, 275] width 161 height 24
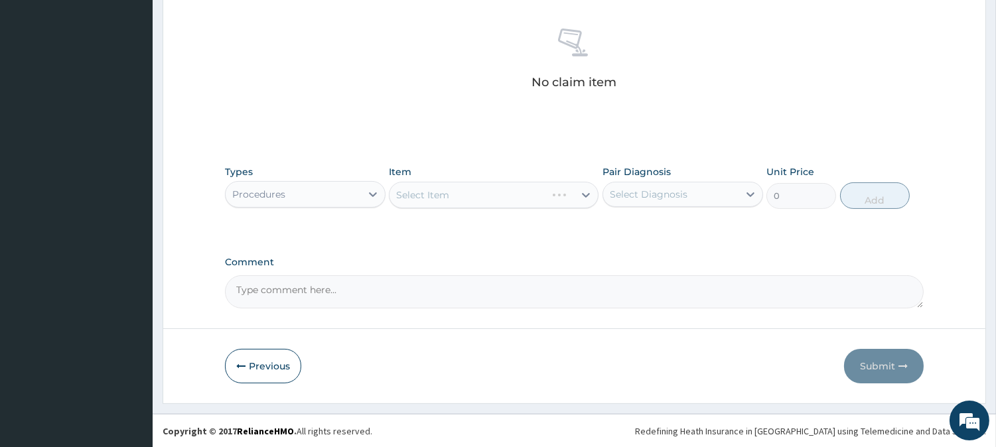
click at [492, 199] on div "Select Item" at bounding box center [494, 195] width 210 height 27
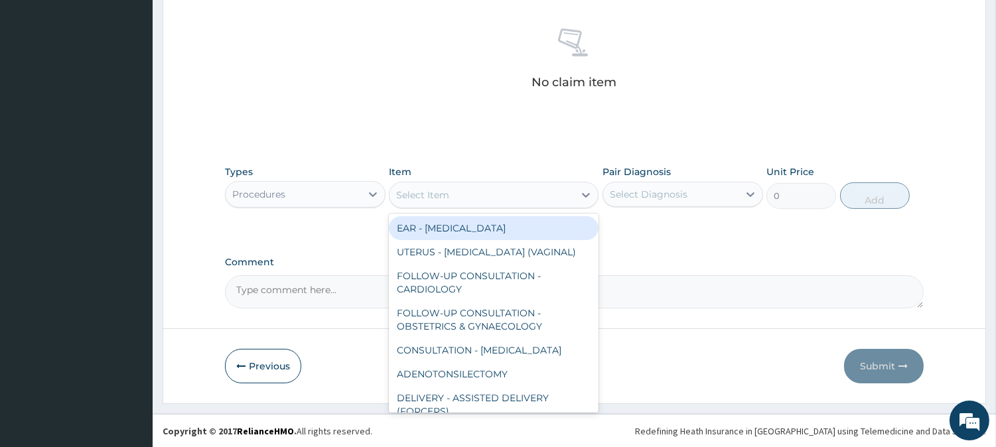
click at [492, 199] on div "Select Item" at bounding box center [481, 194] width 184 height 21
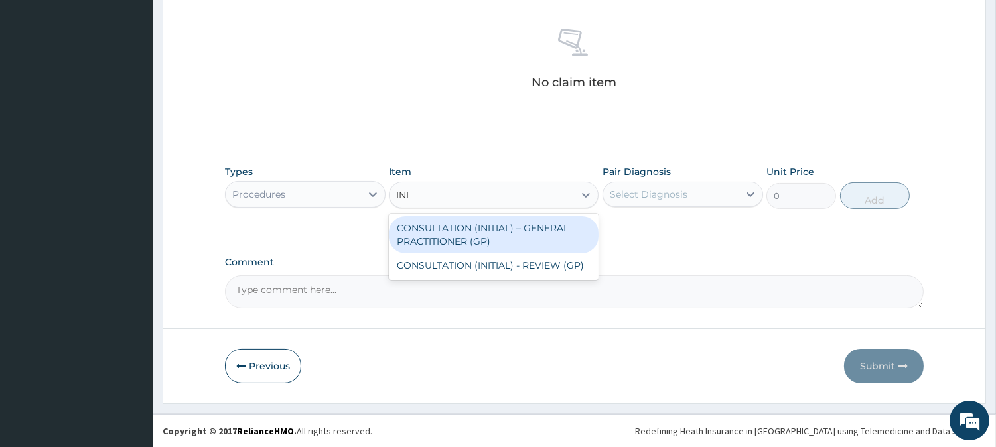
type input "INIT"
click at [506, 223] on div "CONSULTATION (INITIAL) – GENERAL PRACTITIONER (GP)" at bounding box center [494, 234] width 210 height 37
type input "3000"
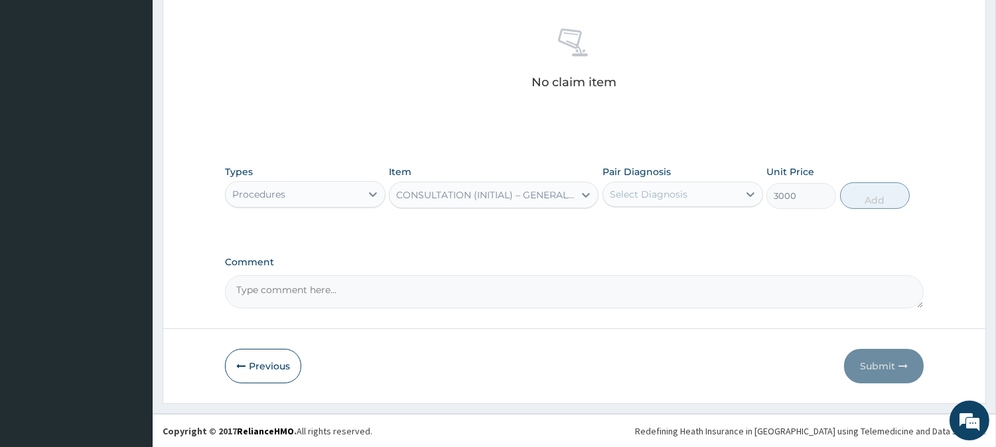
click at [687, 192] on div "Select Diagnosis" at bounding box center [670, 194] width 135 height 21
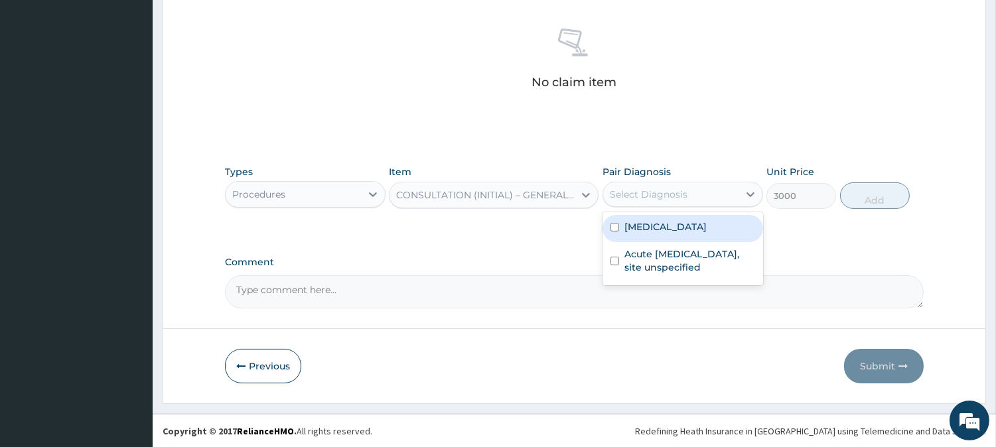
click at [687, 221] on label "[MEDICAL_DATA]" at bounding box center [665, 226] width 82 height 13
checkbox input "true"
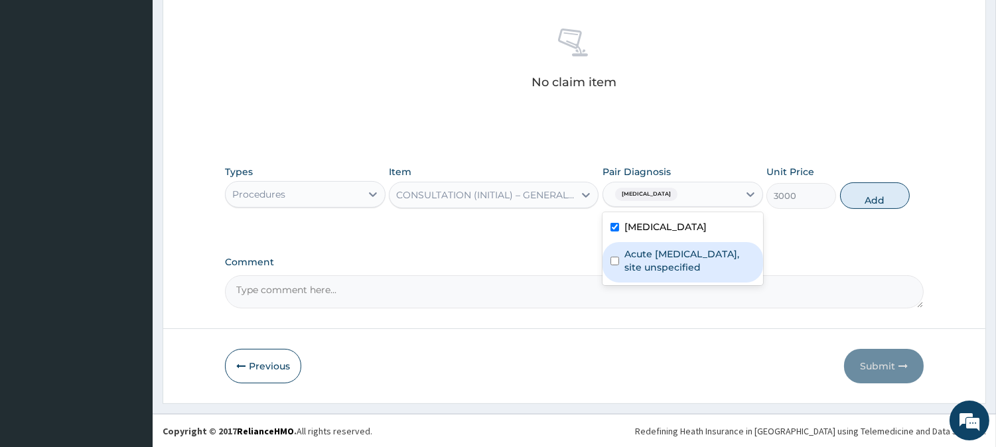
click at [695, 266] on label "Acute upper respiratory infection, site unspecified" at bounding box center [689, 260] width 131 height 27
checkbox input "true"
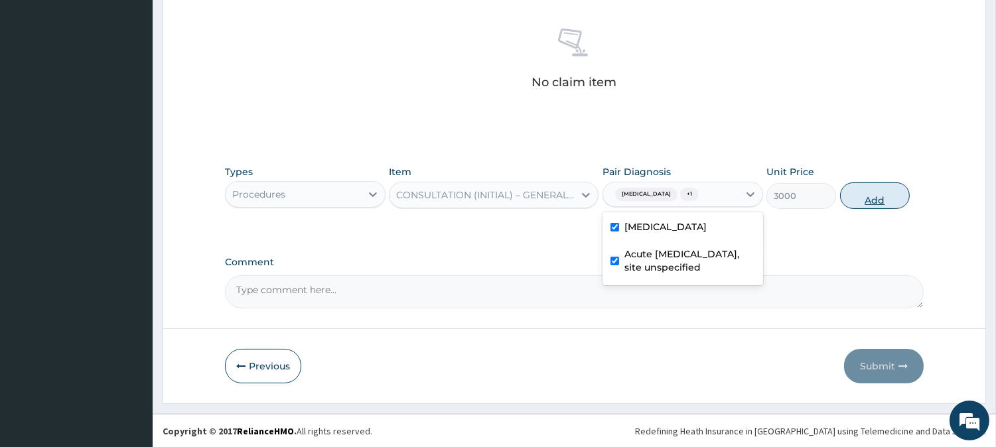
click at [876, 197] on button "Add" at bounding box center [875, 195] width 70 height 27
type input "0"
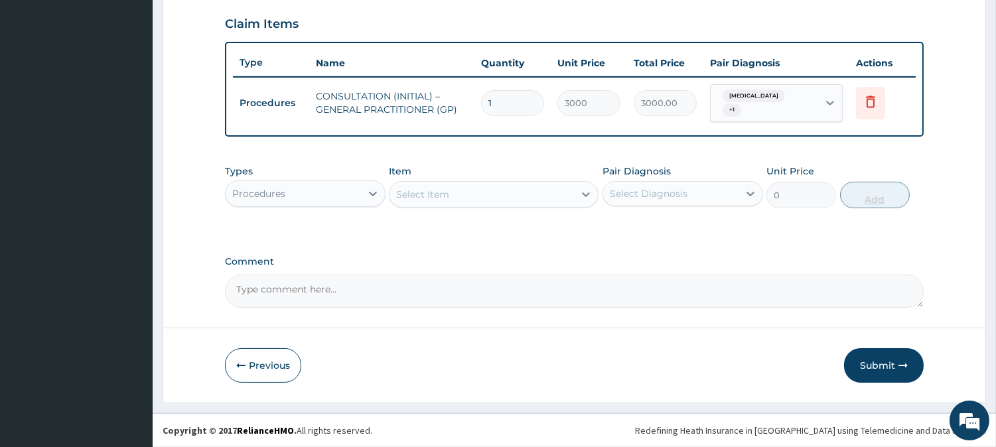
scroll to position [450, 0]
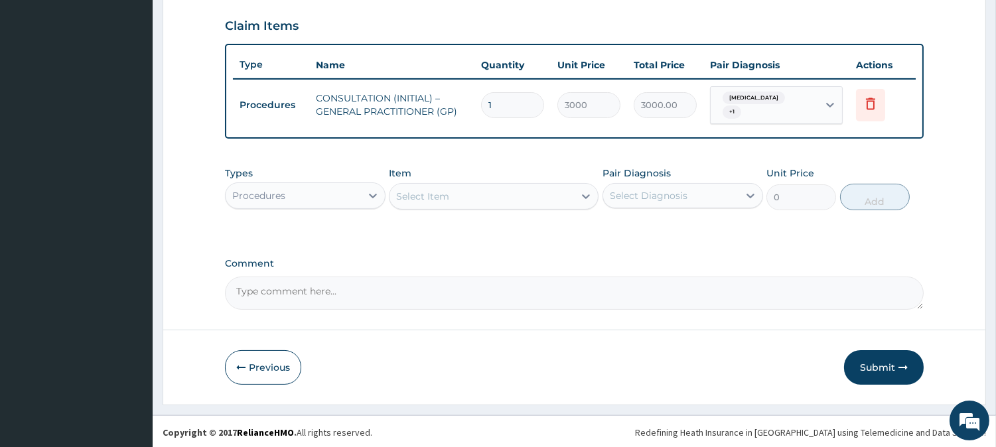
click at [353, 201] on div "Procedures" at bounding box center [293, 195] width 135 height 21
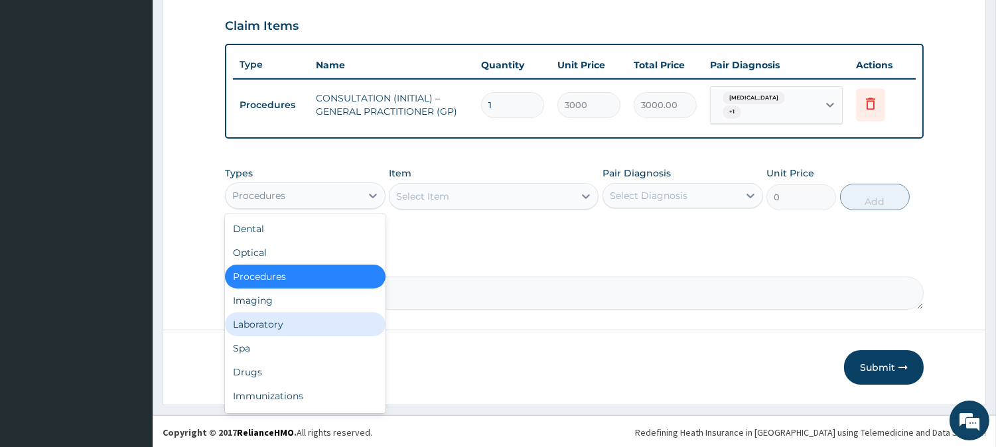
click at [297, 326] on div "Laboratory" at bounding box center [305, 324] width 161 height 24
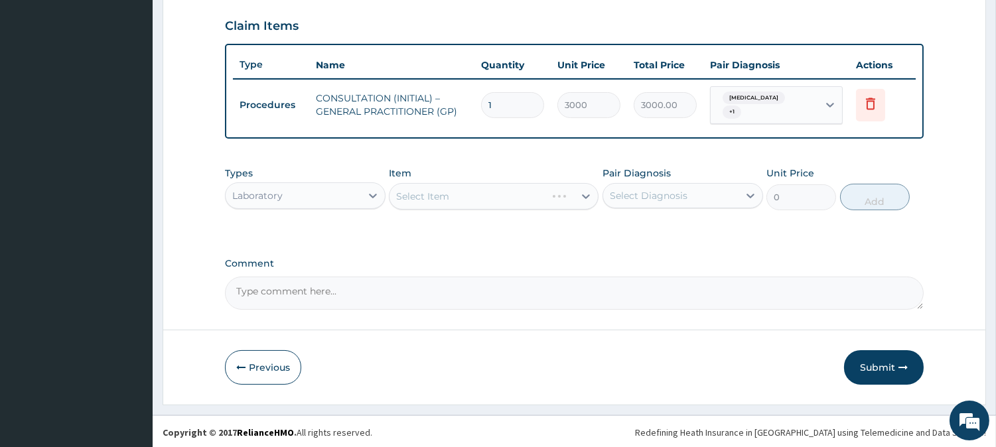
click at [431, 189] on div "Select Item" at bounding box center [494, 196] width 210 height 27
click at [431, 190] on div "Select Item" at bounding box center [422, 196] width 53 height 13
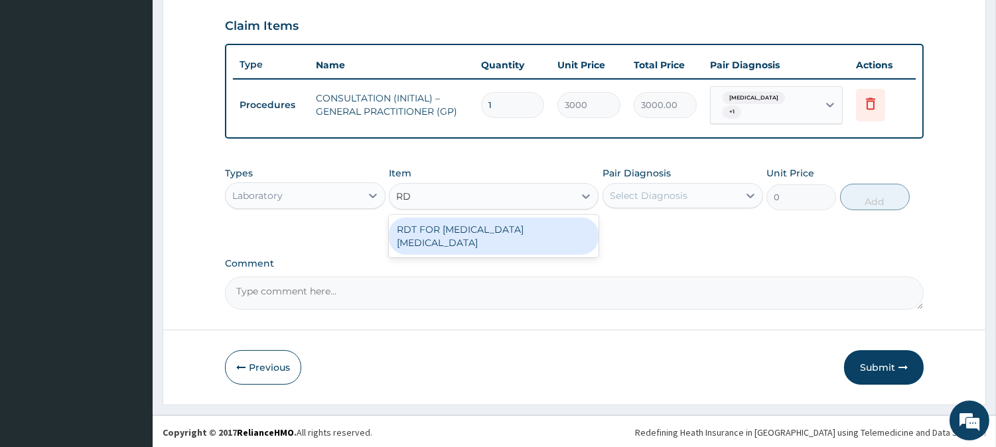
type input "RDT"
click at [472, 228] on div "RDT FOR MALARIA PARASITE" at bounding box center [494, 236] width 210 height 37
type input "1300"
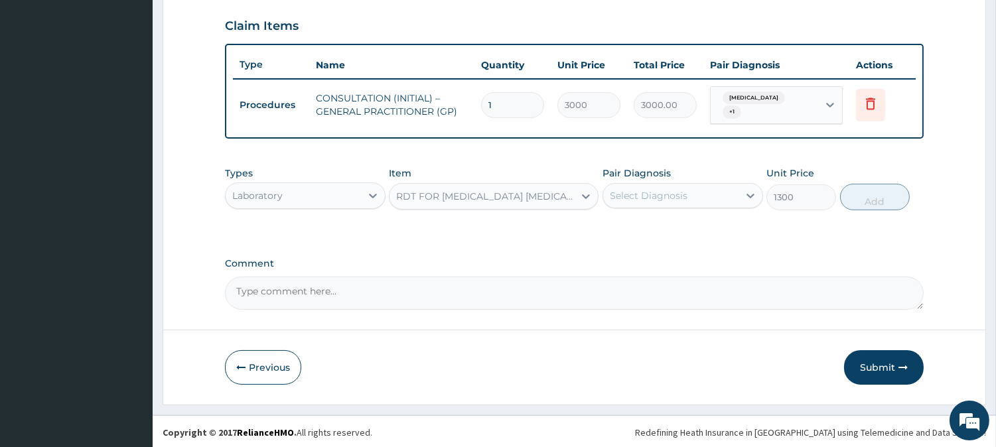
click at [681, 193] on div "Select Diagnosis" at bounding box center [649, 195] width 78 height 13
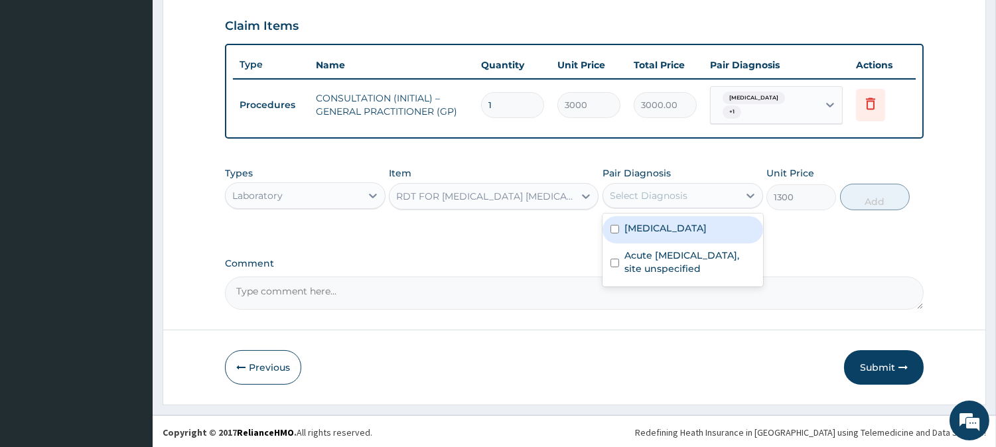
click at [689, 230] on label "[MEDICAL_DATA]" at bounding box center [665, 228] width 82 height 13
checkbox input "true"
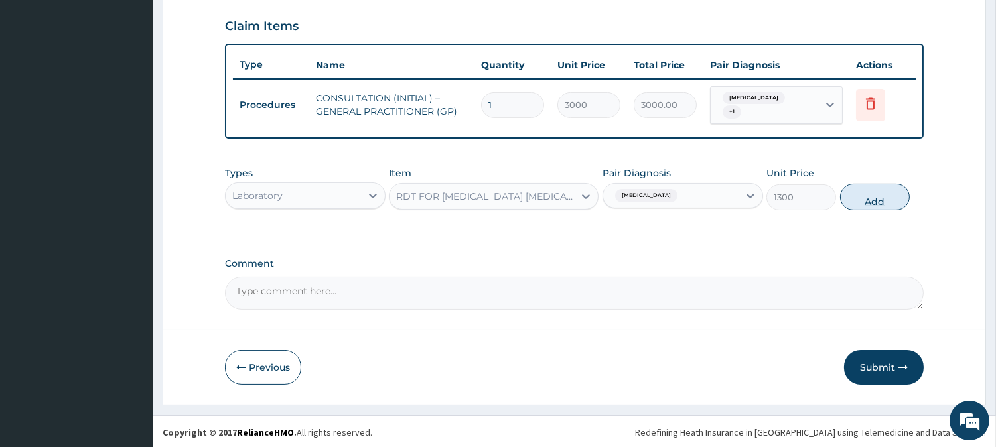
click at [865, 188] on button "Add" at bounding box center [875, 197] width 70 height 27
type input "0"
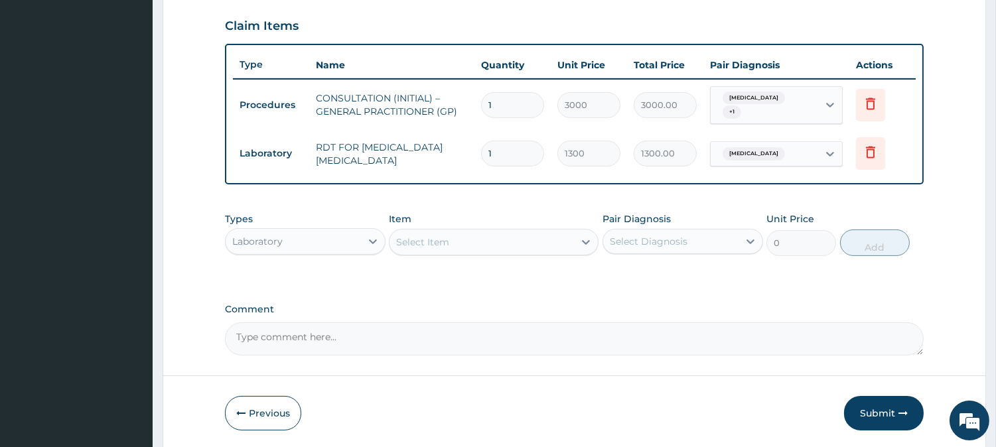
click at [310, 241] on div "Laboratory" at bounding box center [293, 241] width 135 height 21
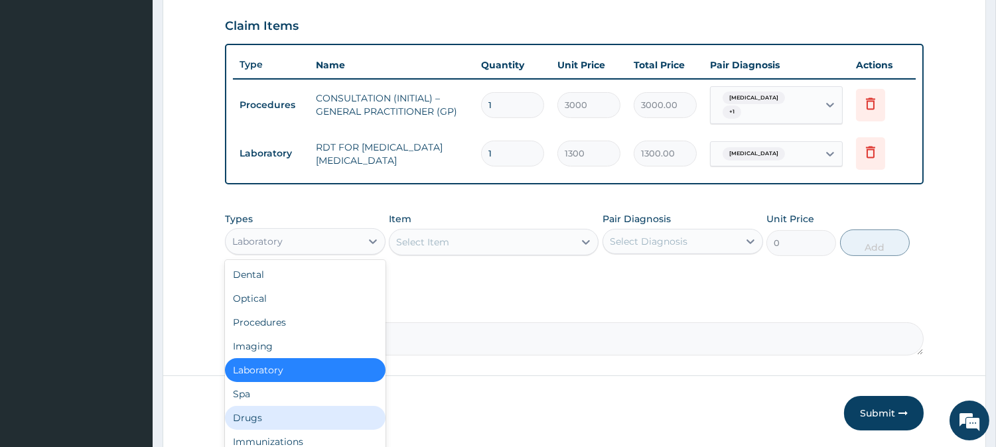
click at [312, 411] on div "Drugs" at bounding box center [305, 418] width 161 height 24
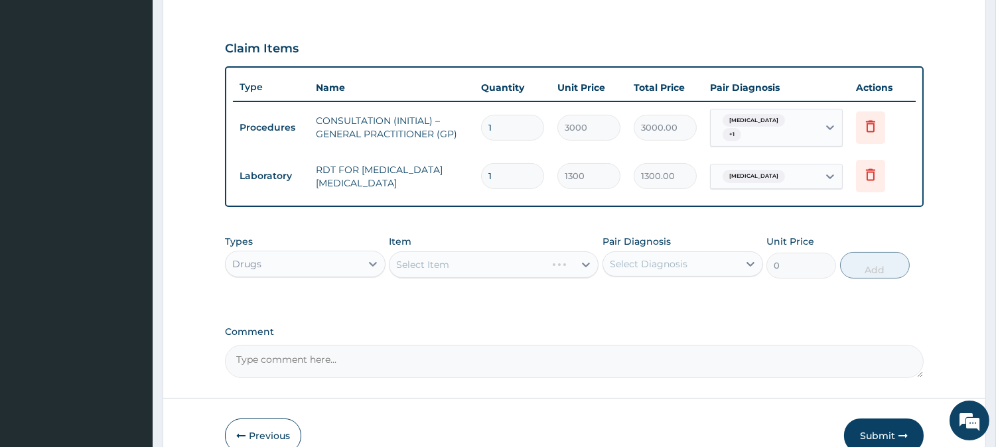
scroll to position [496, 0]
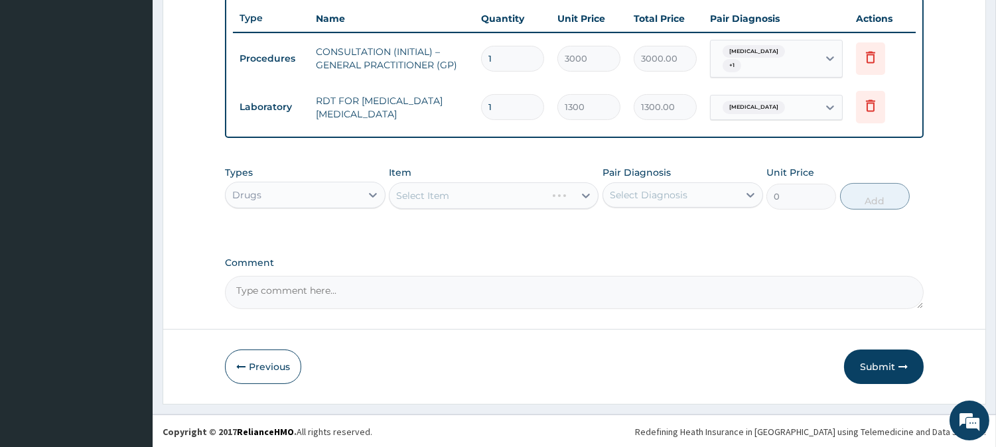
click at [563, 193] on div "Select Item" at bounding box center [494, 195] width 210 height 27
click at [541, 194] on div "Select Item" at bounding box center [494, 195] width 210 height 27
click at [541, 194] on div "Select Item" at bounding box center [481, 195] width 184 height 21
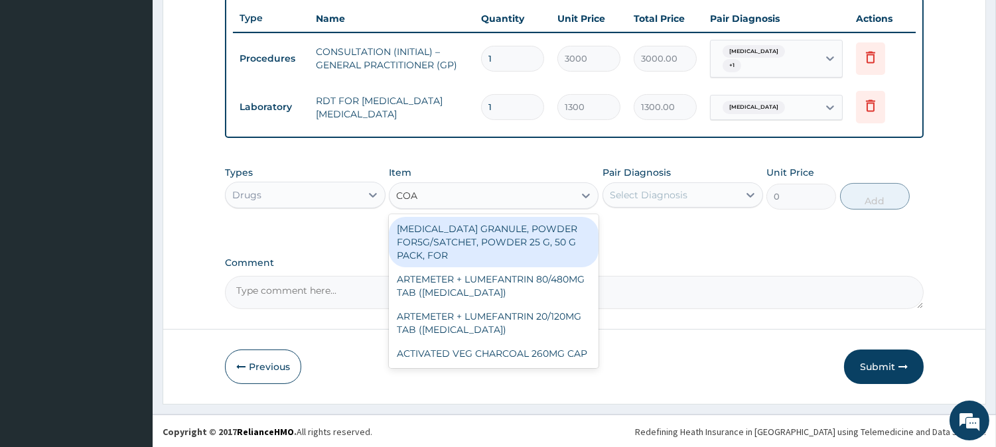
type input "COARTEM"
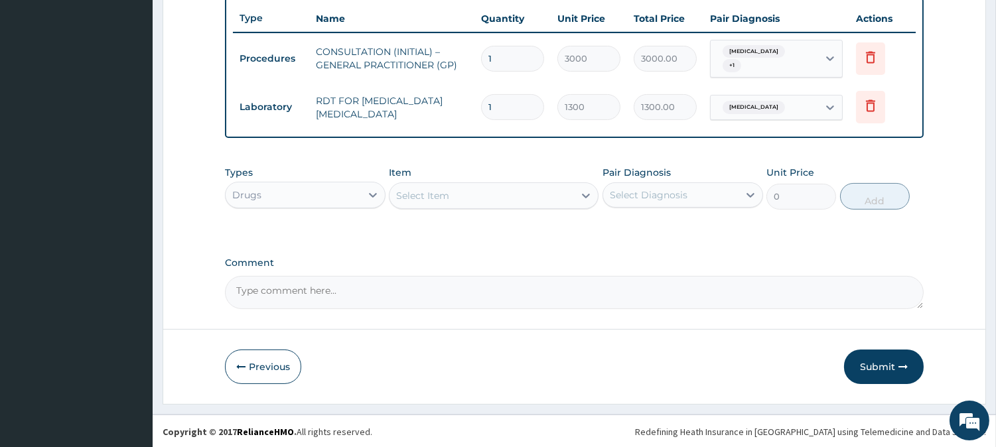
click at [467, 194] on div "Select Item" at bounding box center [481, 195] width 184 height 21
click at [409, 201] on div "Select Item" at bounding box center [481, 195] width 184 height 21
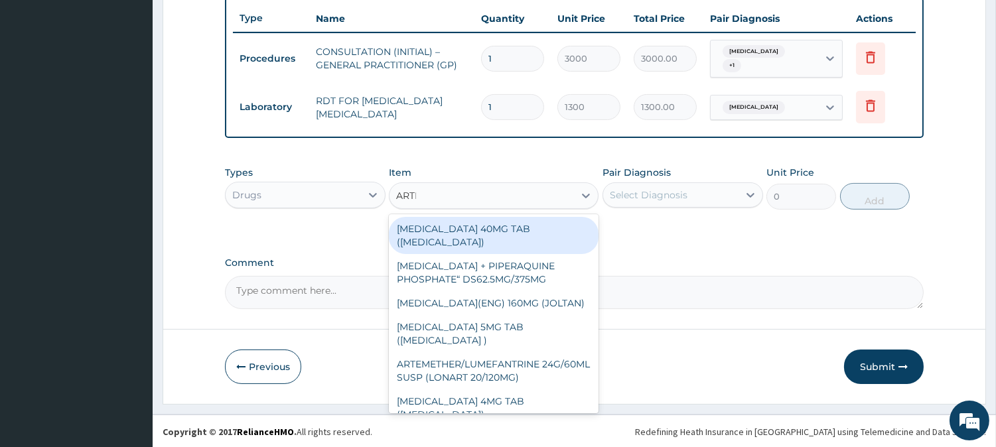
type input "ARTEME"
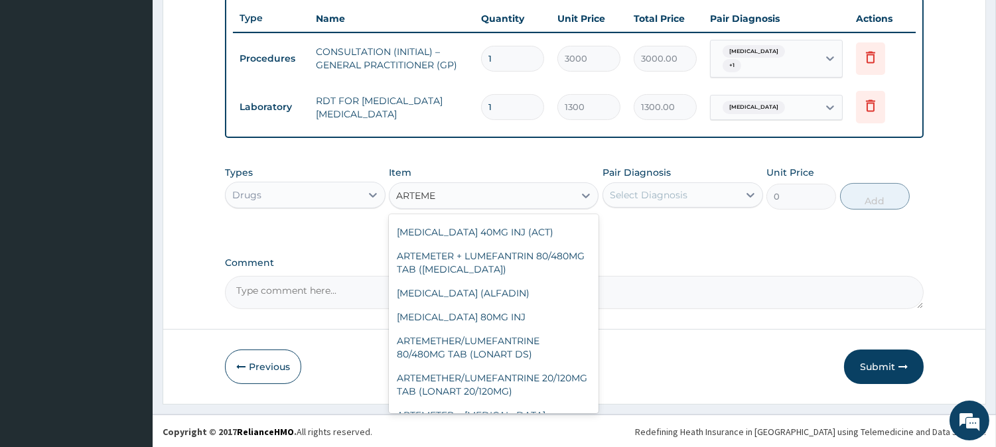
scroll to position [158, 0]
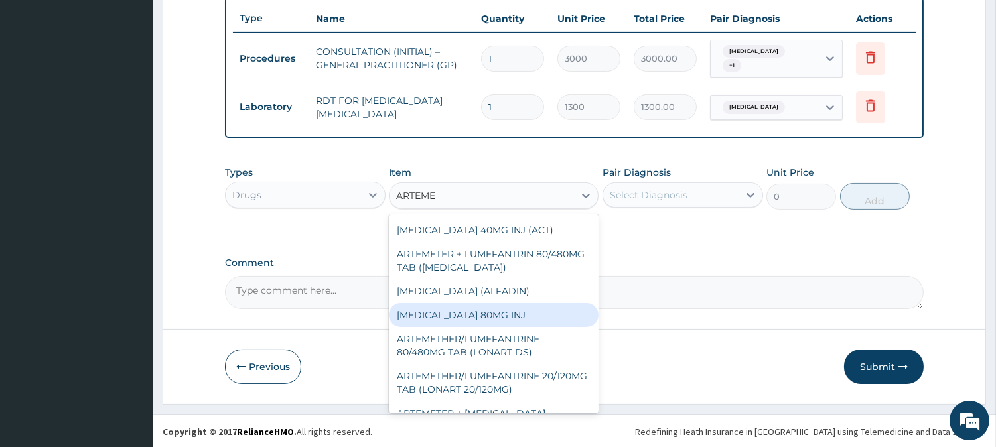
click at [556, 327] on div "ARTEMETHER 80MG INJ" at bounding box center [494, 315] width 210 height 24
type input "750"
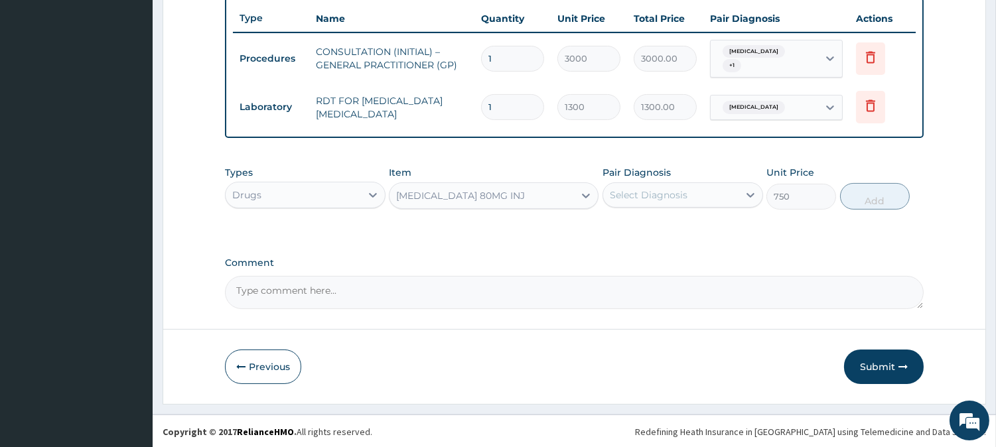
click at [681, 194] on div "Select Diagnosis" at bounding box center [649, 194] width 78 height 13
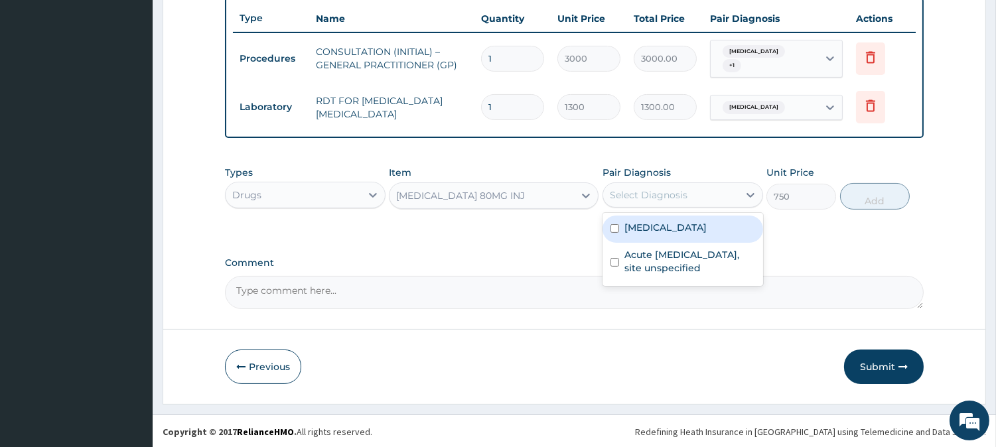
click at [683, 227] on label "[MEDICAL_DATA]" at bounding box center [665, 227] width 82 height 13
checkbox input "true"
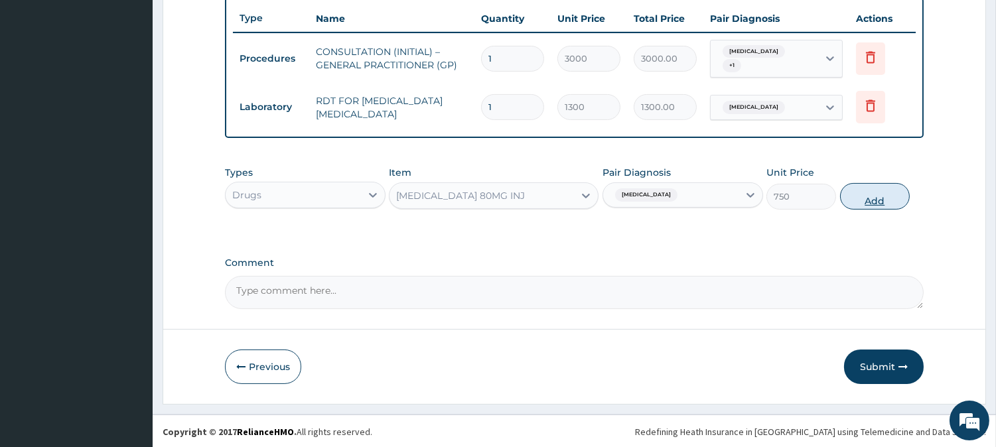
click at [843, 203] on button "Add" at bounding box center [875, 196] width 70 height 27
type input "0"
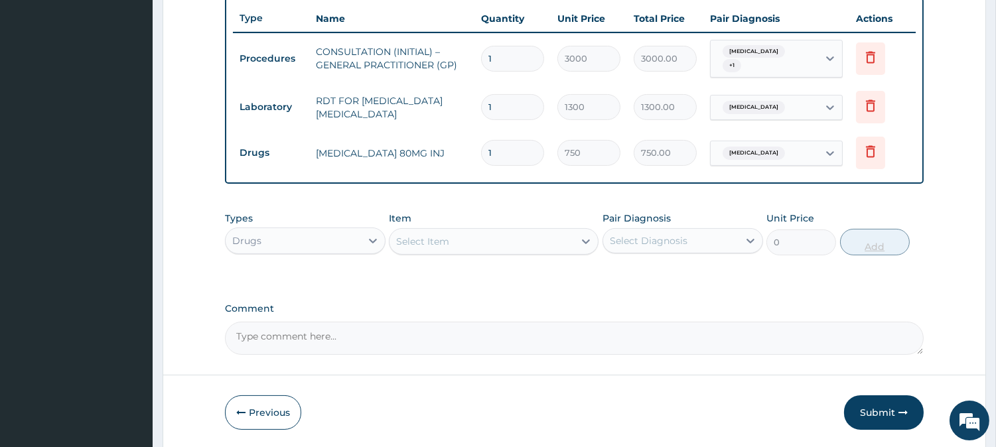
type input "0.00"
type input "6"
type input "4500.00"
type input "6"
click at [420, 243] on div "Select Item" at bounding box center [422, 241] width 53 height 13
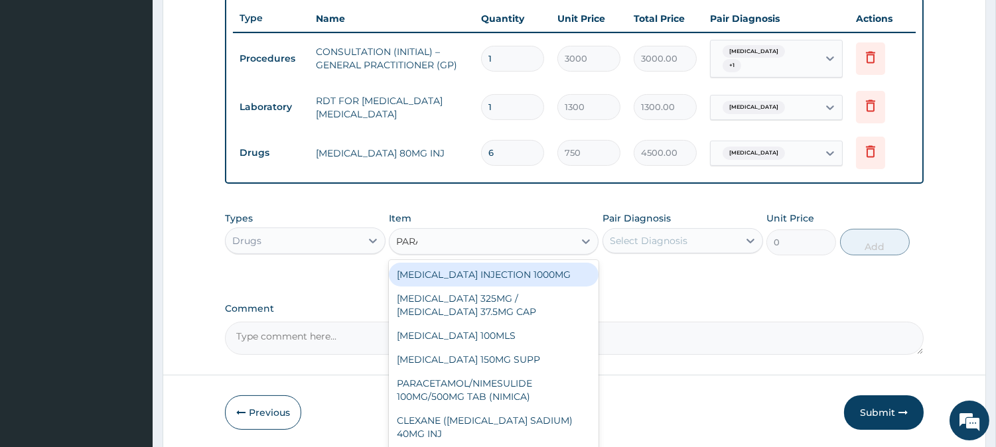
type input "PARACET"
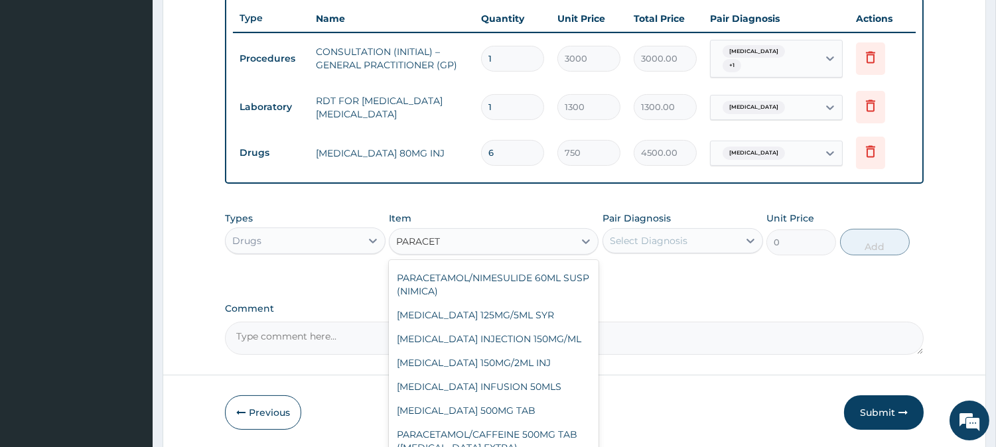
scroll to position [233, 0]
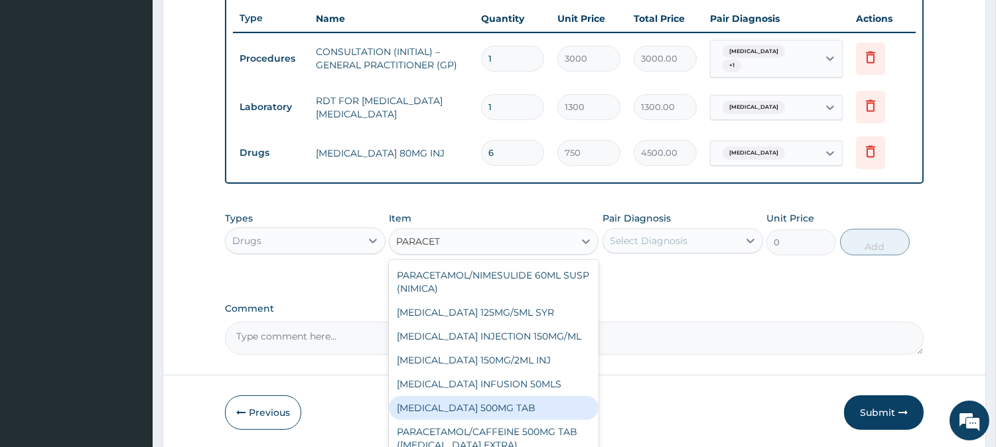
click at [564, 405] on div "PARACETAMOL 500MG TAB" at bounding box center [494, 408] width 210 height 24
type input "65"
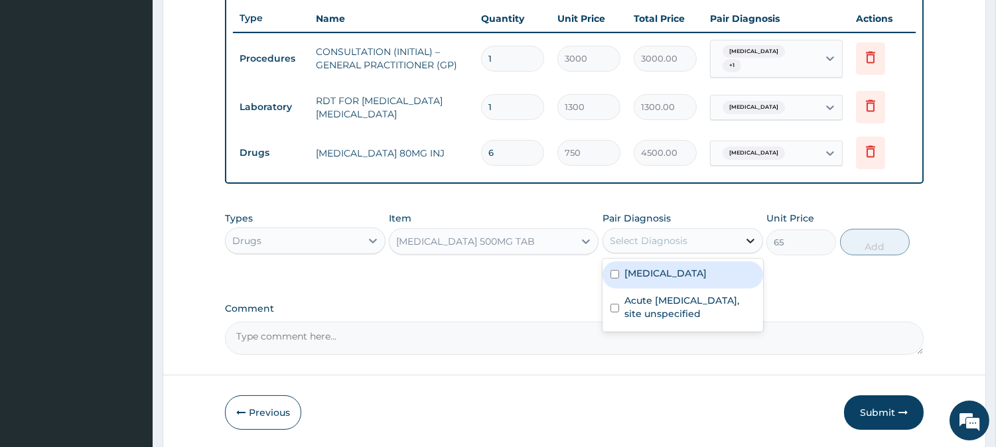
click at [746, 241] on icon at bounding box center [750, 240] width 13 height 13
click at [724, 275] on div "[MEDICAL_DATA]" at bounding box center [682, 274] width 161 height 27
checkbox input "true"
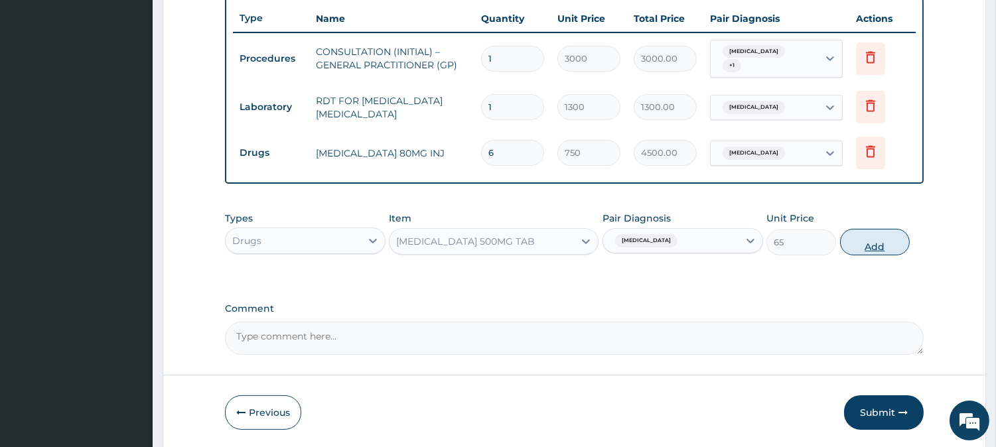
click at [878, 240] on button "Add" at bounding box center [875, 242] width 70 height 27
type input "0"
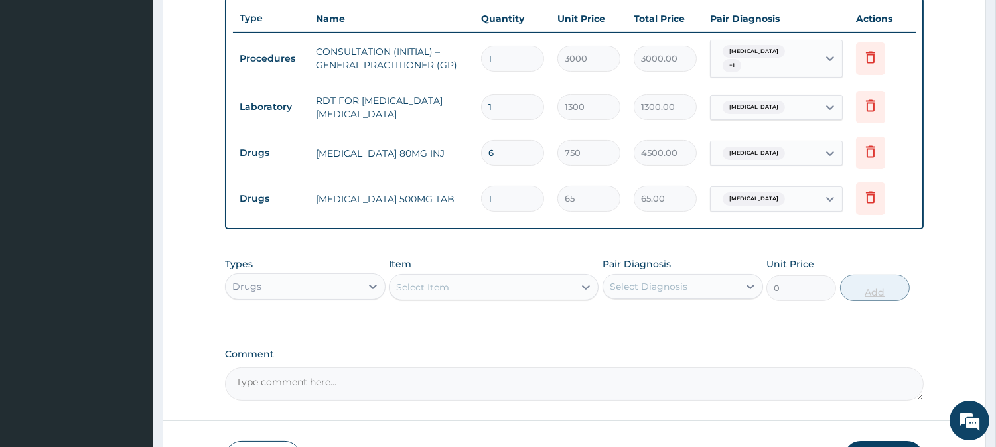
type input "18"
type input "1170.00"
type input "18"
click at [492, 283] on div "Select Item" at bounding box center [481, 287] width 184 height 21
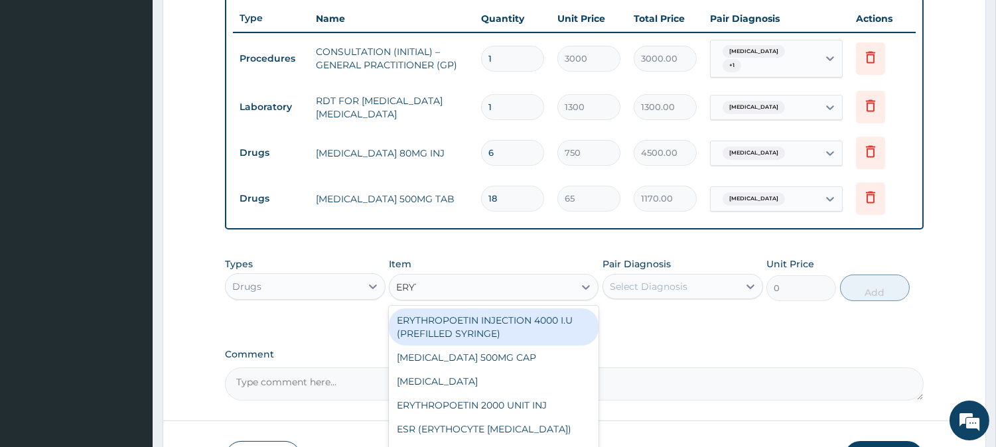
type input "ERYTHRO"
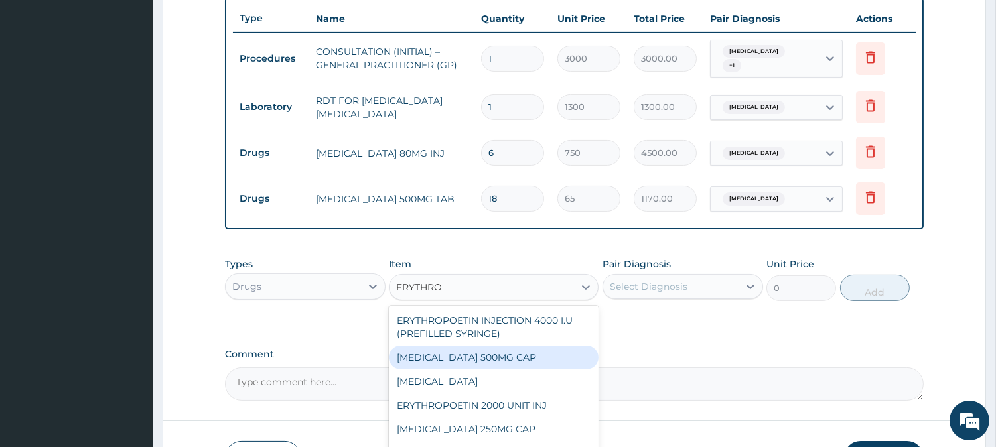
click at [500, 354] on div "ERYTHROMYCIN 500MG CAP" at bounding box center [494, 358] width 210 height 24
type input "130"
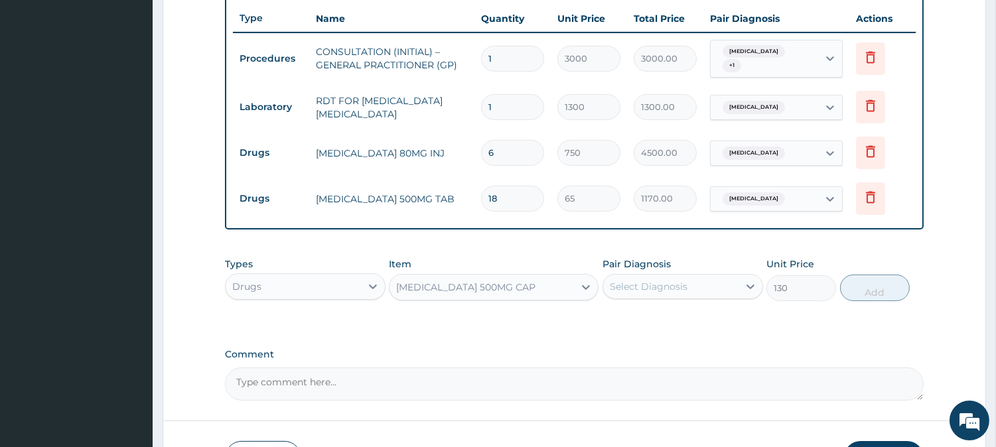
click at [709, 297] on div "Select Diagnosis" at bounding box center [682, 286] width 161 height 25
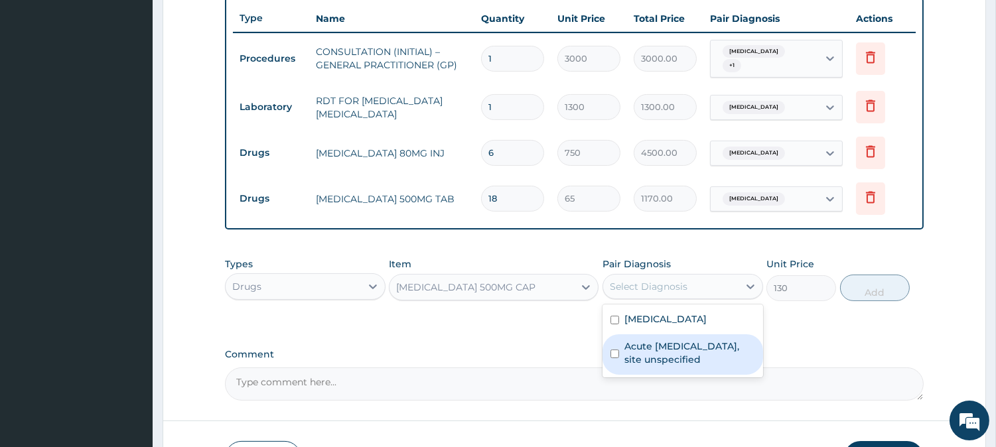
click at [703, 345] on label "Acute upper respiratory infection, site unspecified" at bounding box center [689, 353] width 131 height 27
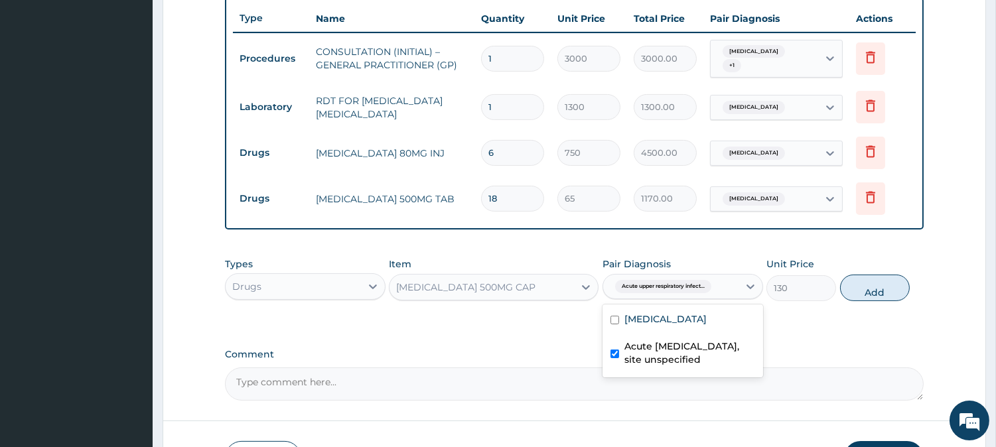
click at [703, 345] on label "Acute upper respiratory infection, site unspecified" at bounding box center [689, 353] width 131 height 27
checkbox input "false"
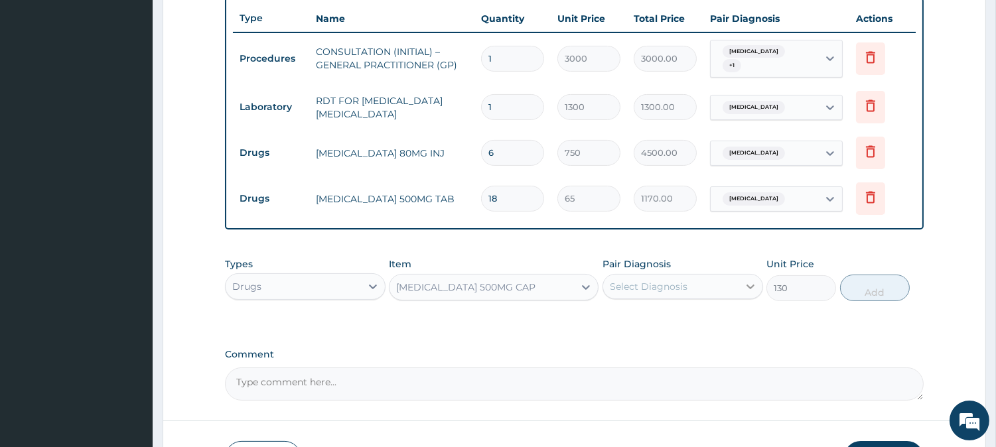
click at [742, 281] on div at bounding box center [750, 287] width 24 height 24
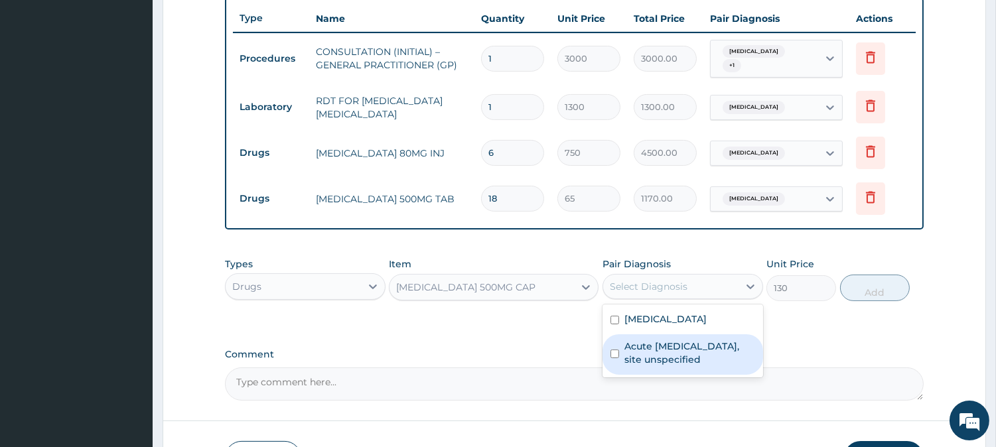
click at [703, 342] on label "Acute upper respiratory infection, site unspecified" at bounding box center [689, 353] width 131 height 27
checkbox input "true"
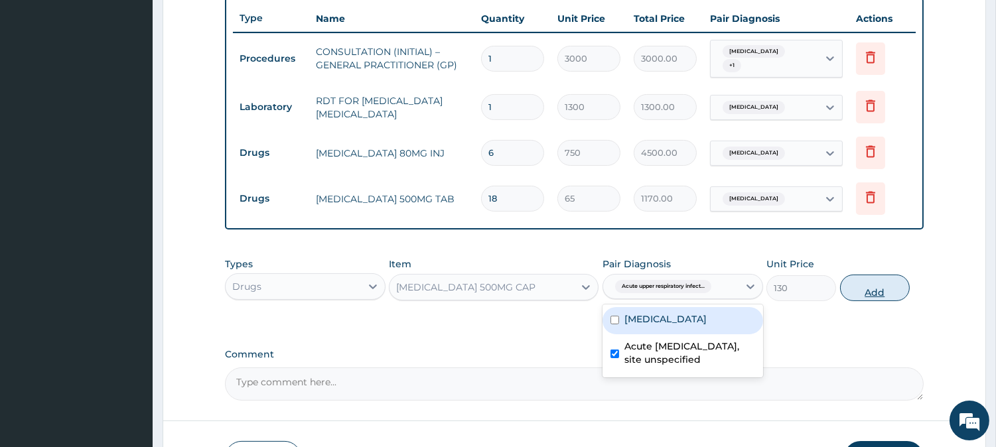
click at [871, 292] on button "Add" at bounding box center [875, 288] width 70 height 27
type input "0"
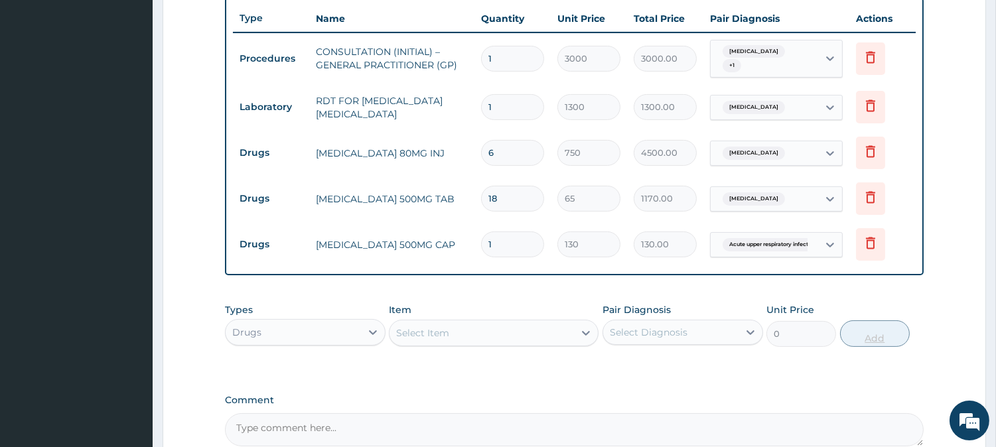
type input "21"
type input "2730.00"
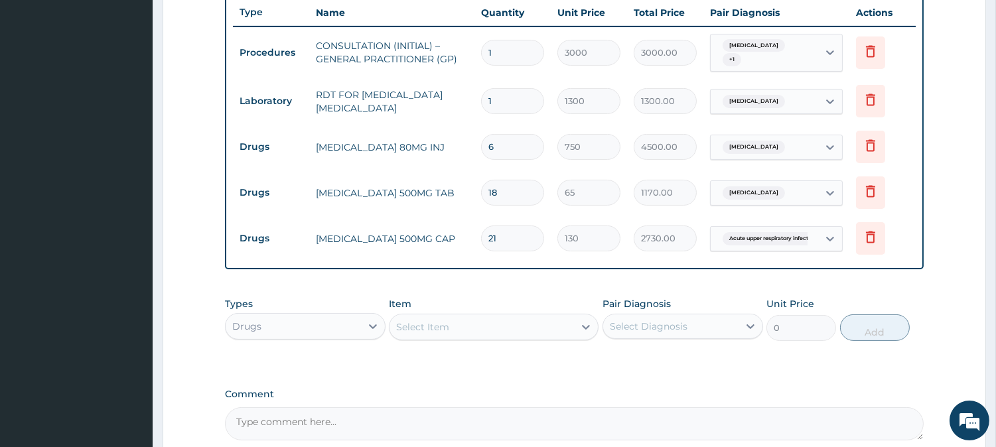
scroll to position [504, 0]
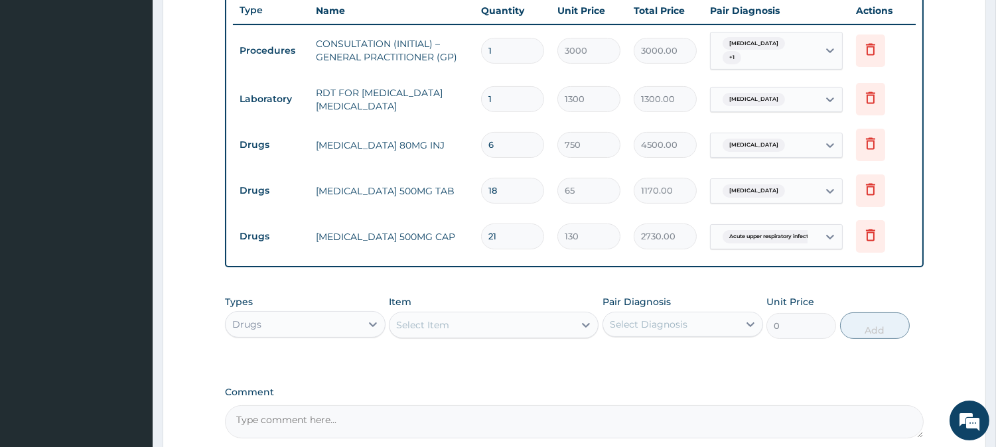
type input "21"
click at [460, 326] on div "Select Item" at bounding box center [481, 324] width 184 height 21
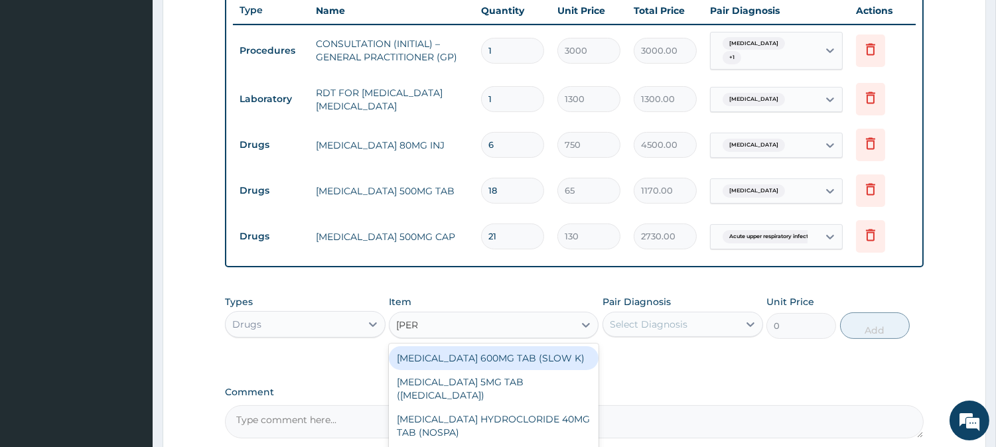
type input "LORAT"
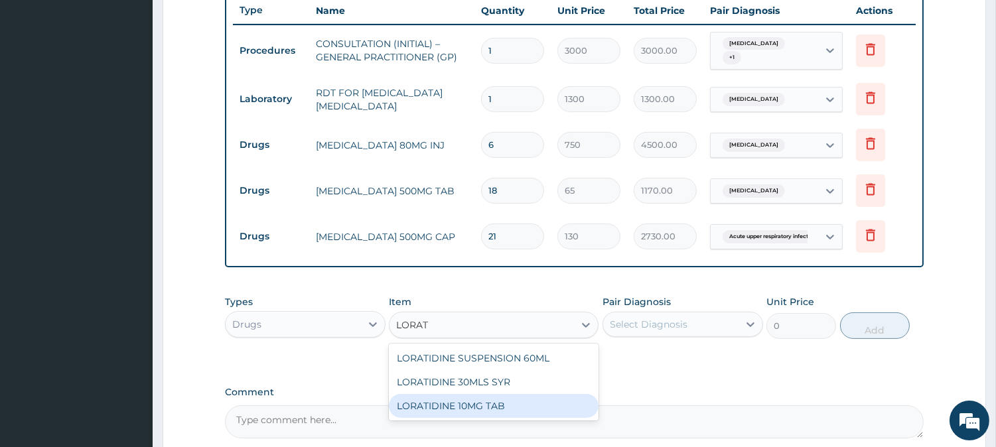
click at [532, 401] on div "LORATIDINE 10MG TAB" at bounding box center [494, 406] width 210 height 24
type input "110"
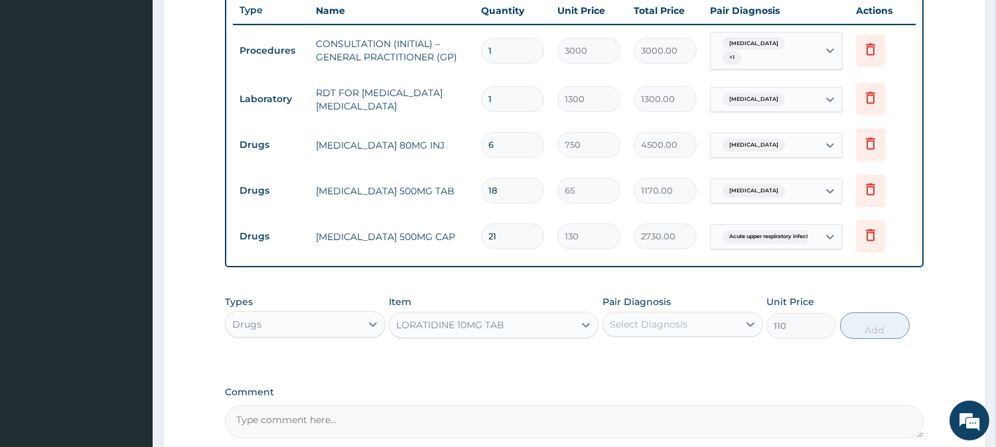
click at [703, 329] on div "Select Diagnosis" at bounding box center [670, 324] width 135 height 21
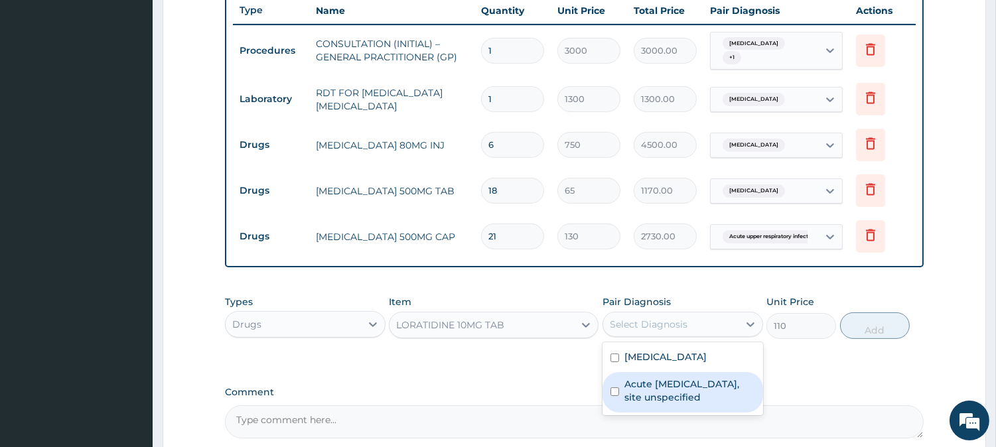
click at [699, 390] on label "Acute upper respiratory infection, site unspecified" at bounding box center [689, 391] width 131 height 27
checkbox input "true"
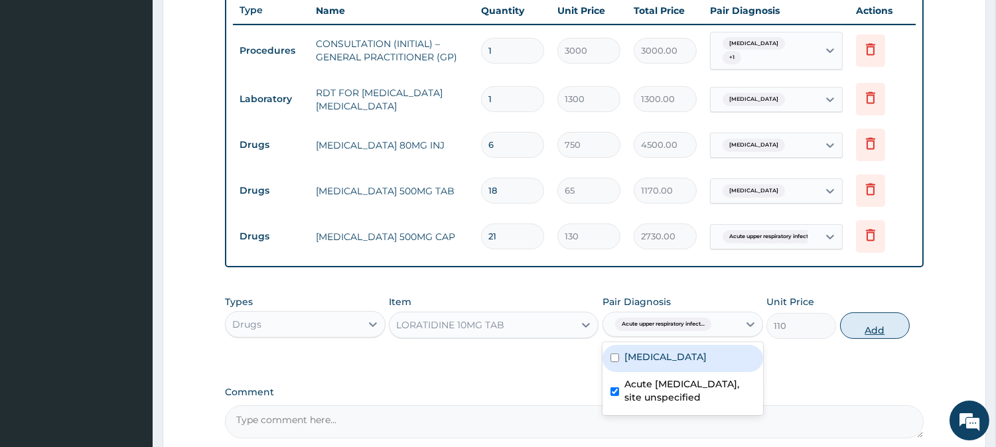
click at [881, 329] on button "Add" at bounding box center [875, 325] width 70 height 27
type input "0"
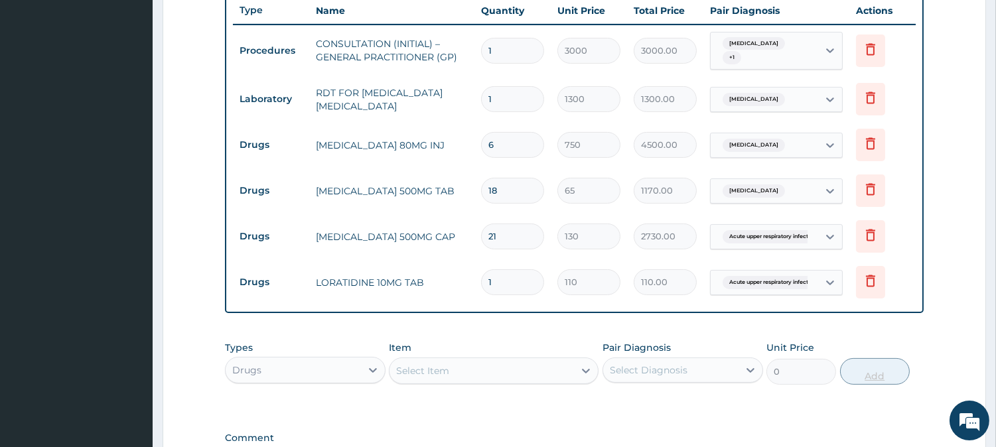
type input "10"
type input "1100.00"
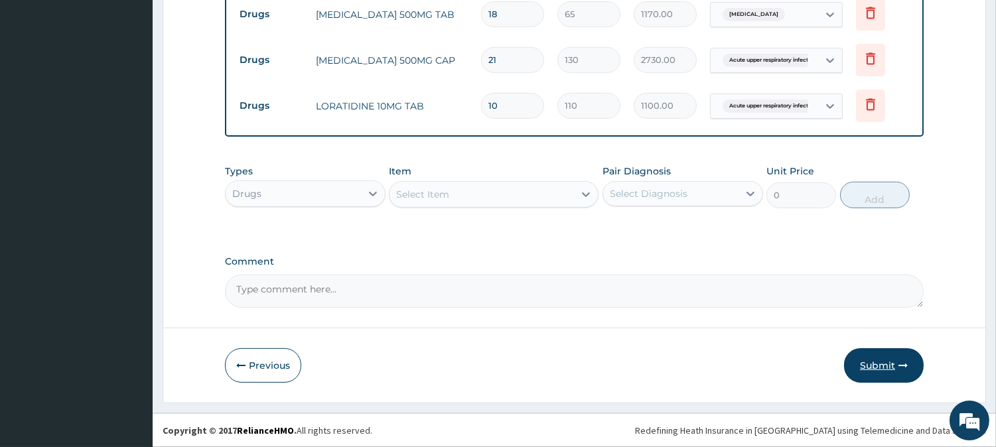
type input "10"
click at [900, 366] on icon "button" at bounding box center [902, 365] width 9 height 9
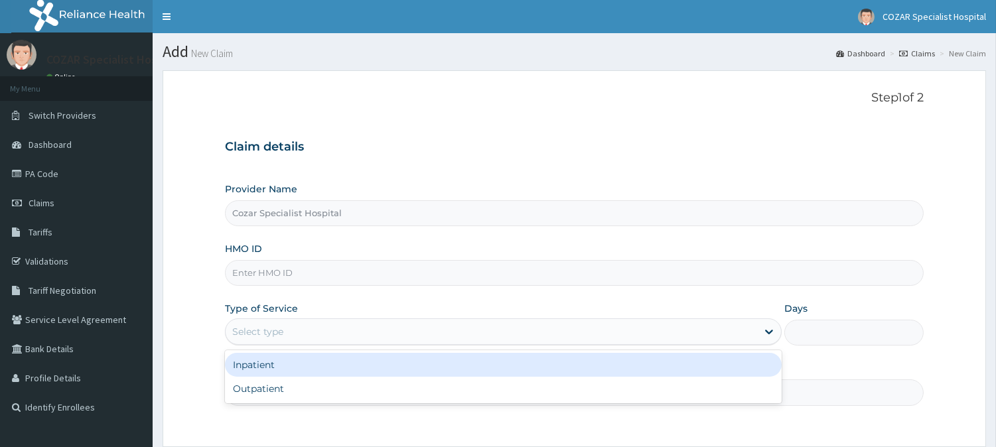
drag, startPoint x: 0, startPoint y: 0, endPoint x: 333, endPoint y: 262, distance: 423.8
click at [333, 262] on input "HMO ID" at bounding box center [574, 273] width 699 height 26
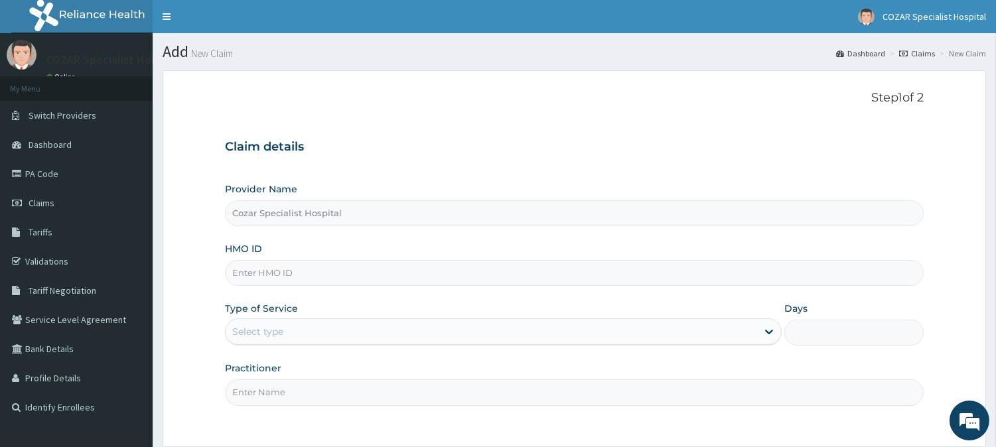
click at [320, 277] on input "HMO ID" at bounding box center [574, 273] width 699 height 26
paste input "MNI/10073/E"
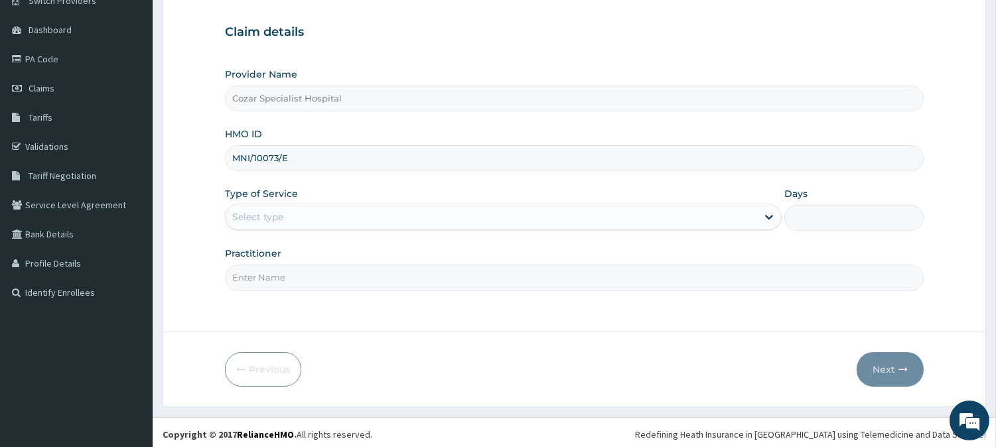
scroll to position [118, 0]
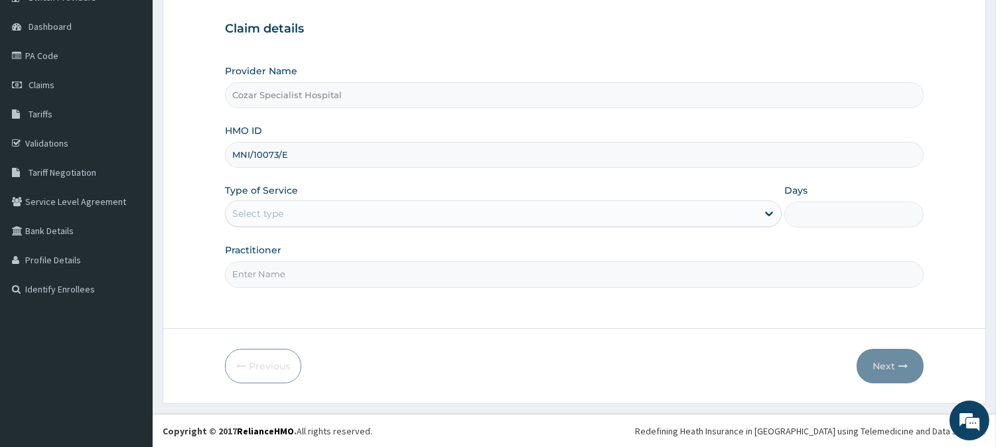
type input "MNI/10073/E"
click at [502, 218] on div "Select type" at bounding box center [491, 213] width 531 height 21
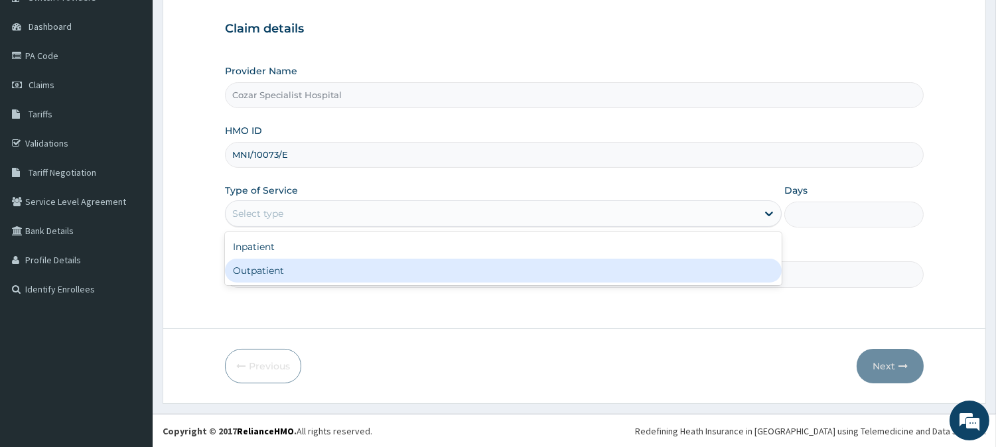
click at [482, 277] on div "Outpatient" at bounding box center [503, 271] width 557 height 24
type input "1"
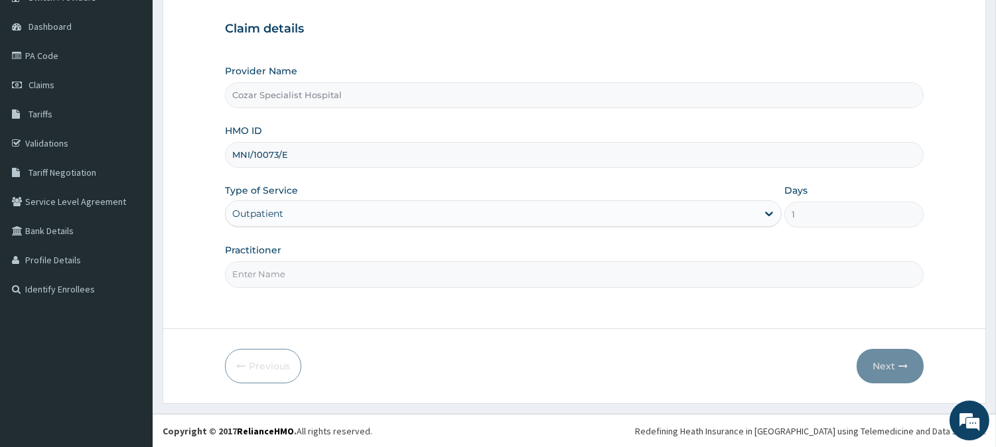
click at [380, 270] on input "Practitioner" at bounding box center [574, 274] width 699 height 26
type input "[PERSON_NAME][MEDICAL_DATA]"
click at [898, 362] on icon "button" at bounding box center [902, 366] width 9 height 9
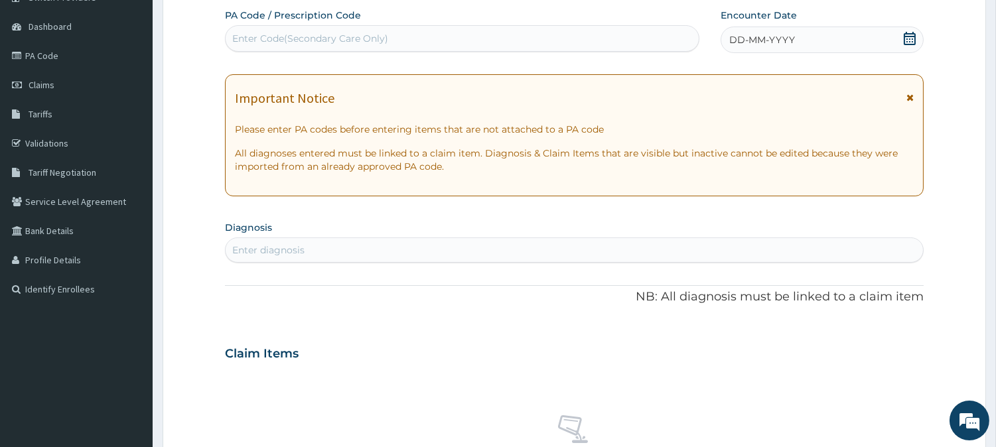
click at [911, 38] on icon at bounding box center [909, 38] width 13 height 13
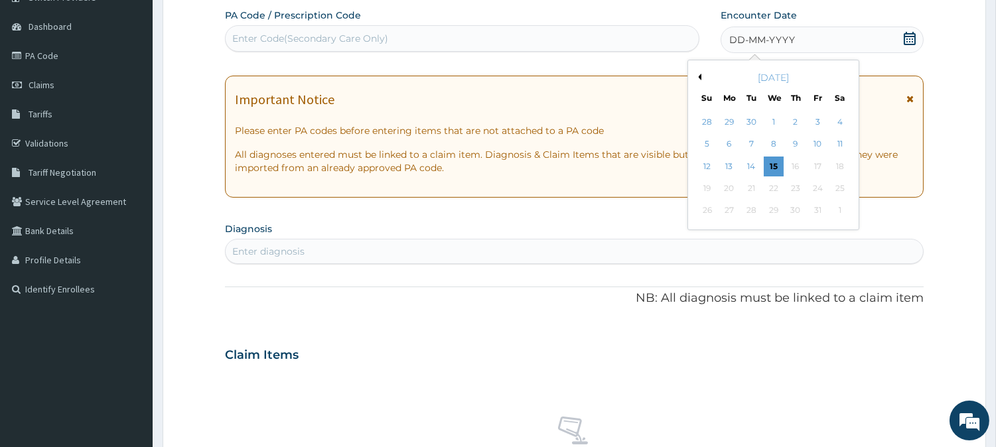
click at [699, 77] on button "Previous Month" at bounding box center [698, 77] width 7 height 7
click at [788, 182] on div "25" at bounding box center [796, 188] width 20 height 20
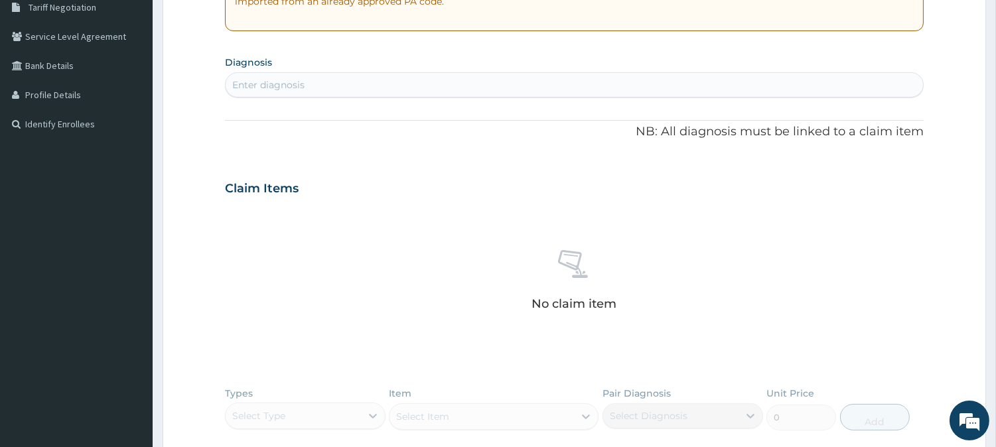
scroll to position [259, 0]
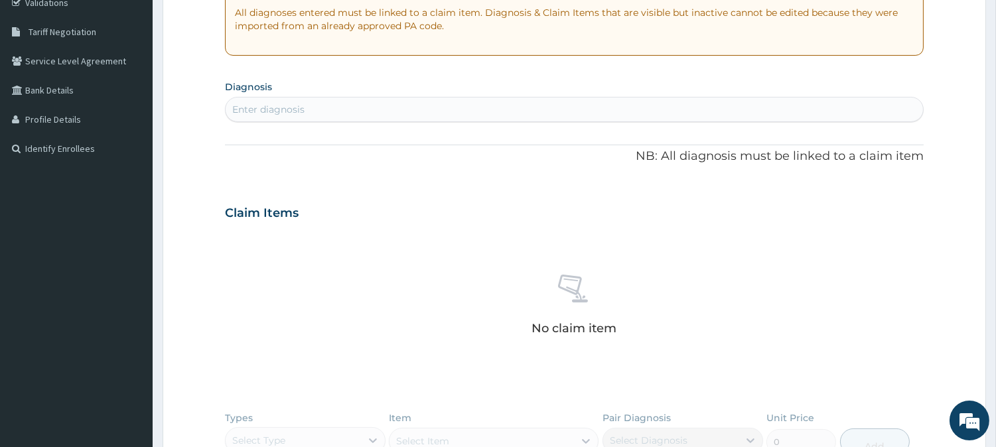
click at [654, 117] on div "Enter diagnosis" at bounding box center [574, 109] width 697 height 21
type input "[MEDICAL_DATA]"
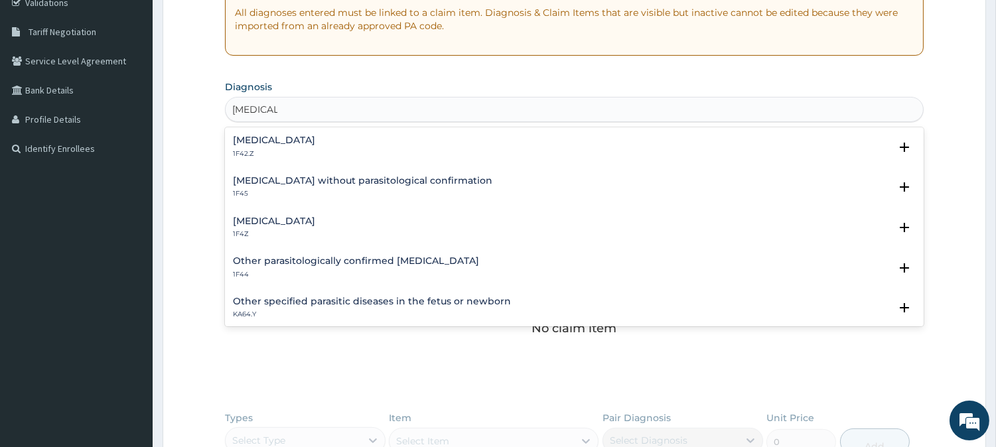
click at [395, 223] on div "[MEDICAL_DATA] 1F4Z" at bounding box center [574, 227] width 683 height 23
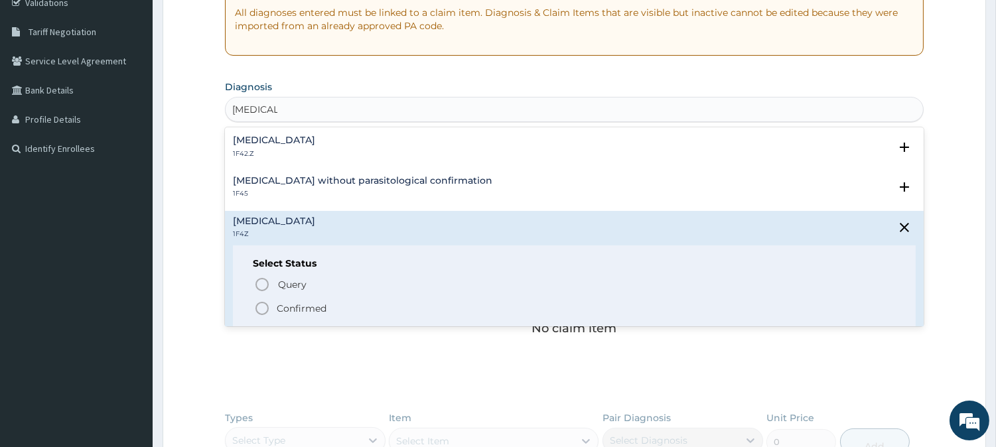
click at [304, 315] on span "Confirmed" at bounding box center [575, 309] width 642 height 16
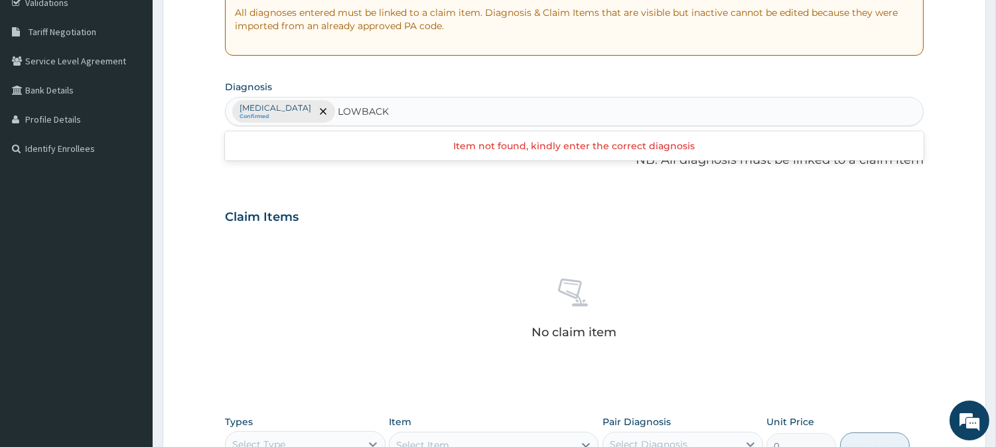
type input "LOW BACK"
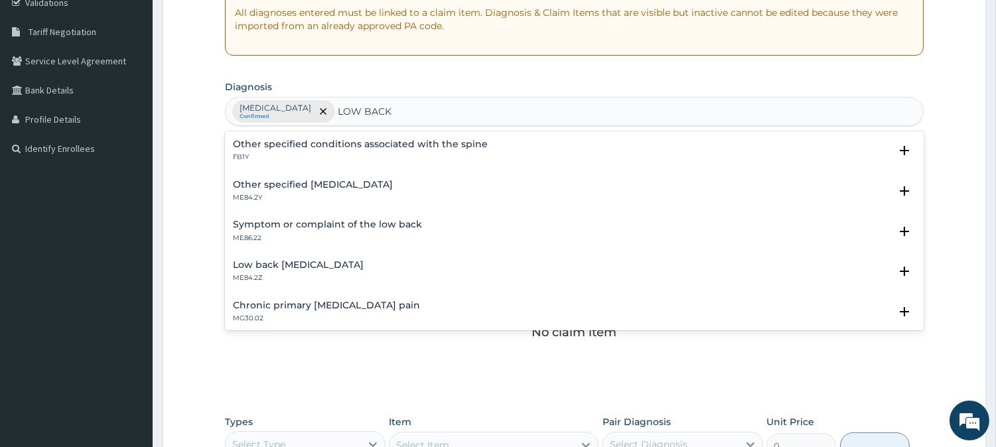
click at [383, 194] on div "Other specified [MEDICAL_DATA] ME84.2Y" at bounding box center [574, 191] width 683 height 23
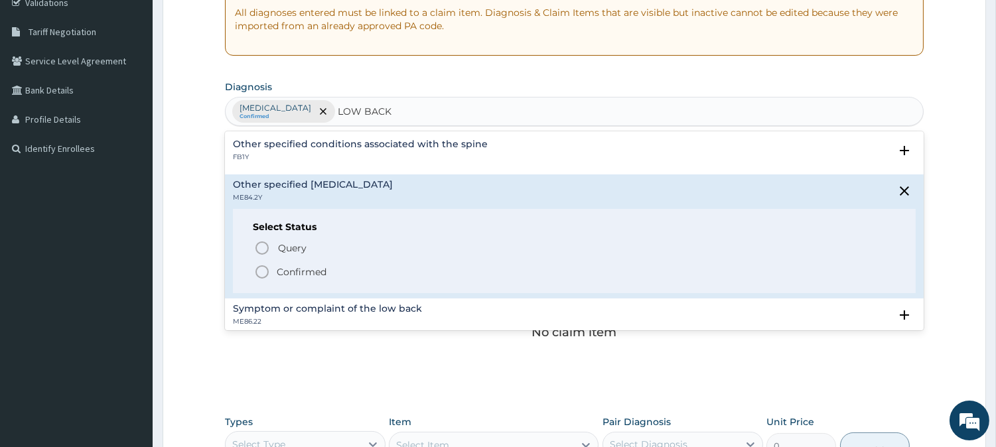
click at [330, 267] on span "Confirmed" at bounding box center [575, 272] width 642 height 16
